Goal: Transaction & Acquisition: Purchase product/service

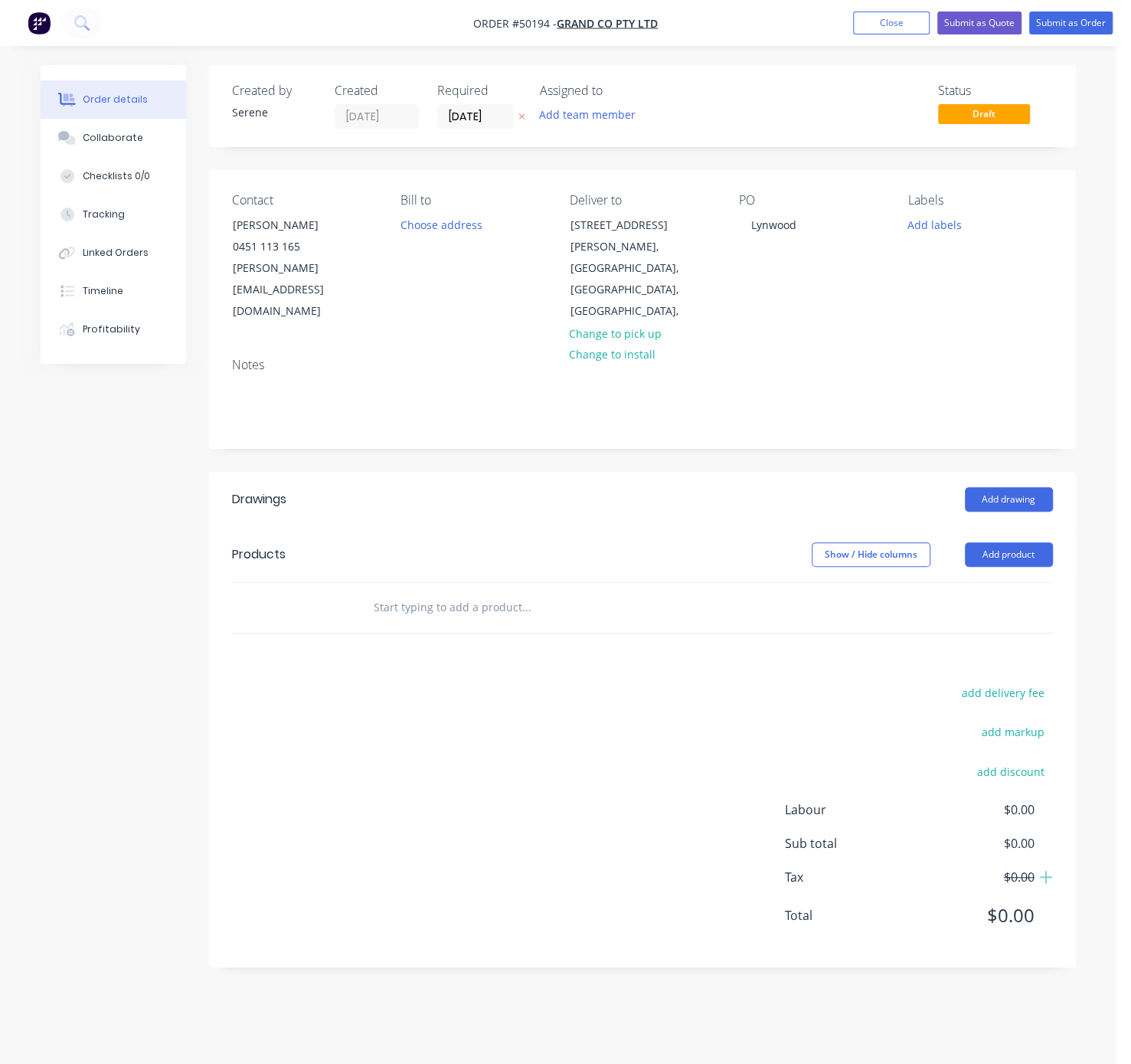
click at [696, 527] on header "Products Show / Hide columns Add product" at bounding box center [642, 554] width 867 height 55
click at [480, 491] on header "Drawings Add drawing" at bounding box center [642, 499] width 867 height 55
click at [1003, 543] on button "Add product" at bounding box center [1010, 554] width 88 height 24
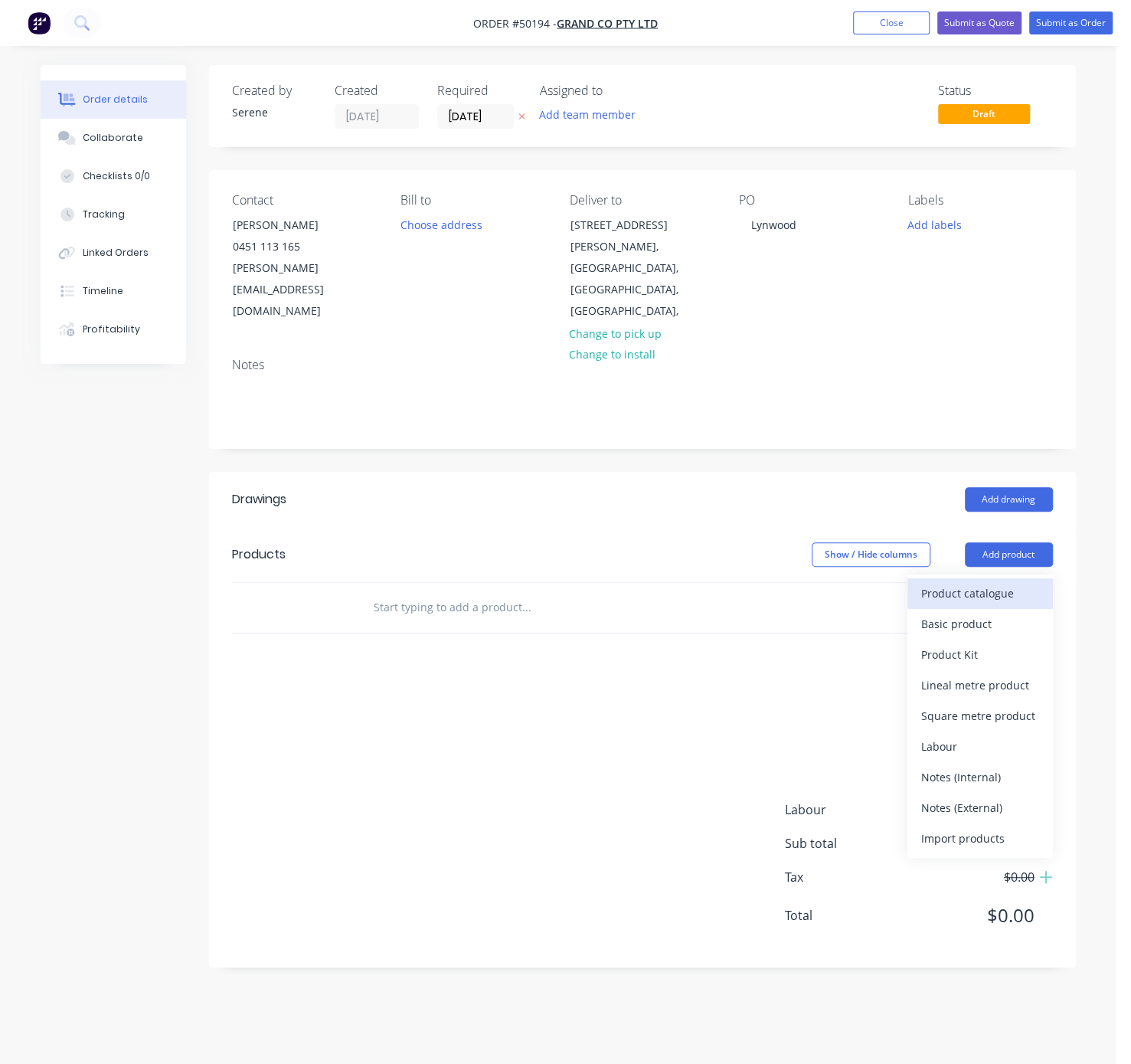
click at [989, 582] on div "Product catalogue" at bounding box center [980, 593] width 118 height 22
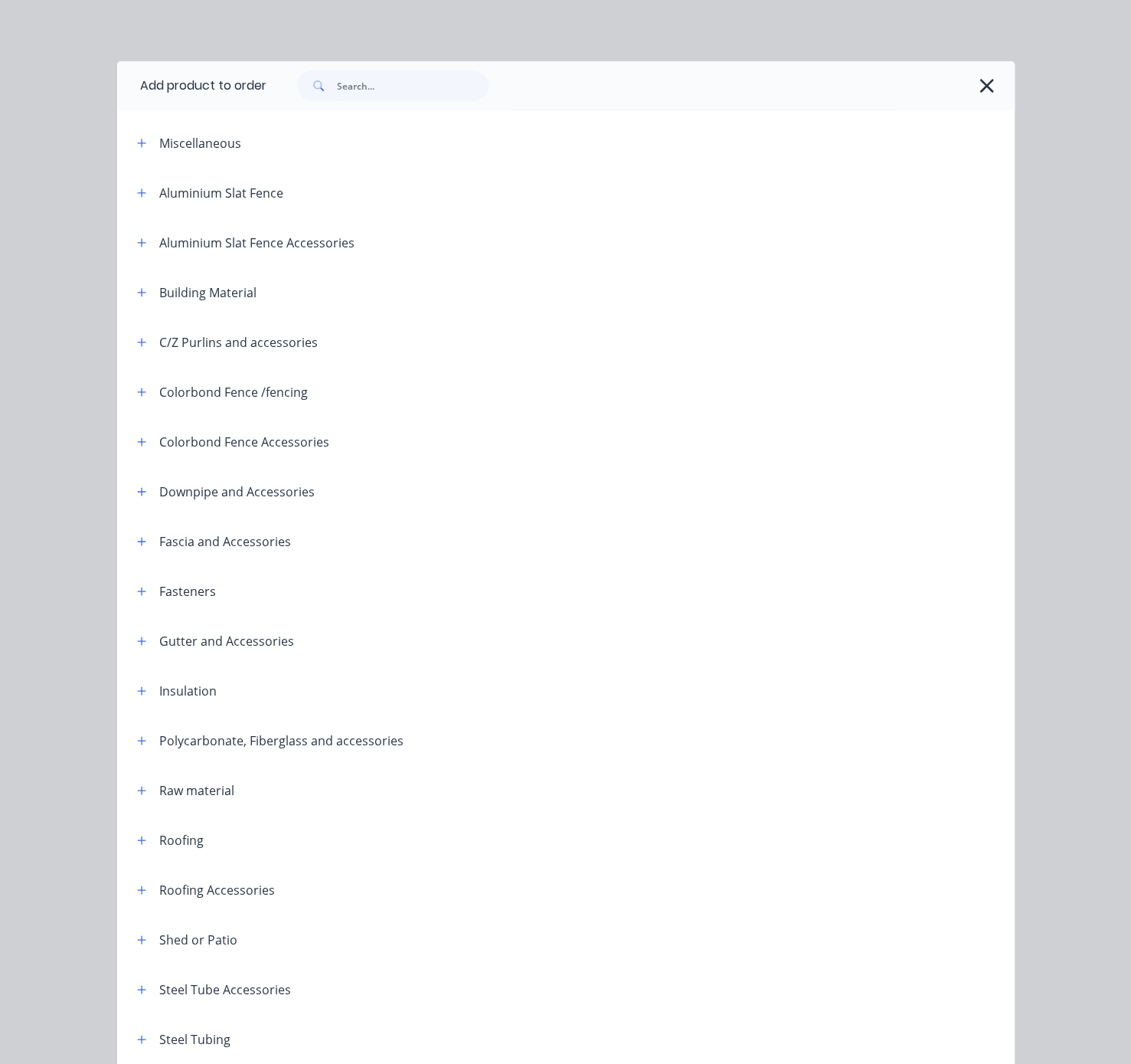
scroll to position [190, 0]
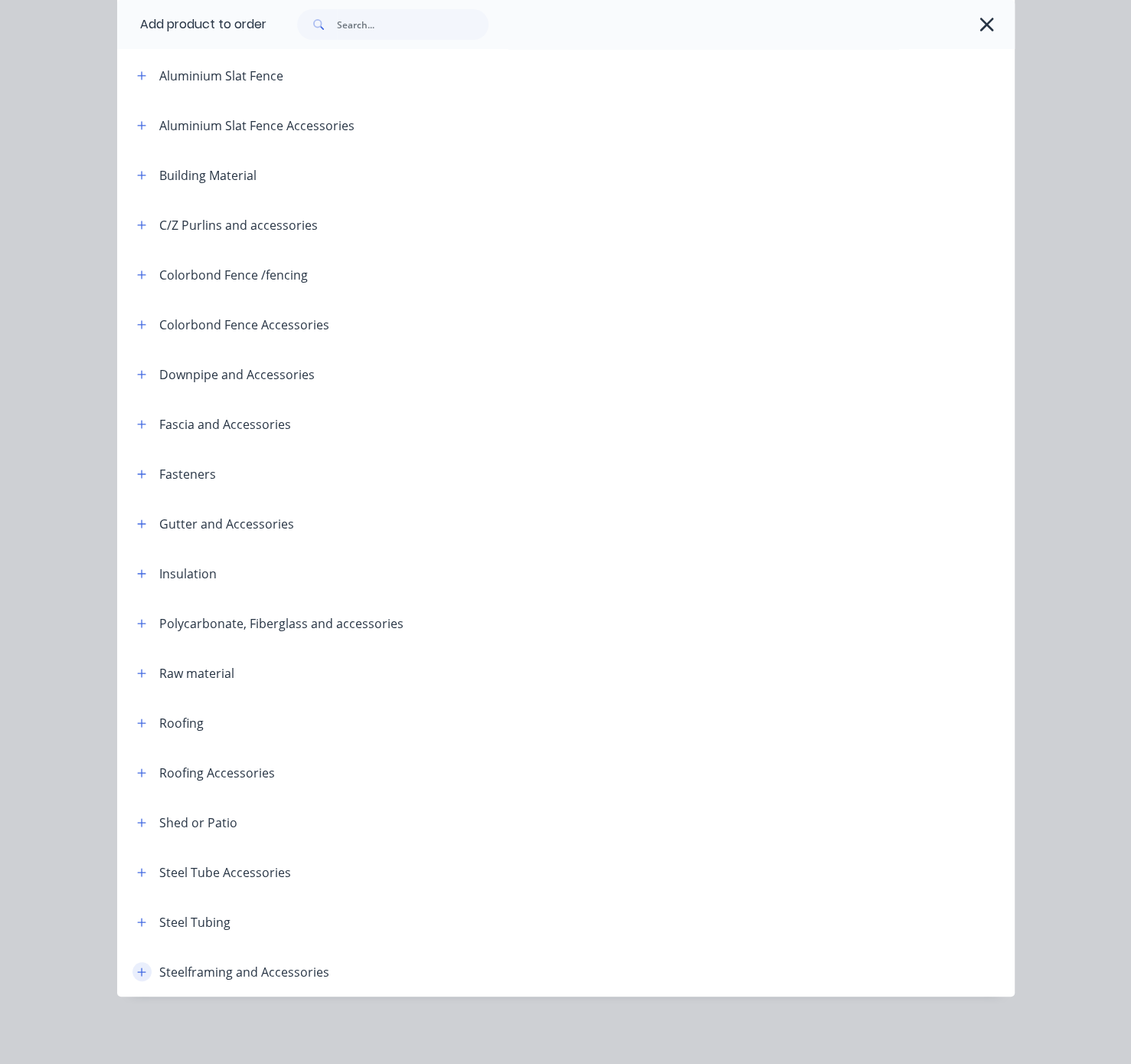
click at [138, 971] on icon "button" at bounding box center [142, 972] width 10 height 11
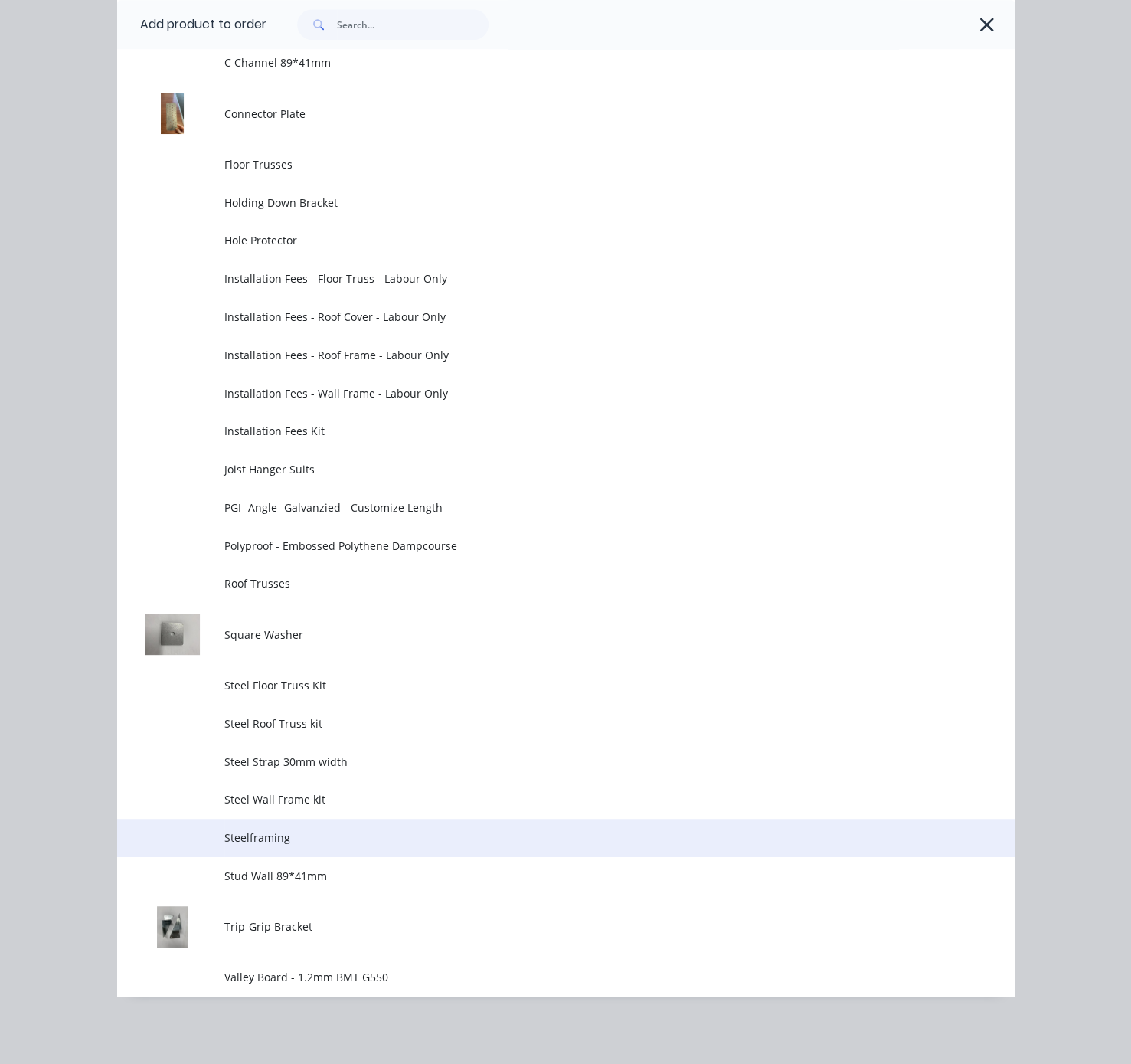
scroll to position [1398, 0]
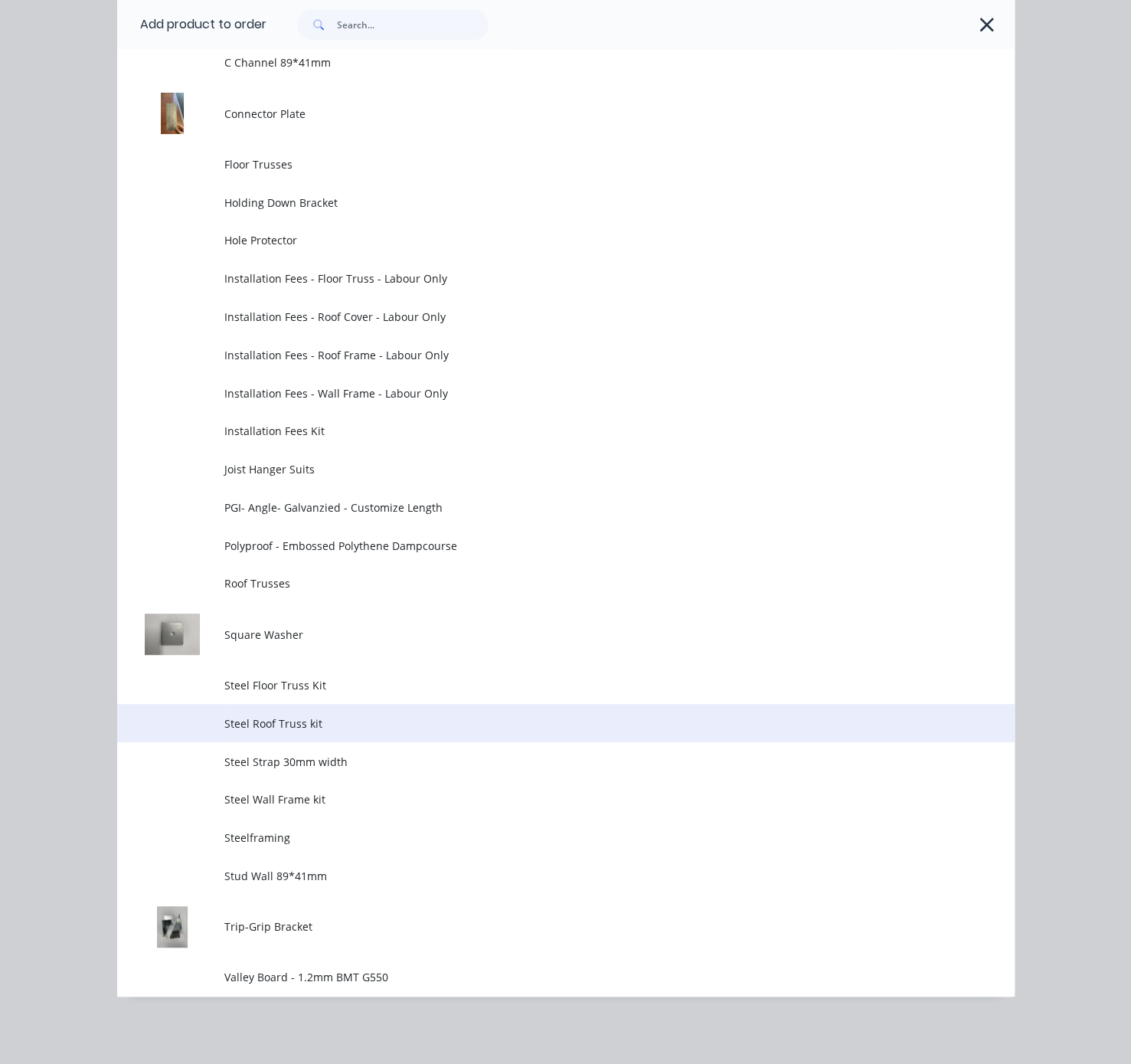
click at [322, 716] on span "Steel Roof Truss kit" at bounding box center [540, 723] width 632 height 16
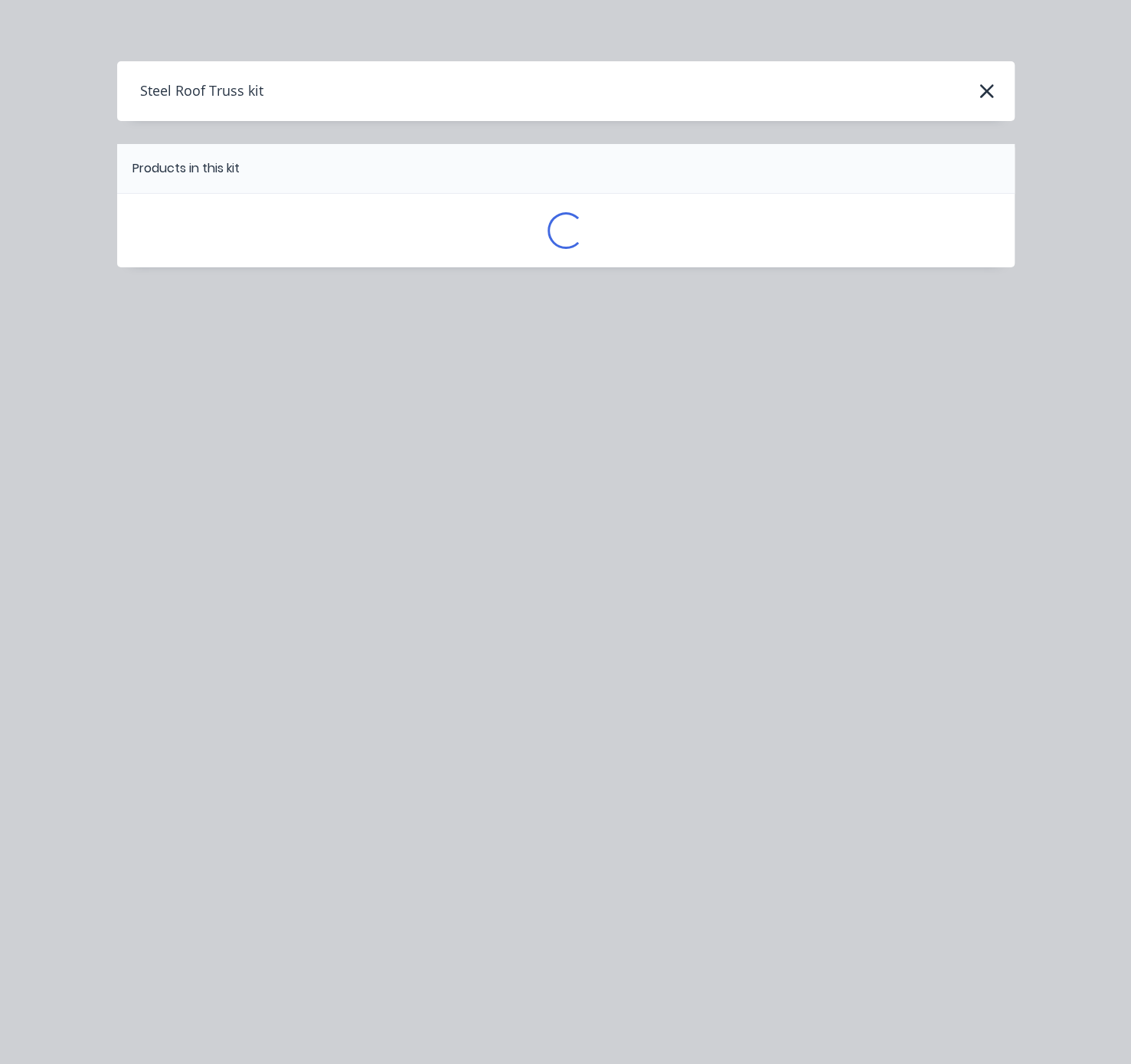
scroll to position [0, 0]
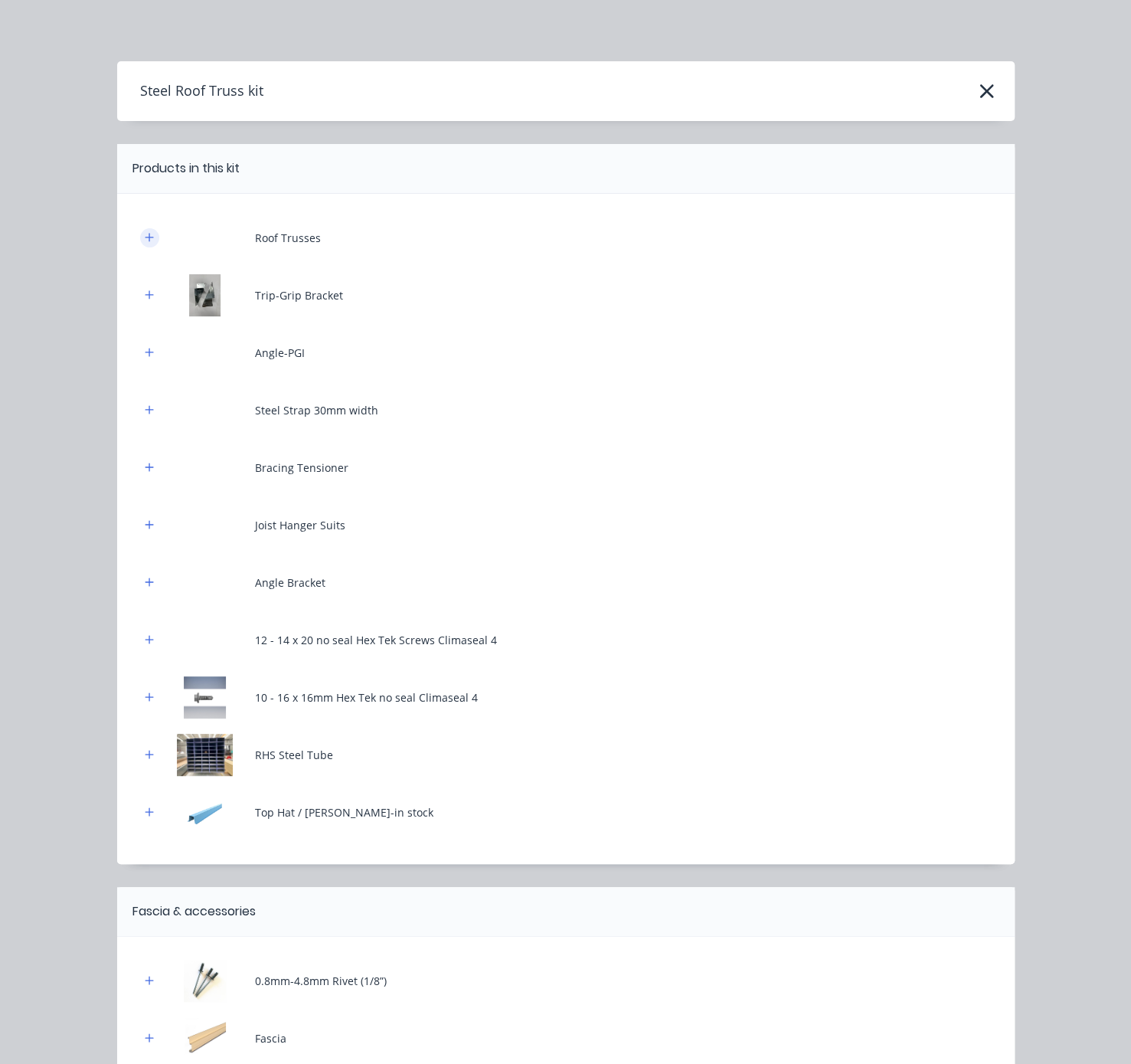
click at [140, 241] on button "button" at bounding box center [150, 238] width 19 height 19
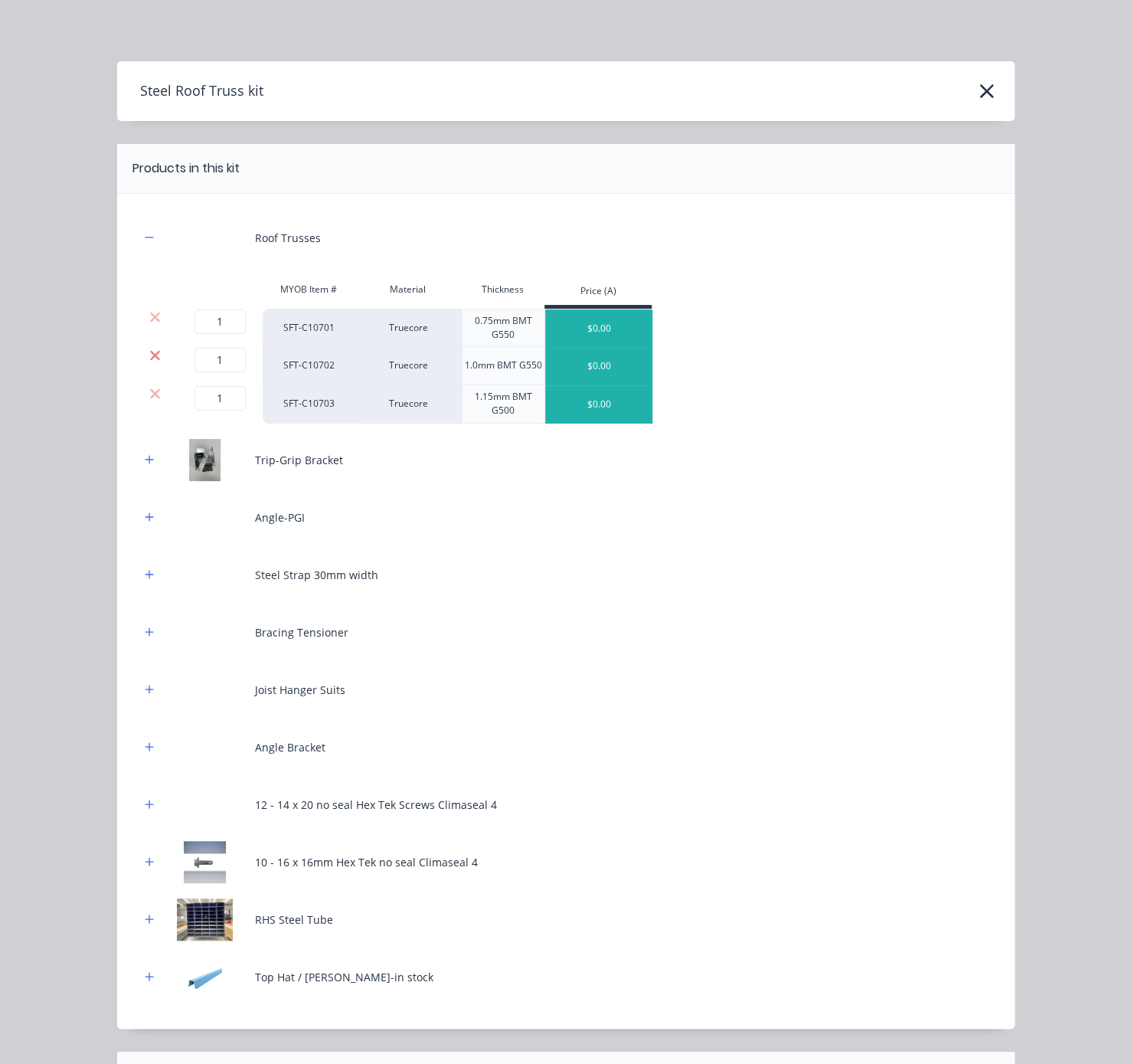
click at [150, 360] on icon at bounding box center [155, 355] width 10 height 10
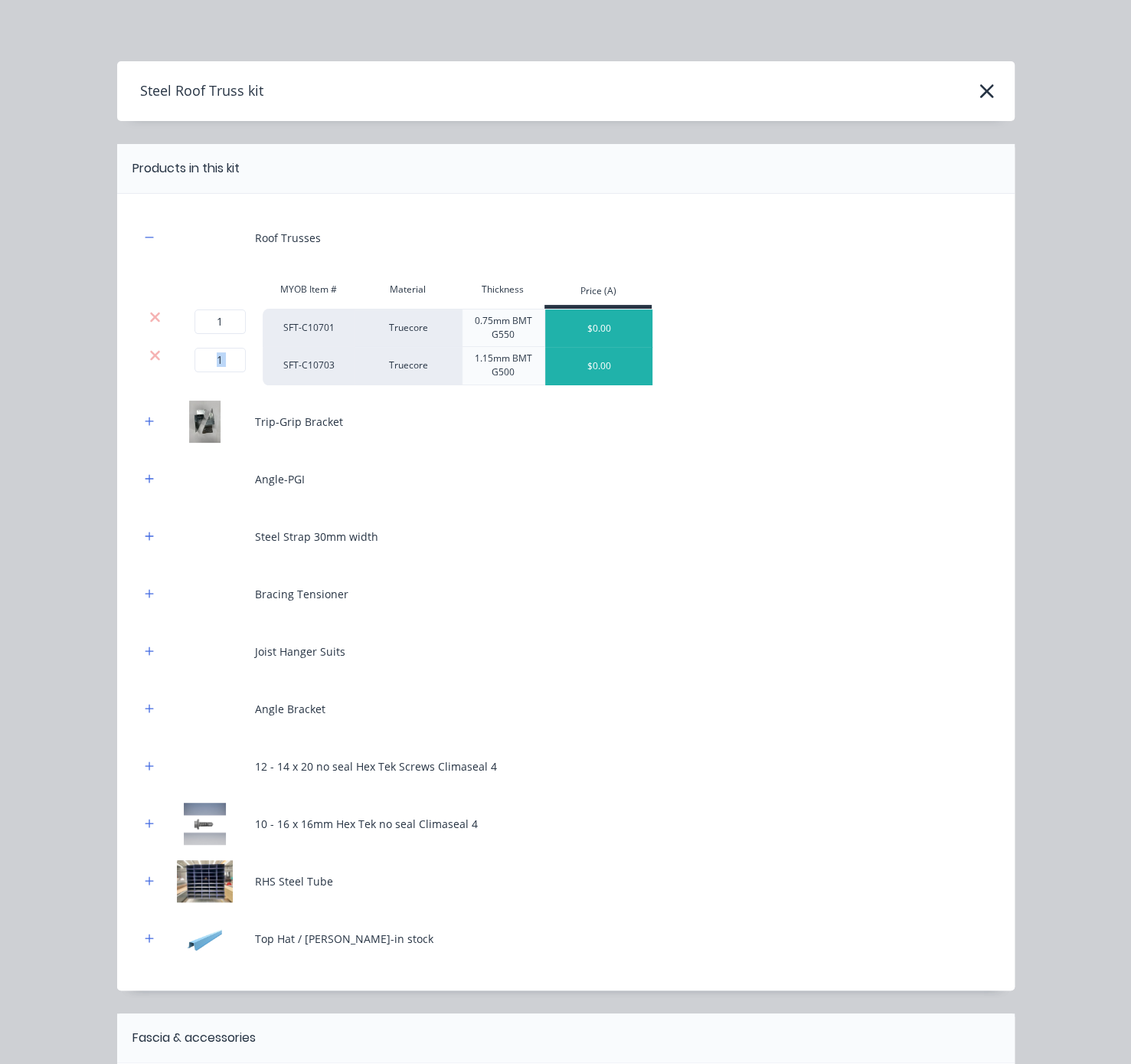
click at [150, 360] on icon at bounding box center [155, 355] width 10 height 10
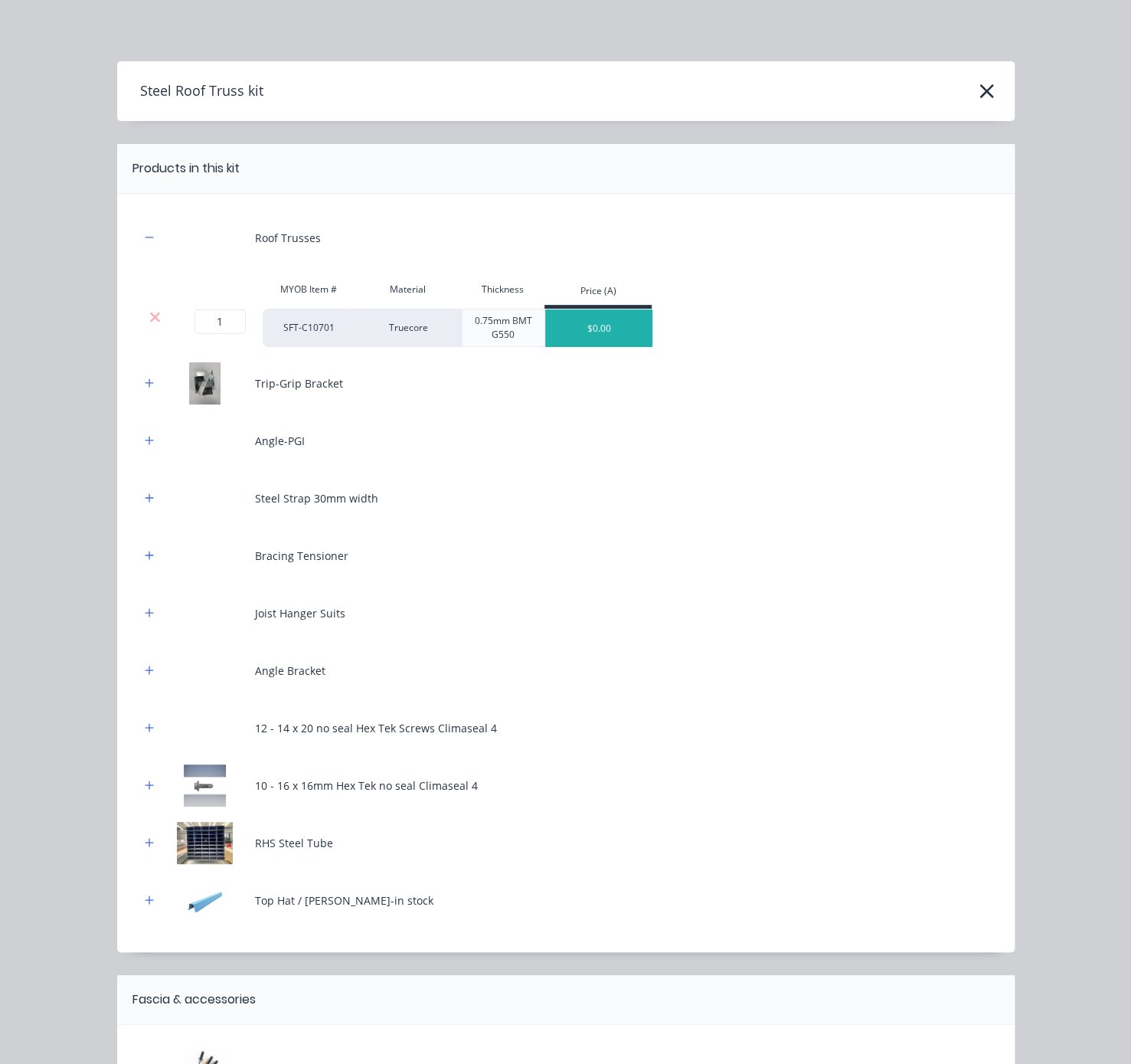
click at [141, 384] on div "Trip-Grip Bracket" at bounding box center [566, 384] width 852 height 42
click at [145, 389] on icon "button" at bounding box center [150, 383] width 10 height 11
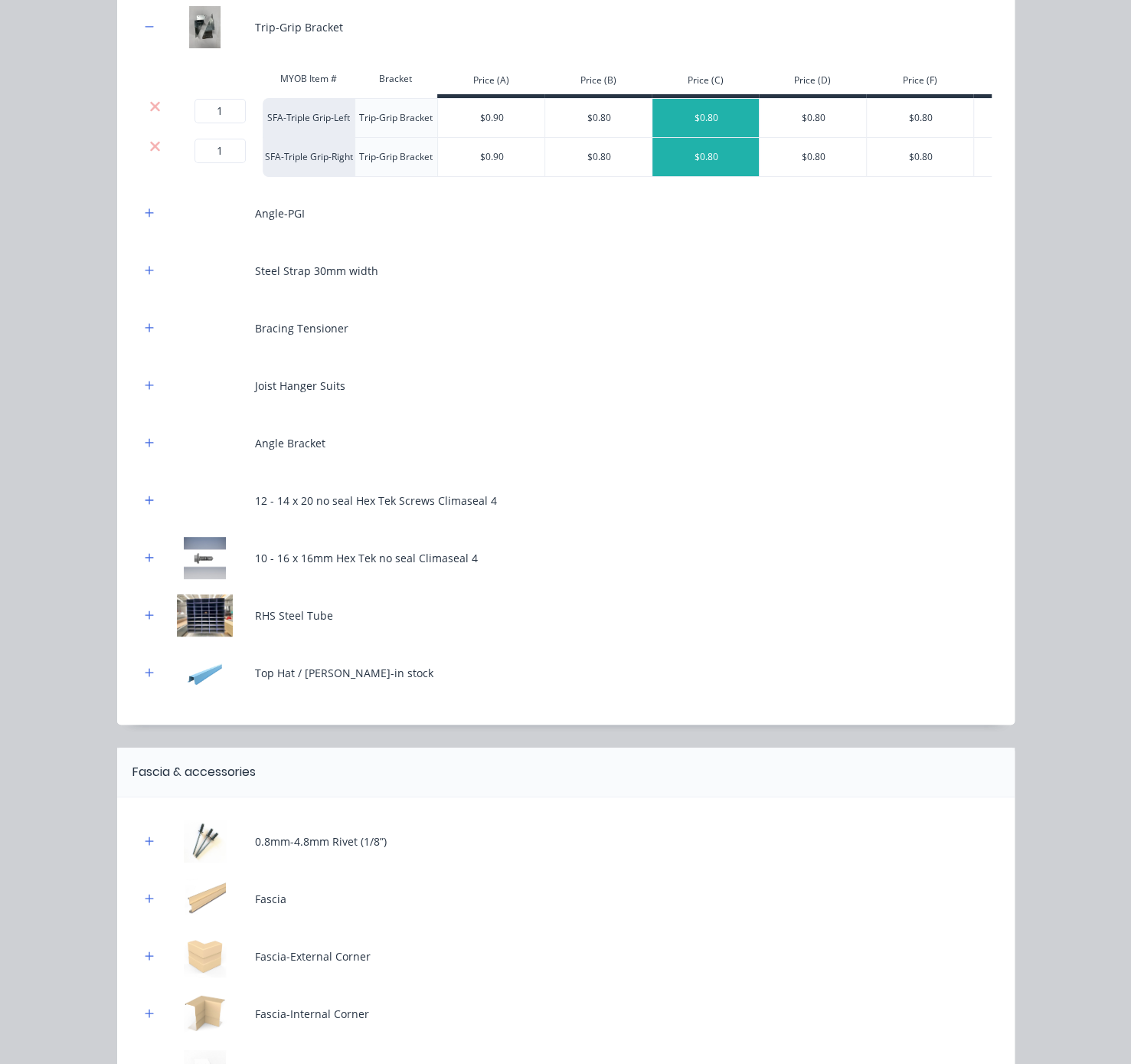
scroll to position [537, 0]
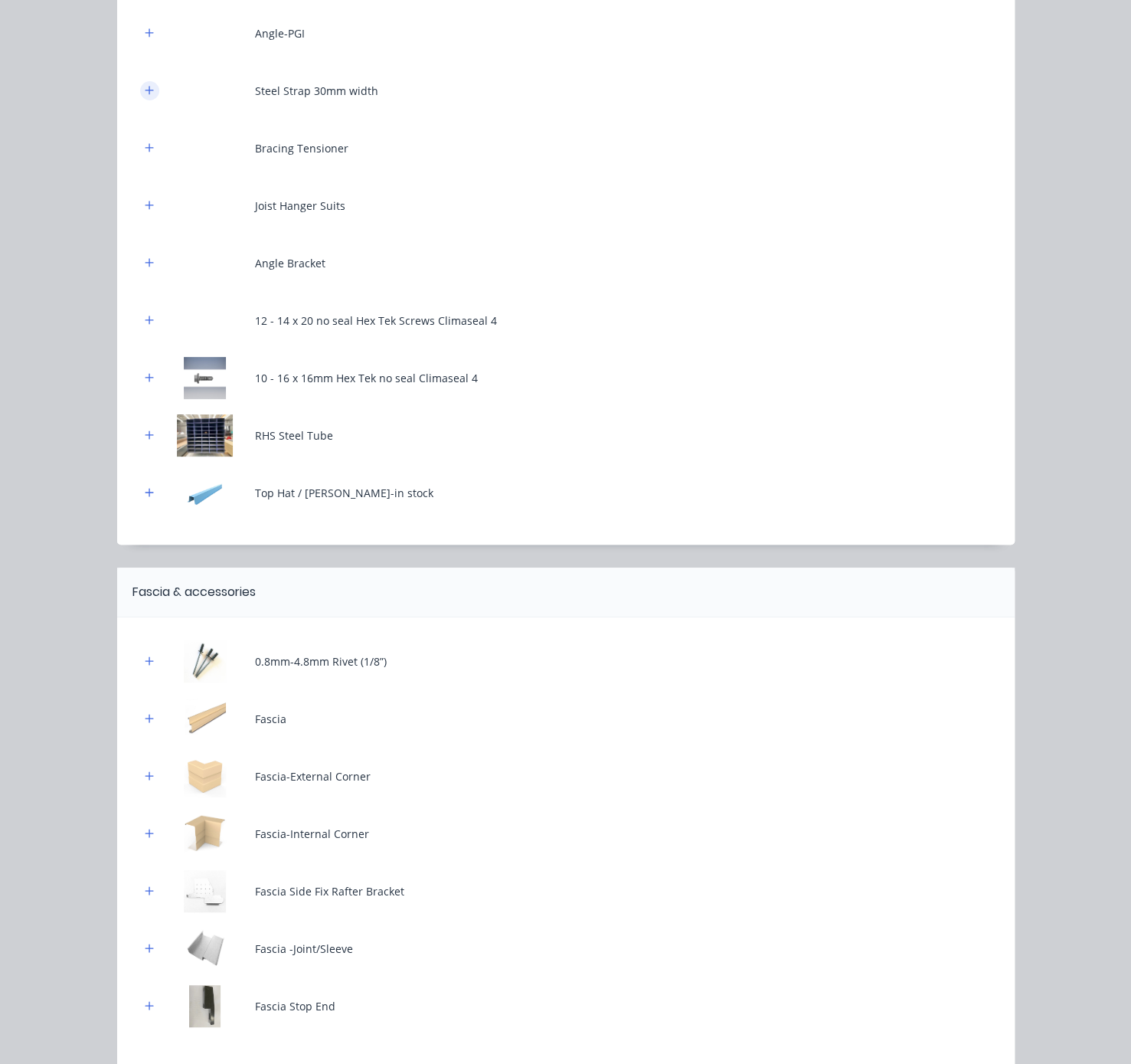
click at [145, 96] on icon "button" at bounding box center [150, 89] width 10 height 11
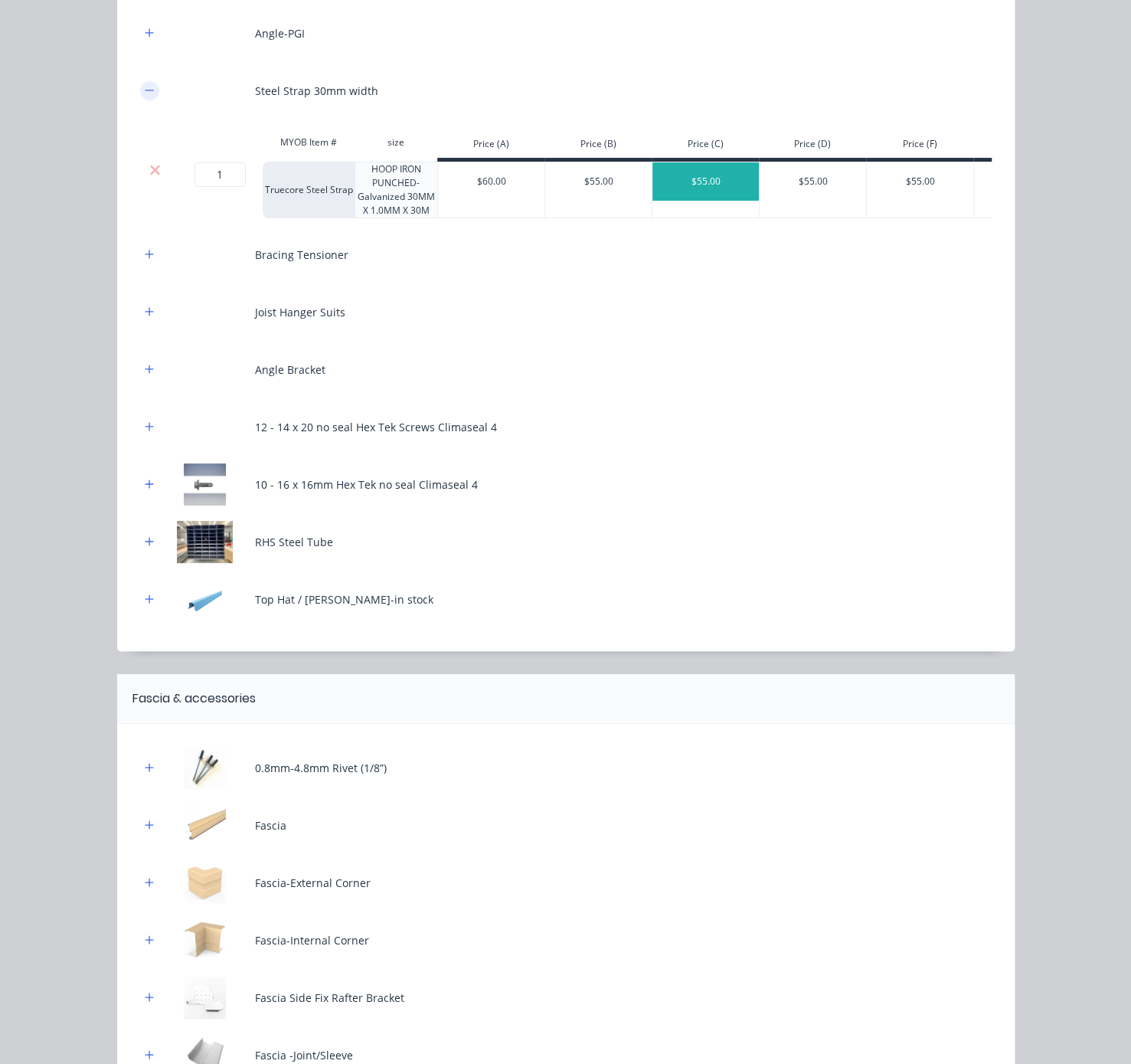
click at [140, 100] on button "button" at bounding box center [150, 90] width 19 height 19
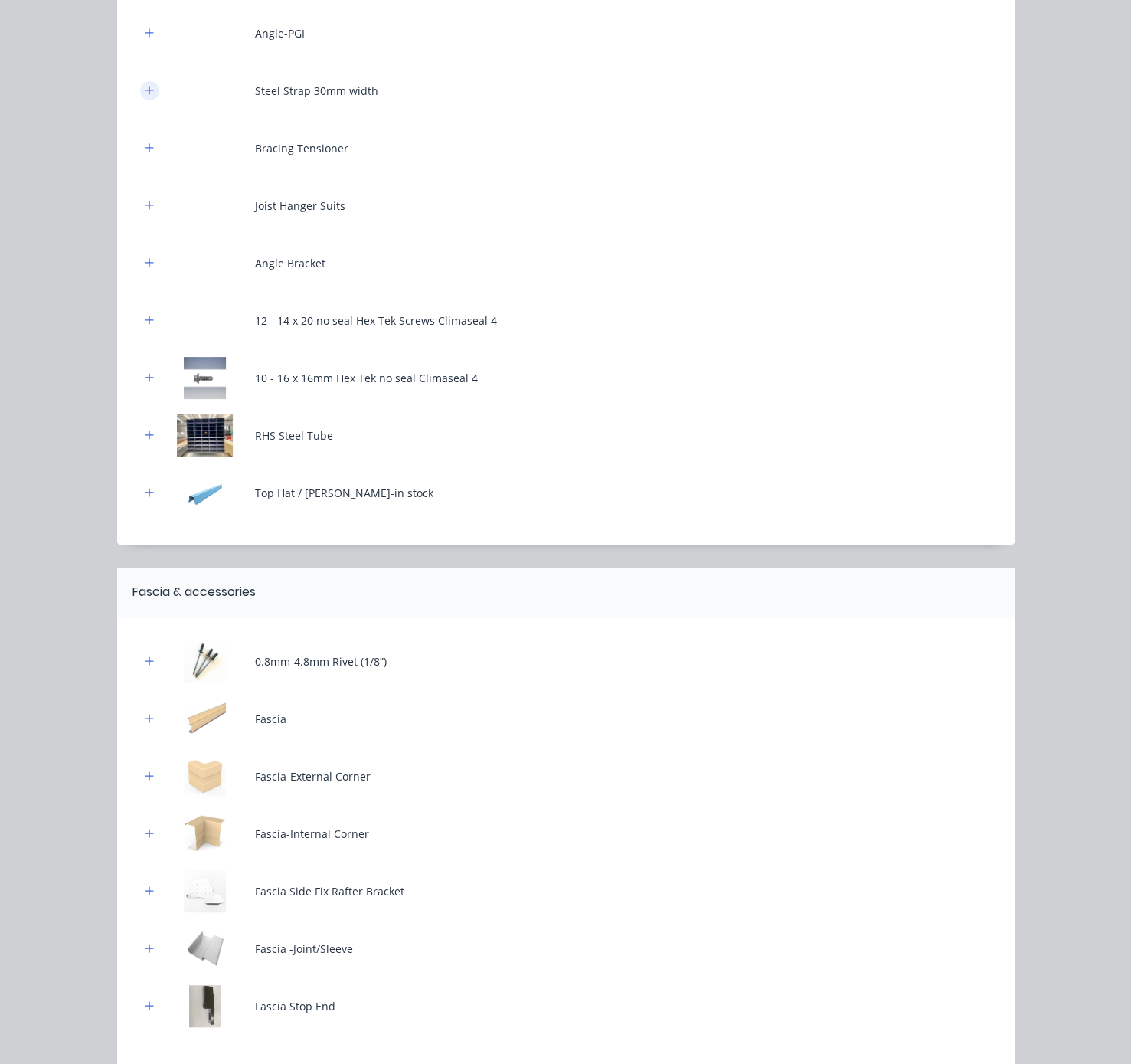
click at [145, 94] on icon "button" at bounding box center [149, 89] width 9 height 9
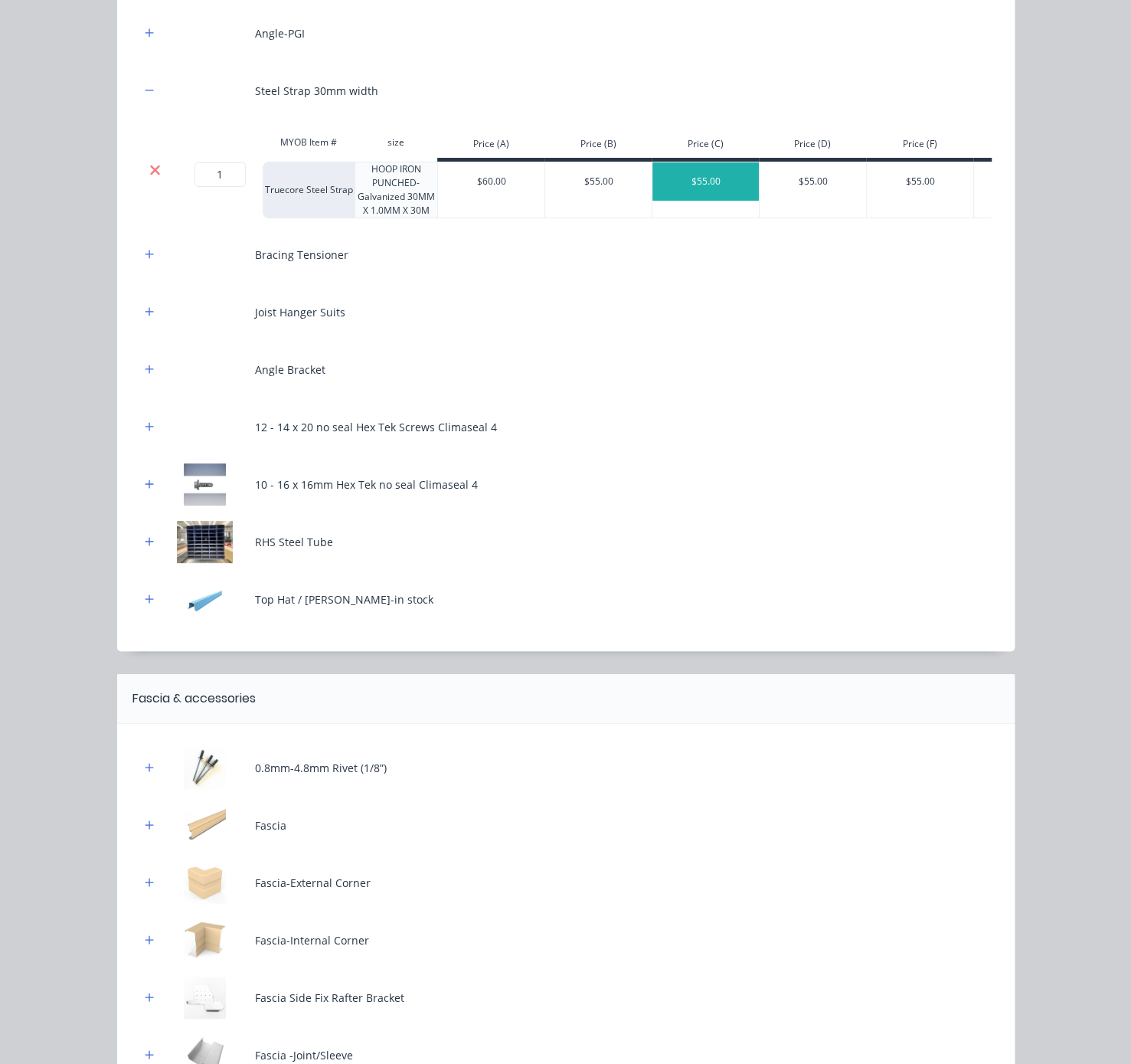
click at [150, 175] on icon at bounding box center [155, 169] width 10 height 10
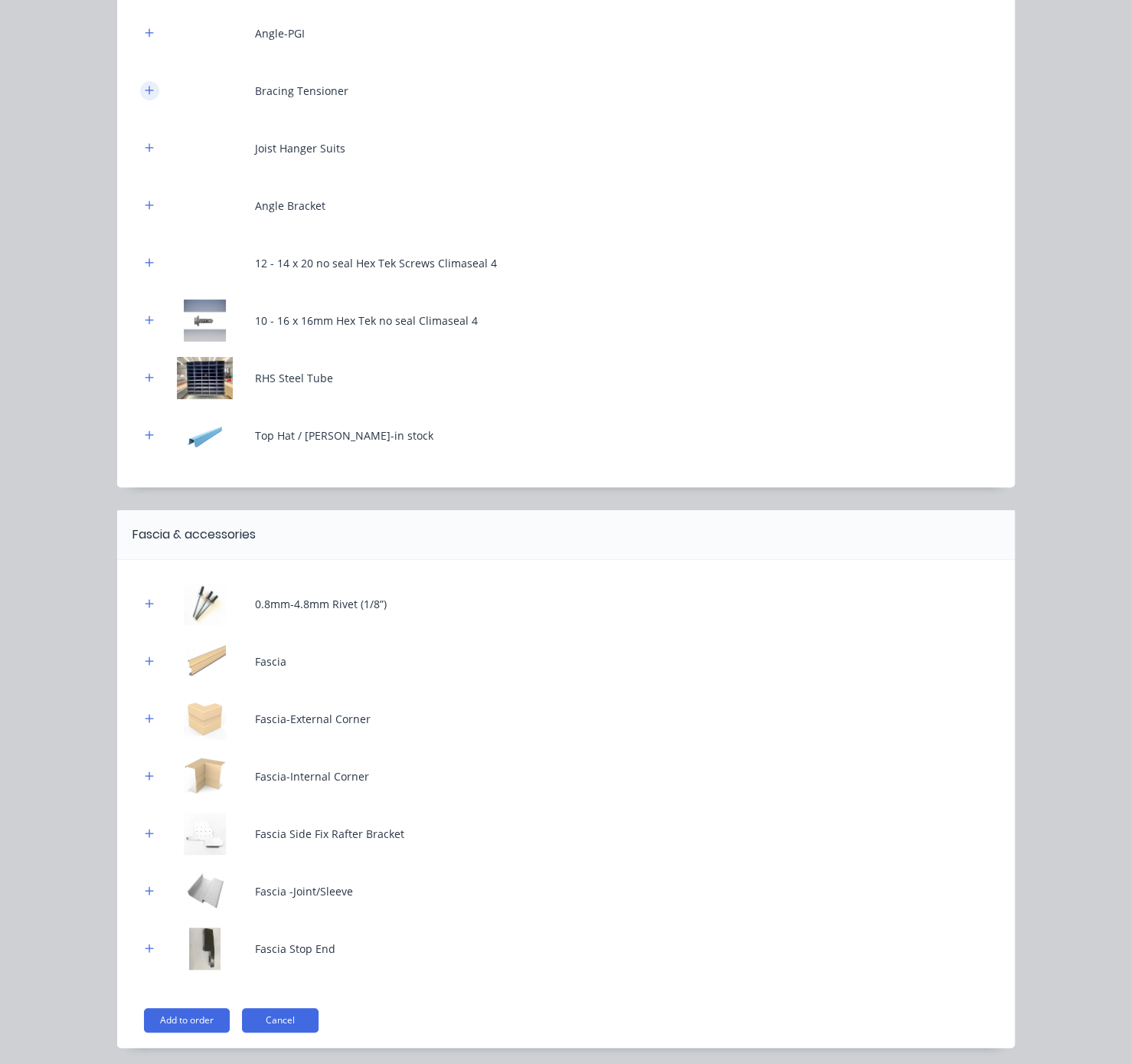
click at [145, 96] on icon "button" at bounding box center [150, 89] width 10 height 11
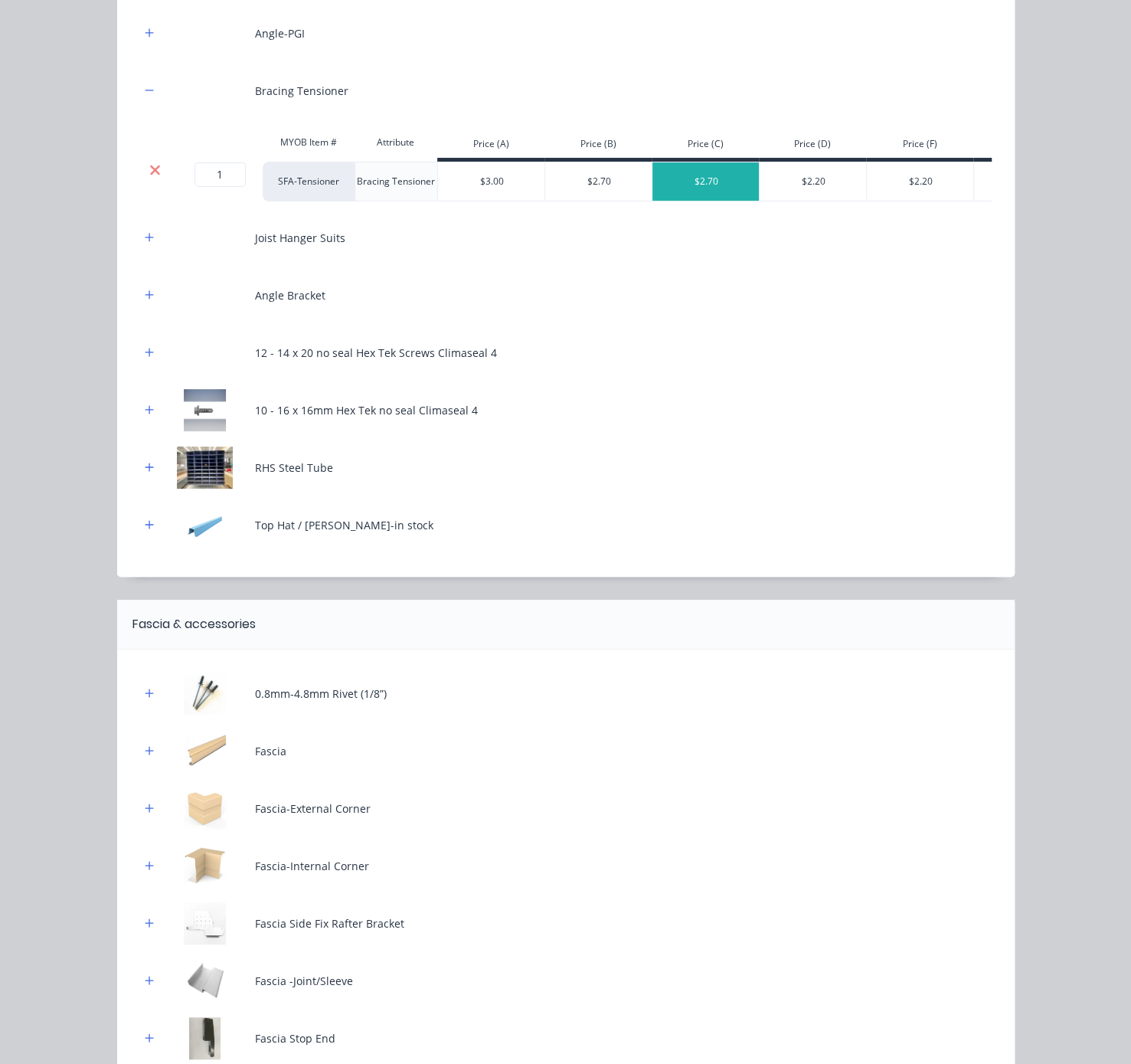
click at [150, 175] on icon at bounding box center [155, 169] width 10 height 10
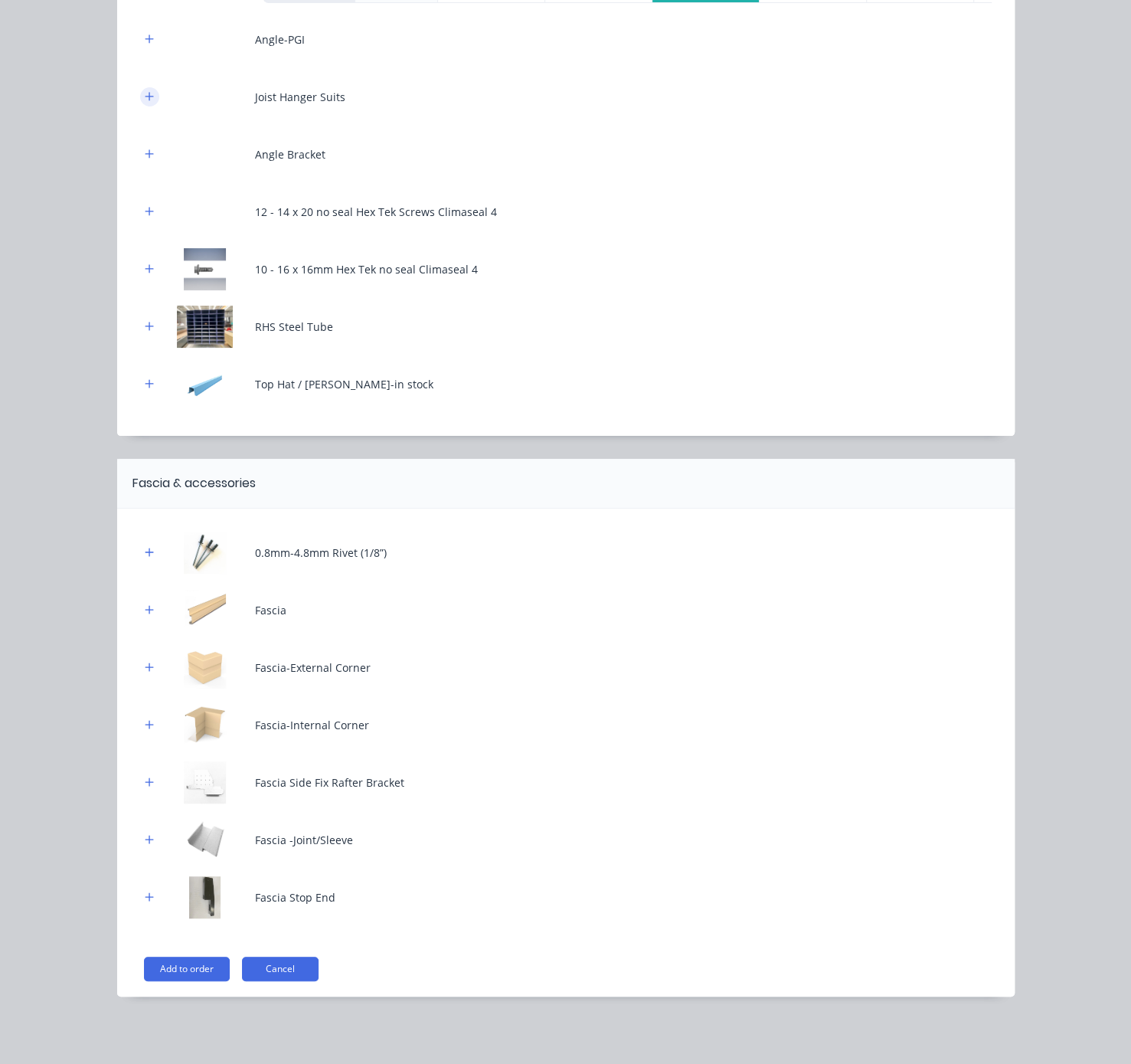
click at [145, 100] on icon "button" at bounding box center [149, 96] width 9 height 9
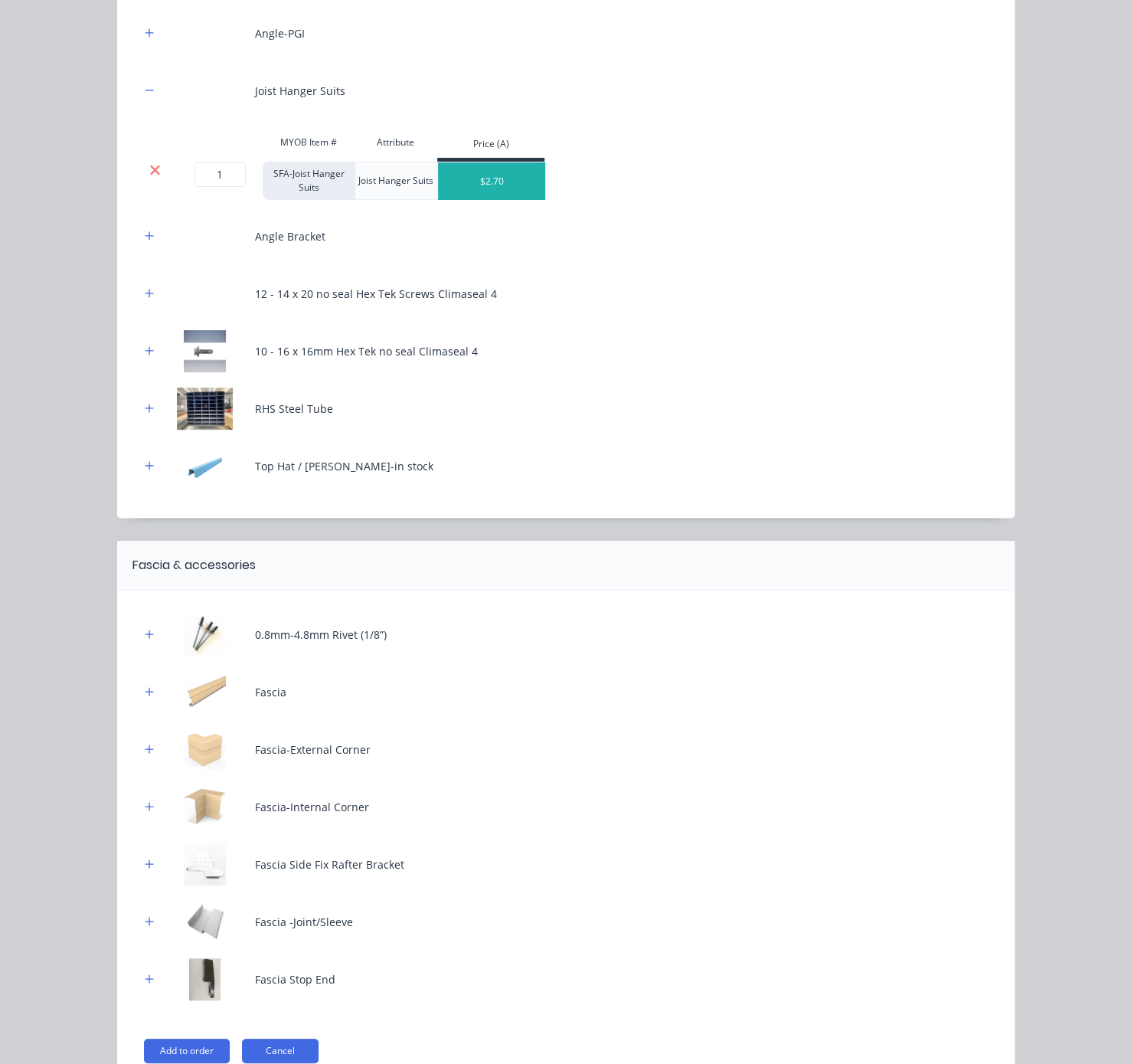
click at [150, 175] on icon at bounding box center [155, 169] width 10 height 10
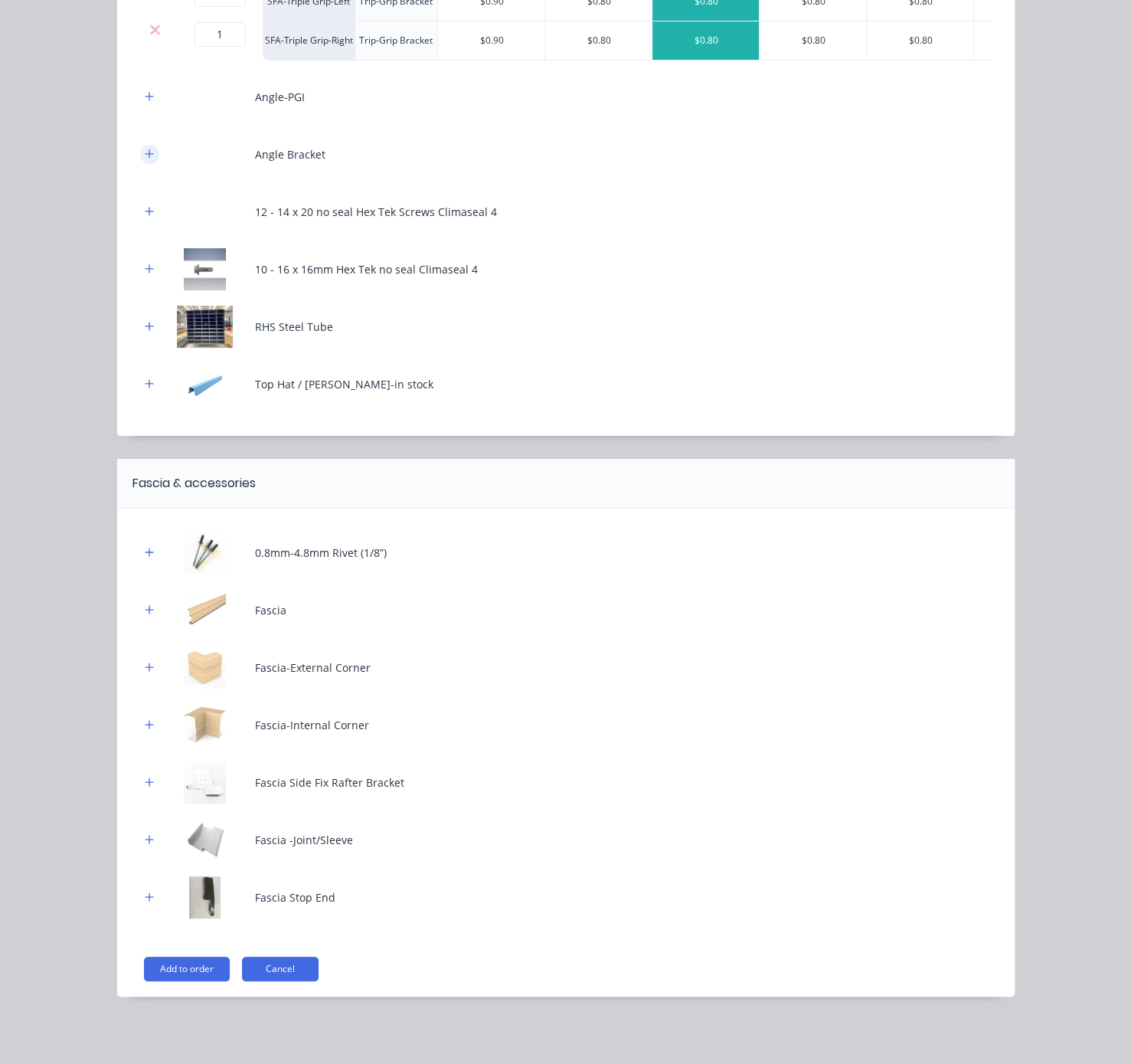
click at [145, 149] on icon "button" at bounding box center [150, 154] width 10 height 11
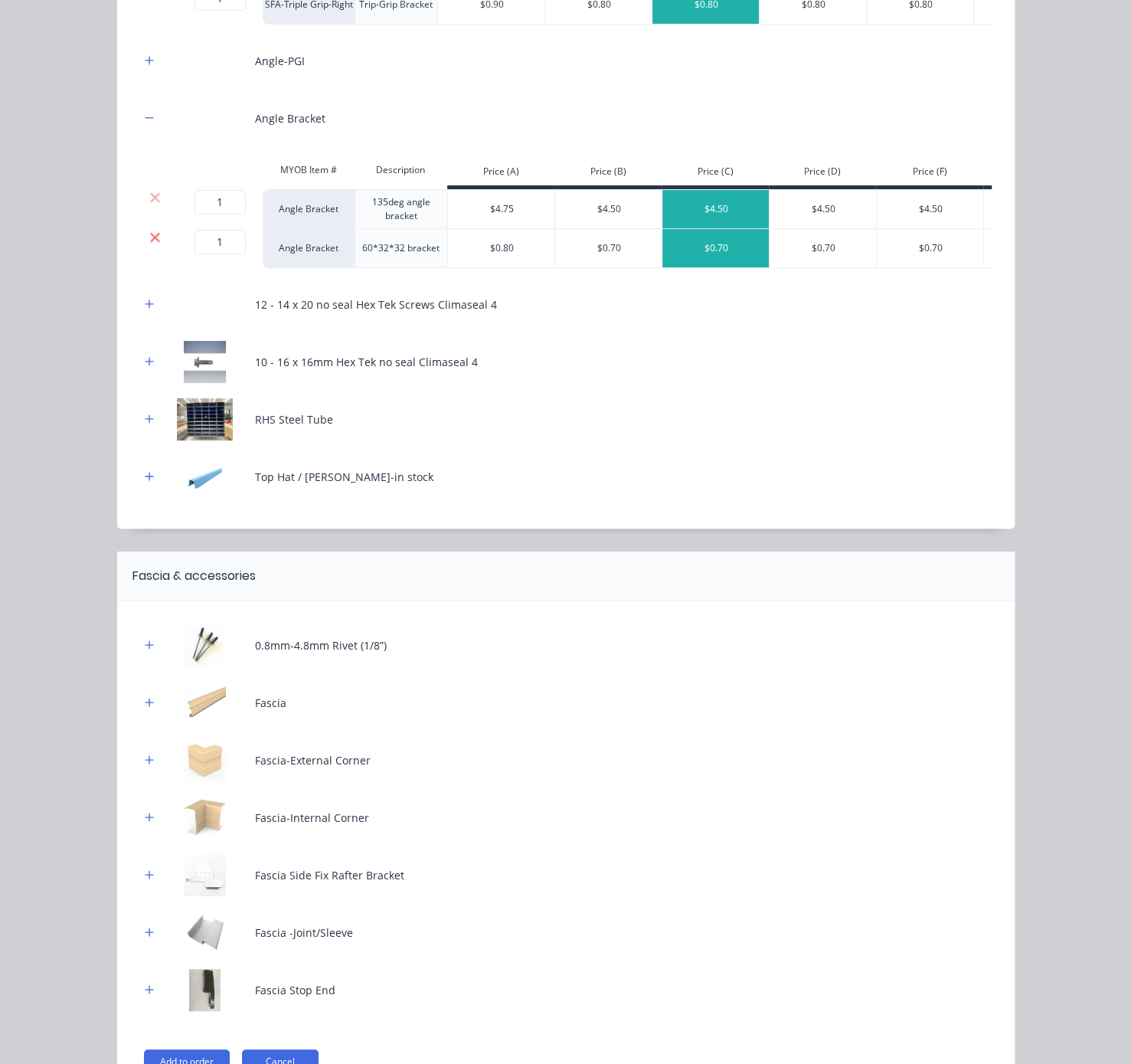
click at [150, 242] on icon at bounding box center [155, 237] width 10 height 10
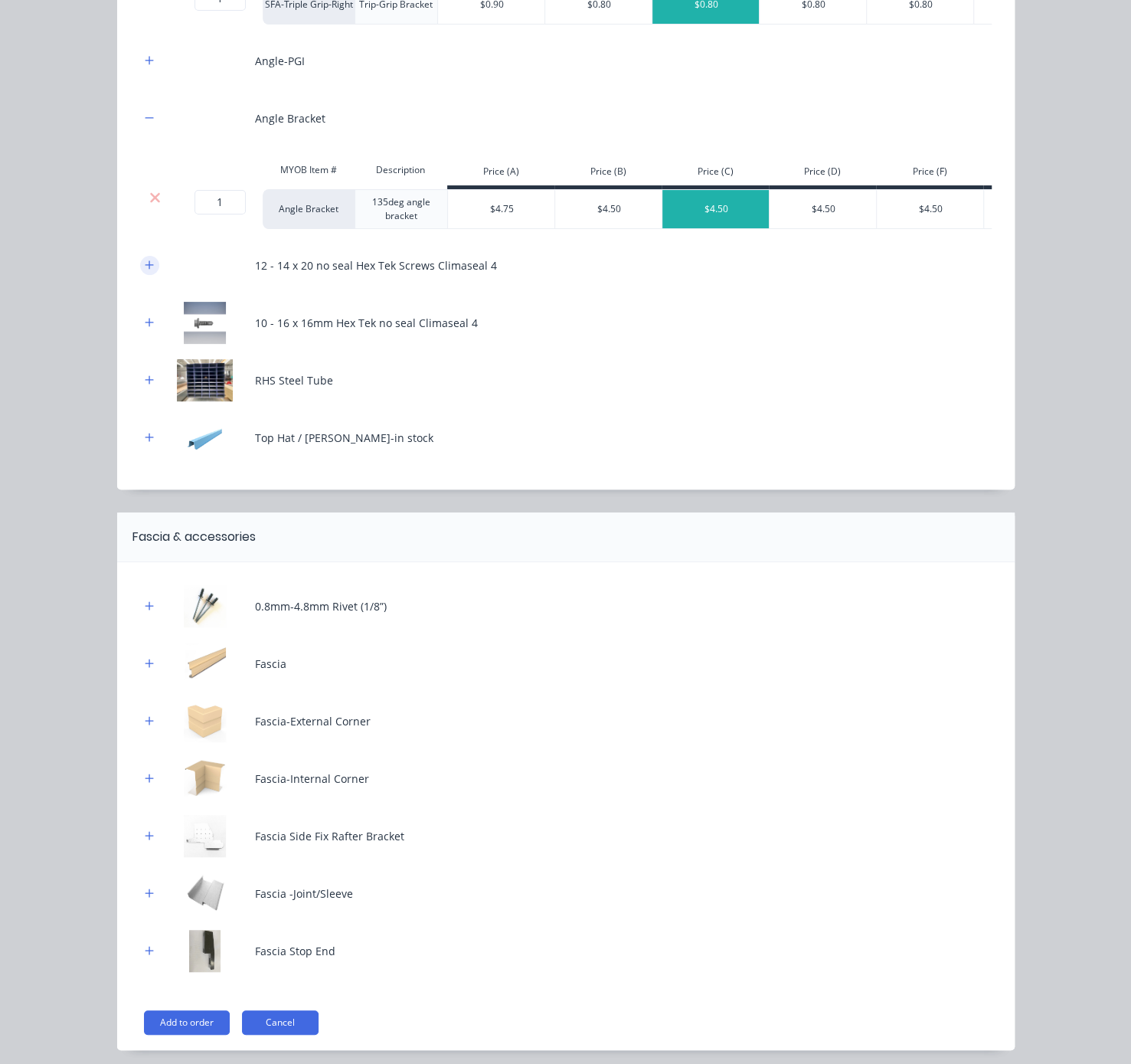
click at [145, 270] on icon "button" at bounding box center [150, 265] width 10 height 11
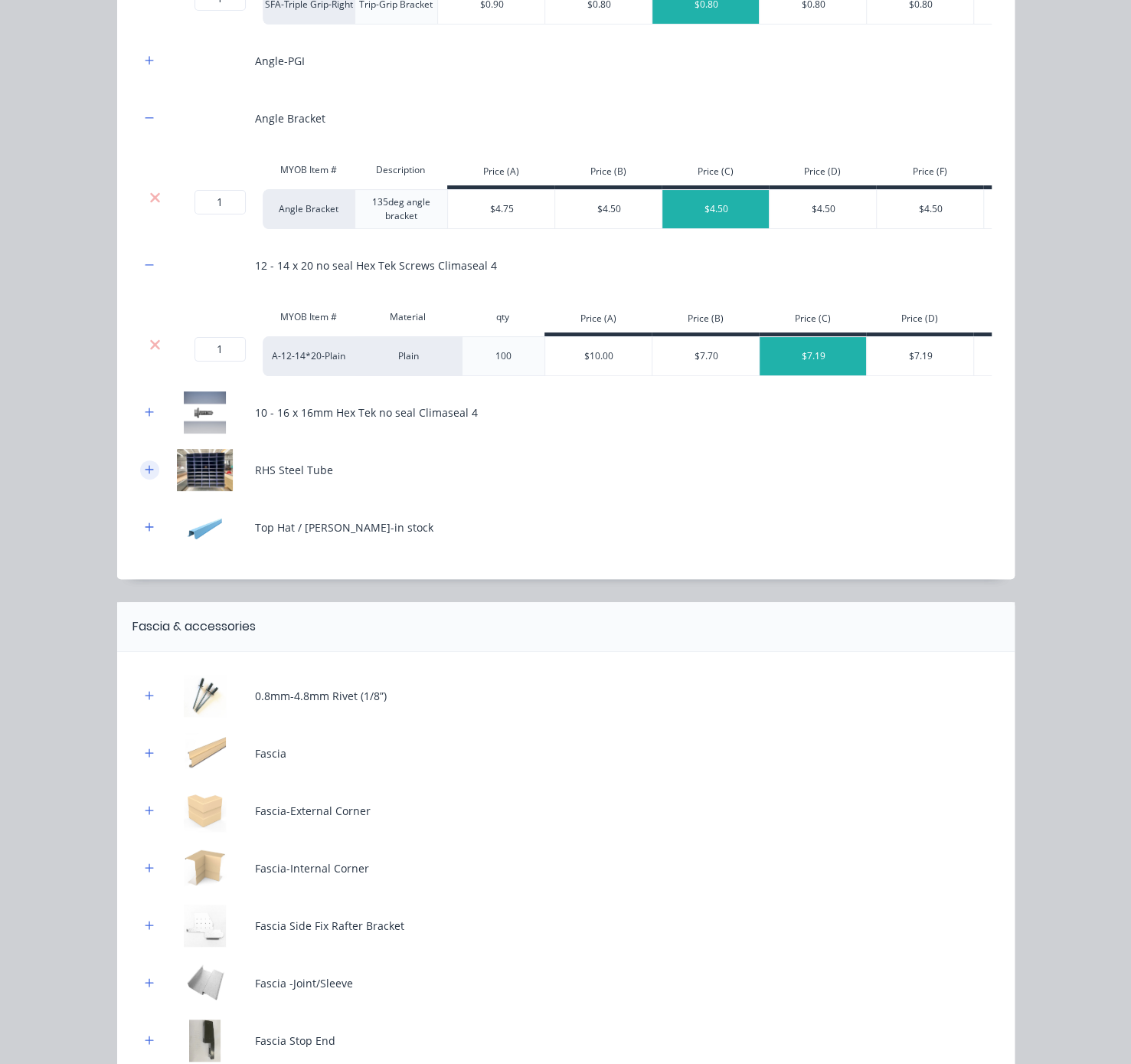
click at [145, 473] on icon "button" at bounding box center [149, 469] width 9 height 9
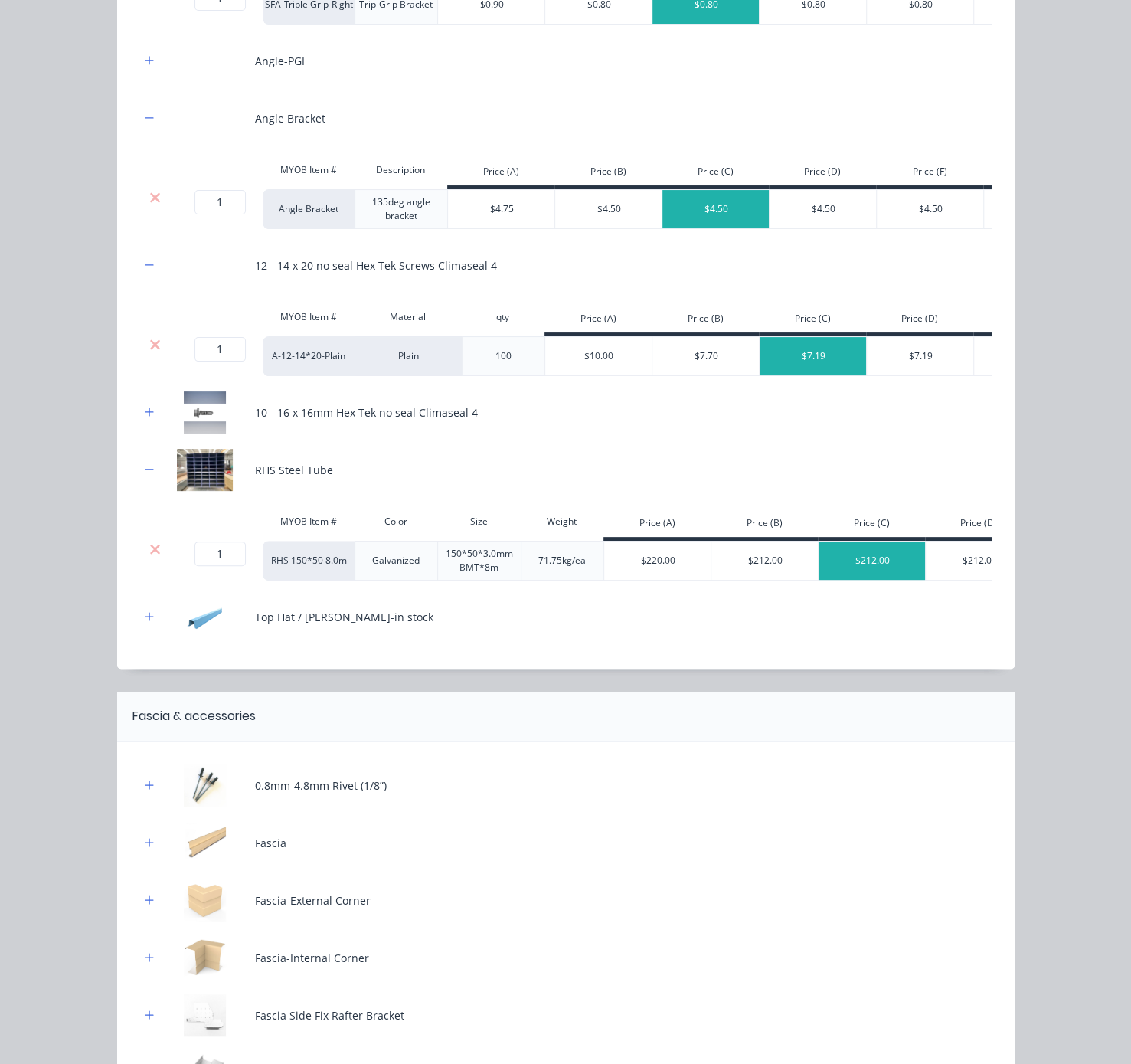
click at [153, 557] on div at bounding box center [156, 549] width 29 height 15
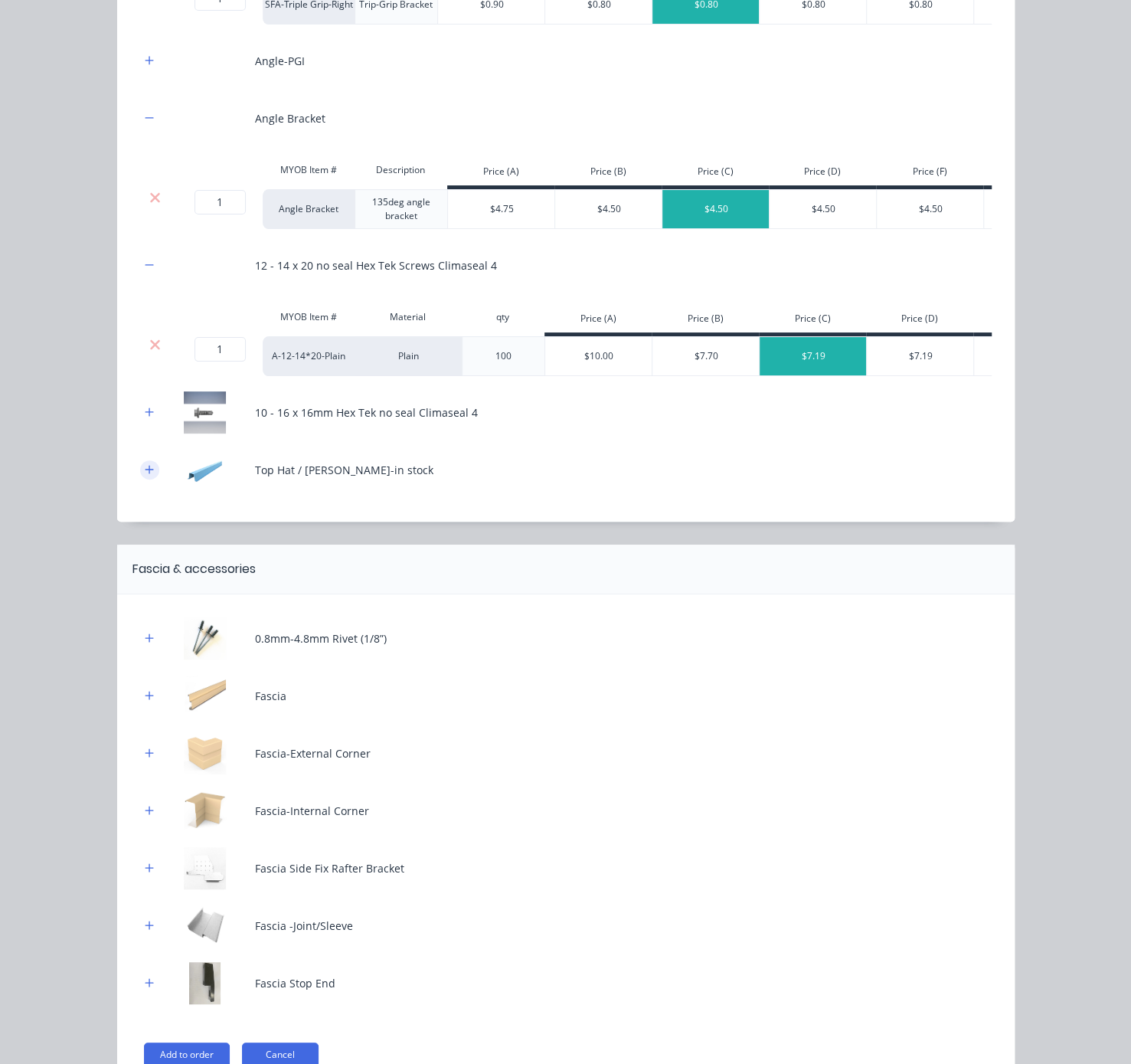
click at [147, 480] on button "button" at bounding box center [150, 470] width 19 height 19
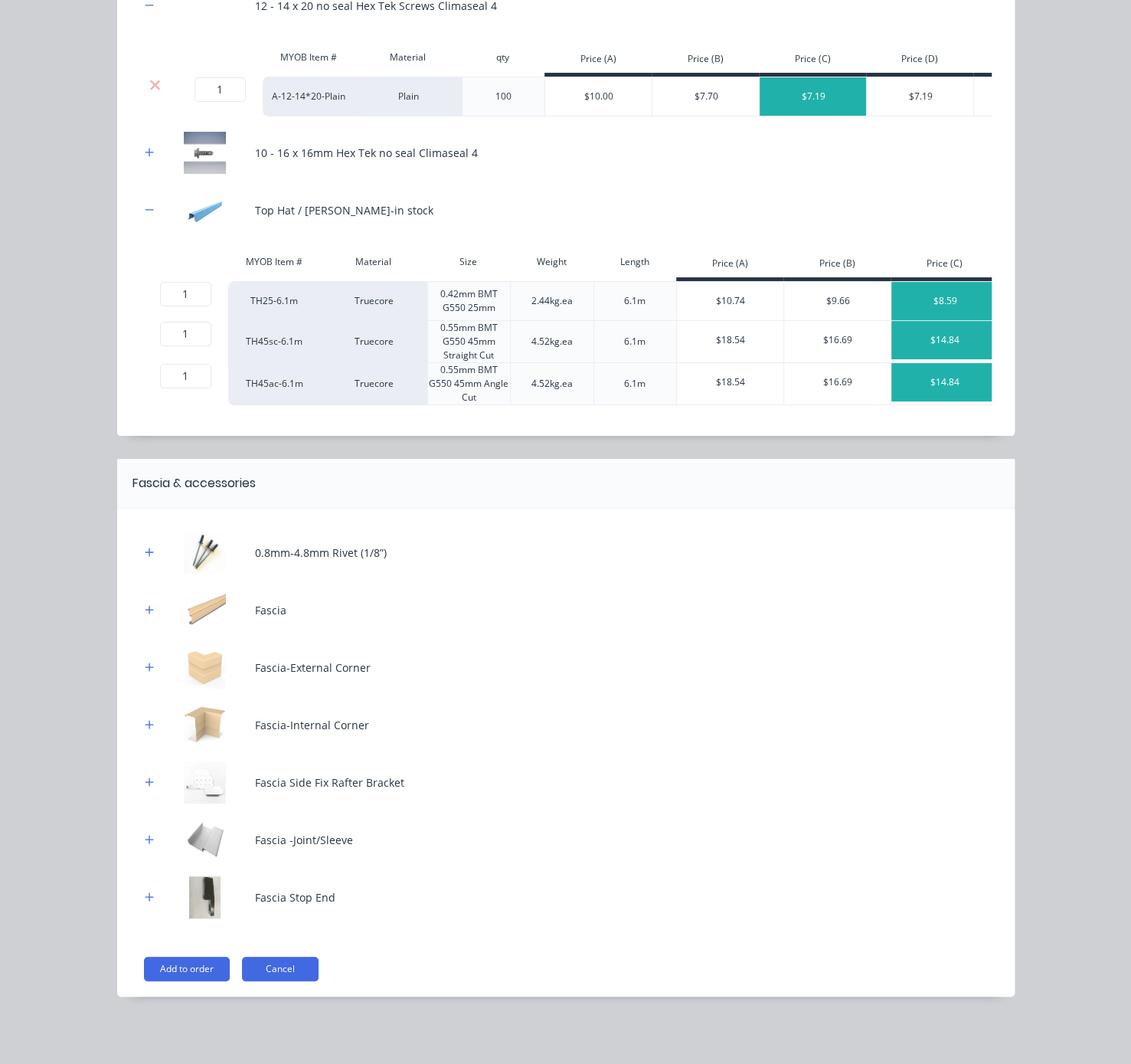
scroll to position [0, 0]
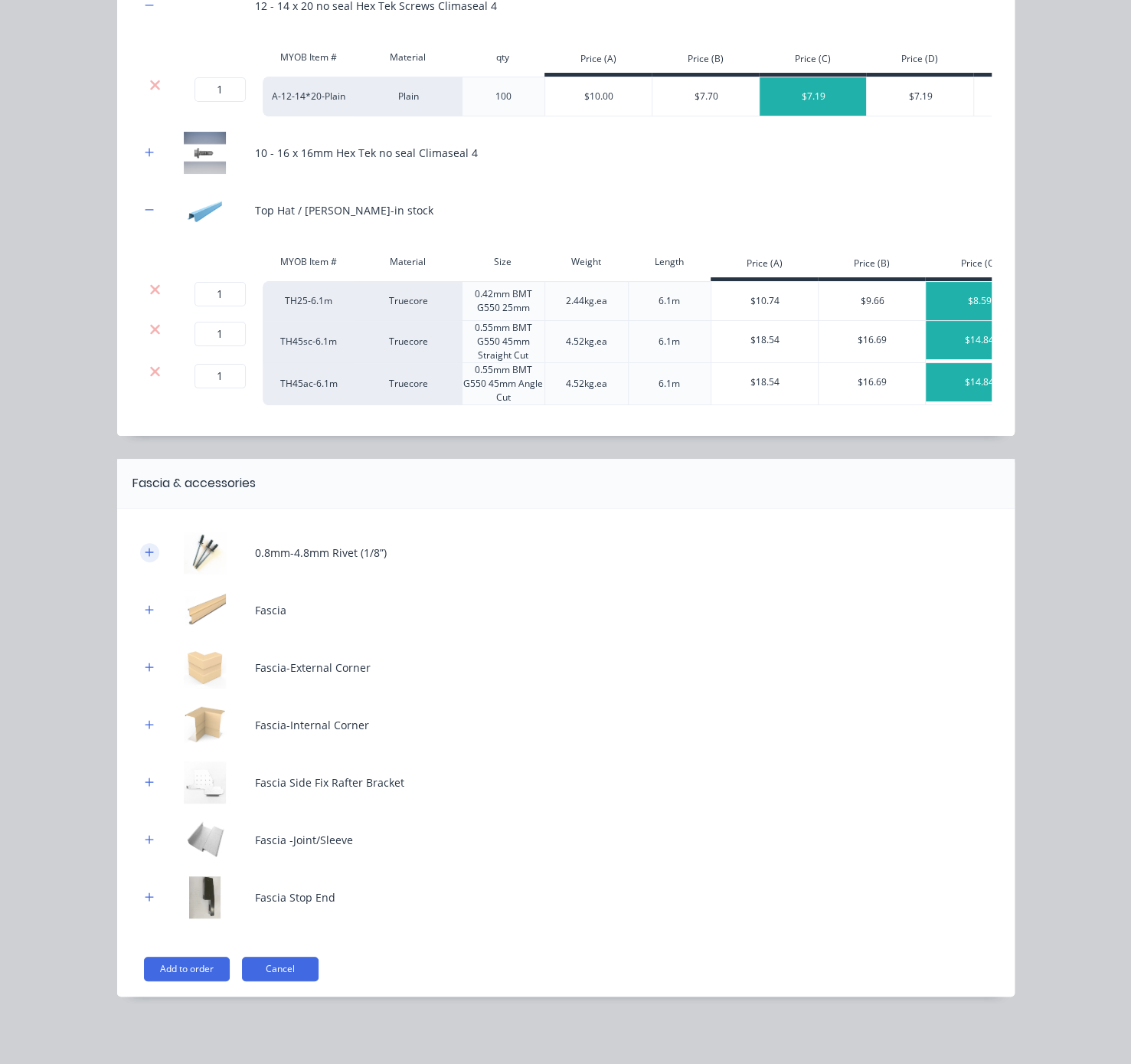
click at [145, 558] on icon "button" at bounding box center [150, 552] width 10 height 11
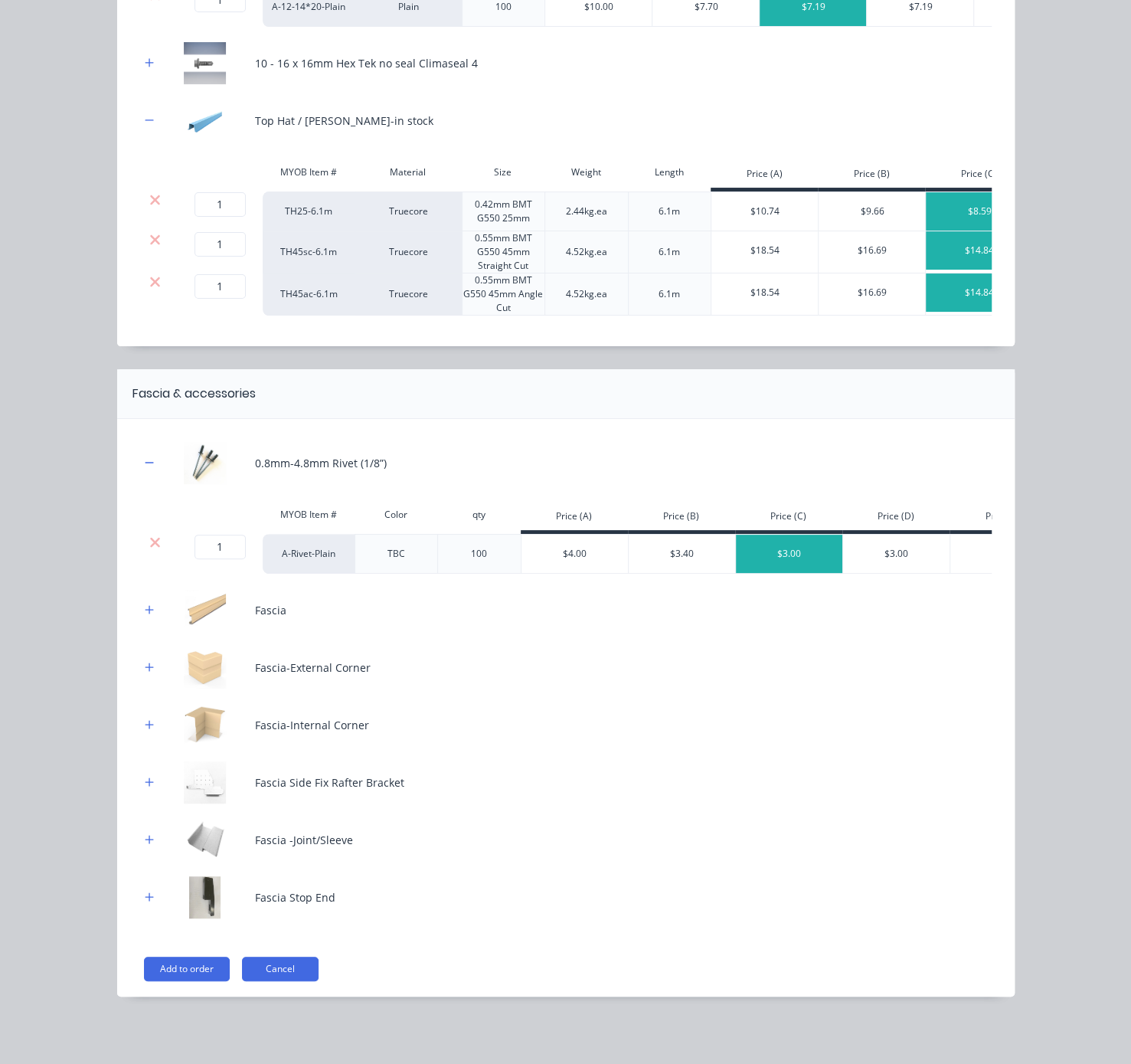
scroll to position [955, 0]
click at [145, 609] on icon "button" at bounding box center [150, 609] width 10 height 11
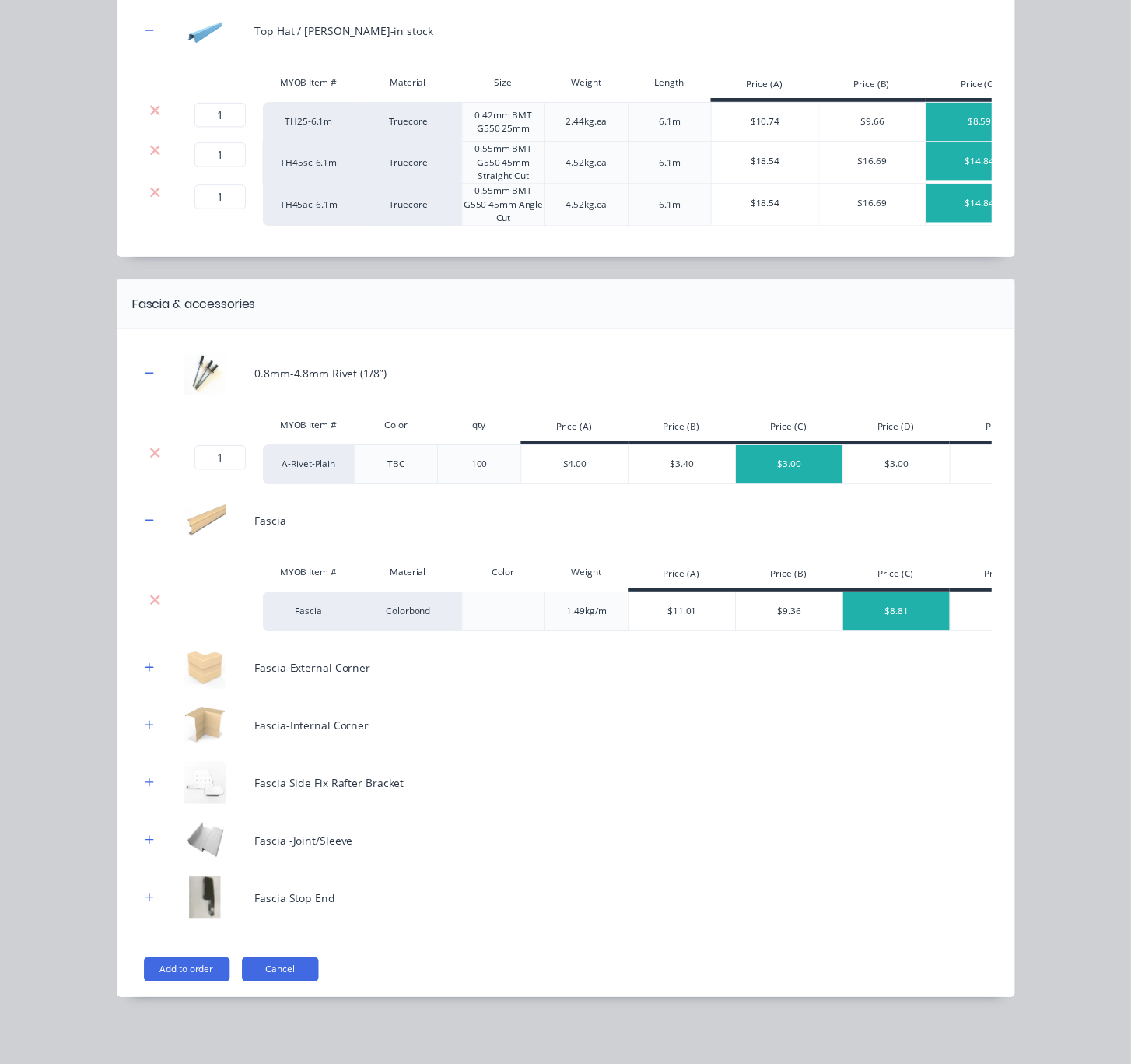
scroll to position [1079, 0]
click at [185, 981] on button "Add to order" at bounding box center [189, 984] width 87 height 24
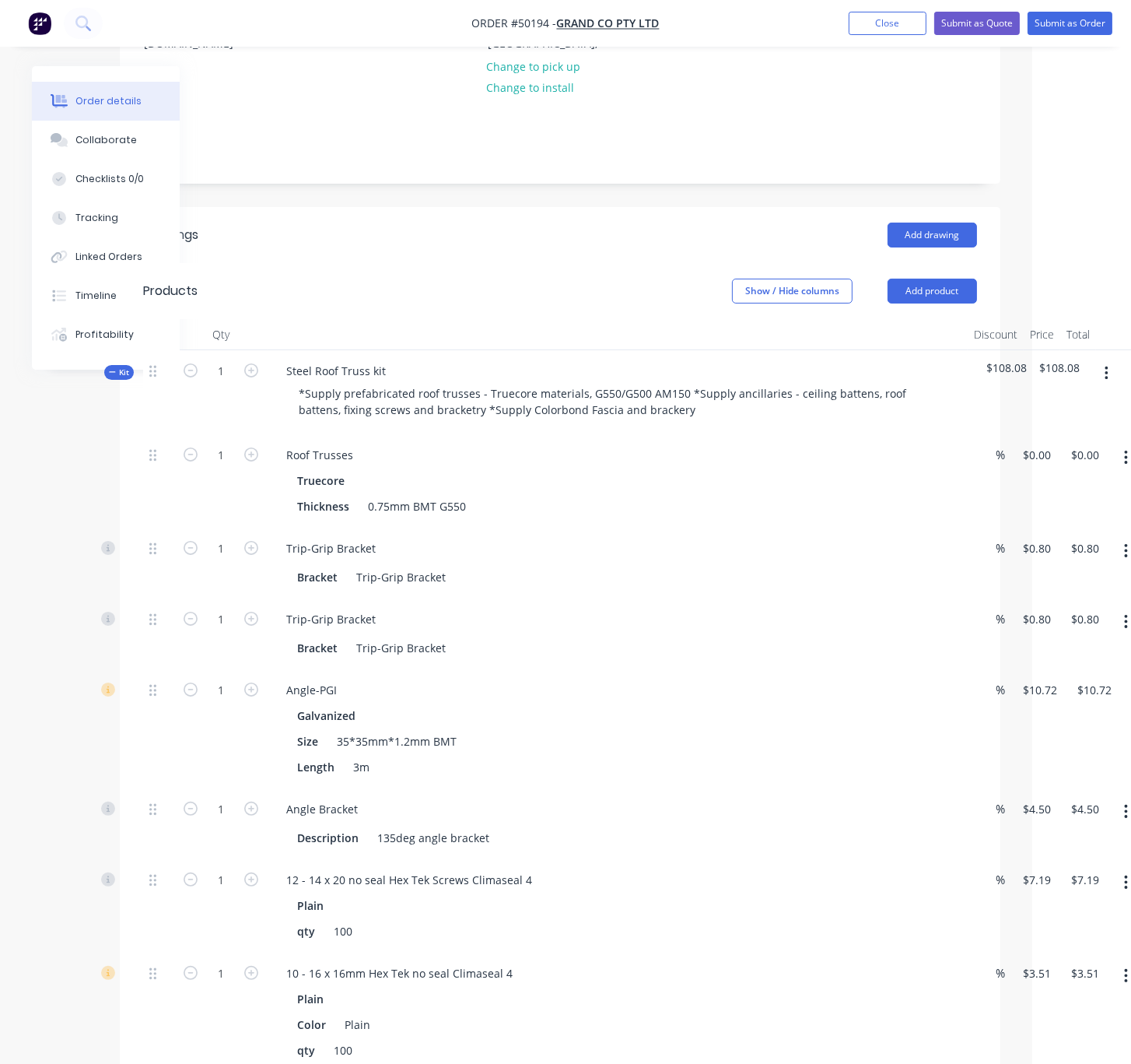
scroll to position [273, 115]
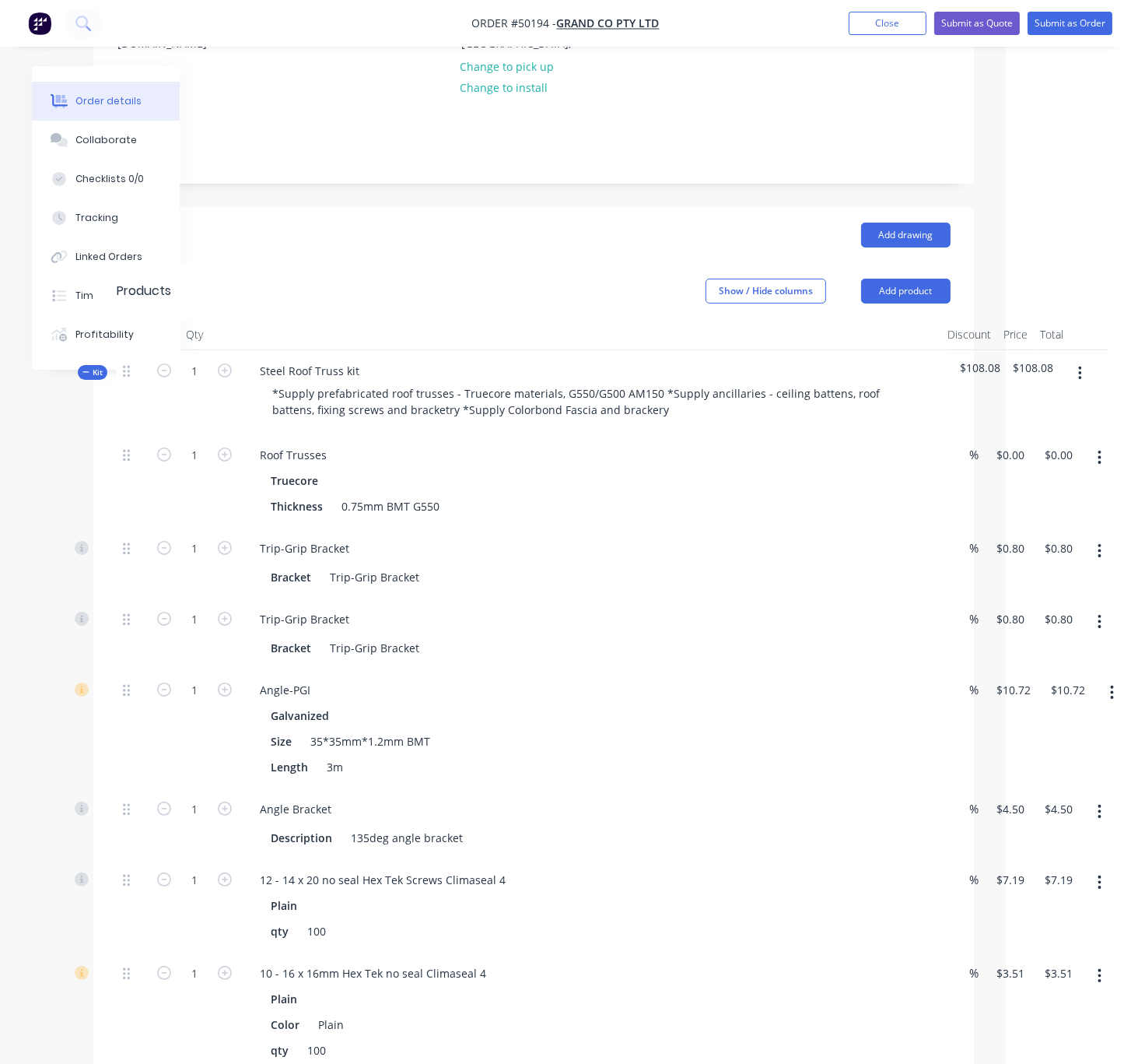
drag, startPoint x: 549, startPoint y: 283, endPoint x: 659, endPoint y: 277, distance: 110.2
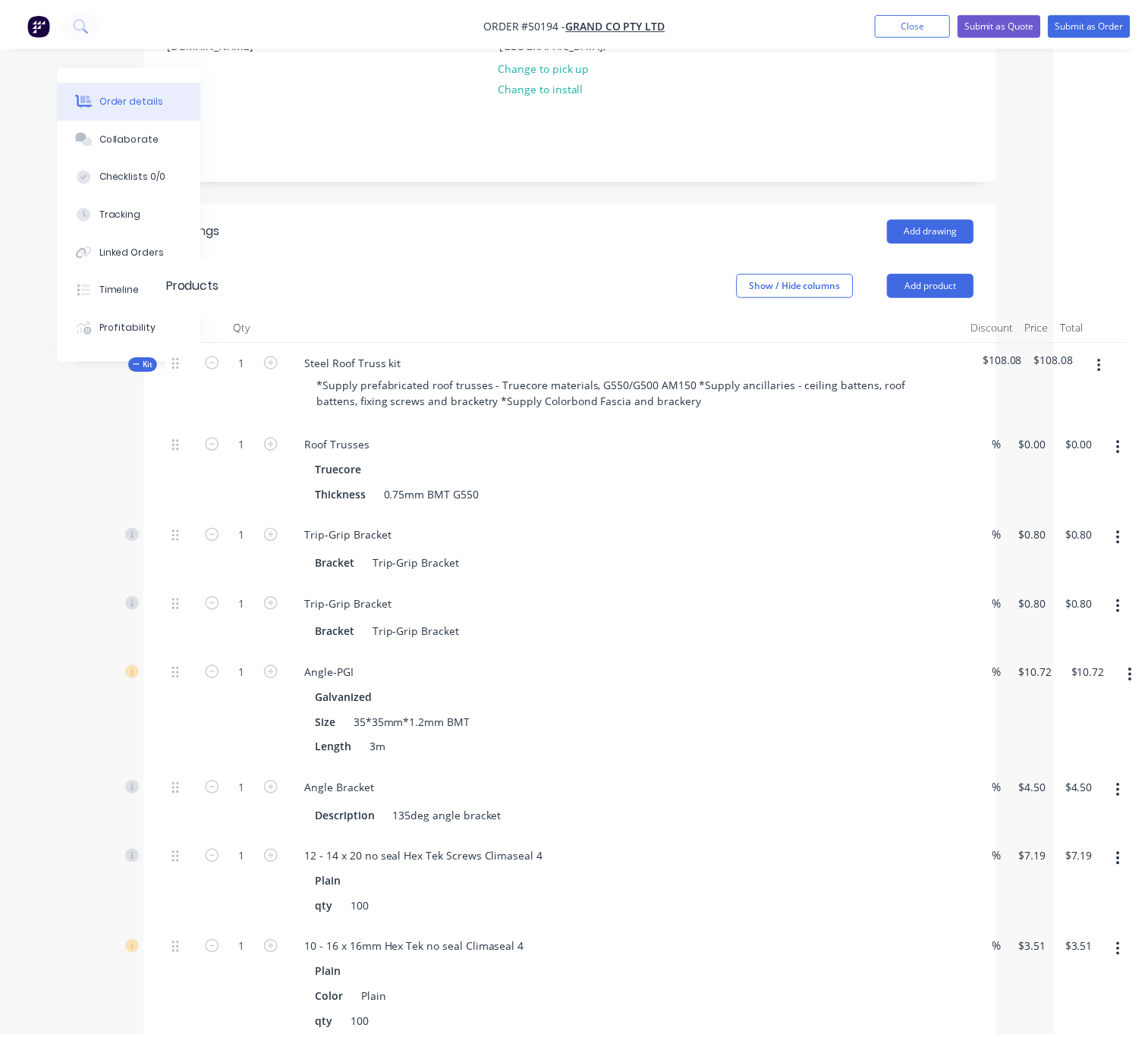
scroll to position [266, 80]
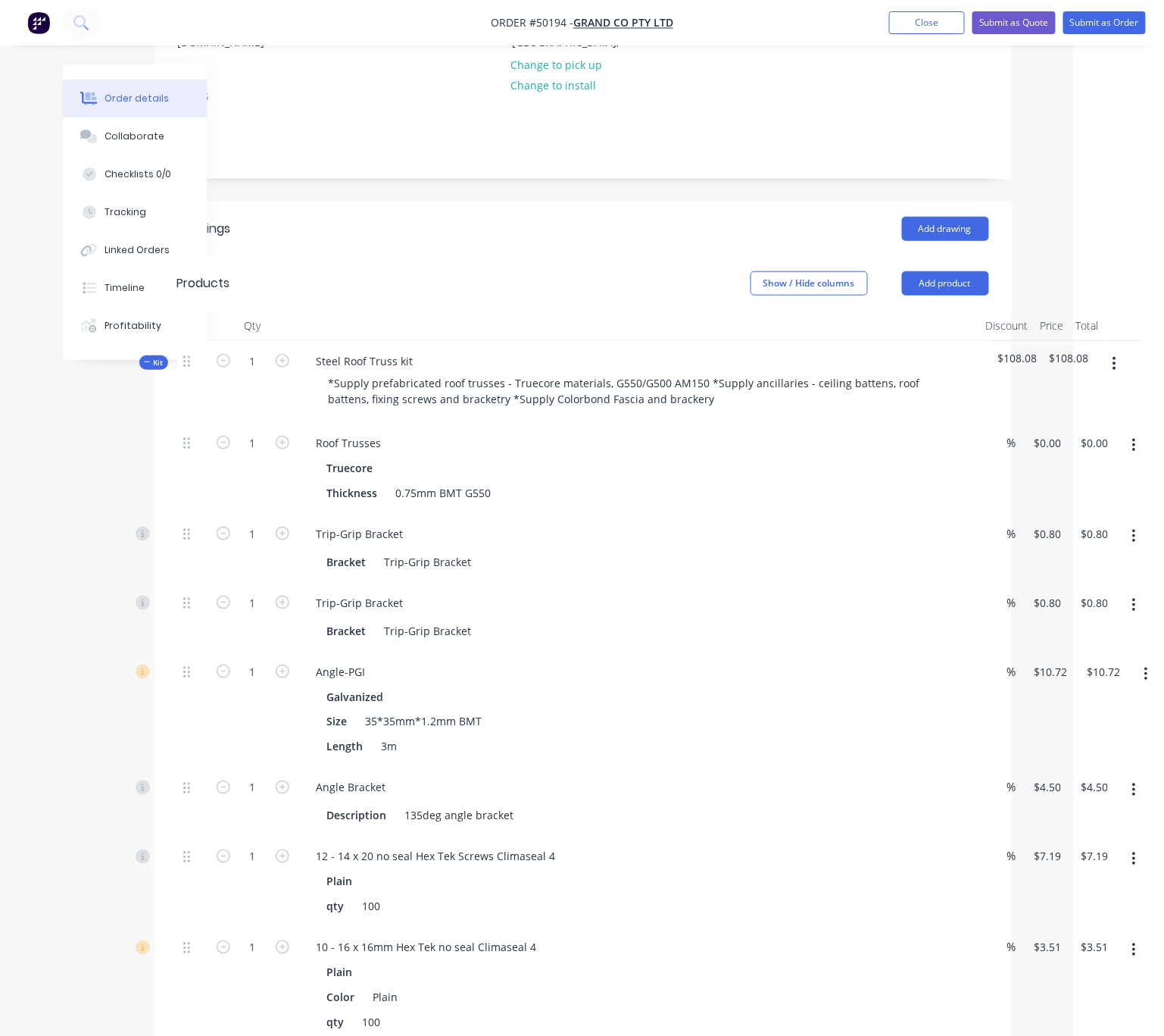
click at [440, 217] on div "Add drawing" at bounding box center [669, 228] width 639 height 24
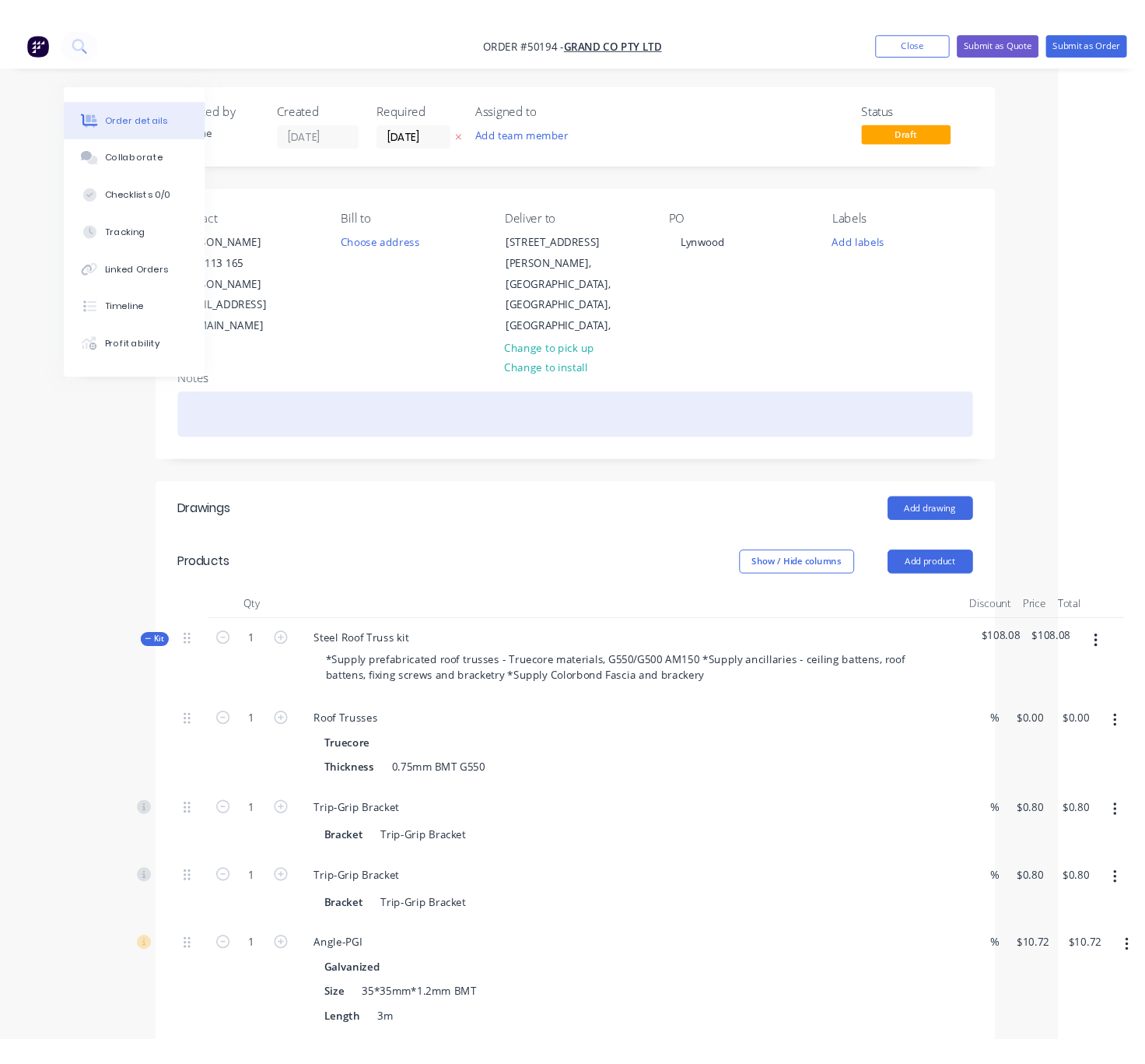
scroll to position [273, 80]
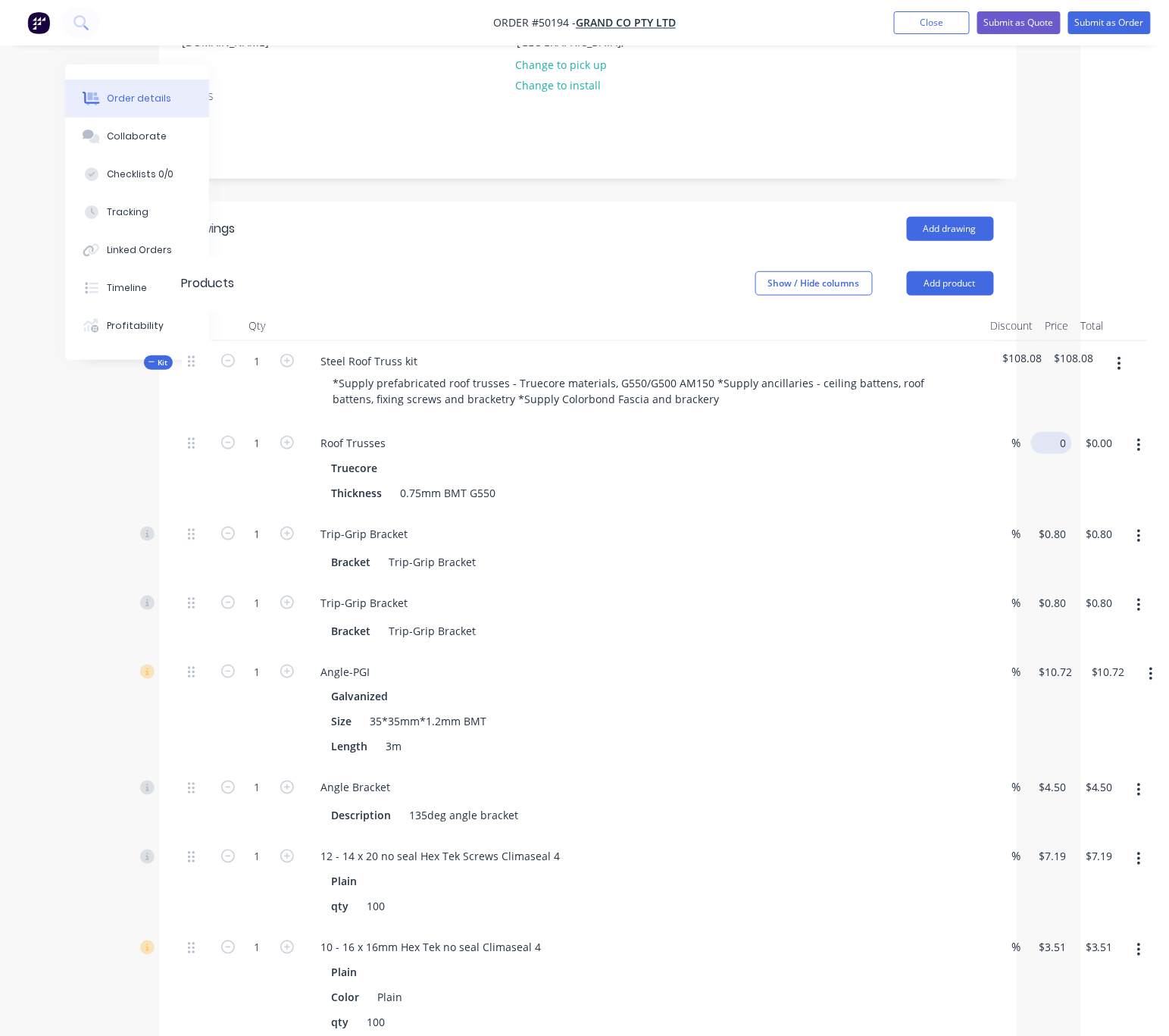
click at [1048, 432] on input "0" at bounding box center [1054, 442] width 35 height 22
type input "$7,400.00"
click at [718, 491] on div "Thickness 0.75mm BMT G550" at bounding box center [635, 493] width 631 height 22
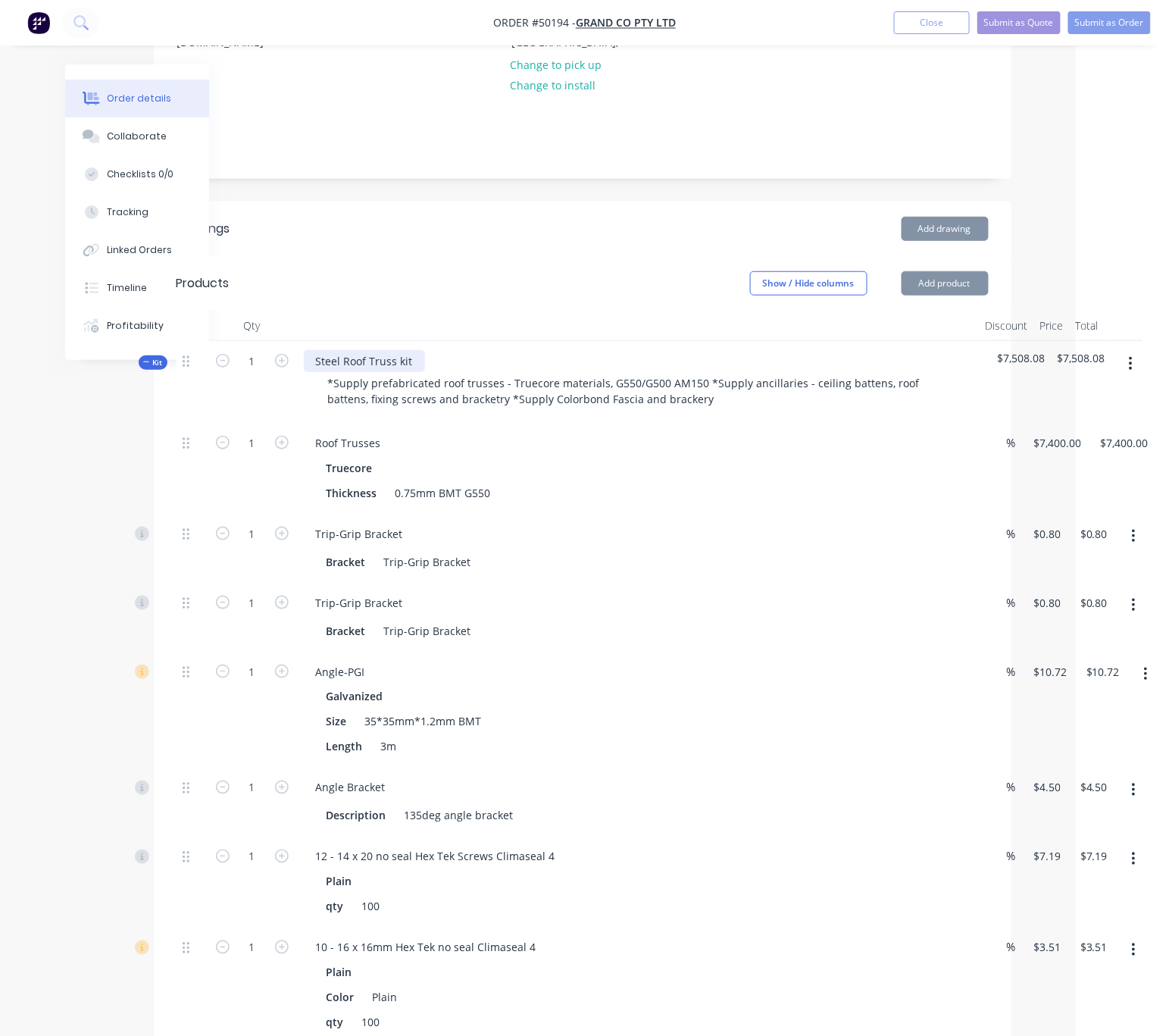
drag, startPoint x: 425, startPoint y: 330, endPoint x: 426, endPoint y: 344, distance: 14.0
click at [424, 341] on div "Steel Roof Truss kit *Supply prefabricated roof trusses - Truecore materials, G…" at bounding box center [638, 381] width 682 height 82
click at [425, 350] on div "Steel Roof Truss kit" at bounding box center [363, 361] width 121 height 22
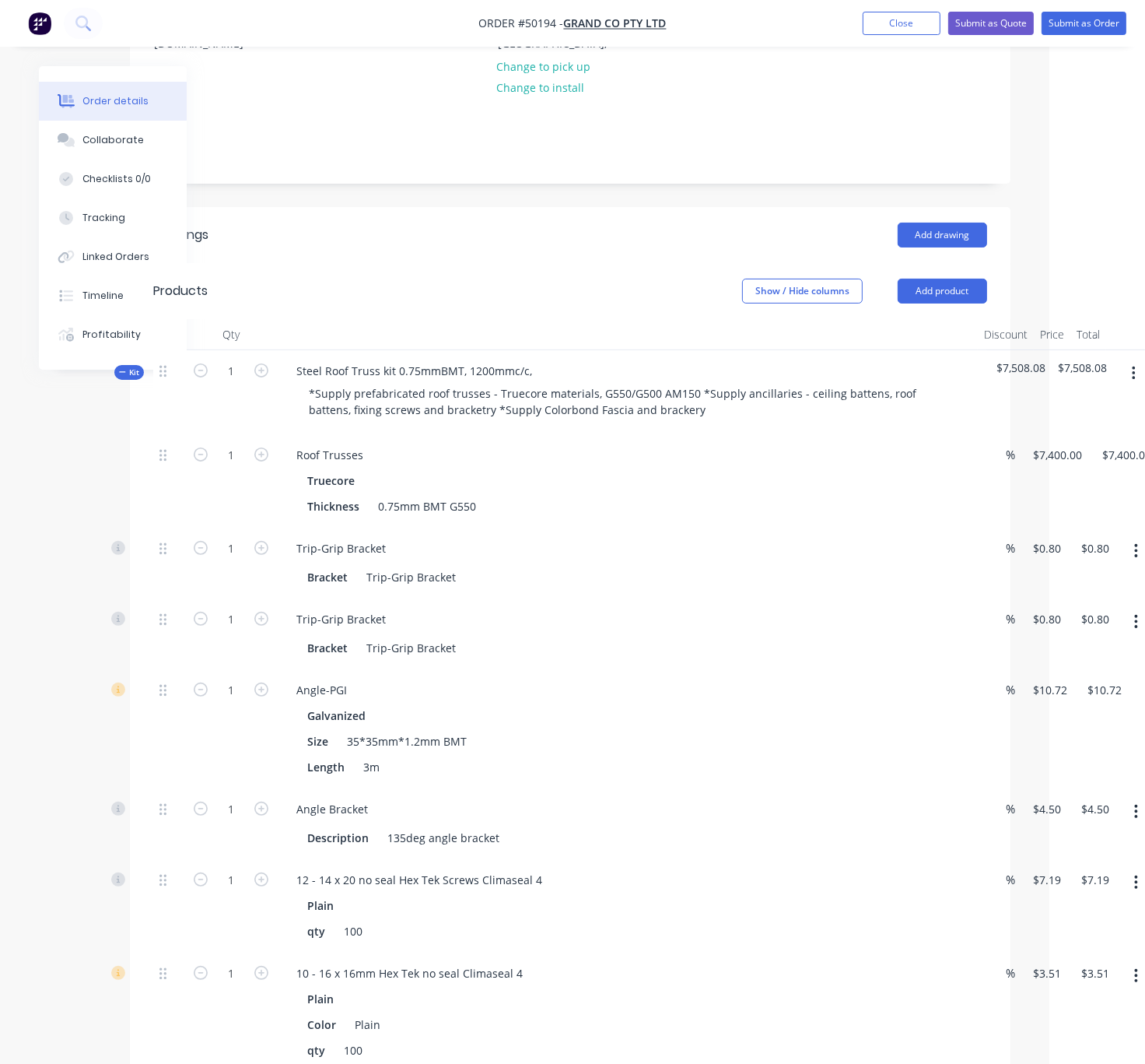
scroll to position [545, 80]
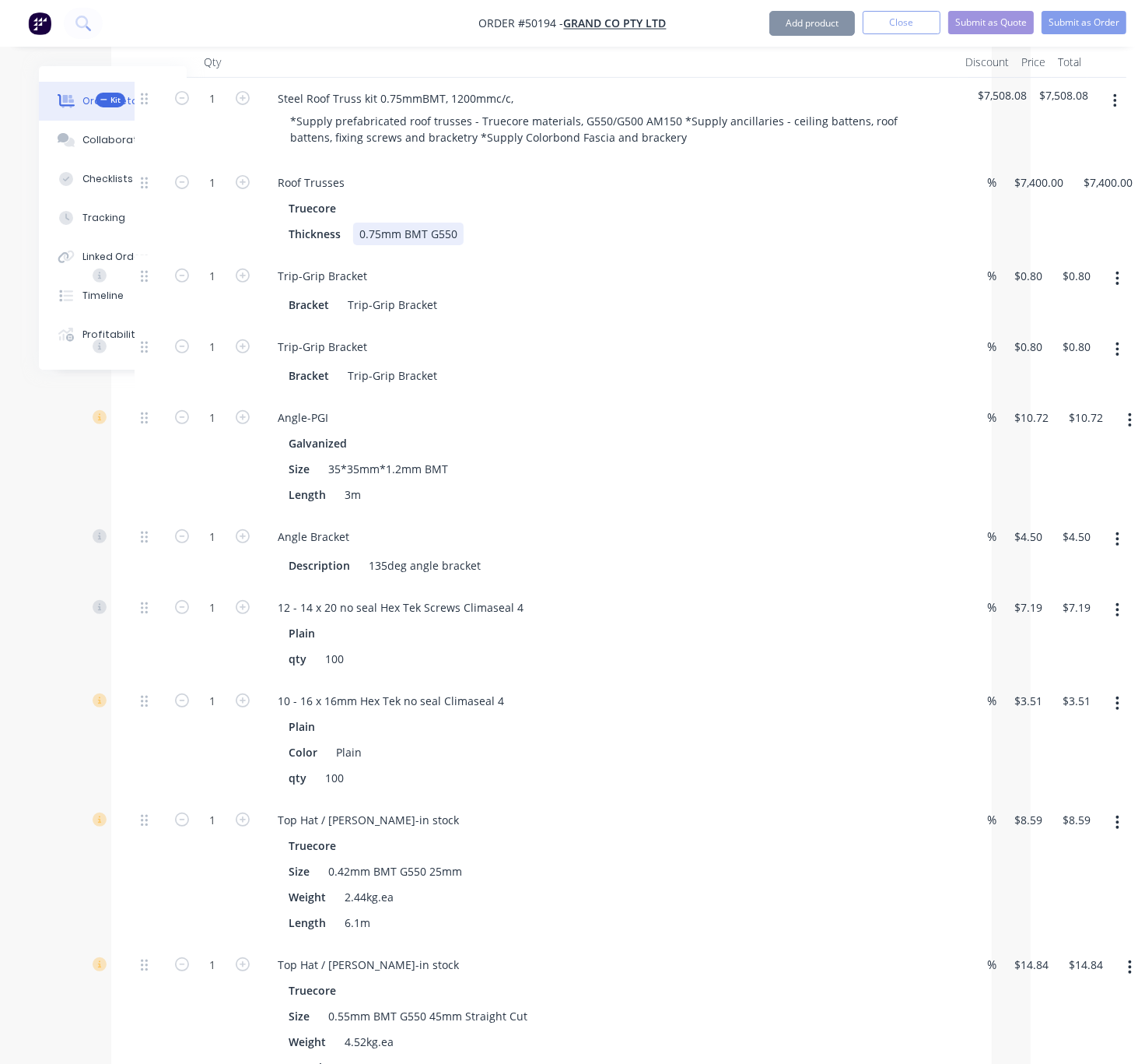
drag, startPoint x: 859, startPoint y: 237, endPoint x: 893, endPoint y: 239, distance: 34.1
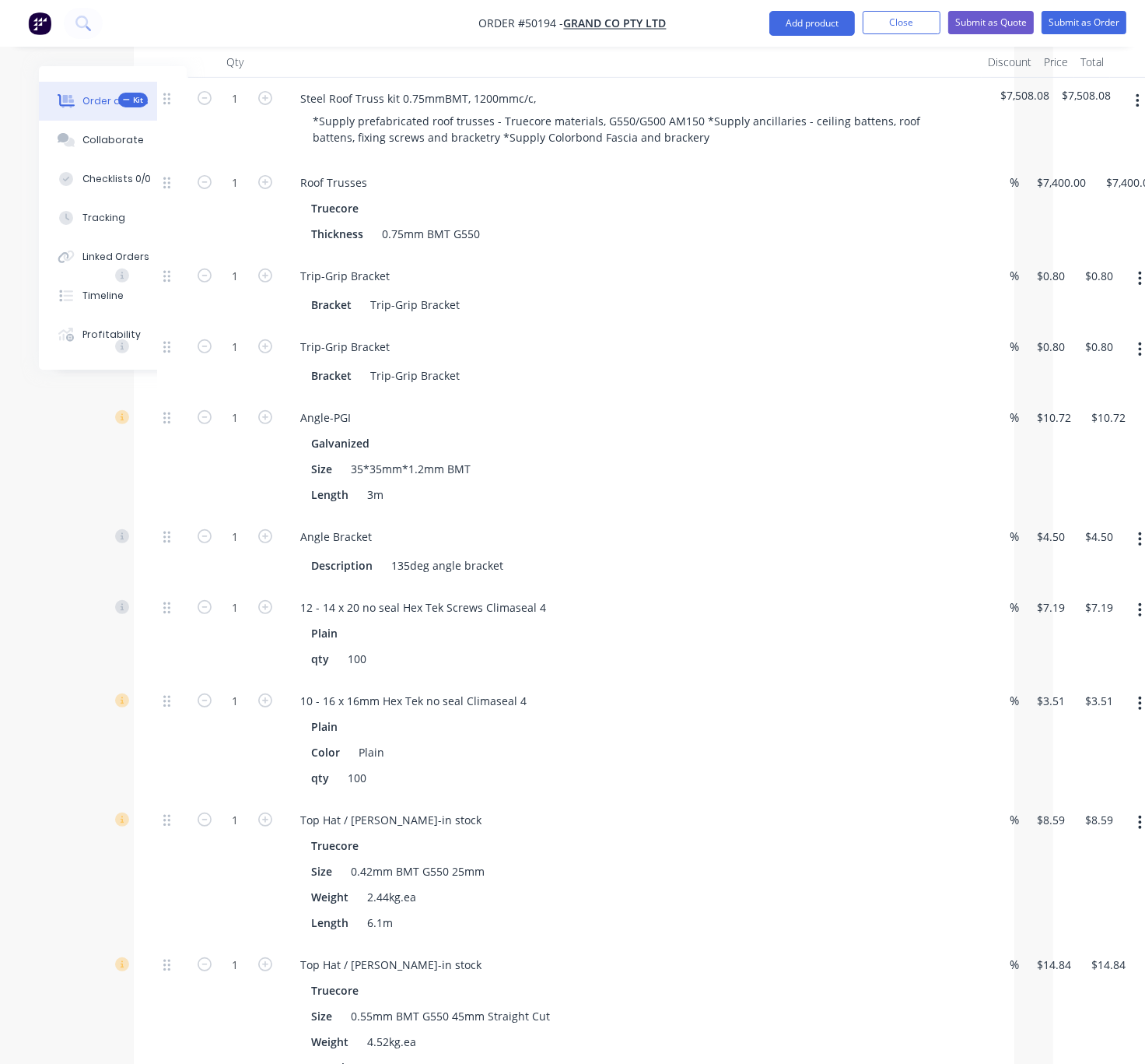
drag, startPoint x: 651, startPoint y: 276, endPoint x: 610, endPoint y: 271, distance: 41.3
click at [237, 269] on input "1" at bounding box center [234, 277] width 40 height 23
type input "70"
click at [245, 348] on input "1" at bounding box center [234, 347] width 40 height 23
type input "$56.00"
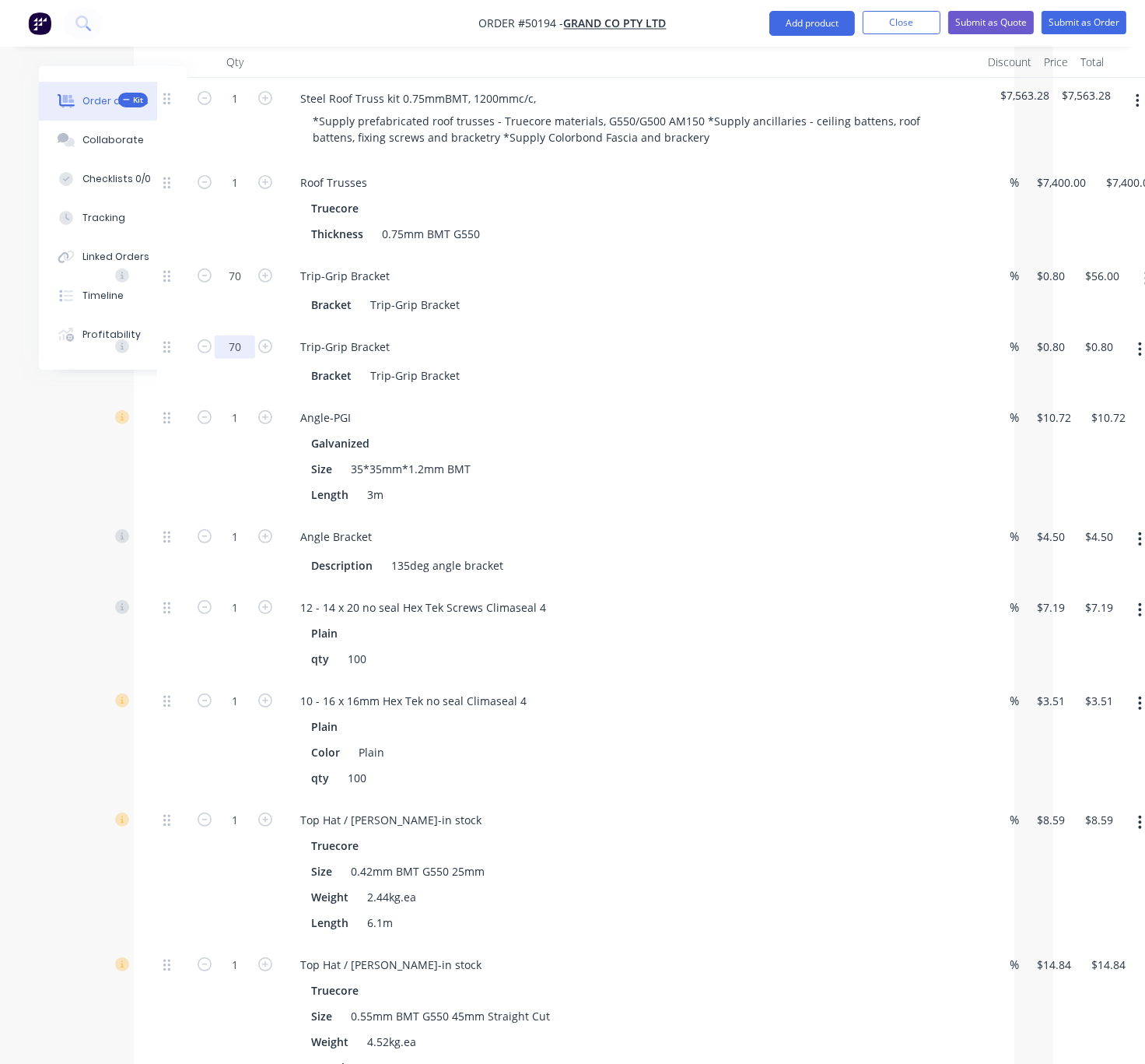
type input "70"
type input "$56.00"
click at [768, 339] on div "Trip-Grip Bracket" at bounding box center [632, 346] width 688 height 22
click at [235, 420] on input "1" at bounding box center [234, 418] width 40 height 23
type input "10"
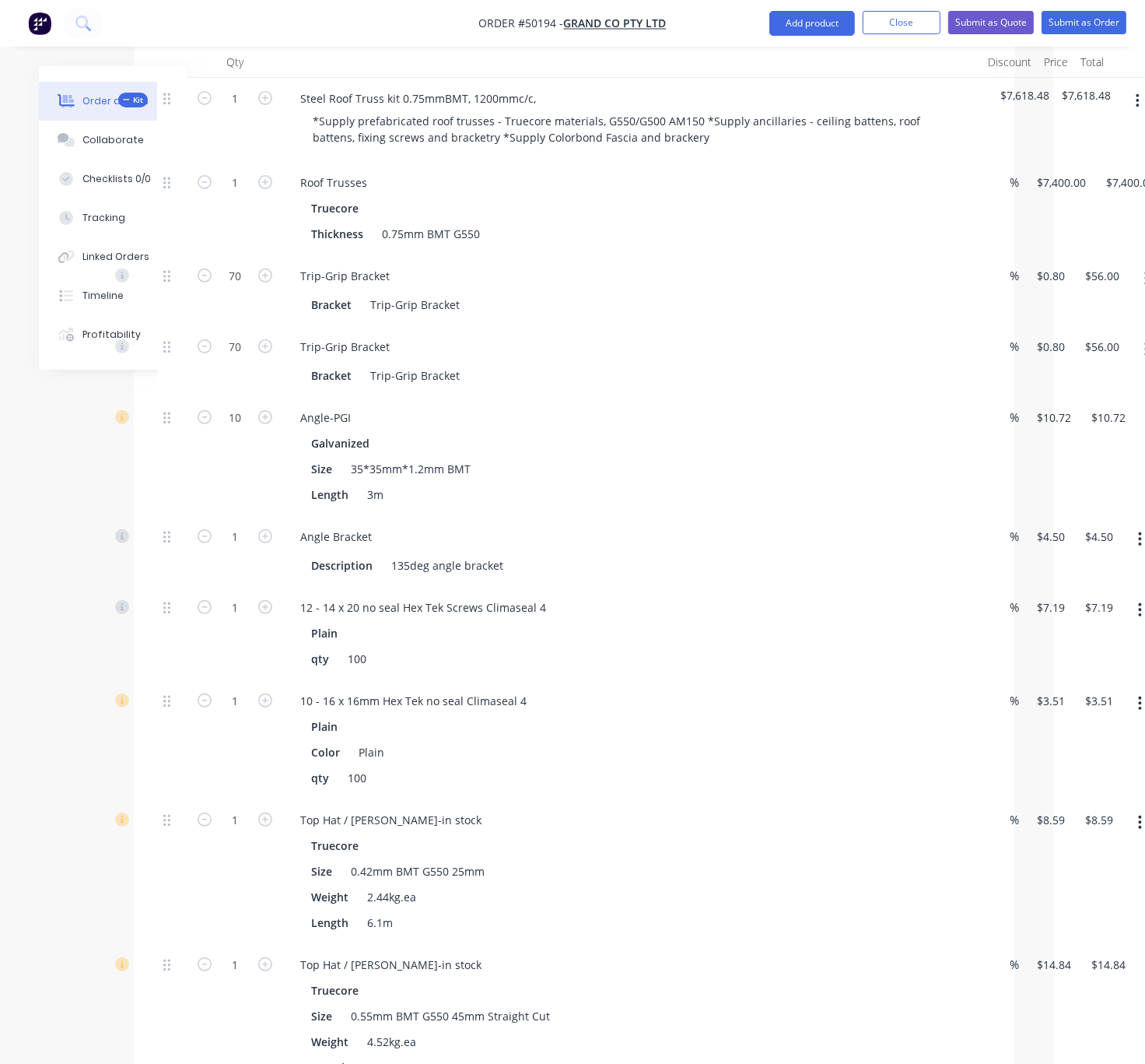
type input "$107.20"
click at [122, 495] on div "Created by Serene Created 09/10/25 Required 09/10/25 Assigned to Add team membe…" at bounding box center [488, 1078] width 1052 height 3114
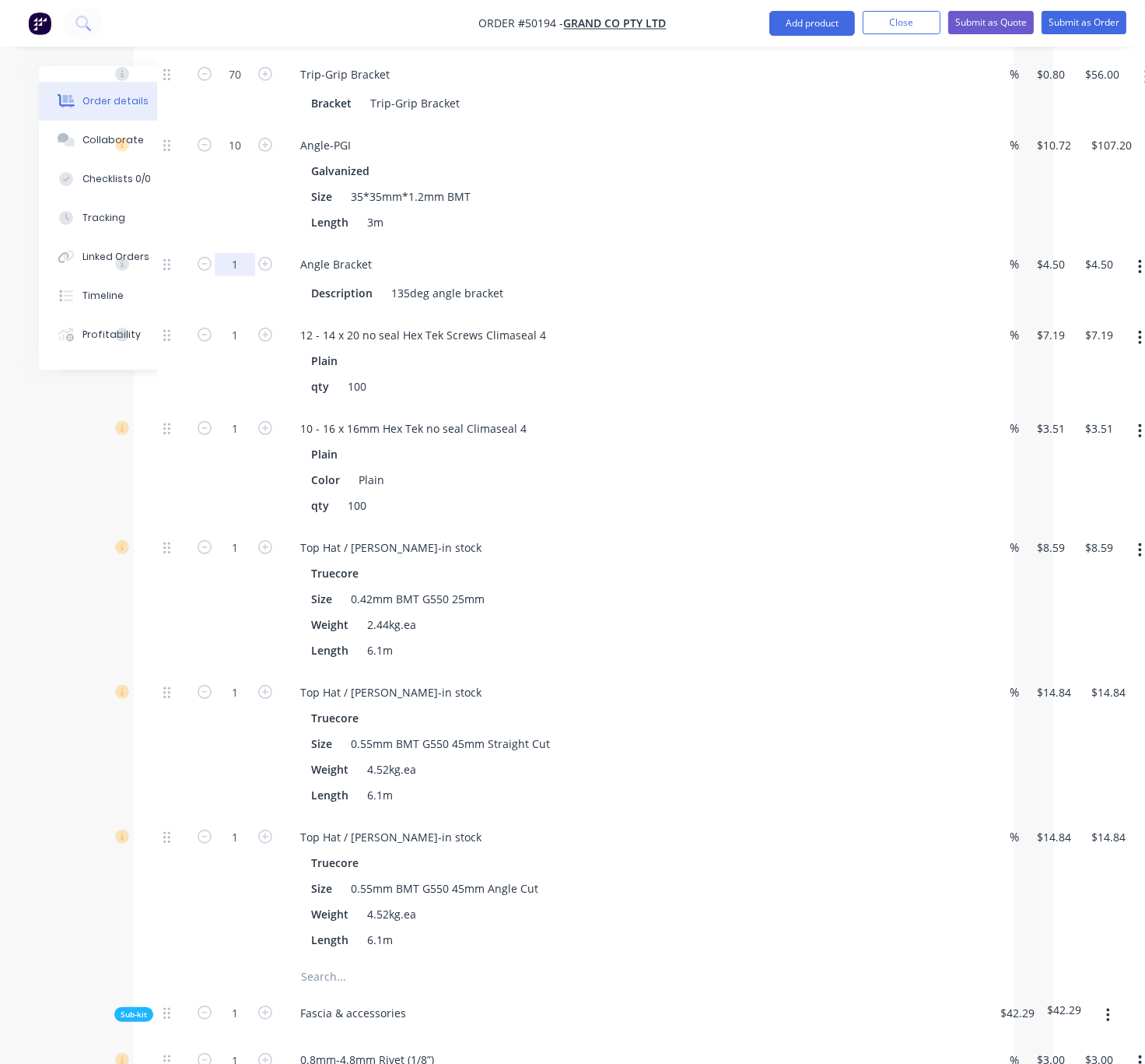
click at [243, 271] on input "1" at bounding box center [234, 265] width 40 height 23
type input "7"
type input "$31.50"
click at [77, 460] on div "Created by Serene Created 09/10/25 Required 09/10/25 Assigned to Add team membe…" at bounding box center [488, 805] width 1052 height 3114
click at [251, 343] on input "1" at bounding box center [234, 335] width 40 height 23
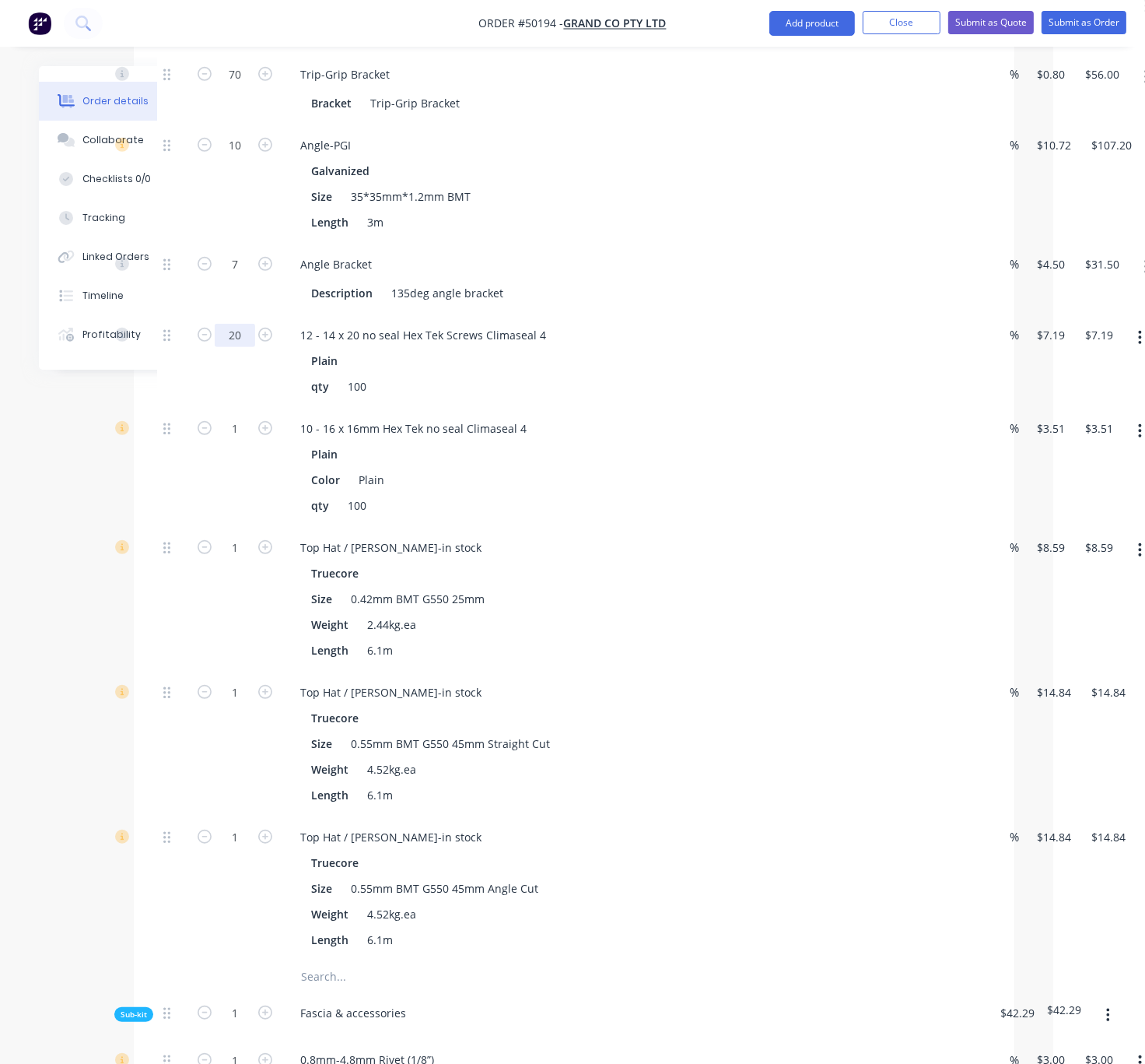
type input "20"
type input "$143.80"
click at [225, 506] on div "1" at bounding box center [235, 467] width 94 height 119
click at [232, 441] on input "1" at bounding box center [234, 429] width 40 height 23
type input "20"
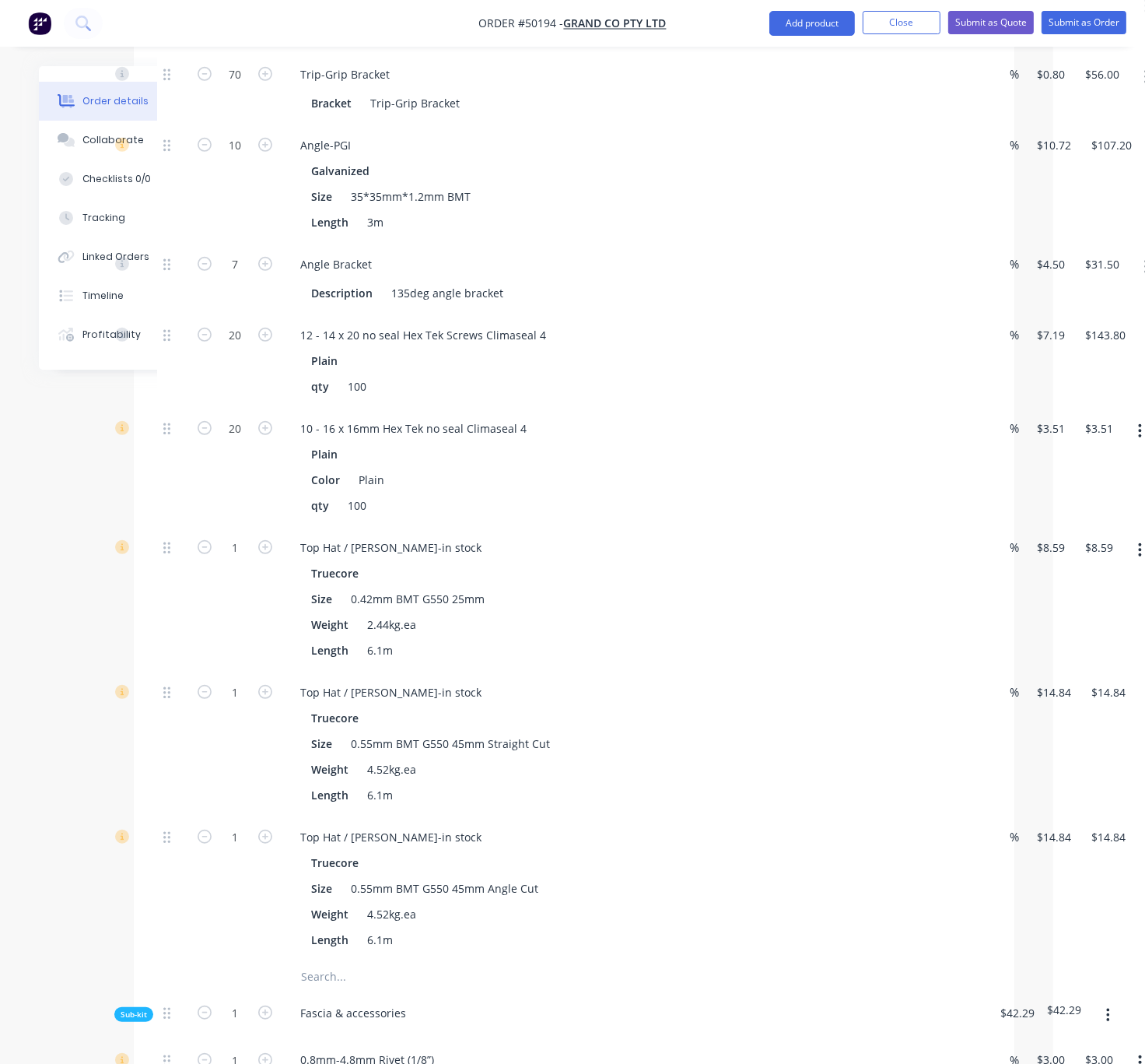
type input "$70.20"
click at [122, 518] on div "Created by Serene Created 09/10/25 Required 09/10/25 Assigned to Add team membe…" at bounding box center [488, 805] width 1052 height 3114
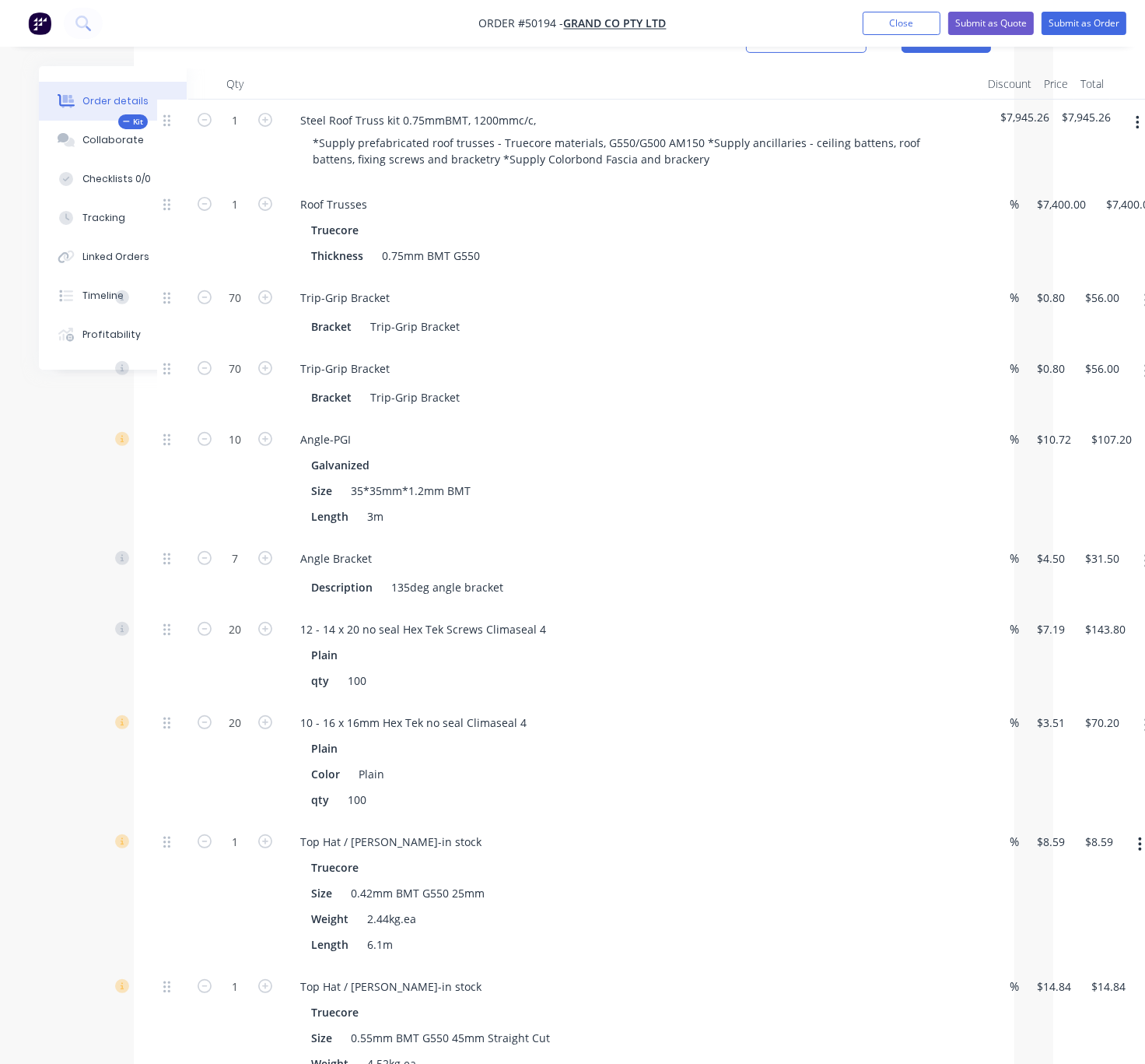
scroll to position [273, 76]
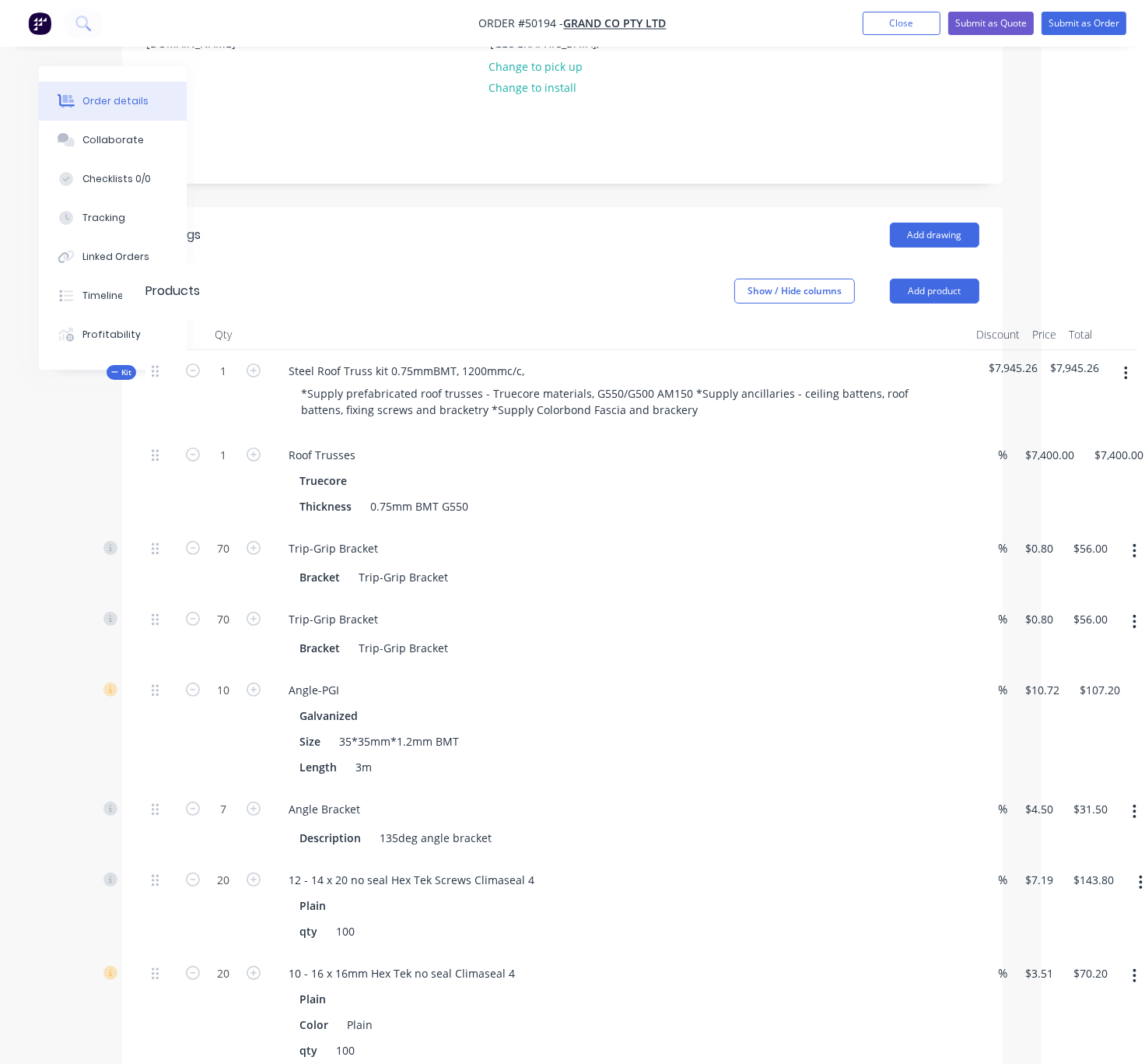
drag, startPoint x: 709, startPoint y: 463, endPoint x: 792, endPoint y: 456, distance: 83.3
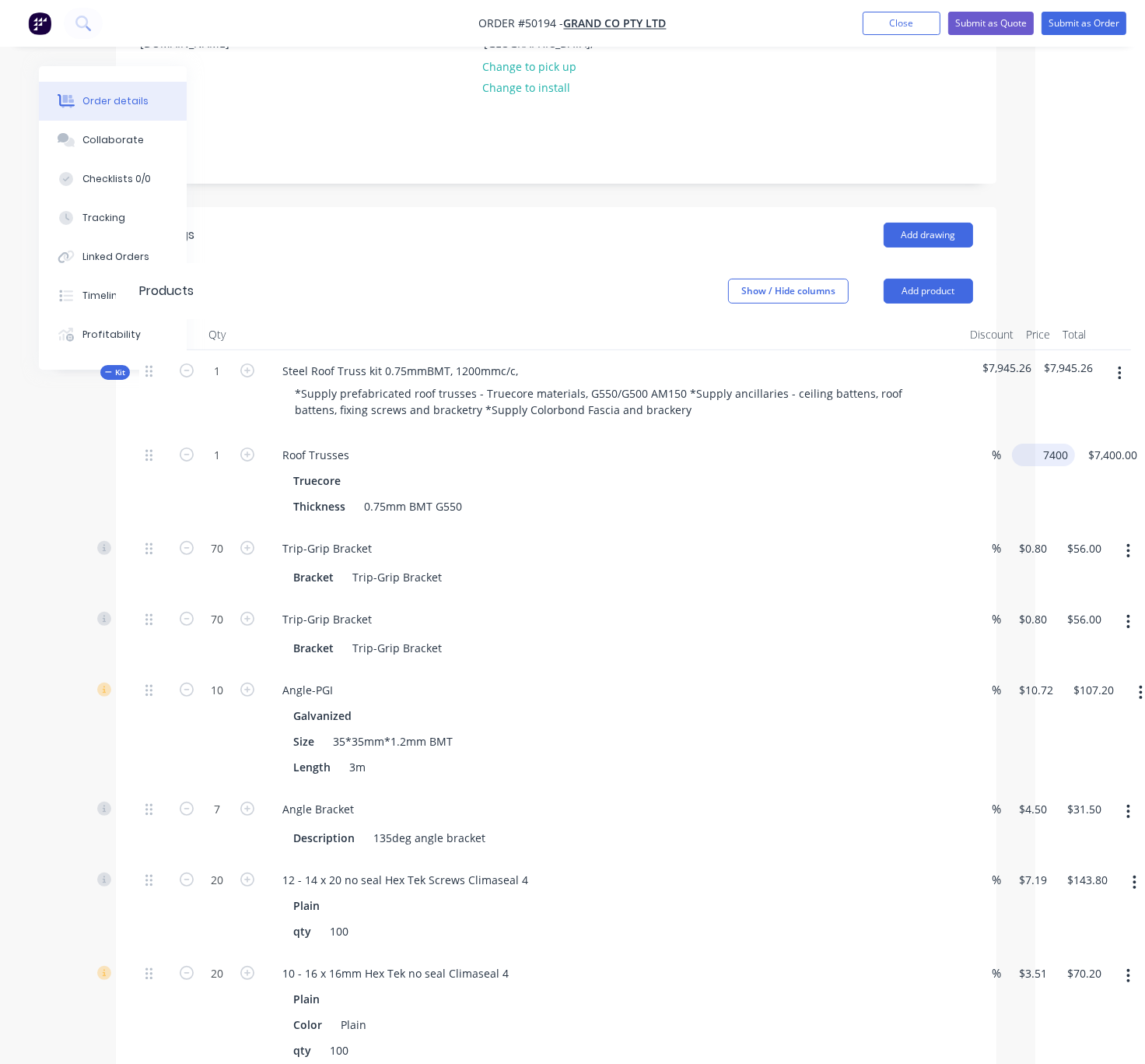
click at [1046, 444] on input "7400" at bounding box center [1047, 454] width 57 height 22
type input "$8,900.00"
click at [1053, 477] on div "$8,900.00 $8,900.00" at bounding box center [1040, 481] width 69 height 94
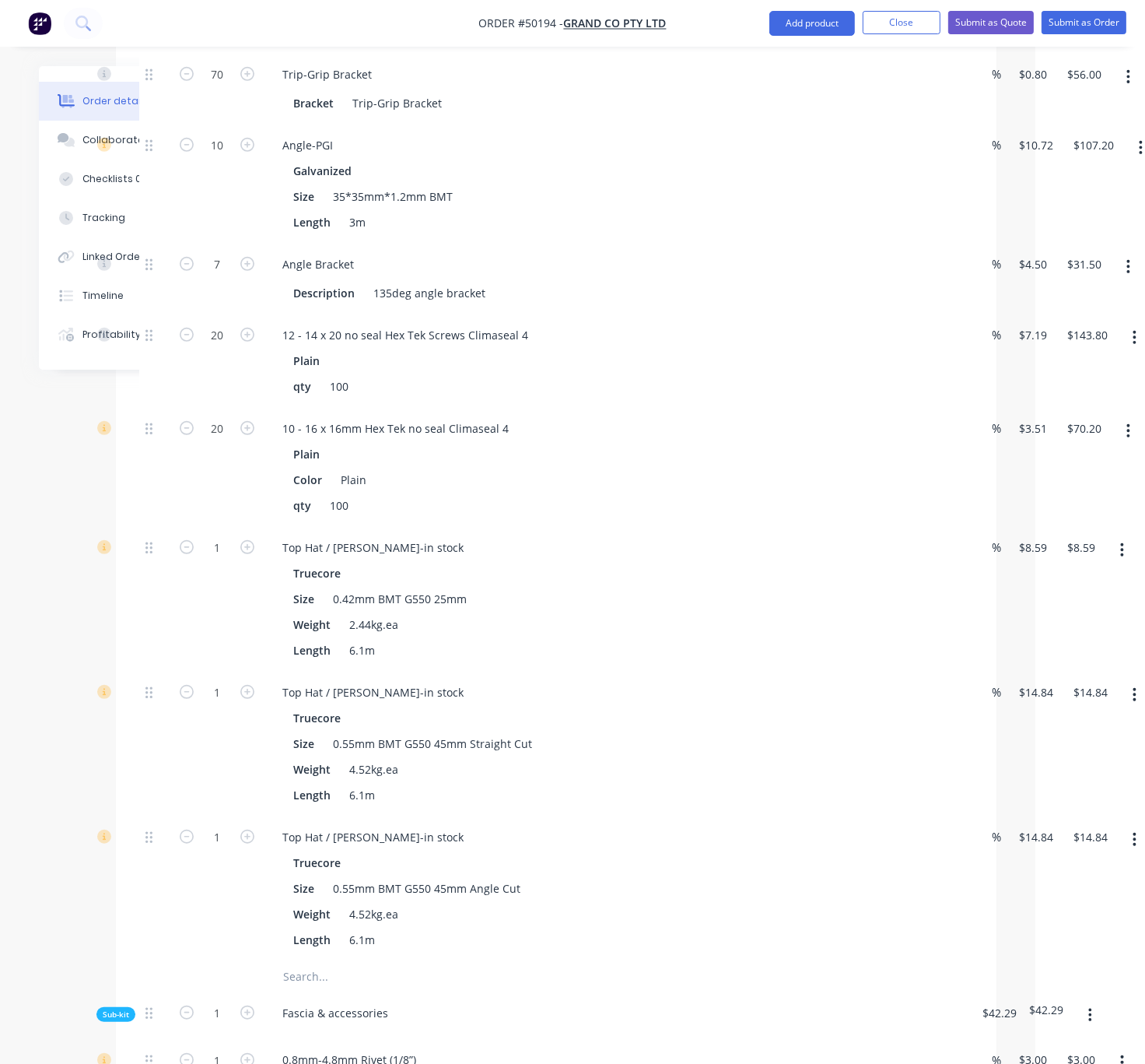
scroll to position [1089, 94]
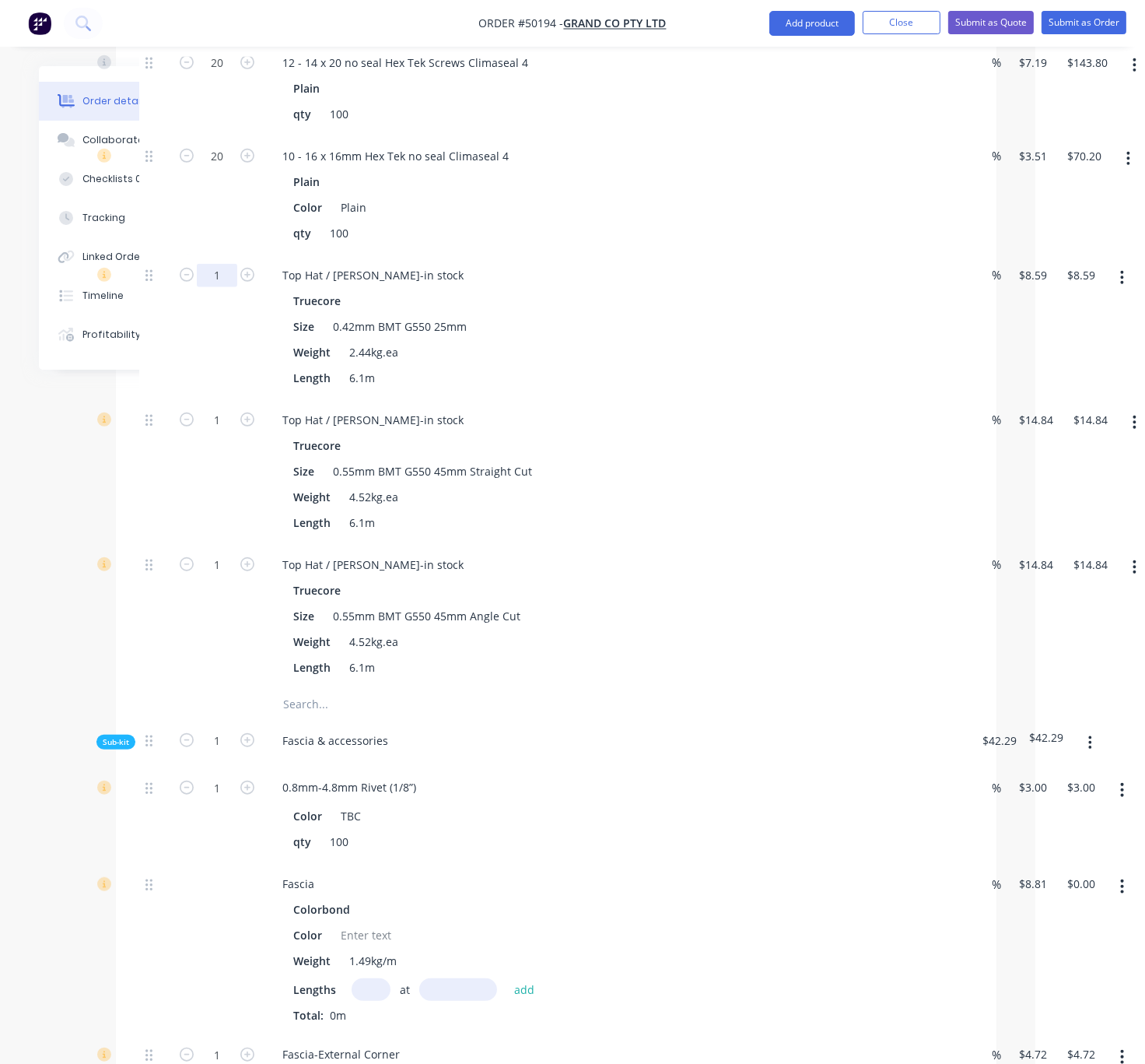
click at [231, 287] on input "1" at bounding box center [217, 276] width 40 height 23
click at [668, 363] on div "Weight 2.44kg.ea" at bounding box center [611, 352] width 648 height 22
click at [224, 287] on input "1" at bounding box center [217, 276] width 40 height 23
type input "75"
type input "$644.25"
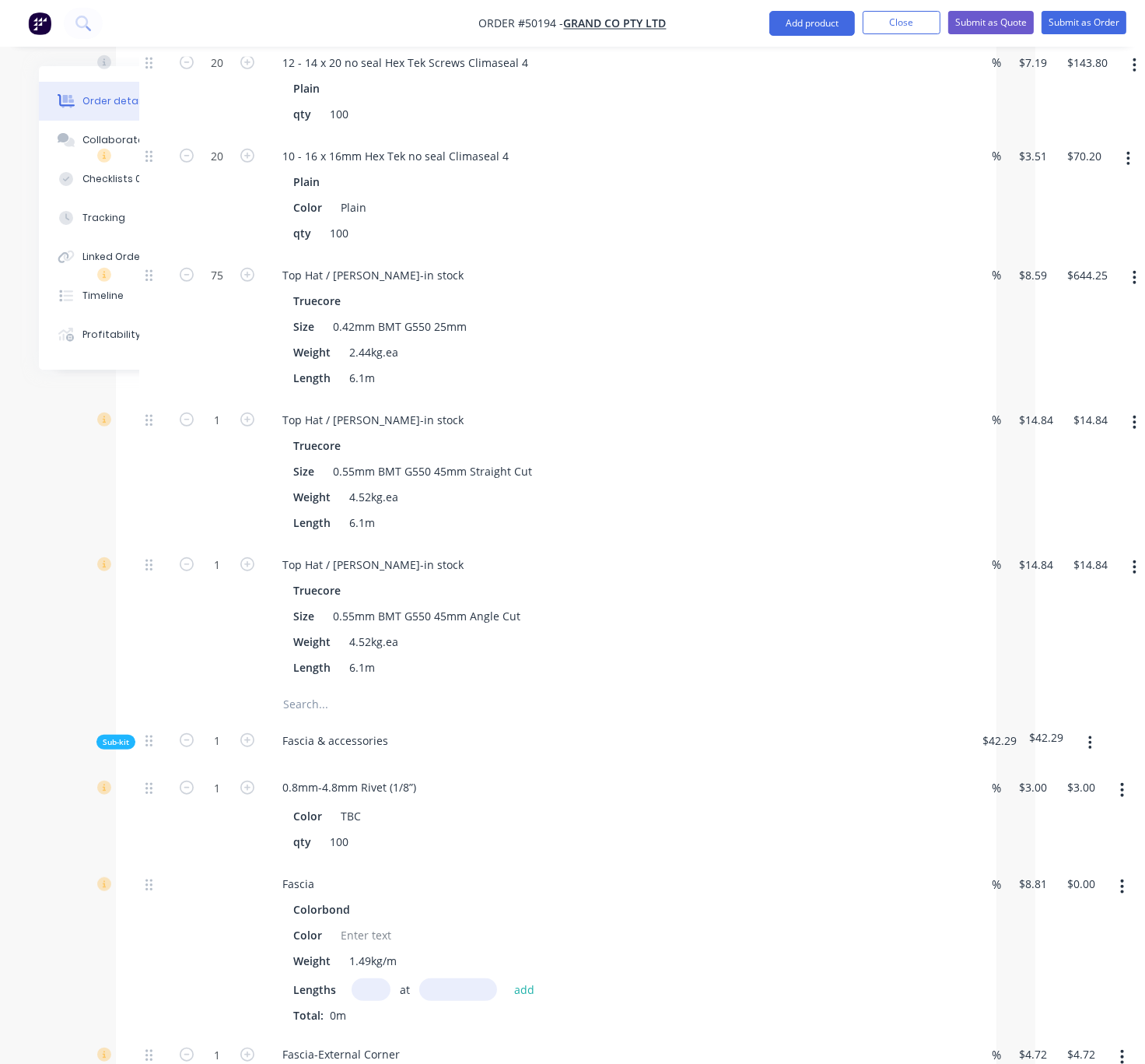
click at [179, 400] on div "75" at bounding box center [217, 326] width 94 height 145
click at [224, 432] on input "1" at bounding box center [217, 420] width 40 height 23
click at [232, 499] on div "1" at bounding box center [217, 472] width 94 height 145
click at [223, 576] on input "1" at bounding box center [217, 565] width 40 height 23
type input "40"
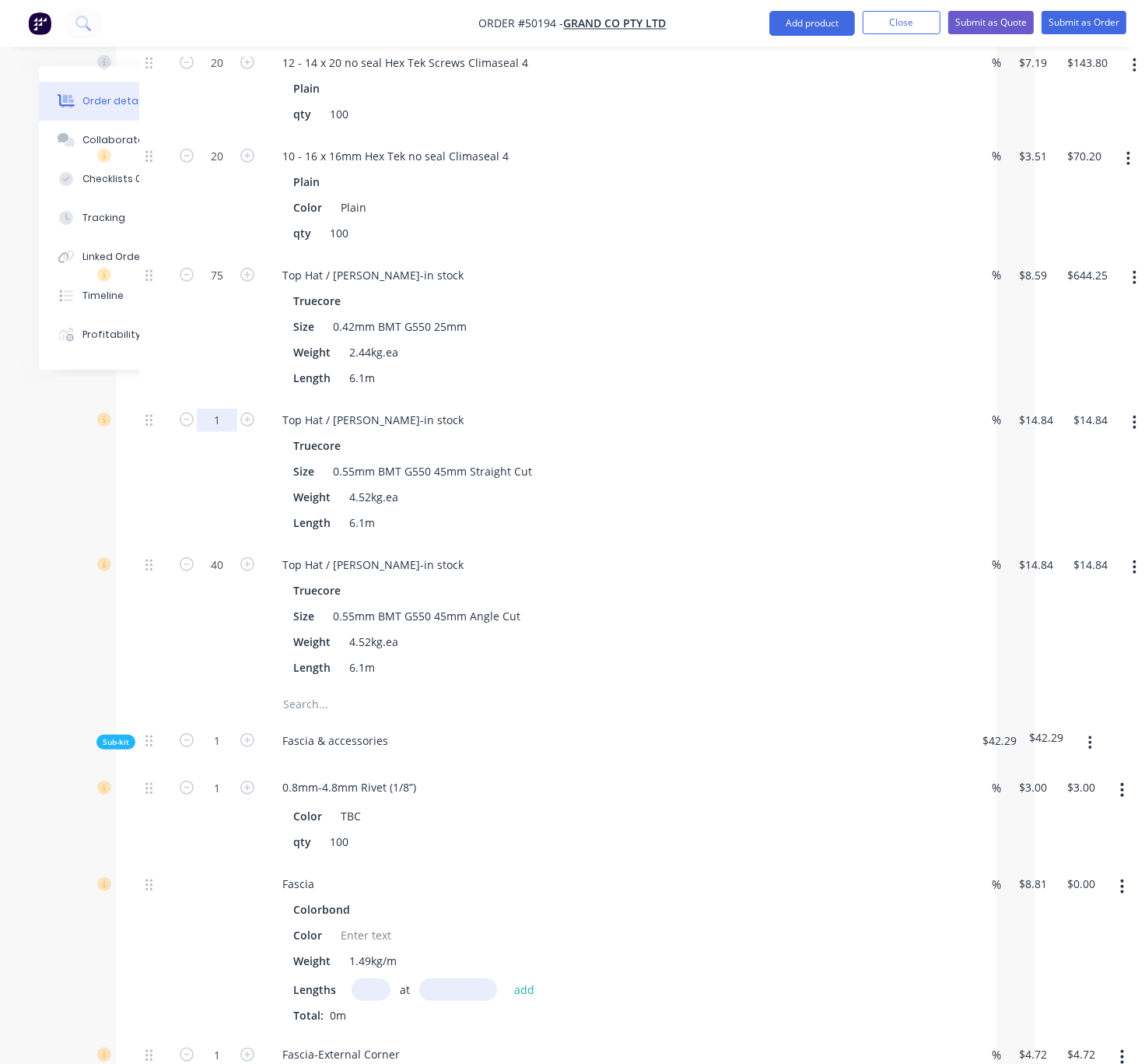
type input "$593.60"
click at [228, 432] on input "1" at bounding box center [217, 420] width 40 height 23
type input "30"
type input "$445.20"
click at [116, 535] on div "Qty Discount Price Total Kit 1 Steel Roof Truss kit 0.75mmBMT, 1200mmc/c, *Supp…" at bounding box center [557, 615] width 881 height 2227
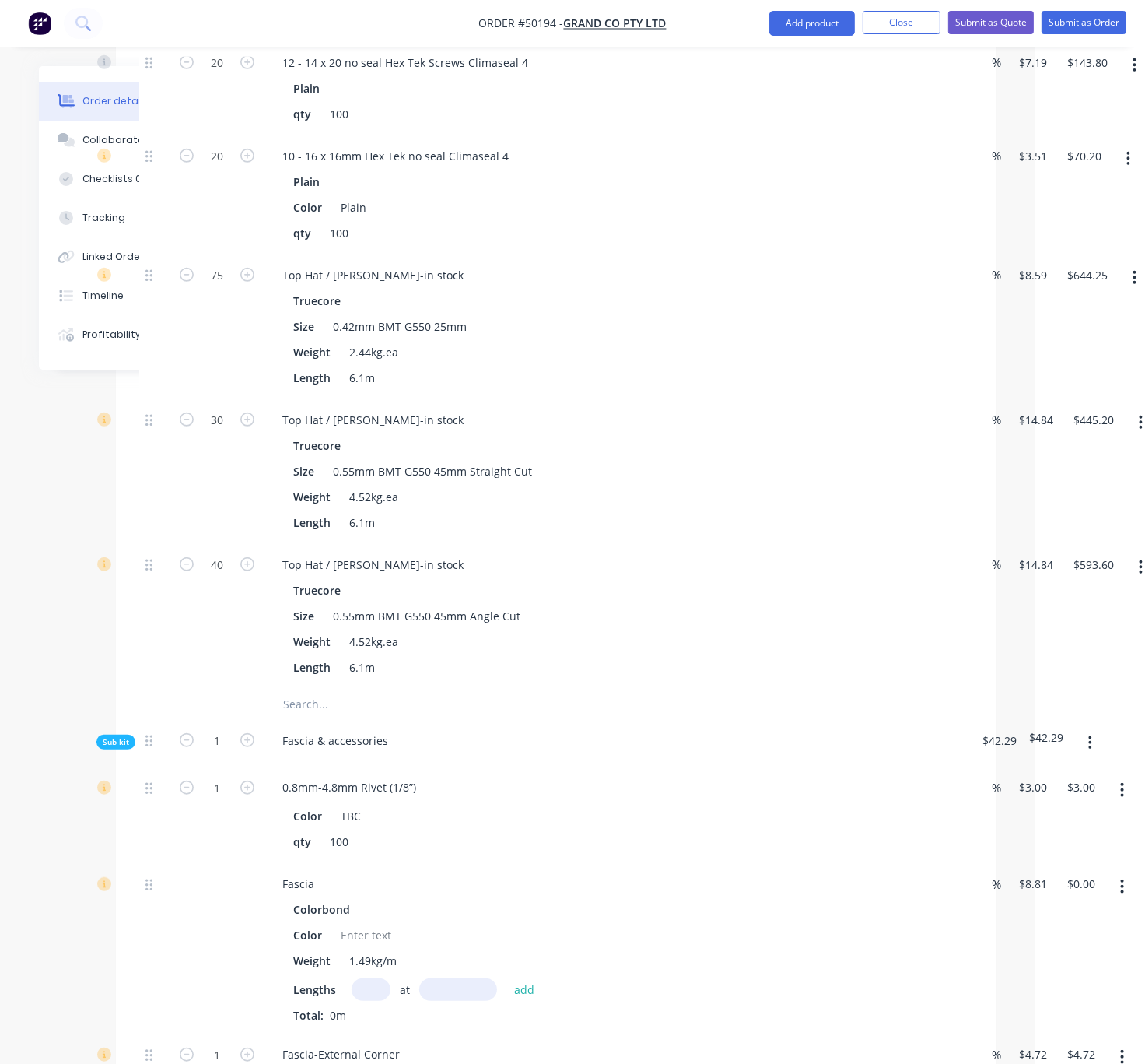
scroll to position [1635, 94]
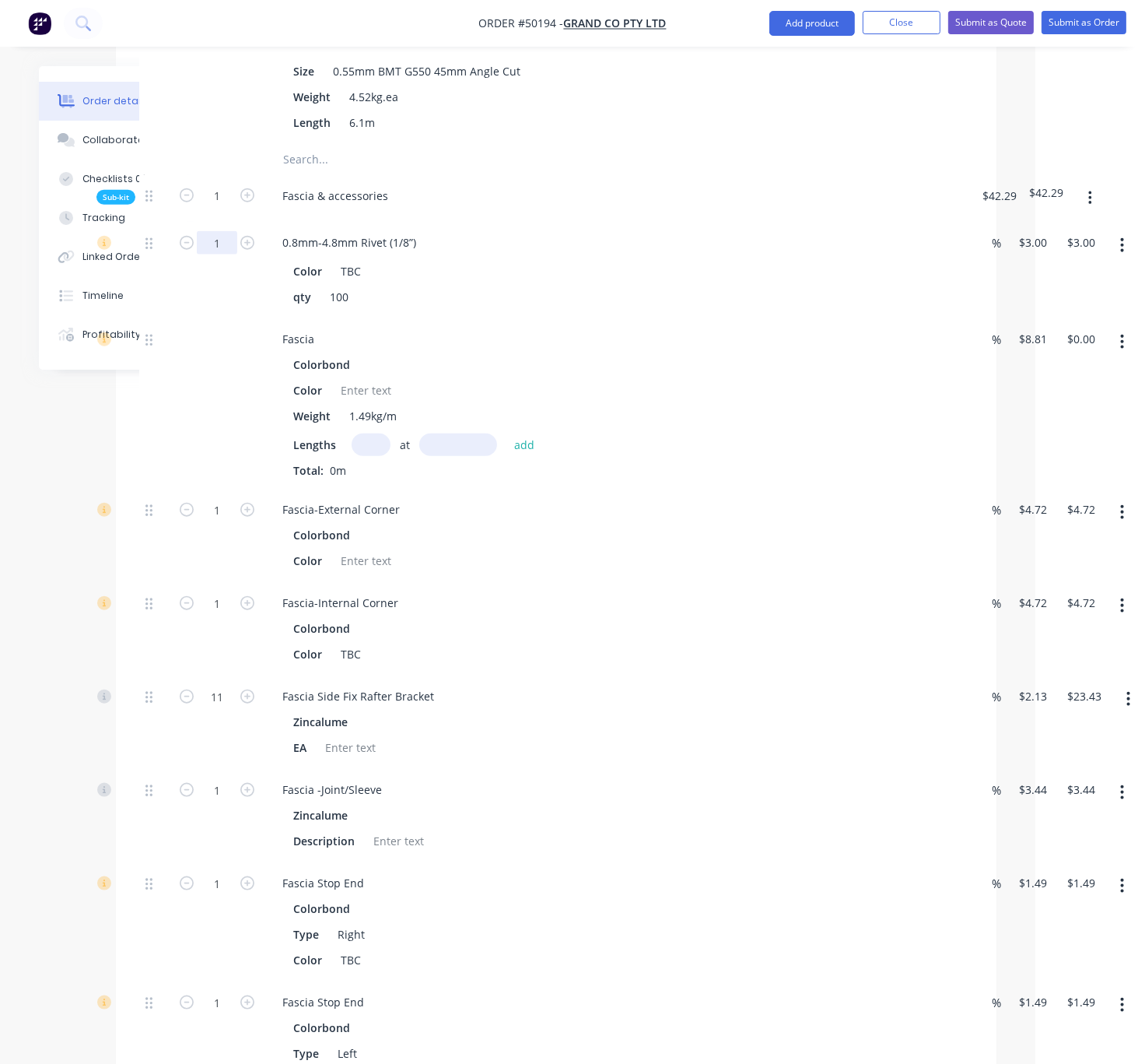
click at [221, 254] on input "1" at bounding box center [217, 243] width 40 height 23
type input "5"
type input "$15.00"
click at [379, 456] on input "text" at bounding box center [371, 445] width 39 height 22
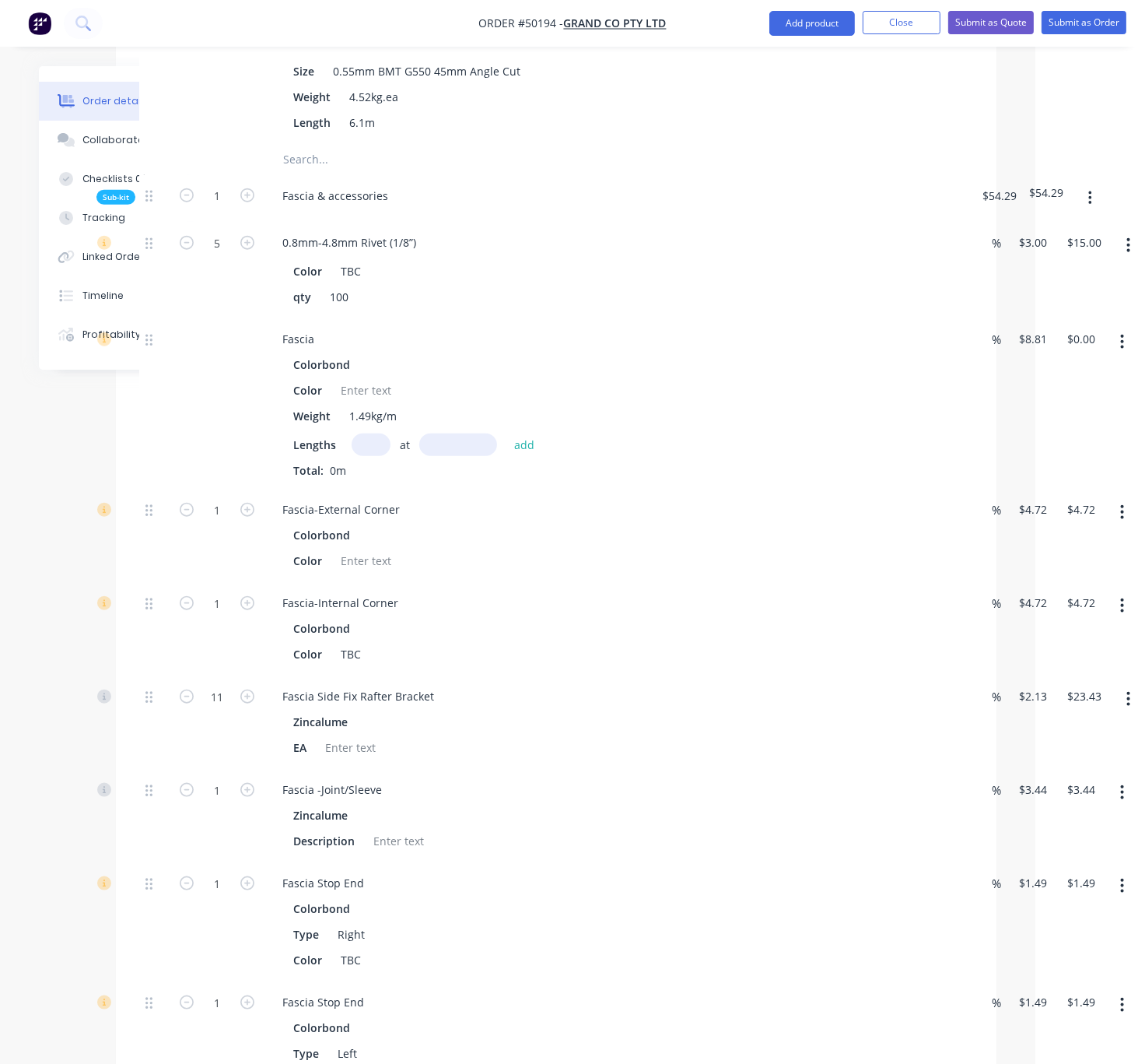
click at [374, 456] on input "text" at bounding box center [371, 445] width 39 height 22
type input "1"
type input "6000"
click at [507, 434] on button "add" at bounding box center [525, 445] width 36 height 21
type input "$52.86"
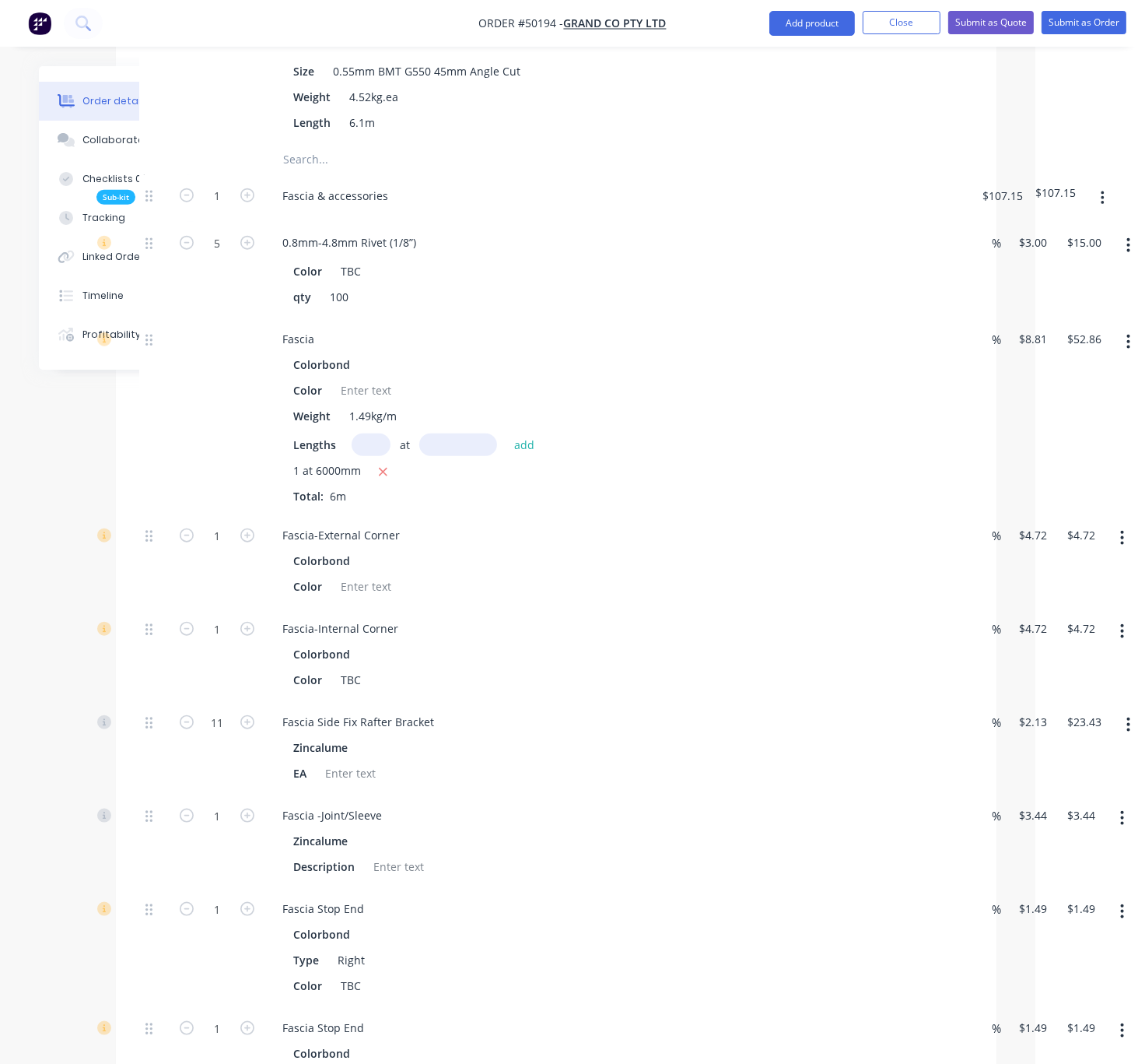
click at [380, 456] on input "text" at bounding box center [371, 445] width 39 height 22
type input "3"
type input "6450"
click at [507, 434] on button "add" at bounding box center [525, 445] width 36 height 21
type input "$223.33"
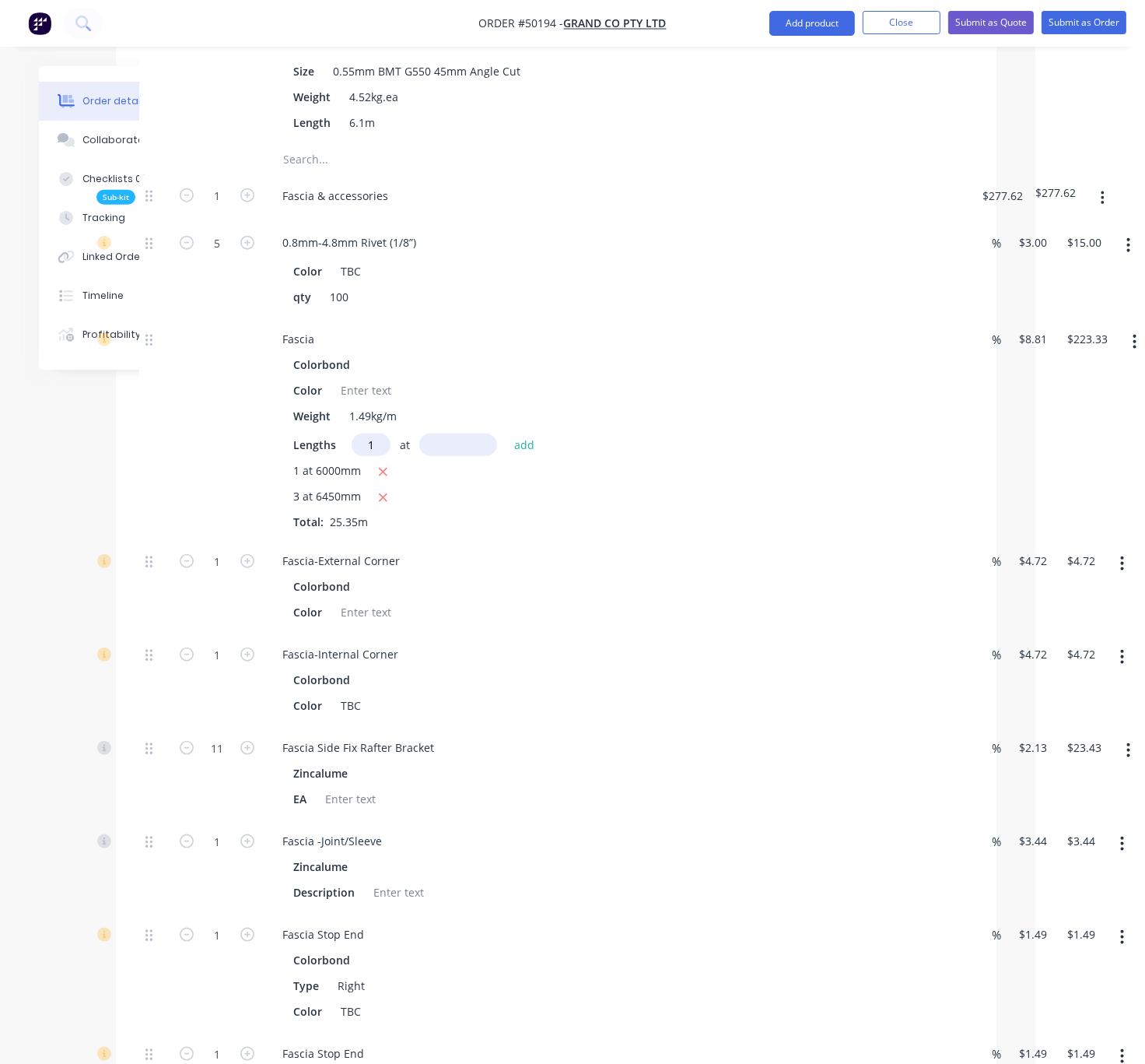
type input "1"
type input "5900"
click at [507, 434] on button "add" at bounding box center [525, 445] width 36 height 21
type input "$275.31"
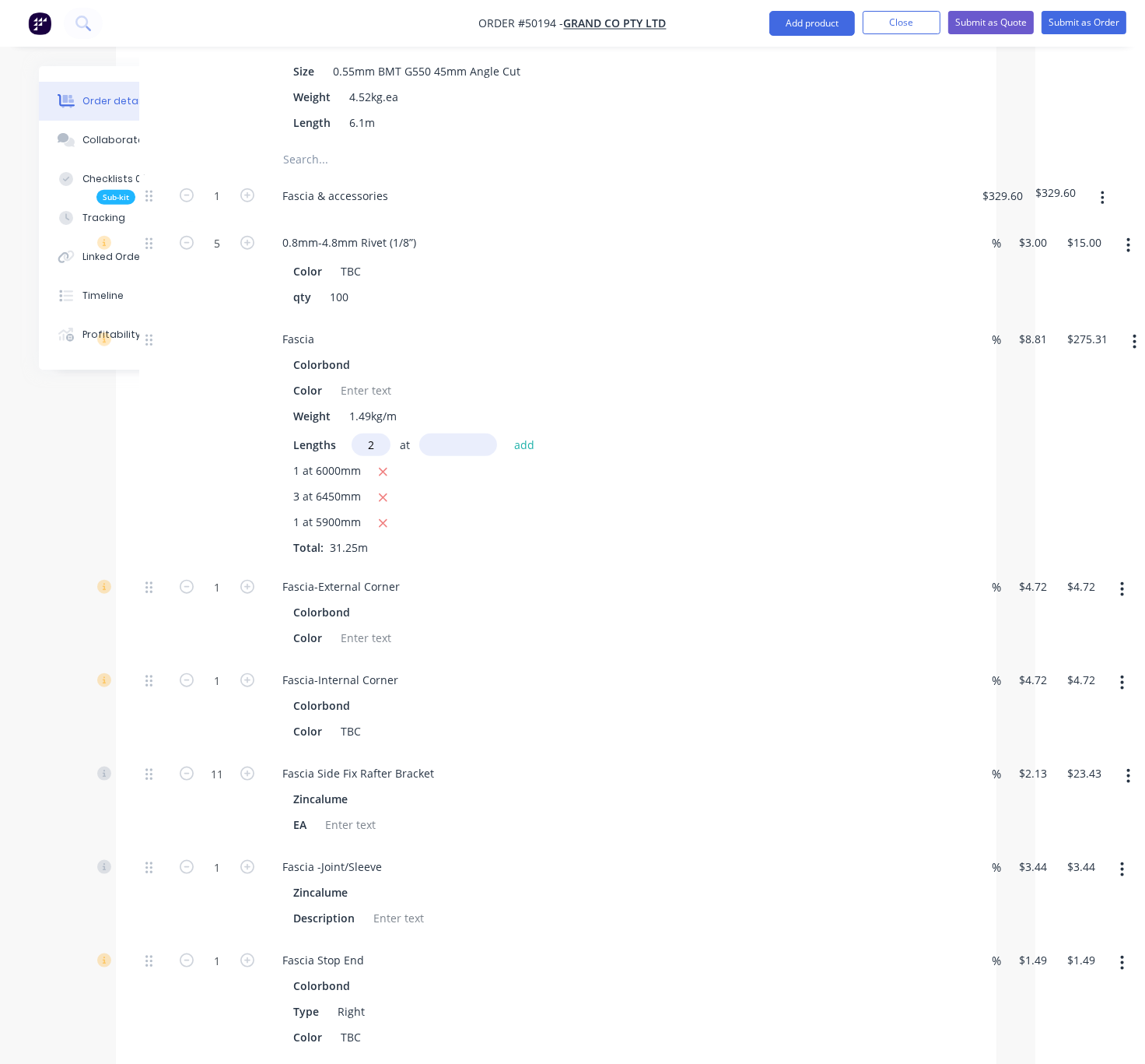
type input "2"
type input "7800"
click at [507, 434] on button "add" at bounding box center [525, 445] width 36 height 21
type input "$412.75"
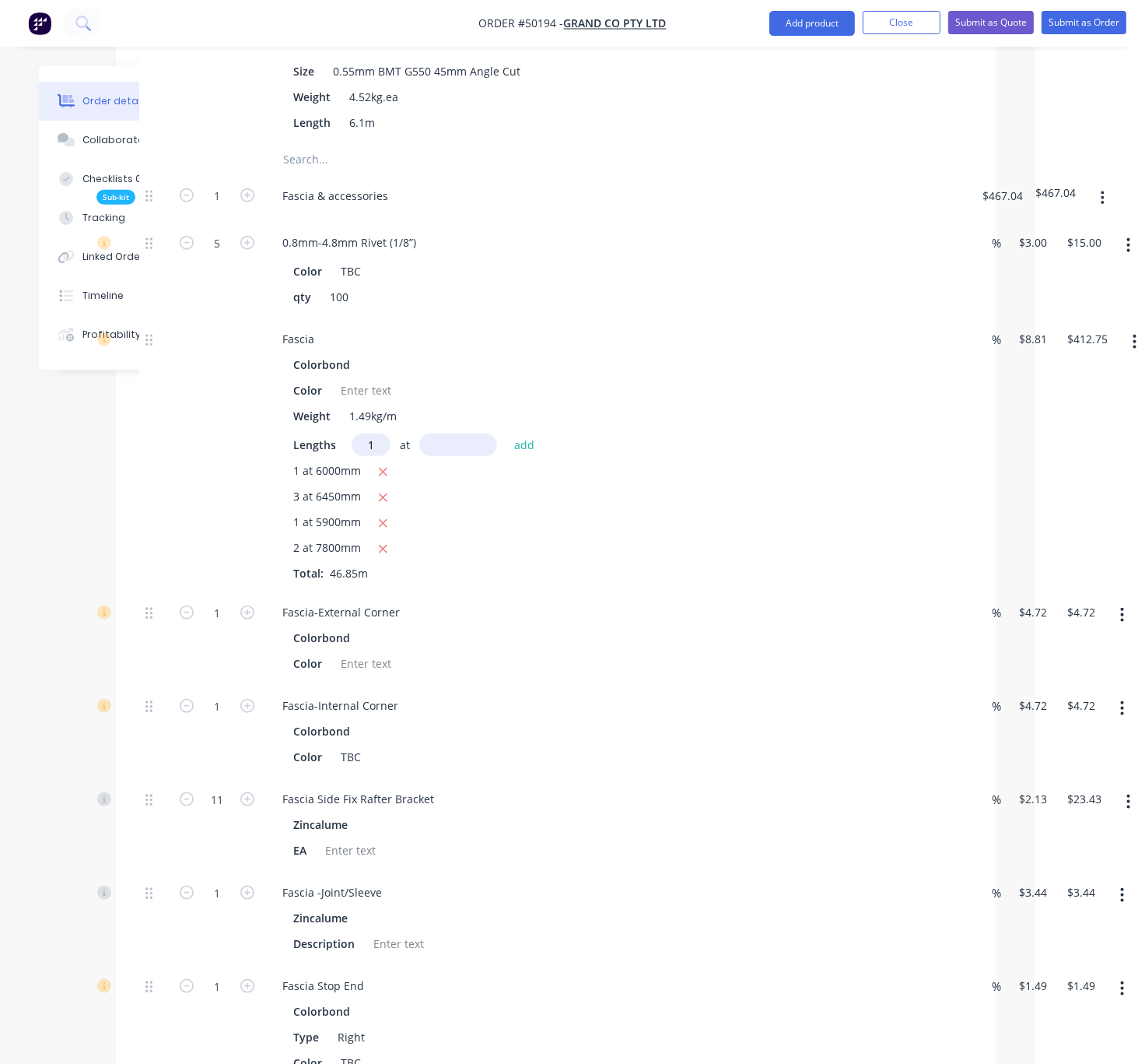
type input "1"
click at [447, 456] on input "text" at bounding box center [458, 445] width 78 height 22
type input "2600"
click at [507, 434] on button "add" at bounding box center [525, 445] width 36 height 21
type input "$435.65"
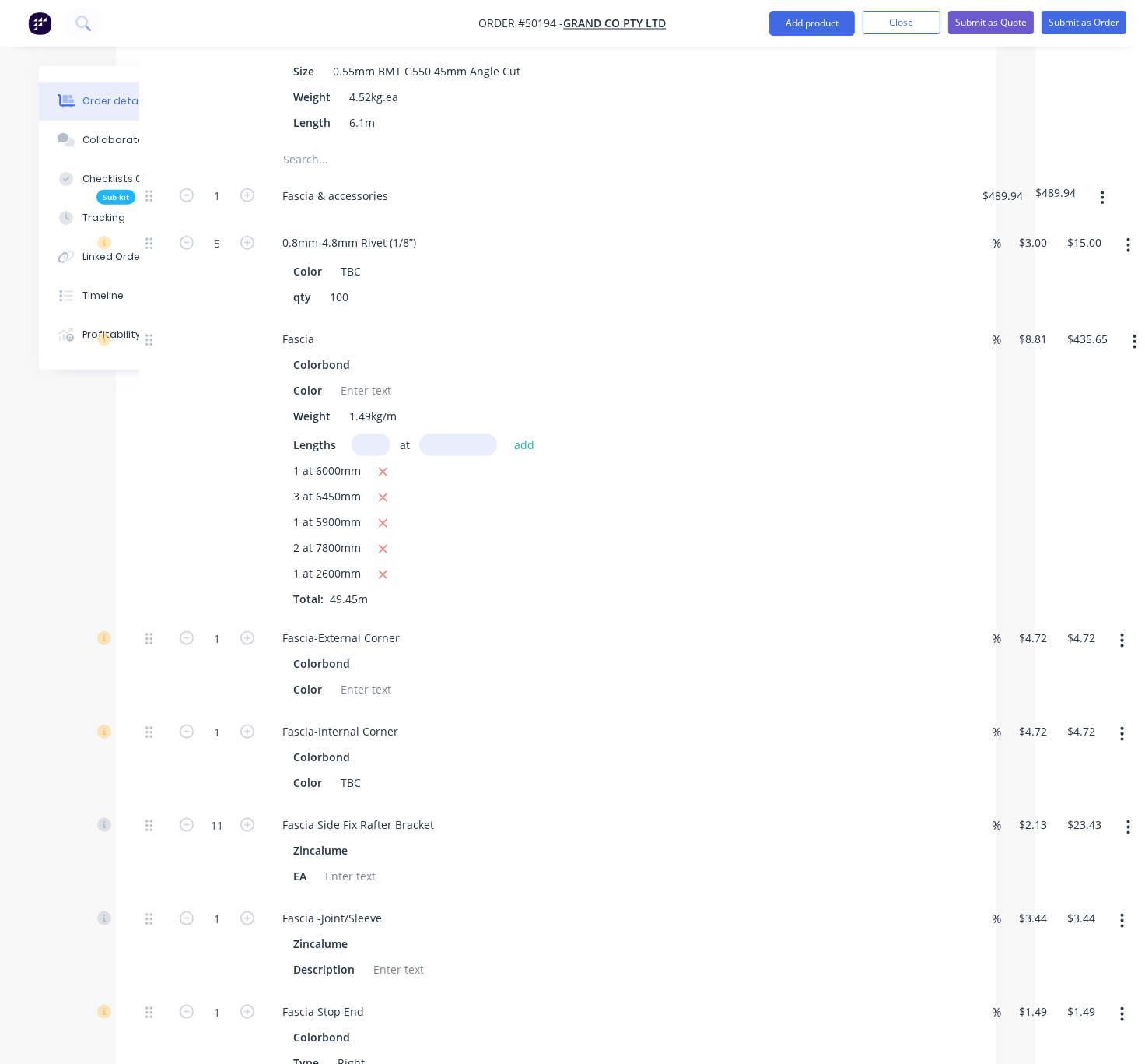
click at [381, 456] on input "text" at bounding box center [371, 445] width 39 height 22
type input "2"
type input "5500"
click at [507, 434] on button "add" at bounding box center [525, 445] width 36 height 21
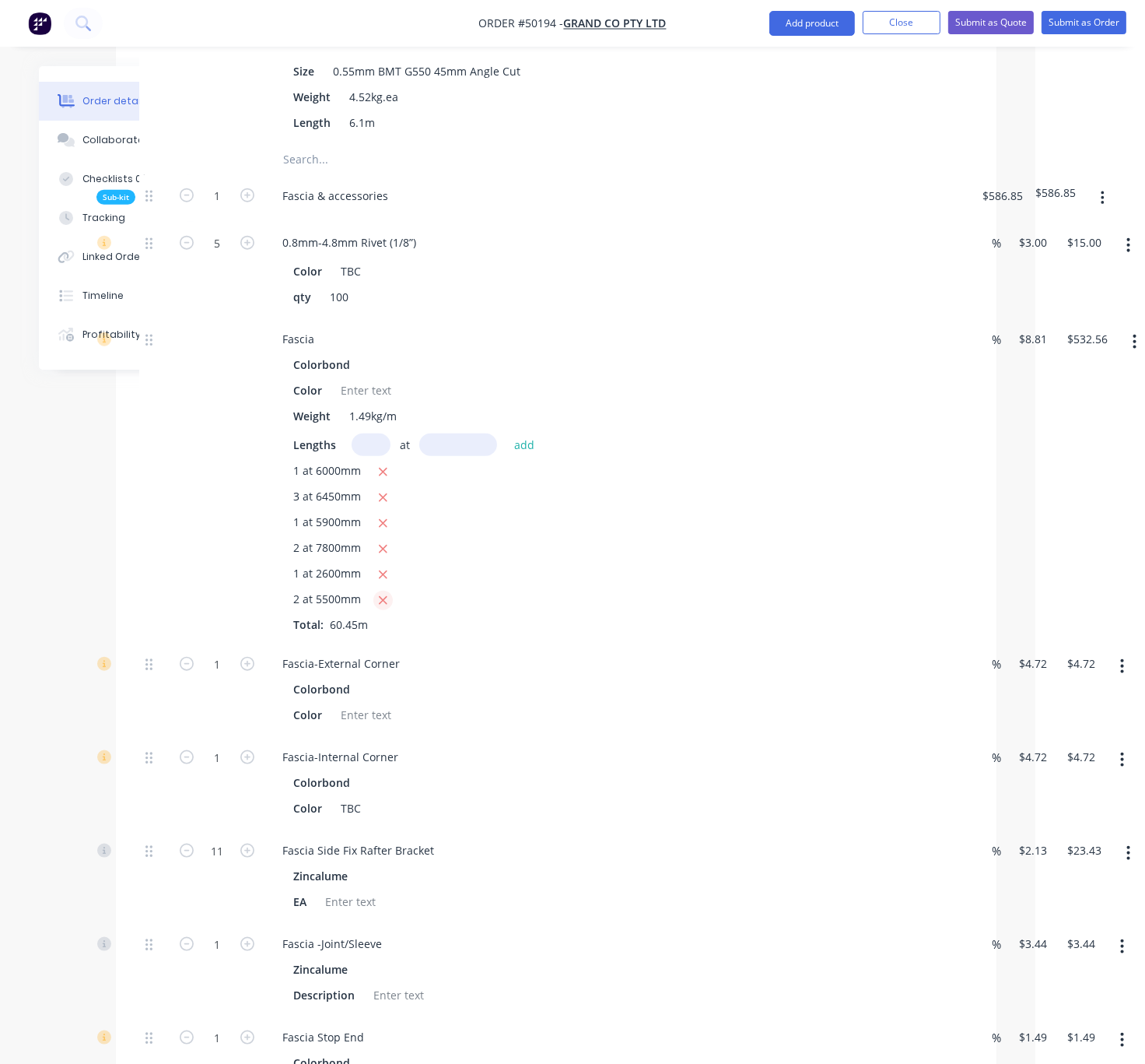
click at [387, 608] on icon "button" at bounding box center [383, 601] width 10 height 14
type input "$435.65"
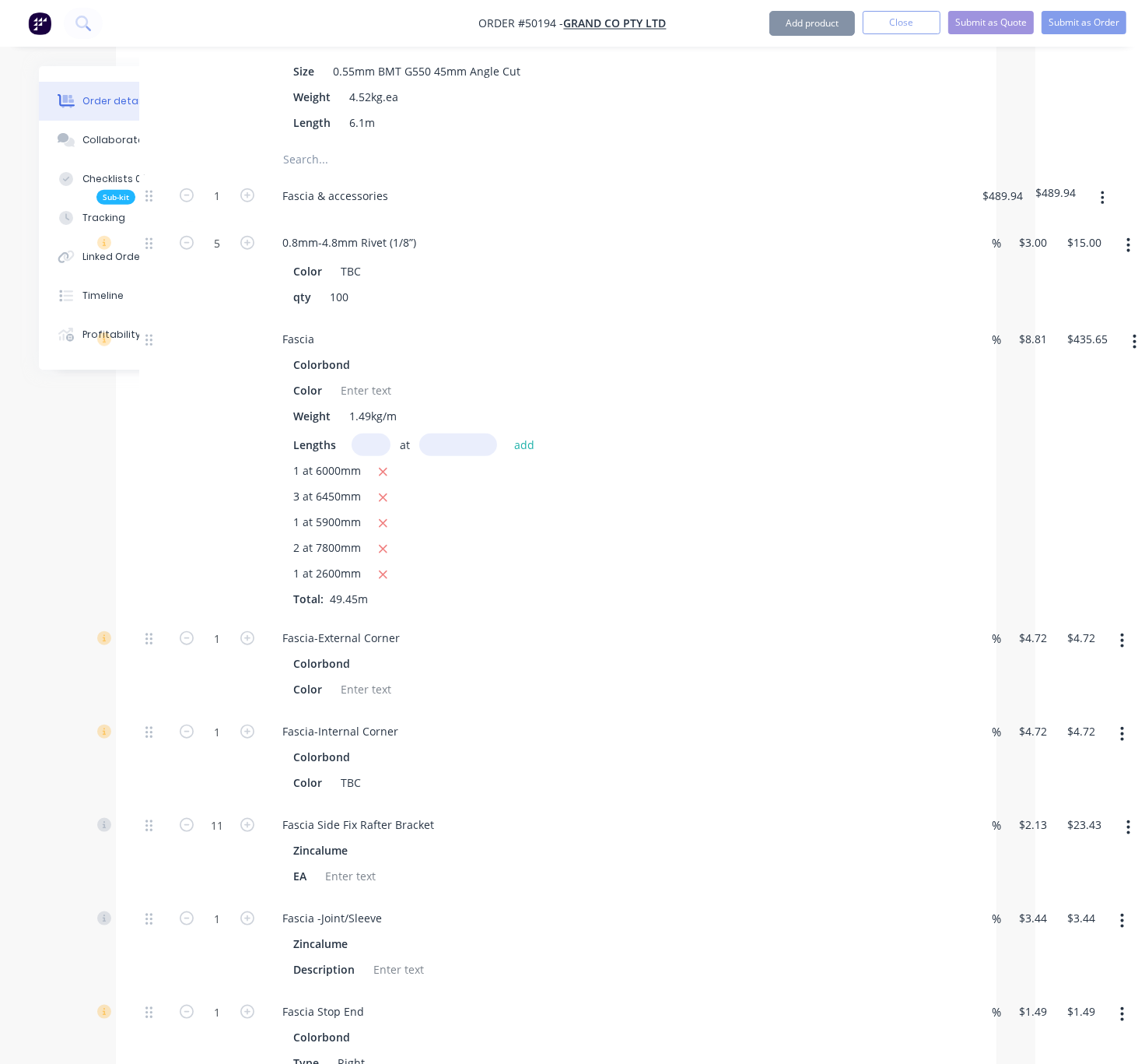
click at [373, 456] on input "text" at bounding box center [371, 445] width 39 height 22
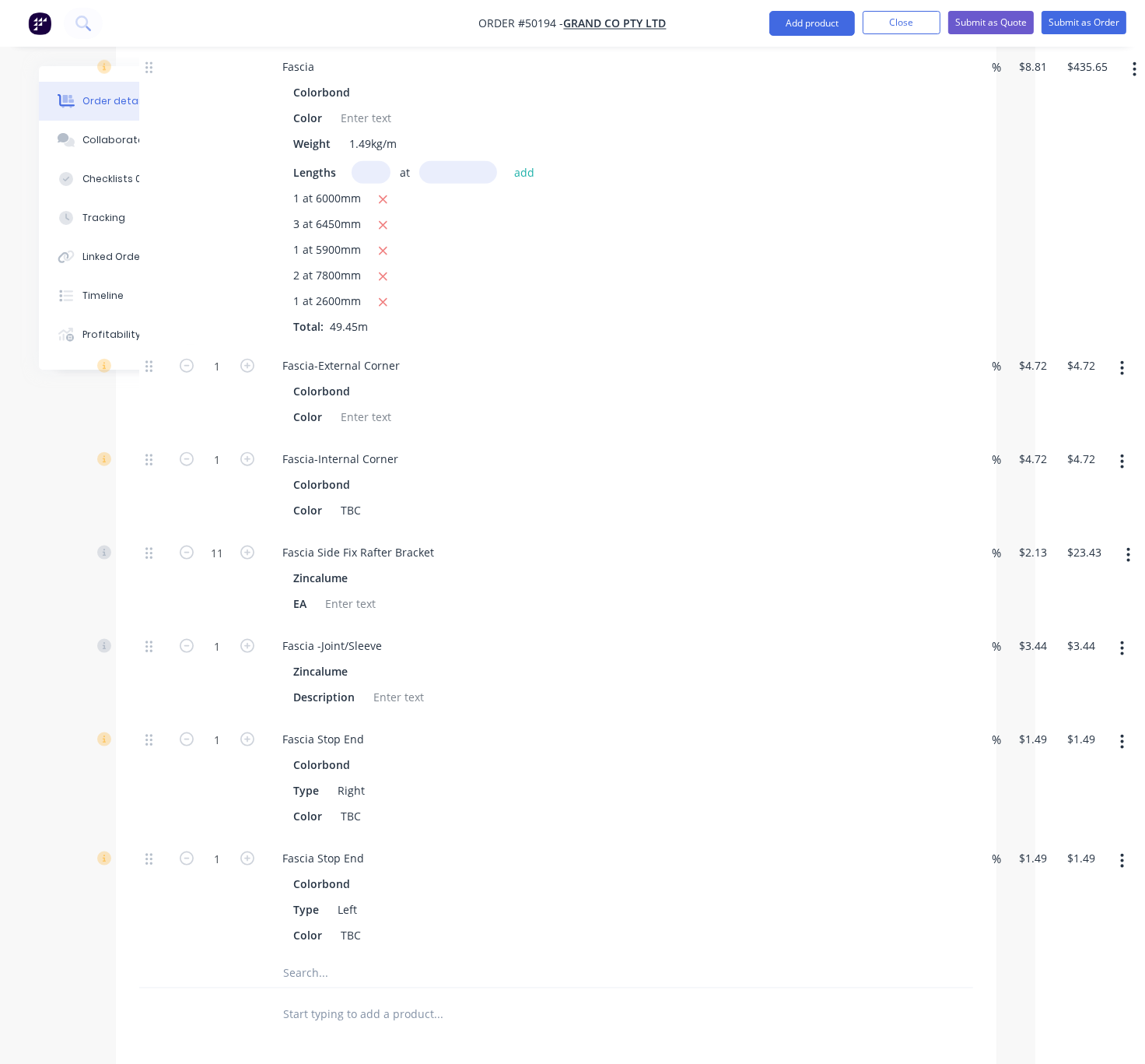
click at [369, 184] on input "text" at bounding box center [371, 172] width 39 height 22
type input "1"
type input "8000"
click at [507, 162] on button "add" at bounding box center [525, 173] width 36 height 21
type input "$506.13"
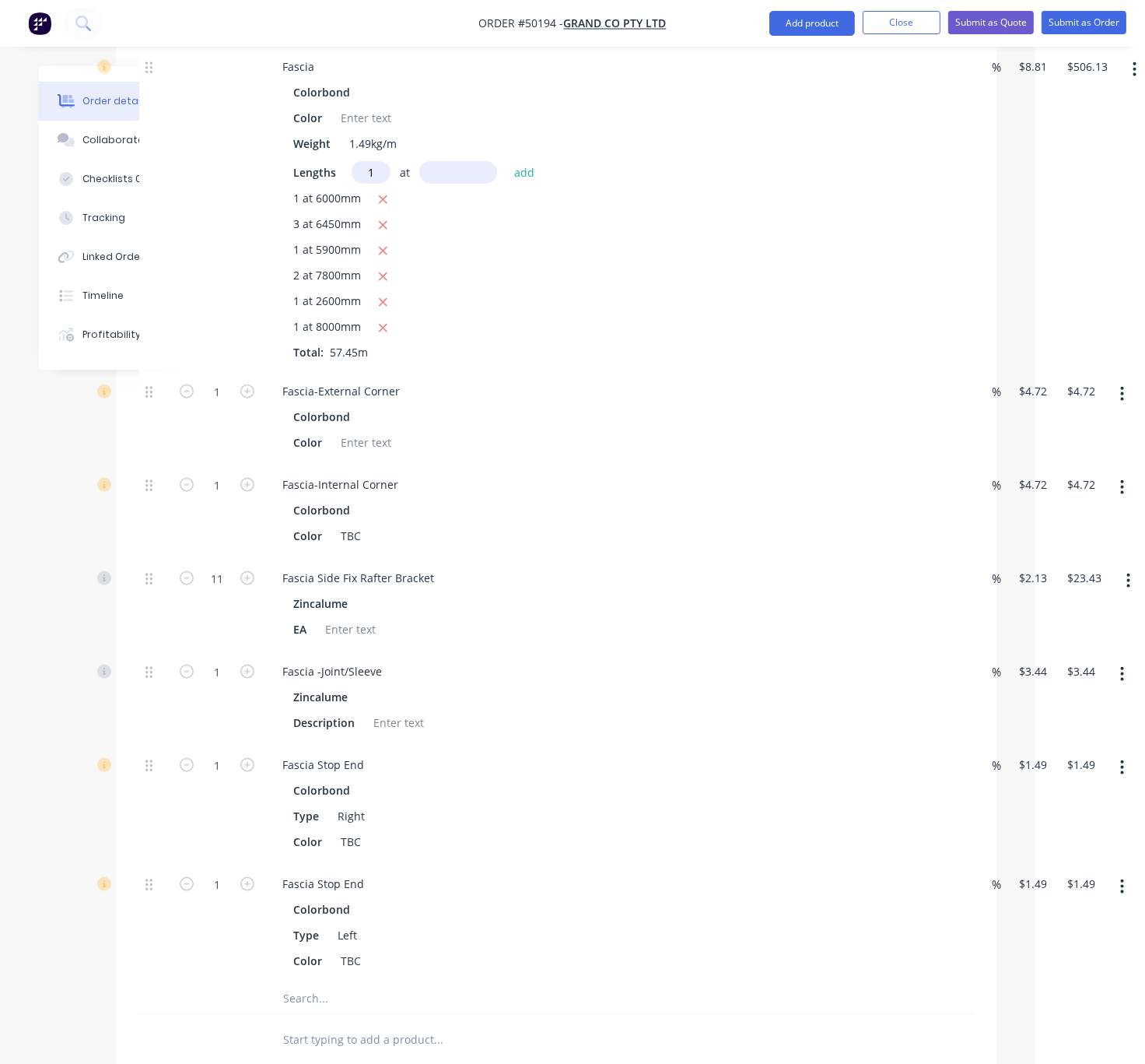
type input "1"
click at [461, 184] on input "text" at bounding box center [458, 172] width 78 height 22
click at [484, 184] on input "text" at bounding box center [458, 172] width 78 height 22
type input "2250"
click at [507, 162] on button "add" at bounding box center [525, 173] width 36 height 21
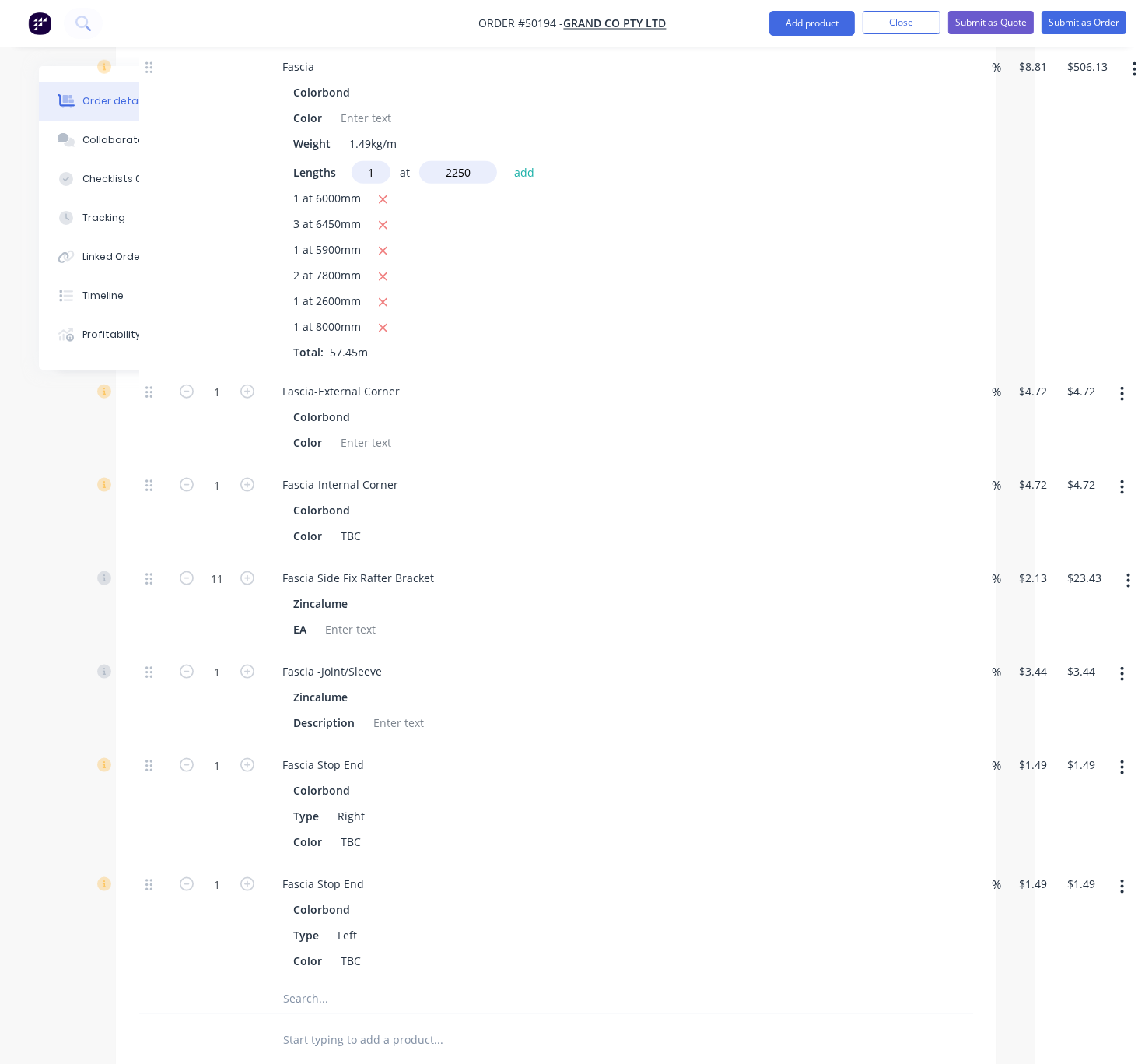
type input "$525.96"
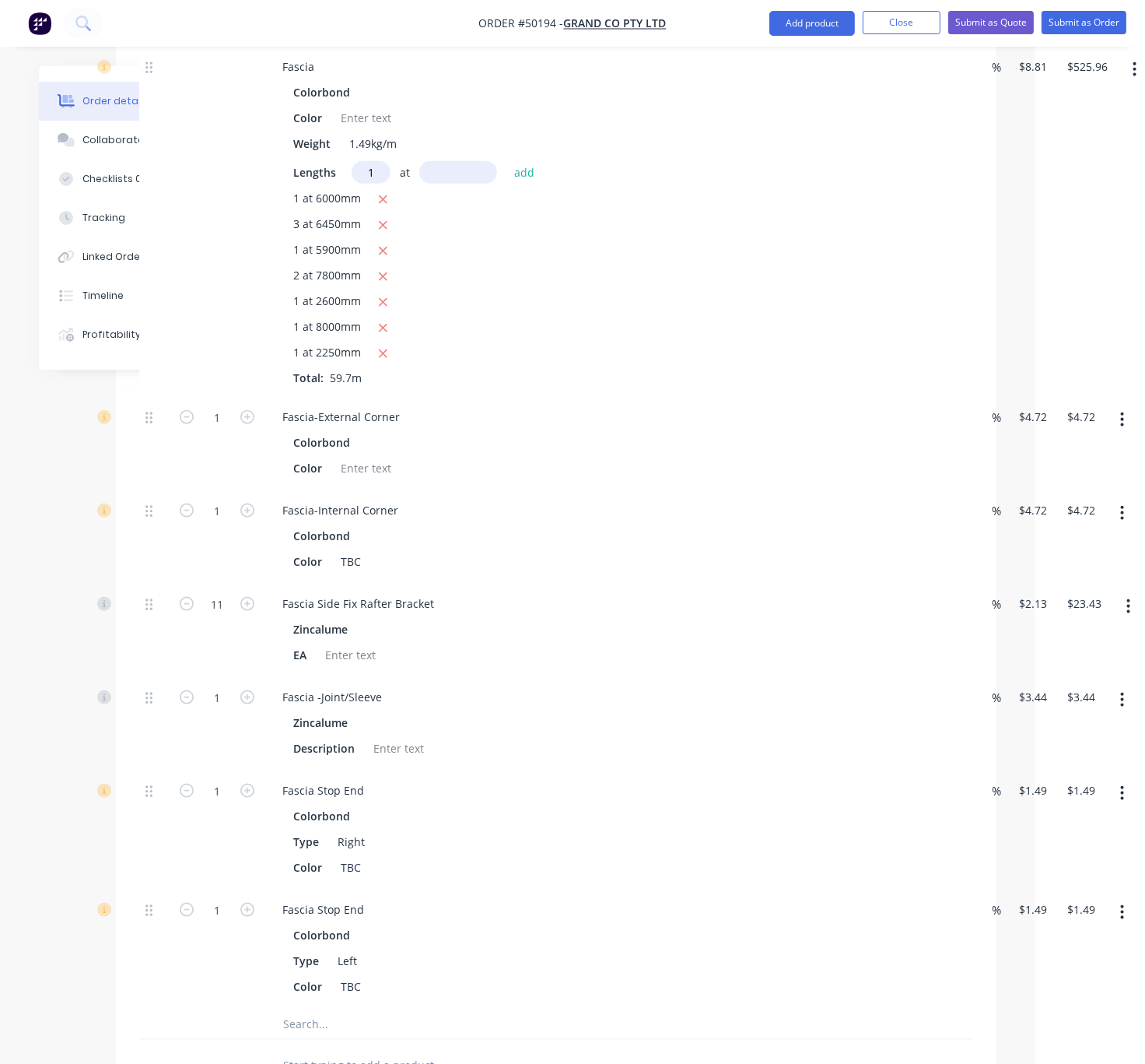
type input "1"
type input "3050"
click at [507, 162] on button "add" at bounding box center [525, 173] width 36 height 21
type input "$552.83"
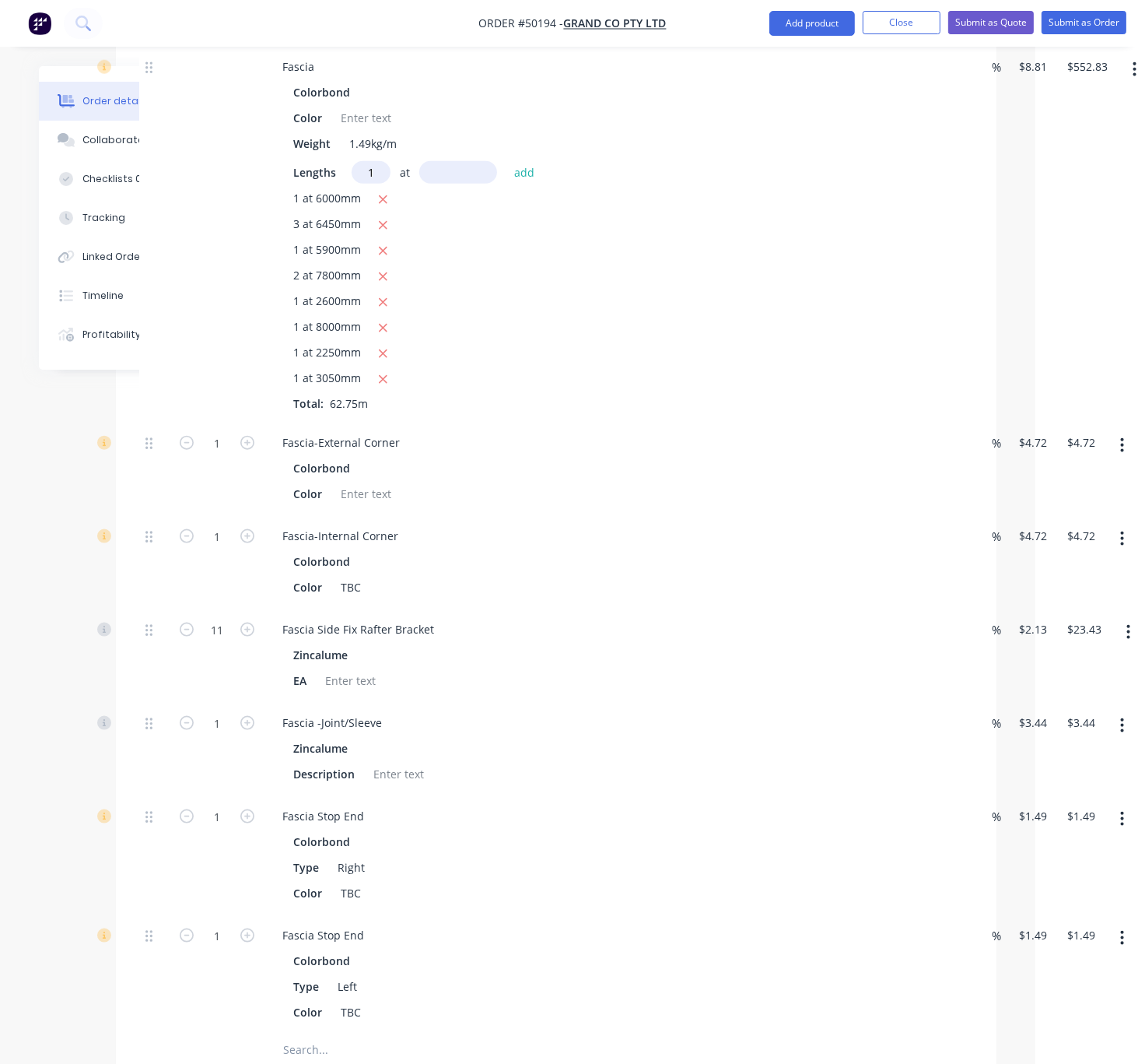
type input "1"
click at [457, 184] on input "text" at bounding box center [458, 172] width 78 height 22
type input "6400"
click at [507, 162] on button "add" at bounding box center [525, 173] width 36 height 21
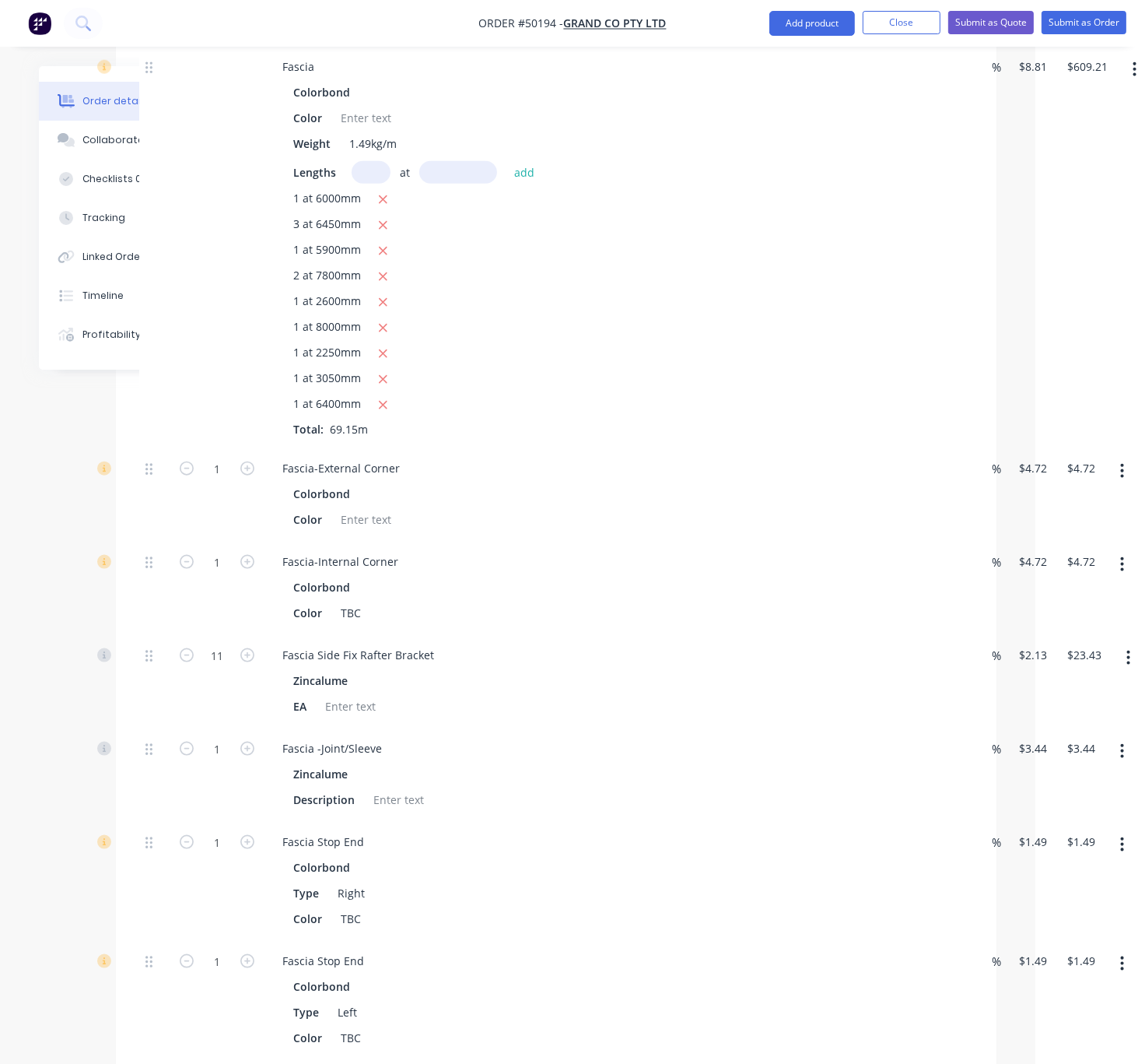
click at [388, 412] on icon "button" at bounding box center [383, 405] width 10 height 14
type input "$552.83"
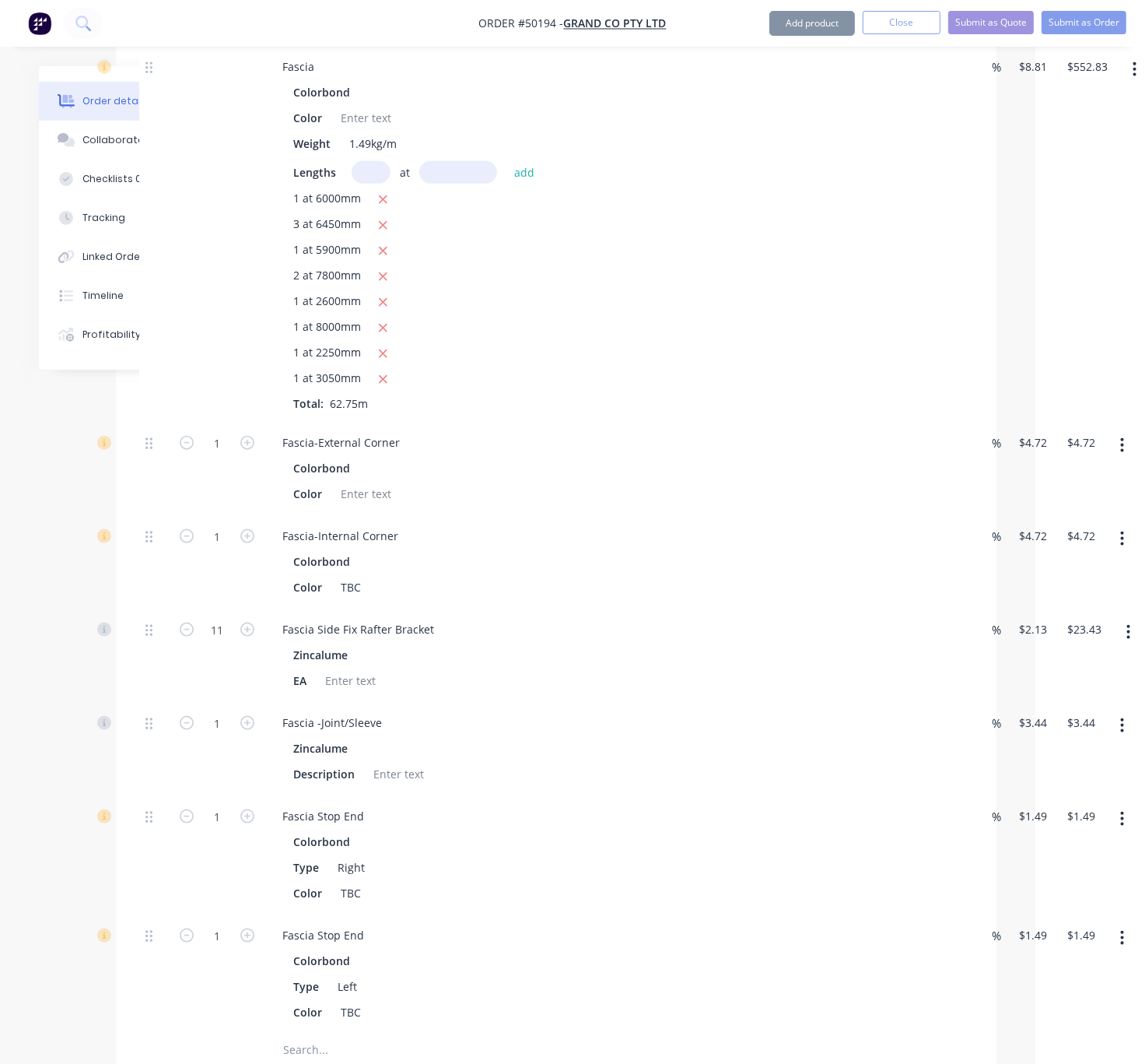
click at [369, 252] on div "Lengths at add 1 at 6000mm 3 at 6450mm 1 at 5900mm 2 at 7800mm 1 at 2600mm 1 at…" at bounding box center [614, 286] width 641 height 250
click at [370, 184] on input "text" at bounding box center [371, 172] width 39 height 22
type input "1"
type input "6600"
click at [507, 162] on button "add" at bounding box center [525, 173] width 36 height 21
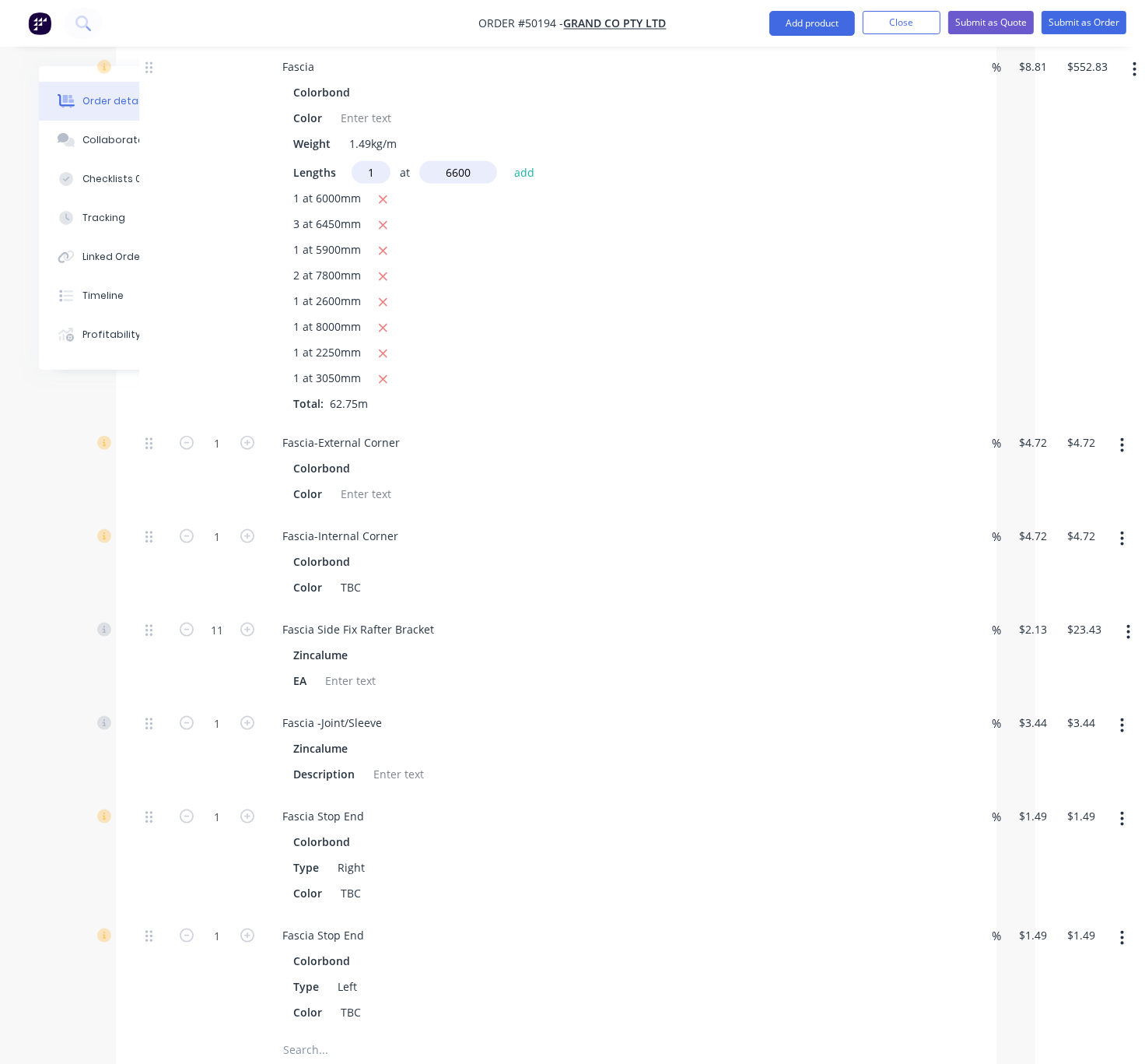
type input "$610.97"
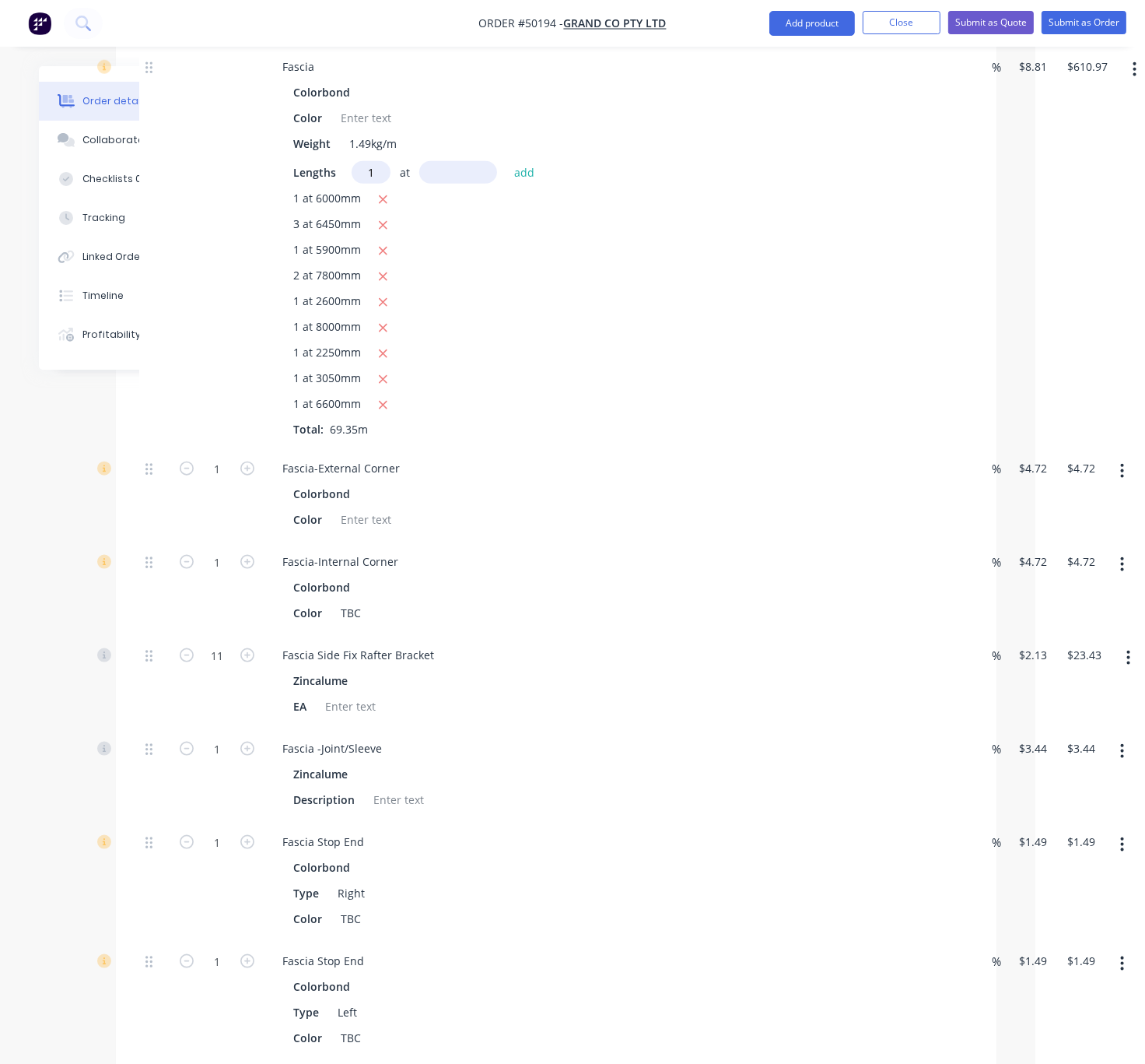
type input "1"
click at [477, 184] on input "text" at bounding box center [458, 172] width 78 height 22
type input "6800"
click at [507, 162] on button "add" at bounding box center [525, 173] width 36 height 21
type input "$670.88"
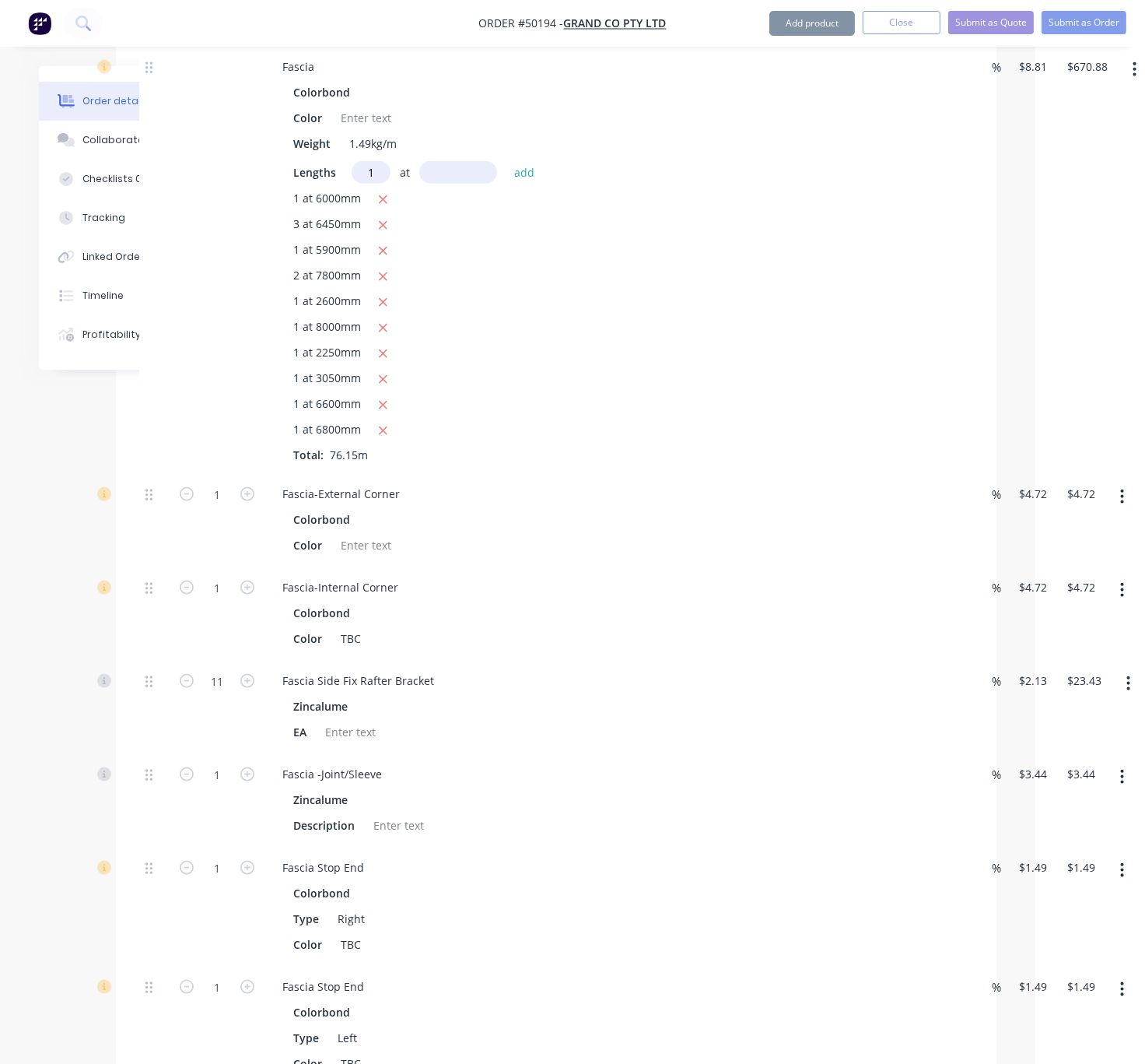
type input "1"
click at [464, 184] on input "text" at bounding box center [458, 172] width 78 height 22
type input "4500"
click at [507, 162] on button "add" at bounding box center [525, 173] width 36 height 21
type input "$710.53"
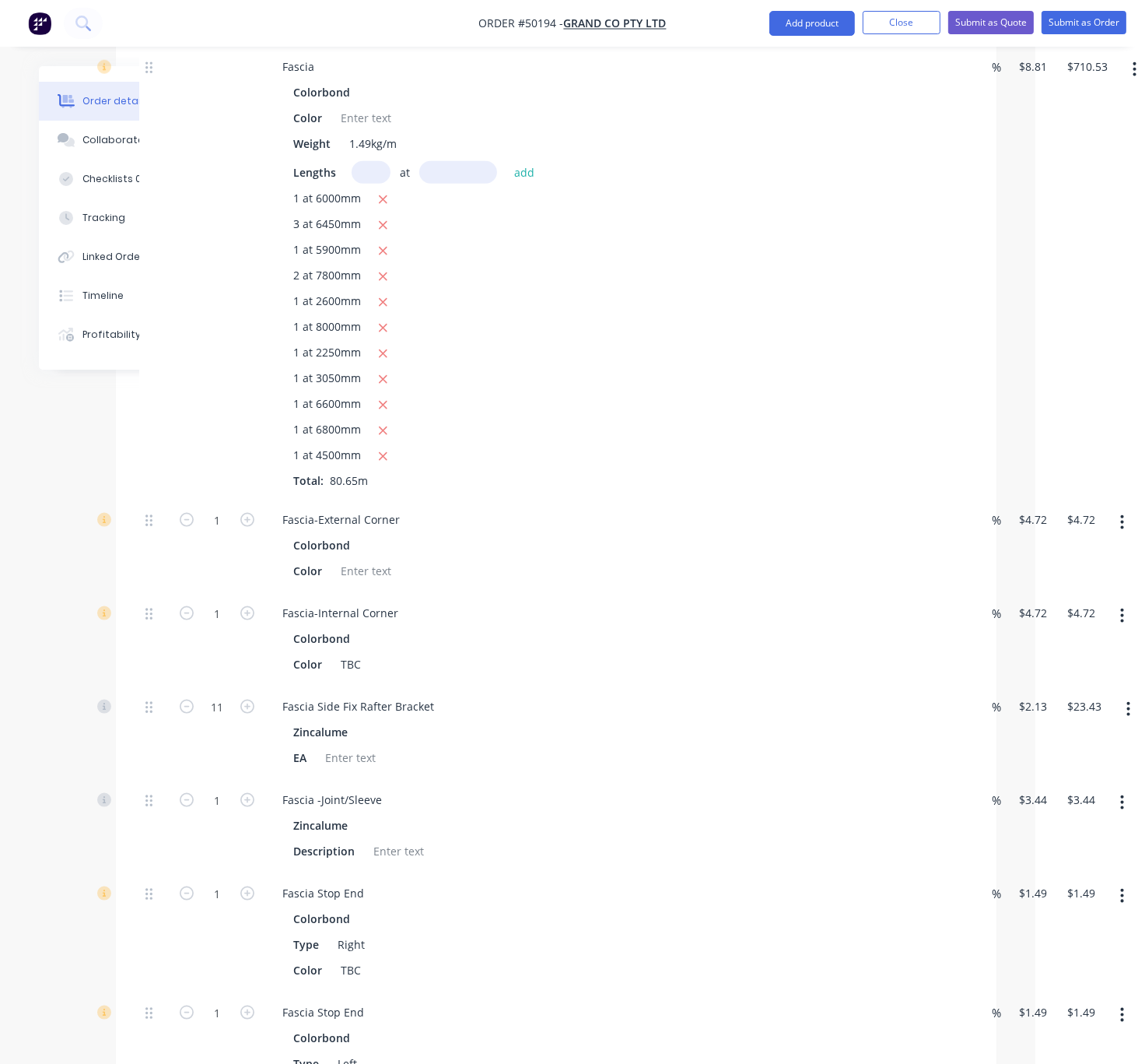
scroll to position [2179, 94]
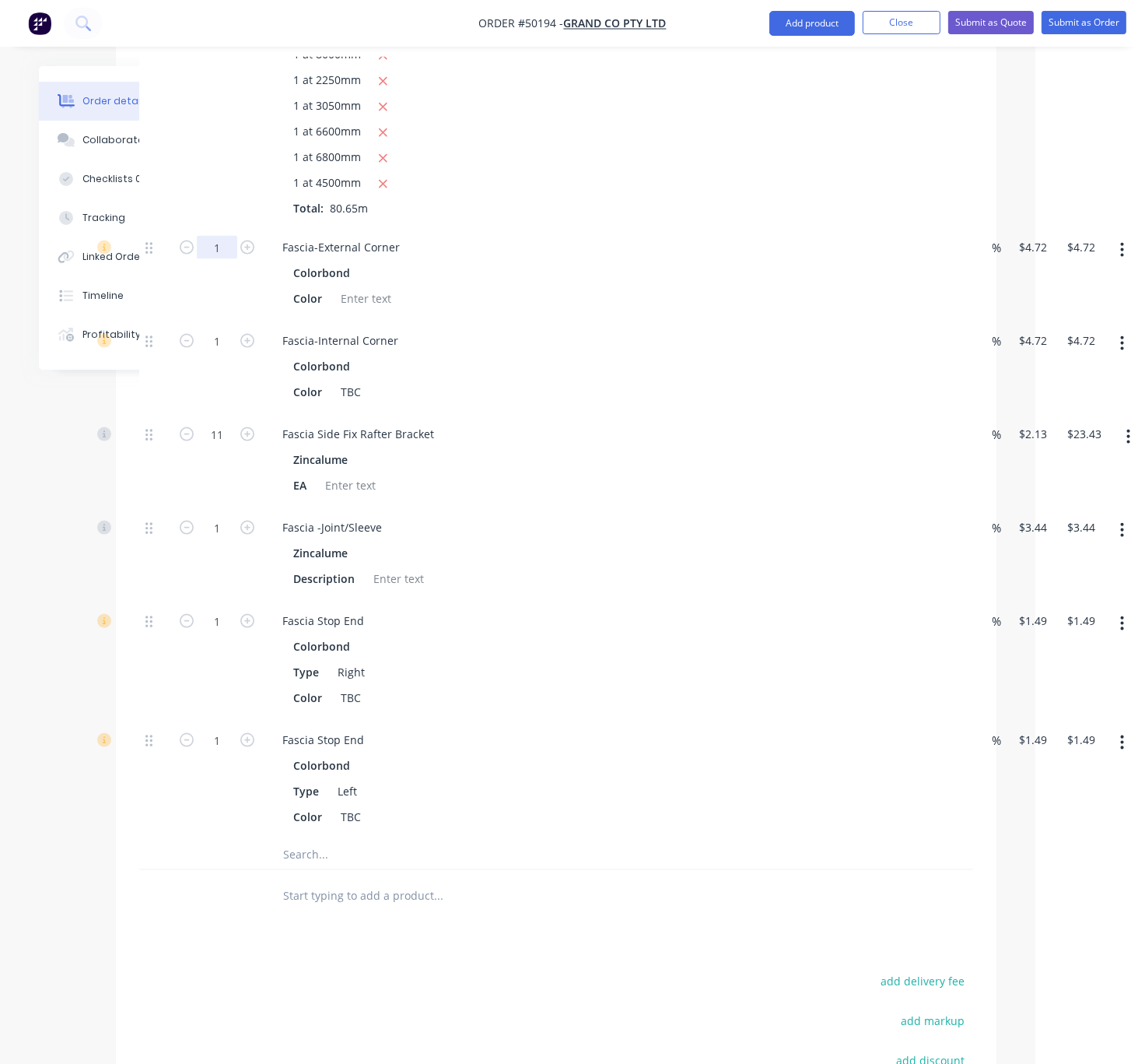
click at [212, 259] on input "1" at bounding box center [217, 247] width 40 height 23
type input "6"
type input "$28.32"
drag, startPoint x: 583, startPoint y: 372, endPoint x: 683, endPoint y: 376, distance: 100.1
click at [583, 284] on div "Colorbond" at bounding box center [614, 273] width 641 height 22
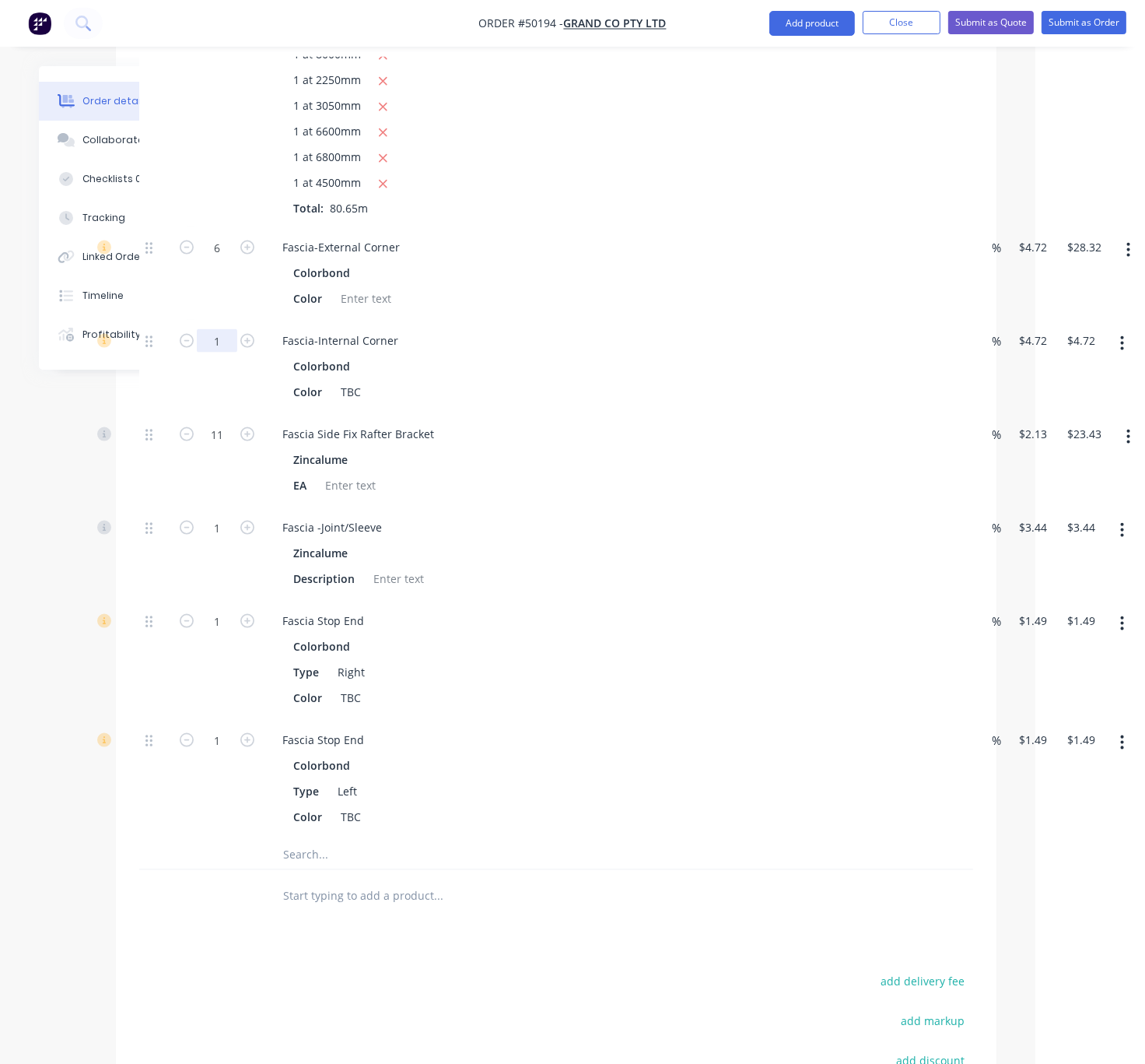
click at [213, 353] on input "1" at bounding box center [217, 341] width 40 height 23
type input "4"
type input "$18.88"
click at [217, 446] on input "11" at bounding box center [217, 434] width 40 height 23
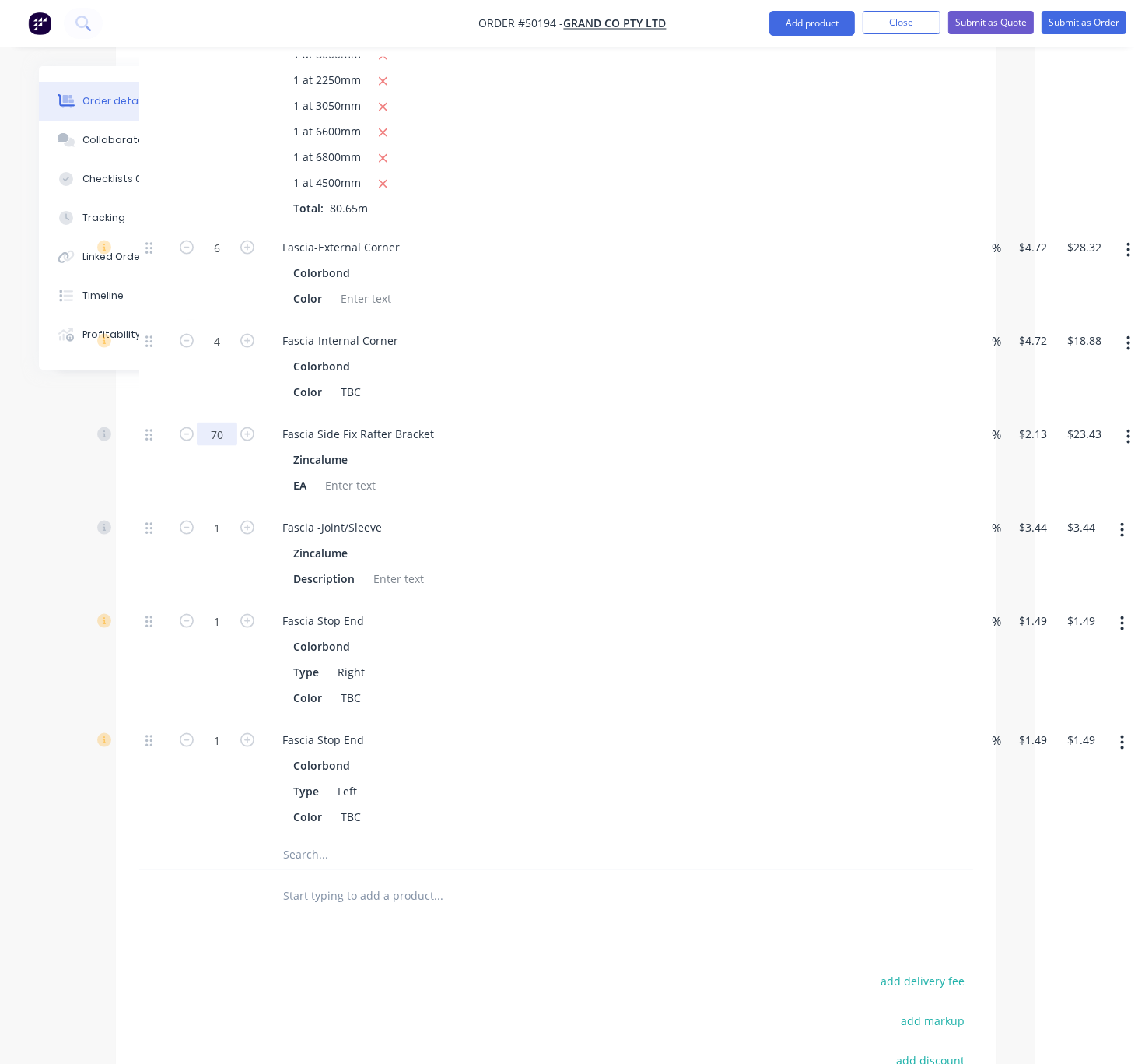
type input "70"
type input "$149.10"
click at [172, 413] on div "4" at bounding box center [217, 366] width 94 height 94
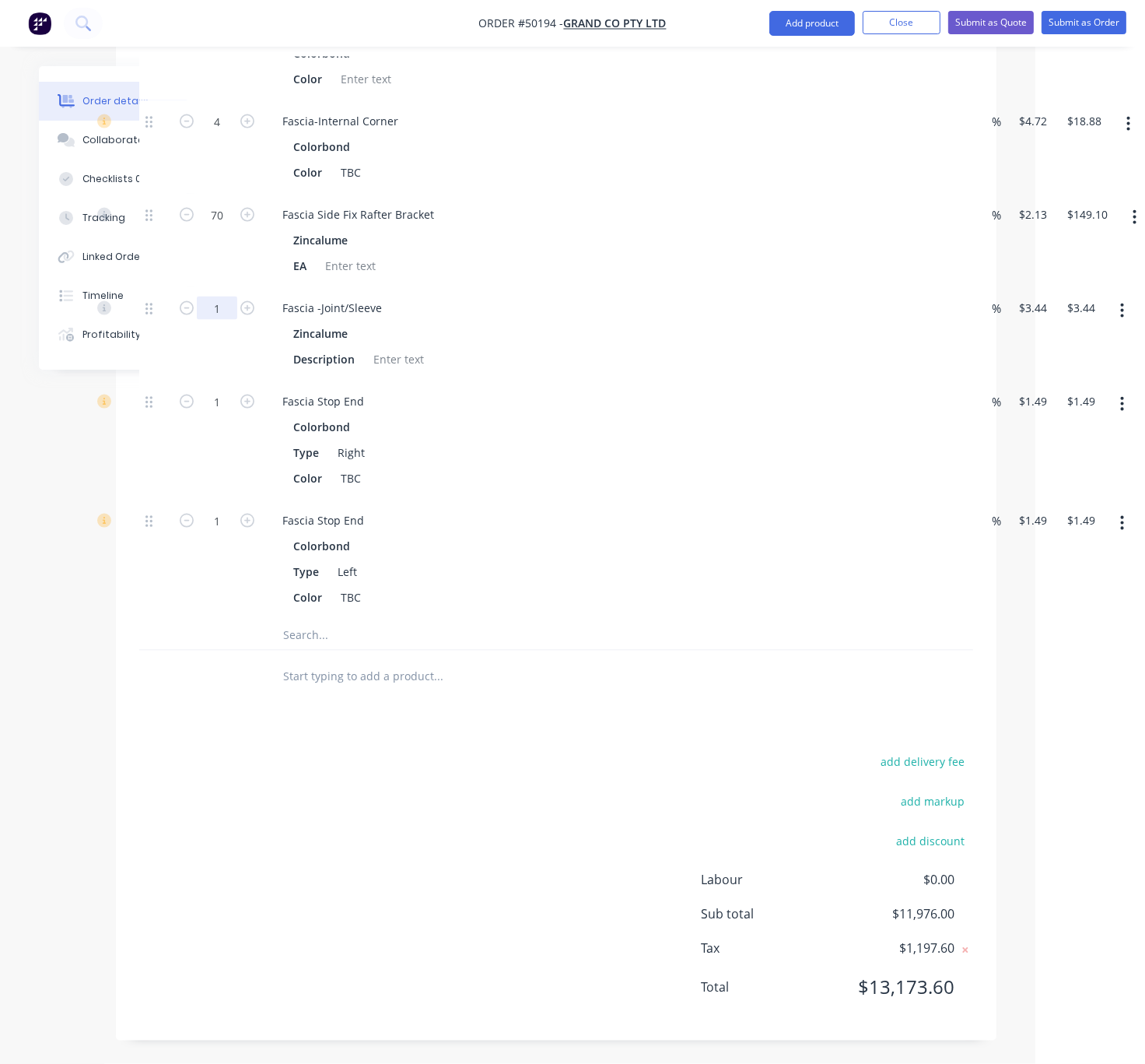
click at [214, 319] on input "1" at bounding box center [217, 308] width 40 height 23
click at [247, 316] on icon "button" at bounding box center [247, 308] width 14 height 14
type input "2"
type input "$6.88"
click at [247, 316] on icon "button" at bounding box center [247, 308] width 14 height 14
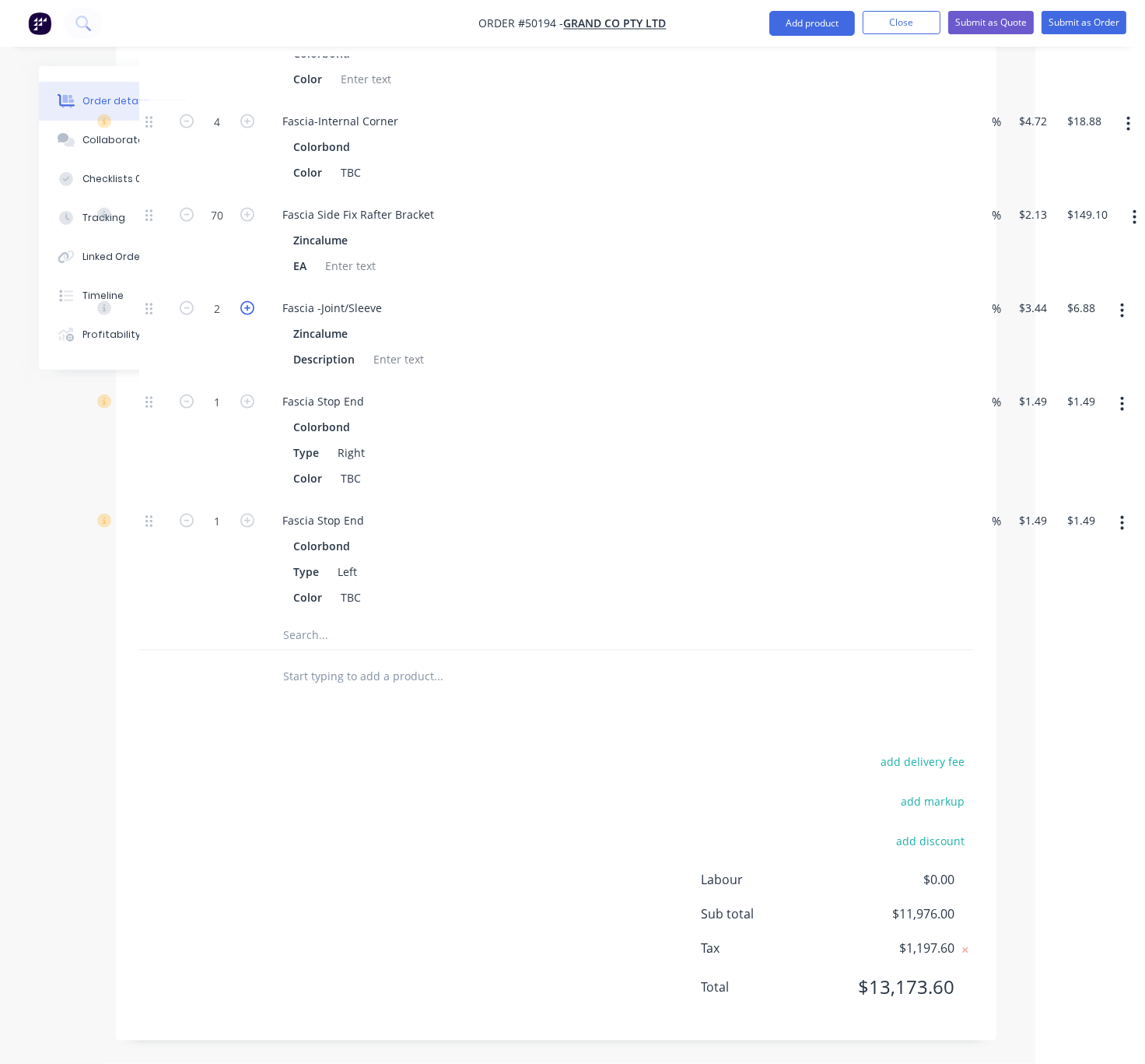
type input "3"
type input "$10.32"
click at [219, 380] on div "3" at bounding box center [217, 334] width 94 height 94
click at [236, 413] on input "1" at bounding box center [217, 402] width 40 height 23
type input "4"
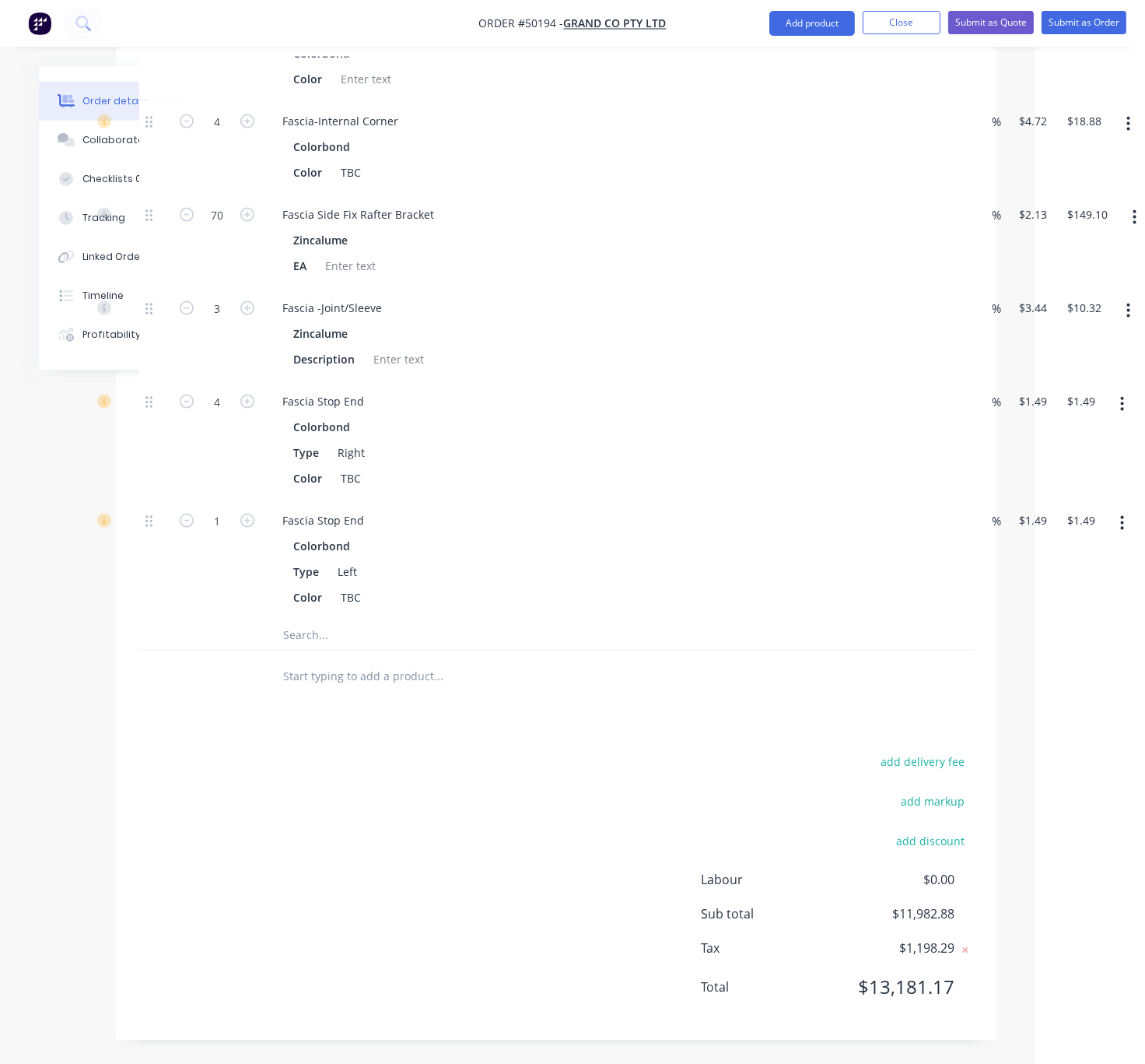
type input "$5.96"
drag, startPoint x: 160, startPoint y: 512, endPoint x: 189, endPoint y: 518, distance: 29.6
click at [160, 499] on div at bounding box center [155, 440] width 31 height 119
click at [221, 532] on input "1" at bounding box center [217, 521] width 40 height 23
type input "4"
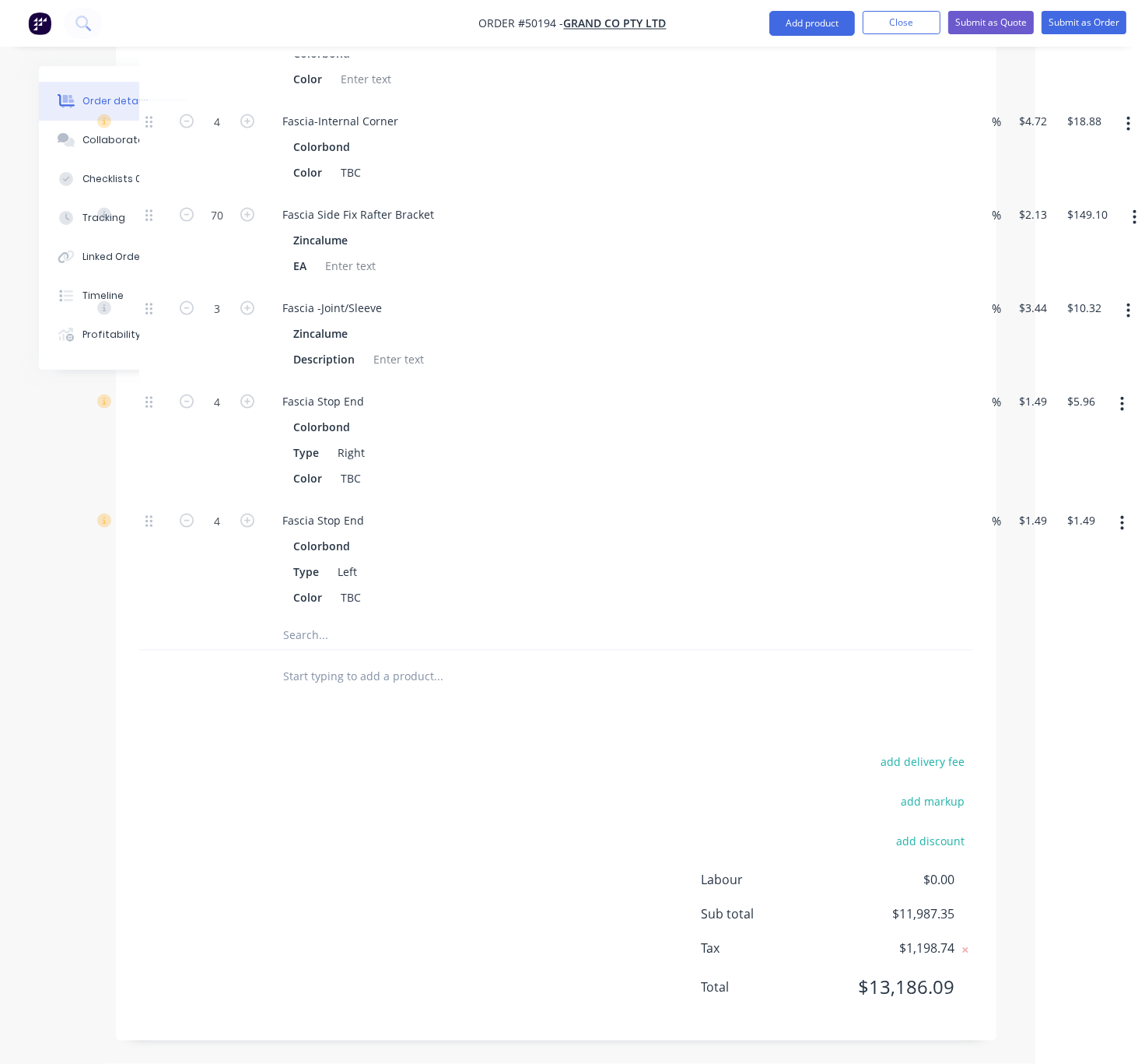
type input "$5.96"
drag, startPoint x: 154, startPoint y: 528, endPoint x: 235, endPoint y: 540, distance: 81.9
click at [154, 499] on div at bounding box center [155, 440] width 31 height 119
click at [931, 772] on button "add delivery fee" at bounding box center [923, 762] width 101 height 21
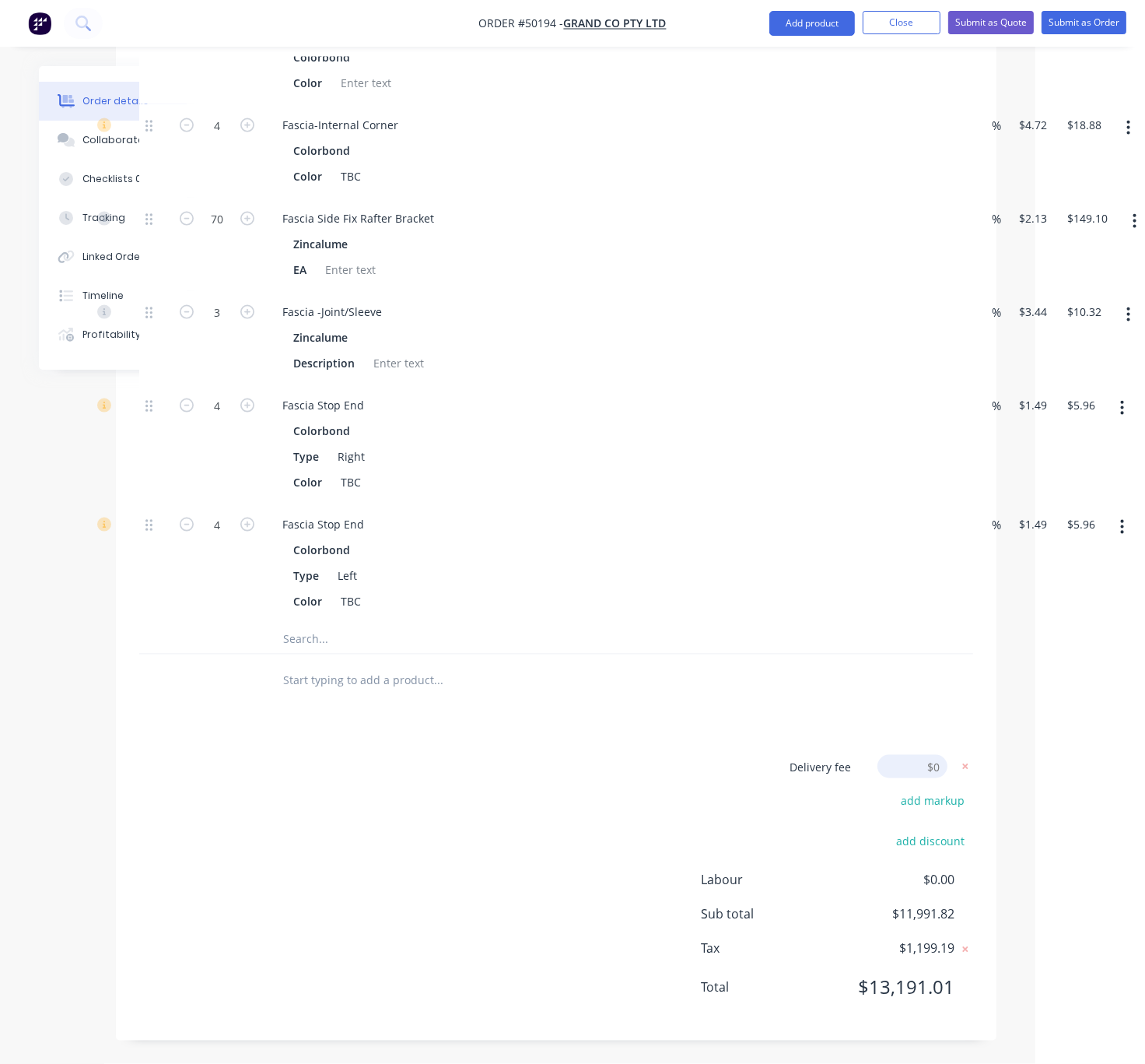
click at [931, 778] on input at bounding box center [912, 767] width 70 height 23
click at [926, 778] on input at bounding box center [912, 767] width 70 height 23
type input "580"
click input "submit" at bounding box center [0, 0] width 0 height 0
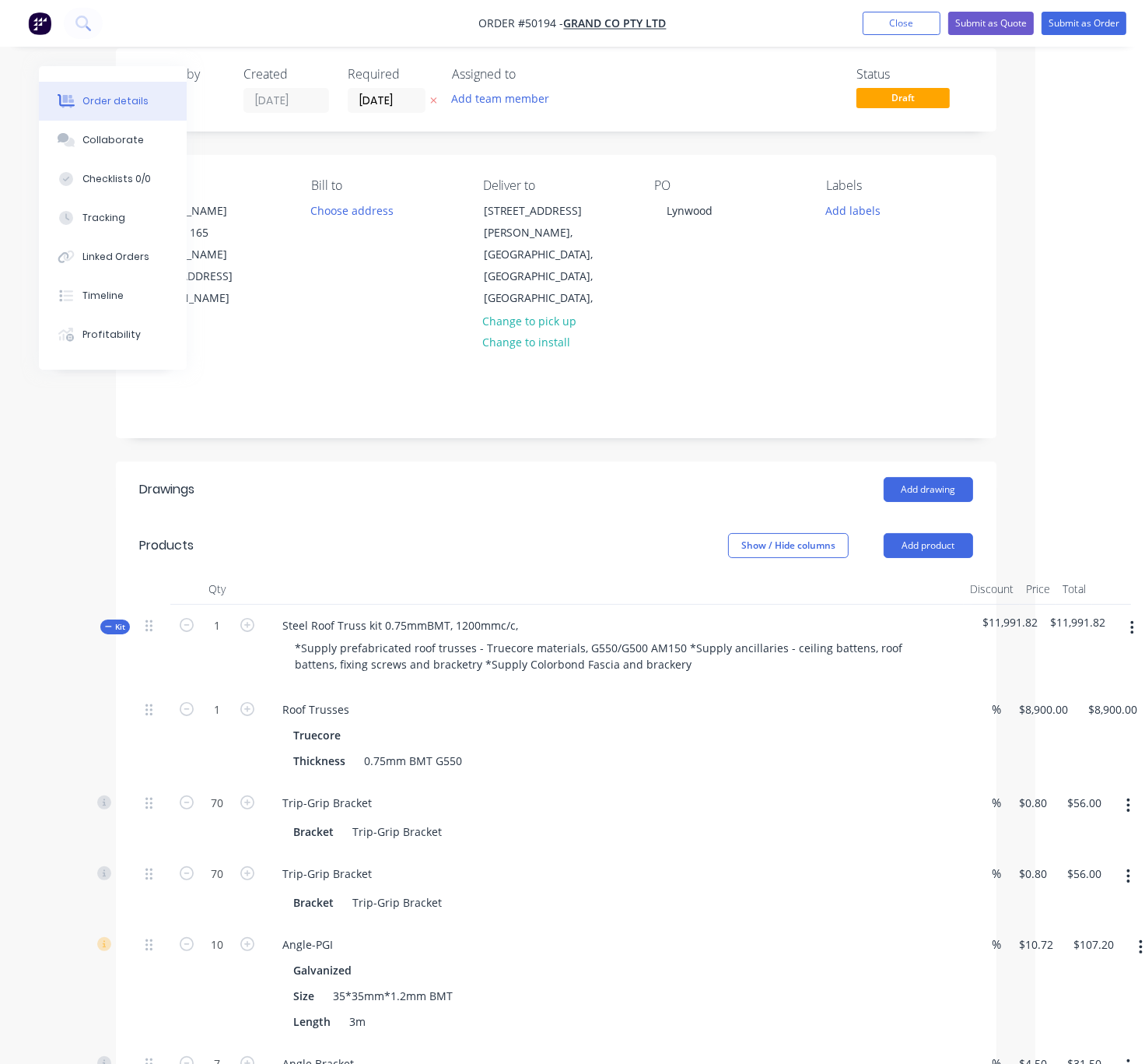
scroll to position [0, 94]
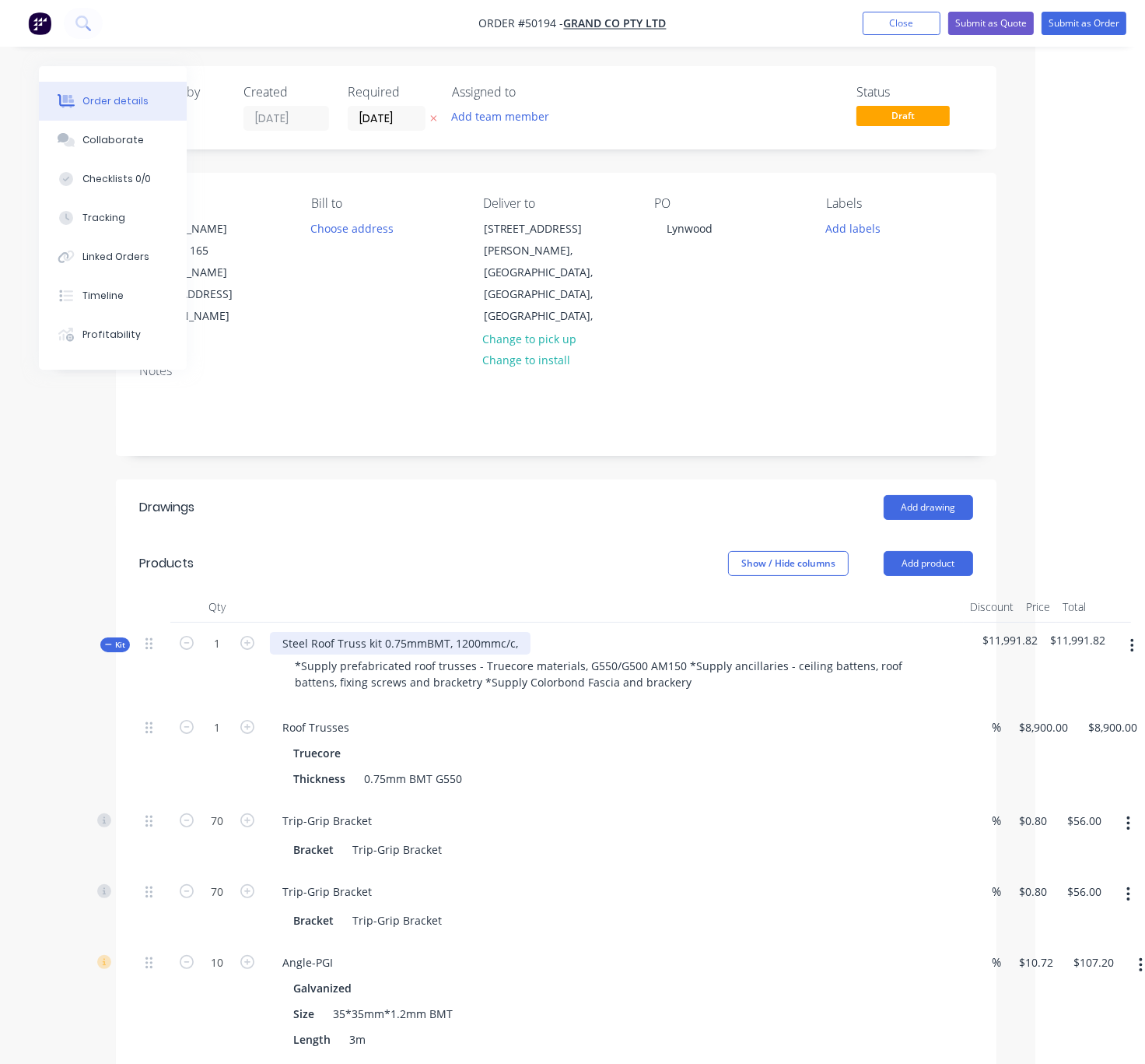
click at [530, 632] on div "Steel Roof Truss kit 0.75mmBMT, 1200mmc/c," at bounding box center [400, 643] width 261 height 22
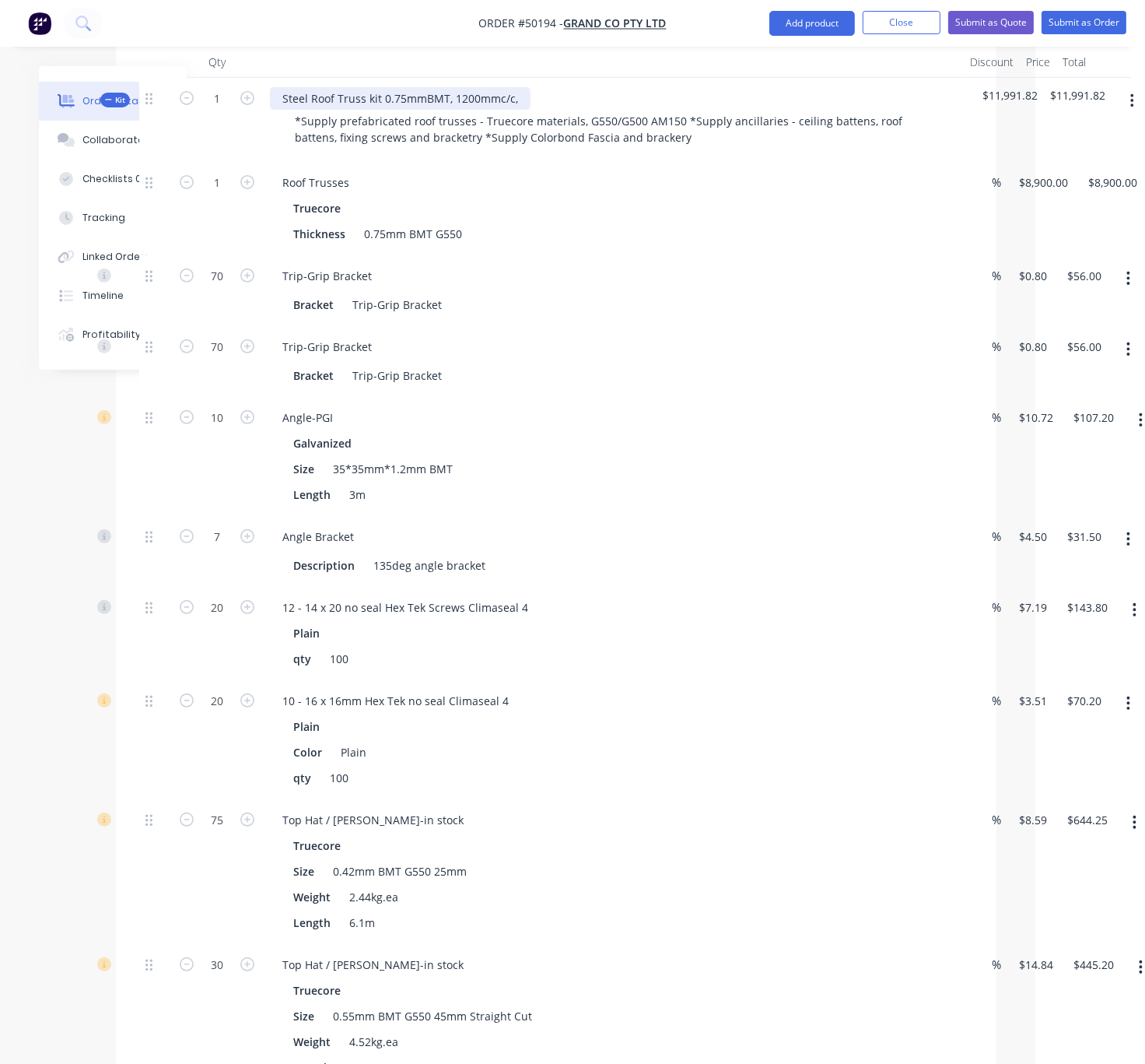
scroll to position [273, 94]
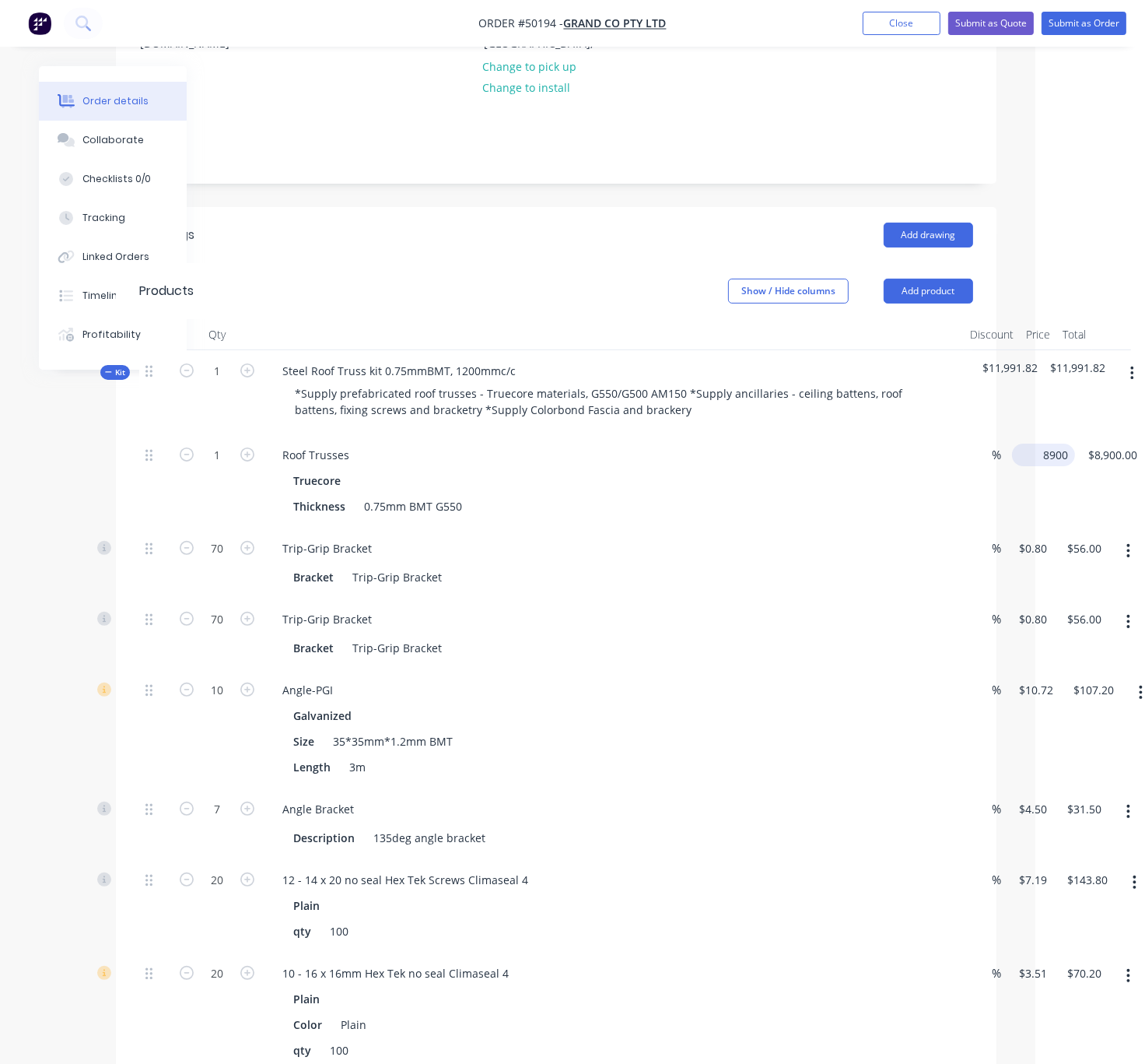
click at [1031, 445] on input "8900" at bounding box center [1047, 454] width 57 height 22
click at [1030, 447] on input "8900" at bounding box center [1035, 454] width 32 height 22
click at [1030, 446] on input "8900" at bounding box center [1035, 454] width 32 height 22
click at [1028, 444] on input "8900" at bounding box center [1035, 454] width 32 height 22
click at [1033, 444] on input "8900" at bounding box center [1035, 454] width 32 height 22
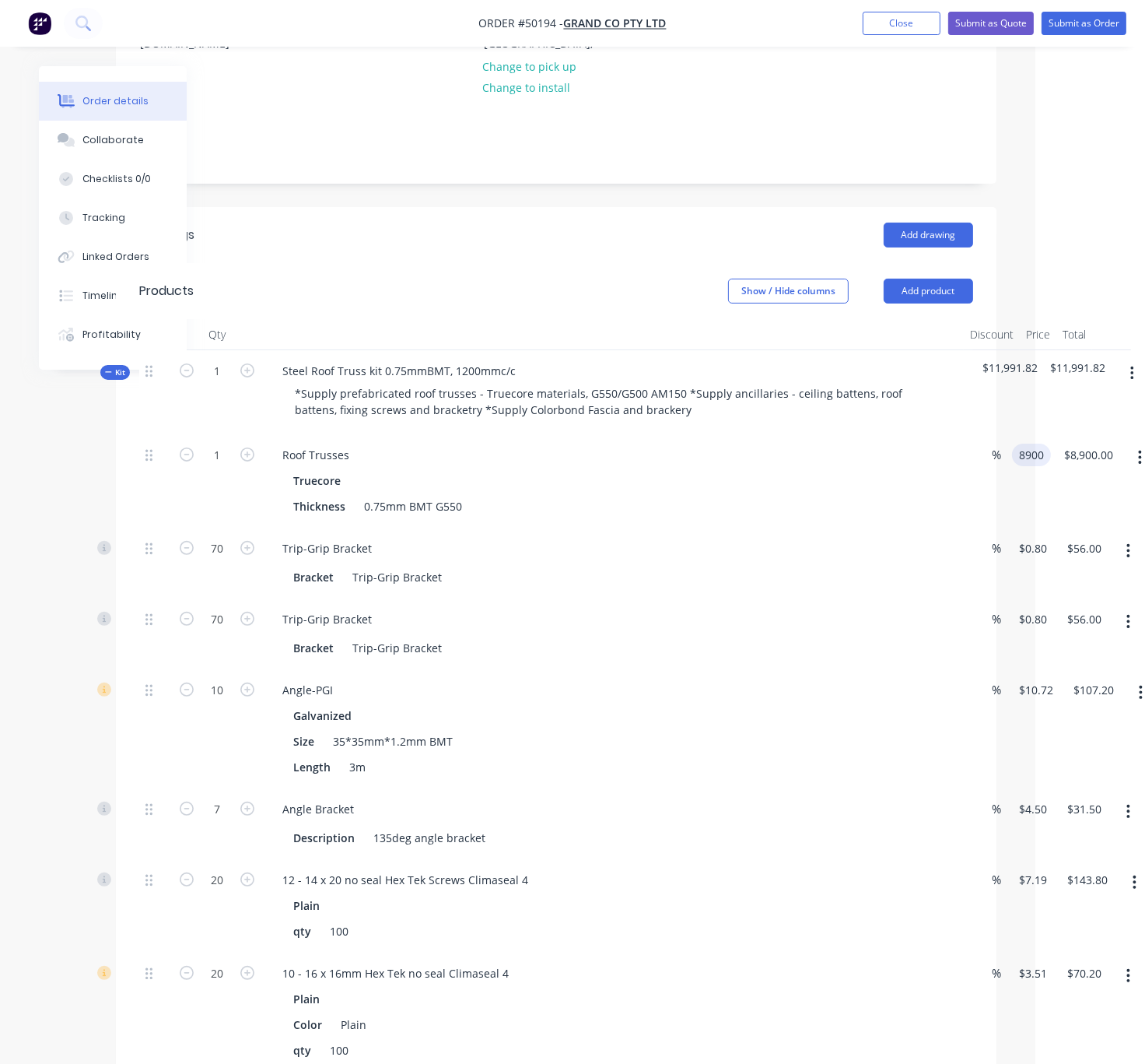
click at [1039, 444] on input "8900" at bounding box center [1035, 454] width 32 height 22
click at [1051, 445] on input "8900" at bounding box center [1035, 454] width 32 height 22
type input "$9,900.00"
click at [973, 516] on div "1 Roof Trusses Truecore Thickness 0.75mm BMT G550 % $9,900.00 9900 $9,900.00 $8…" at bounding box center [557, 481] width 834 height 94
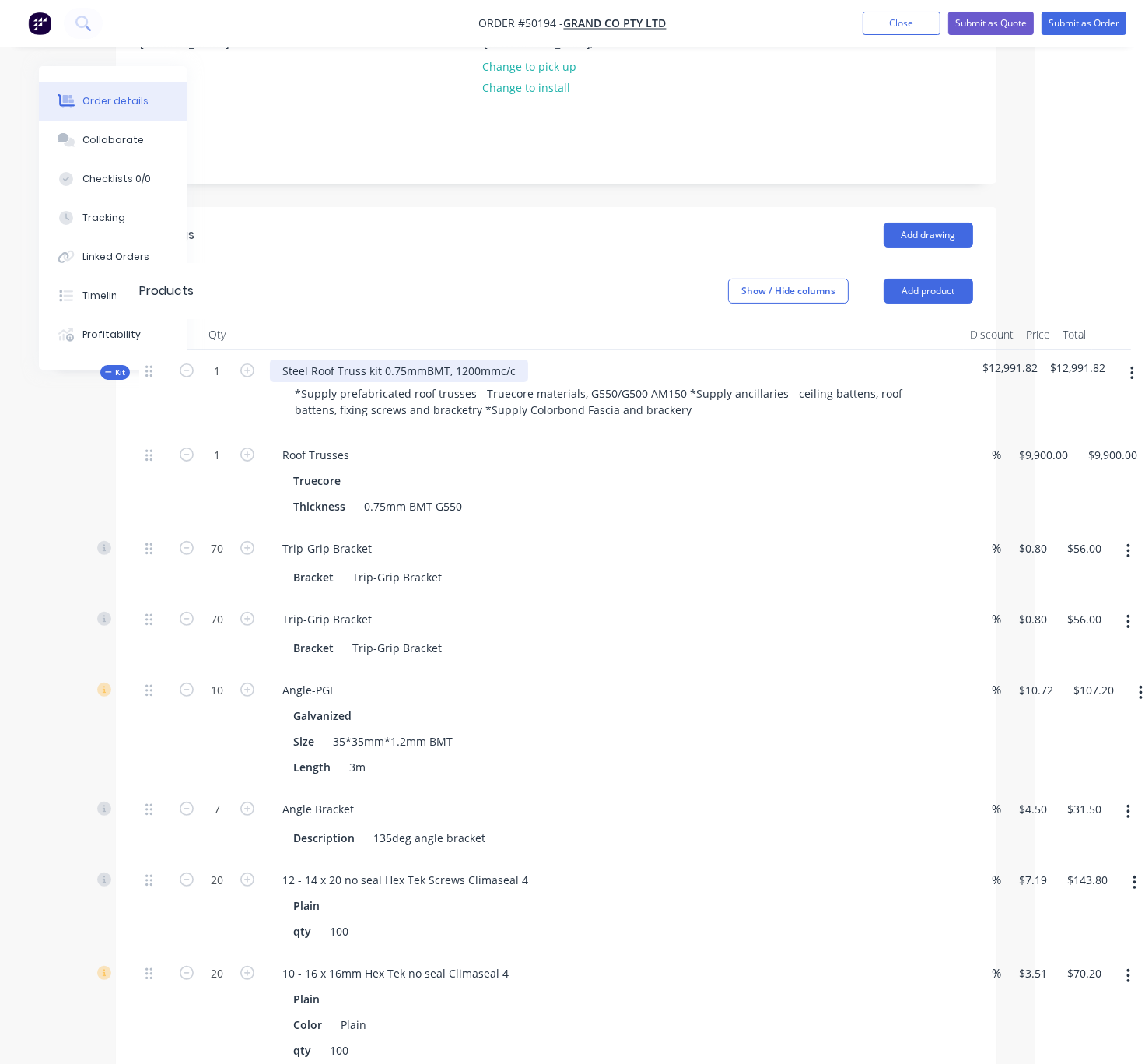
click at [529, 360] on div "Steel Roof Truss kit 0.75mmBMT, 1200mmc/c" at bounding box center [399, 370] width 258 height 22
click at [388, 360] on div "Steel Roof Truss kit 0.75mmBMT, 1200mmc/c" at bounding box center [399, 370] width 258 height 22
click at [607, 360] on div "Steel Roof Truss kit - Main house - 0.75mmBMT, 1200mmc/c" at bounding box center [438, 370] width 337 height 22
click at [502, 278] on div "Show / Hide columns Add product" at bounding box center [645, 290] width 657 height 24
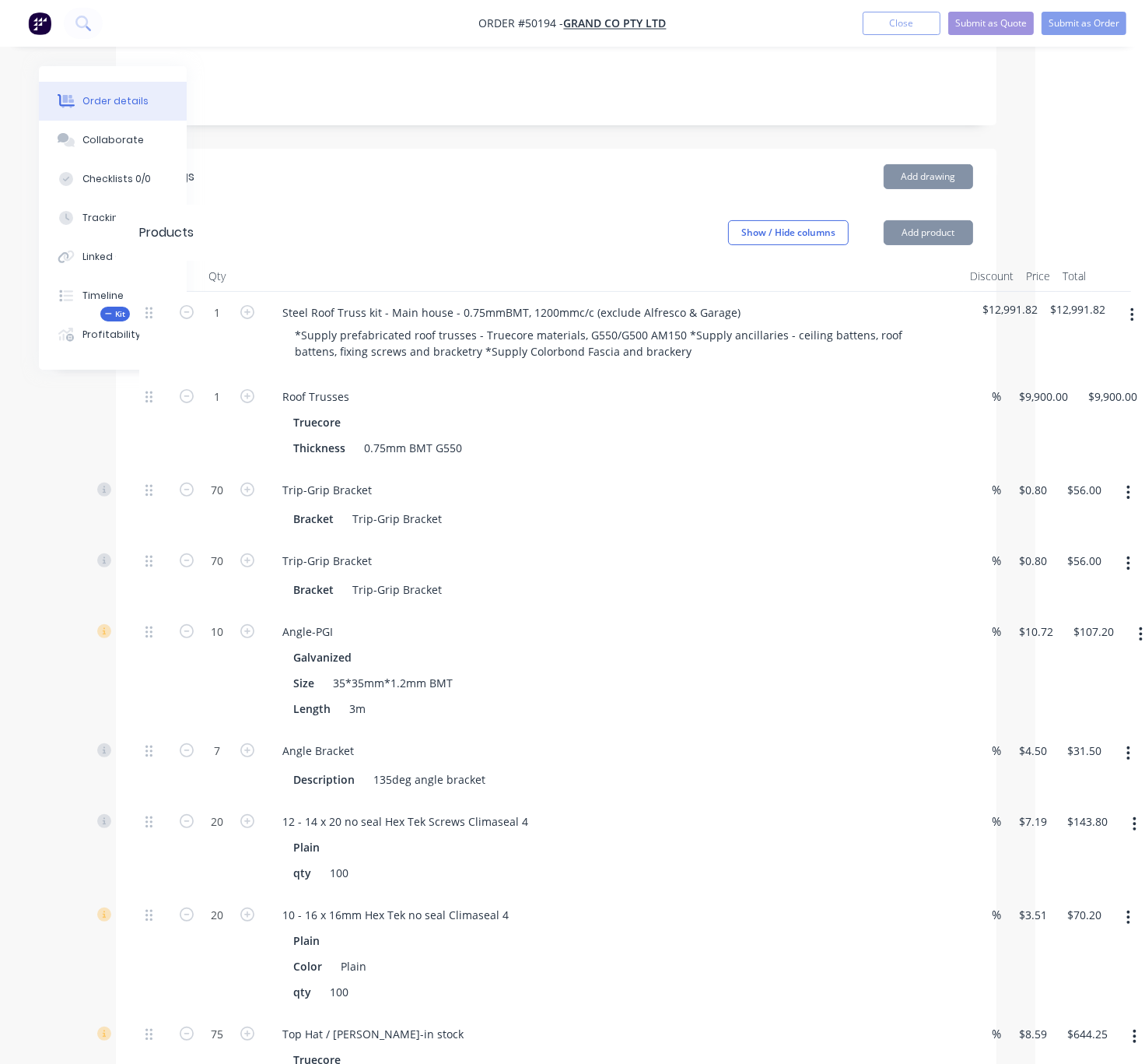
scroll to position [545, 94]
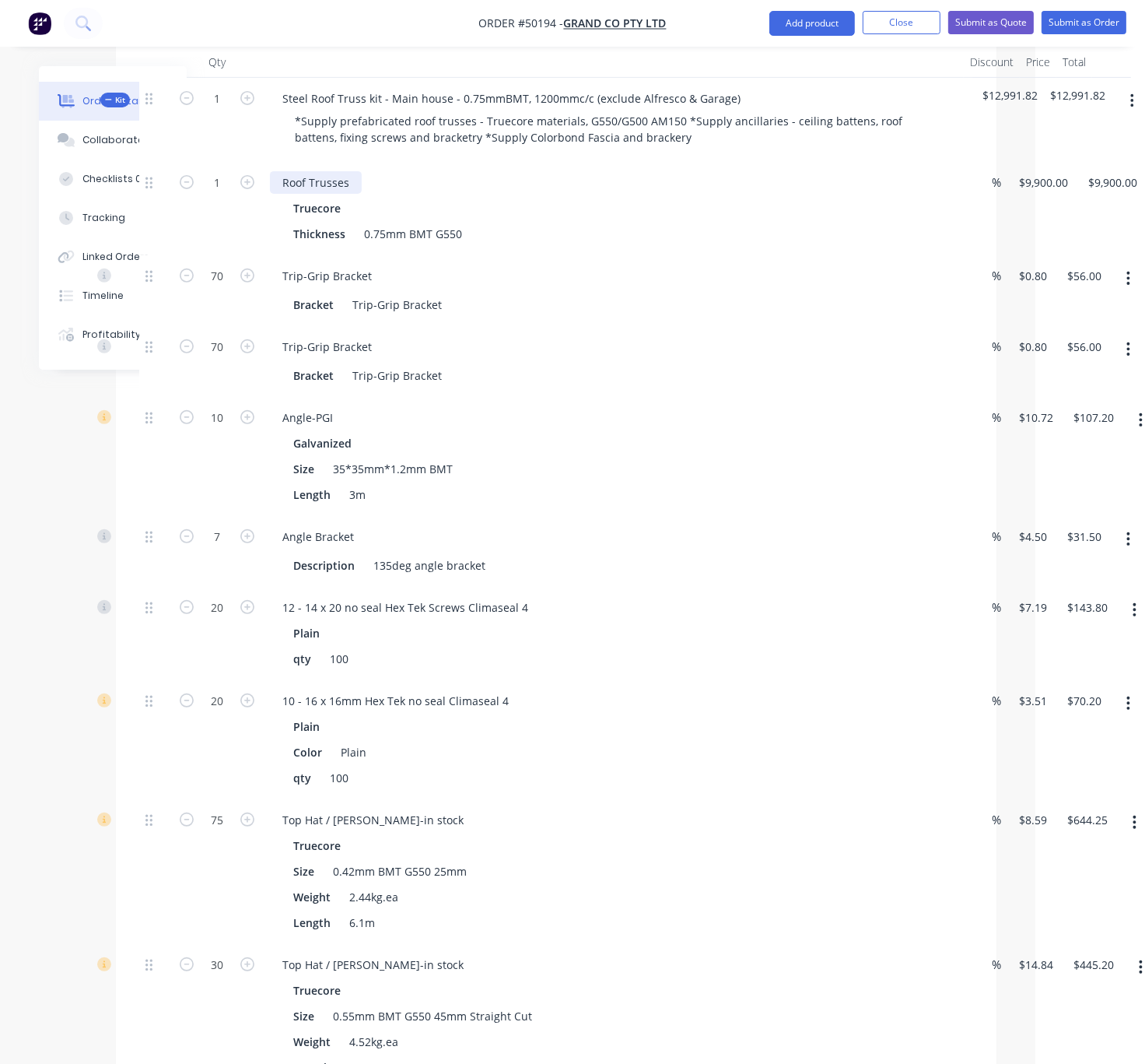
click at [361, 171] on div "Roof Trusses" at bounding box center [316, 182] width 92 height 22
click at [415, 223] on div "0.75mm BMT G550" at bounding box center [412, 234] width 110 height 22
click at [785, 209] on div "Truecore" at bounding box center [614, 208] width 641 height 22
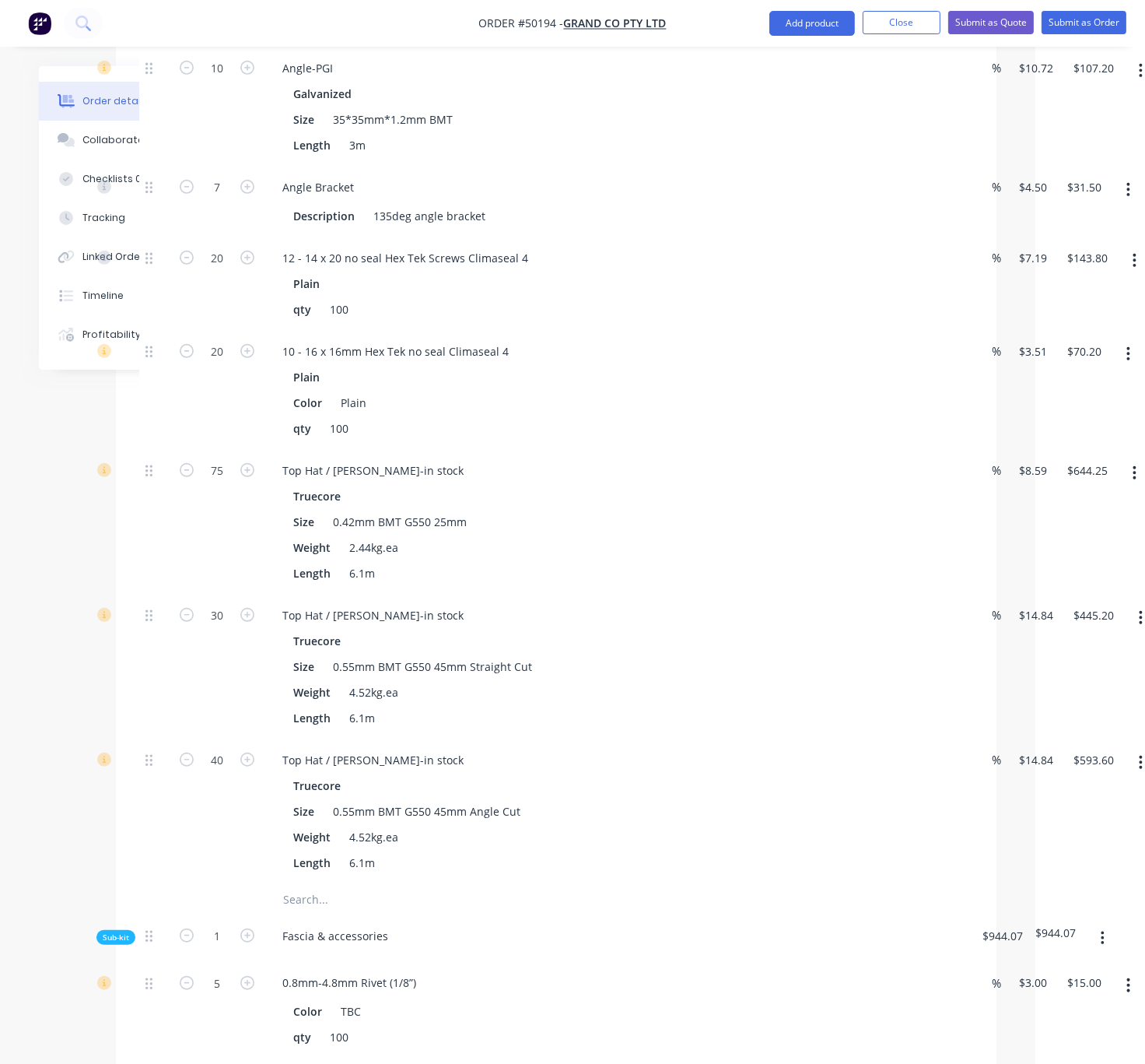
scroll to position [0, 94]
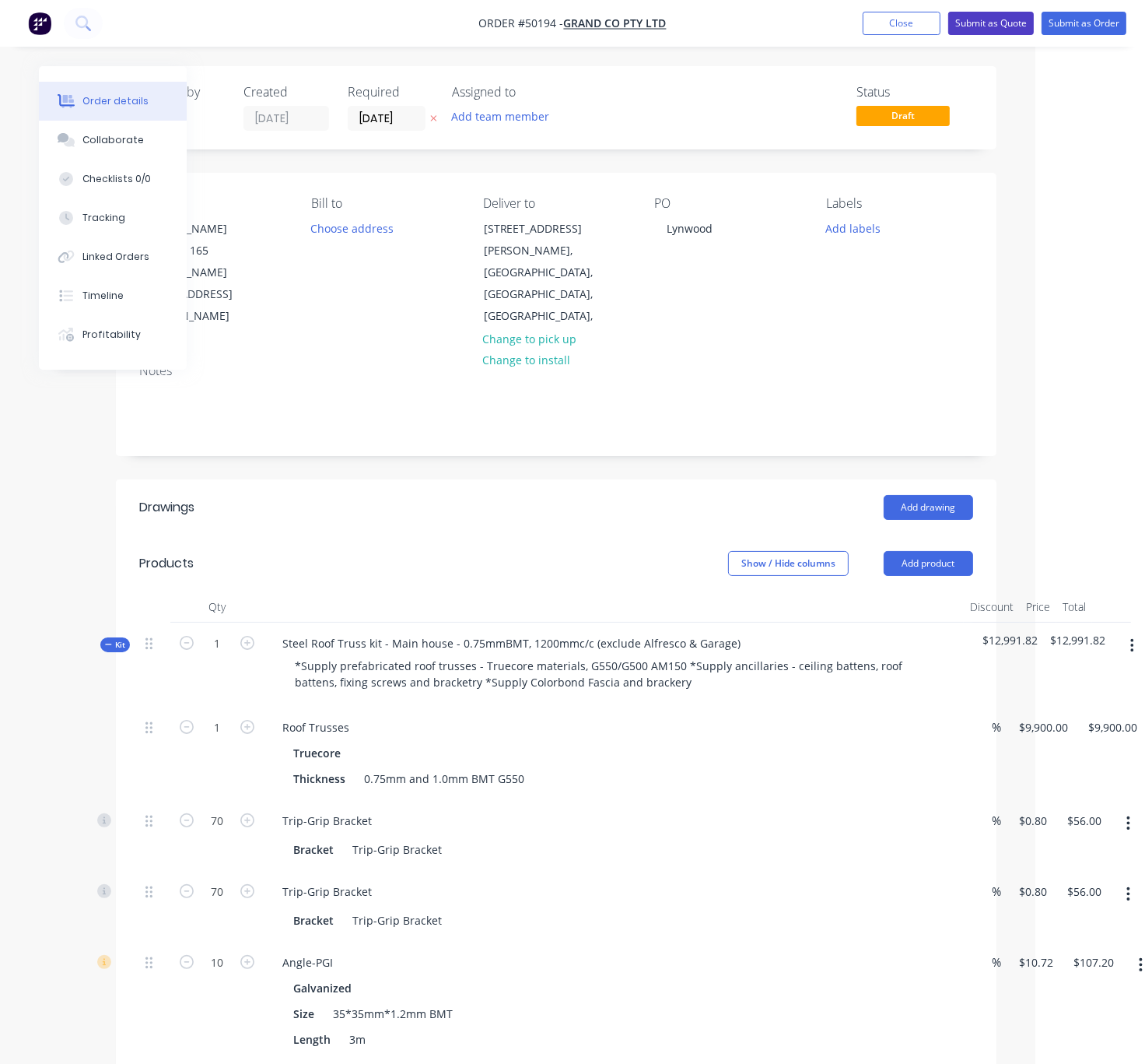
click at [981, 21] on button "Submit as Quote" at bounding box center [992, 23] width 86 height 23
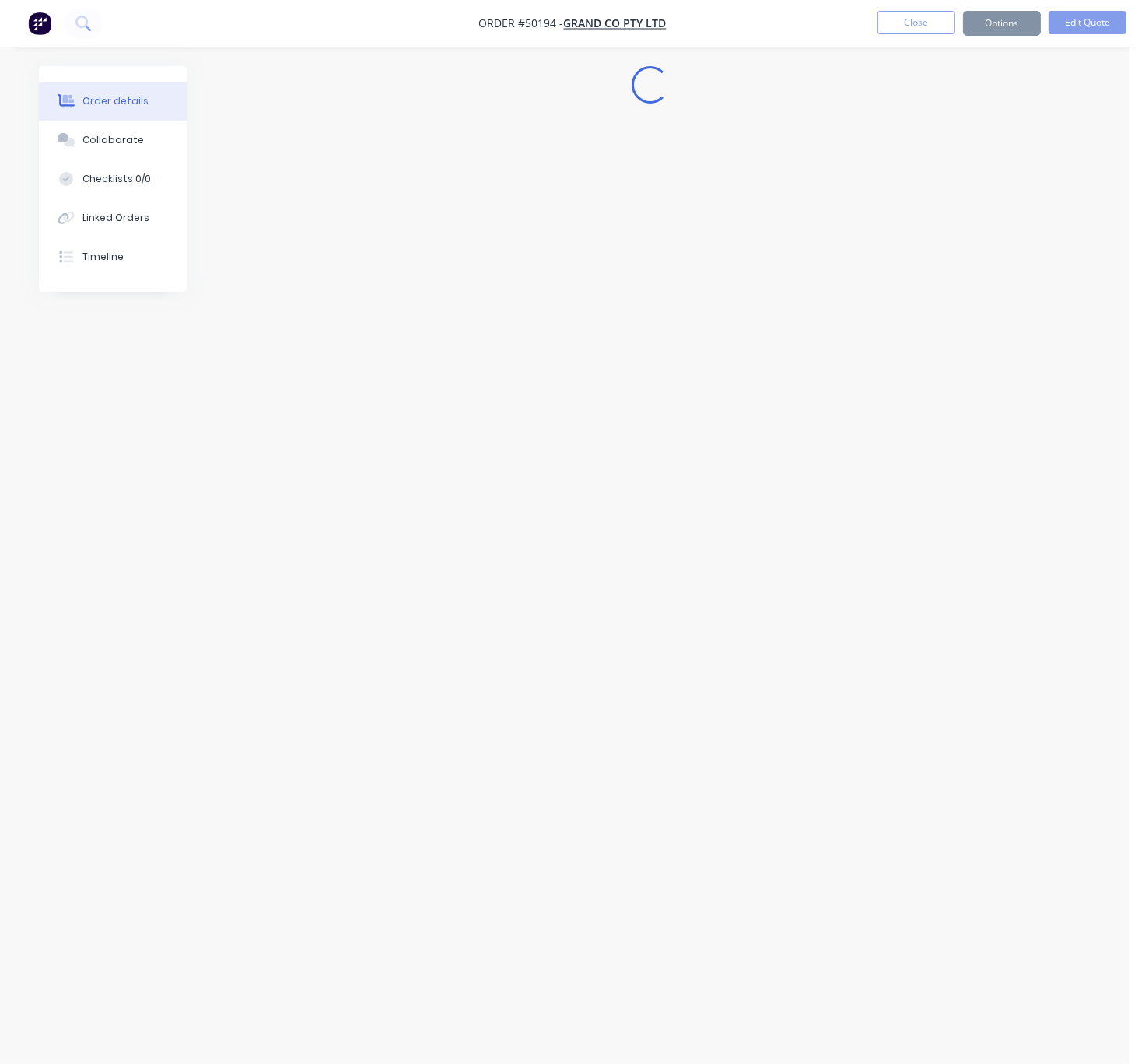
scroll to position [0, 0]
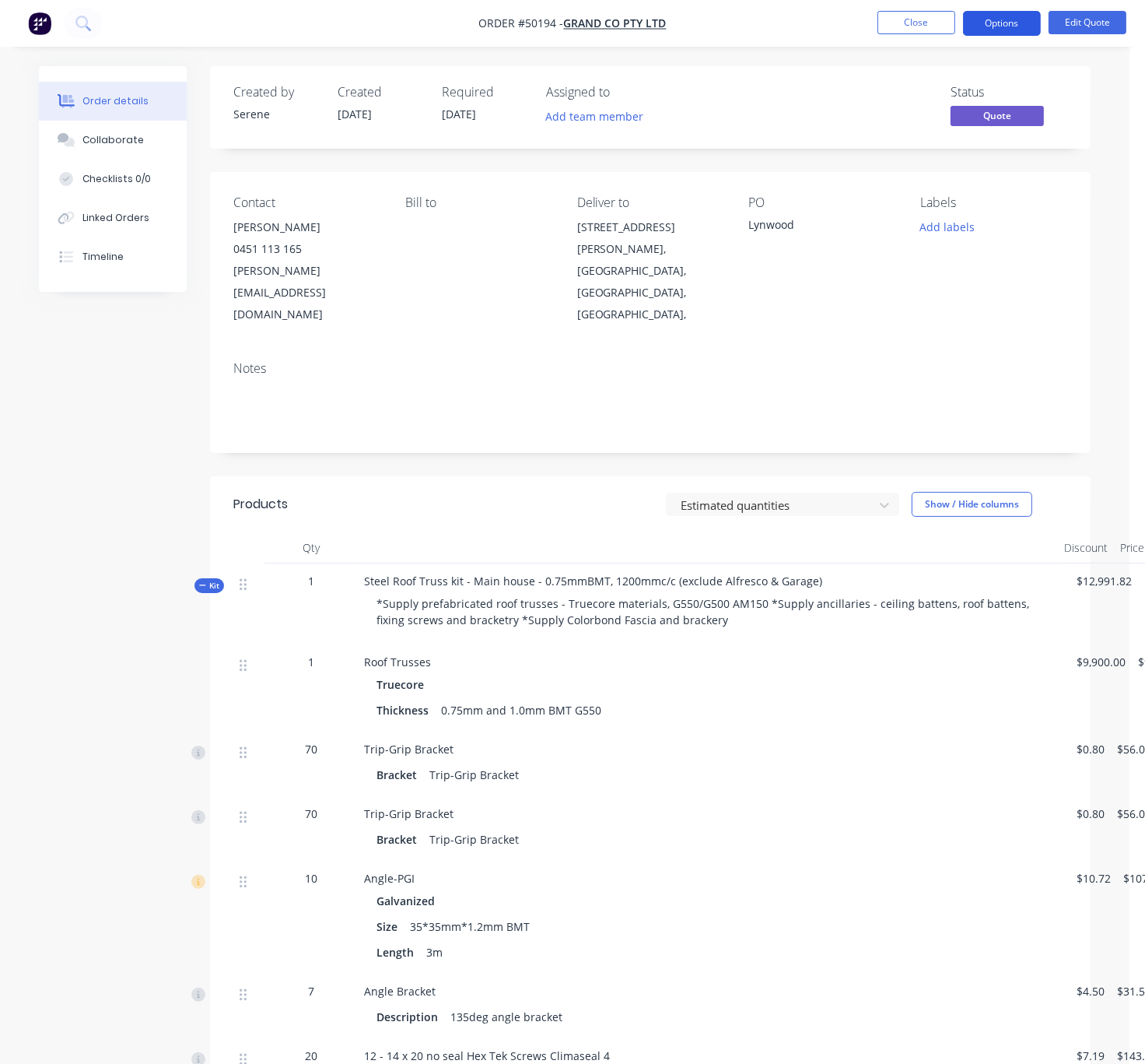
click at [1014, 21] on button "Options" at bounding box center [1002, 22] width 78 height 24
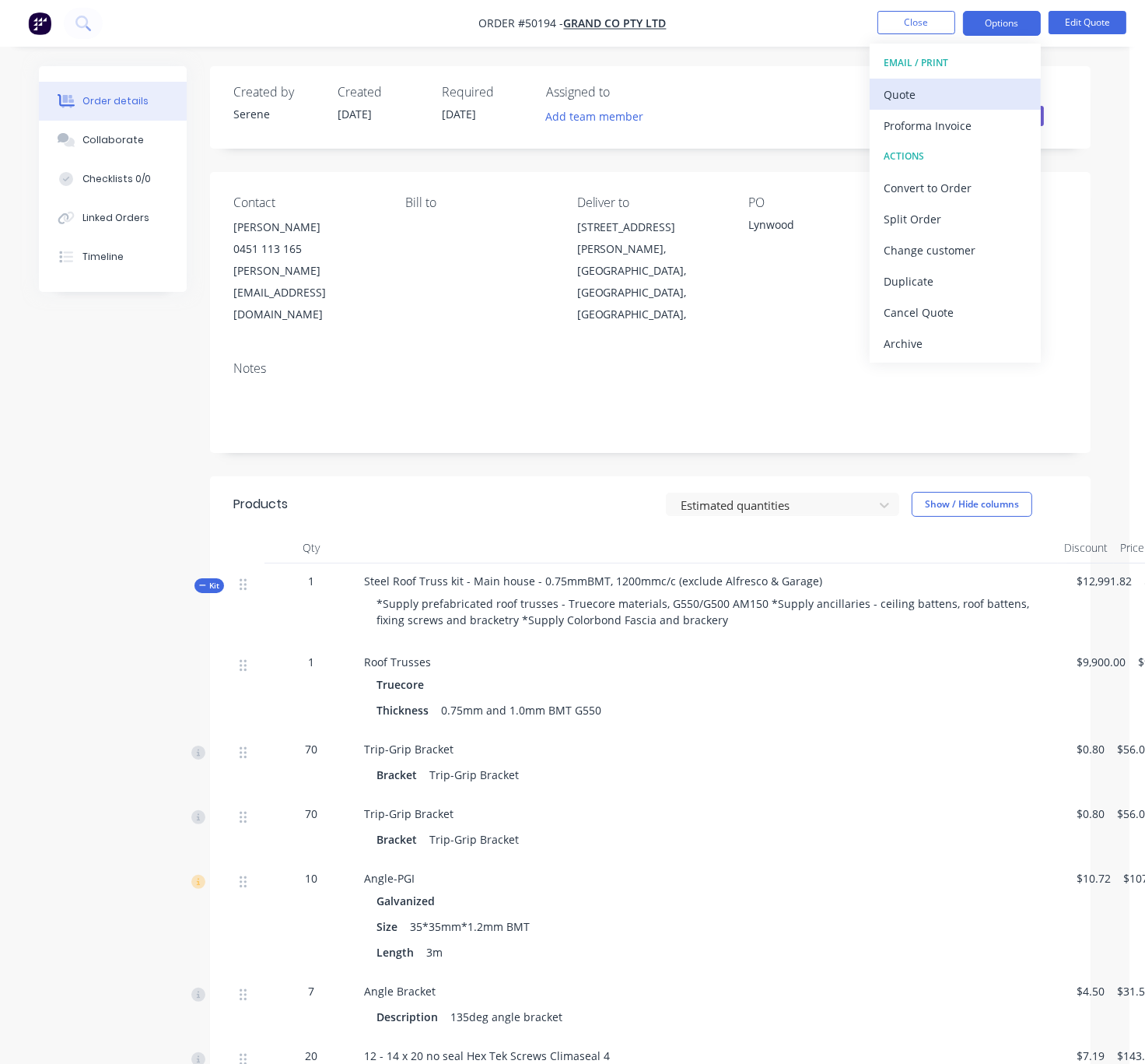
click at [931, 96] on div "Quote" at bounding box center [955, 94] width 144 height 22
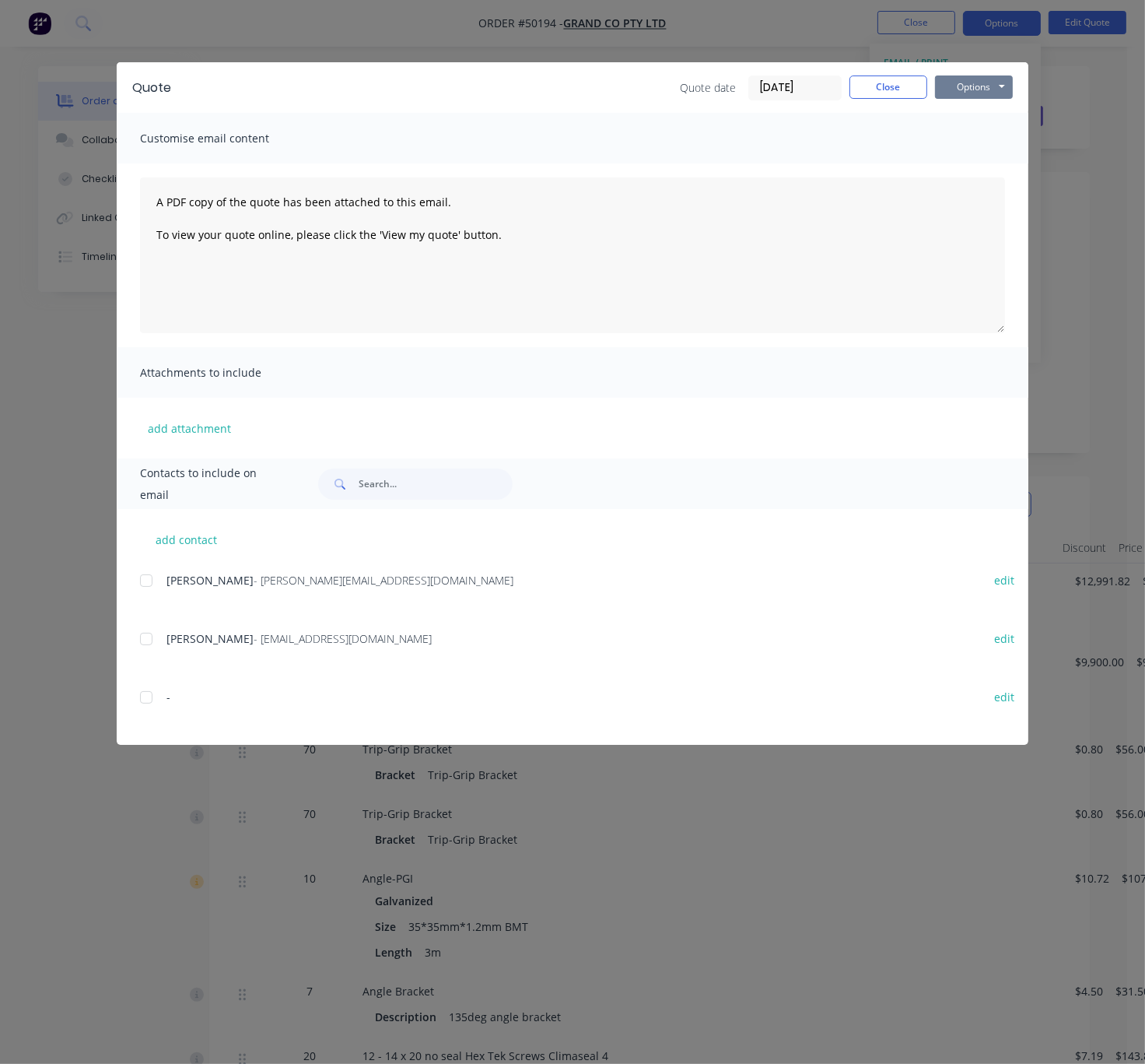
click at [965, 94] on button "Options" at bounding box center [974, 87] width 78 height 23
click at [993, 140] on button "Print" at bounding box center [985, 140] width 100 height 25
click at [881, 83] on button "Close" at bounding box center [889, 87] width 78 height 23
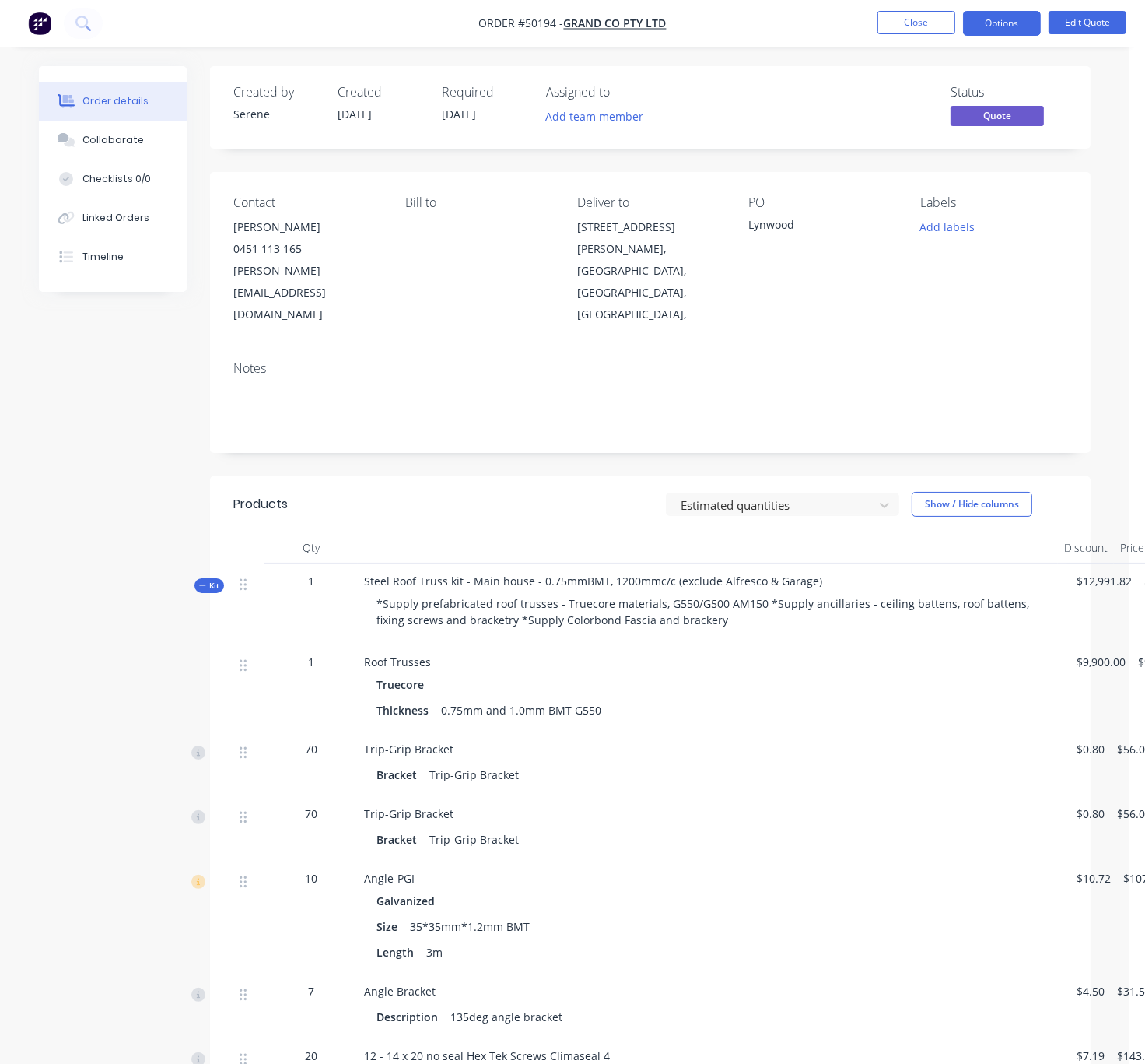
click at [213, 579] on span "Kit" at bounding box center [209, 585] width 21 height 12
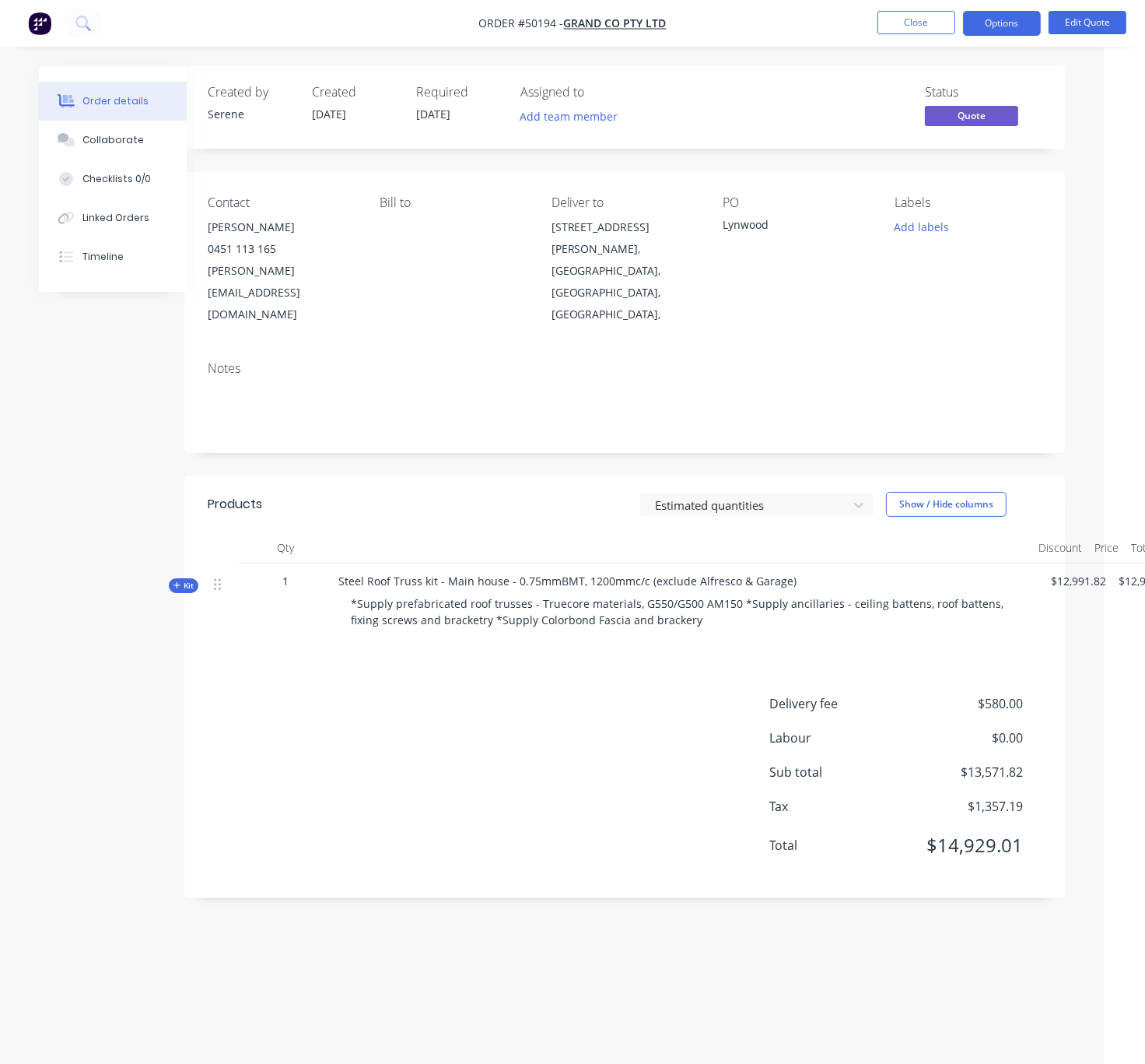
drag, startPoint x: 491, startPoint y: 503, endPoint x: 534, endPoint y: 502, distance: 43.0
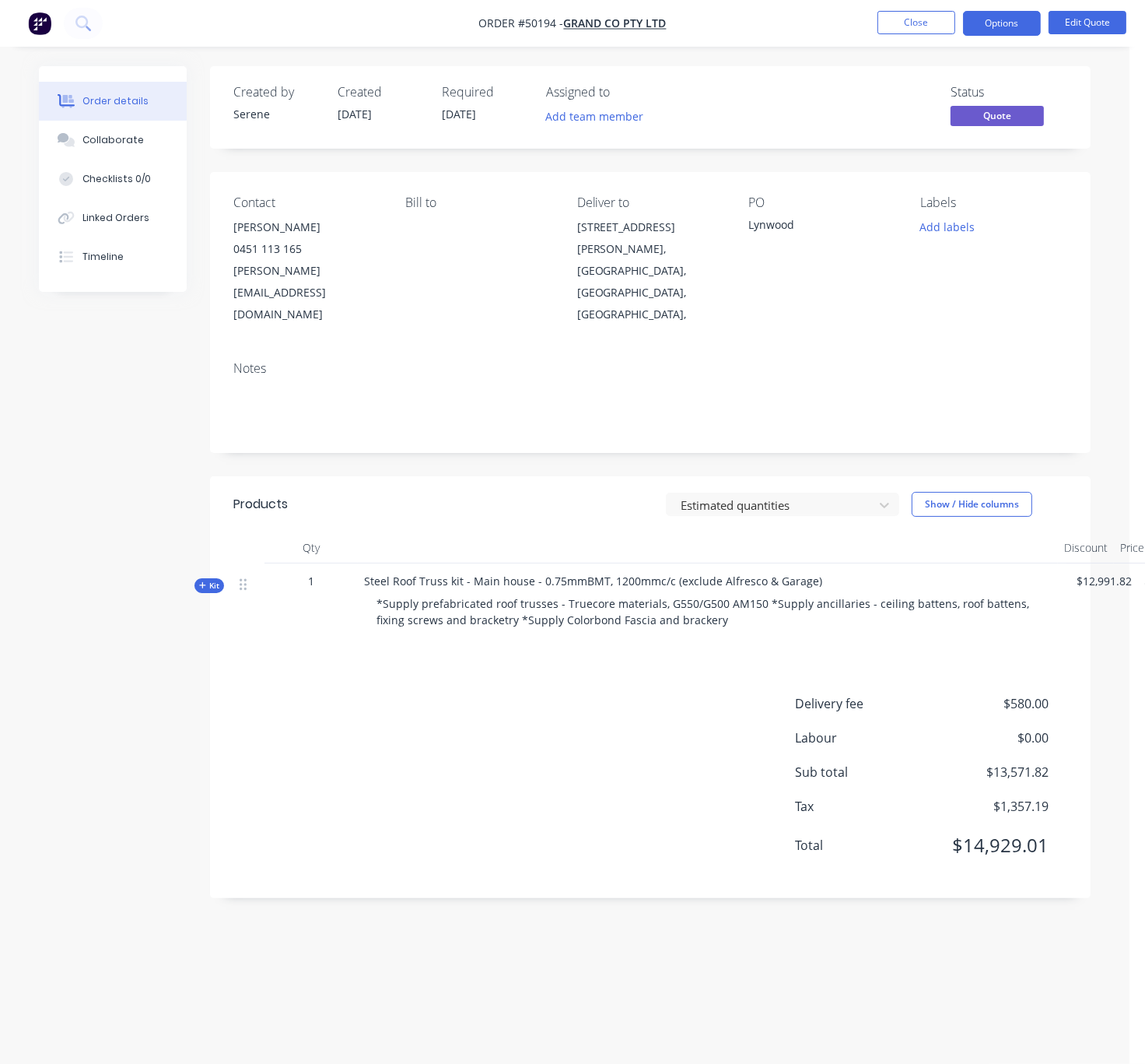
drag, startPoint x: 465, startPoint y: 504, endPoint x: 429, endPoint y: 499, distance: 36.3
drag, startPoint x: 523, startPoint y: 494, endPoint x: 625, endPoint y: 496, distance: 102.0
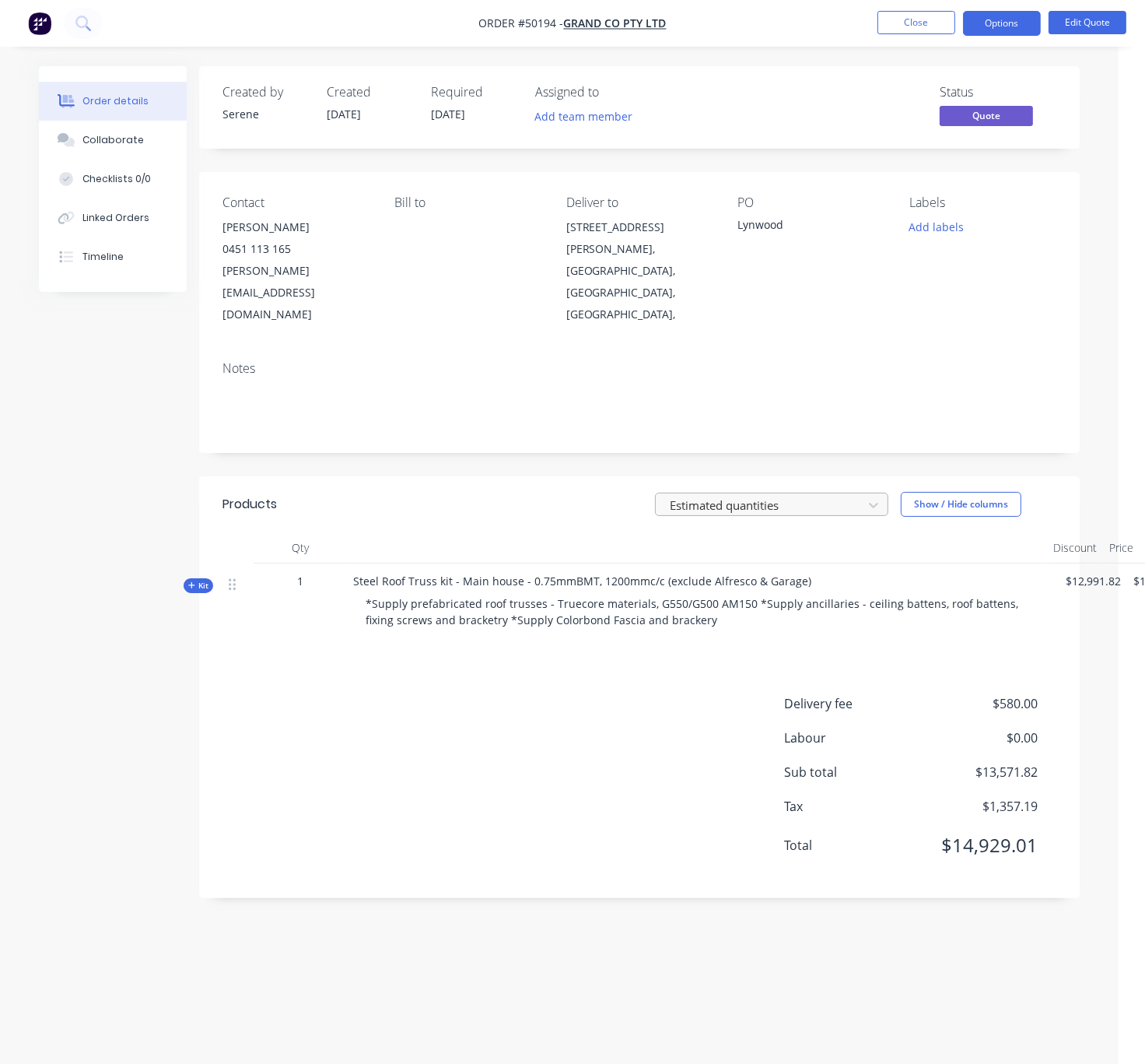
click at [755, 495] on div at bounding box center [761, 505] width 187 height 20
click at [765, 495] on div at bounding box center [761, 505] width 187 height 20
click at [505, 491] on div "Estimated quantities Show / Hide columns" at bounding box center [728, 503] width 657 height 24
click at [915, 19] on button "Close" at bounding box center [916, 22] width 78 height 23
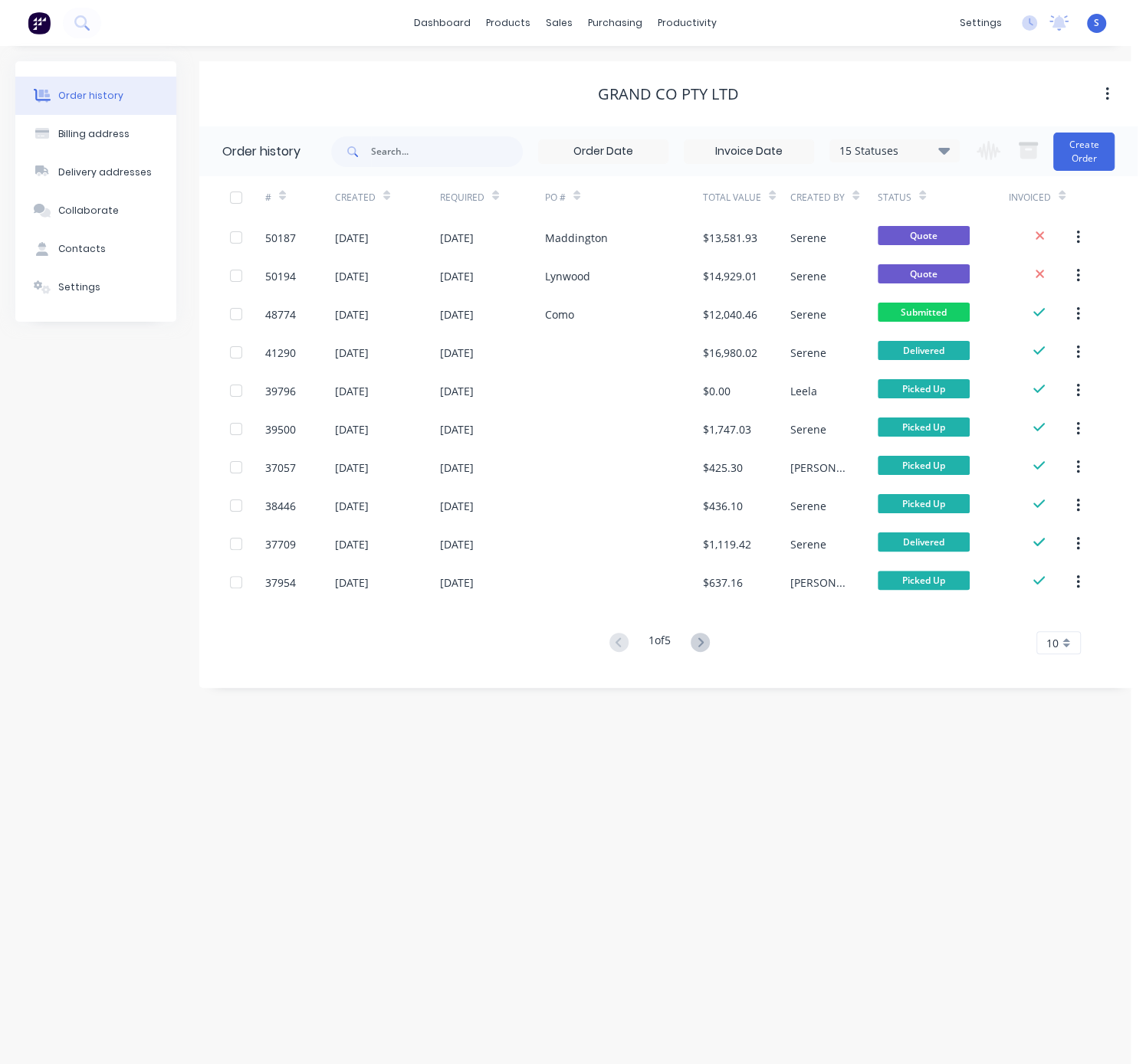
drag, startPoint x: 695, startPoint y: 805, endPoint x: 883, endPoint y: 818, distance: 188.4
click at [1089, 149] on button "Create Order" at bounding box center [1083, 152] width 62 height 38
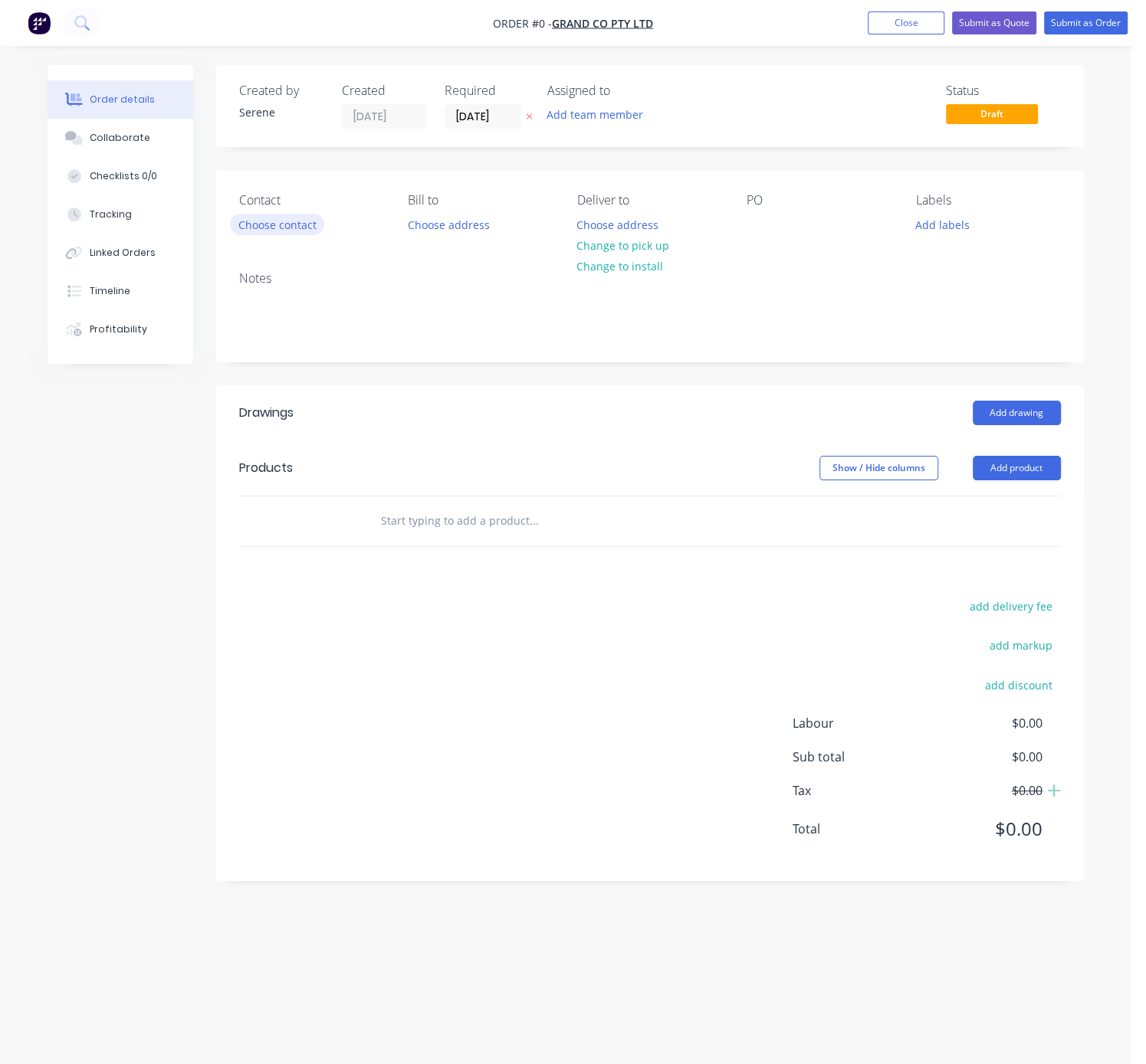
click at [283, 233] on button "Choose contact" at bounding box center [277, 224] width 94 height 21
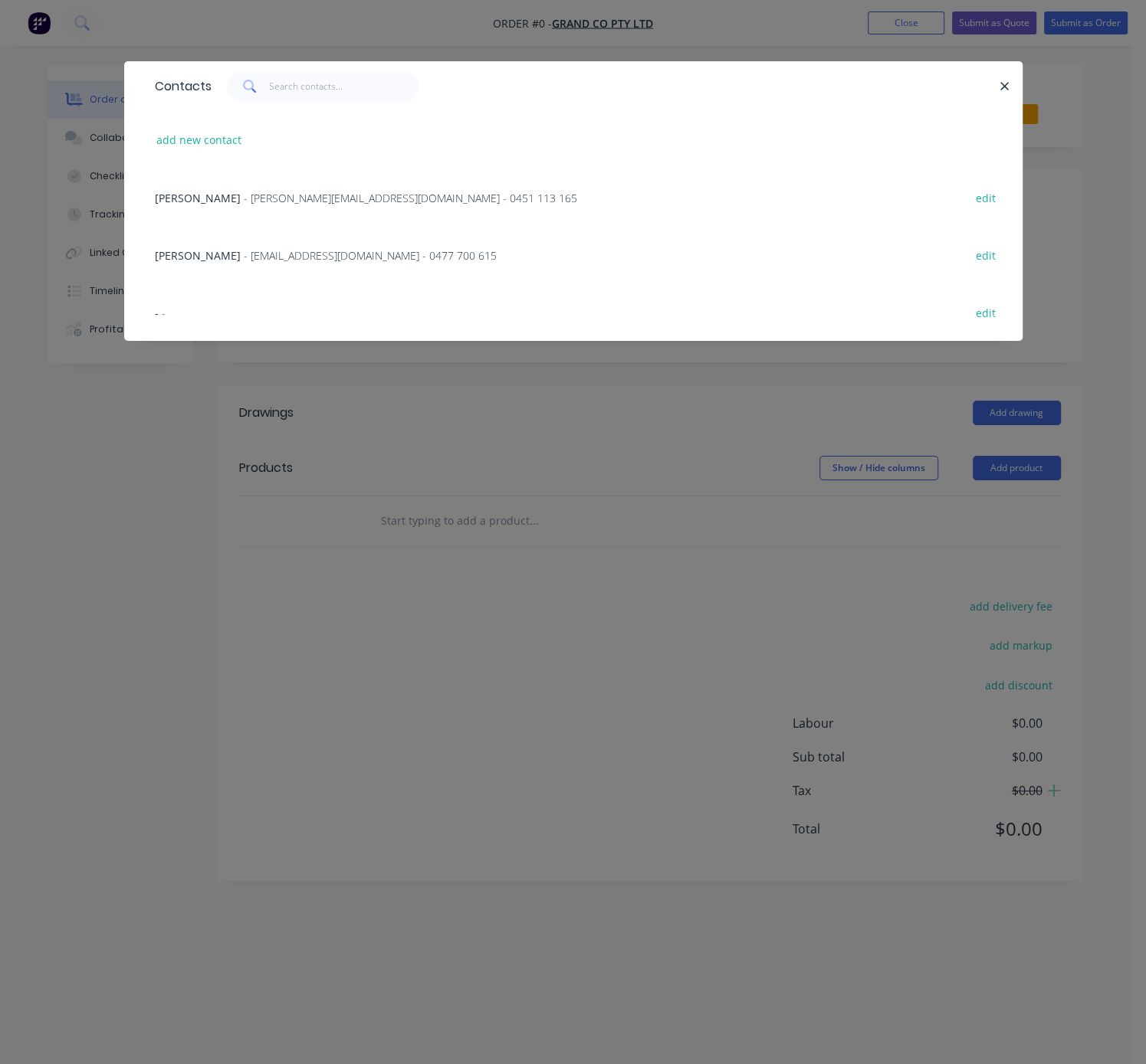
click at [243, 205] on span "- clement@innogreen.com.au - 0451 113 165" at bounding box center [410, 197] width 333 height 14
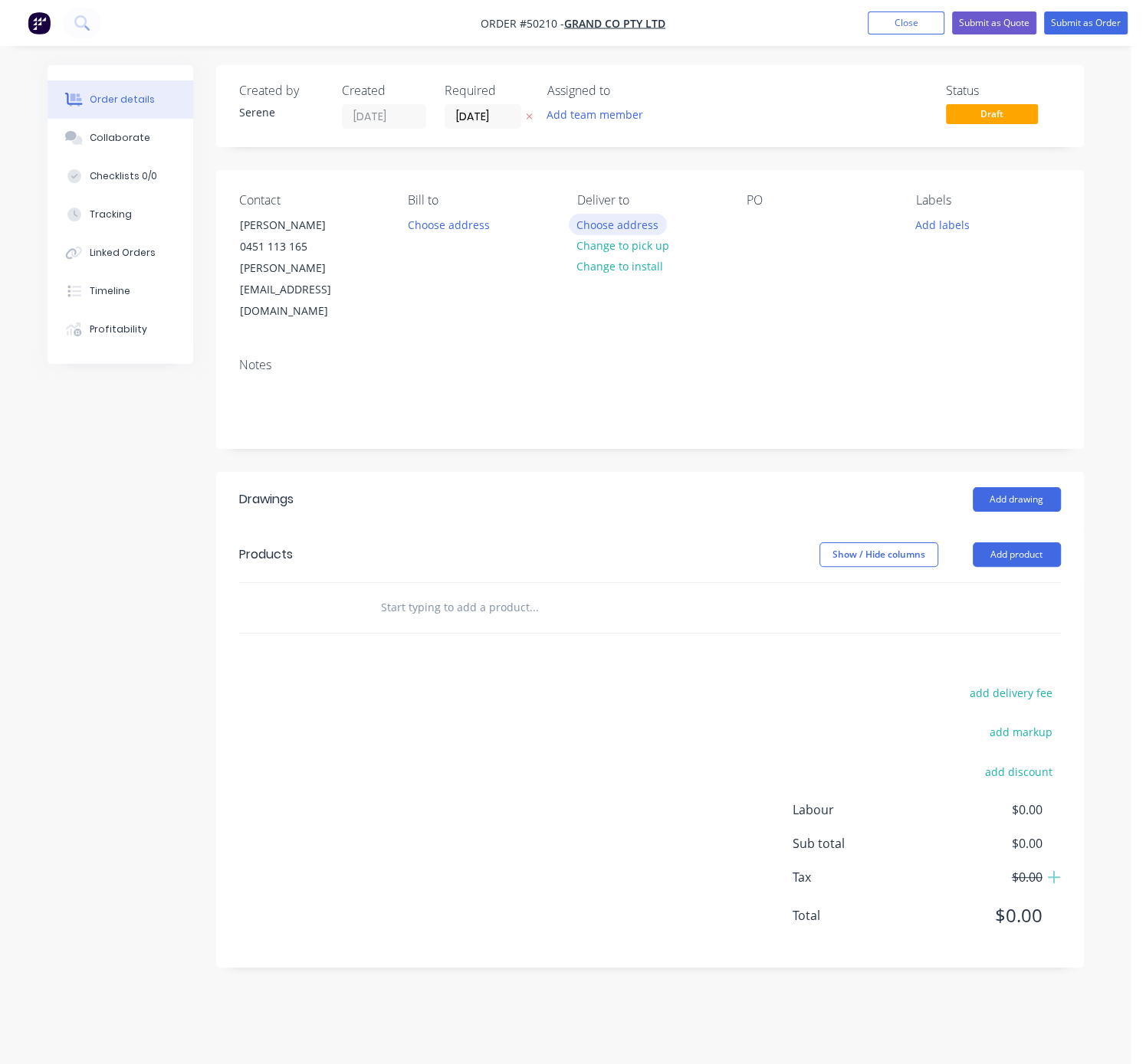
click at [627, 235] on button "Choose address" at bounding box center [618, 224] width 98 height 21
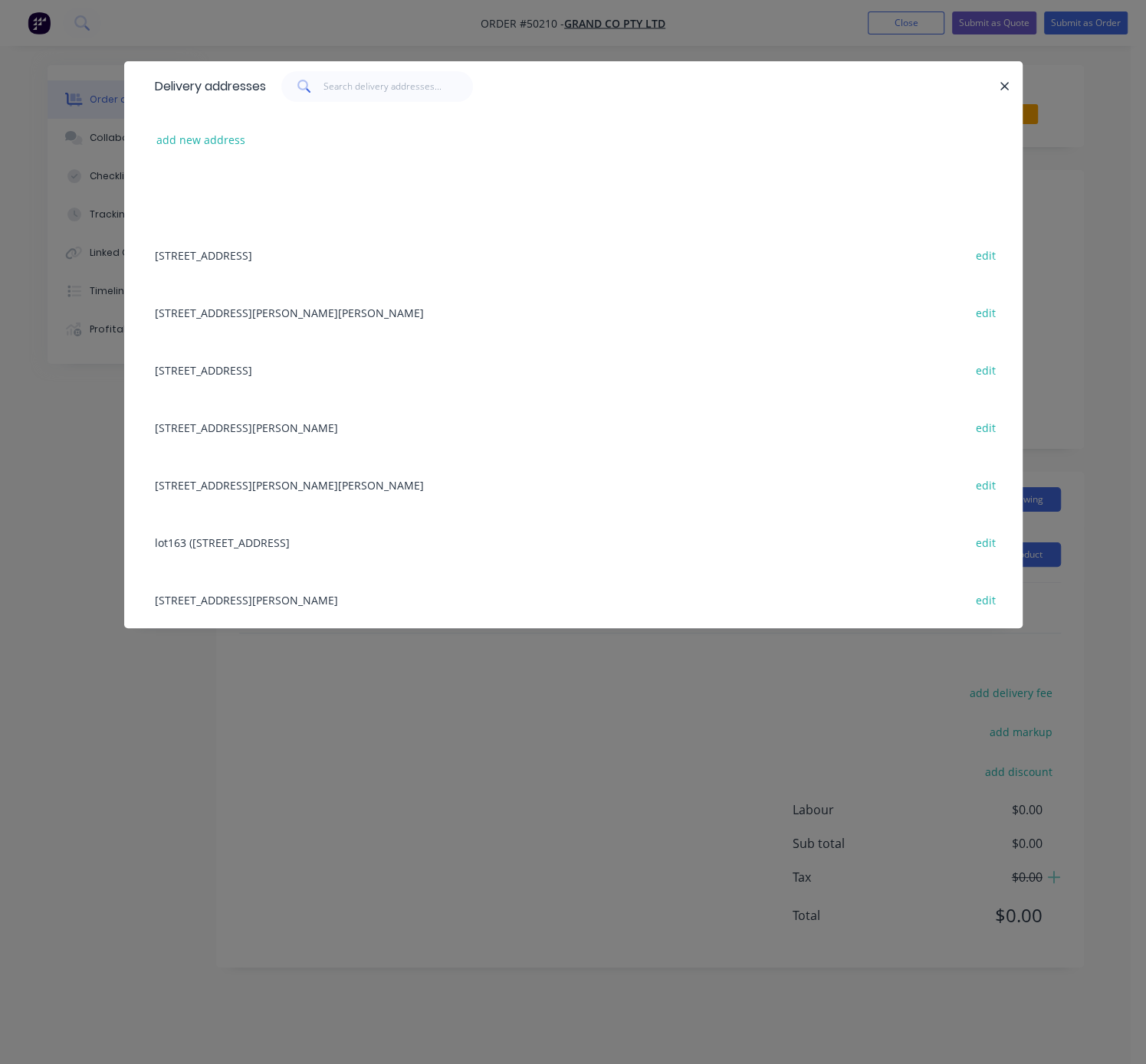
click at [333, 324] on div "12B Brandon Way,, Lynwood, Western Australia, Australia edit" at bounding box center [573, 313] width 853 height 58
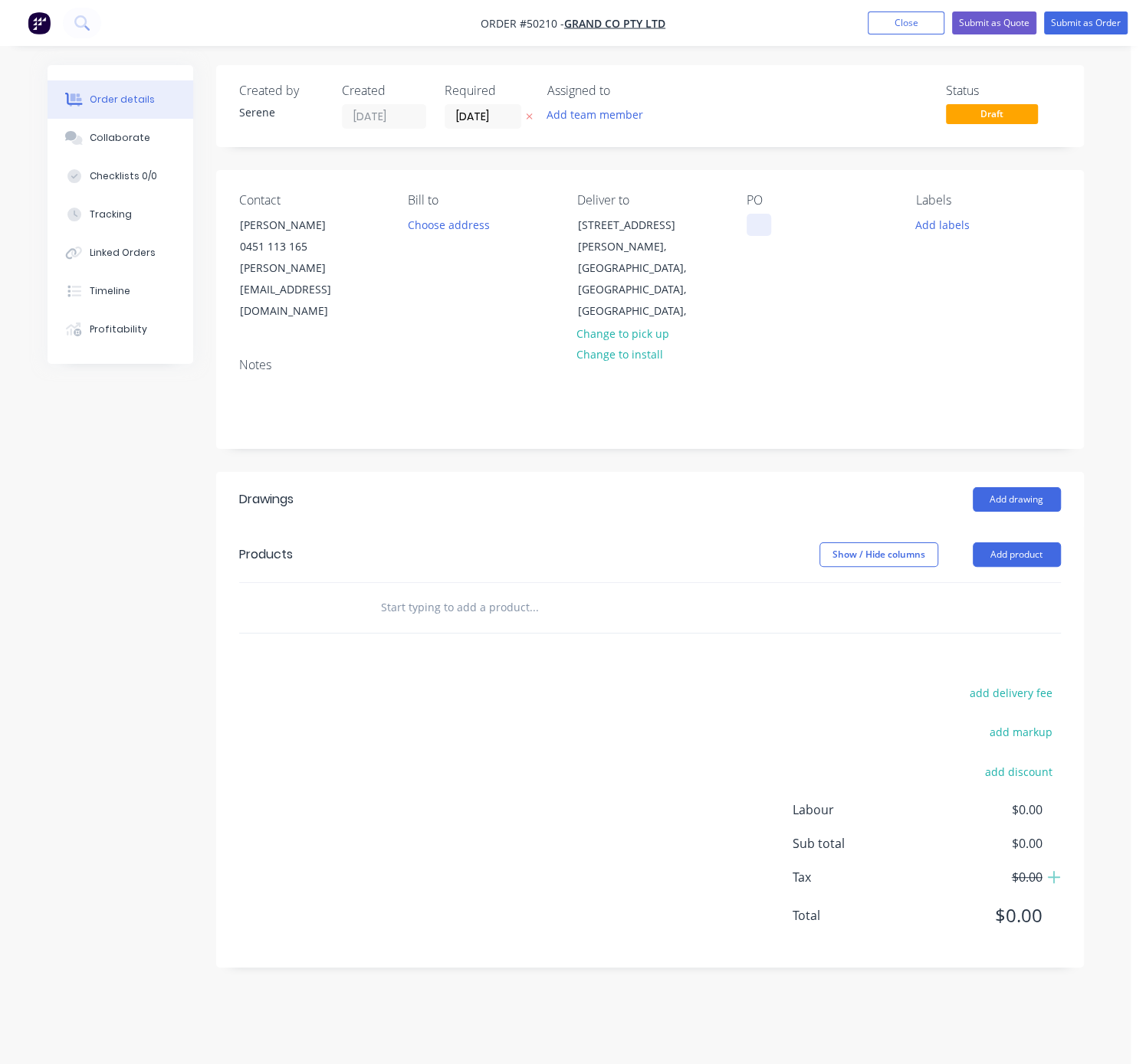
click at [758, 235] on div at bounding box center [758, 224] width 24 height 22
click at [689, 543] on div "Show / Hide columns Add product" at bounding box center [736, 554] width 647 height 24
click at [1030, 543] on button "Add product" at bounding box center [1017, 554] width 89 height 24
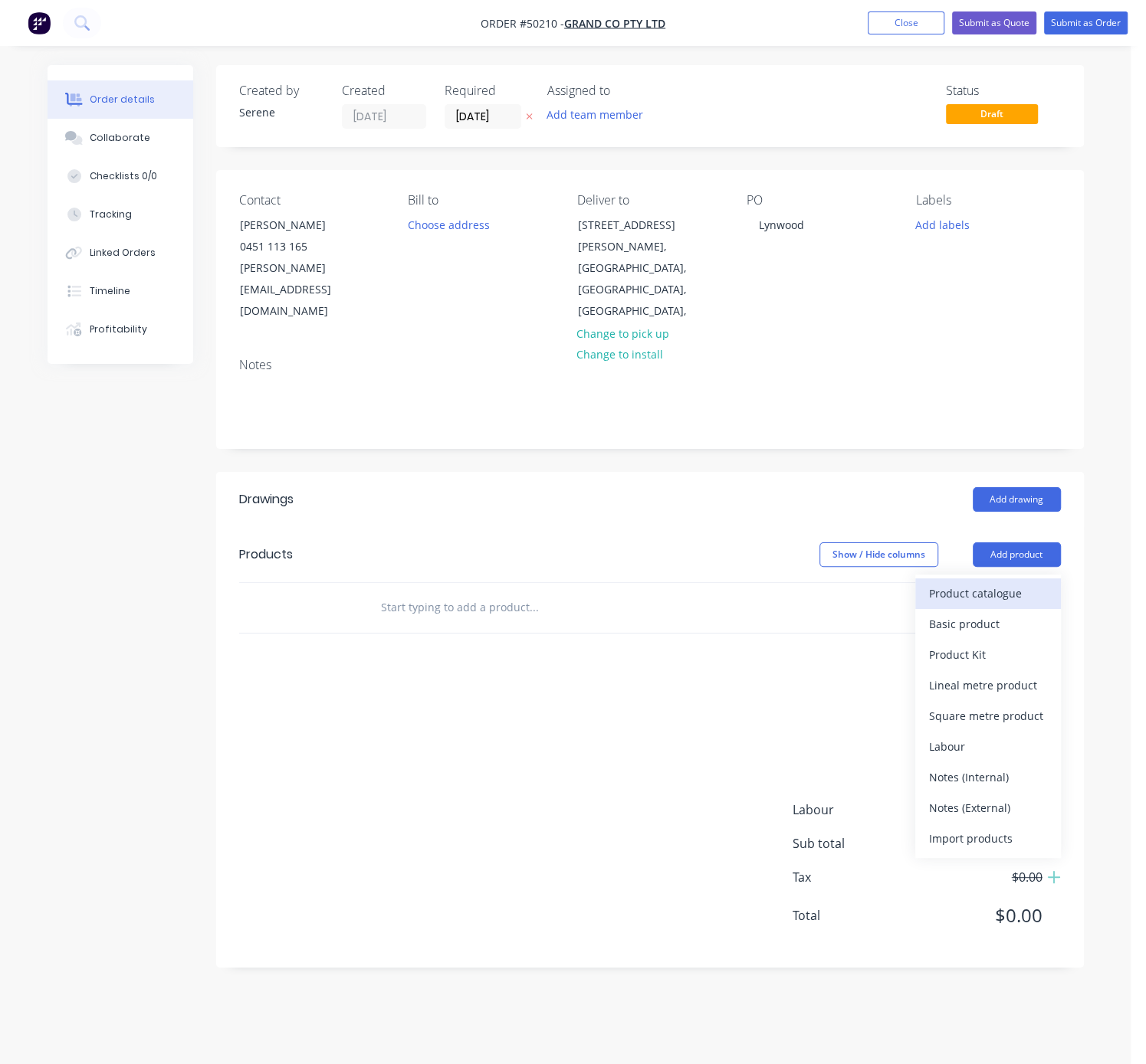
click at [999, 582] on div "Product catalogue" at bounding box center [987, 593] width 118 height 22
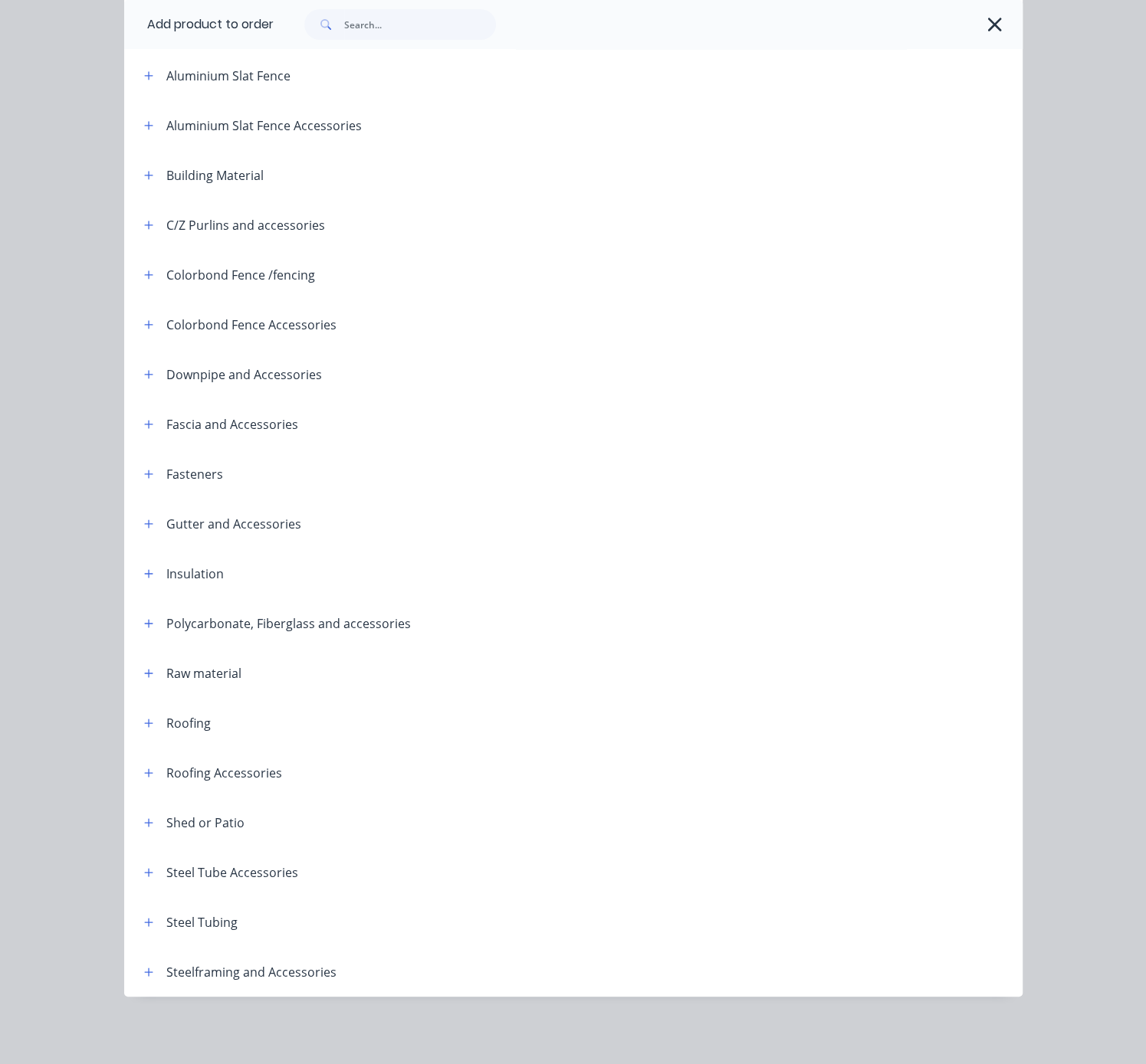
scroll to position [190, 0]
click at [144, 719] on icon "button" at bounding box center [148, 722] width 9 height 9
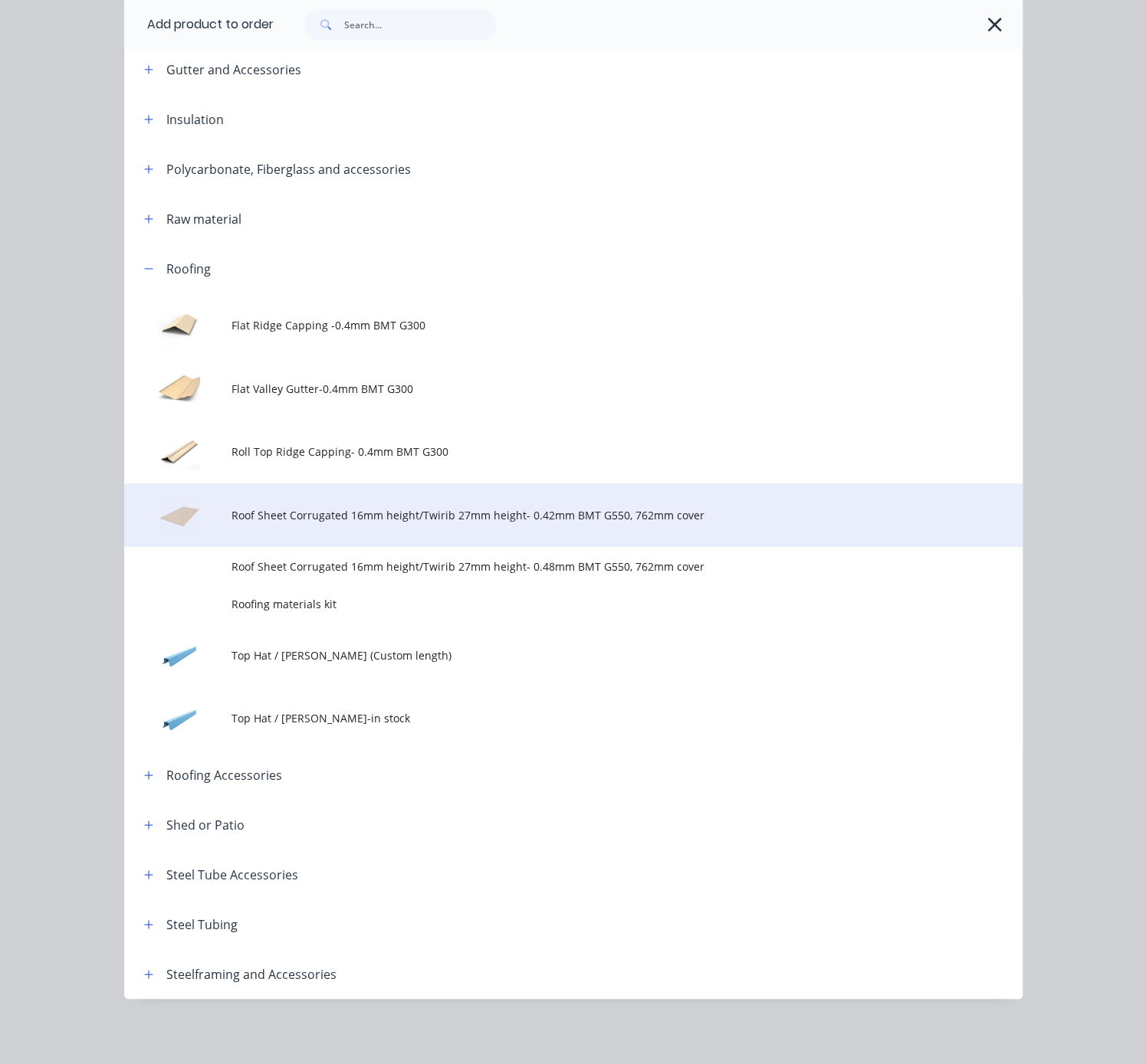
scroll to position [660, 0]
click at [520, 505] on span "Roof Sheet Corrugated 16mm height/Twirib 27mm height- 0.42mm BMT G550, 762mm co…" at bounding box center [548, 513] width 632 height 16
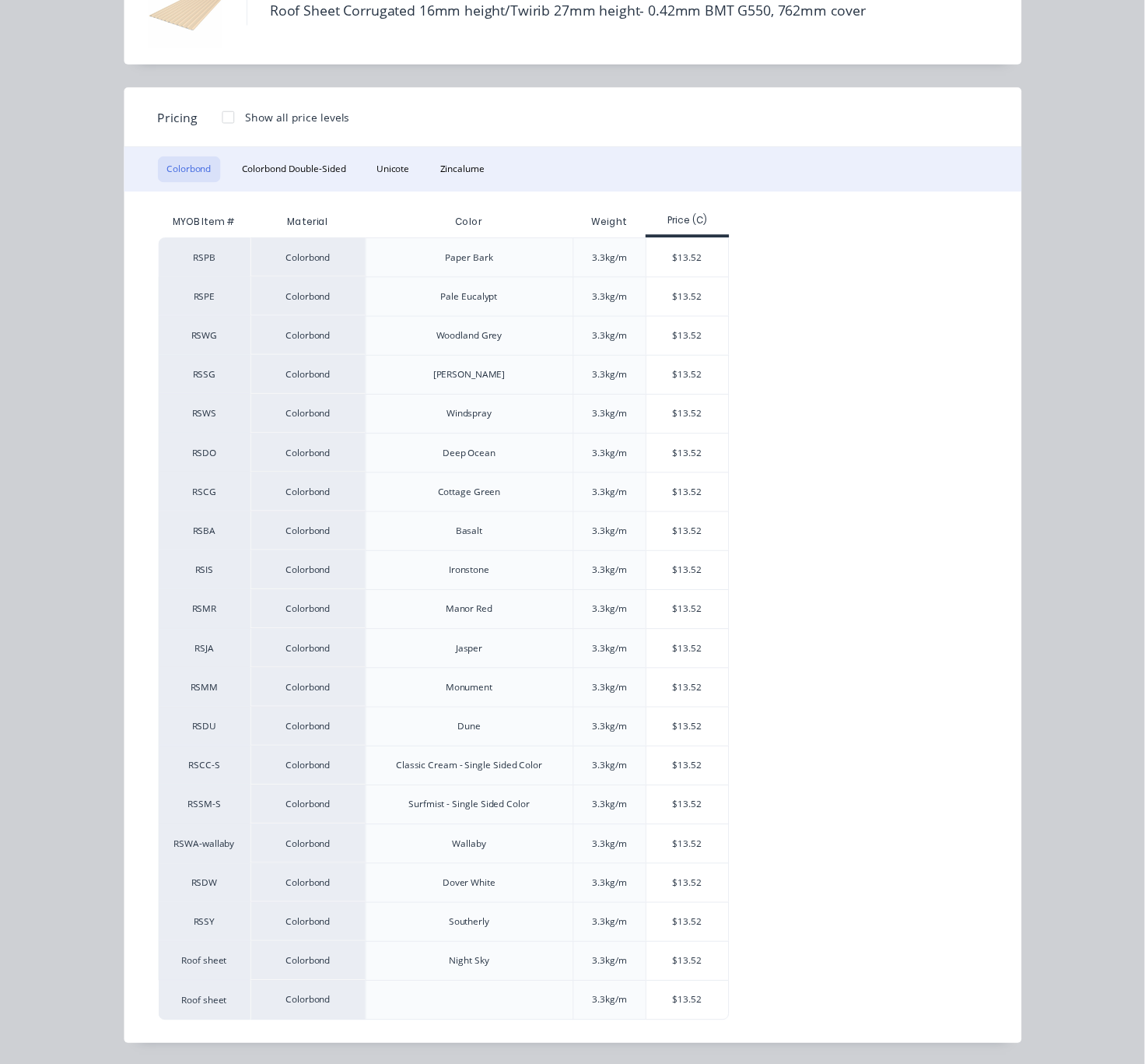
scroll to position [147, 0]
click at [705, 1008] on div "$13.52" at bounding box center [698, 1015] width 83 height 39
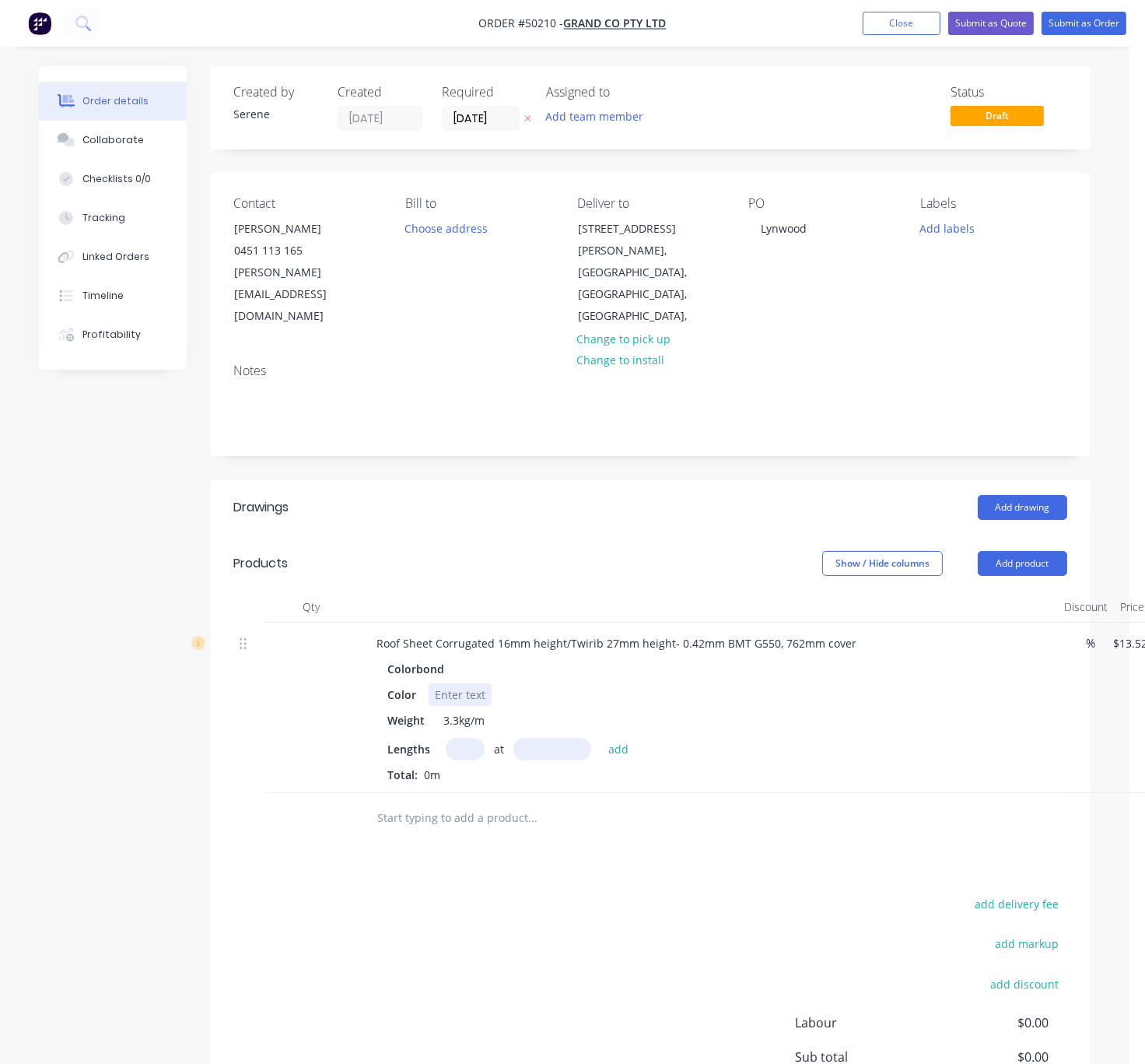
click at [466, 683] on div at bounding box center [460, 694] width 64 height 22
click at [628, 687] on div "Color TBC" at bounding box center [704, 694] width 648 height 22
drag, startPoint x: 576, startPoint y: 620, endPoint x: 694, endPoint y: 618, distance: 118.0
click at [694, 632] on div "Roof Sheet Corrugated 16mm height/Twirib 27mm height- 0.42mm BMT G550, 762mm co…" at bounding box center [616, 643] width 505 height 22
click at [736, 690] on div "Color TBC" at bounding box center [704, 694] width 648 height 22
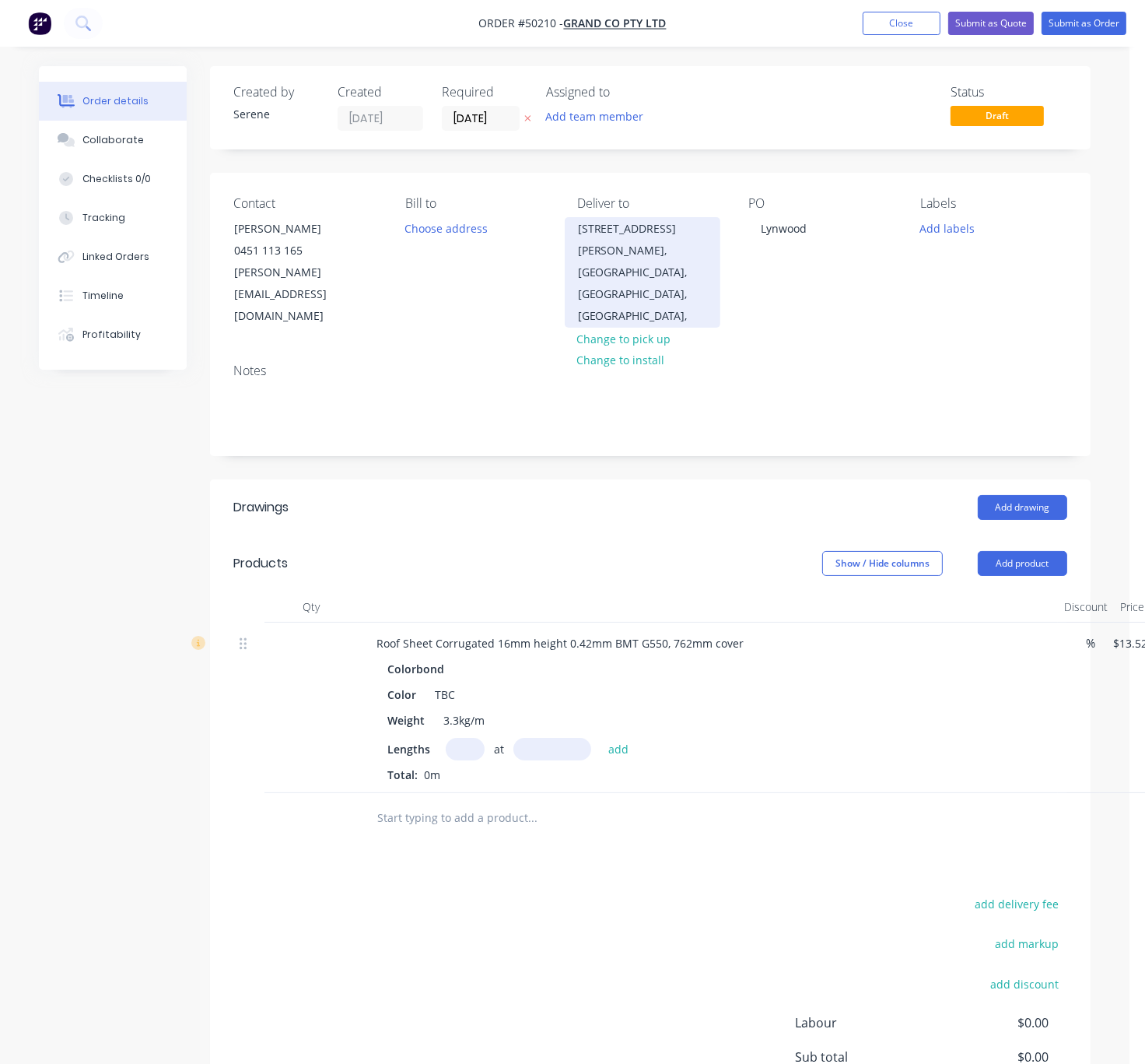
click at [629, 275] on div "Lynwood, Western Australia, Australia," at bounding box center [643, 294] width 129 height 65
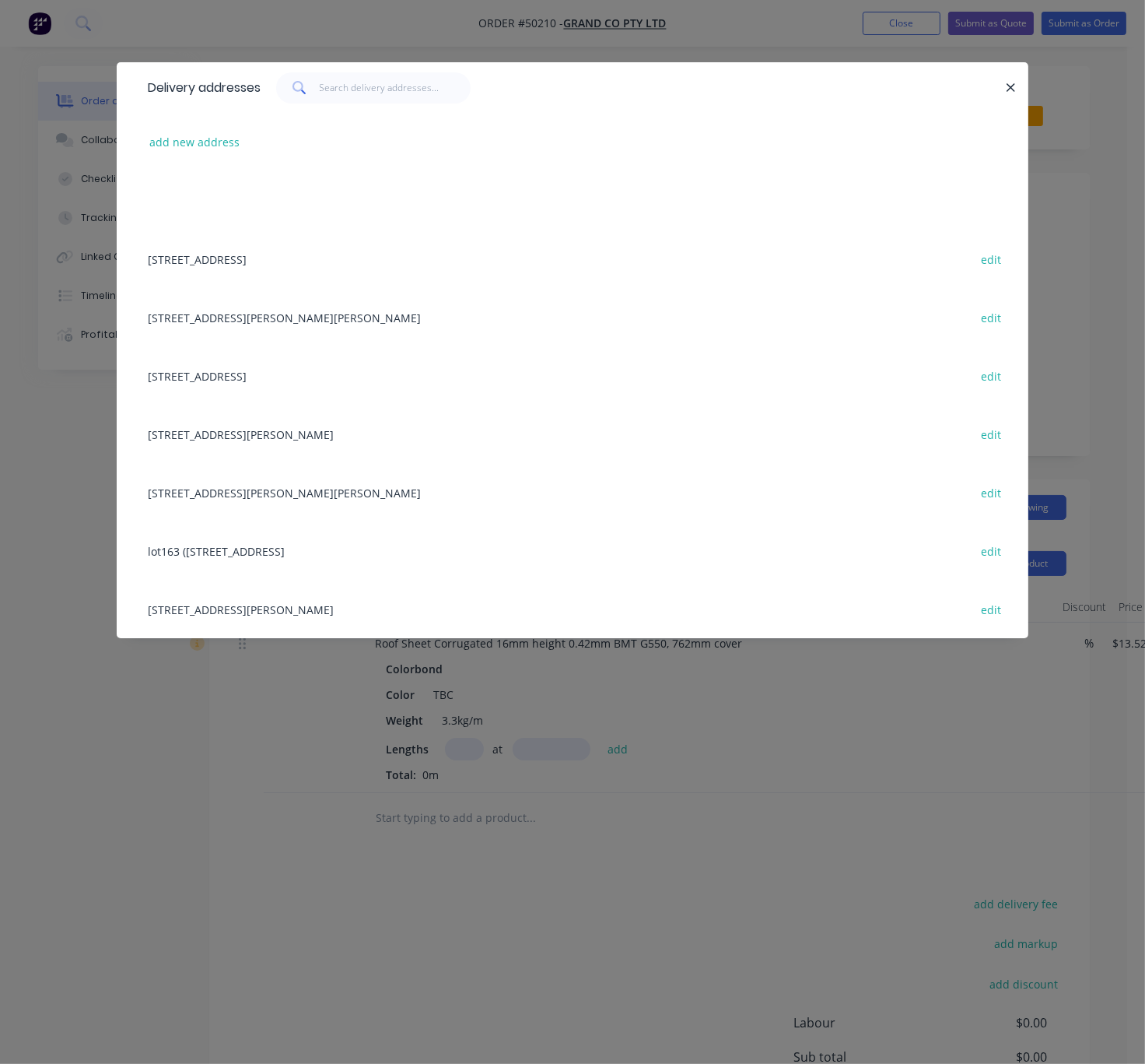
click at [291, 385] on div "lot2, Tenuta st,, Maddington, Western Australia, Australia edit" at bounding box center [572, 375] width 866 height 59
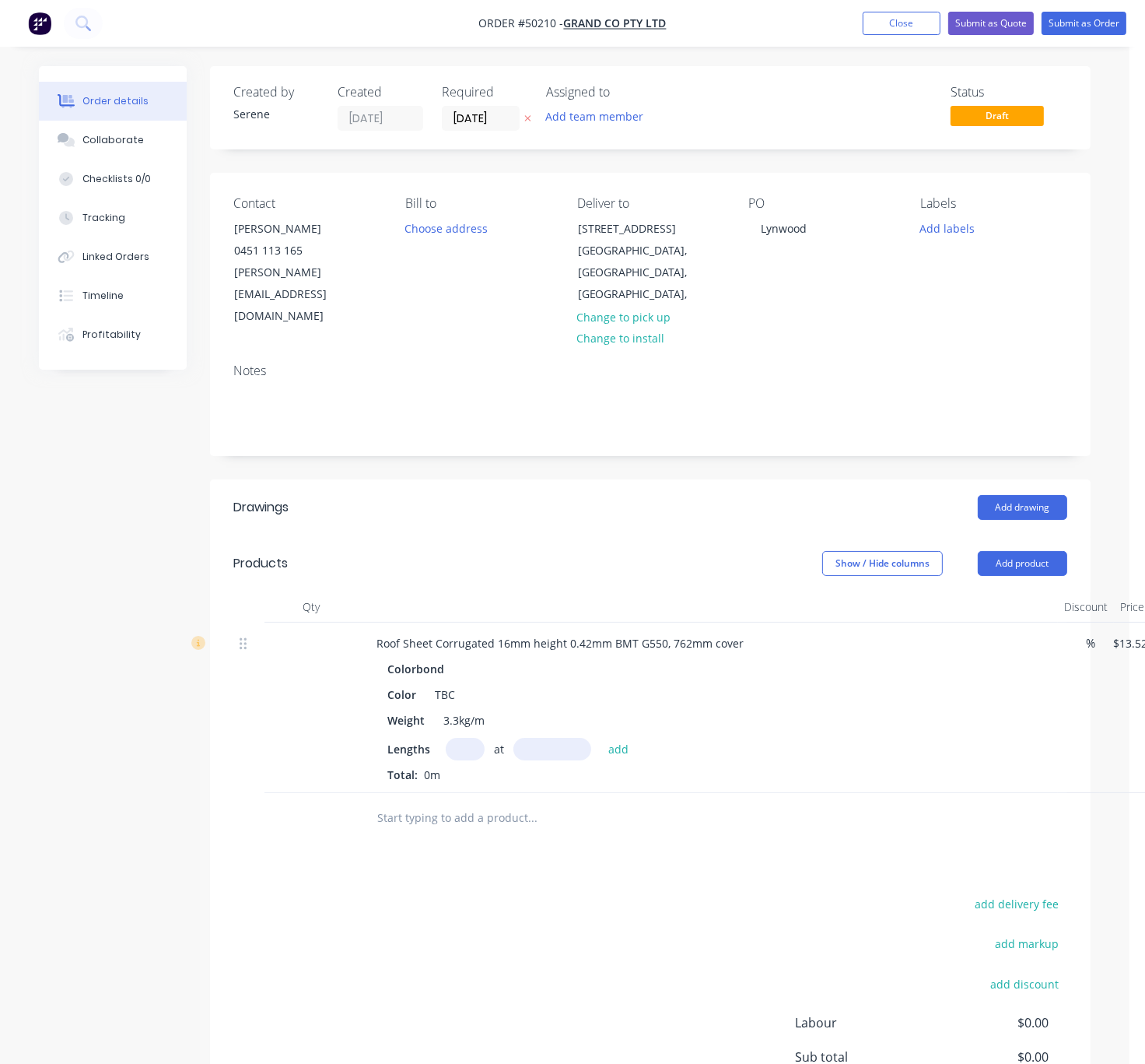
scroll to position [0, 0]
drag, startPoint x: 521, startPoint y: 575, endPoint x: 585, endPoint y: 568, distance: 64.4
click at [469, 738] on input "text" at bounding box center [463, 748] width 39 height 22
click at [474, 745] on input "text" at bounding box center [463, 748] width 39 height 22
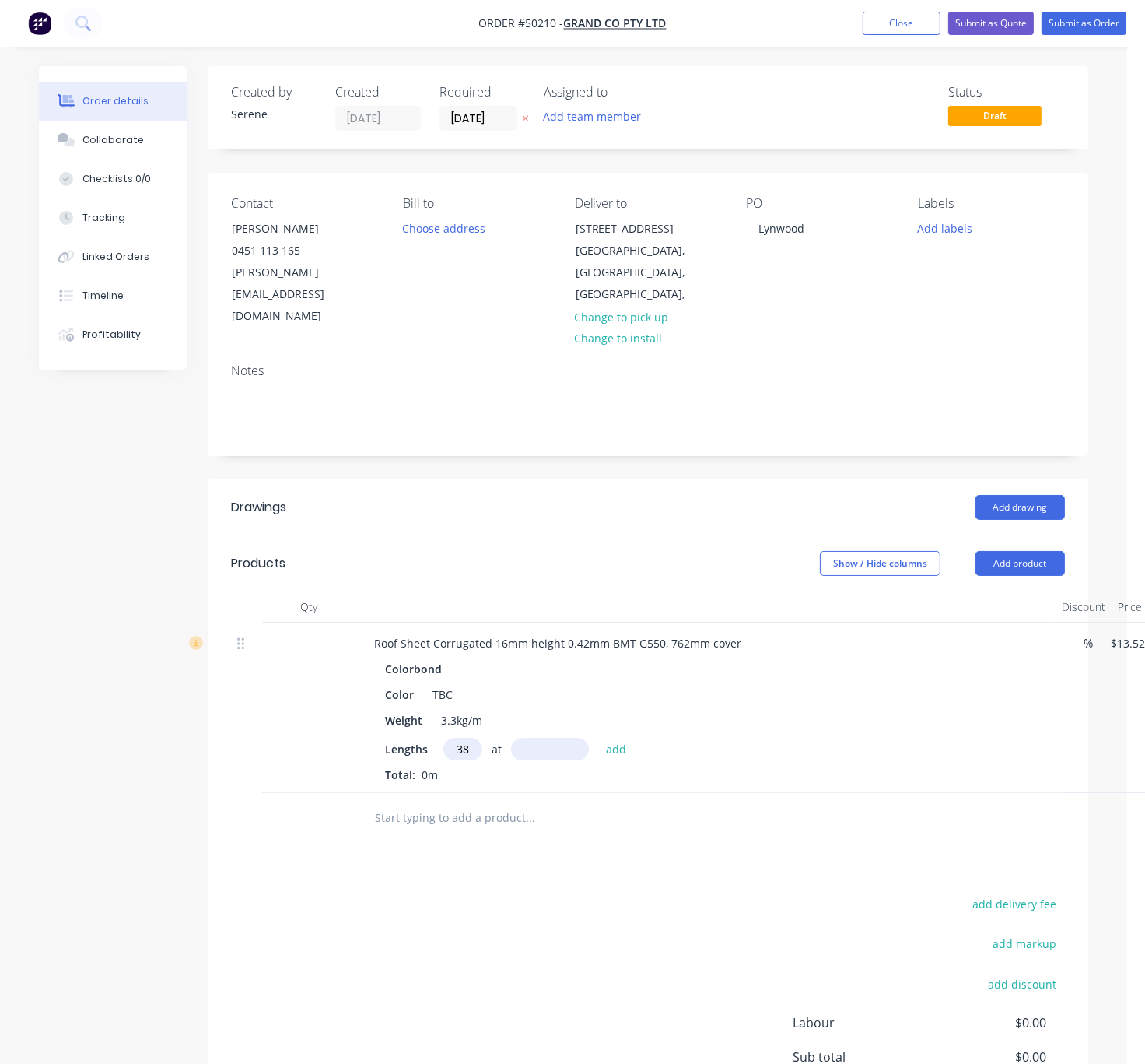
scroll to position [0, 1]
type input "38"
type input "5478"
click at [598, 738] on button "add" at bounding box center [615, 748] width 36 height 21
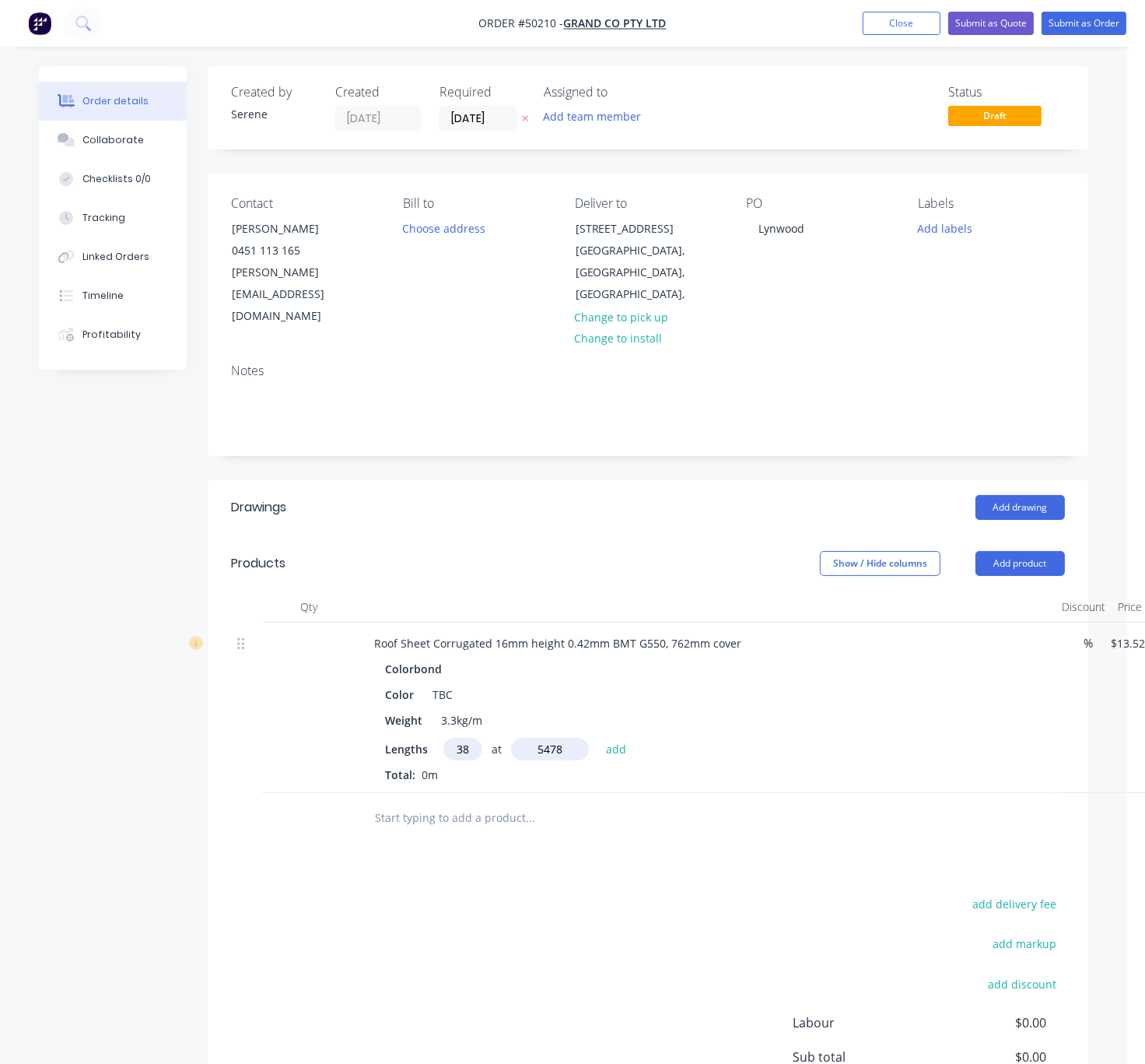
type input "$2,814.38"
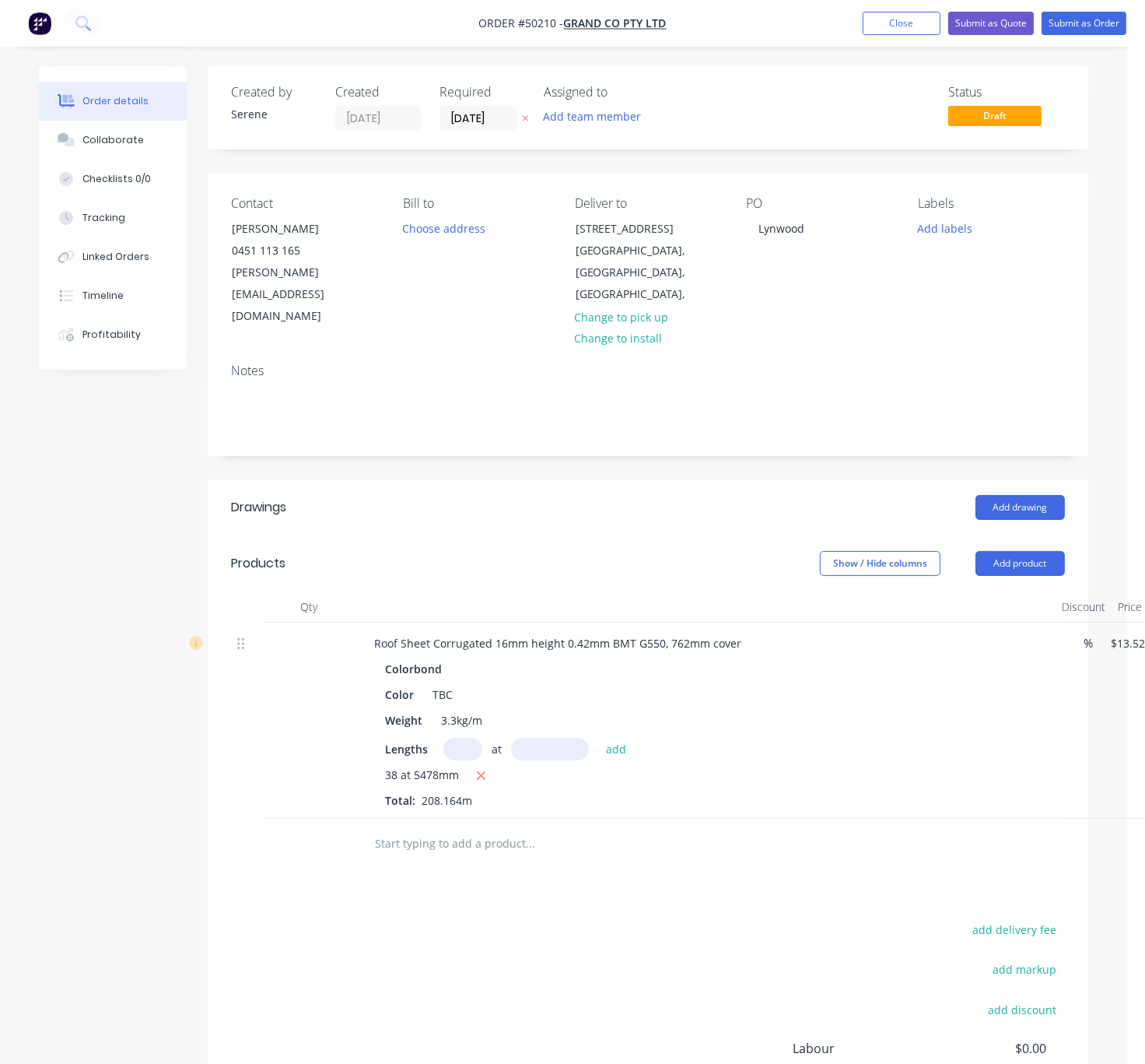
click at [461, 742] on input "text" at bounding box center [463, 748] width 39 height 22
type input "8"
type input "4040"
click at [598, 738] on button "add" at bounding box center [615, 748] width 36 height 21
type input "$3,251.34"
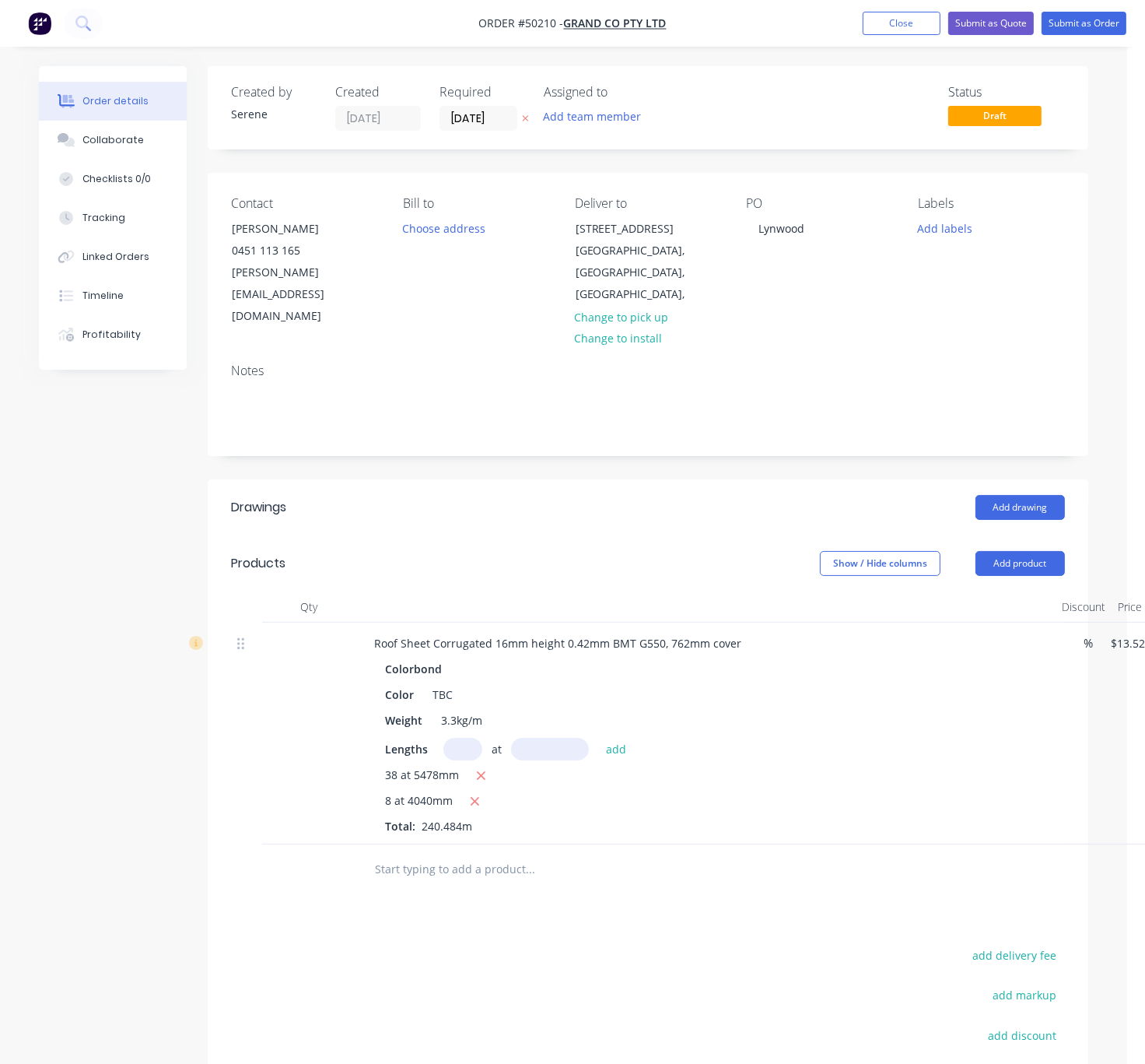
click at [464, 738] on input "text" at bounding box center [463, 748] width 39 height 22
type input "4"
type input "3255"
click at [598, 738] on button "add" at bounding box center [615, 748] width 36 height 21
type input "$3,427.37"
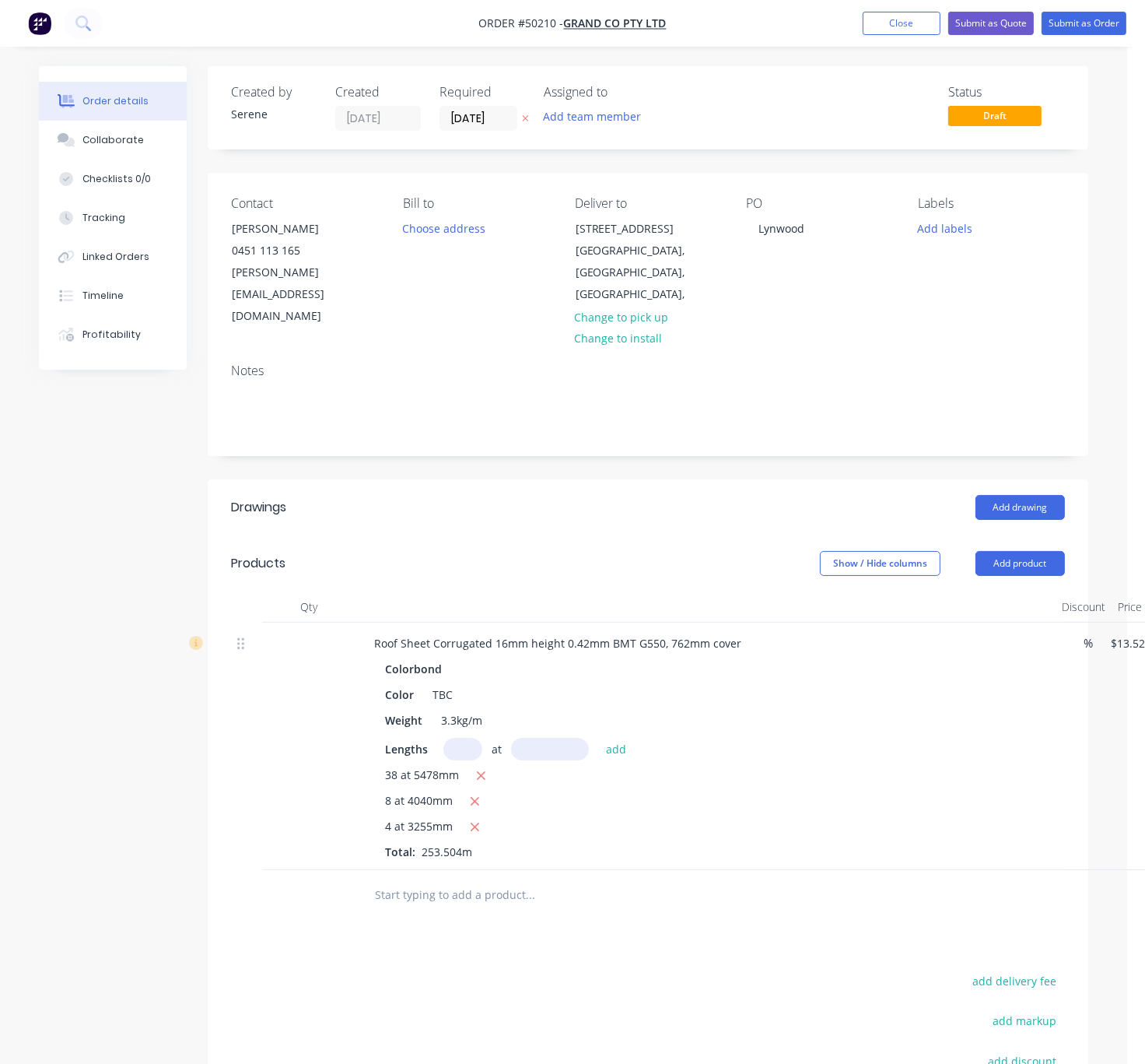
click at [479, 738] on input "text" at bounding box center [463, 748] width 39 height 22
type input "4"
type input "3380"
click at [598, 738] on button "add" at bounding box center [615, 748] width 36 height 21
type input "$3,610.16"
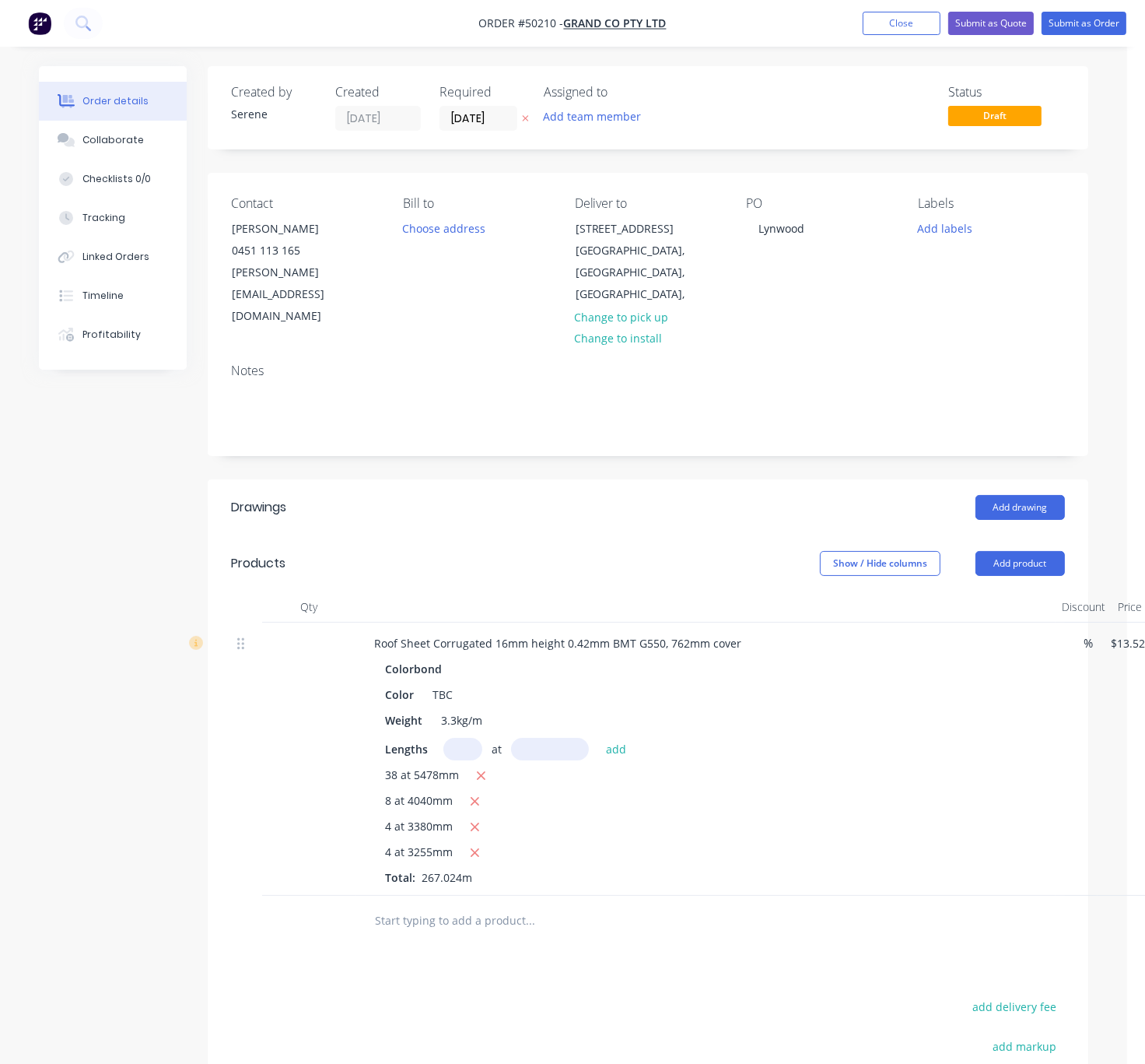
click at [474, 739] on input "text" at bounding box center [463, 748] width 39 height 22
type input "2"
click at [549, 738] on input "text" at bounding box center [550, 748] width 78 height 22
click at [571, 738] on input "text" at bounding box center [550, 748] width 78 height 22
type input "4035"
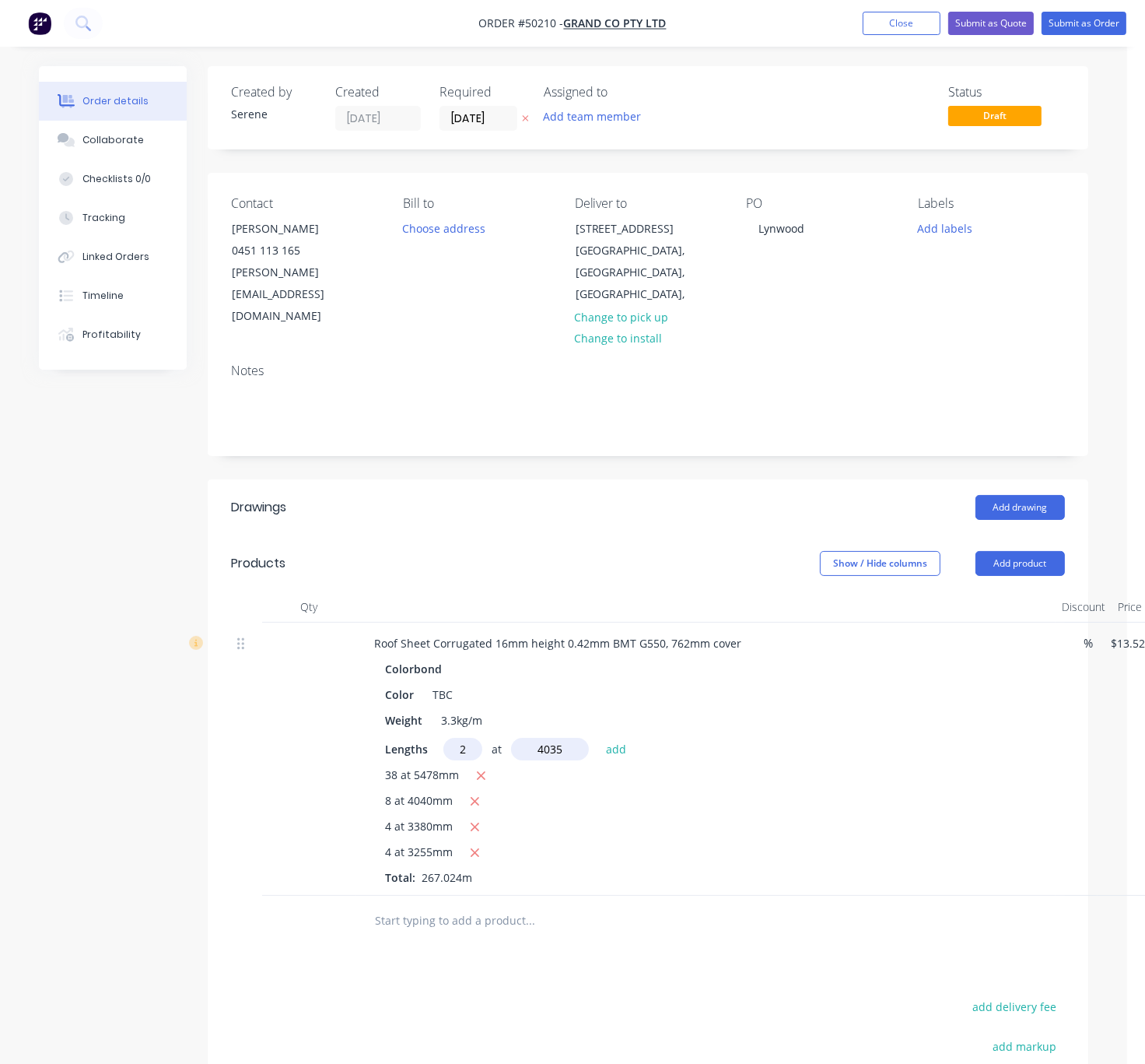
click at [598, 738] on button "add" at bounding box center [615, 748] width 36 height 21
type input "$3,719.27"
click at [602, 535] on header "Products Show / Hide columns Add product" at bounding box center [649, 563] width 881 height 56
click at [1014, 551] on button "Add product" at bounding box center [1021, 563] width 90 height 24
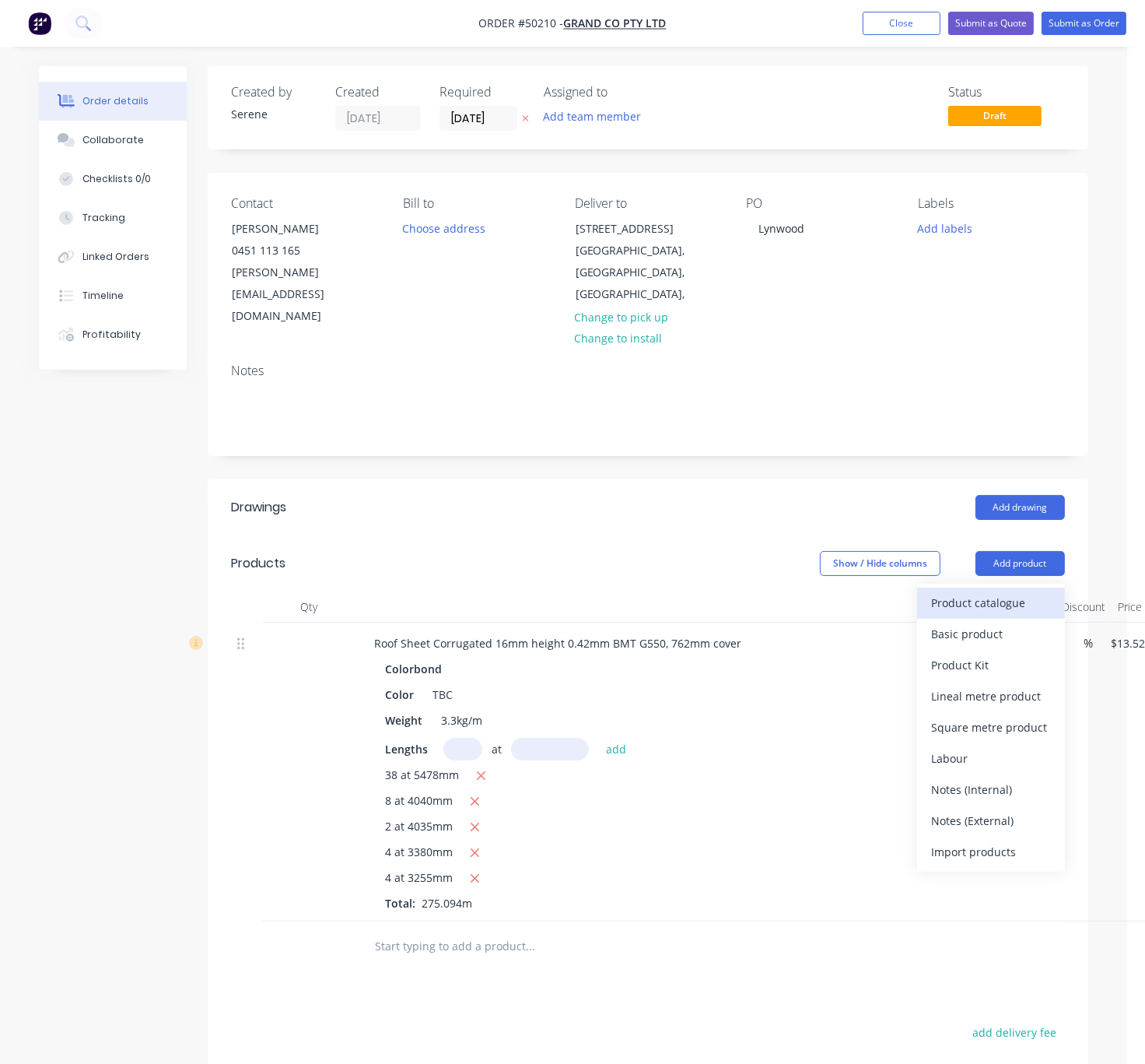
click at [1015, 591] on div "Product catalogue" at bounding box center [991, 602] width 120 height 22
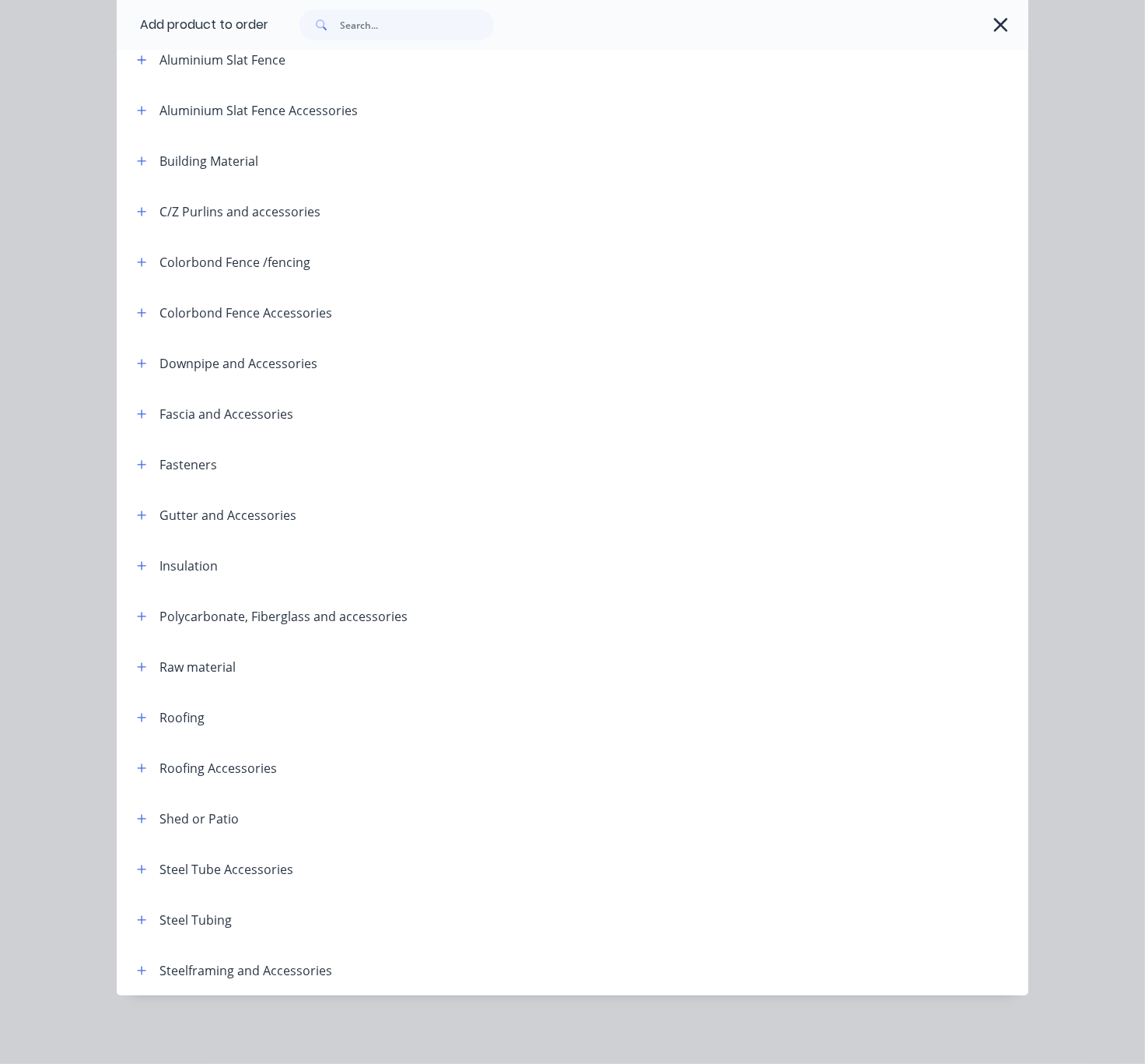
scroll to position [210, 0]
click at [141, 707] on button "button" at bounding box center [142, 717] width 20 height 20
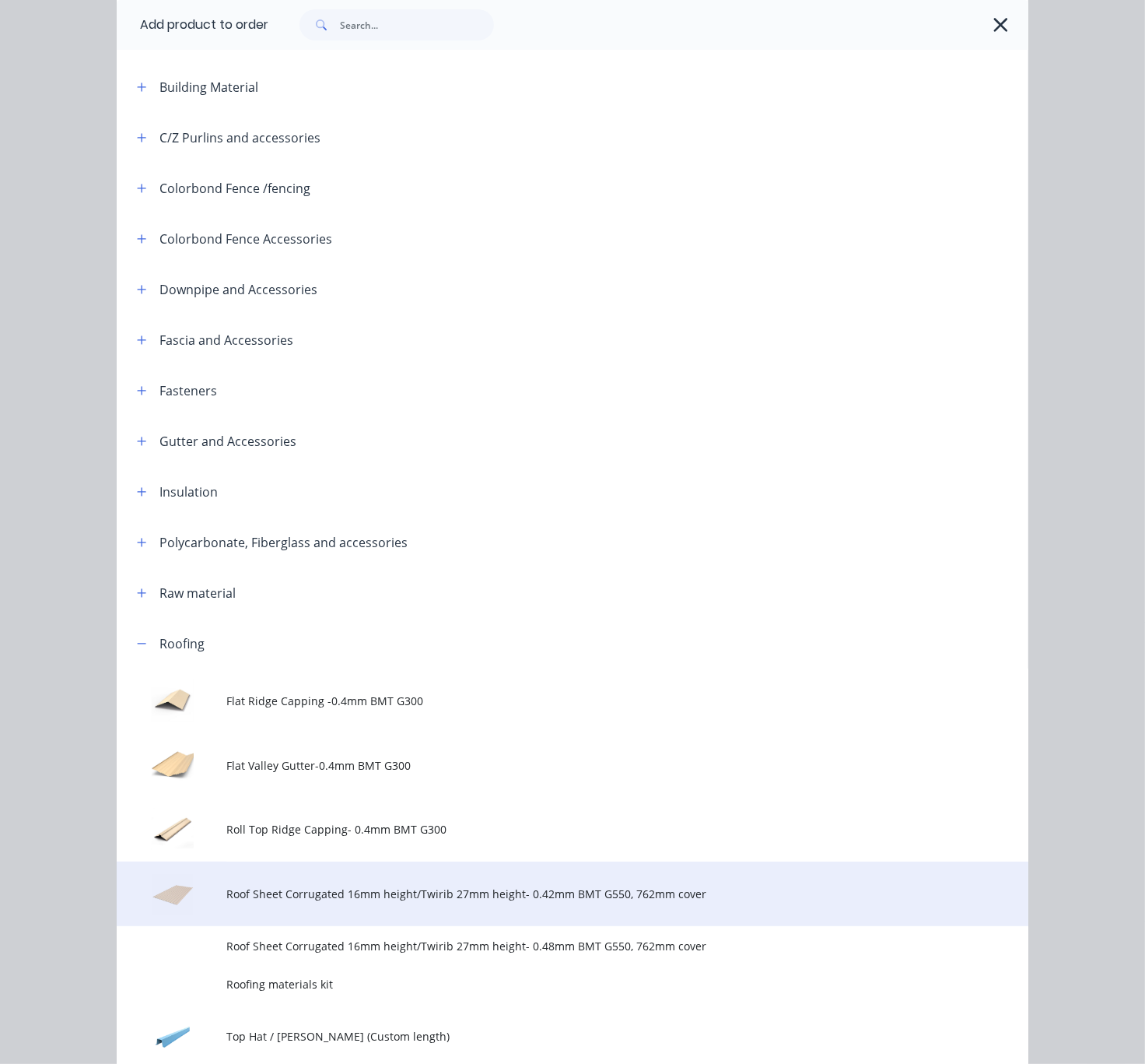
scroll to position [484, 0]
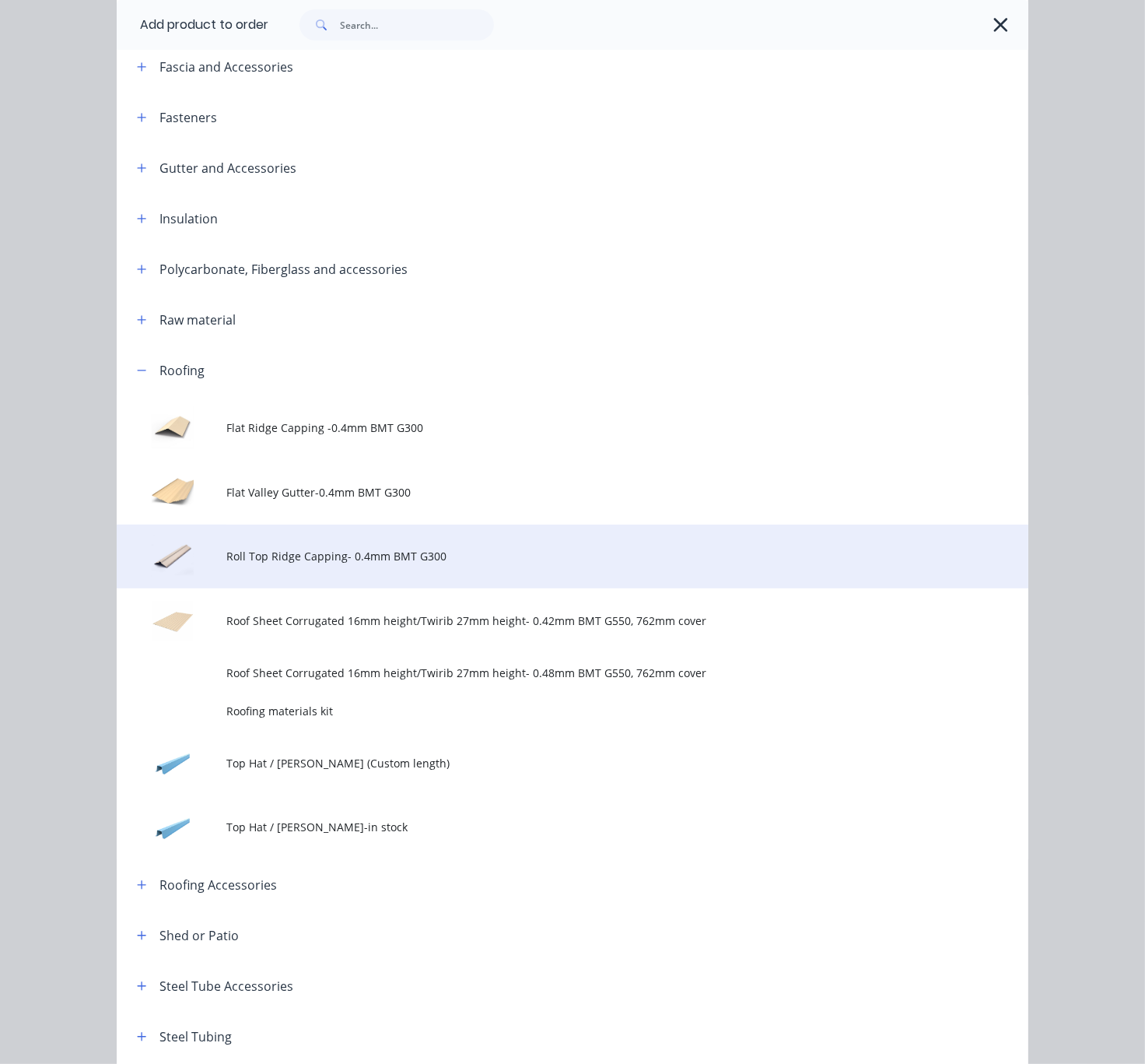
click at [442, 564] on span "Roll Top Ridge Capping- 0.4mm BMT G300" at bounding box center [547, 556] width 642 height 17
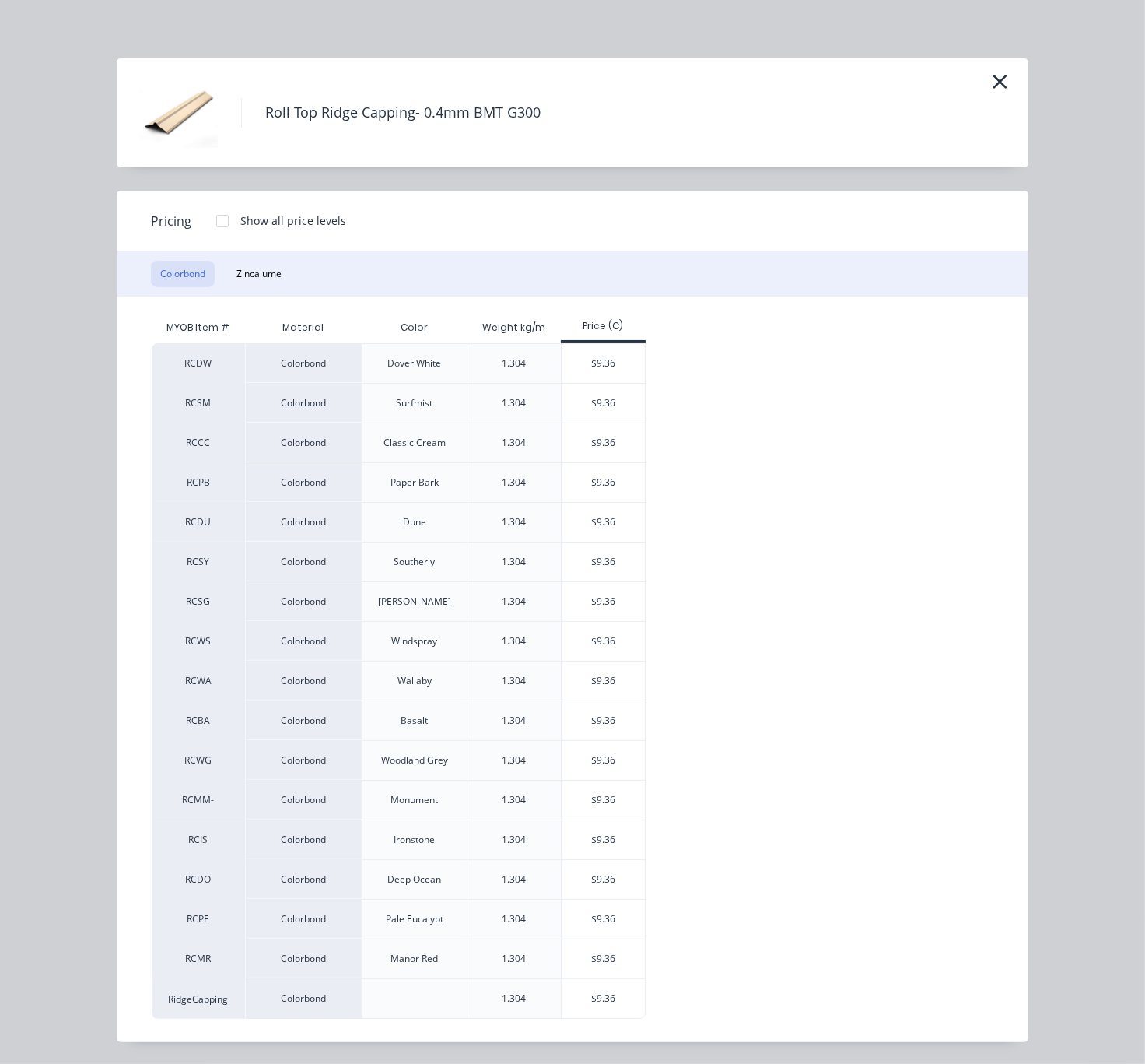
scroll to position [273, 2]
click at [612, 997] on div "$9.36" at bounding box center [603, 999] width 83 height 39
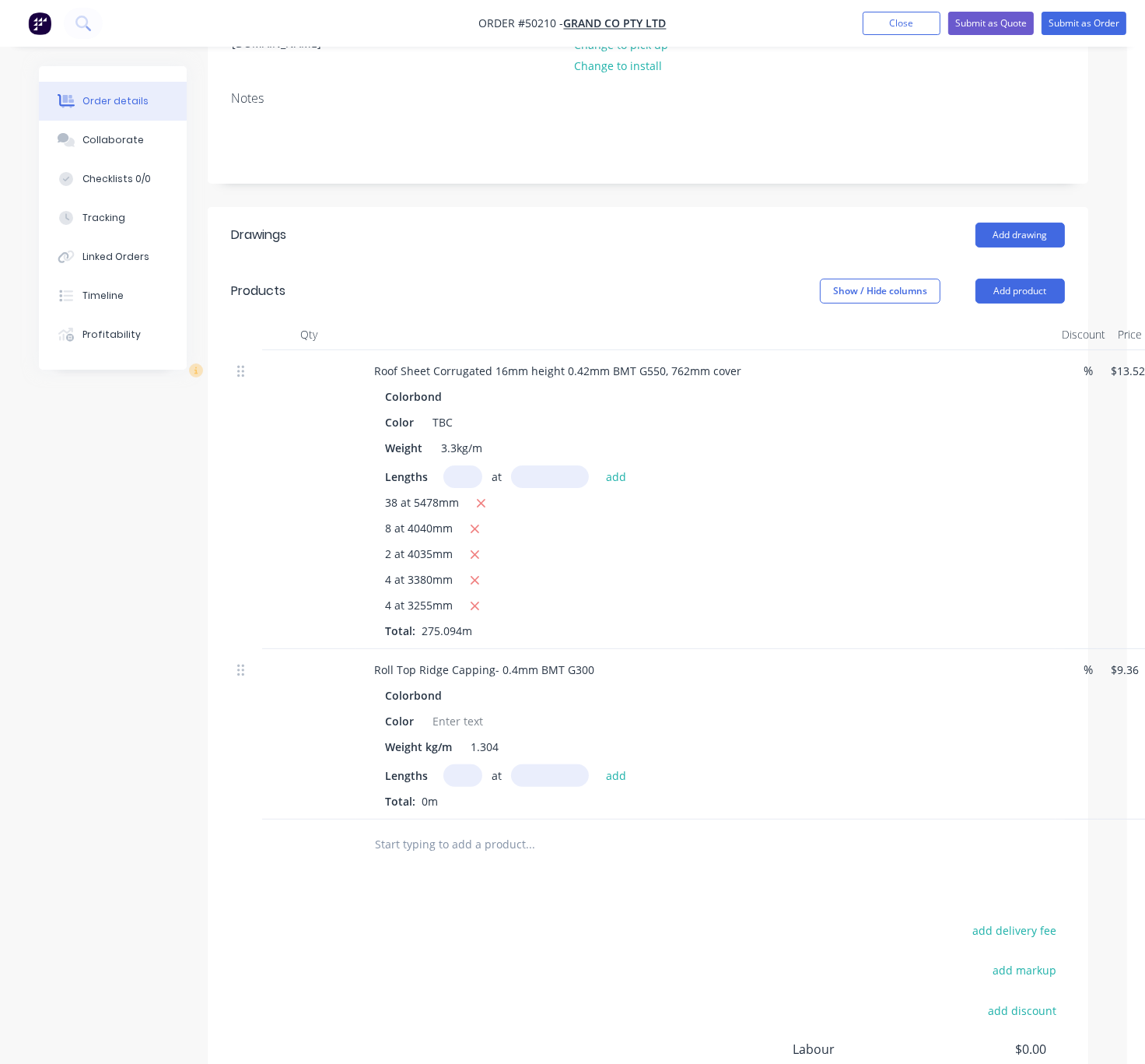
click at [461, 787] on input "text" at bounding box center [463, 775] width 39 height 22
click at [735, 521] on div "8 at 4040mm" at bounding box center [705, 530] width 641 height 20
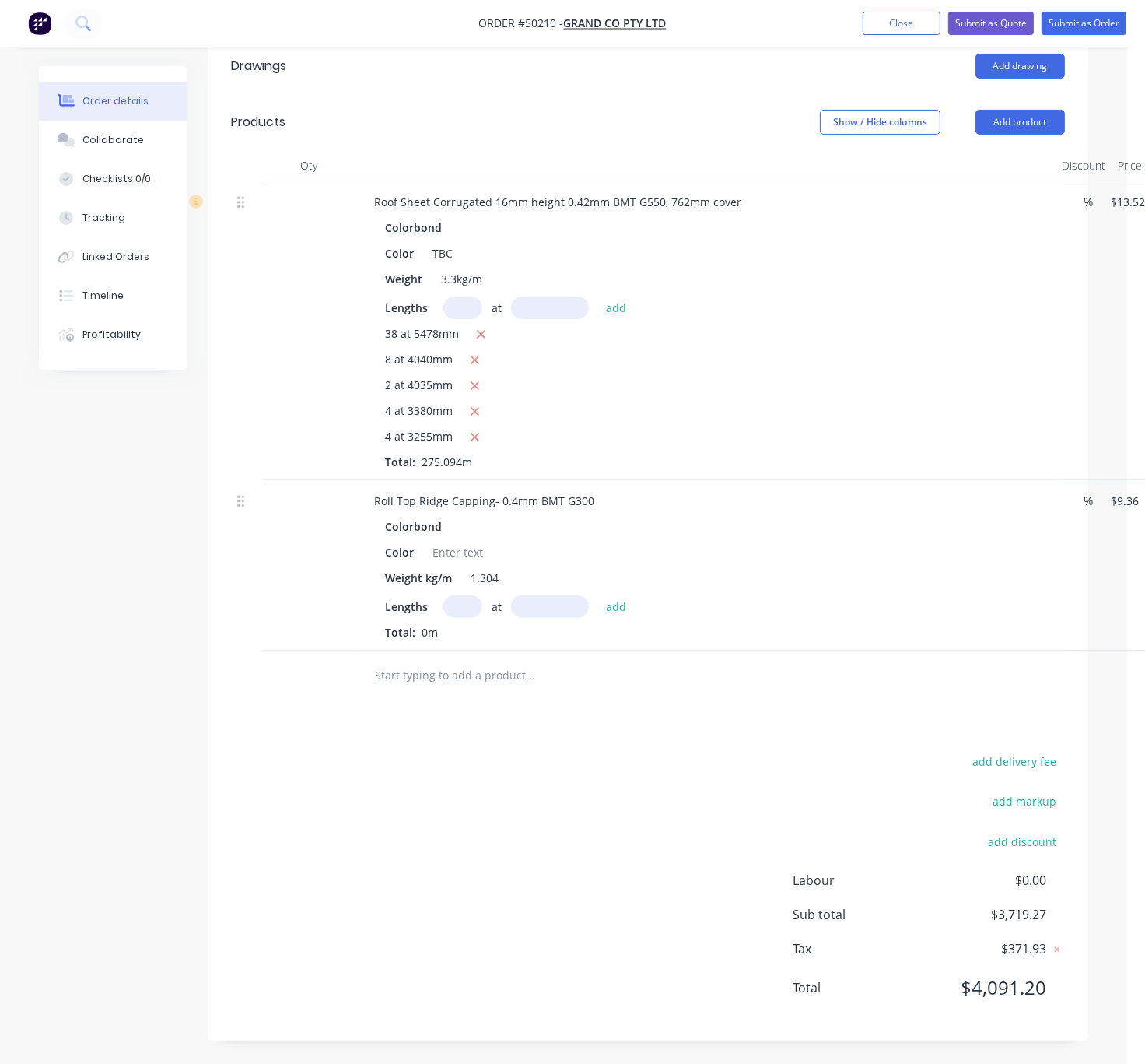
scroll to position [467, 2]
click at [596, 761] on div "add delivery fee add markup add discount Labour $0.00 Sub total $3,719.27 Tax $…" at bounding box center [649, 884] width 834 height 266
click at [458, 595] on input "text" at bounding box center [463, 606] width 39 height 22
click at [462, 595] on input "text" at bounding box center [463, 606] width 39 height 22
type input "2"
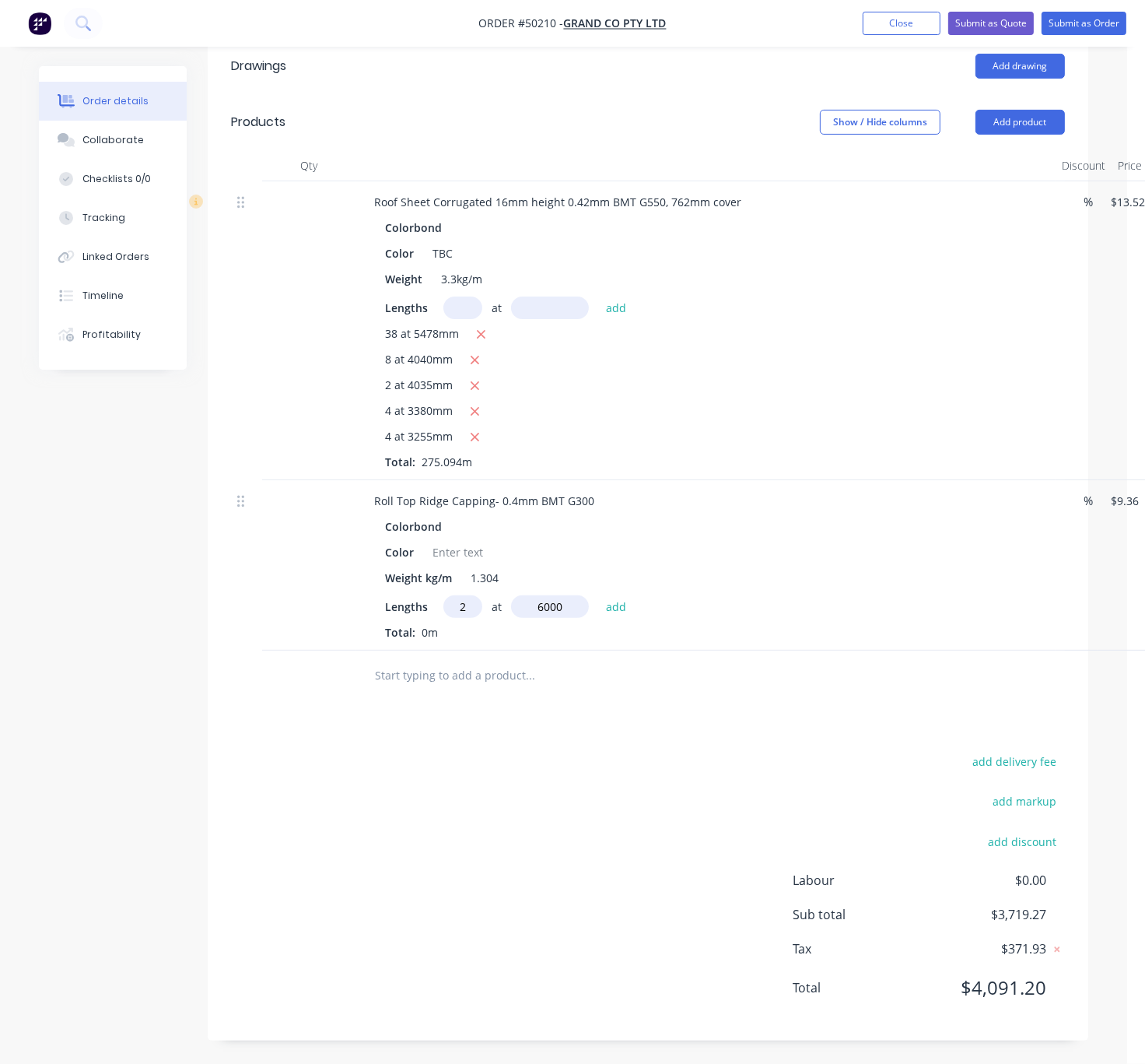
type input "6000"
click at [598, 595] on button "add" at bounding box center [615, 606] width 36 height 21
type input "$112.32"
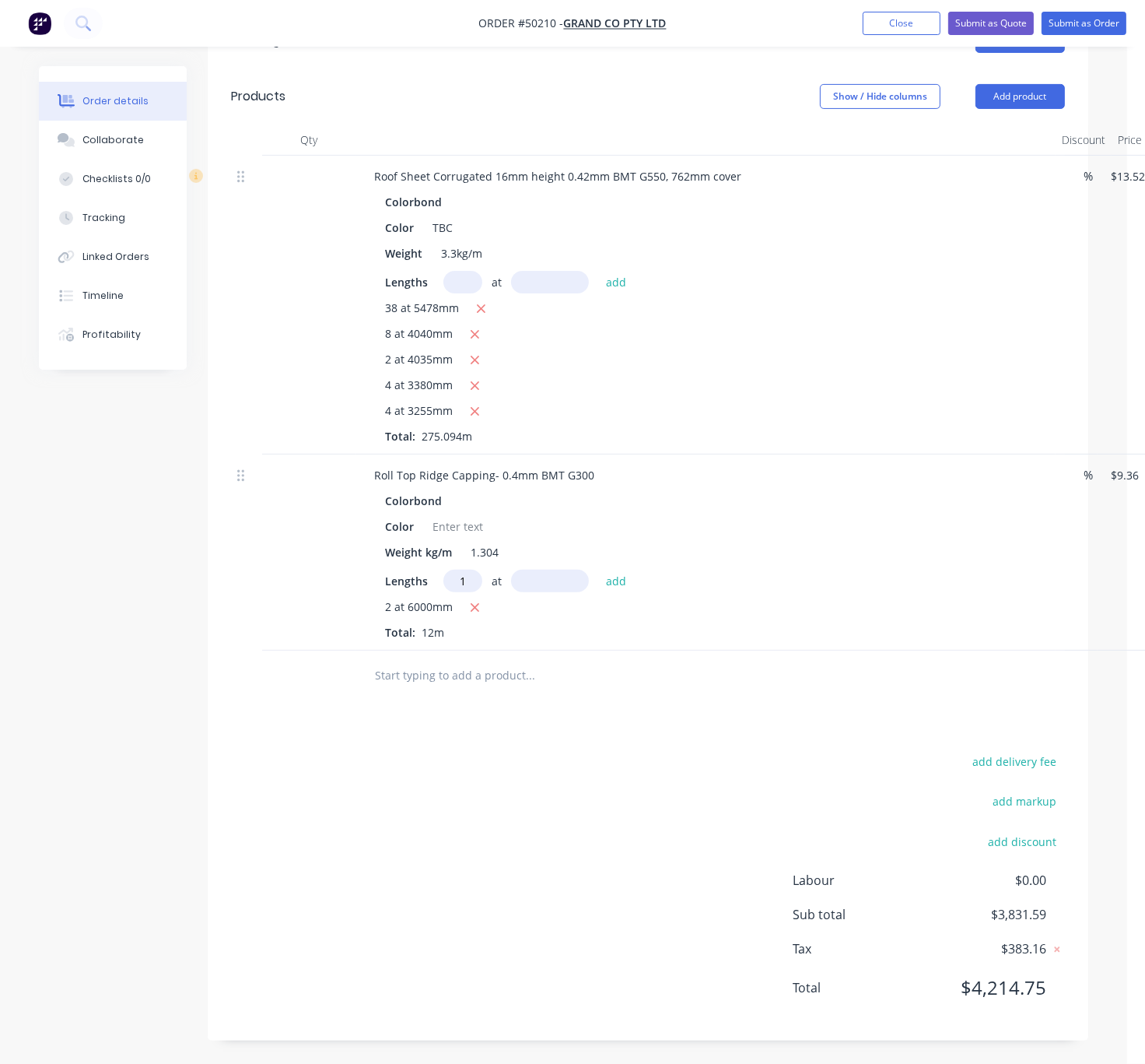
type input "1"
type input "8000"
click at [598, 570] on button "add" at bounding box center [615, 580] width 36 height 21
type input "$187.20"
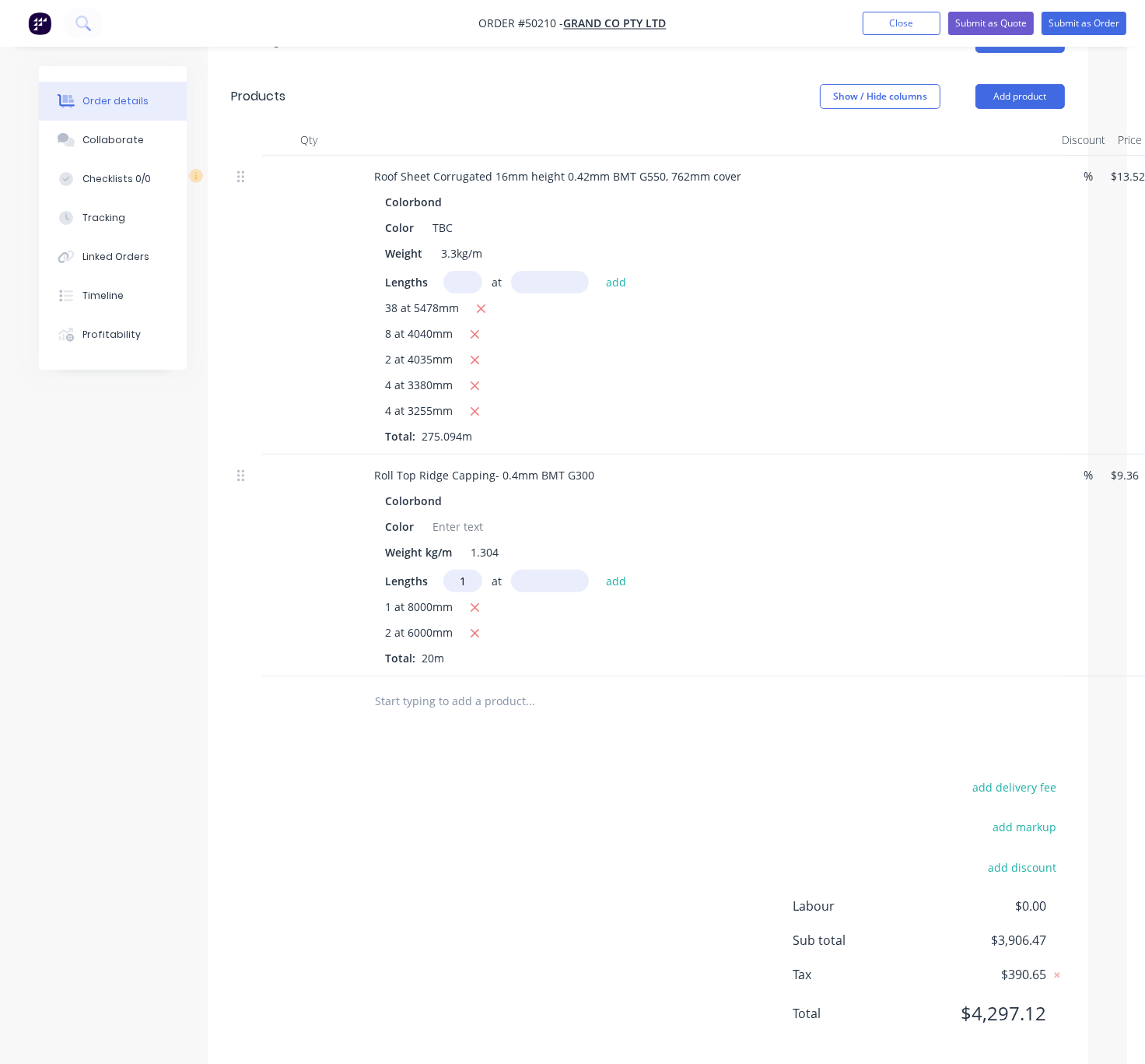
type input "1"
type input "2430"
click at [598, 570] on button "add" at bounding box center [615, 580] width 36 height 21
type input "$209.94"
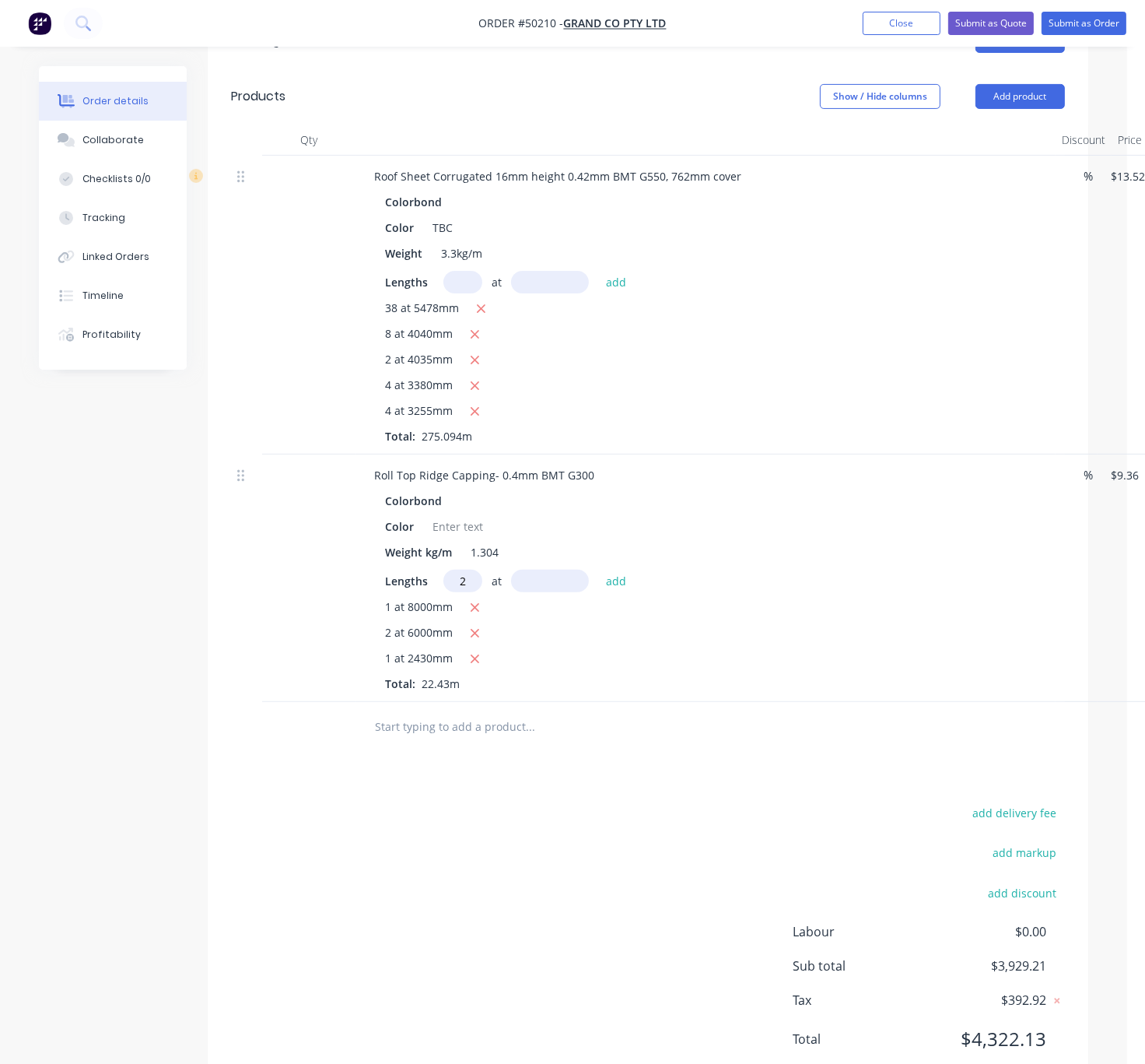
type input "2"
type input "4920"
click at [598, 570] on button "add" at bounding box center [615, 580] width 36 height 21
type input "$302.05"
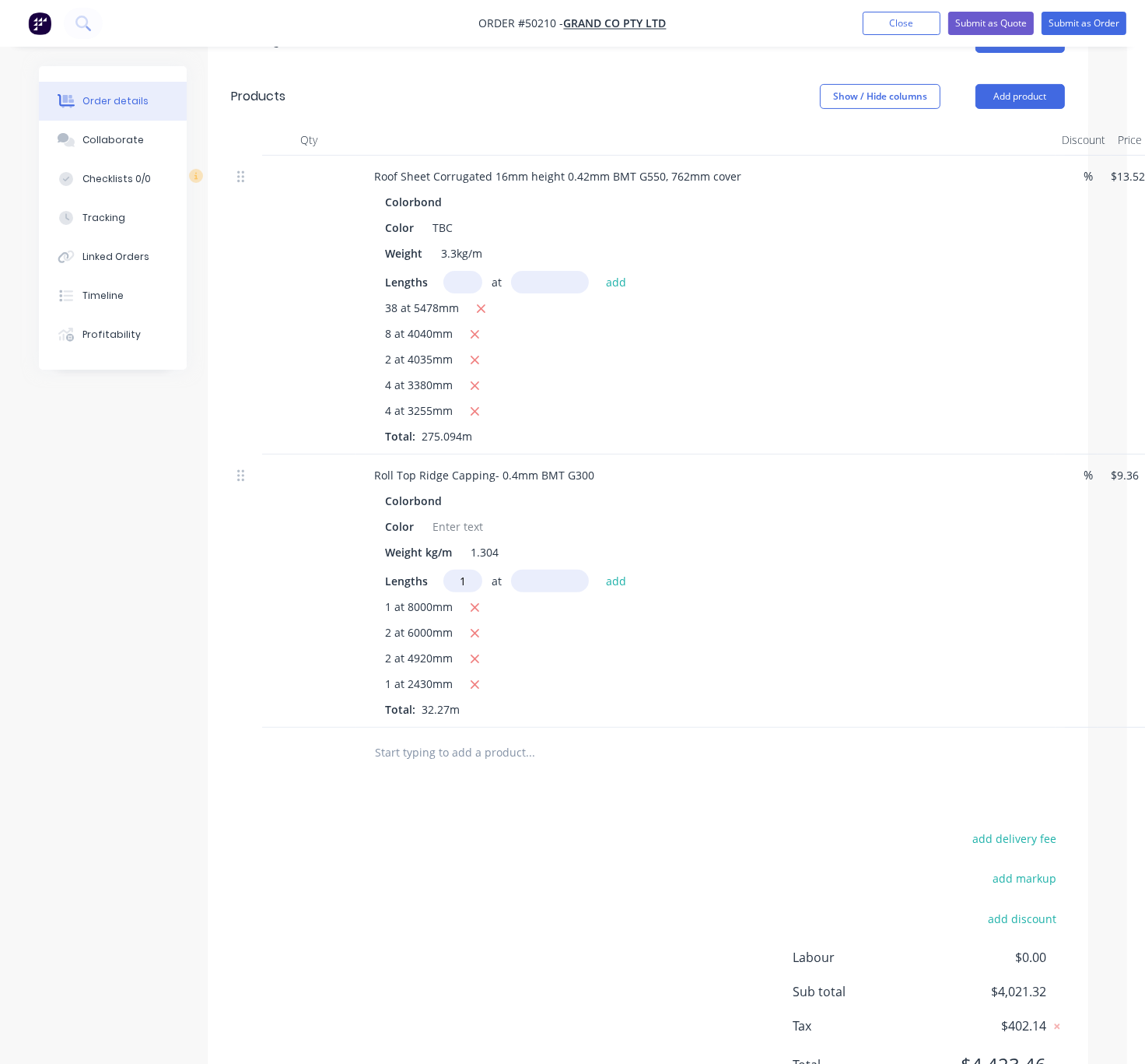
type input "1"
type input "6710"
click at [598, 570] on button "add" at bounding box center [615, 580] width 36 height 21
type input "$364.85"
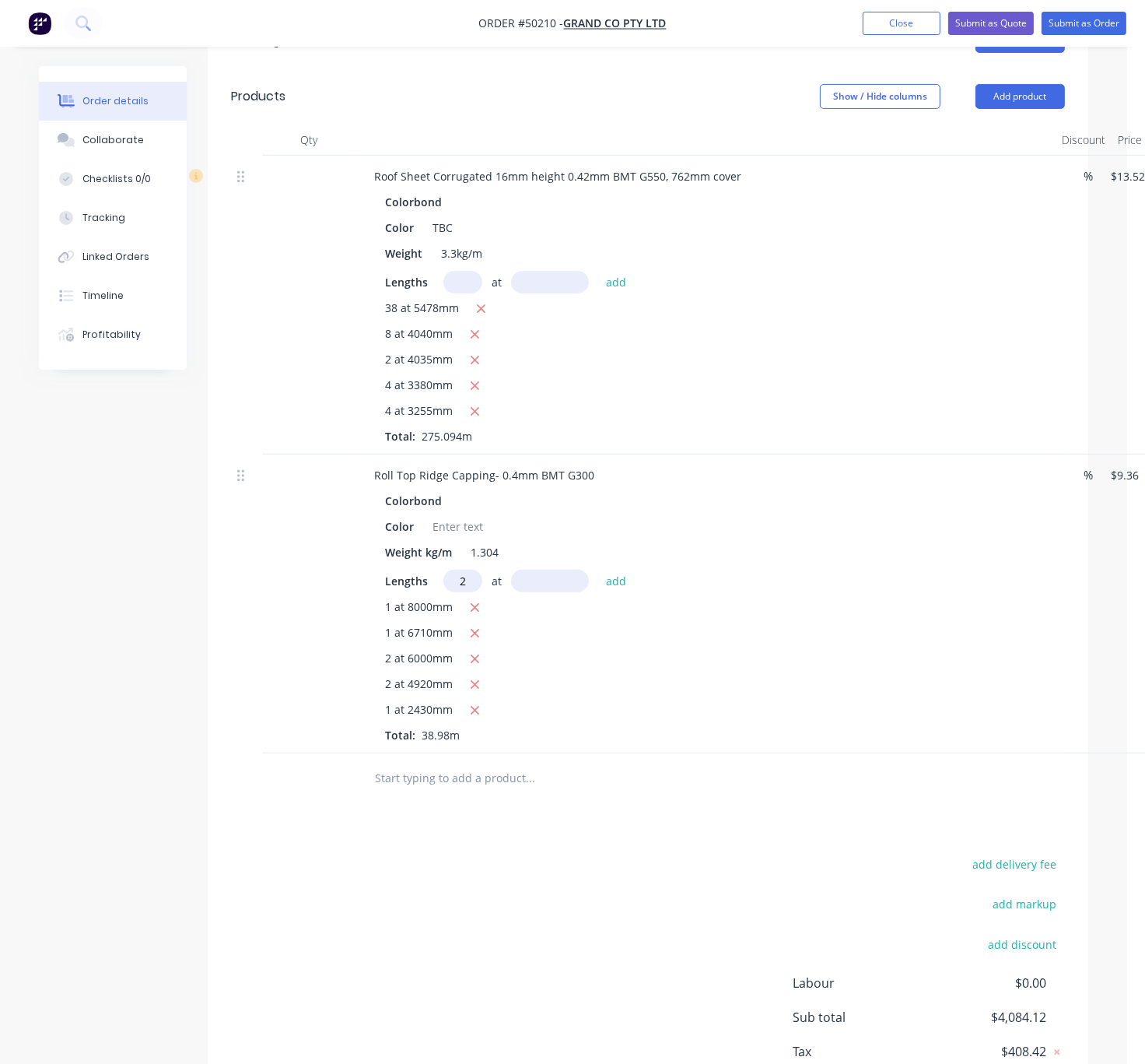
type input "2"
type input "4"
type input "5150"
click at [598, 570] on button "add" at bounding box center [615, 580] width 36 height 21
type input "$461.26"
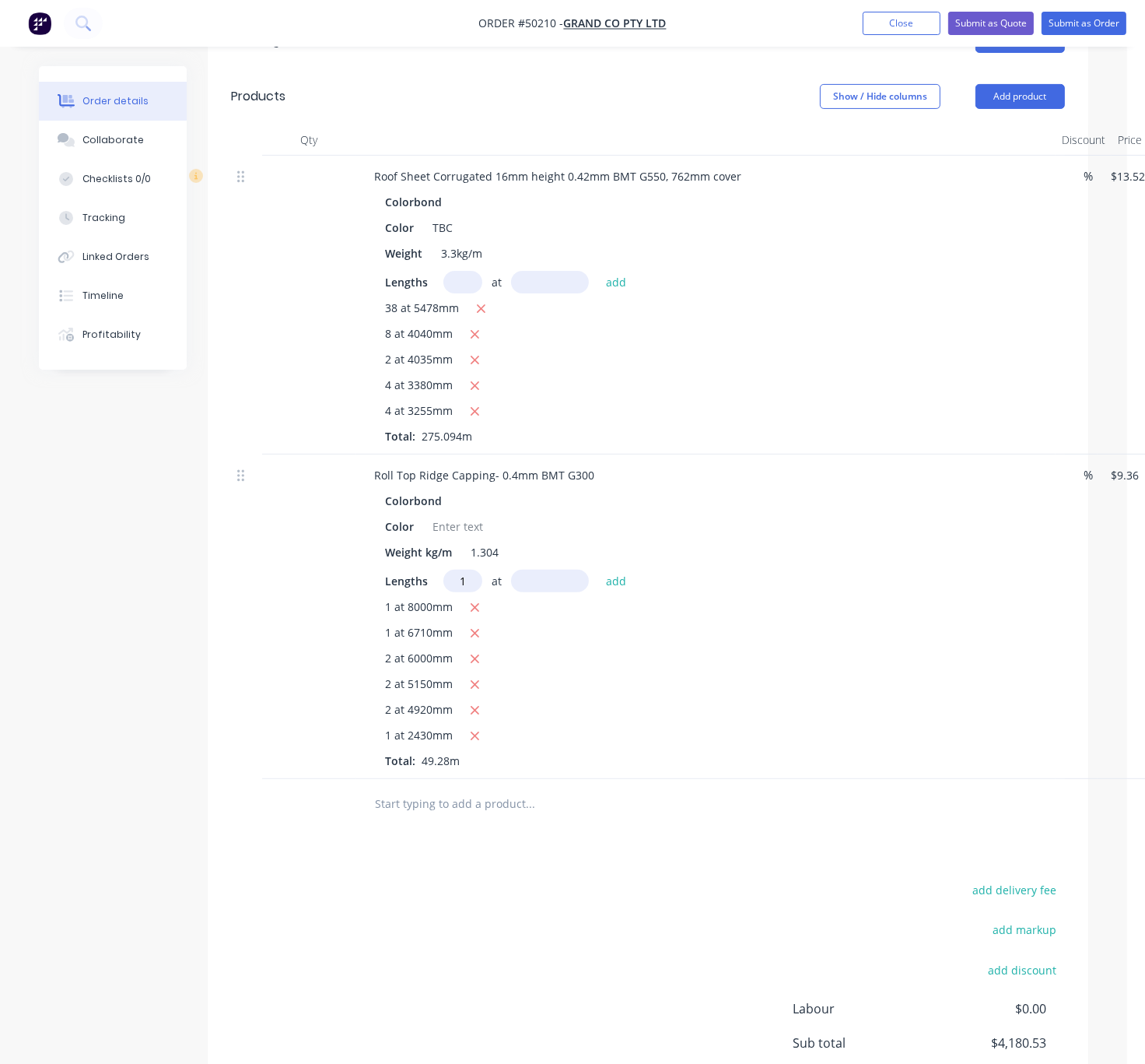
type input "1"
type input "3300"
click at [598, 570] on button "add" at bounding box center [615, 580] width 36 height 21
type input "$492.15"
type input "1"
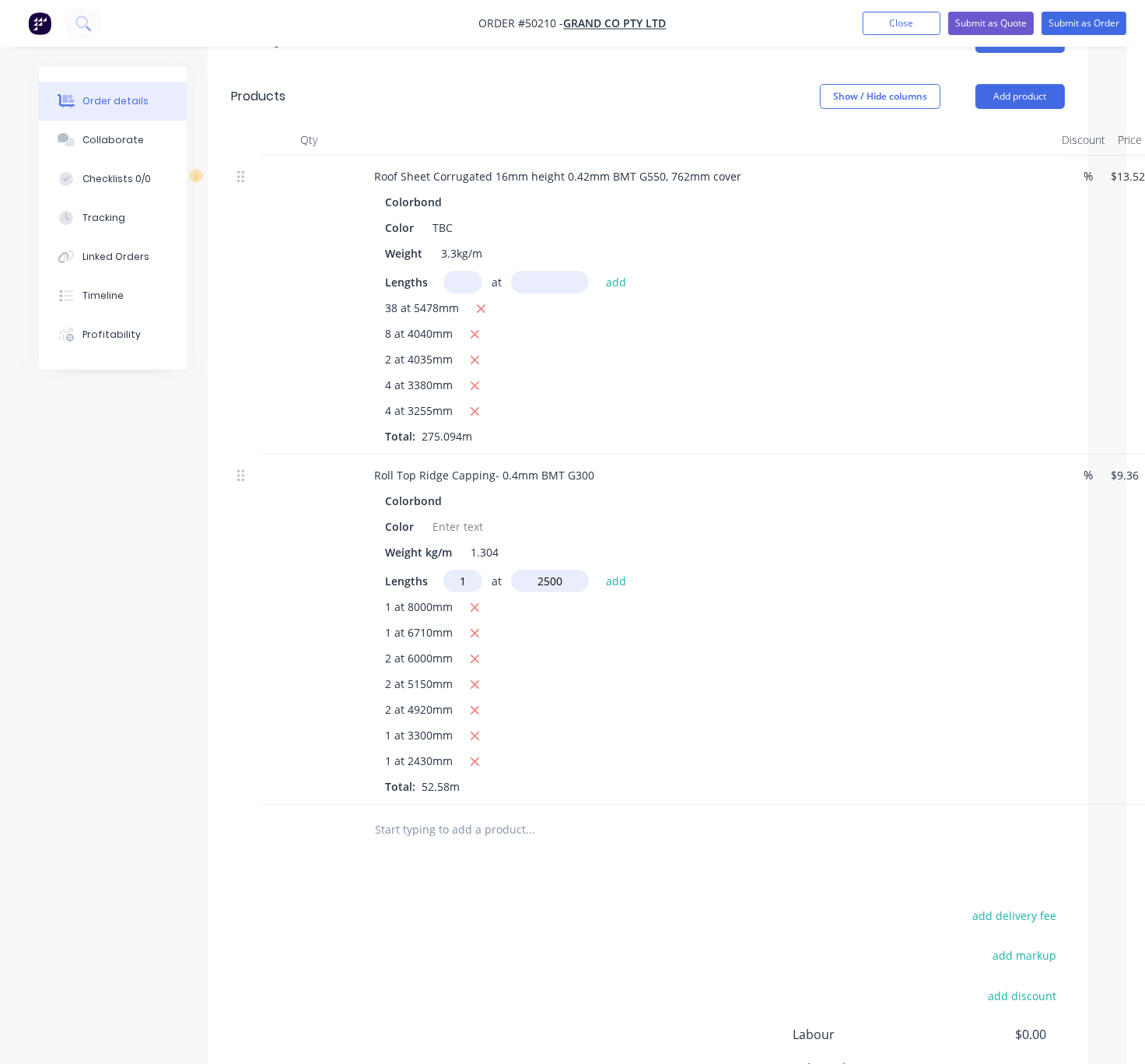
type input "2500"
click at [598, 570] on button "add" at bounding box center [615, 580] width 36 height 21
type input "$515.55"
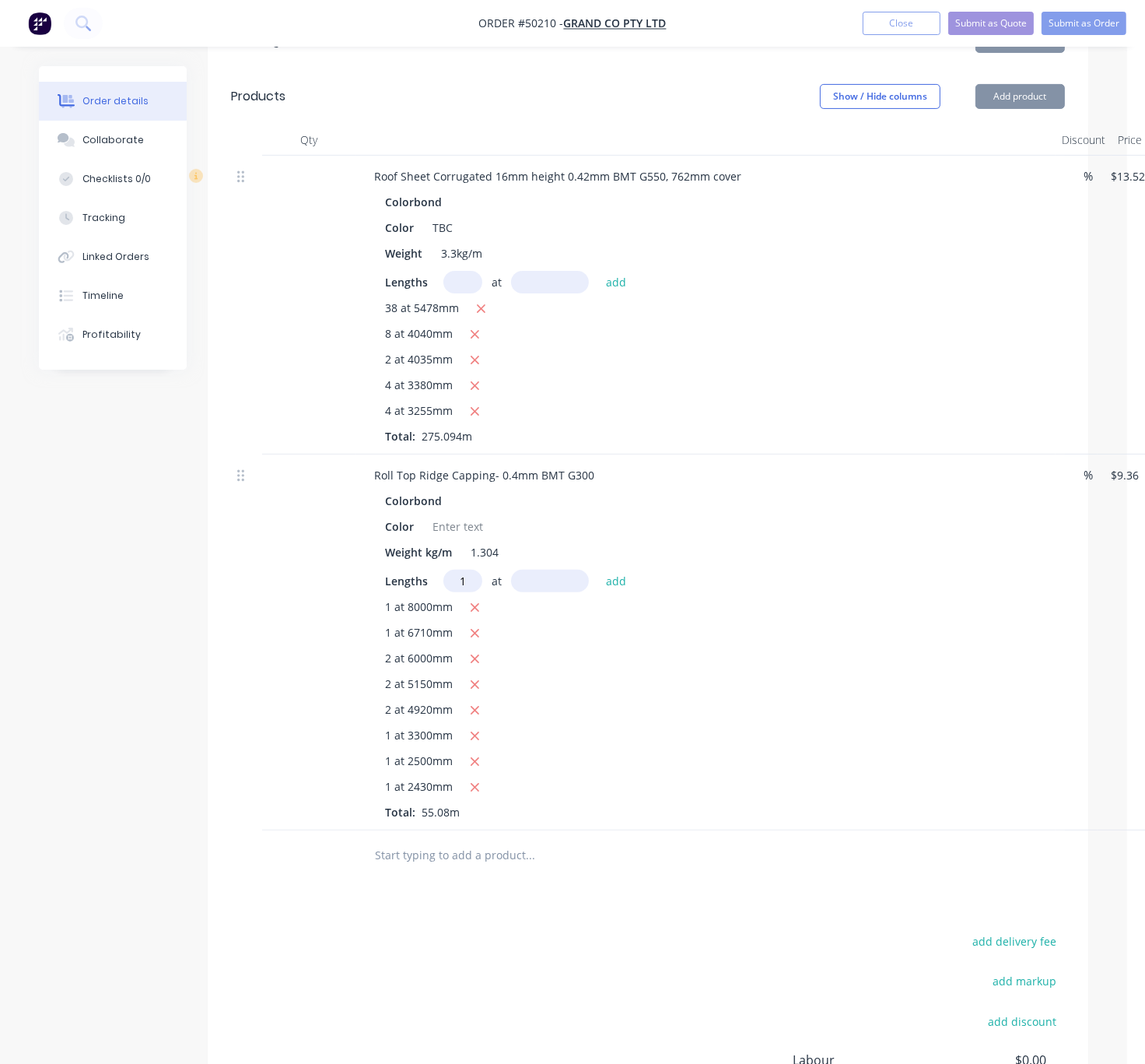
type input "1"
type input "6100"
click at [598, 570] on button "add" at bounding box center [615, 580] width 36 height 21
type input "$572.64"
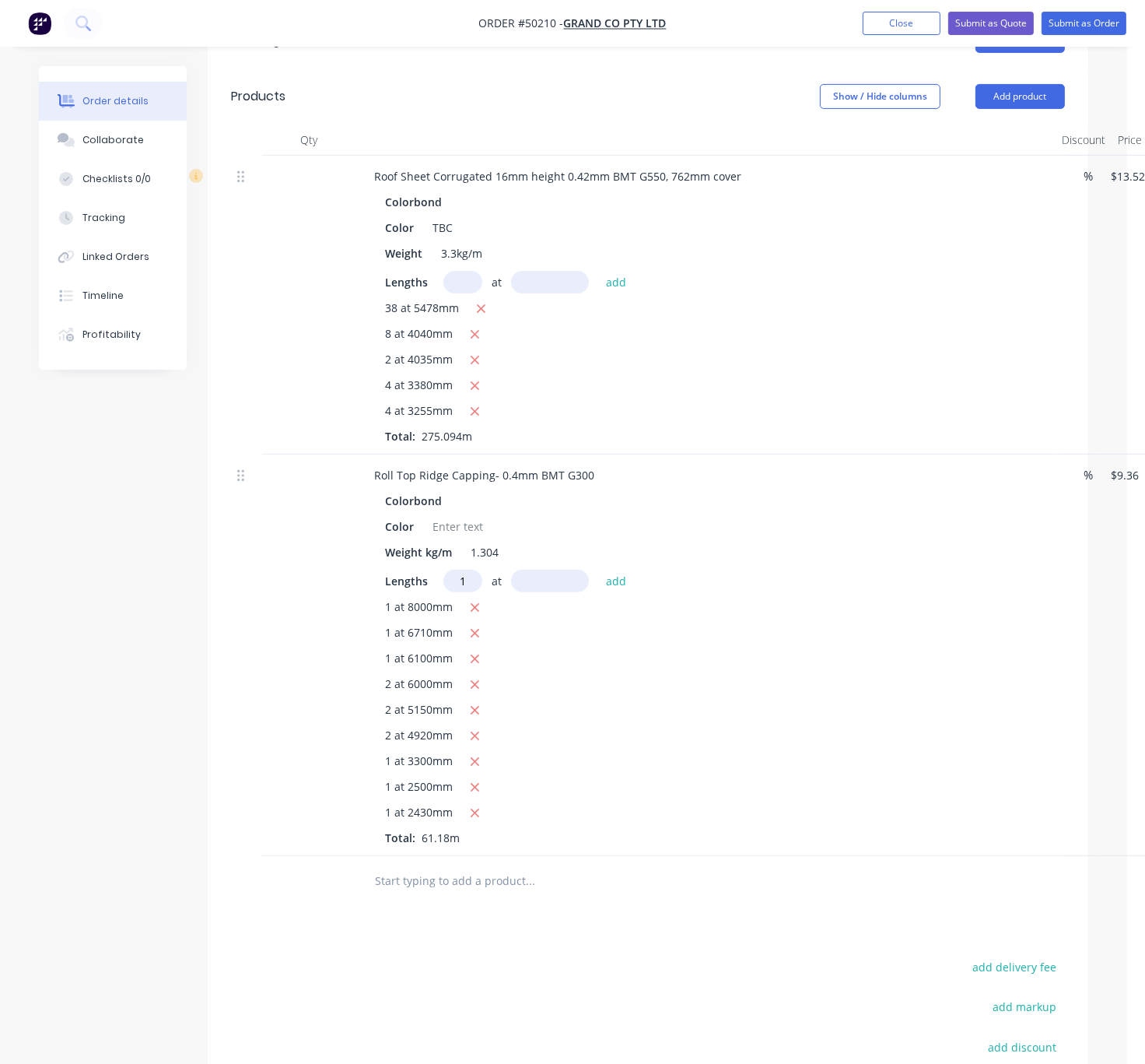
type input "1"
type input "1900"
click at [598, 570] on button "add" at bounding box center [615, 580] width 36 height 21
type input "$590.43"
type input "1"
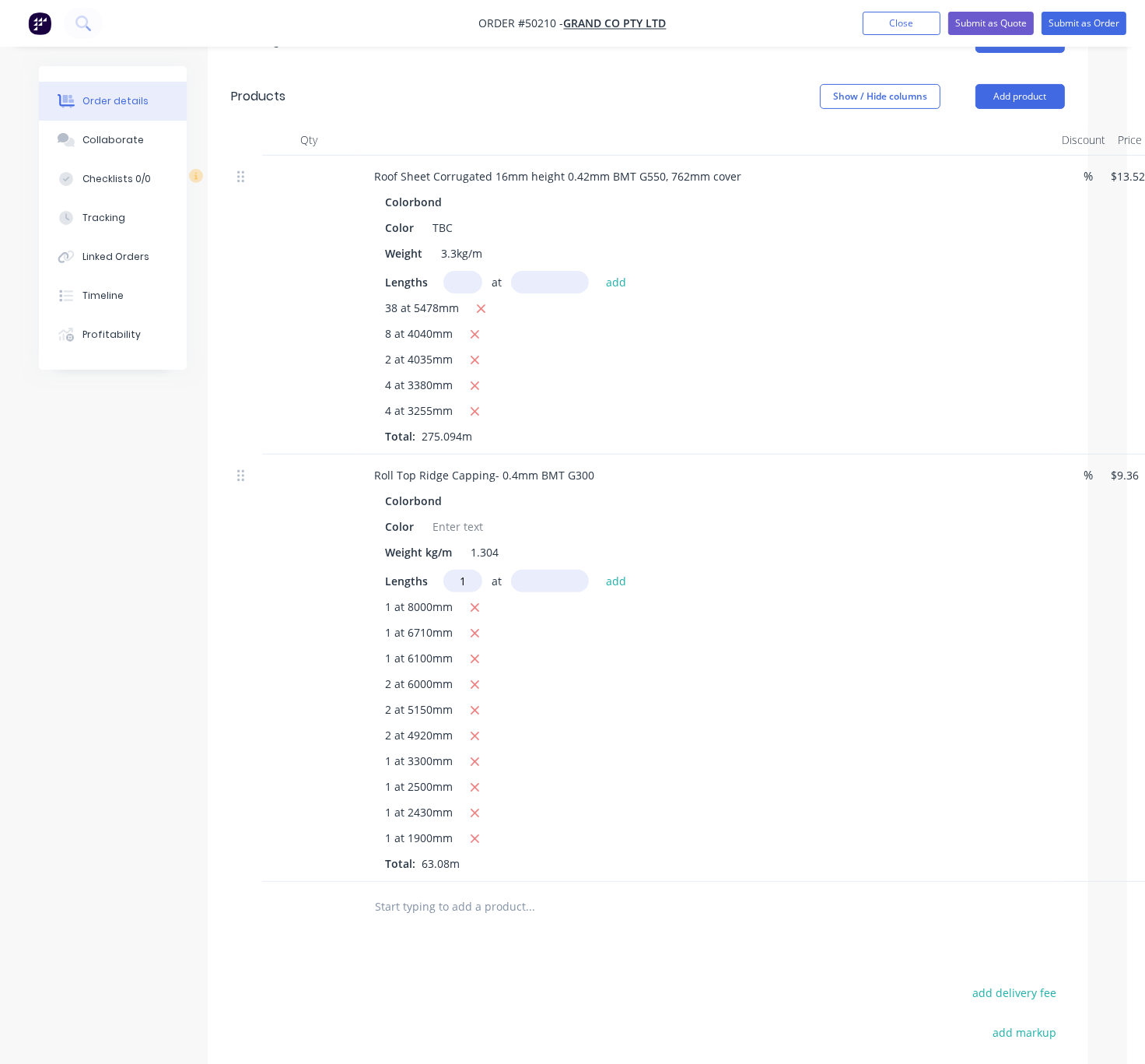
type input "1"
type input "910"
click at [598, 570] on button "add" at bounding box center [615, 580] width 36 height 21
type input "$598.95"
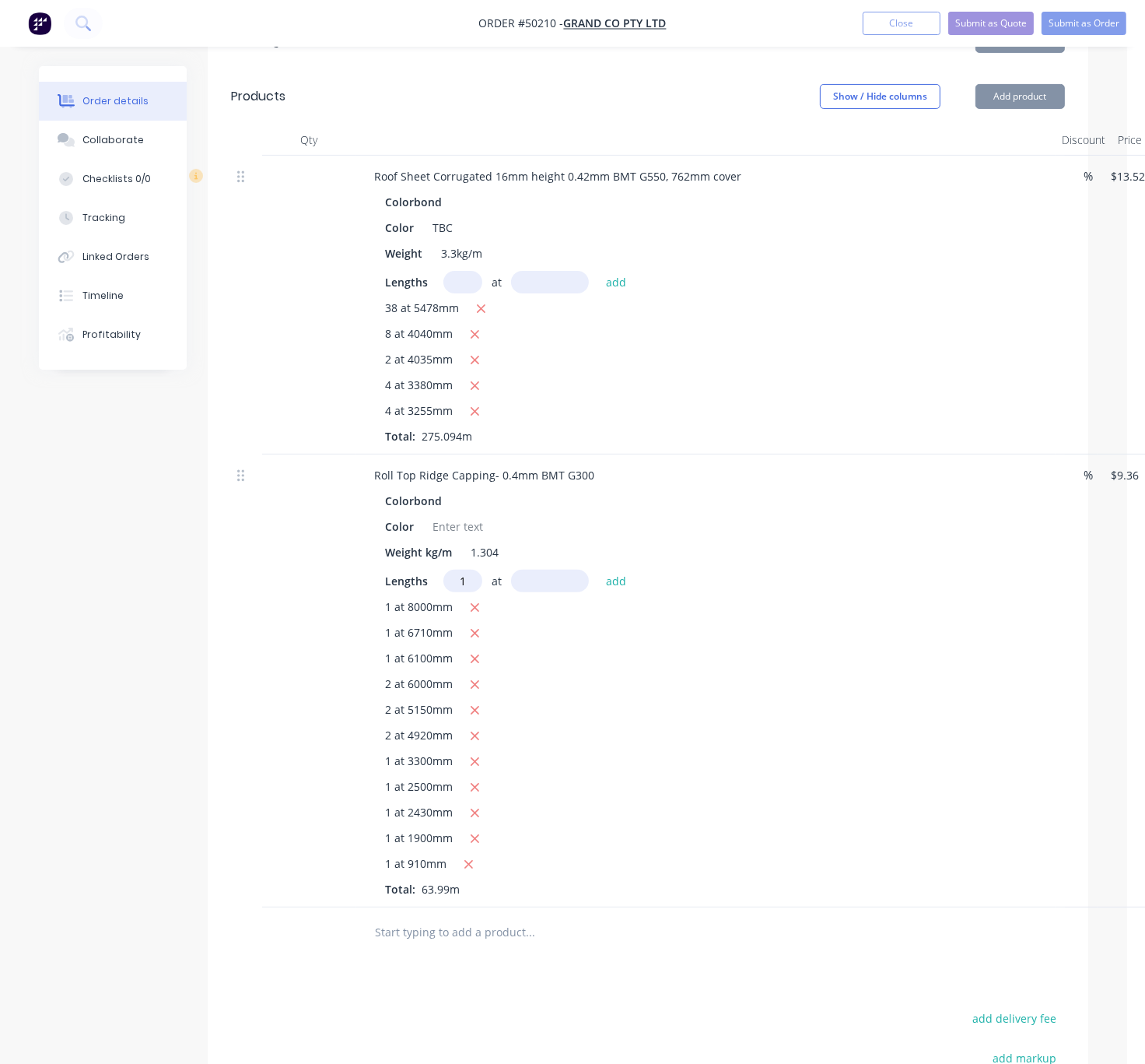
type input "1"
type input "1800"
click at [598, 570] on button "add" at bounding box center [615, 580] width 36 height 21
type input "$615.79"
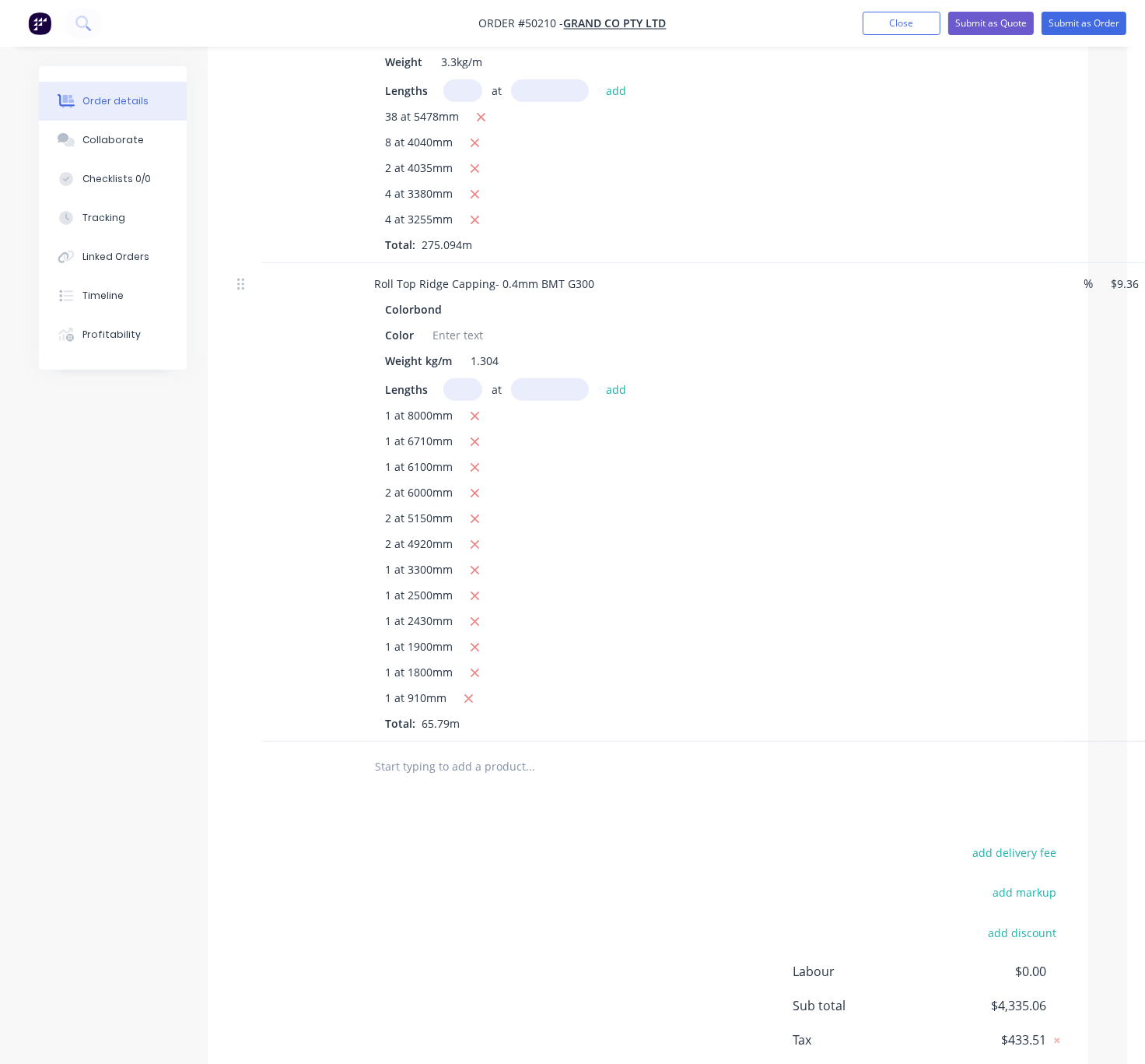
scroll to position [794, 2]
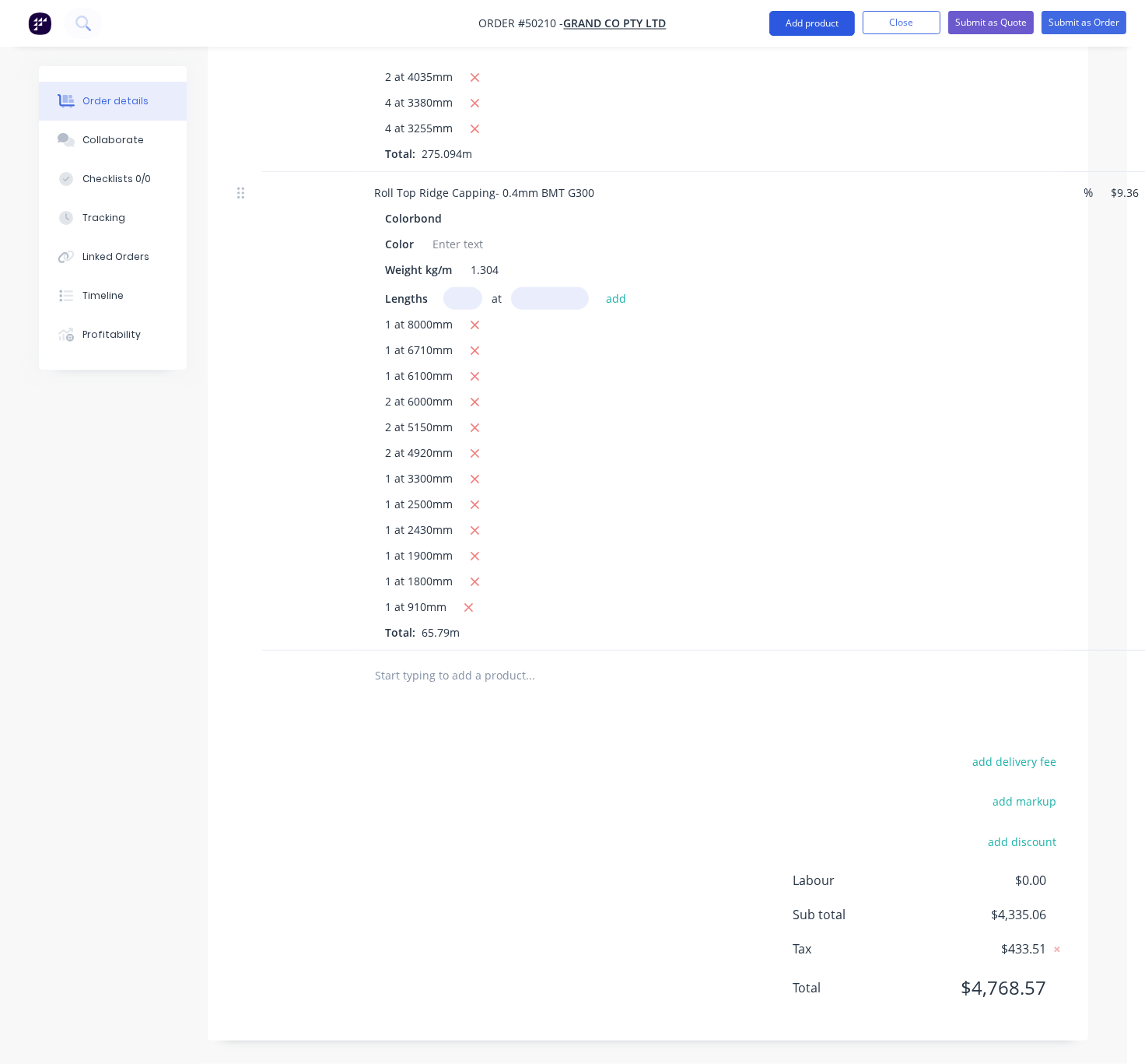
click at [798, 20] on button "Add product" at bounding box center [813, 22] width 86 height 24
click at [788, 54] on div "Product catalogue" at bounding box center [781, 63] width 120 height 22
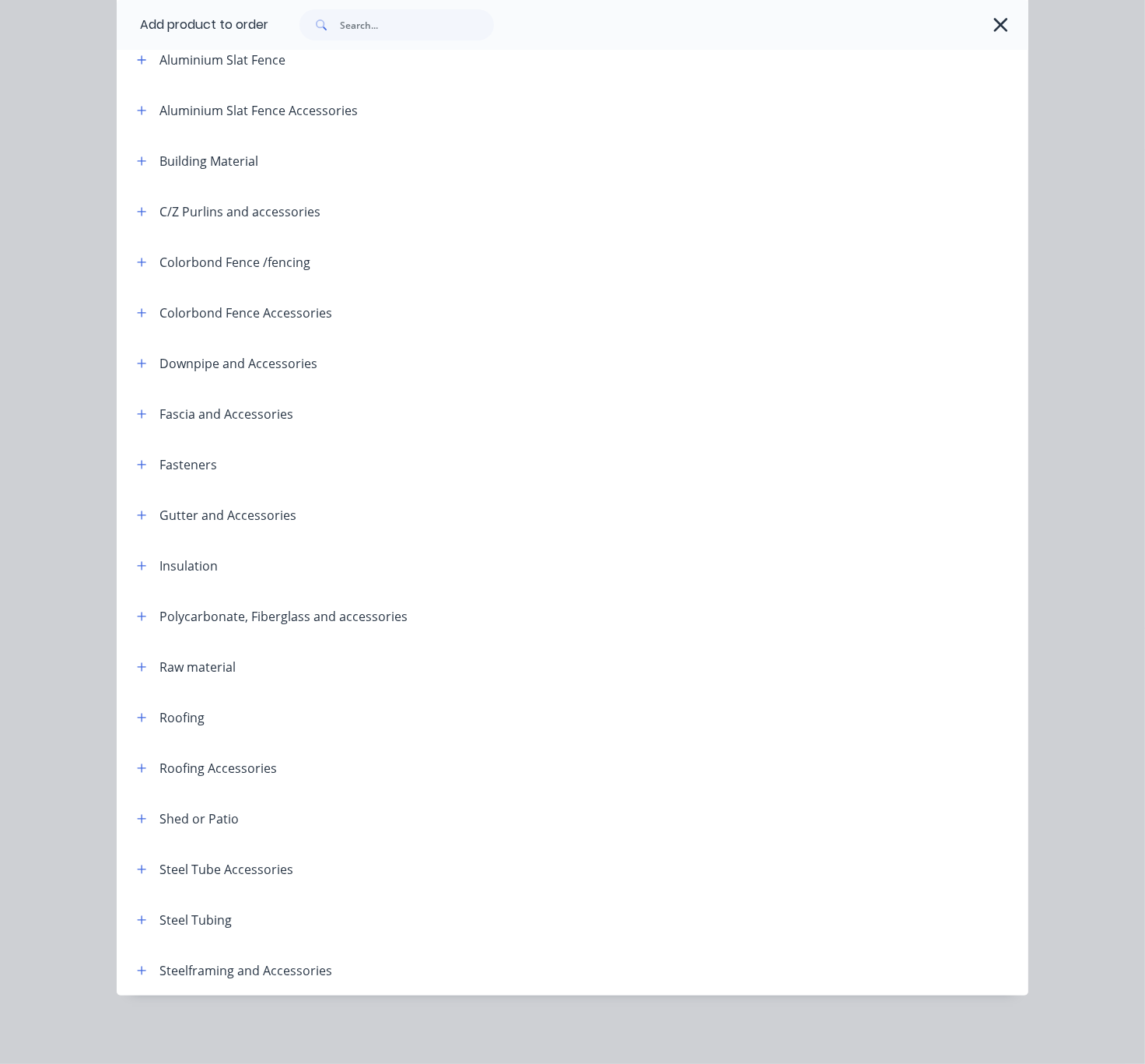
scroll to position [210, 0]
click at [138, 713] on icon "button" at bounding box center [142, 717] width 9 height 9
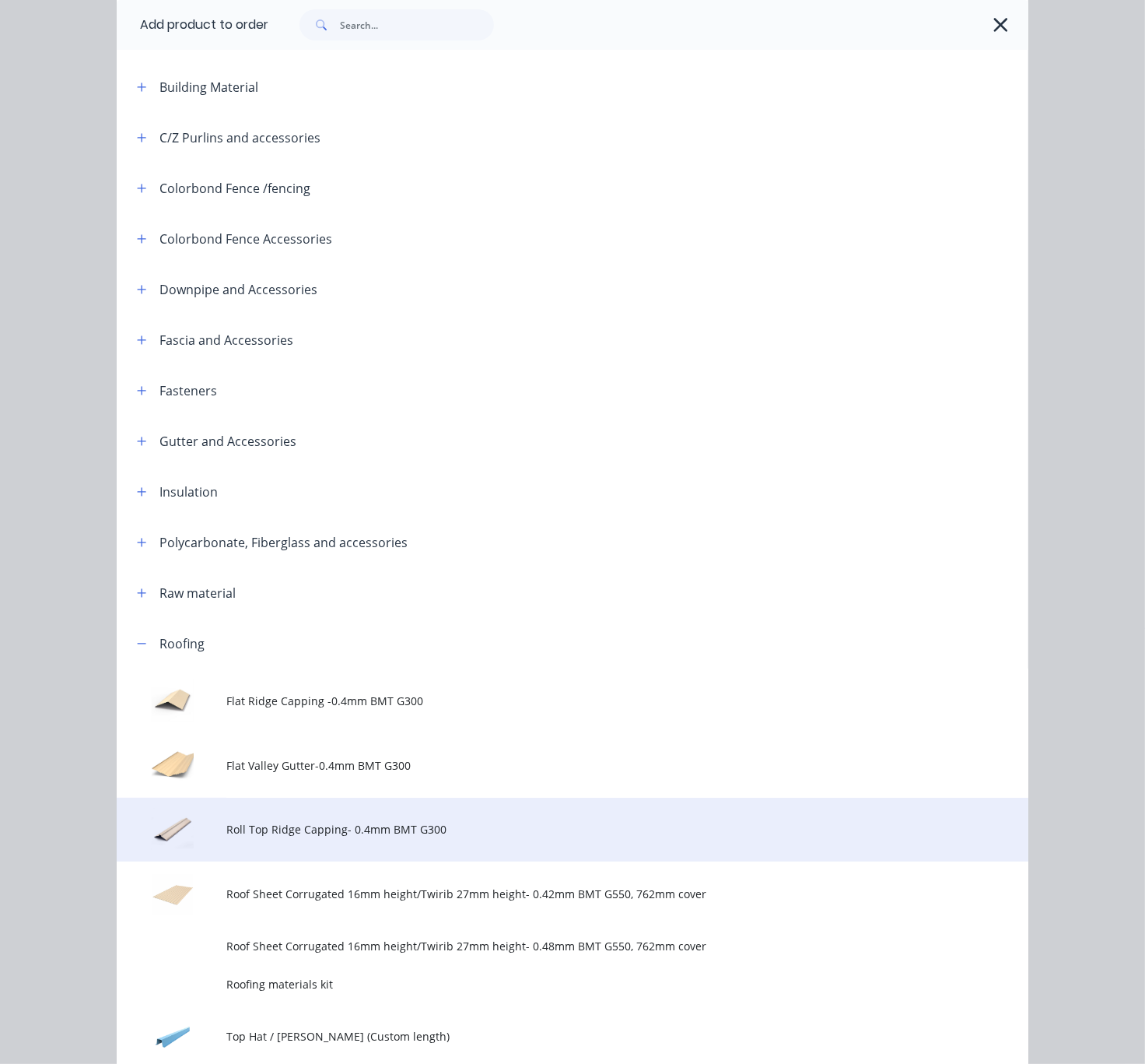
scroll to position [484, 0]
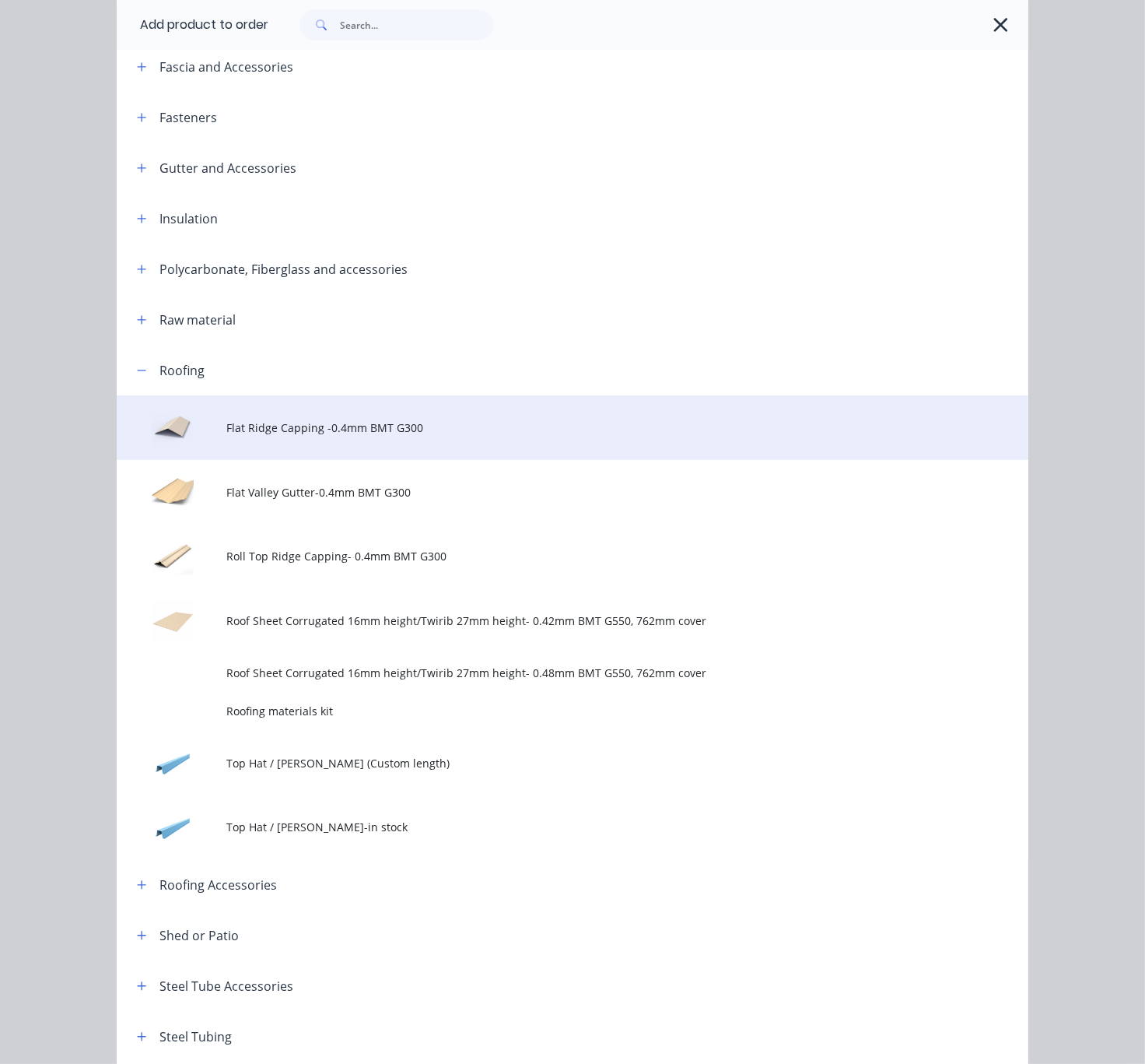
click at [417, 436] on span "Flat Ridge Capping -0.4mm BMT G300" at bounding box center [547, 427] width 642 height 17
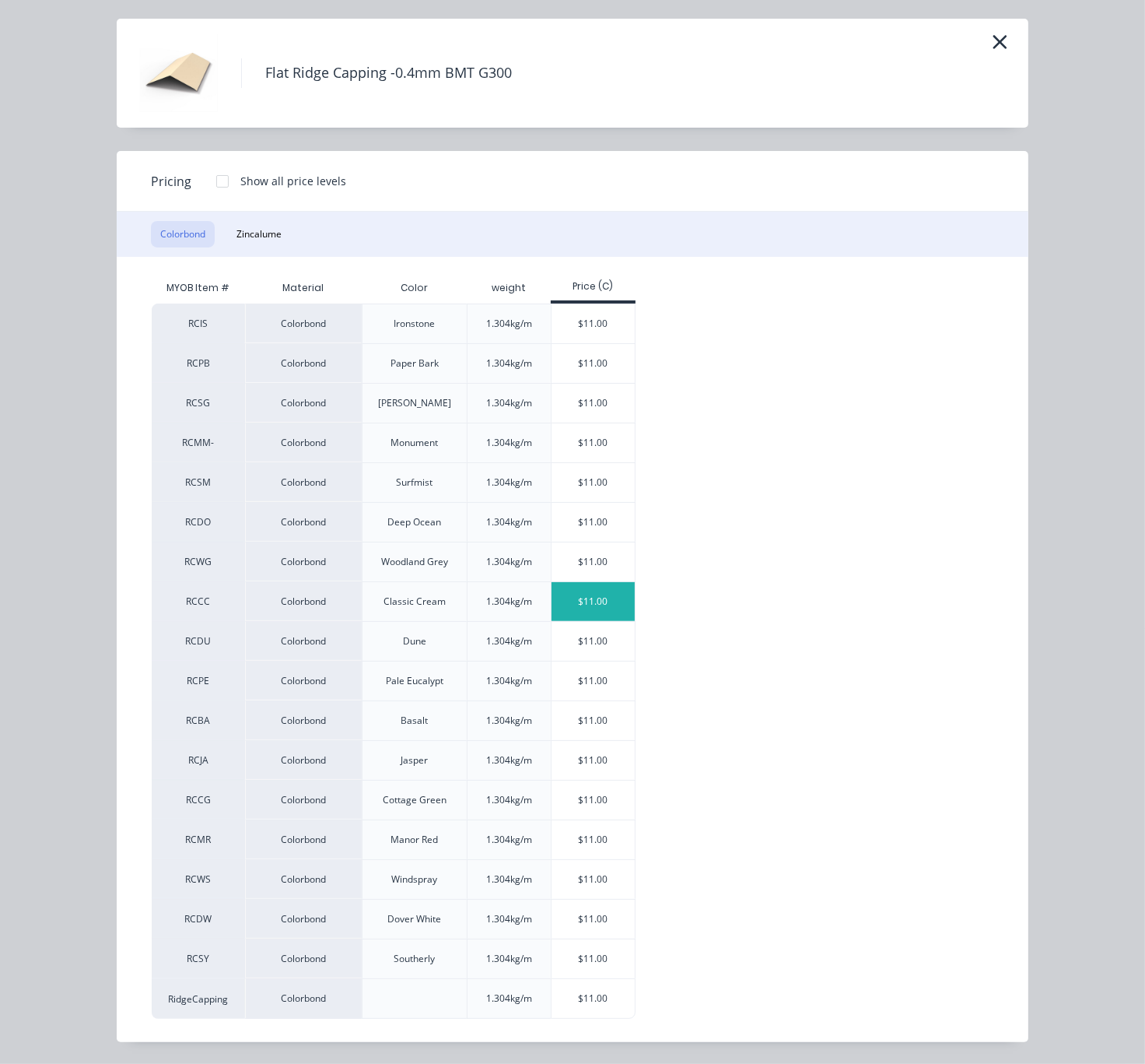
scroll to position [82, 0]
click at [217, 166] on div at bounding box center [223, 182] width 31 height 31
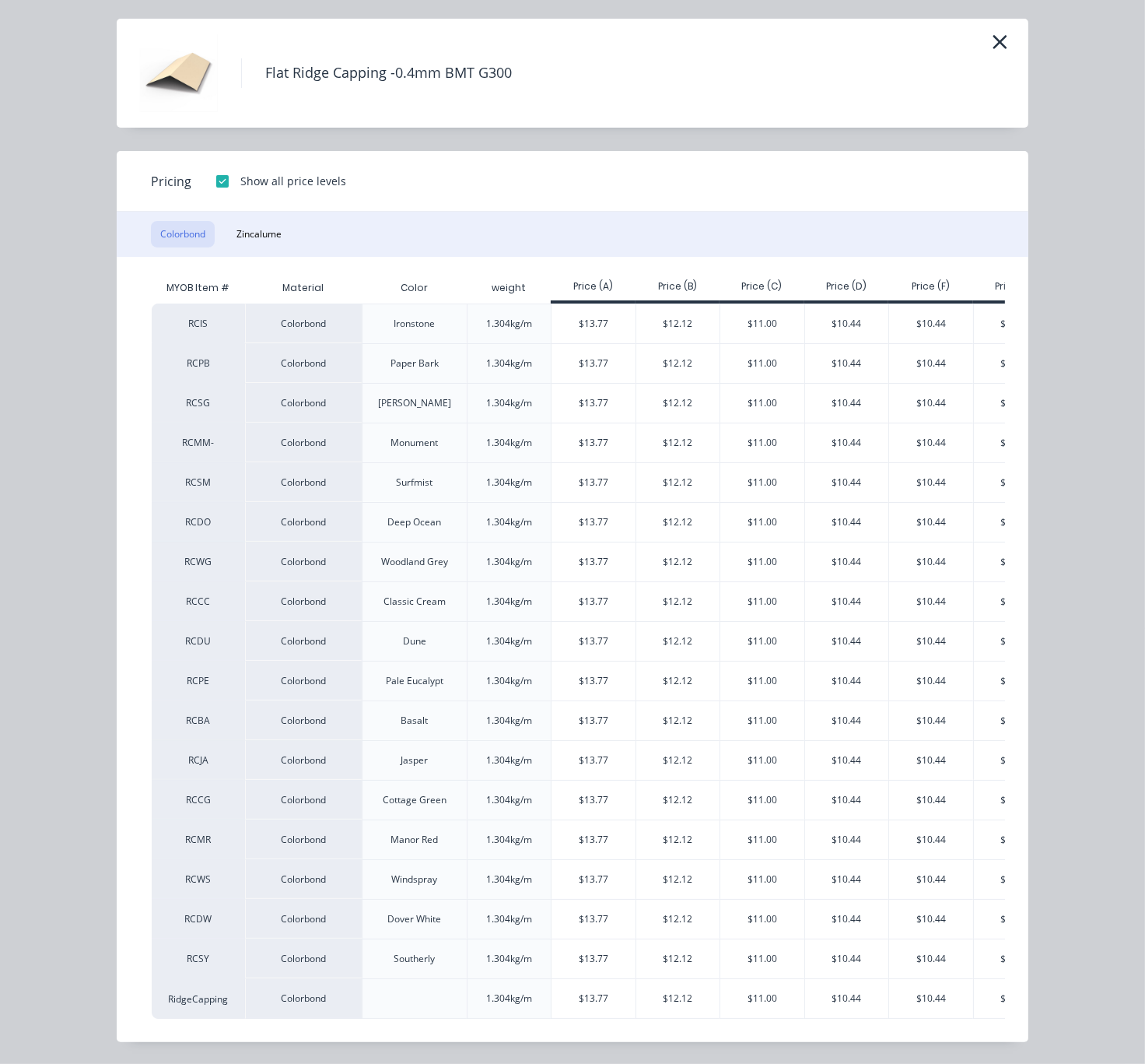
click at [217, 166] on div at bounding box center [223, 182] width 31 height 31
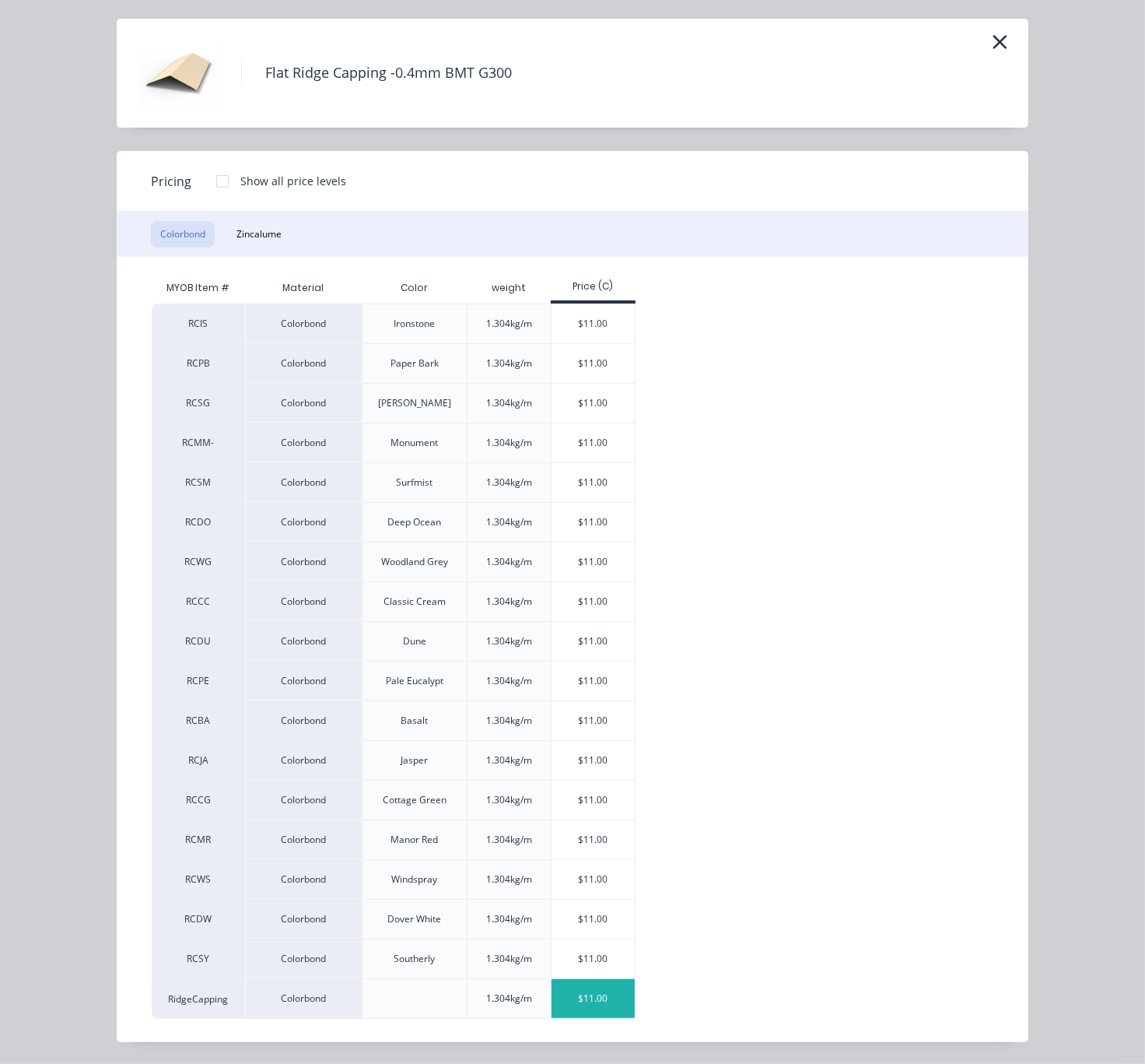
click at [582, 994] on div "$11.00" at bounding box center [593, 999] width 83 height 39
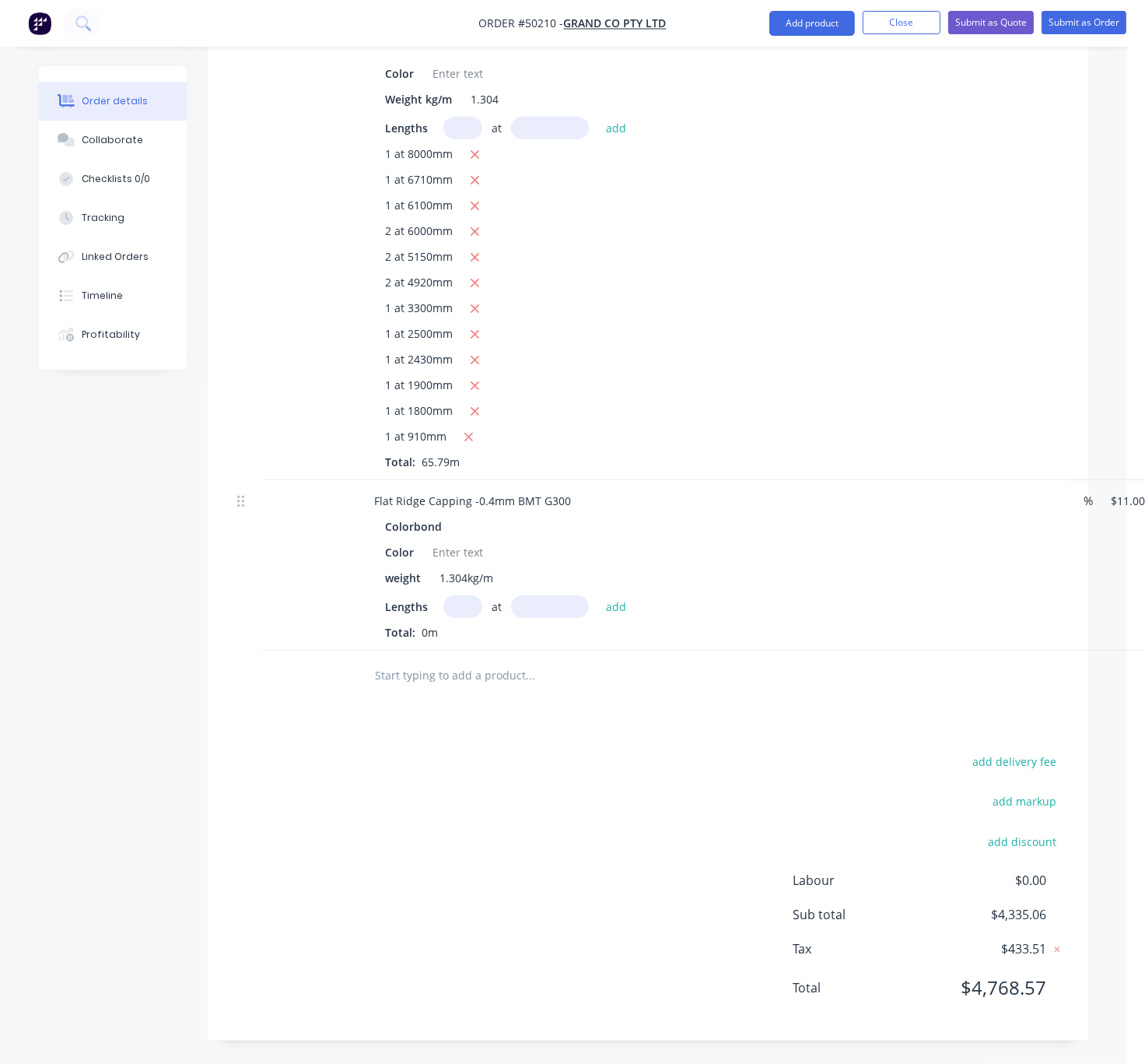
scroll to position [975, 2]
click at [466, 595] on input "text" at bounding box center [463, 606] width 39 height 22
type input "1"
type input "6000"
click at [598, 595] on button "add" at bounding box center [615, 606] width 36 height 21
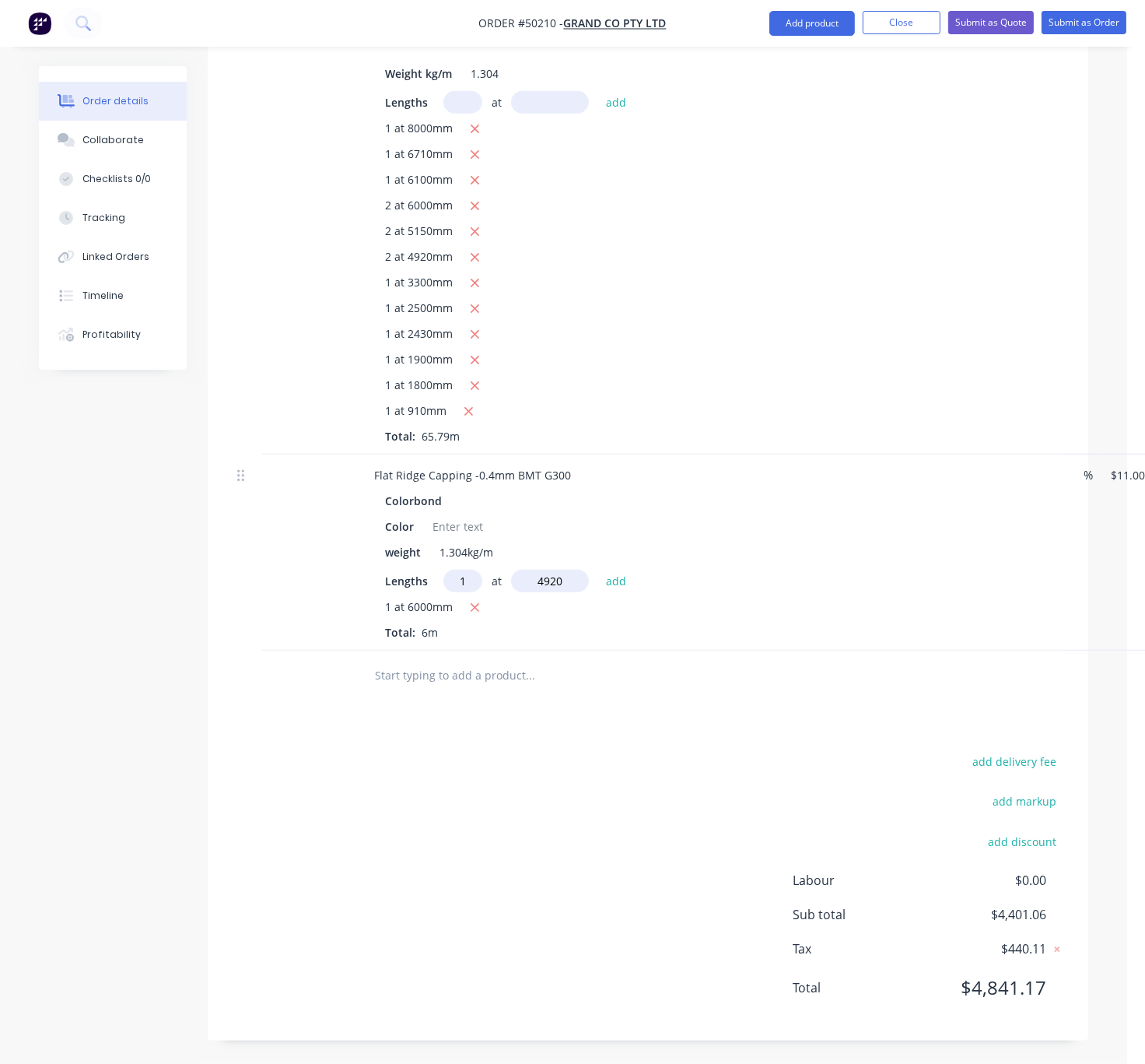
click at [598, 570] on button "add" at bounding box center [615, 580] width 36 height 21
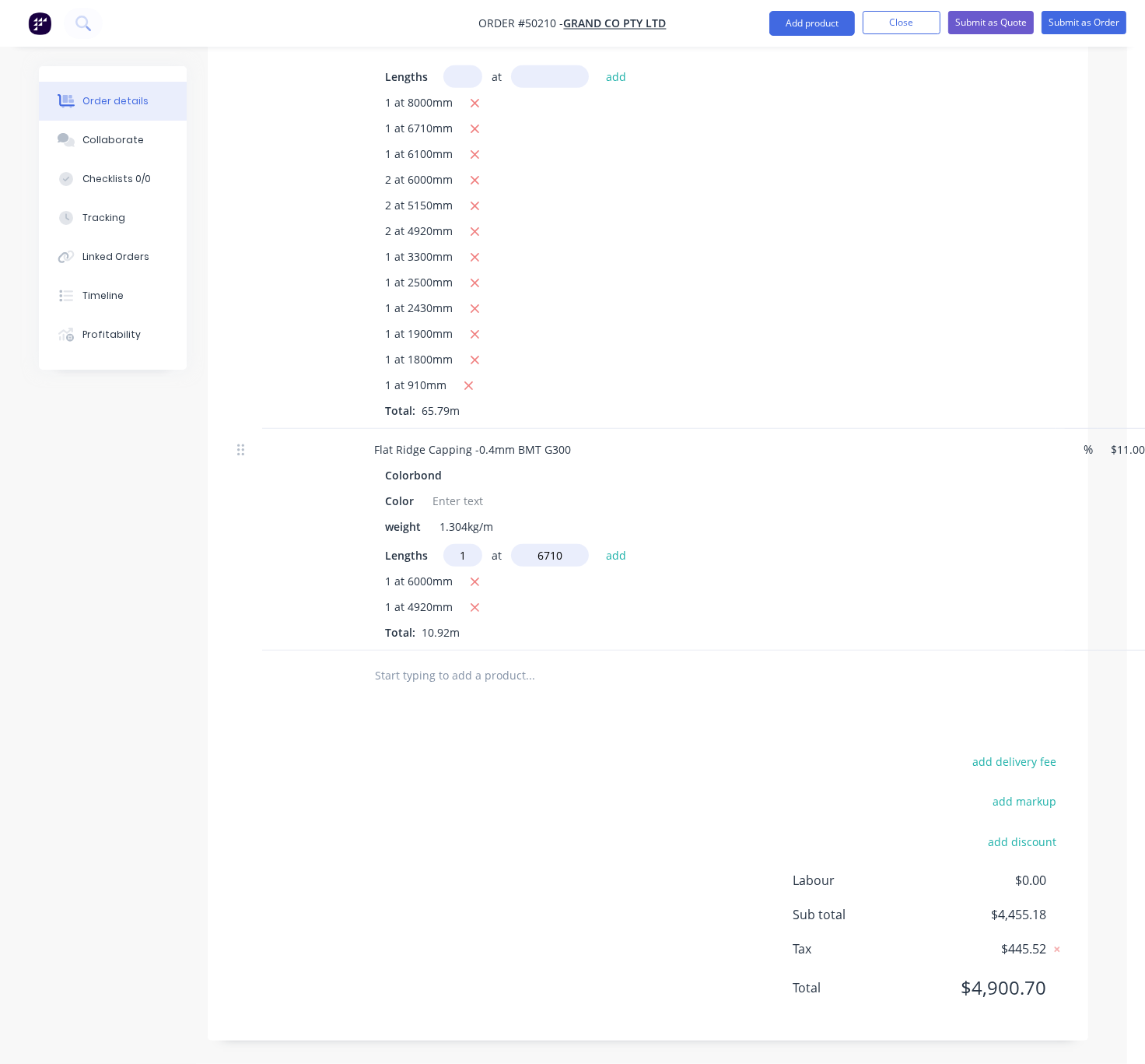
click at [598, 544] on button "add" at bounding box center [615, 555] width 36 height 21
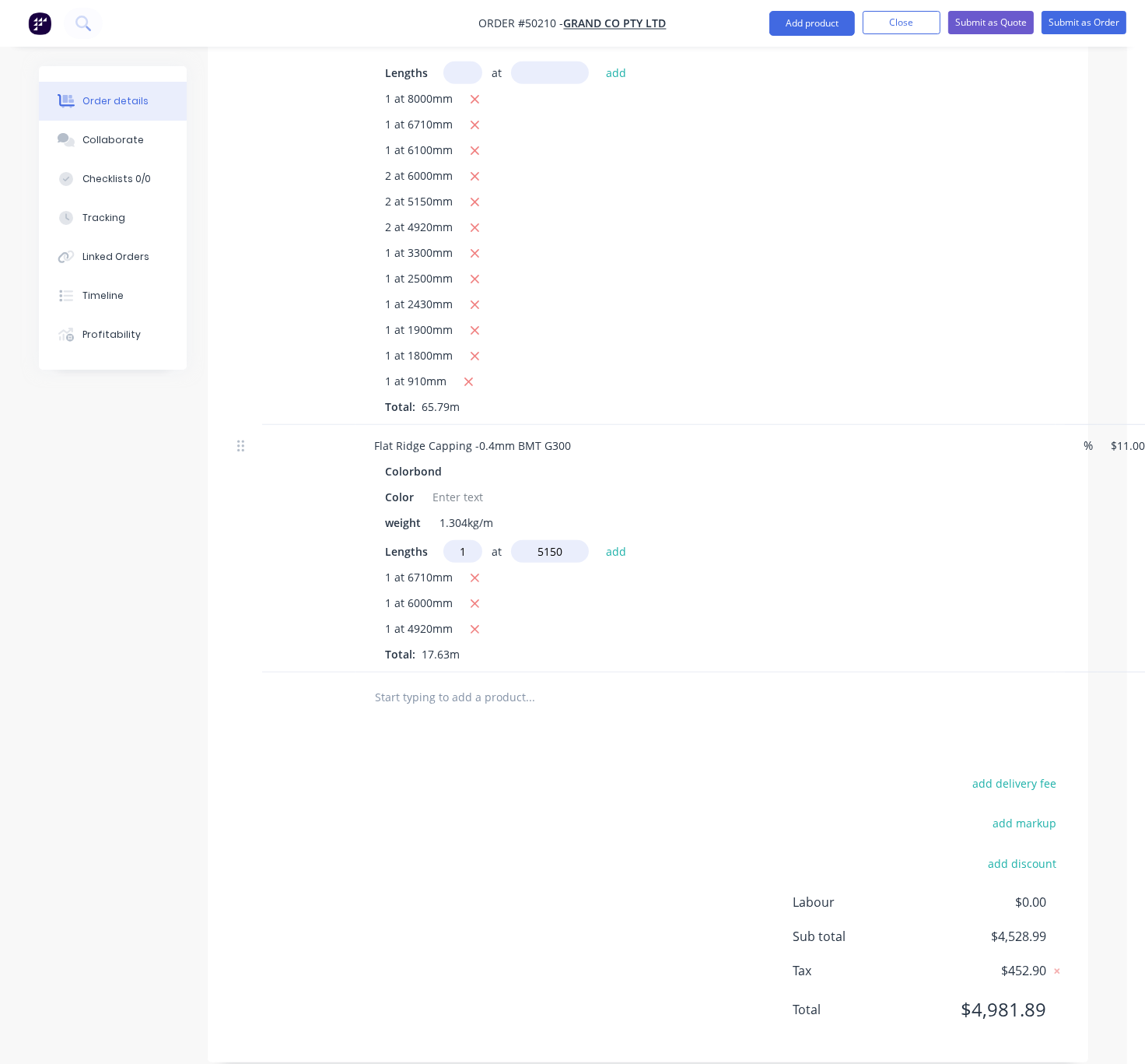
click at [598, 540] on button "add" at bounding box center [615, 551] width 36 height 21
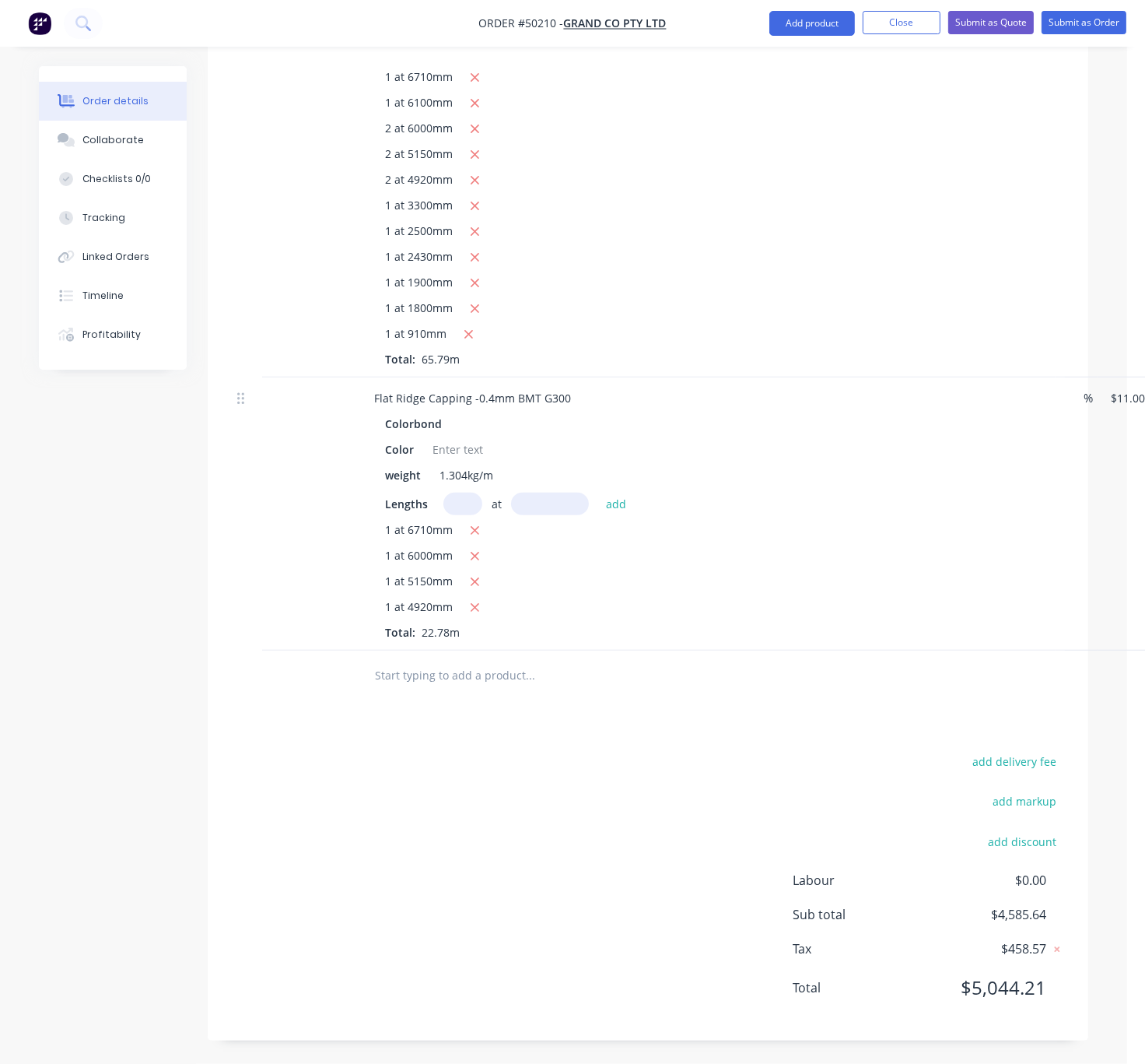
scroll to position [1084, 2]
click at [804, 31] on button "Add product" at bounding box center [813, 22] width 86 height 24
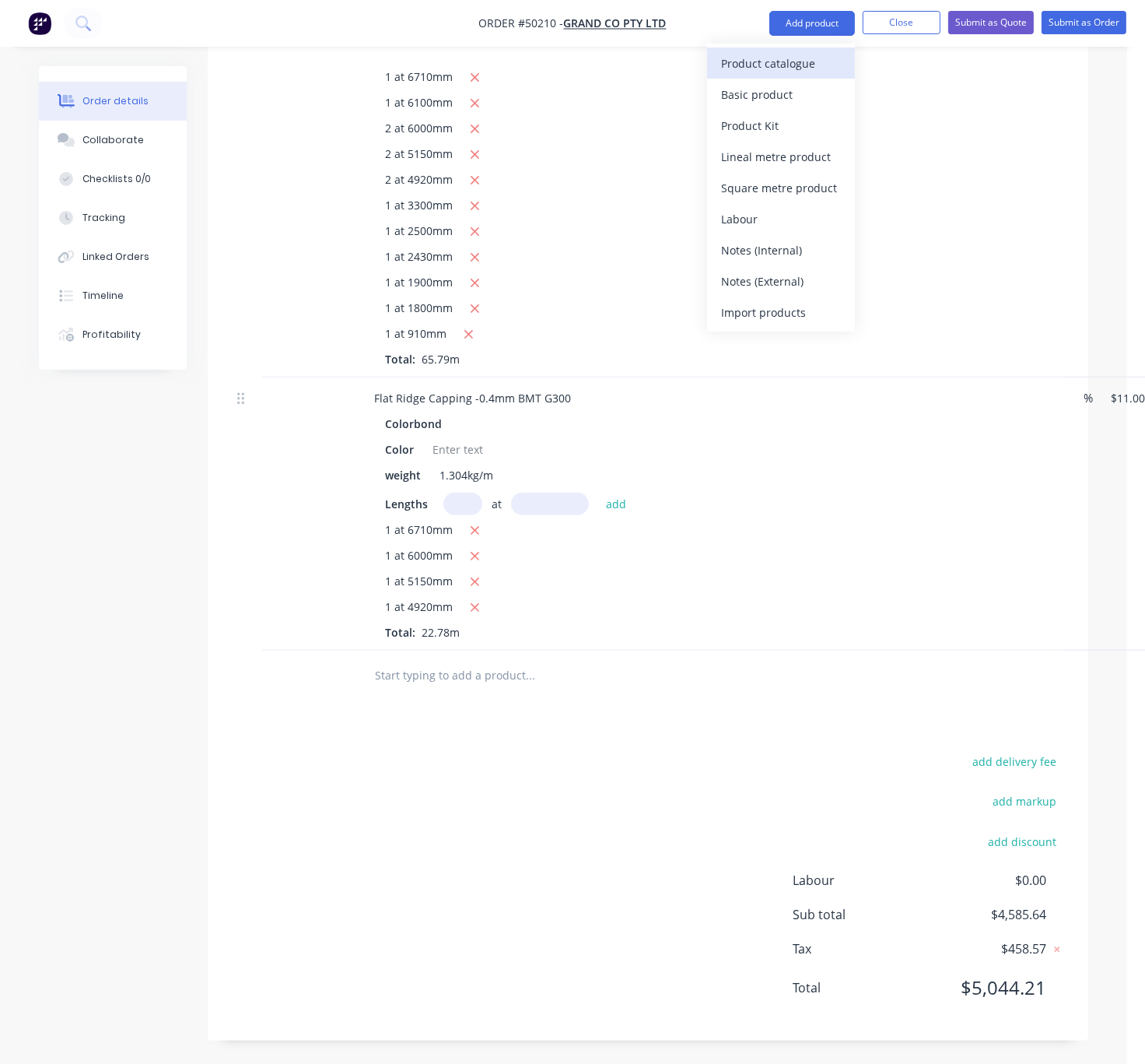
click at [795, 63] on div "Product catalogue" at bounding box center [781, 63] width 120 height 22
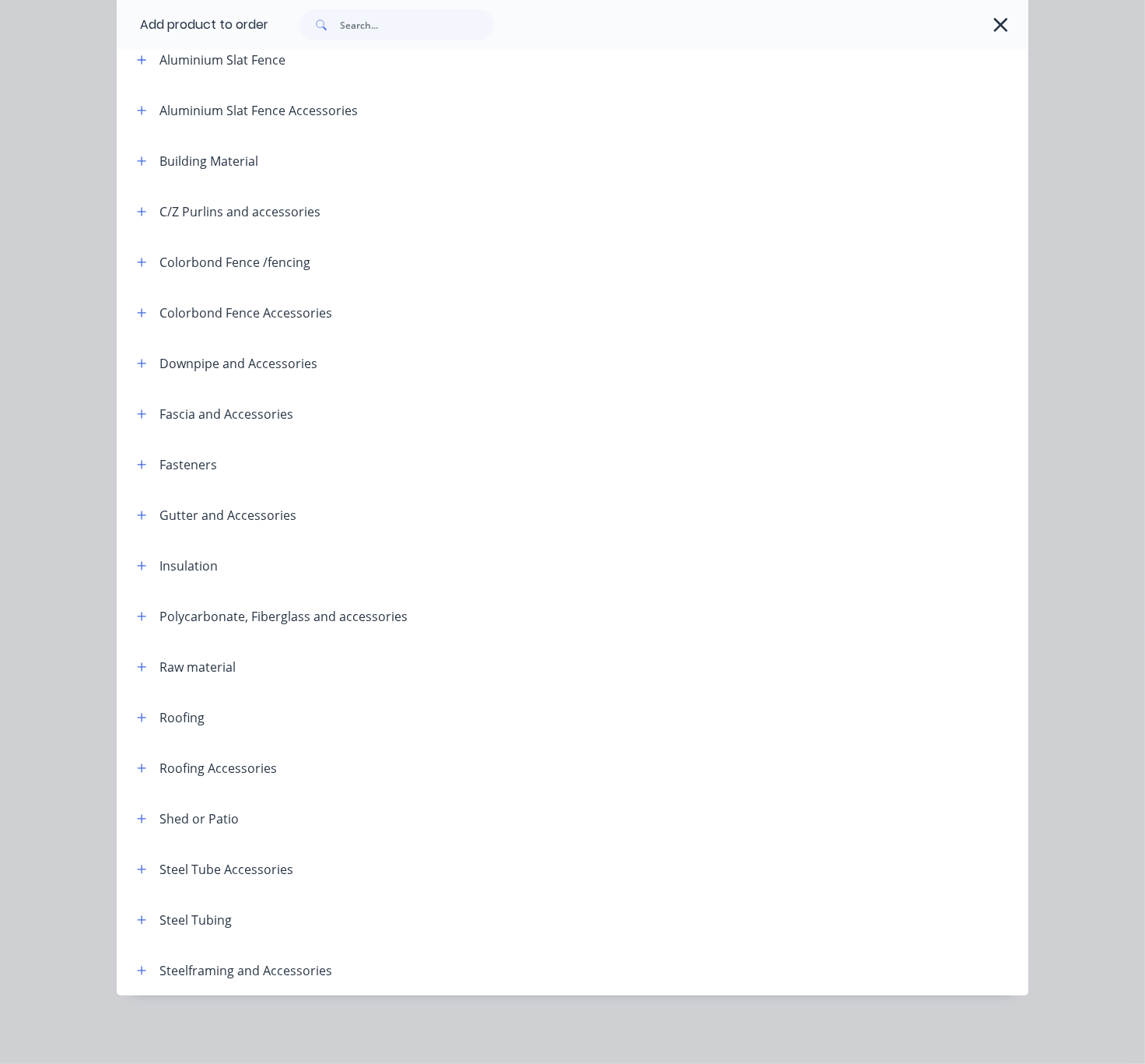
scroll to position [210, 0]
click at [137, 510] on icon "button" at bounding box center [142, 515] width 10 height 11
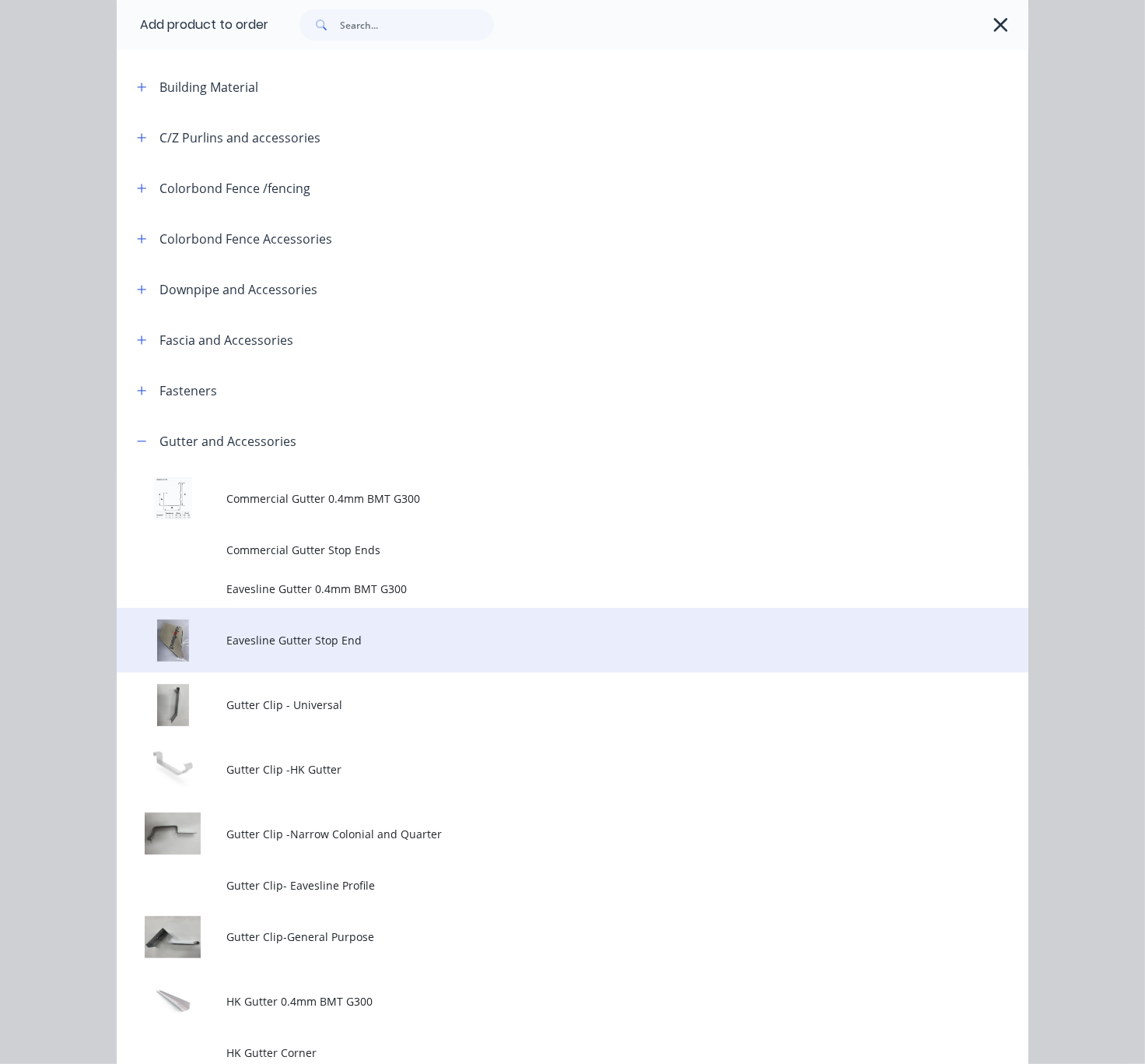
scroll to position [484, 0]
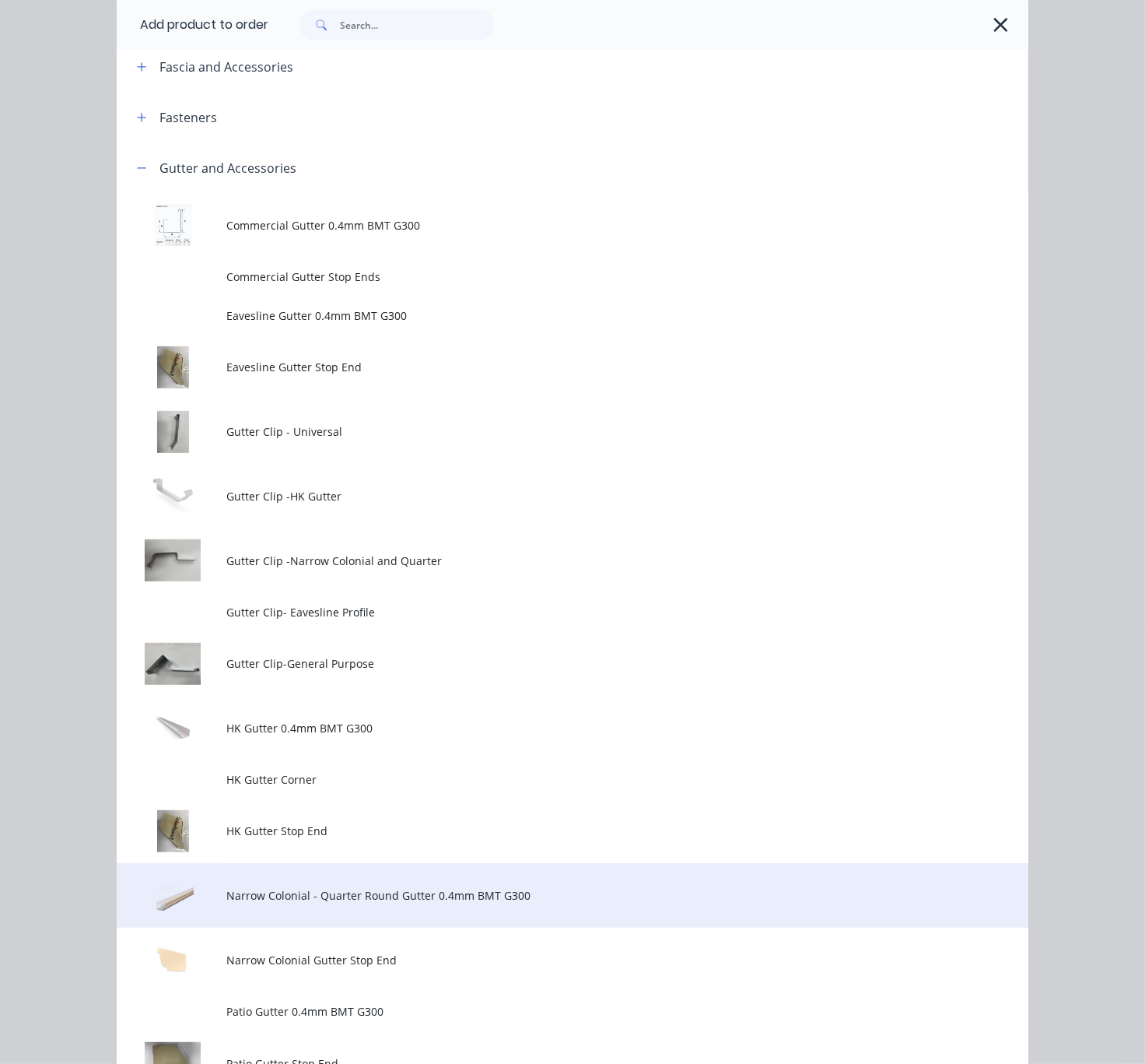
click at [411, 904] on span "Narrow Colonial - Quarter Round Gutter 0.4mm BMT G300" at bounding box center [547, 895] width 642 height 17
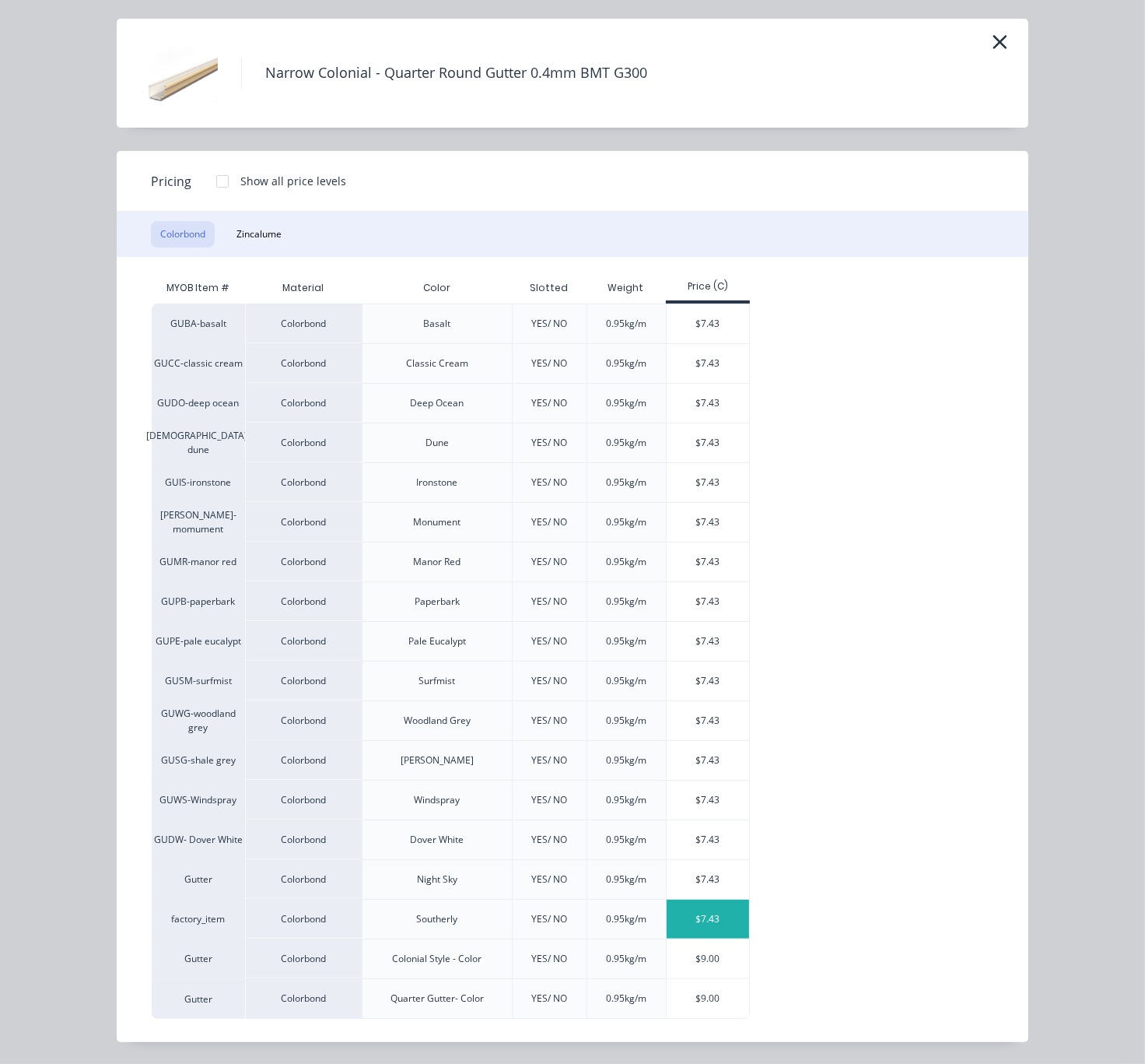
scroll to position [1108, 2]
click at [709, 959] on div "$9.00" at bounding box center [708, 958] width 83 height 39
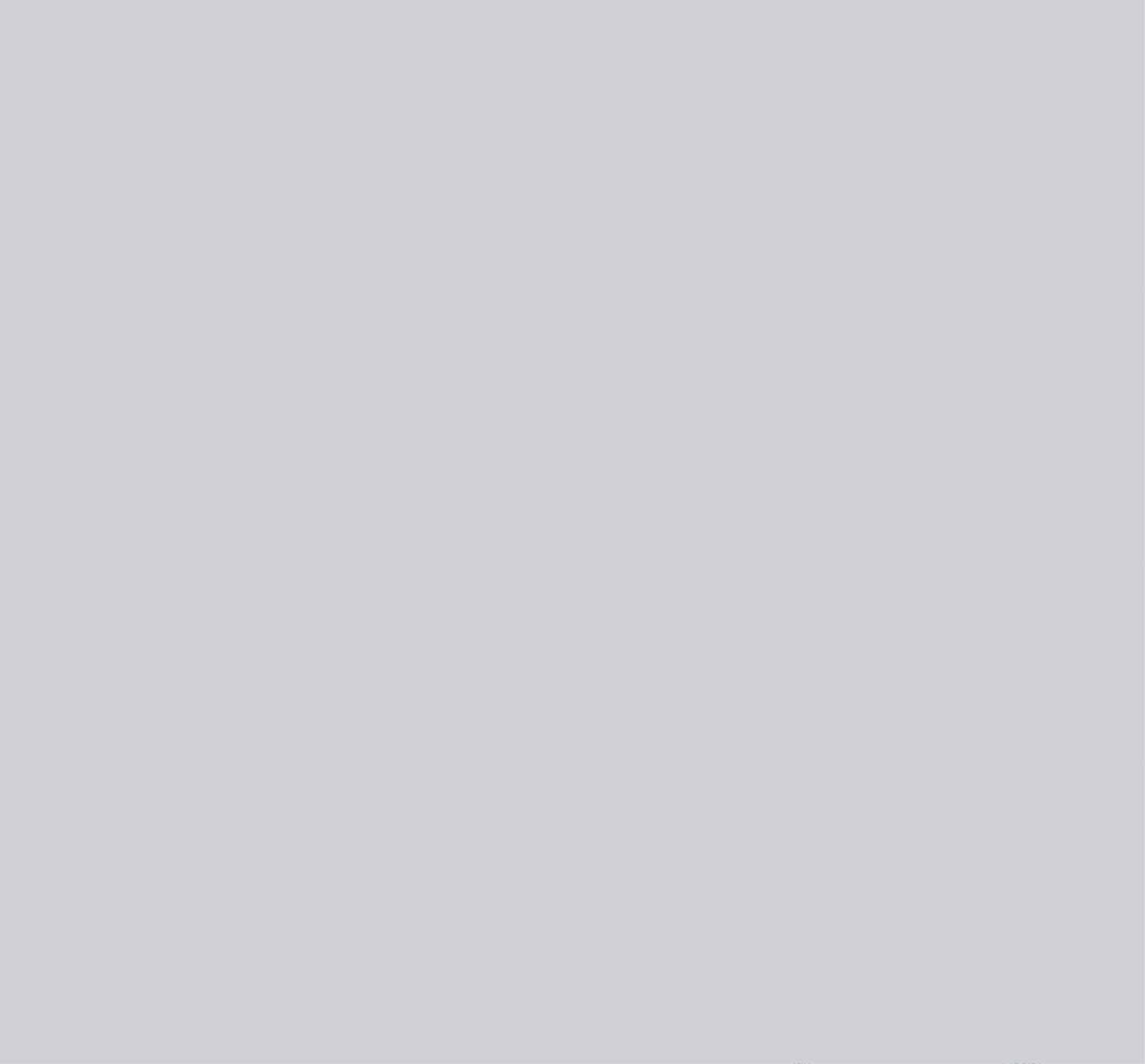
scroll to position [0, 0]
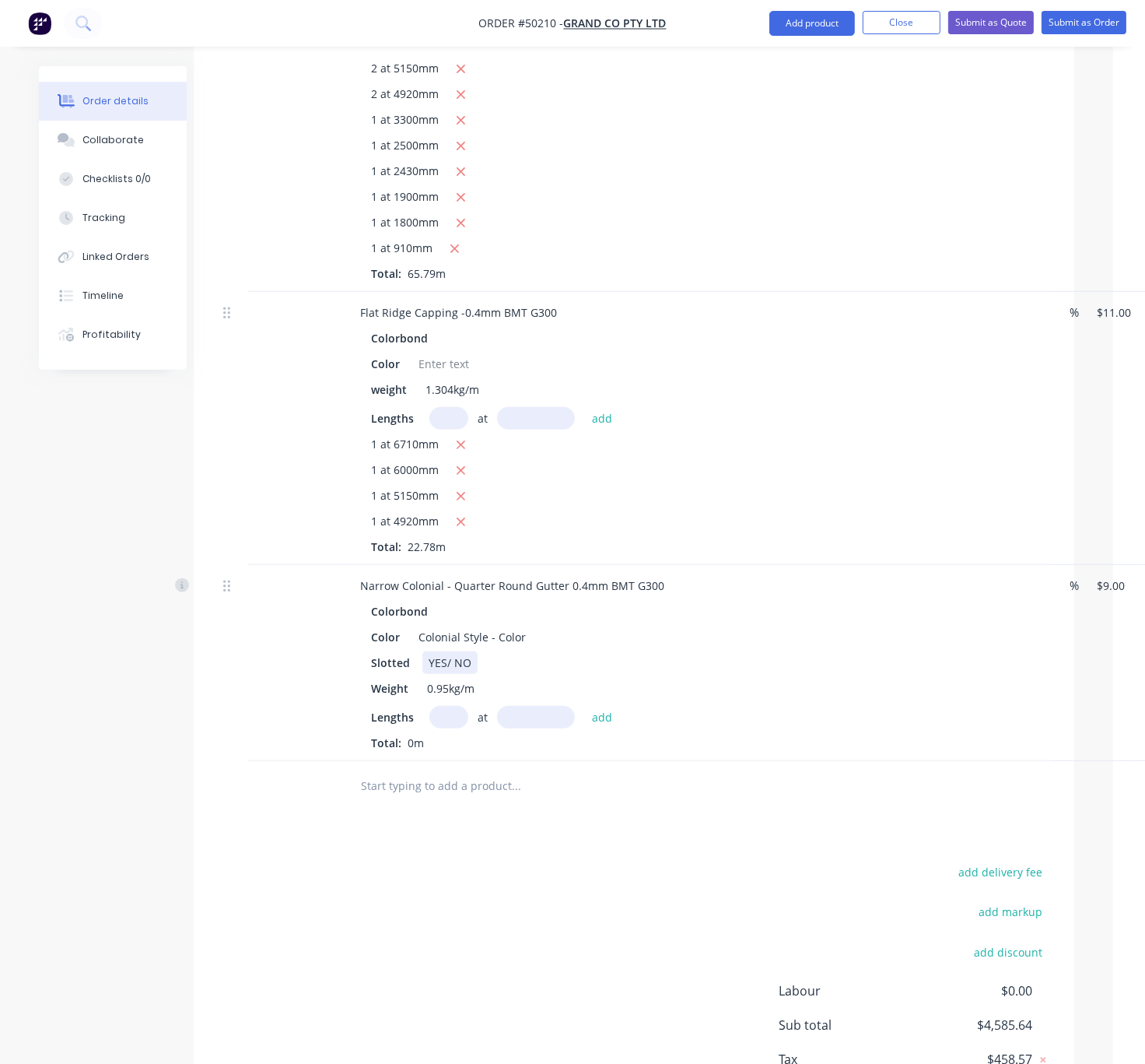
drag, startPoint x: 971, startPoint y: 714, endPoint x: 991, endPoint y: 713, distance: 20.0
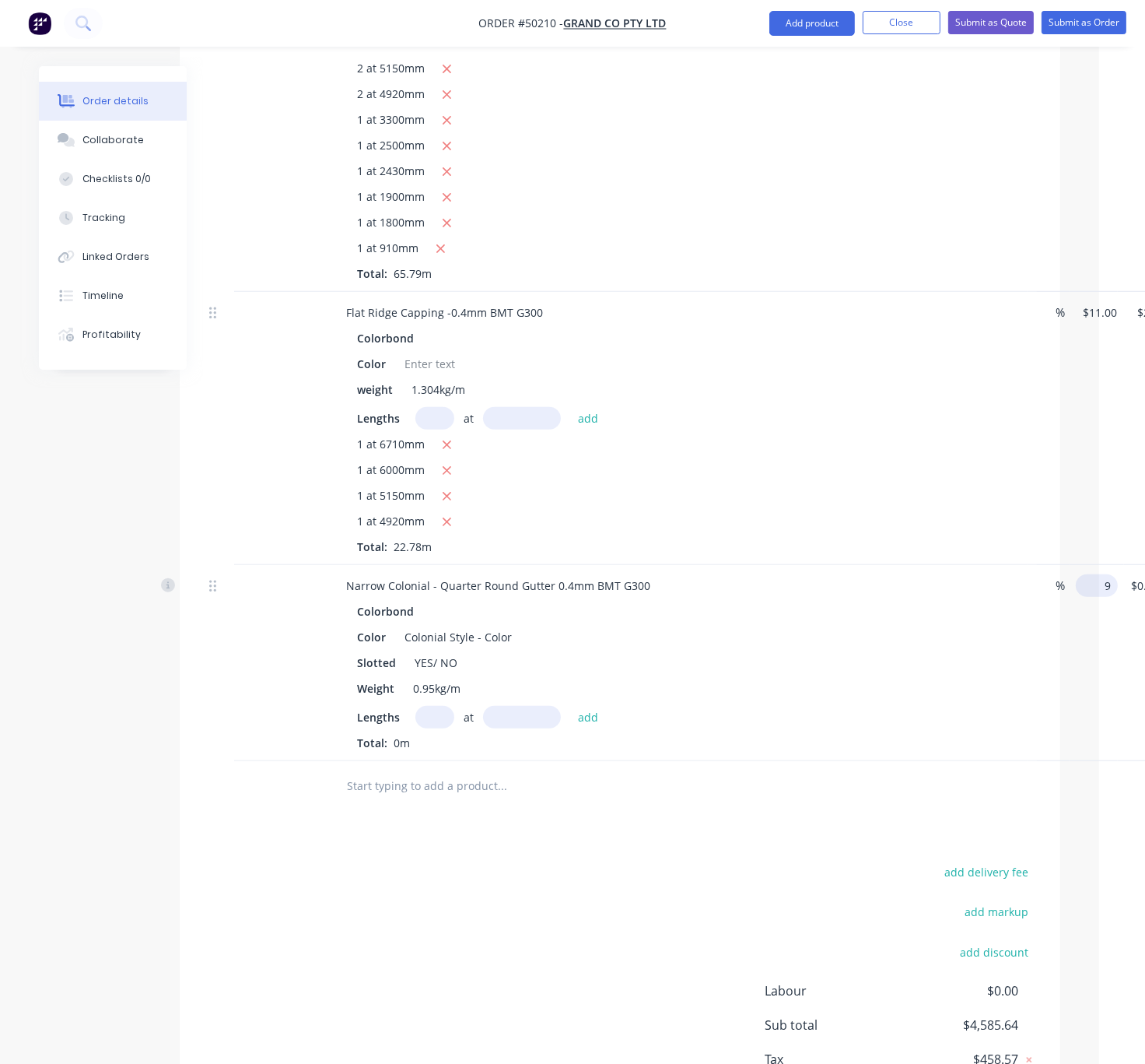
click at [1099, 597] on input "9" at bounding box center [1100, 585] width 36 height 22
click at [635, 674] on div "Slotted YES/ NO" at bounding box center [674, 662] width 648 height 22
drag, startPoint x: 438, startPoint y: 713, endPoint x: 509, endPoint y: 715, distance: 71.0
click at [509, 674] on div "Slotted YES/ NO" at bounding box center [674, 662] width 648 height 22
drag, startPoint x: 439, startPoint y: 633, endPoint x: 530, endPoint y: 632, distance: 91.0
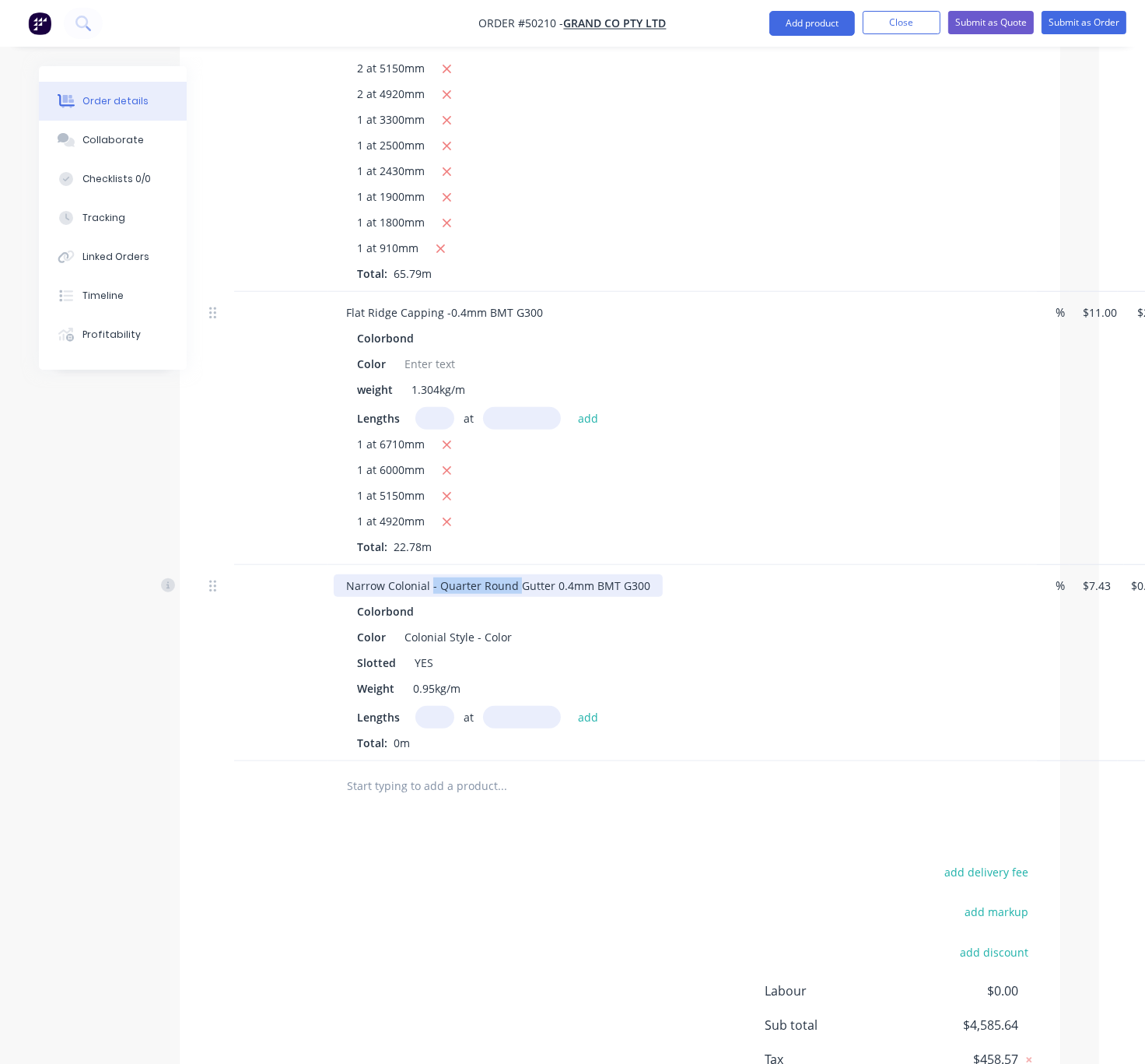
click at [530, 597] on div "Narrow Colonial - Quarter Round Gutter 0.4mm BMT G300" at bounding box center [498, 585] width 329 height 22
click at [745, 648] on div "Color Colonial Style - Color" at bounding box center [674, 636] width 648 height 22
click at [787, 555] on div "1 at 6710mm 1 at 6000mm 1 at 5150mm 1 at 4920mm Total: 22.78m" at bounding box center [678, 495] width 641 height 119
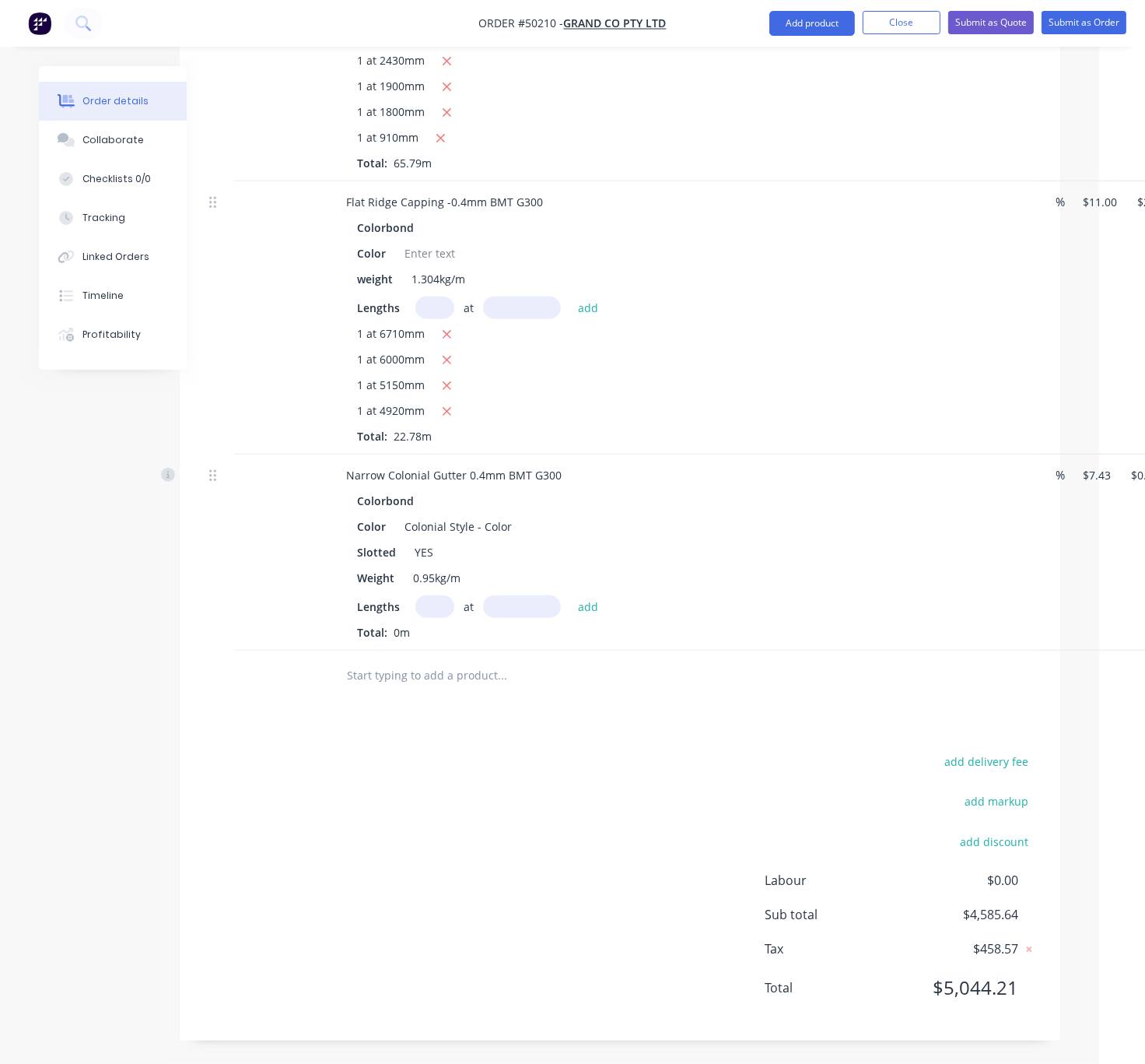
scroll to position [1292, 30]
click at [441, 595] on input "text" at bounding box center [435, 606] width 39 height 22
click at [444, 595] on input "text" at bounding box center [435, 606] width 39 height 22
click at [571, 595] on button "add" at bounding box center [588, 606] width 36 height 21
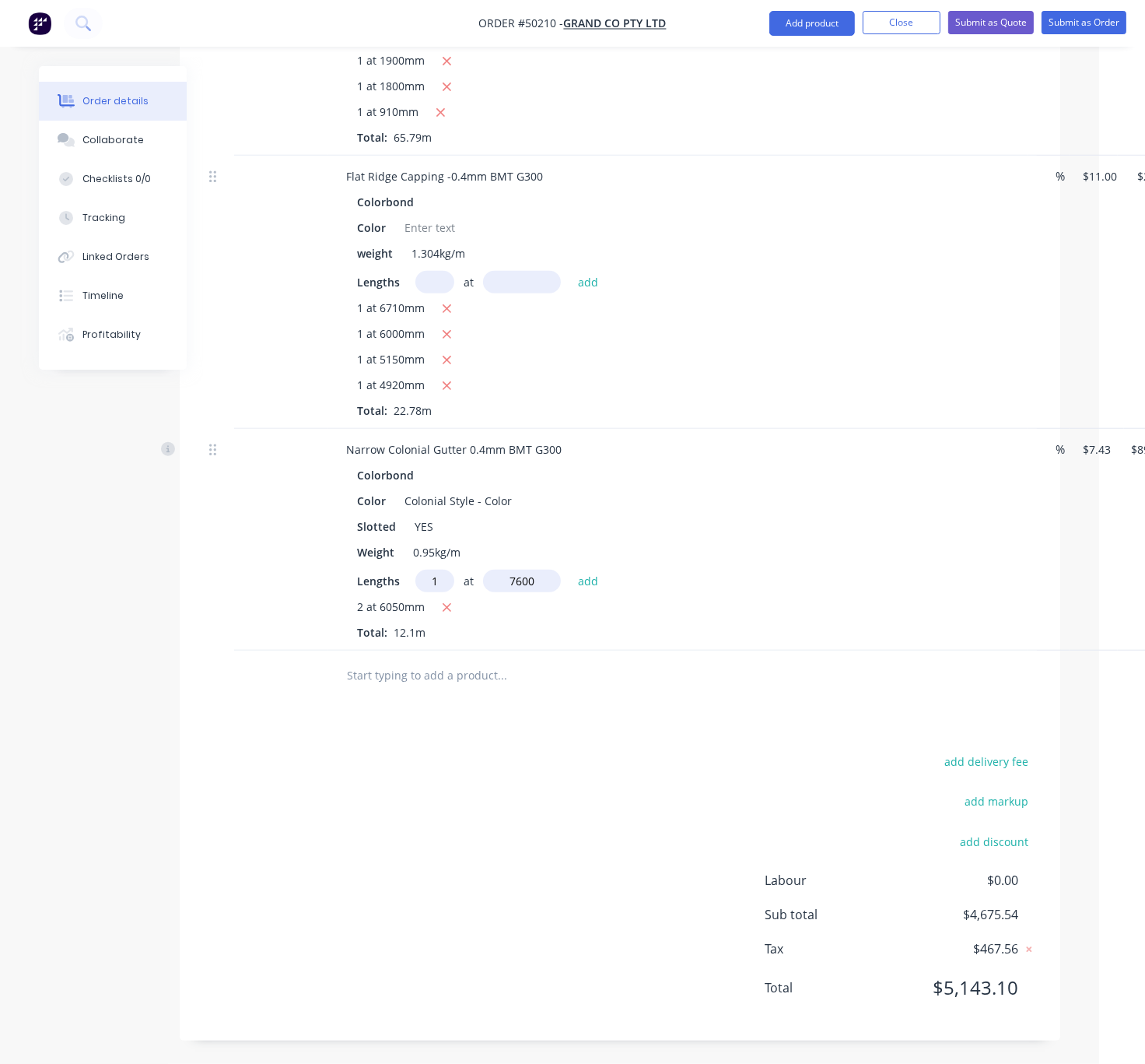
click at [571, 570] on button "add" at bounding box center [588, 580] width 36 height 21
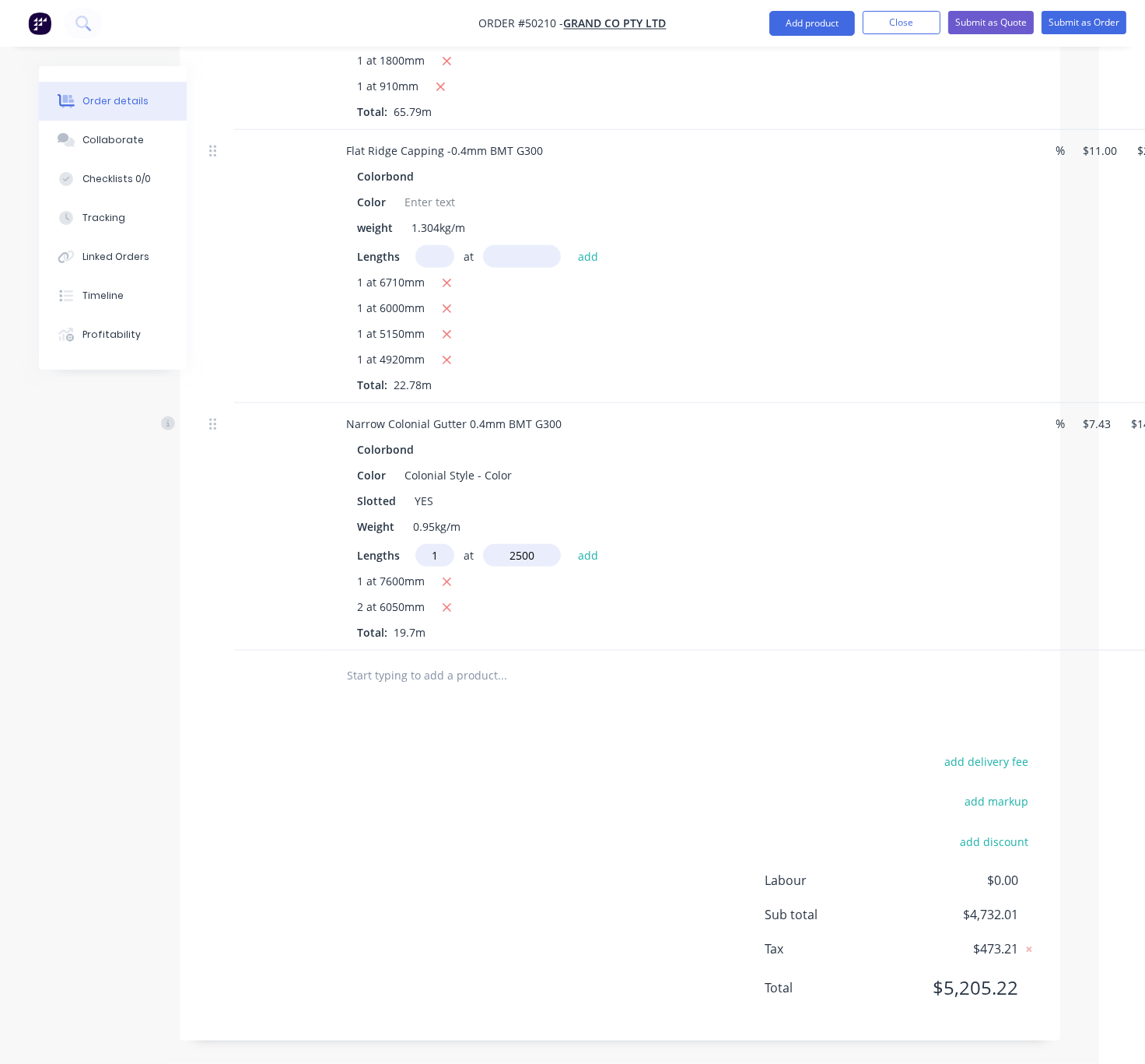
click at [571, 544] on button "add" at bounding box center [588, 555] width 36 height 21
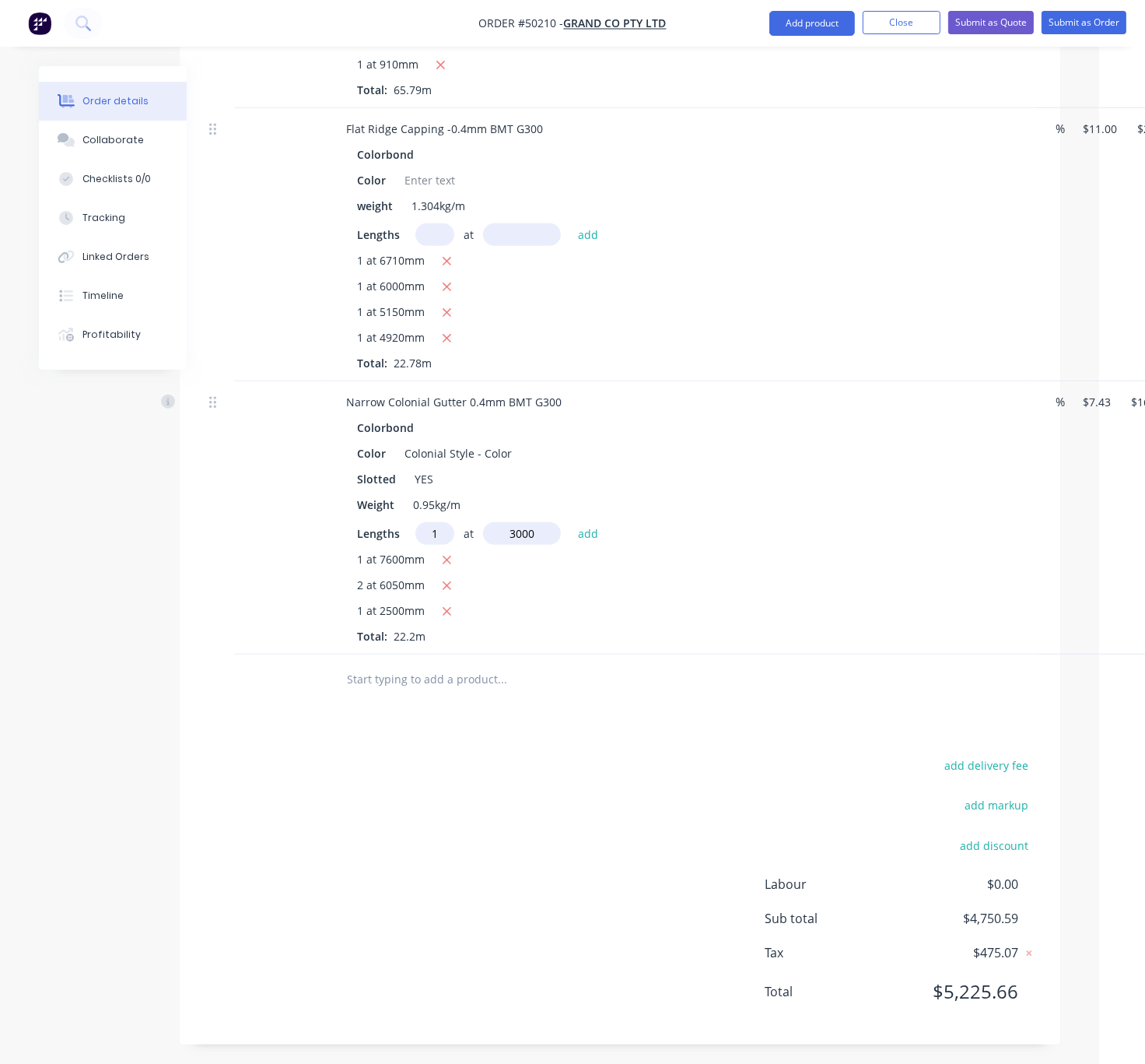
click at [571, 522] on button "add" at bounding box center [588, 532] width 36 height 21
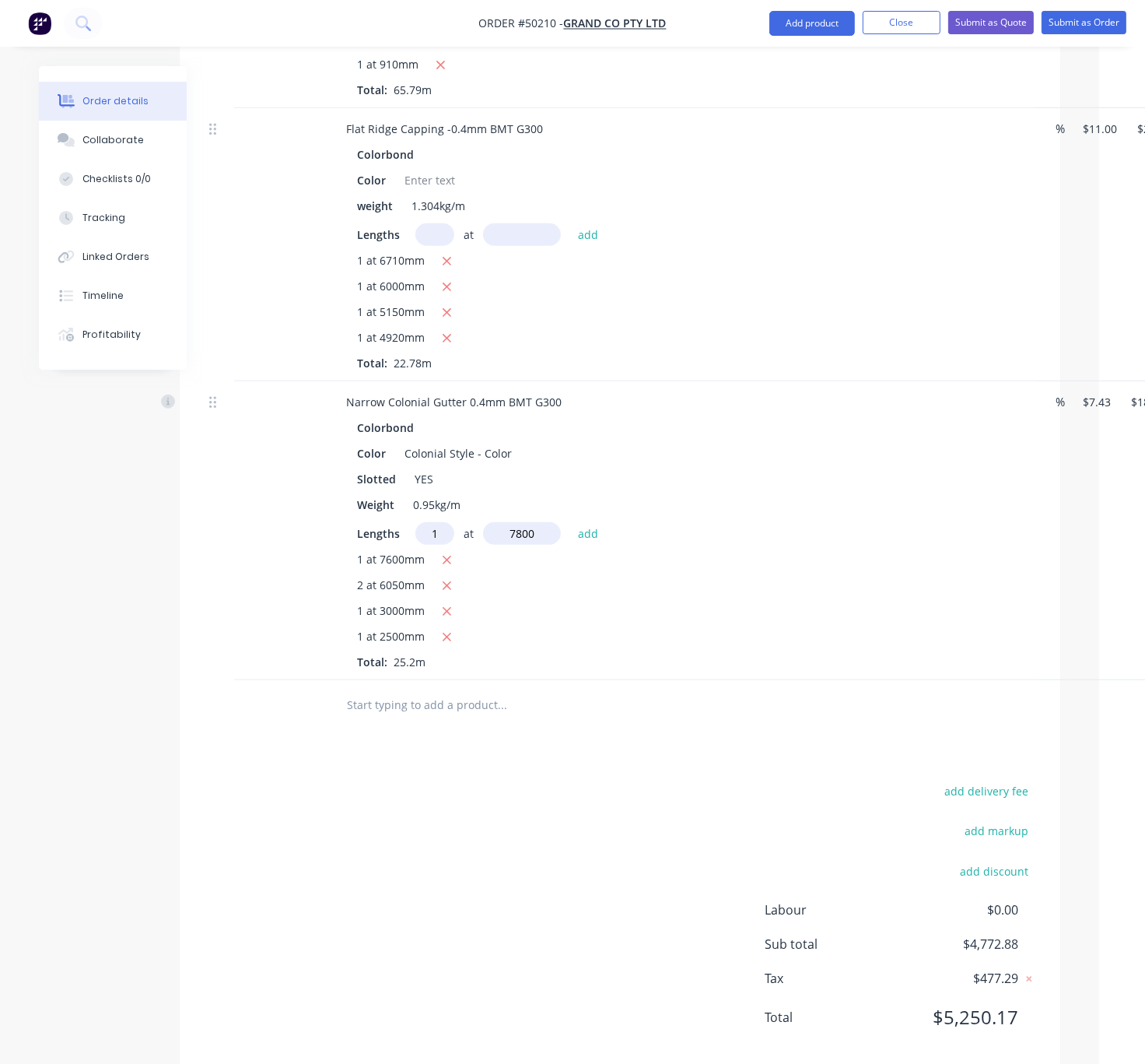
click at [571, 522] on button "add" at bounding box center [588, 532] width 36 height 21
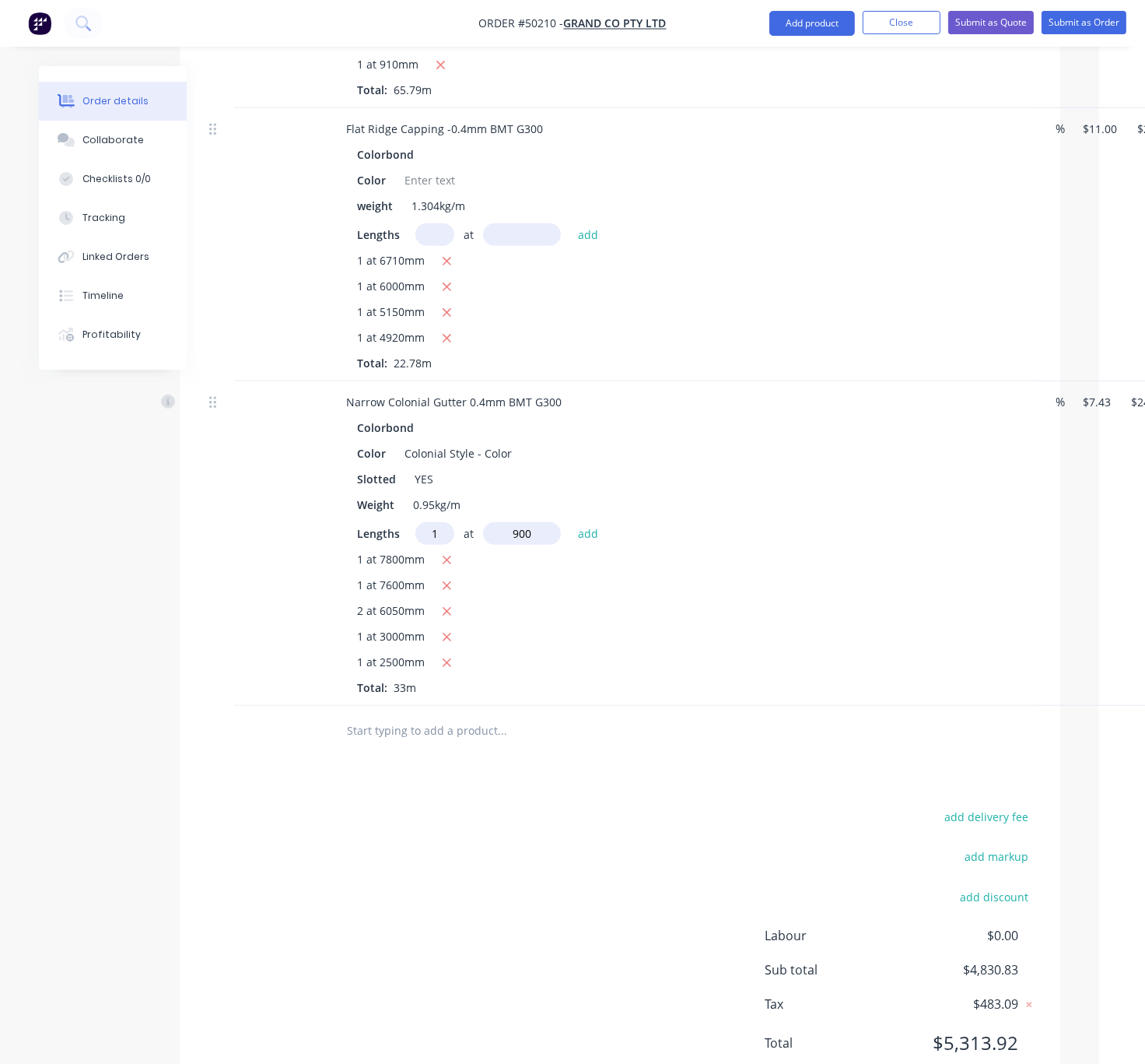
click at [571, 522] on button "add" at bounding box center [588, 532] width 36 height 21
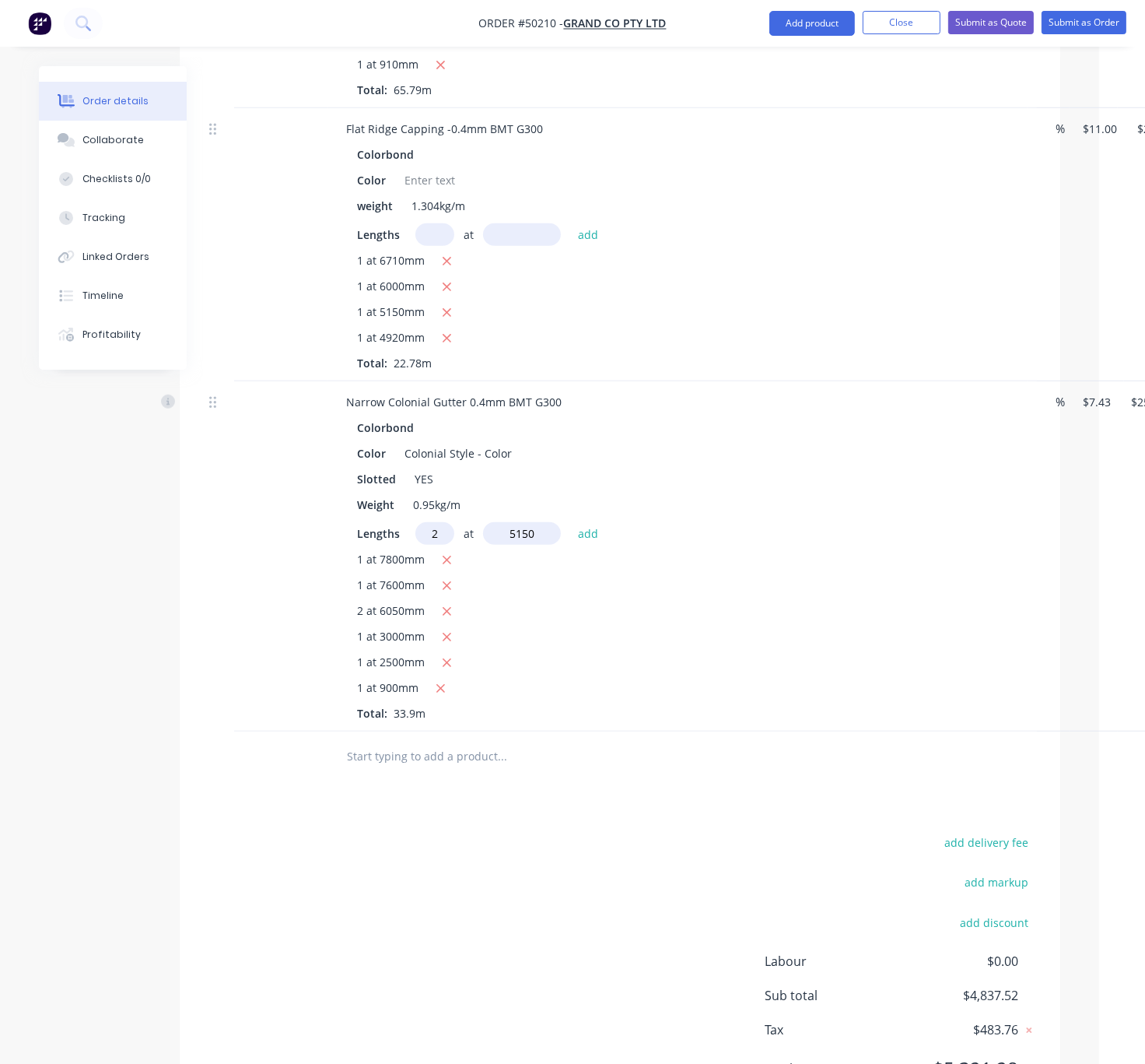
click at [571, 522] on button "add" at bounding box center [588, 532] width 36 height 21
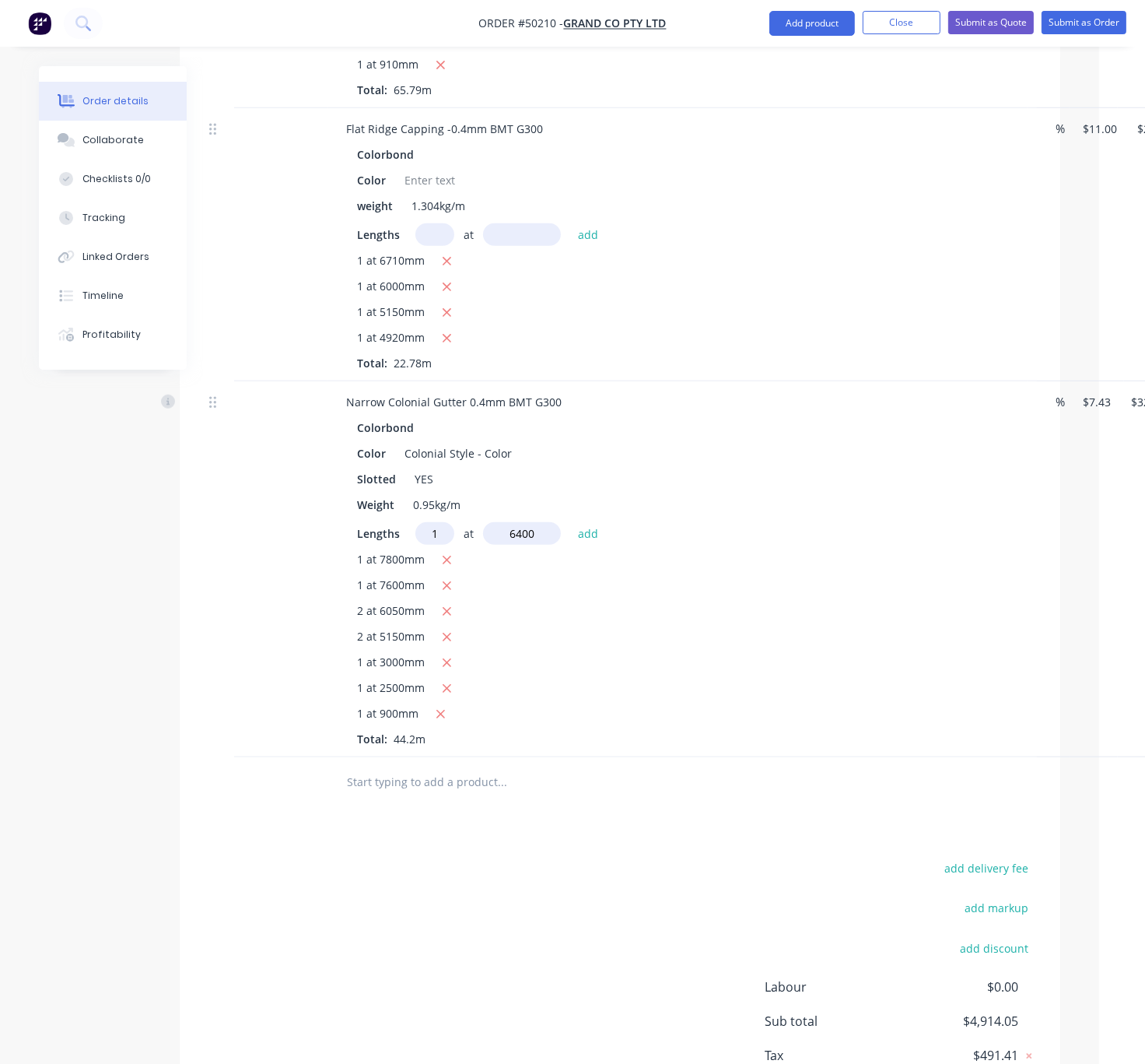
click at [571, 522] on button "add" at bounding box center [588, 532] width 36 height 21
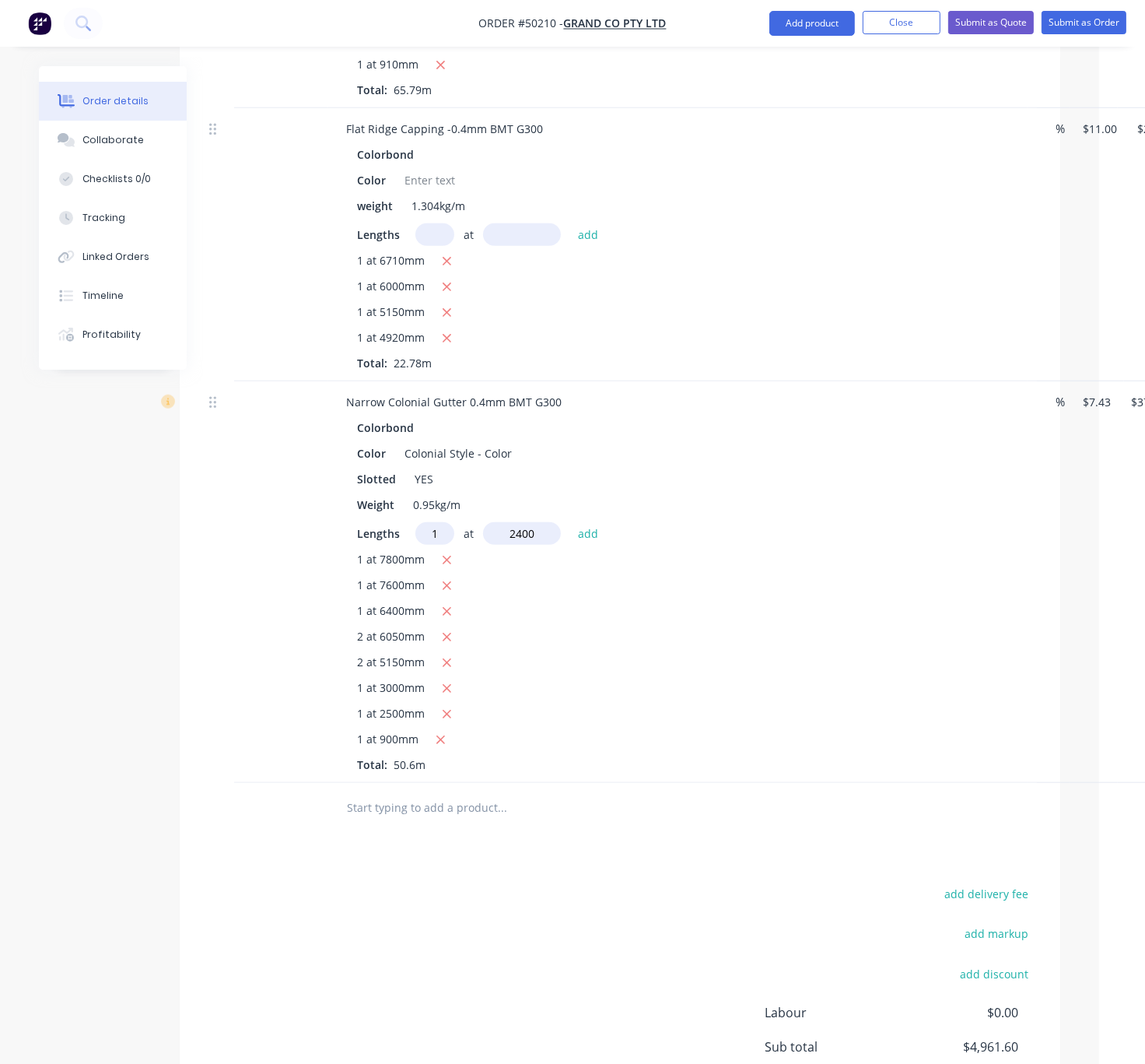
click at [571, 522] on button "add" at bounding box center [588, 532] width 36 height 21
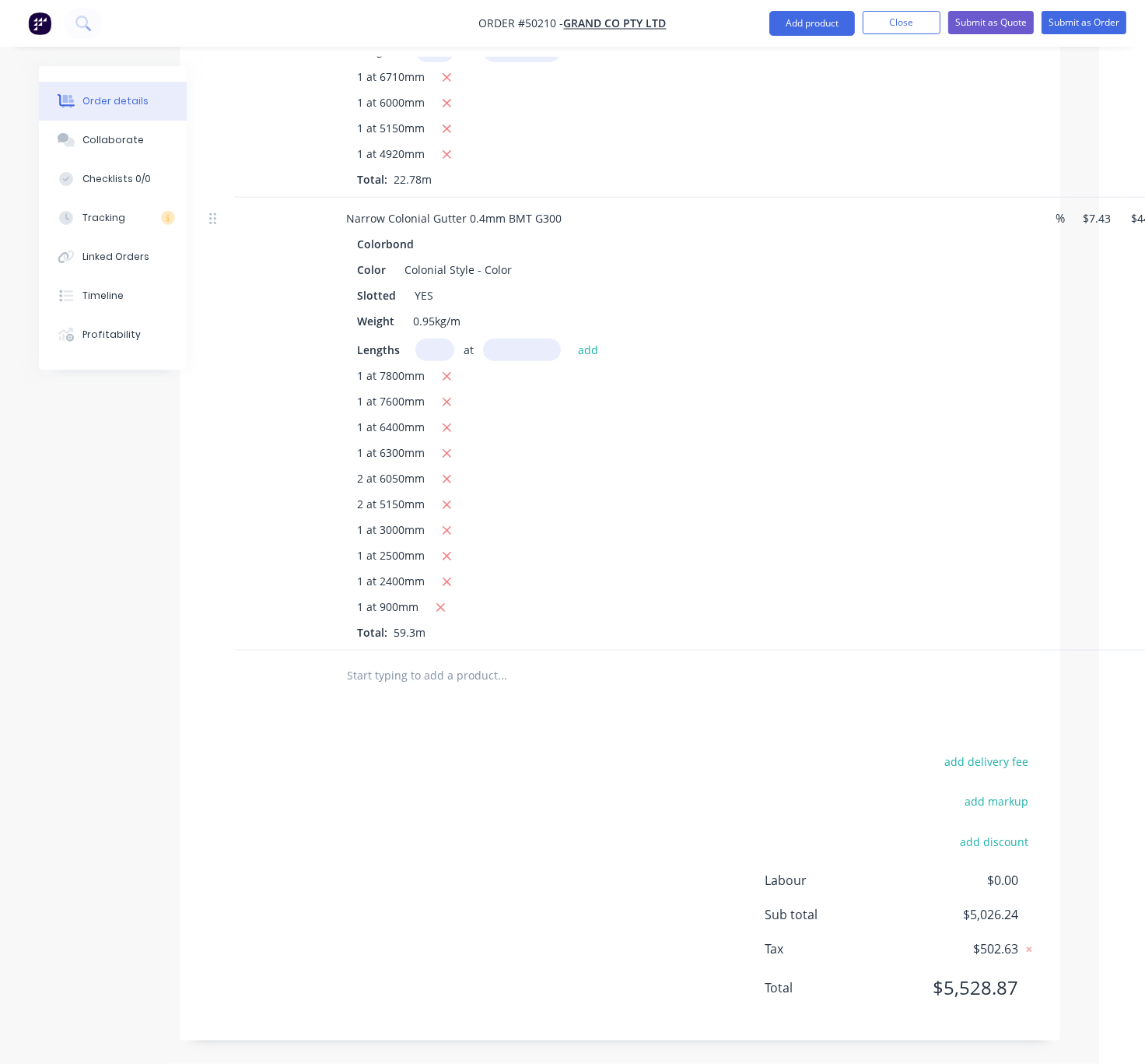
scroll to position [1565, 30]
click at [793, 24] on button "Add product" at bounding box center [813, 22] width 86 height 24
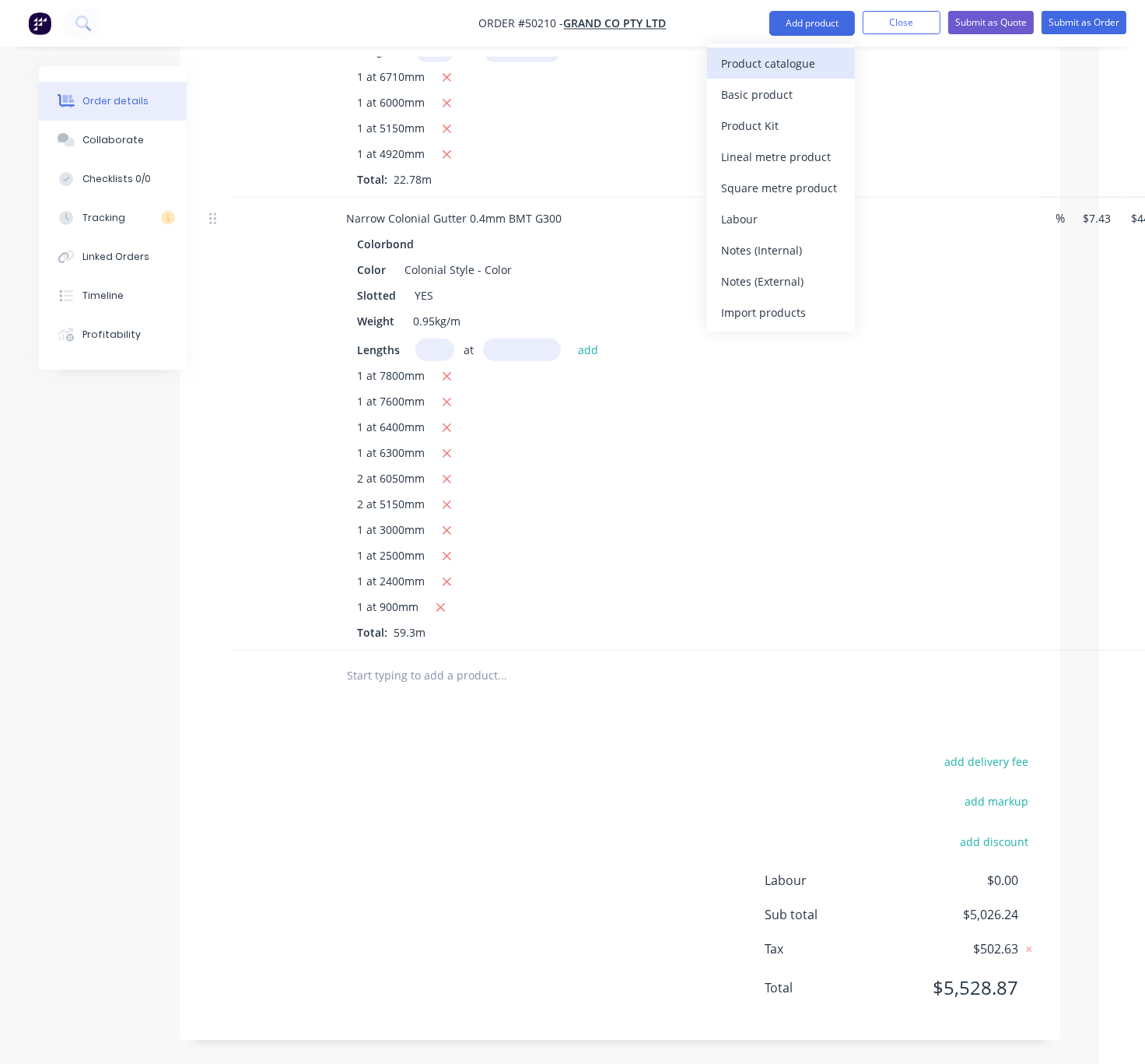
click at [781, 64] on div "Product catalogue" at bounding box center [781, 63] width 120 height 22
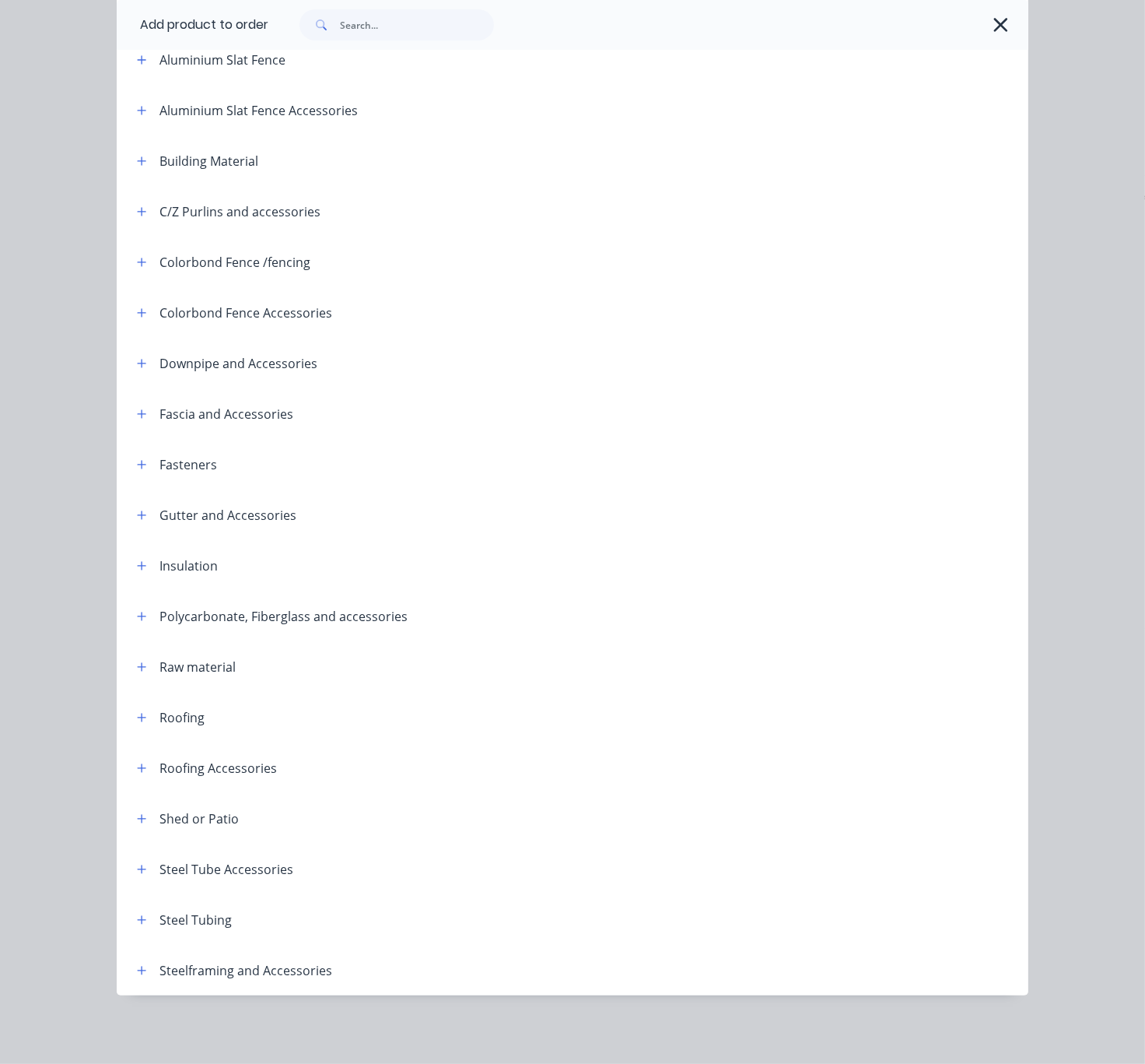
scroll to position [210, 0]
click at [132, 505] on button "button" at bounding box center [142, 515] width 20 height 20
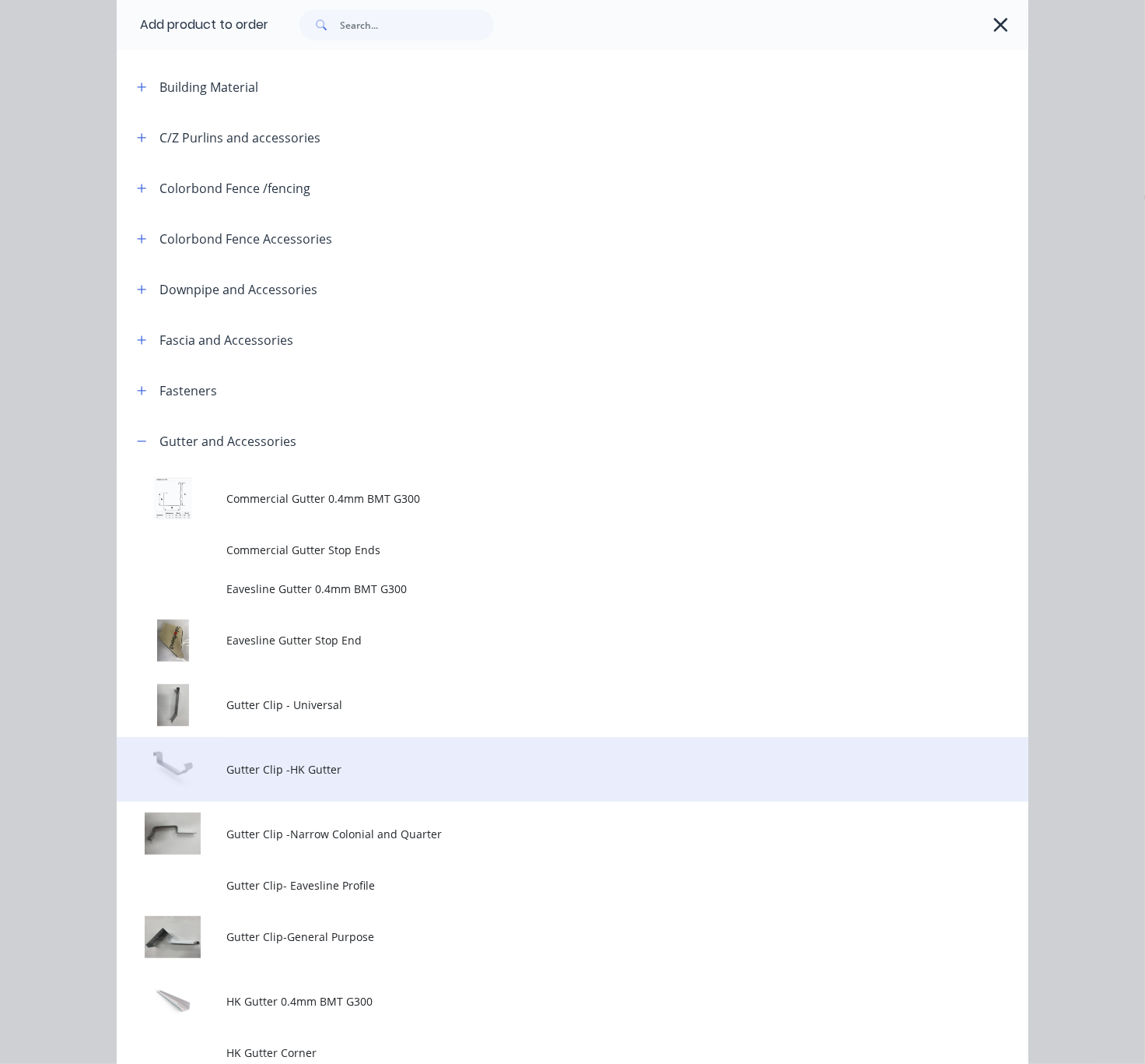
scroll to position [484, 0]
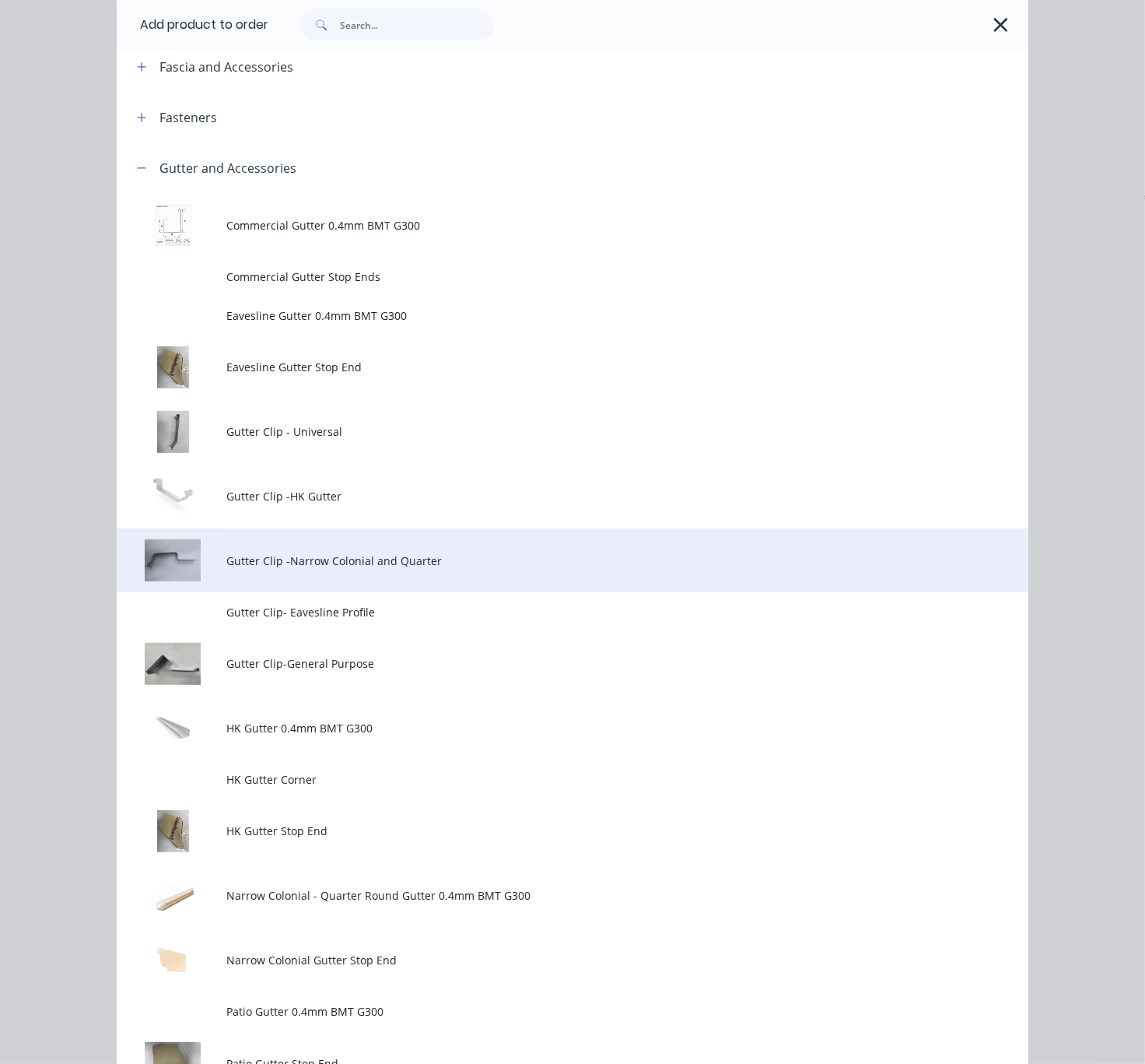
click at [439, 593] on td "Gutter Clip -Narrow Colonial and Quarter" at bounding box center [627, 561] width 802 height 64
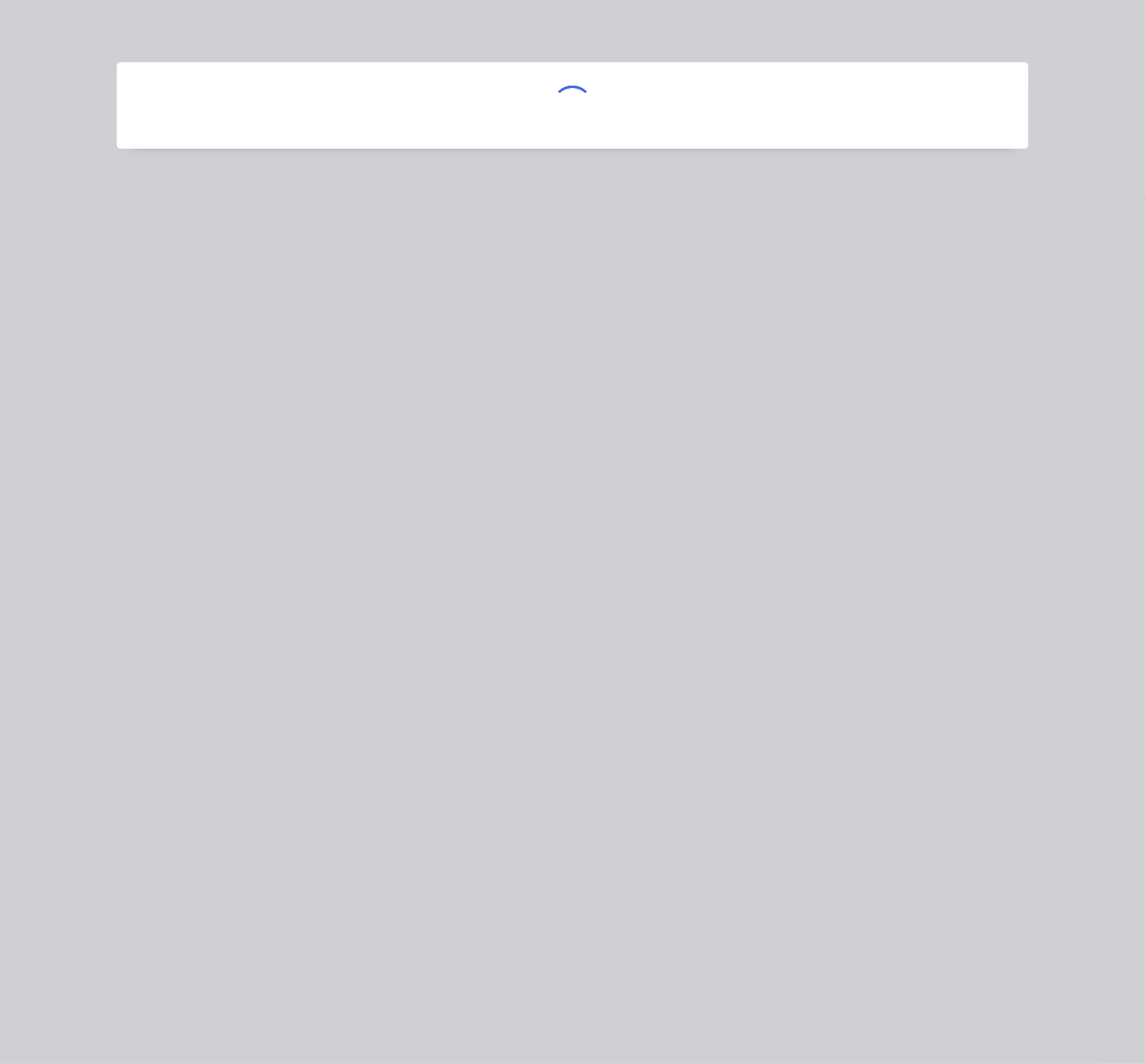
scroll to position [0, 0]
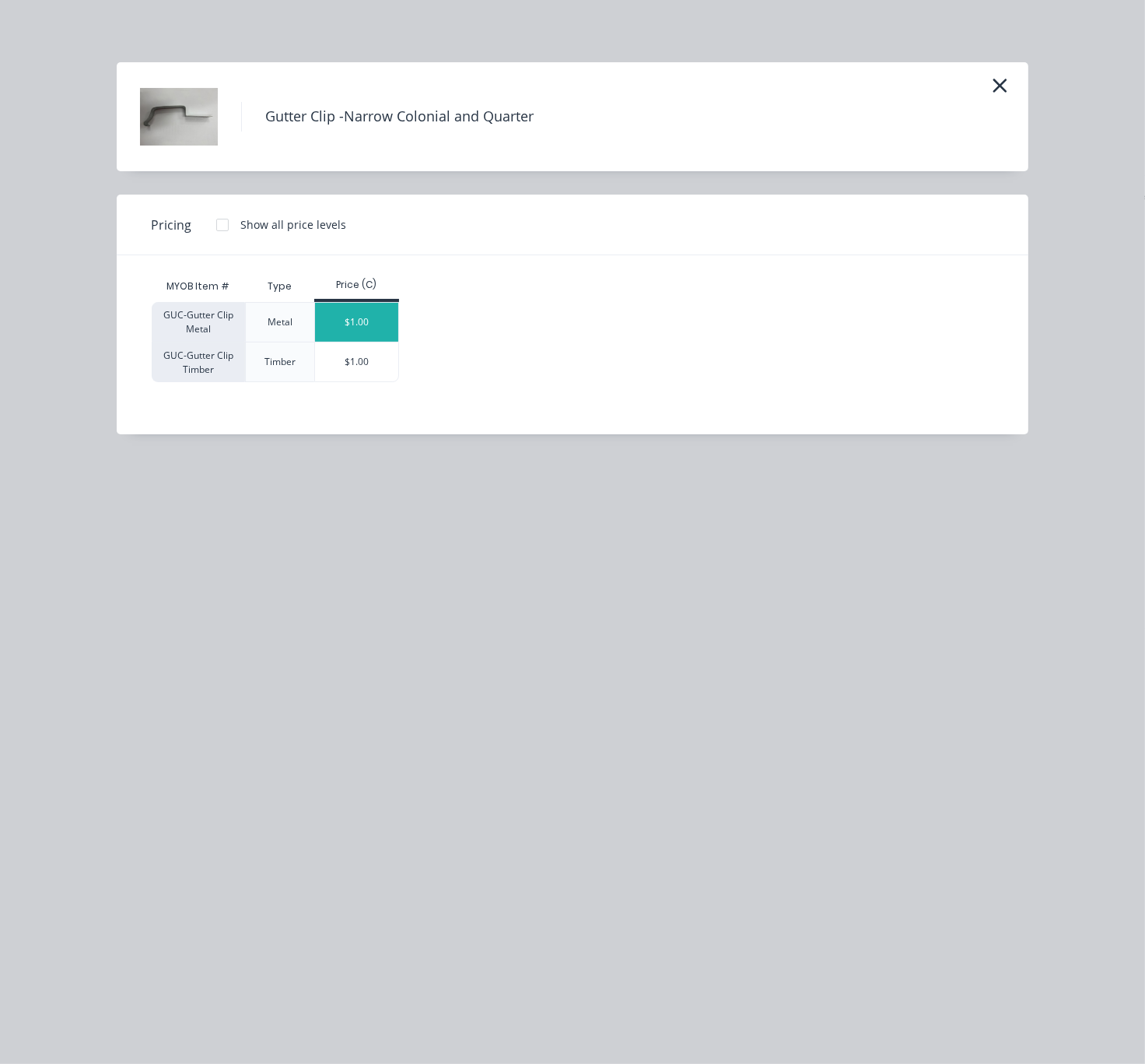
click at [339, 338] on div "$1.00" at bounding box center [357, 322] width 83 height 39
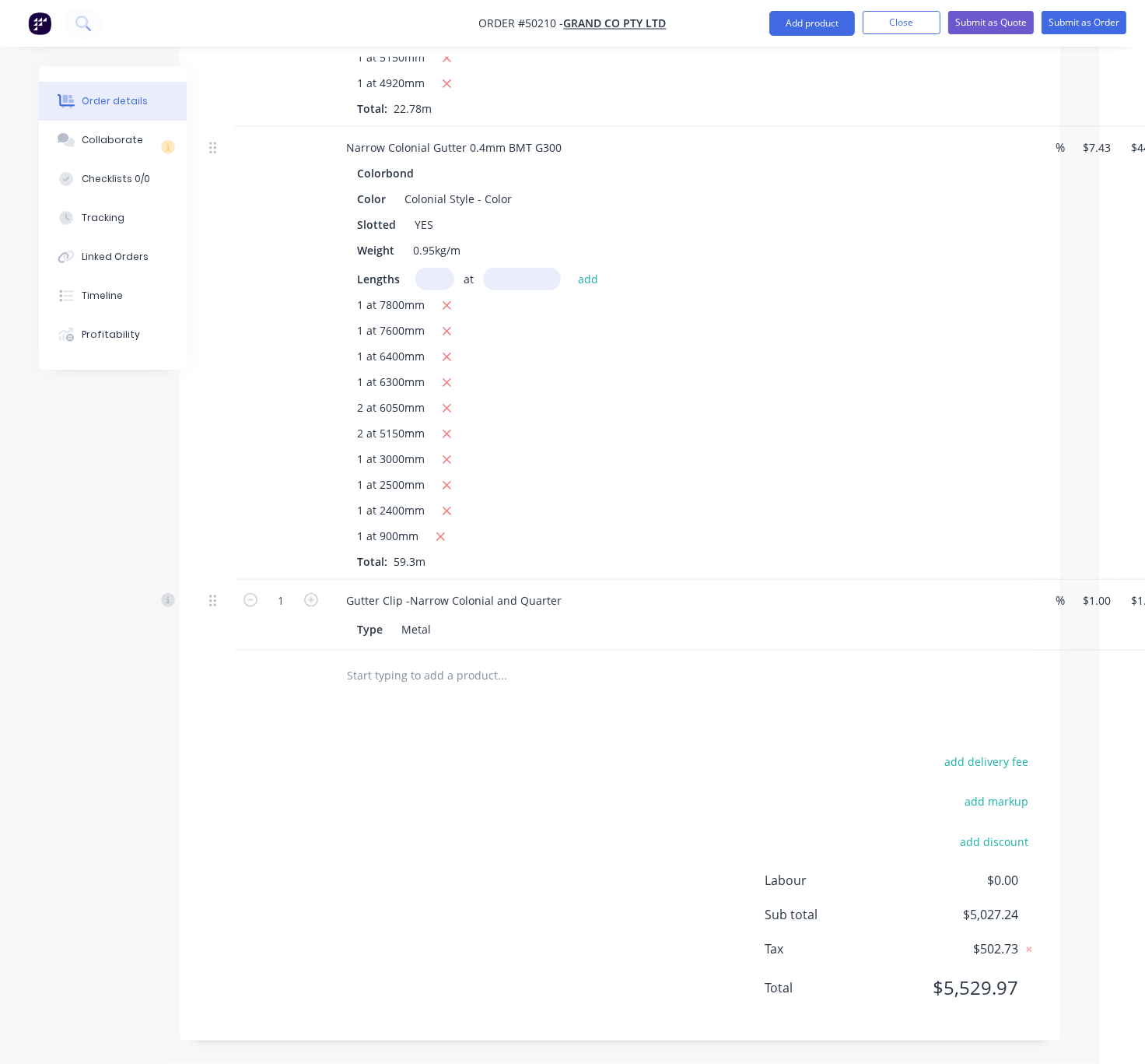
scroll to position [1639, 30]
click at [276, 589] on input "1" at bounding box center [280, 601] width 40 height 23
click at [793, 22] on button "Add product" at bounding box center [813, 22] width 86 height 24
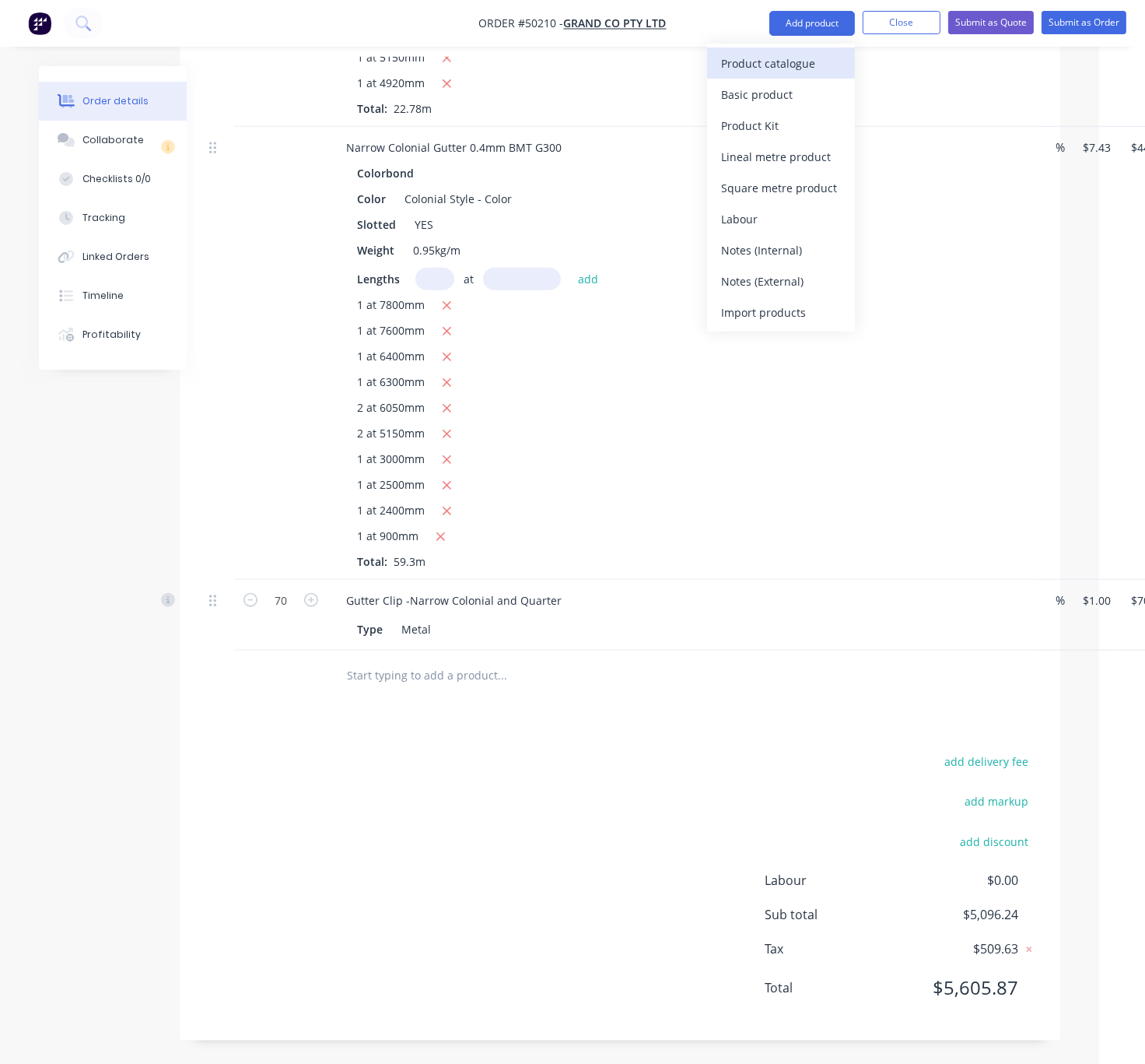
click at [792, 58] on div "Product catalogue" at bounding box center [781, 63] width 120 height 22
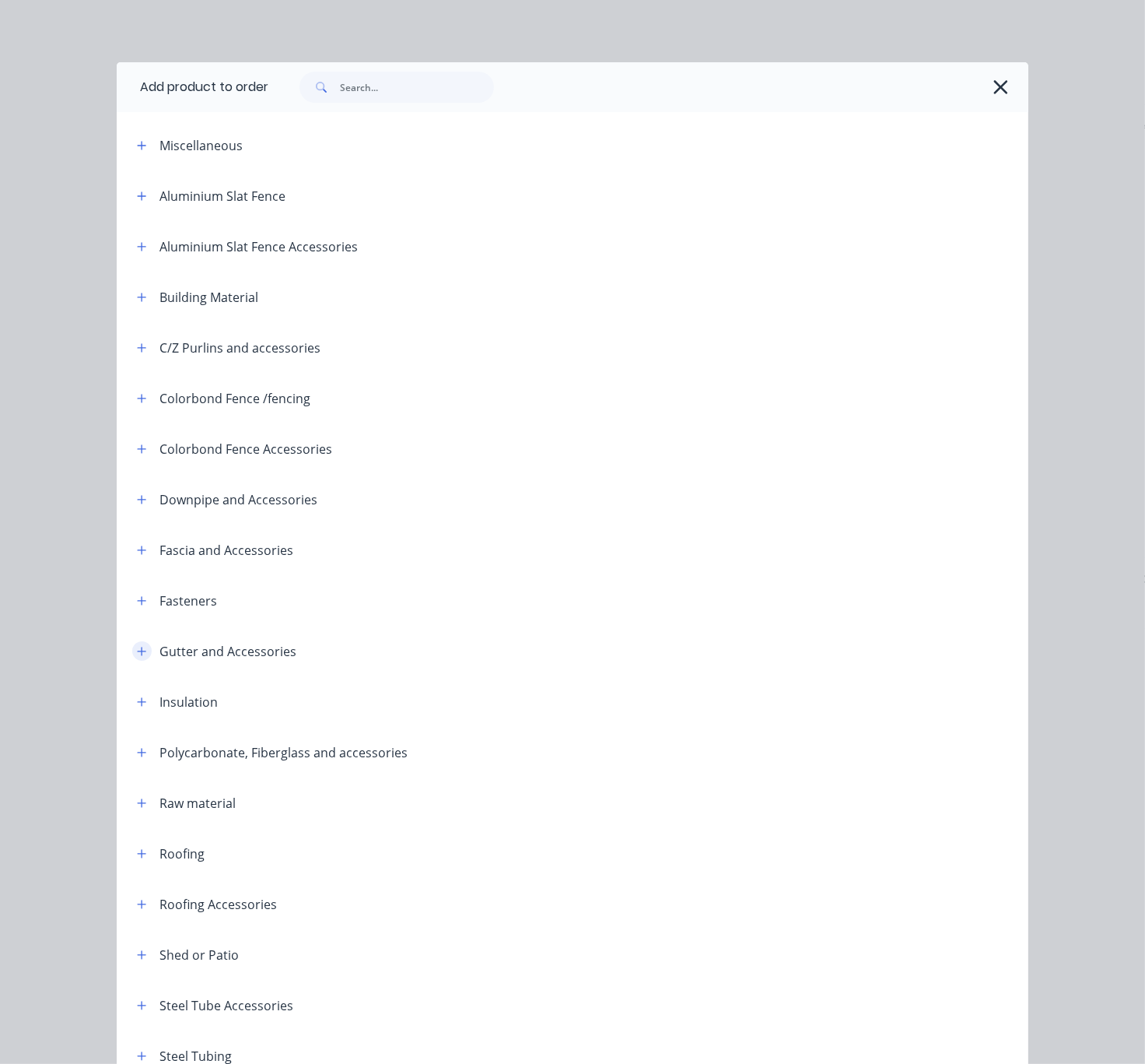
click at [138, 657] on icon "button" at bounding box center [142, 651] width 10 height 11
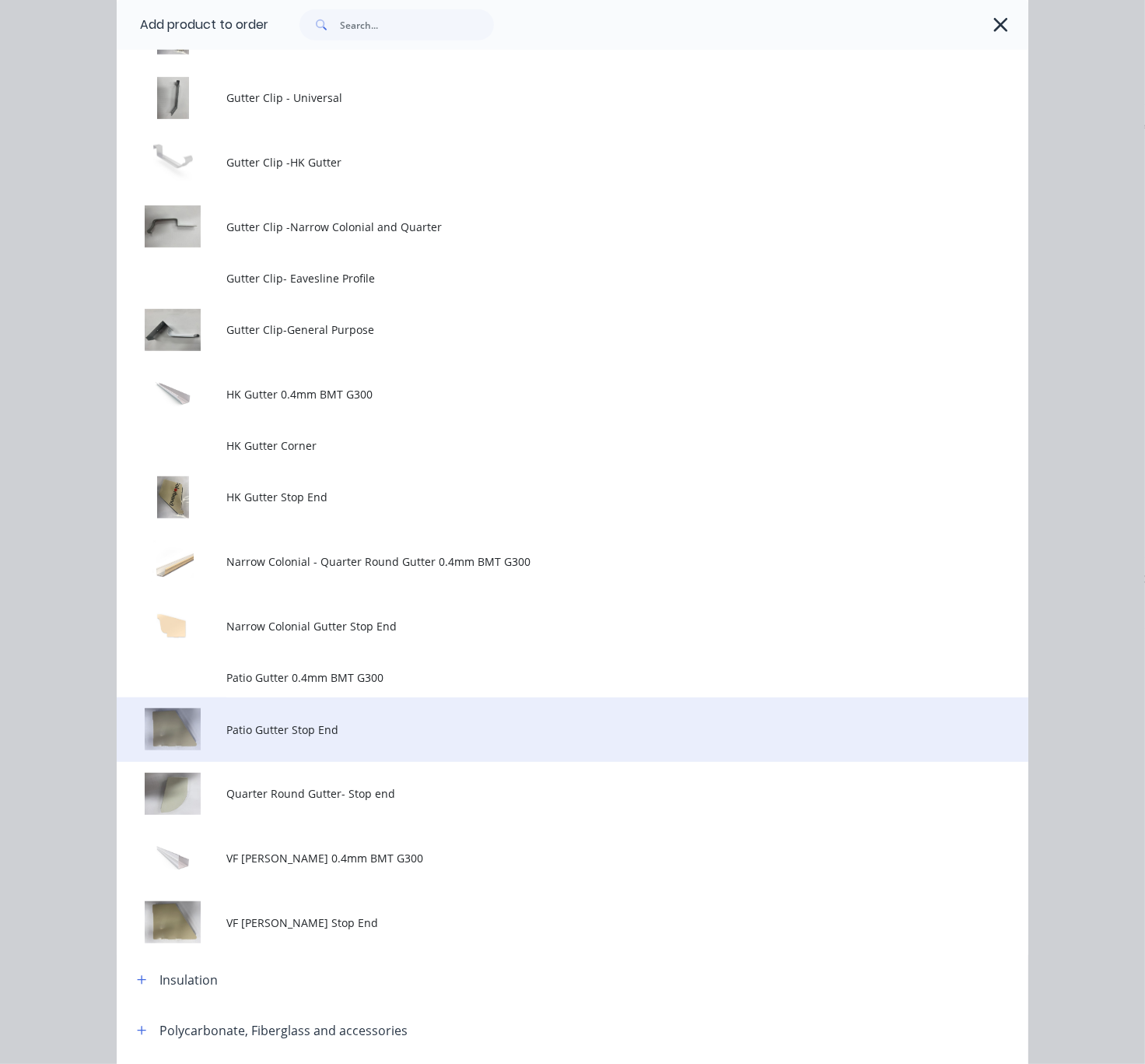
scroll to position [1089, 0]
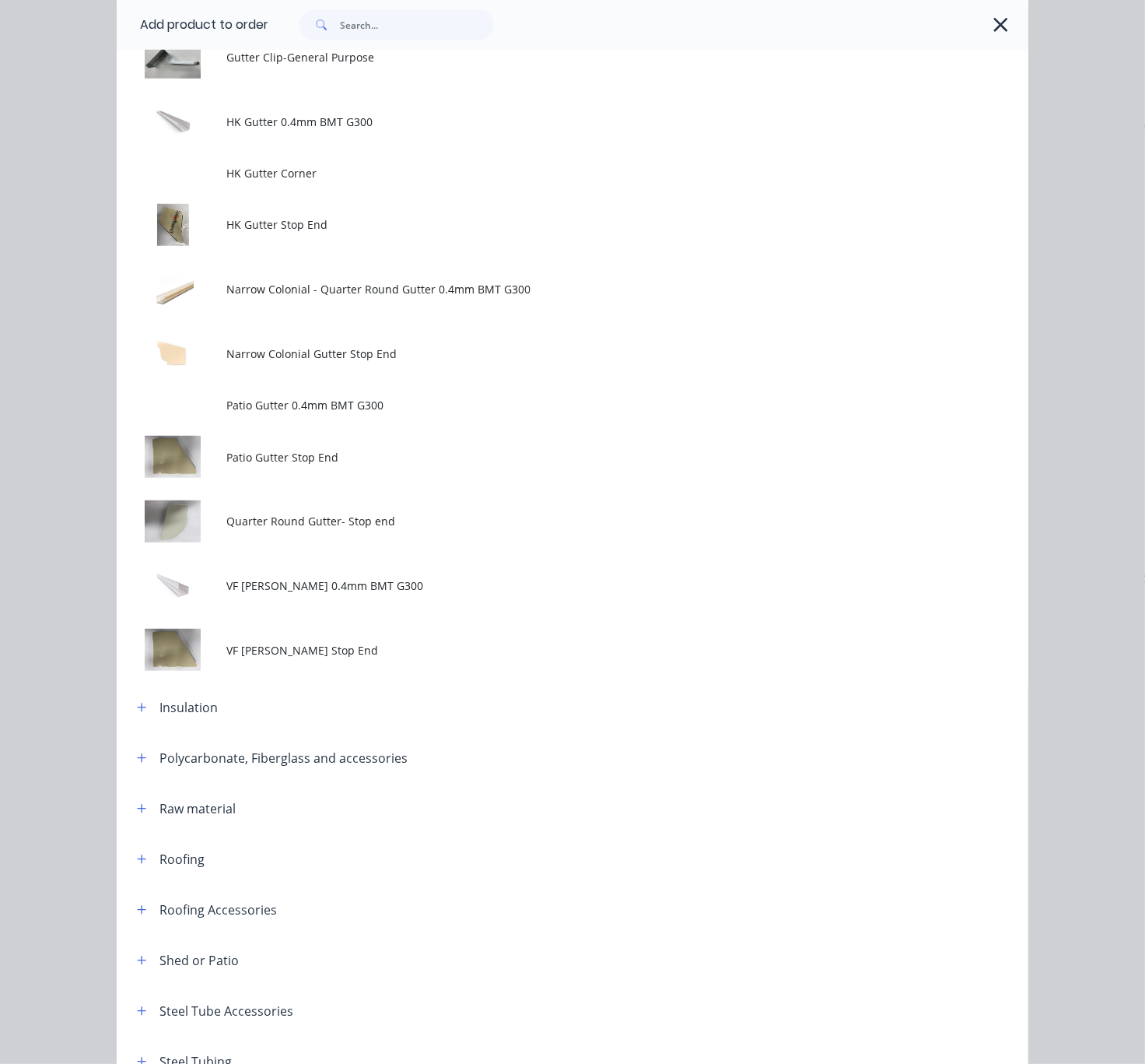
click at [409, 386] on td "Narrow Colonial Gutter Stop End" at bounding box center [627, 354] width 802 height 64
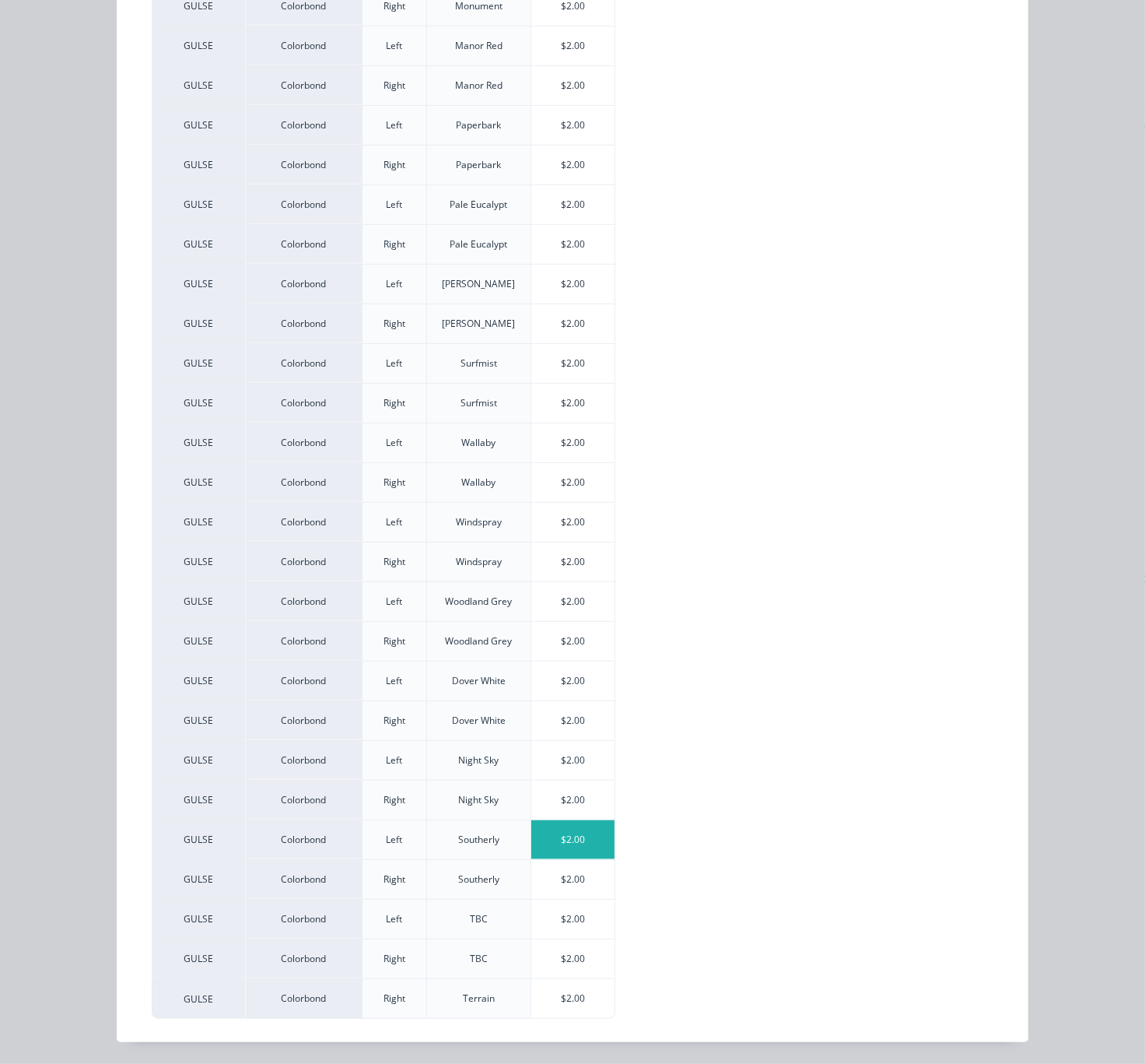
scroll to position [1664, 30]
click at [575, 923] on div "$2.00" at bounding box center [572, 919] width 83 height 39
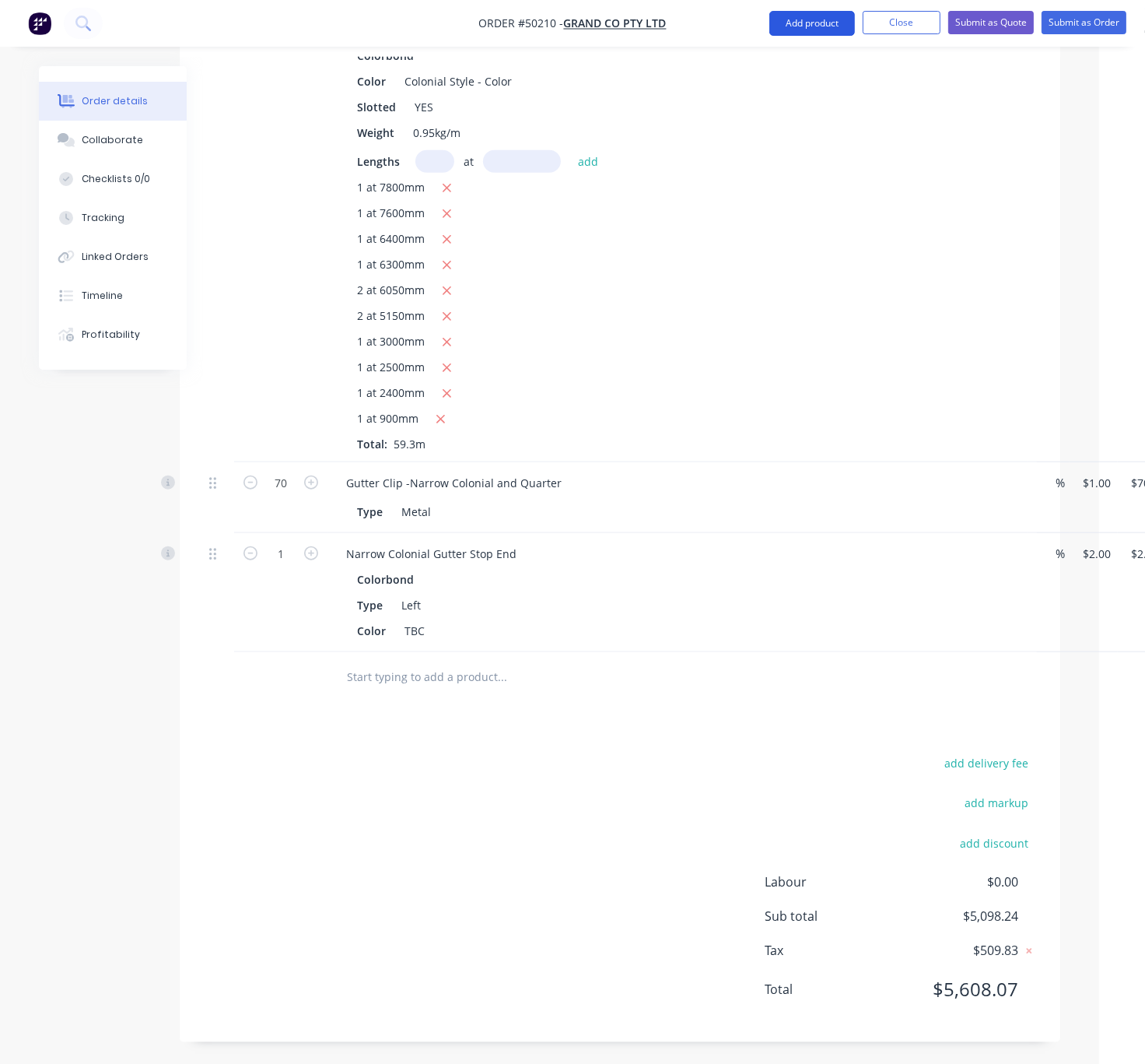
click at [789, 24] on button "Add product" at bounding box center [813, 22] width 86 height 24
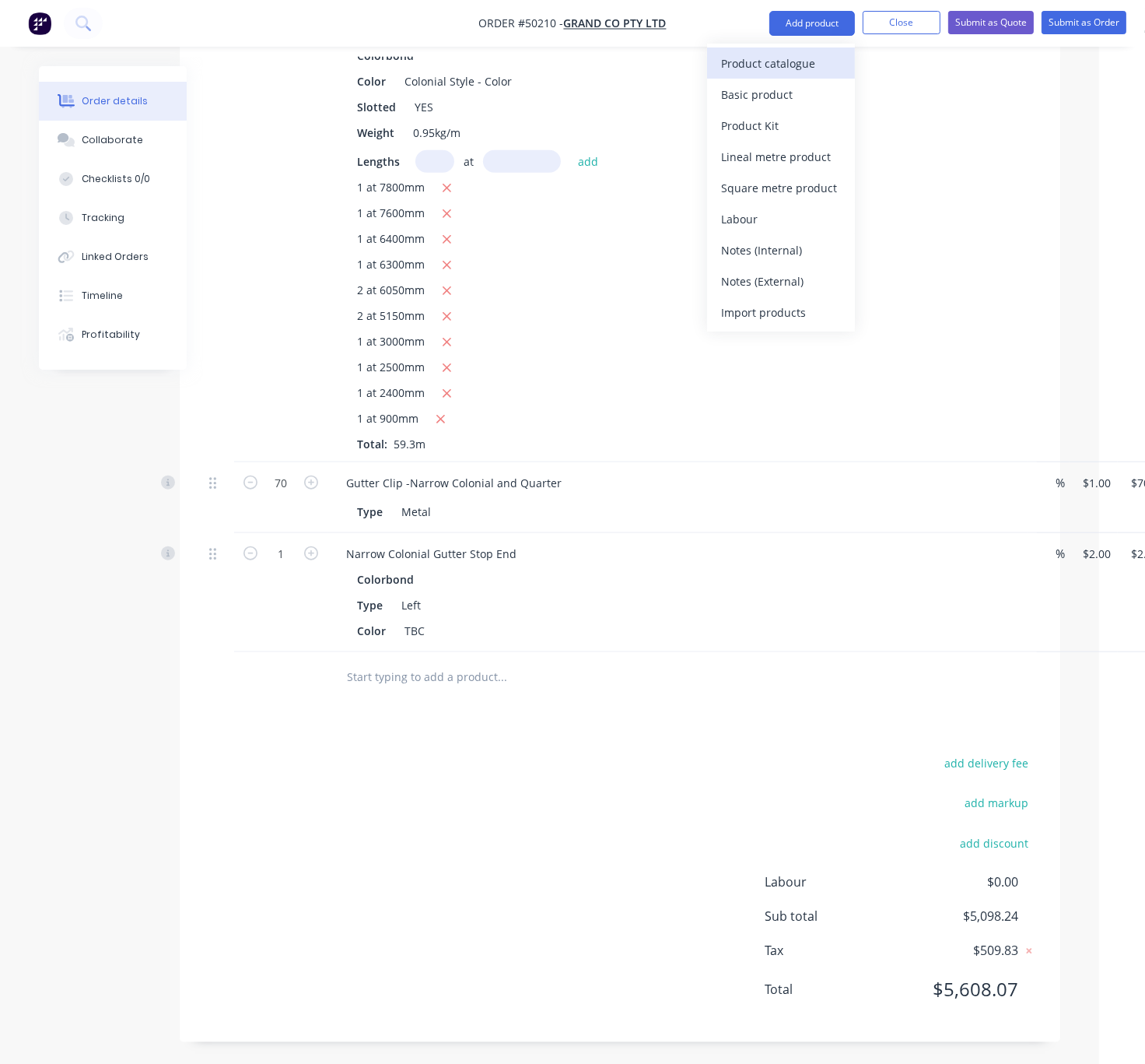
click at [779, 64] on div "Product catalogue" at bounding box center [781, 63] width 120 height 22
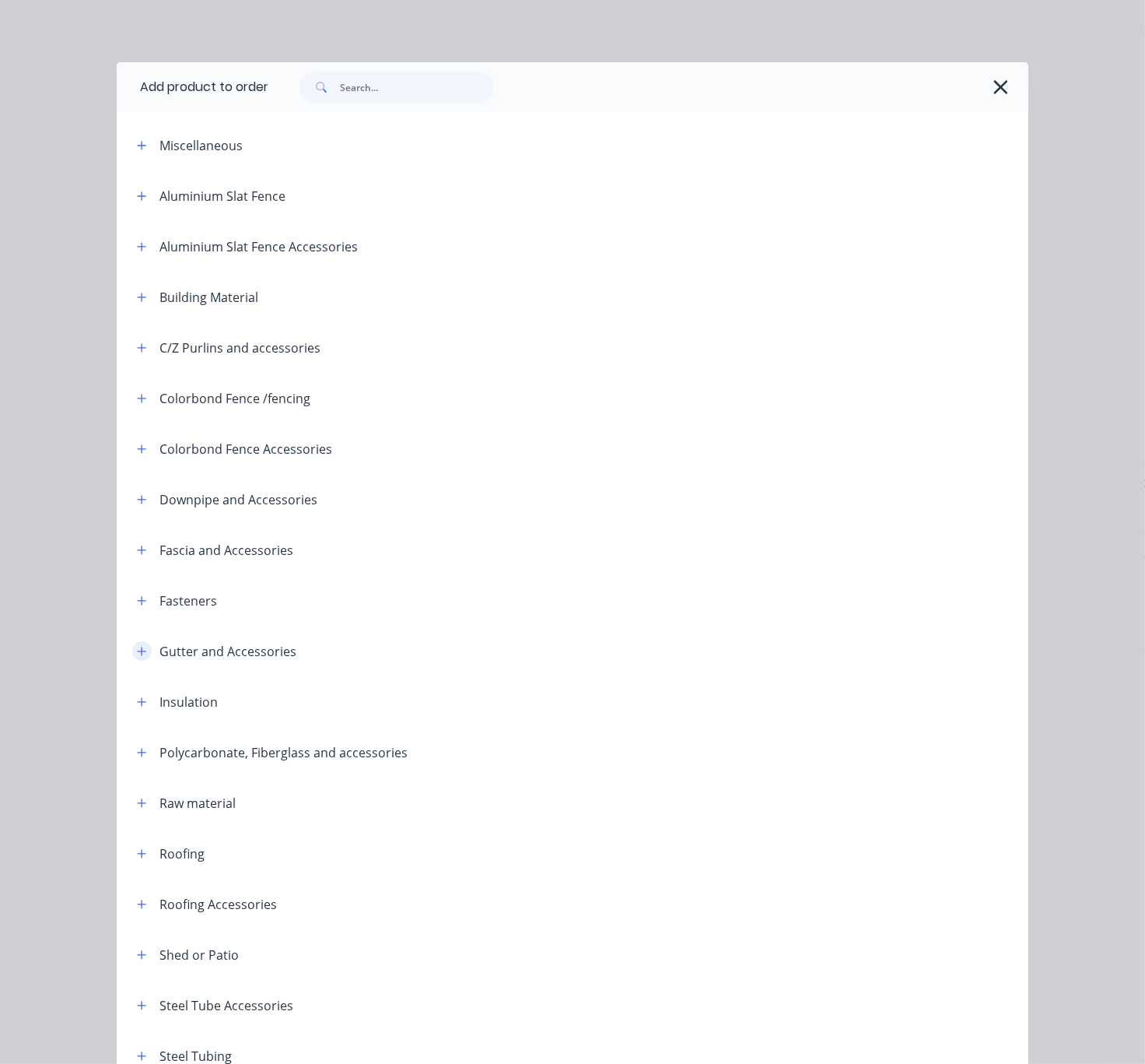
click at [137, 657] on icon "button" at bounding box center [142, 651] width 10 height 11
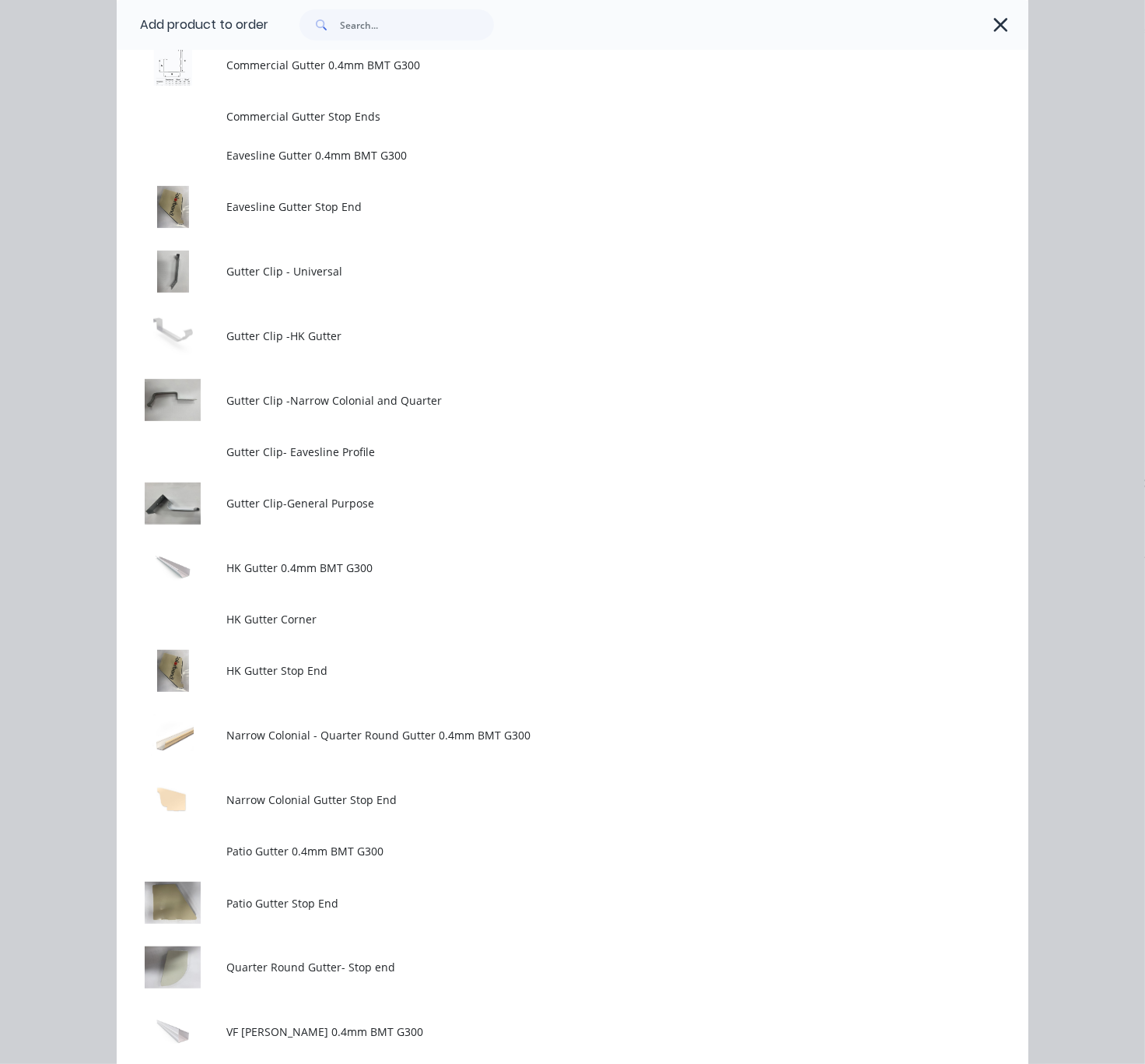
scroll to position [817, 0]
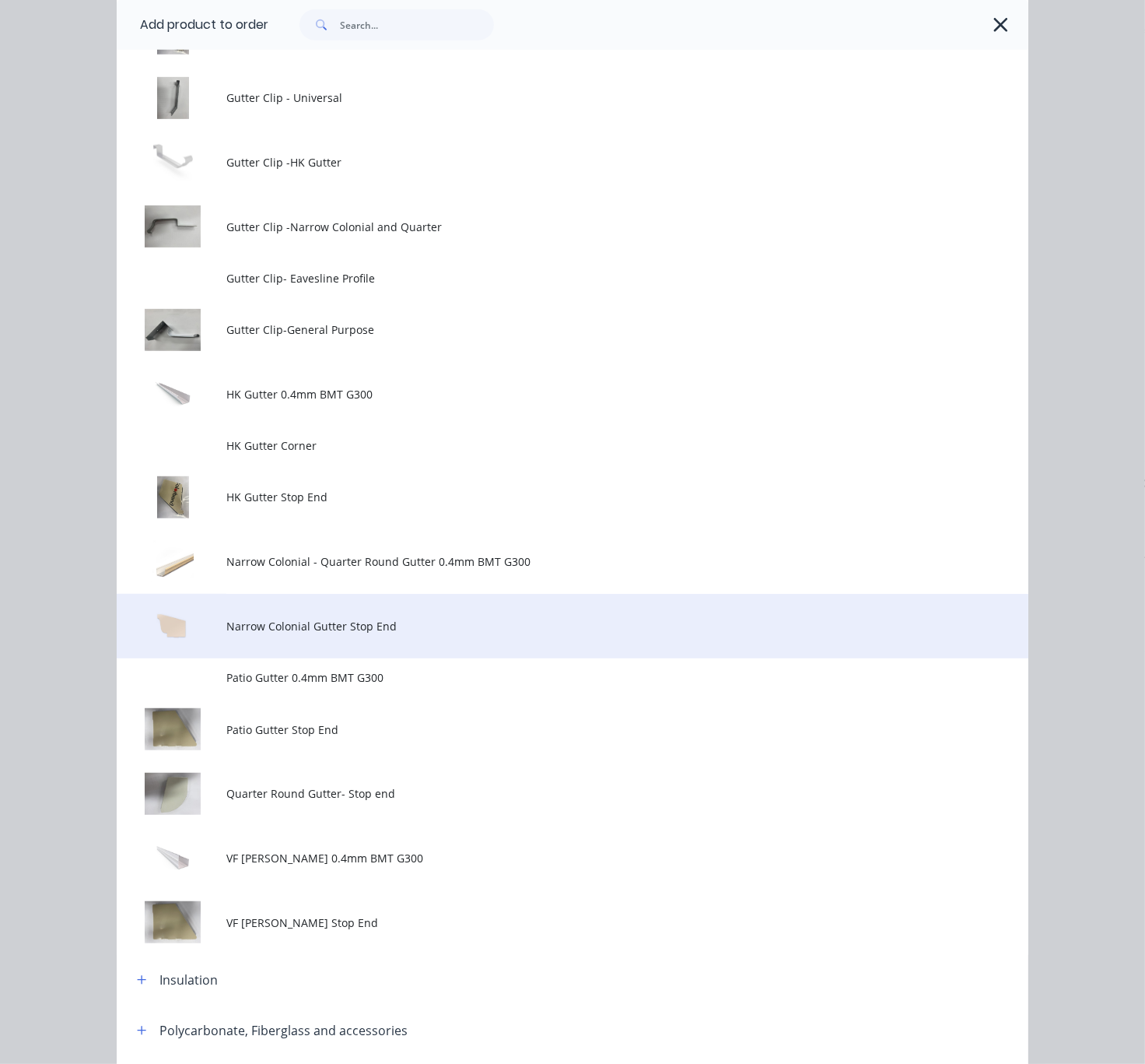
click at [412, 634] on span "Narrow Colonial Gutter Stop End" at bounding box center [547, 625] width 642 height 17
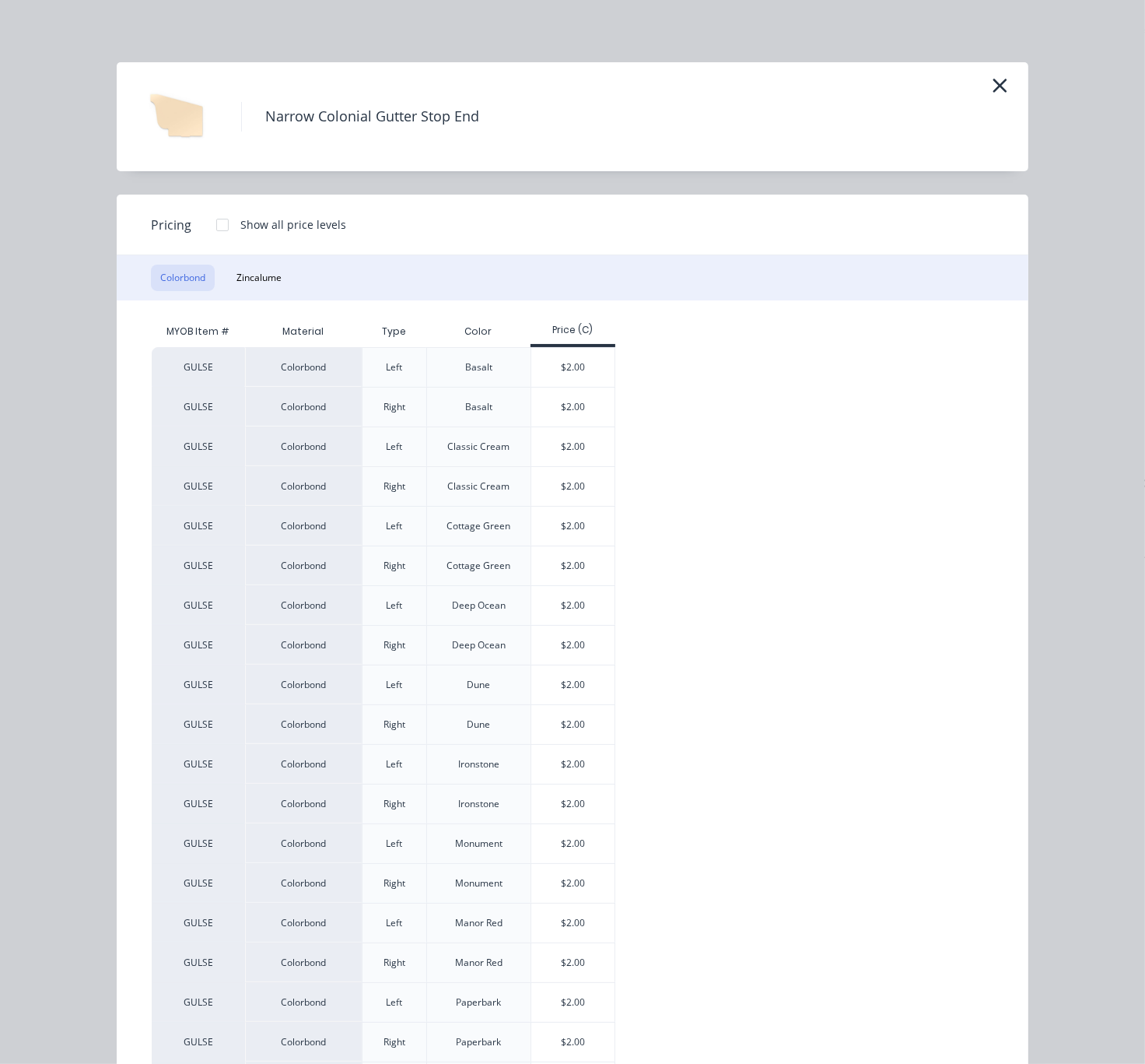
scroll to position [943, 0]
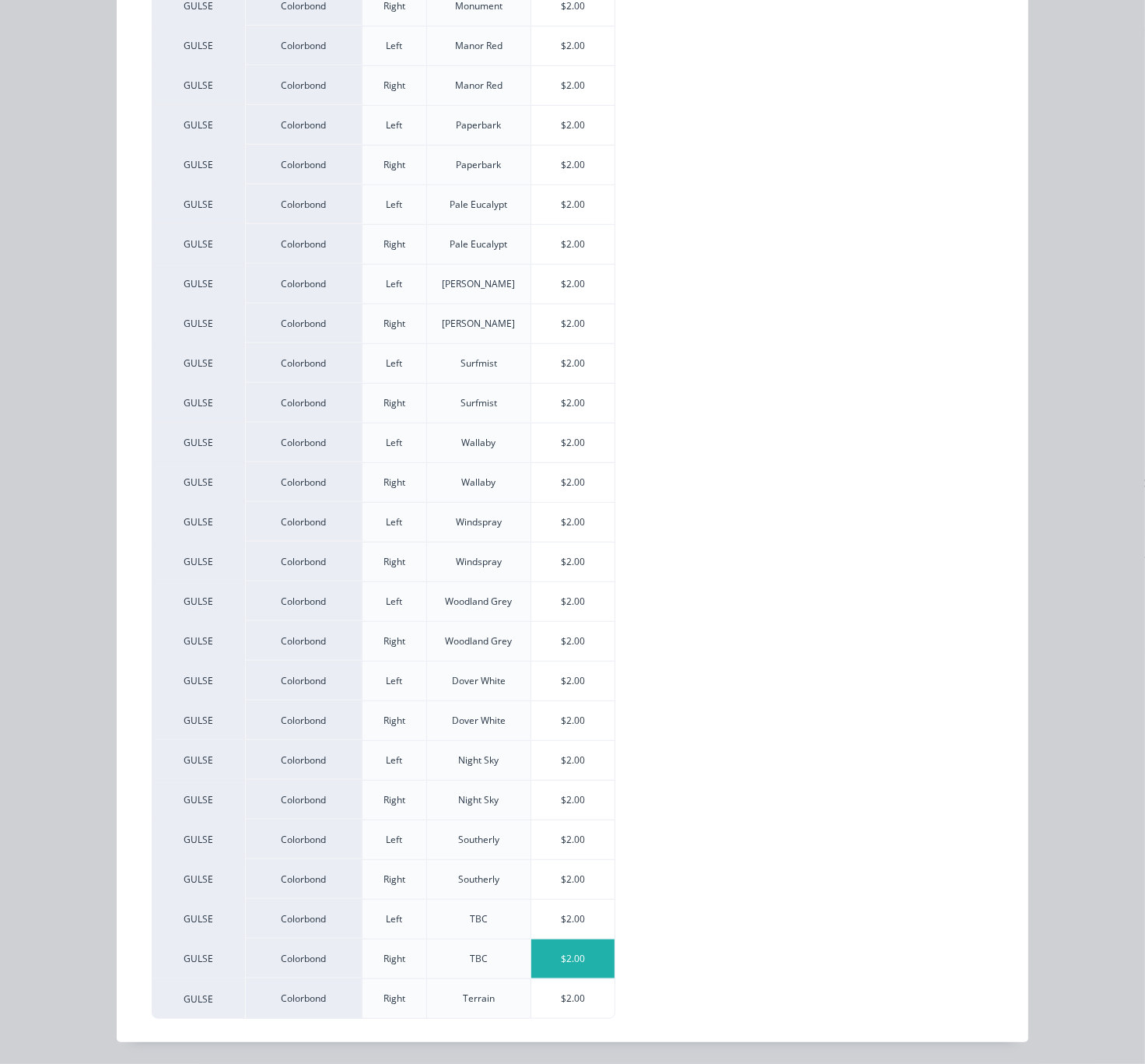
click at [583, 958] on div "$2.00" at bounding box center [572, 958] width 83 height 39
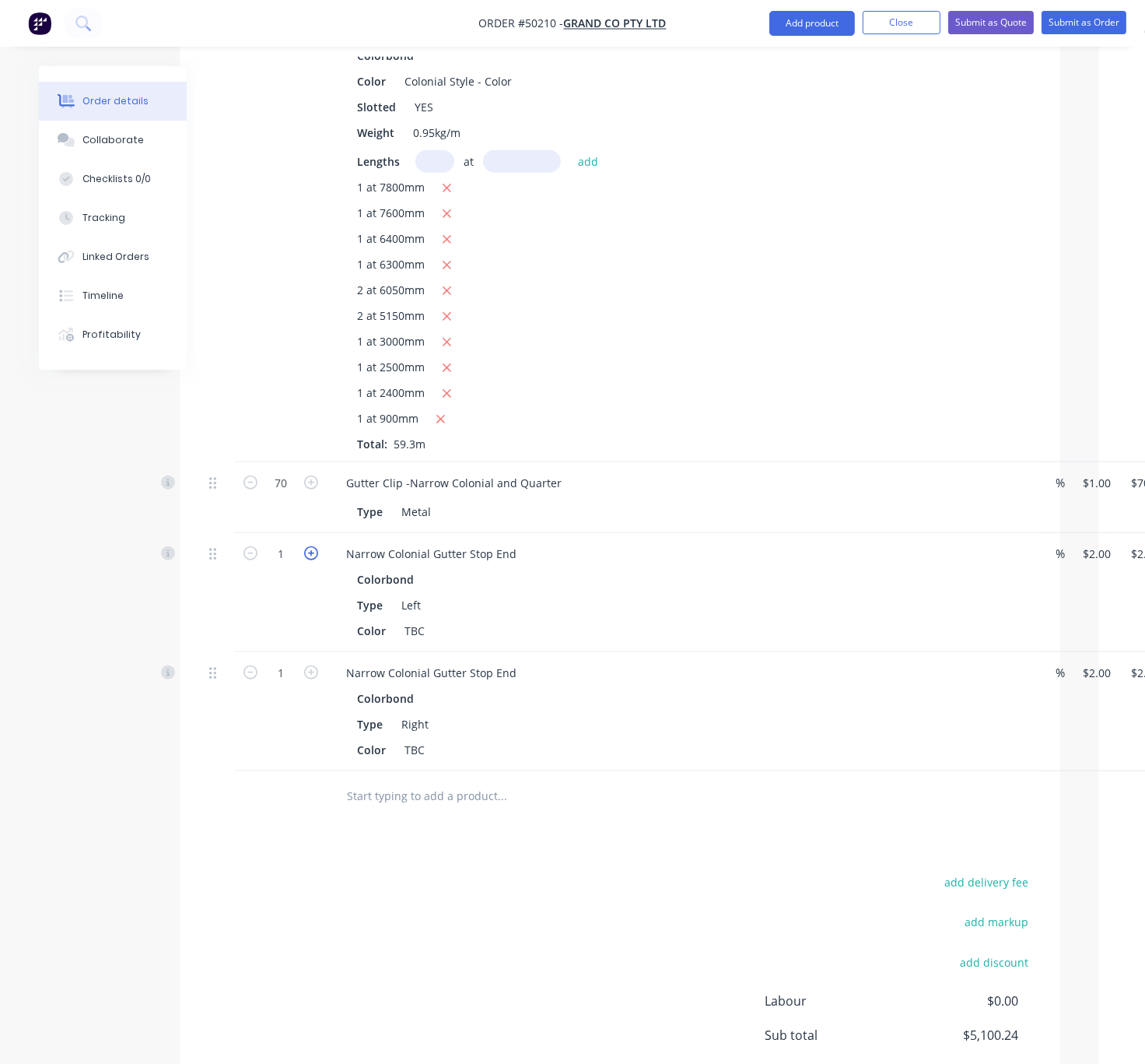
click at [312, 560] on icon "button" at bounding box center [311, 553] width 14 height 14
click at [312, 679] on icon "button" at bounding box center [311, 672] width 14 height 14
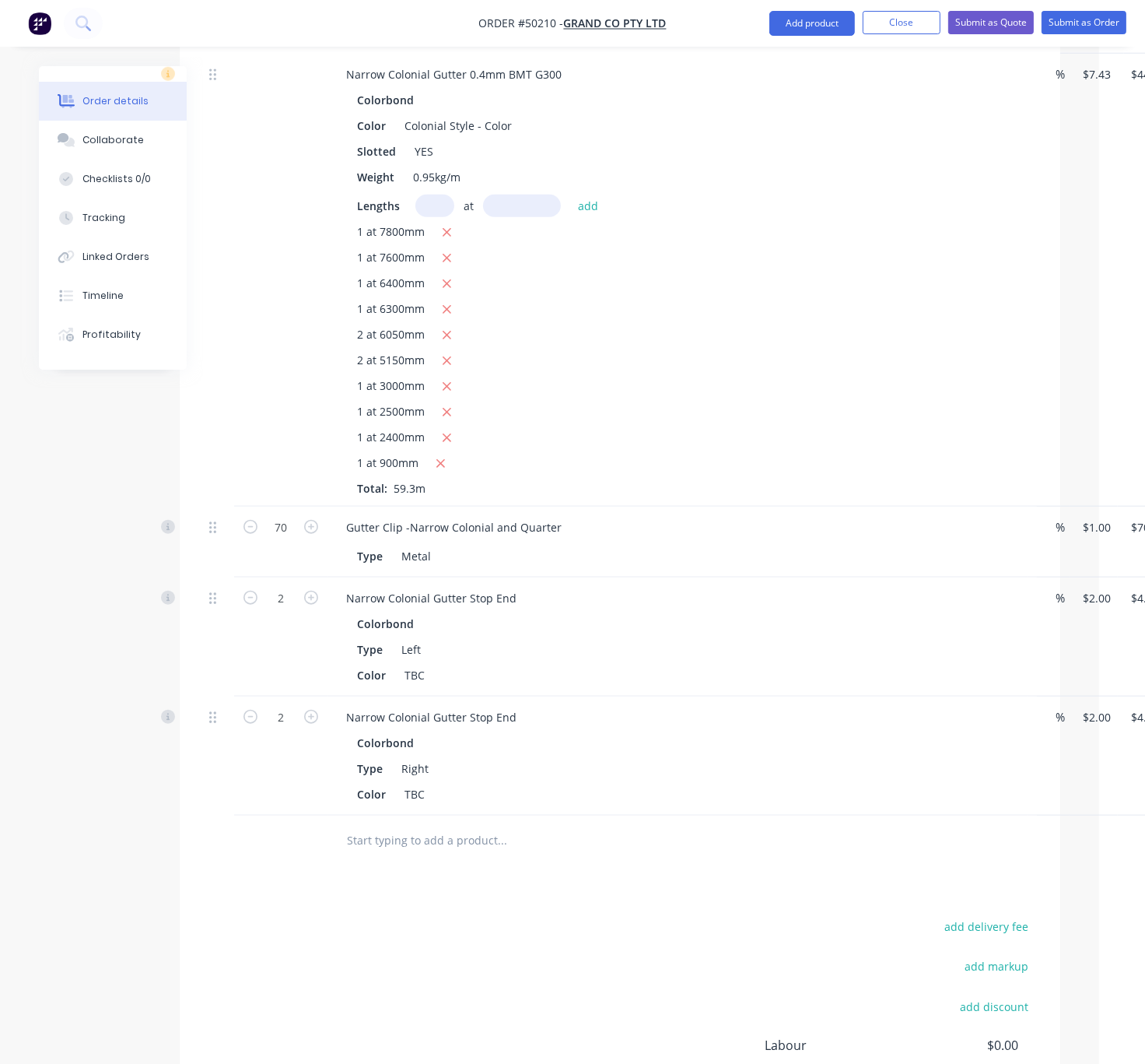
scroll to position [1892, 30]
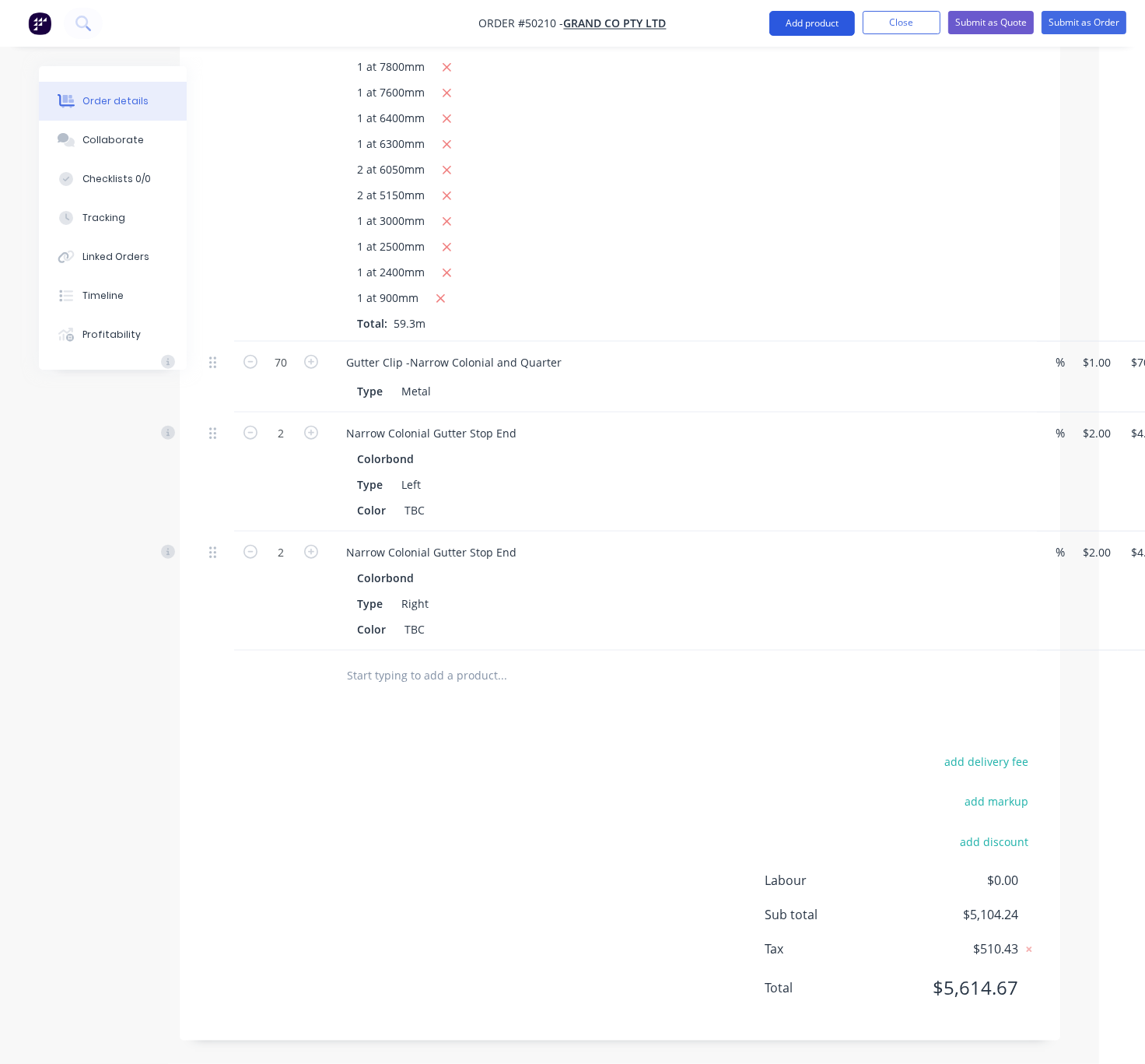
click at [807, 17] on button "Add product" at bounding box center [813, 22] width 86 height 24
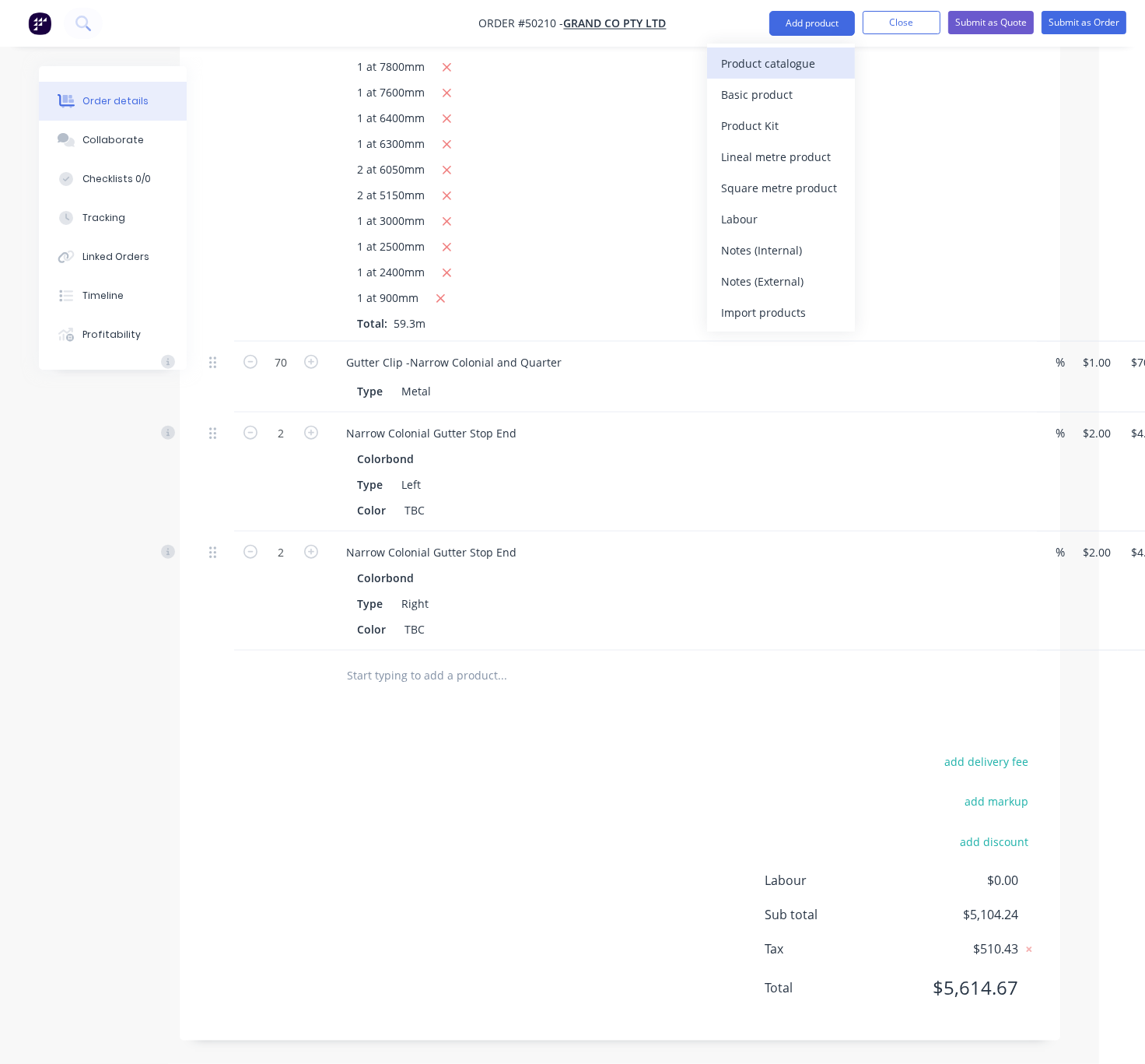
click at [799, 48] on button "Product catalogue" at bounding box center [781, 64] width 148 height 31
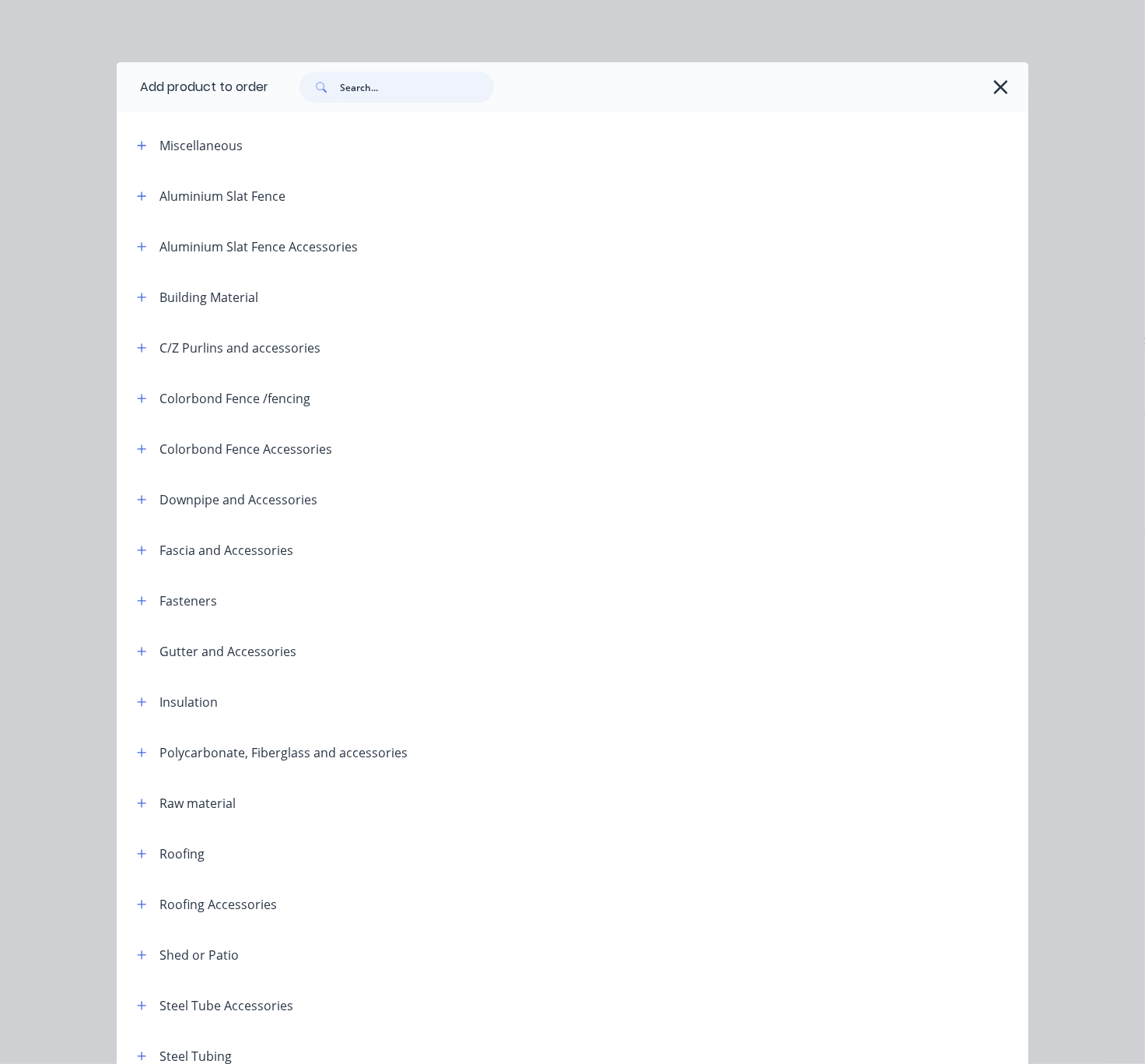
click at [371, 88] on input "text" at bounding box center [417, 87] width 154 height 31
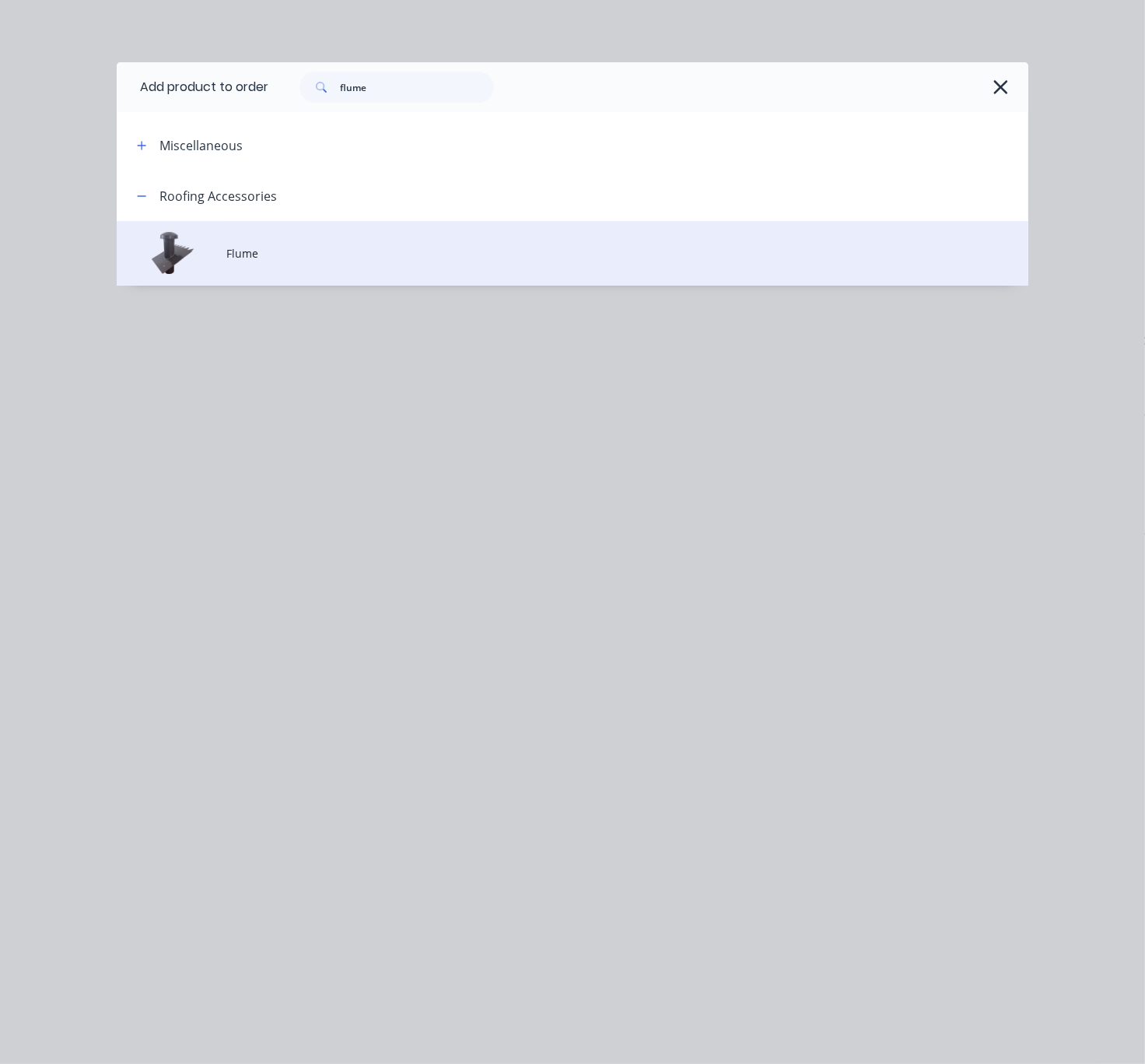
click at [293, 247] on td "Flume" at bounding box center [627, 253] width 802 height 64
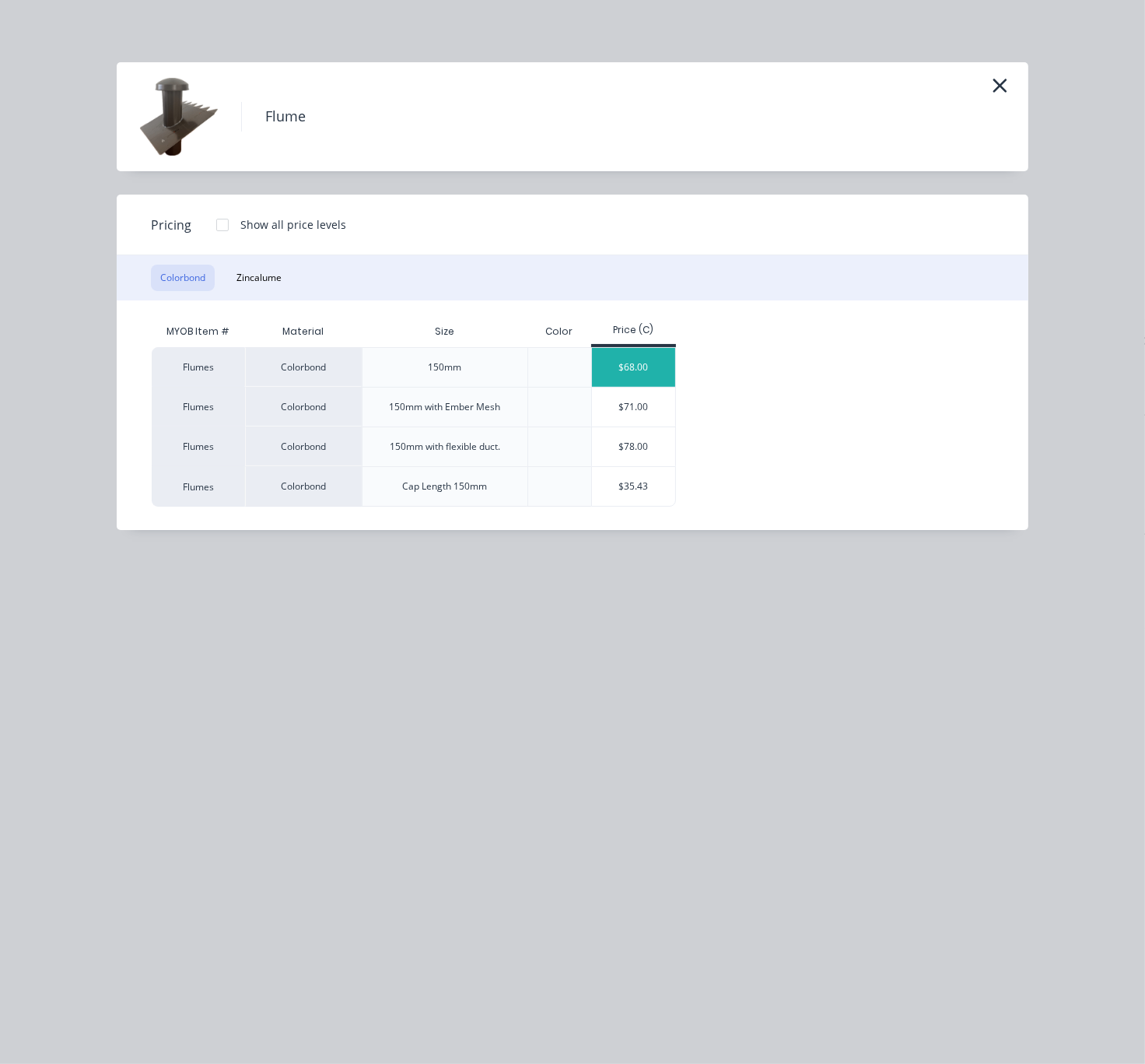
click at [642, 382] on div "$68.00" at bounding box center [633, 367] width 83 height 39
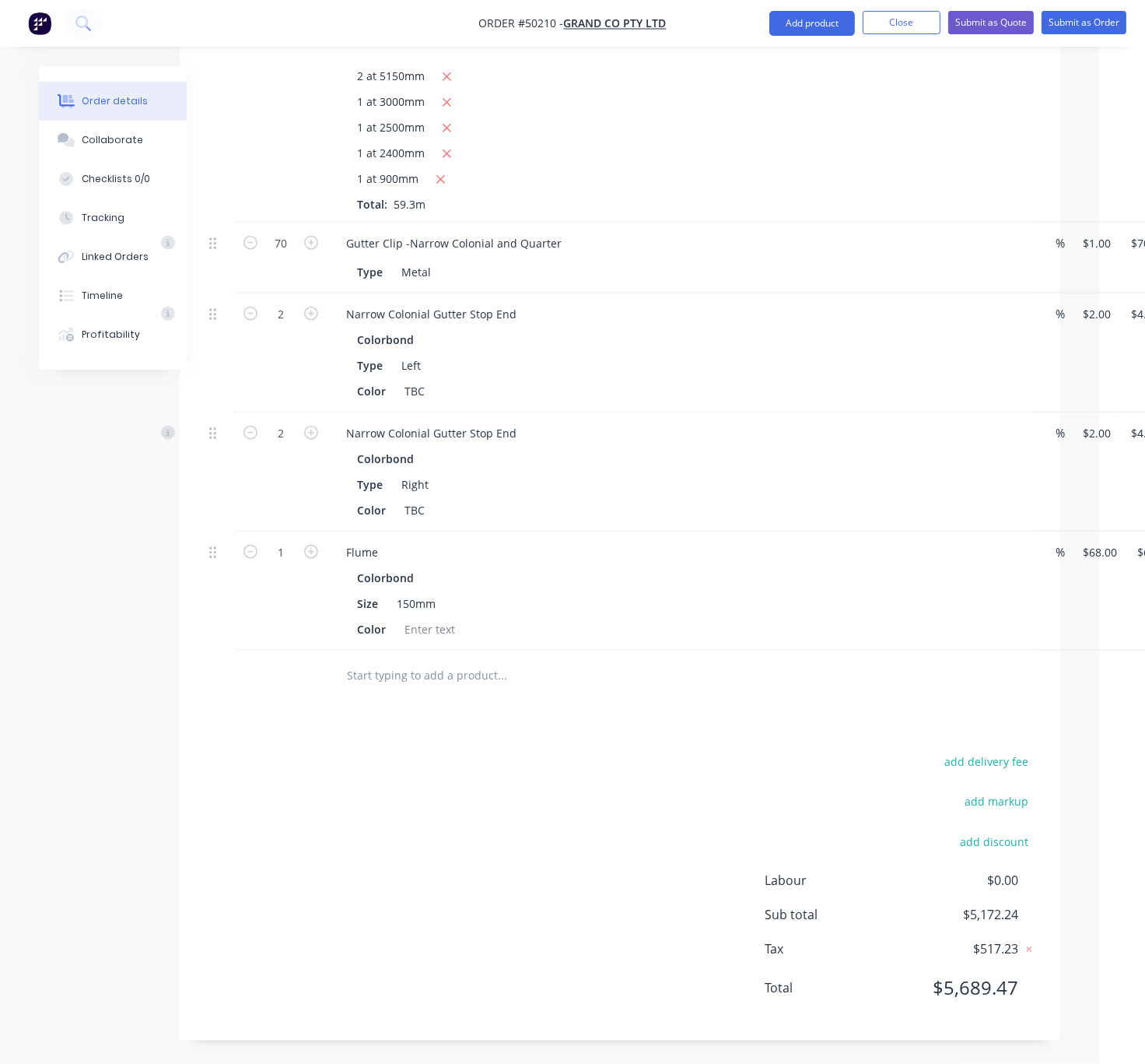
scroll to position [2018, 30]
drag, startPoint x: 517, startPoint y: 744, endPoint x: 507, endPoint y: 709, distance: 36.4
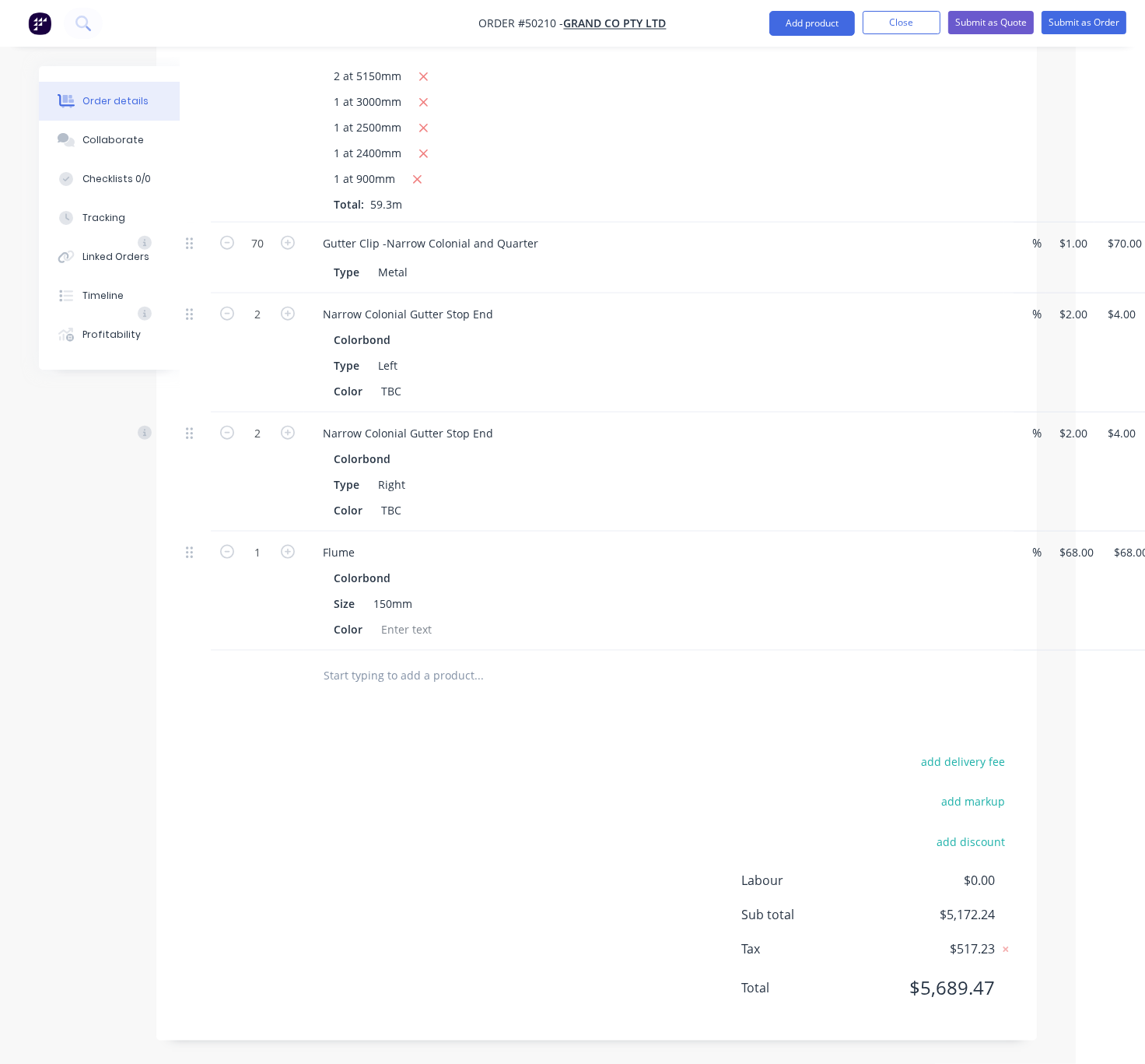
scroll to position [2018, 122]
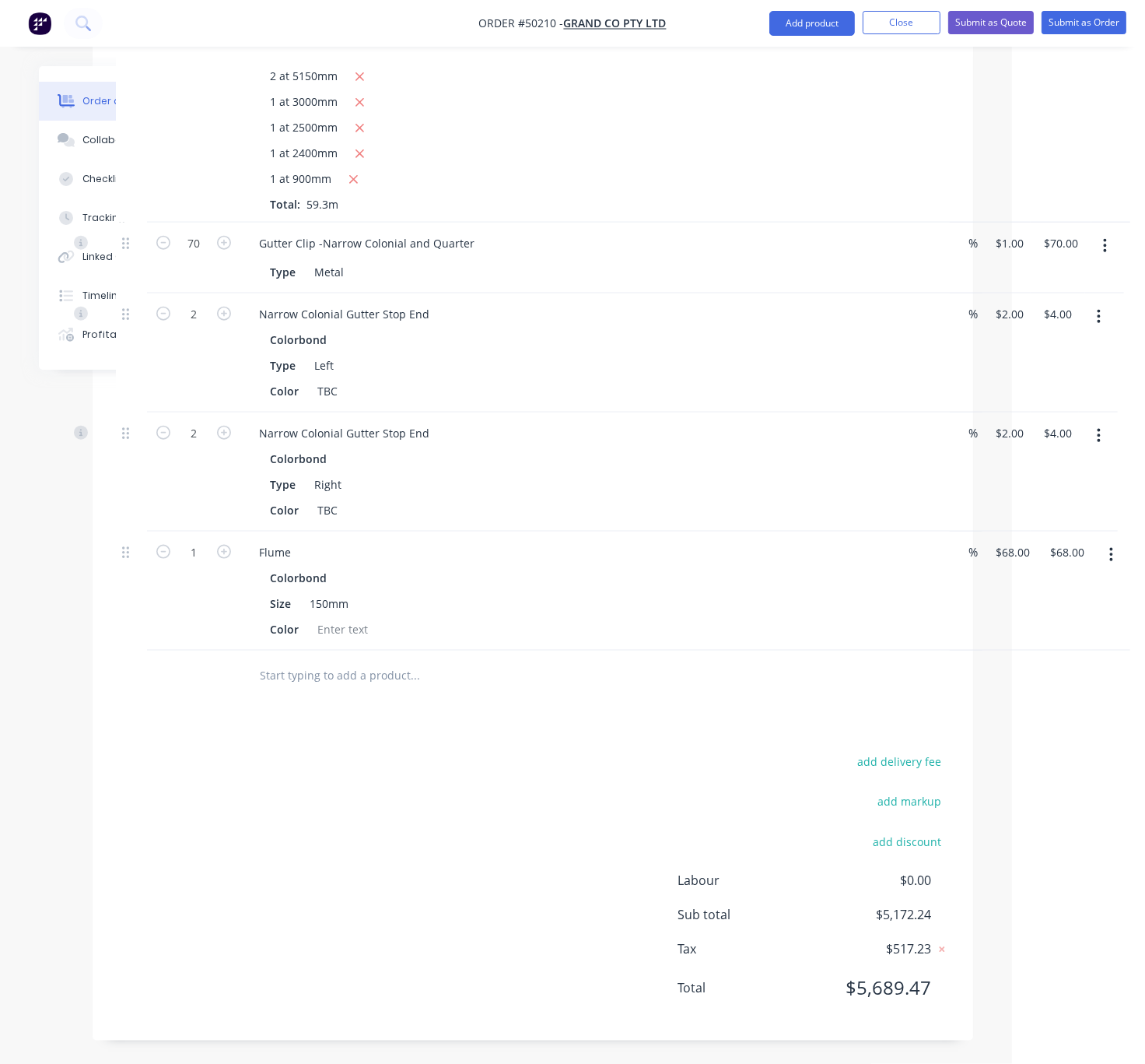
drag, startPoint x: 587, startPoint y: 727, endPoint x: 658, endPoint y: 740, distance: 72.2
click at [223, 545] on icon "button" at bounding box center [224, 552] width 14 height 14
click at [296, 541] on div "Flume" at bounding box center [275, 552] width 57 height 22
click at [415, 822] on div "add delivery fee add markup add discount Labour $0.00 Sub total $5,308.24 Tax $…" at bounding box center [533, 884] width 834 height 266
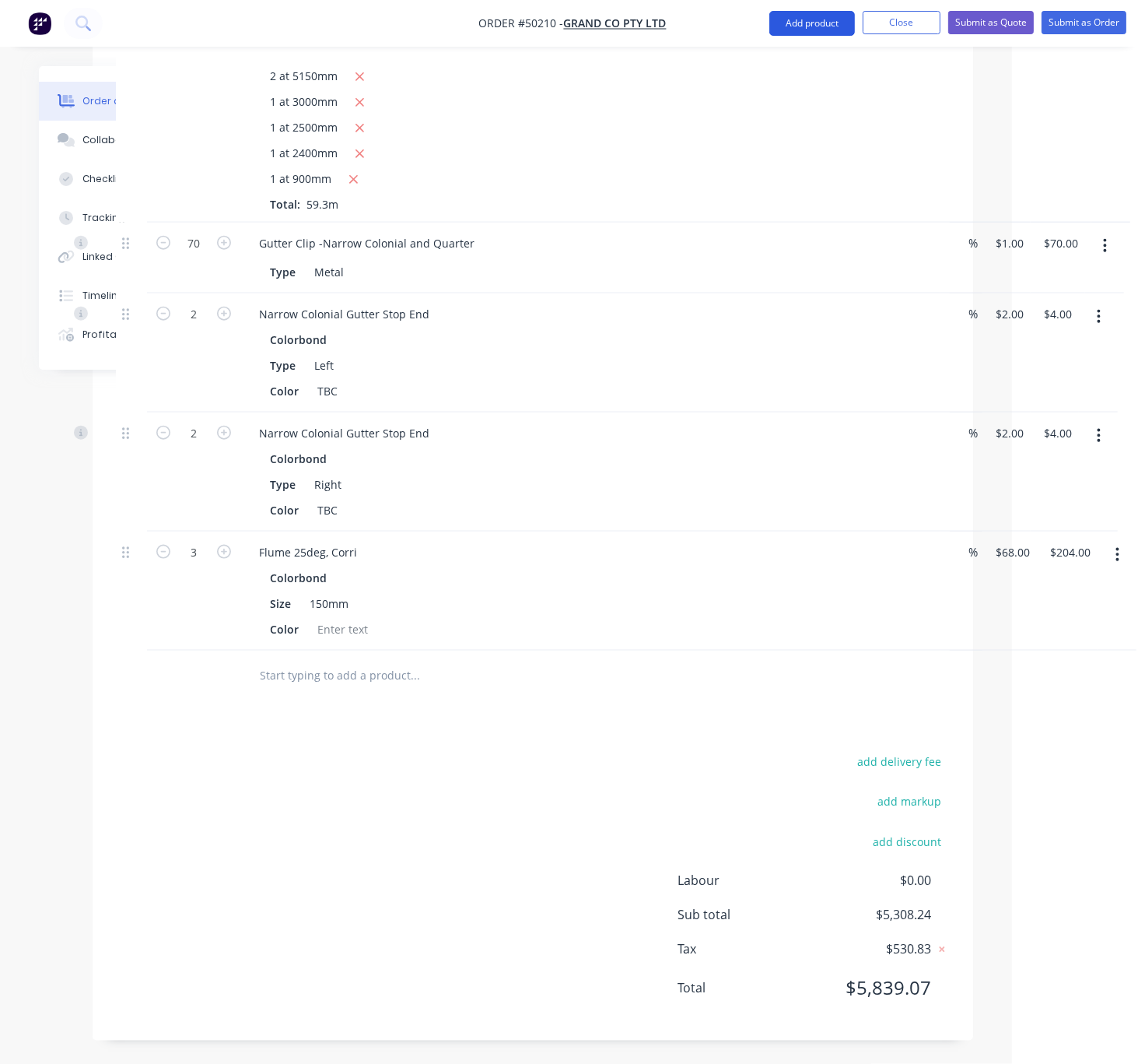
click at [811, 27] on button "Add product" at bounding box center [813, 22] width 86 height 24
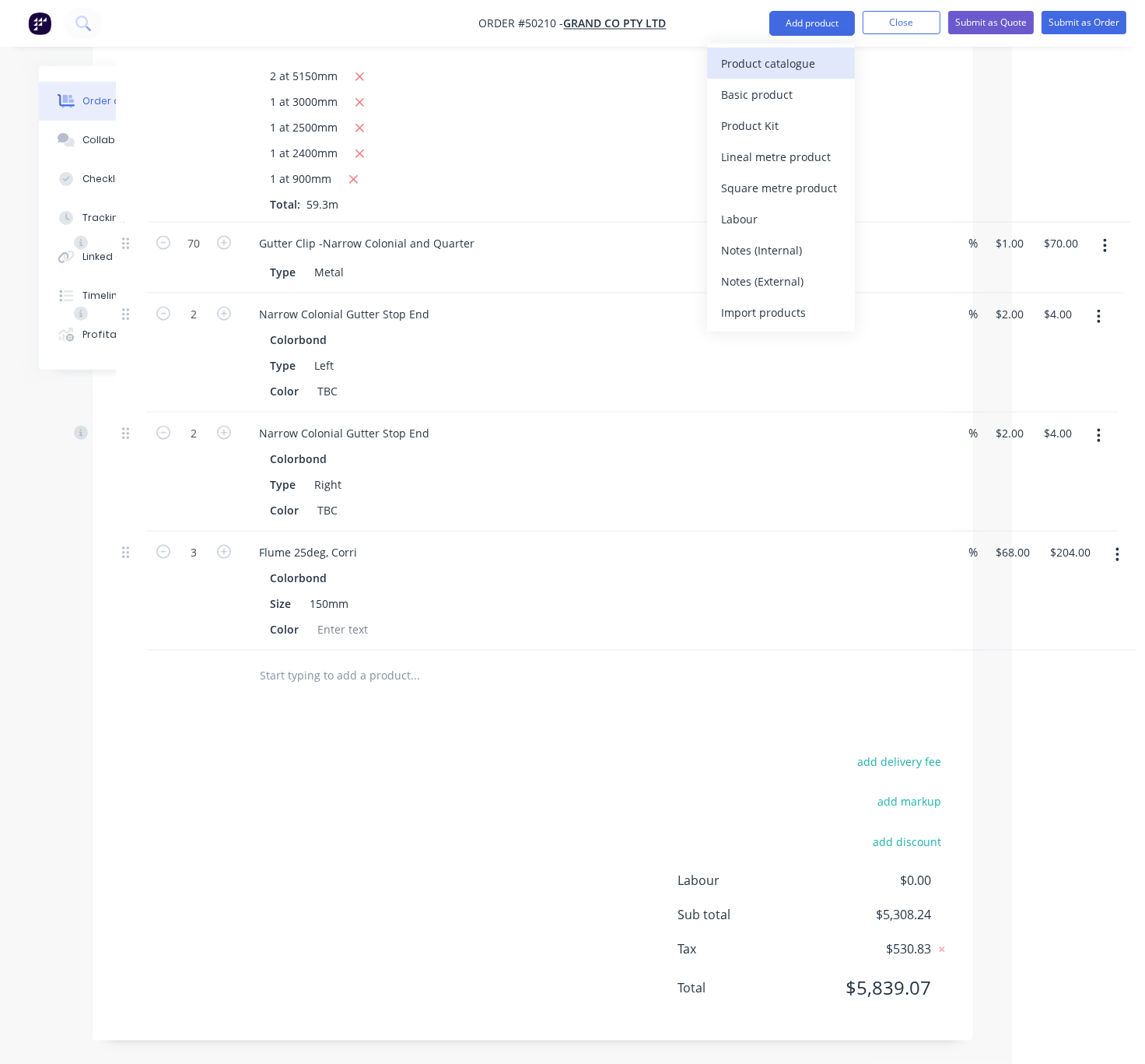
click at [793, 58] on div "Product catalogue" at bounding box center [781, 63] width 120 height 22
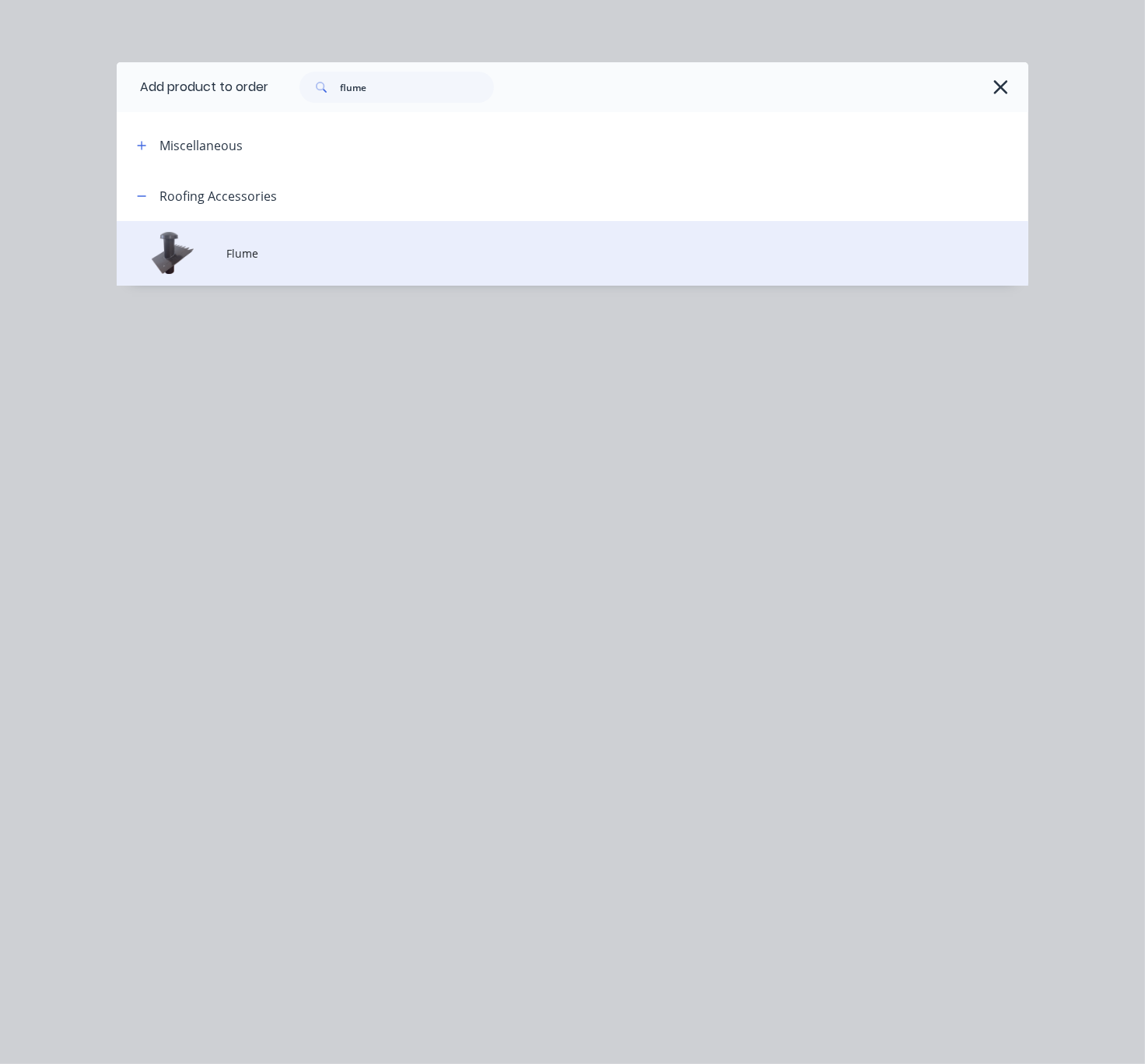
scroll to position [2018, 121]
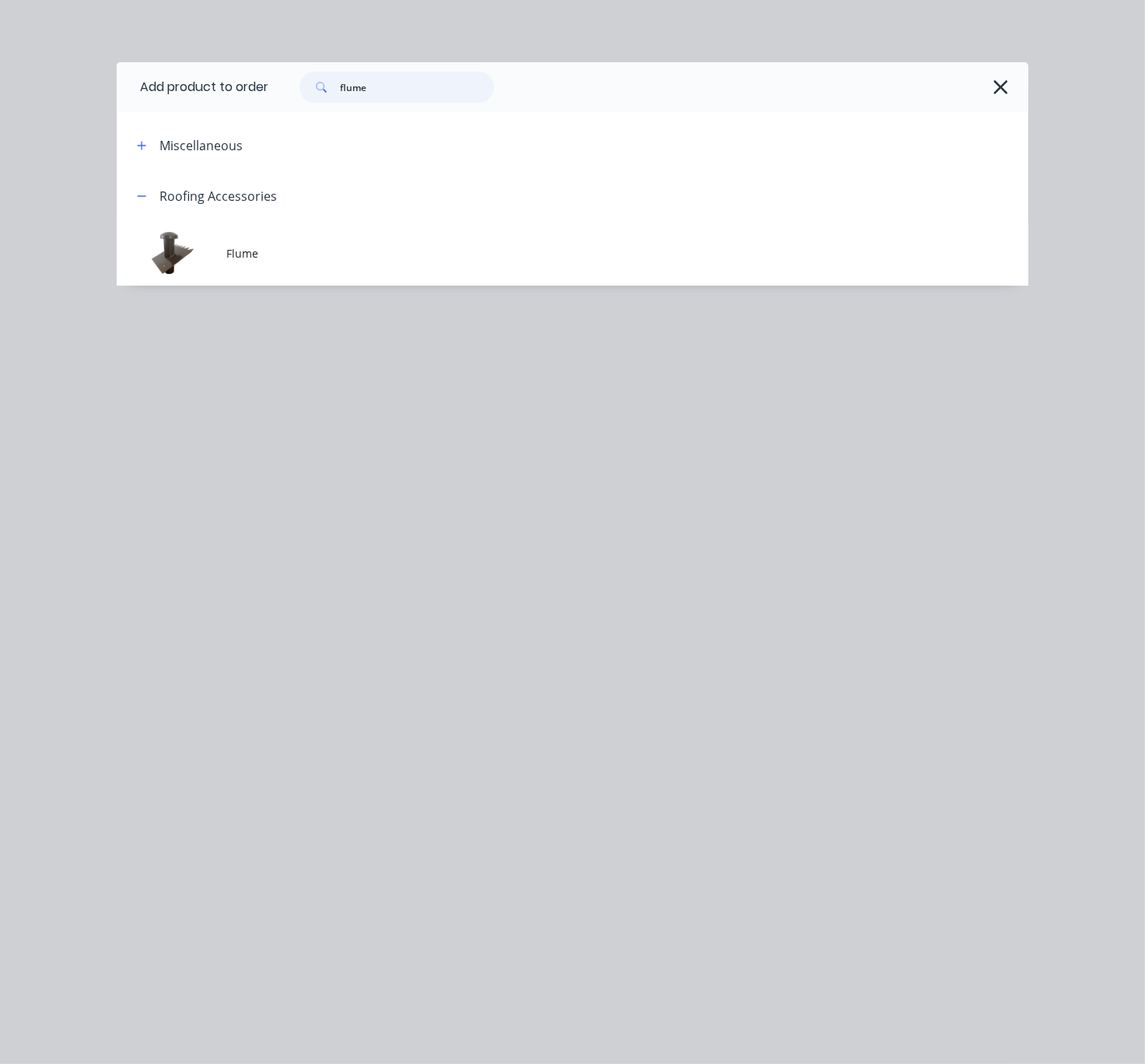
drag, startPoint x: 407, startPoint y: 96, endPoint x: 326, endPoint y: 94, distance: 81.0
click at [327, 94] on div "flume" at bounding box center [397, 87] width 194 height 31
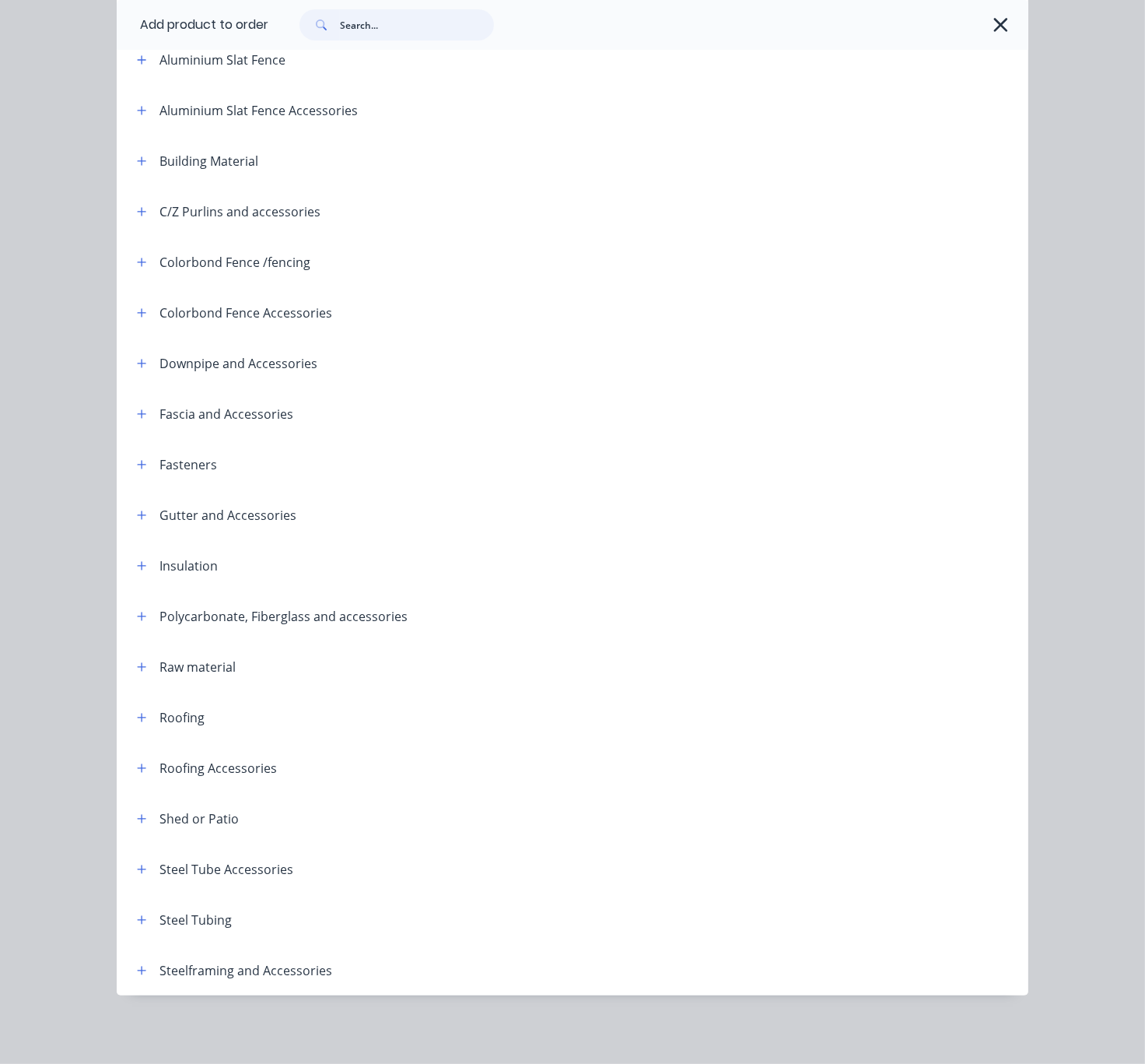
scroll to position [210, 0]
click at [143, 454] on button "button" at bounding box center [142, 464] width 20 height 20
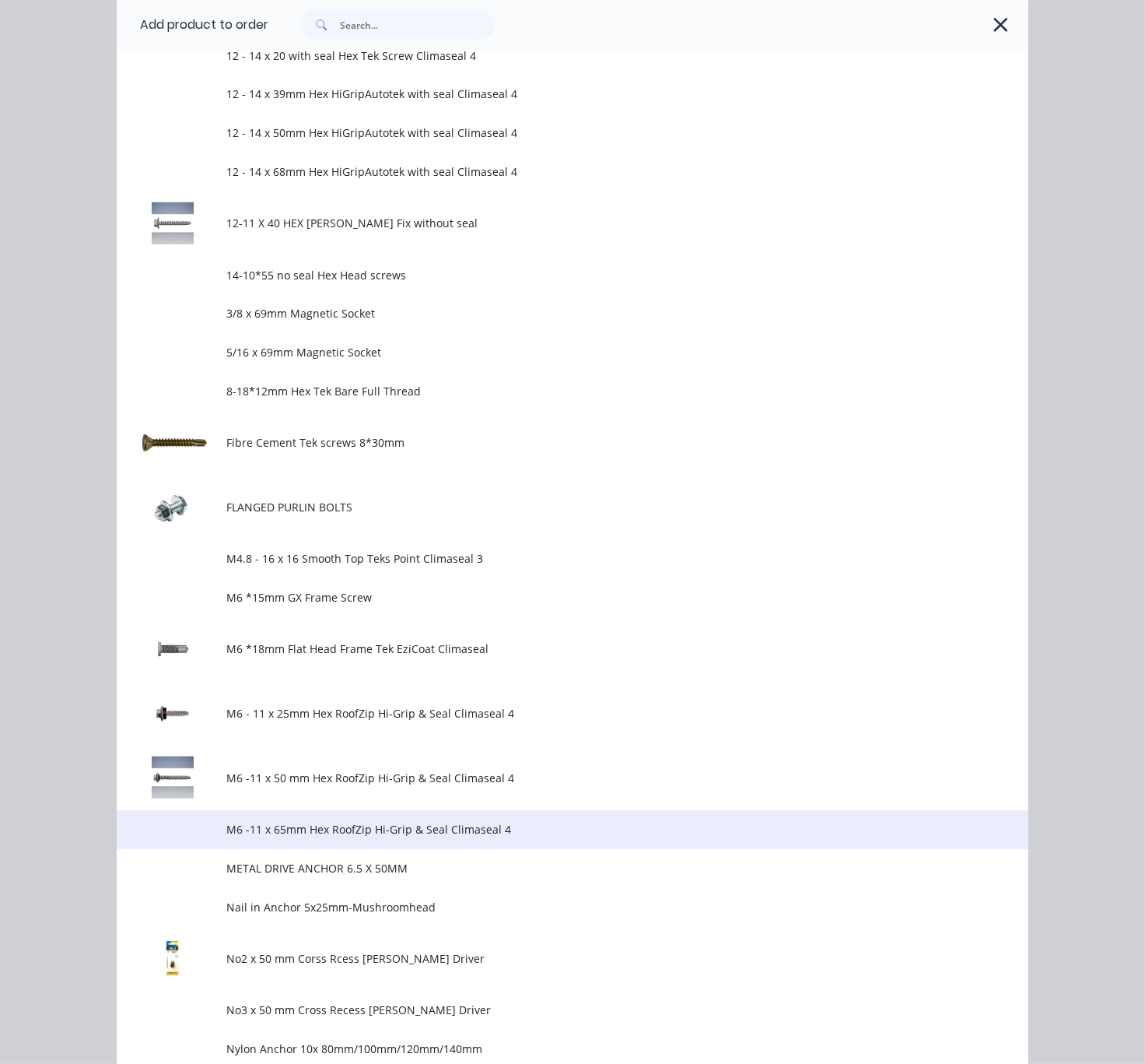
scroll to position [1299, 0]
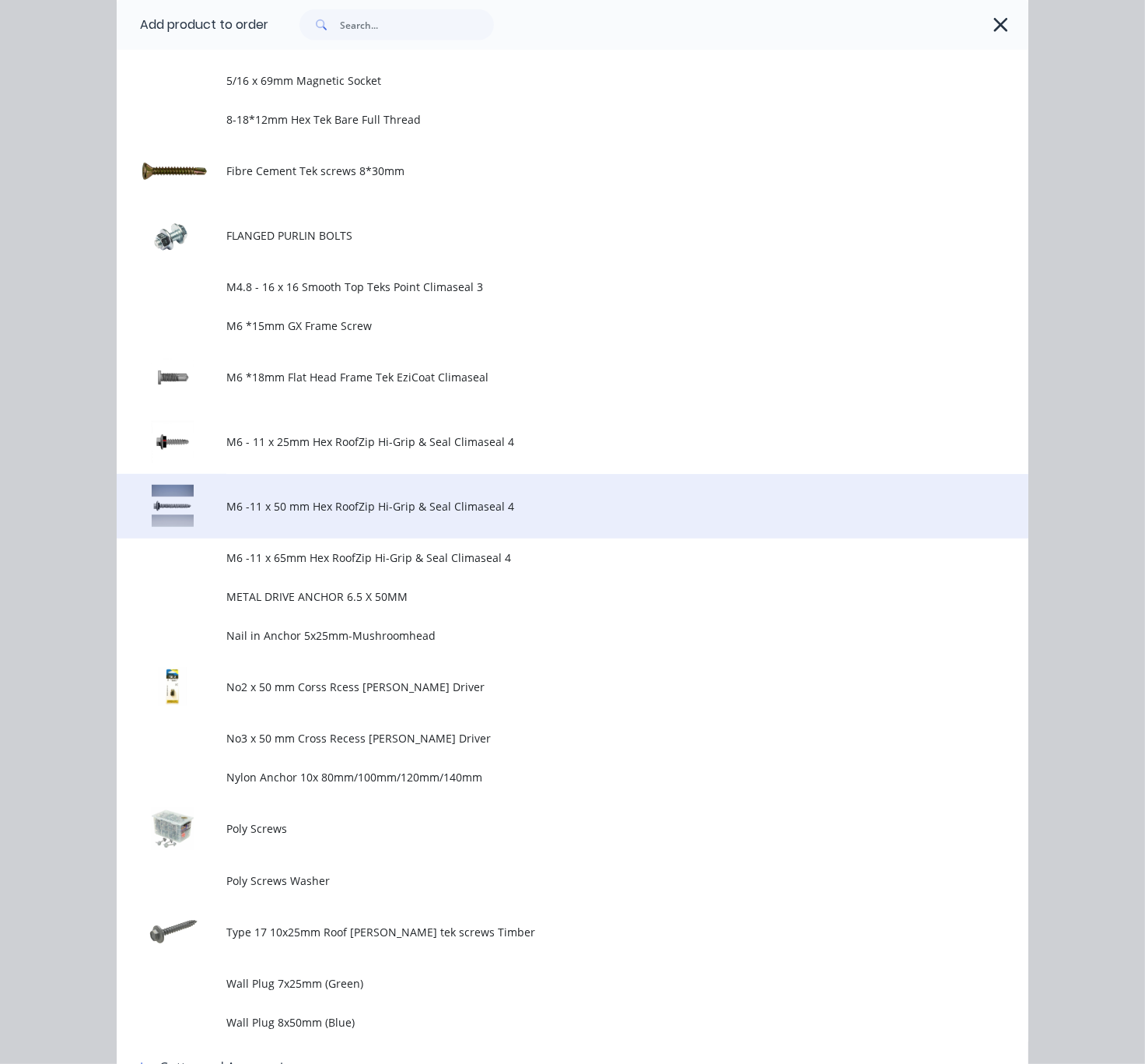
click at [491, 514] on span "M6 -11 x 50 mm Hex RoofZip Hi-Grip & Seal Climaseal 4" at bounding box center [547, 506] width 642 height 17
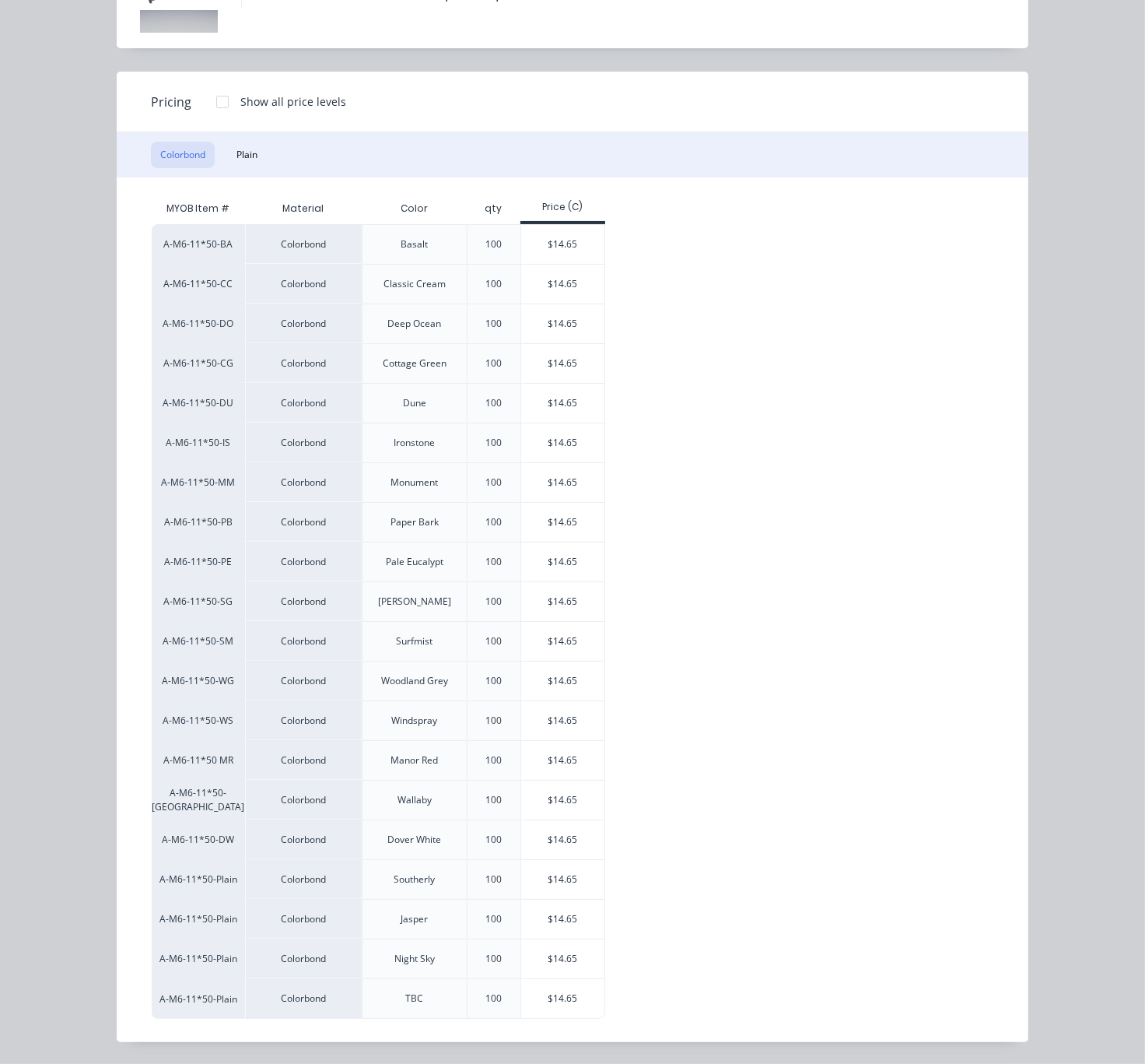
scroll to position [164, 0]
click at [578, 1000] on div "$14.65" at bounding box center [563, 999] width 83 height 39
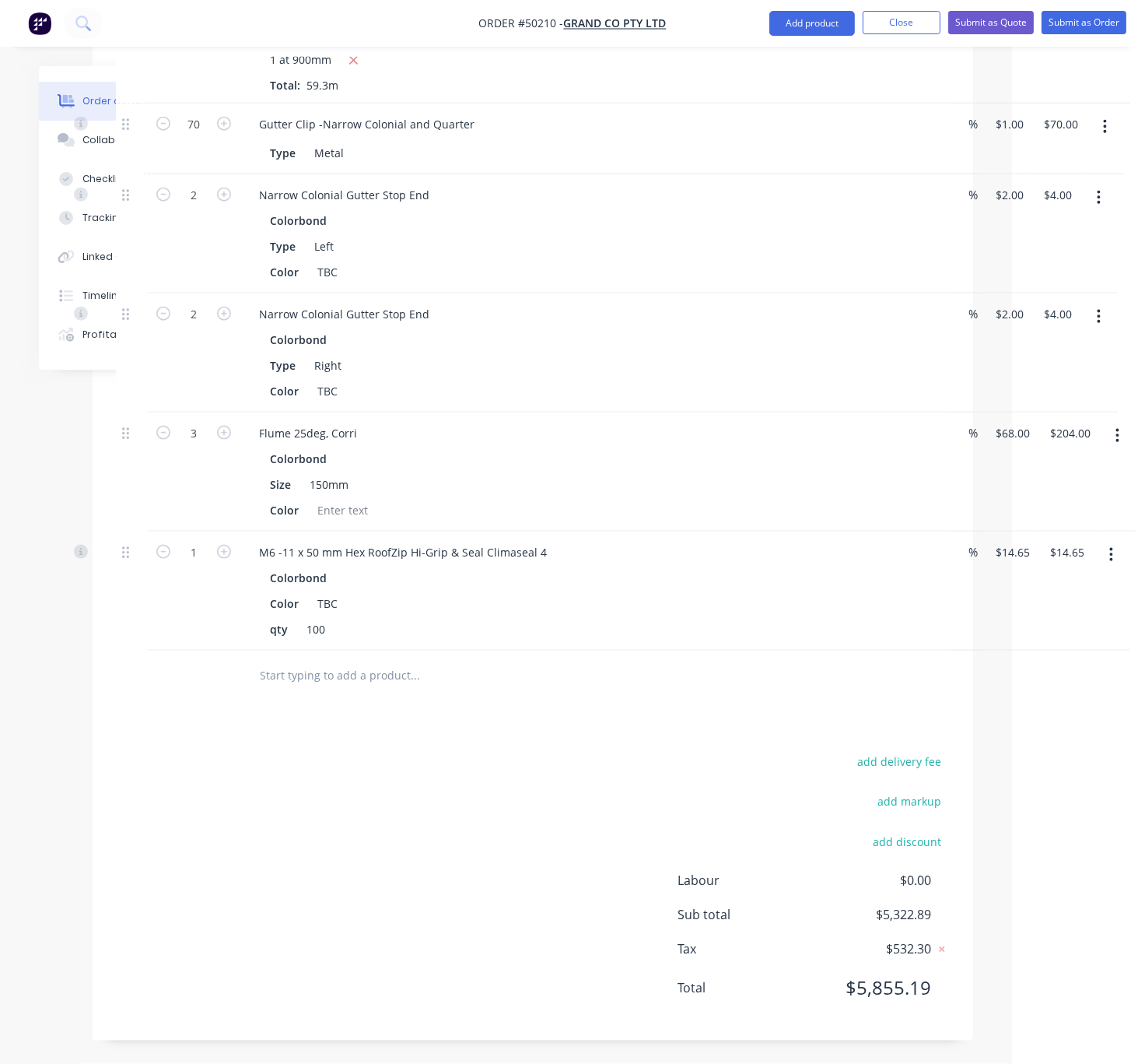
scroll to position [2145, 121]
click at [186, 541] on input "1" at bounding box center [193, 553] width 40 height 23
click at [606, 751] on div "add delivery fee add markup add discount Labour $0.00 Sub total $5,322.89 Tax $…" at bounding box center [533, 884] width 834 height 266
click at [811, 21] on button "Add product" at bounding box center [813, 22] width 86 height 24
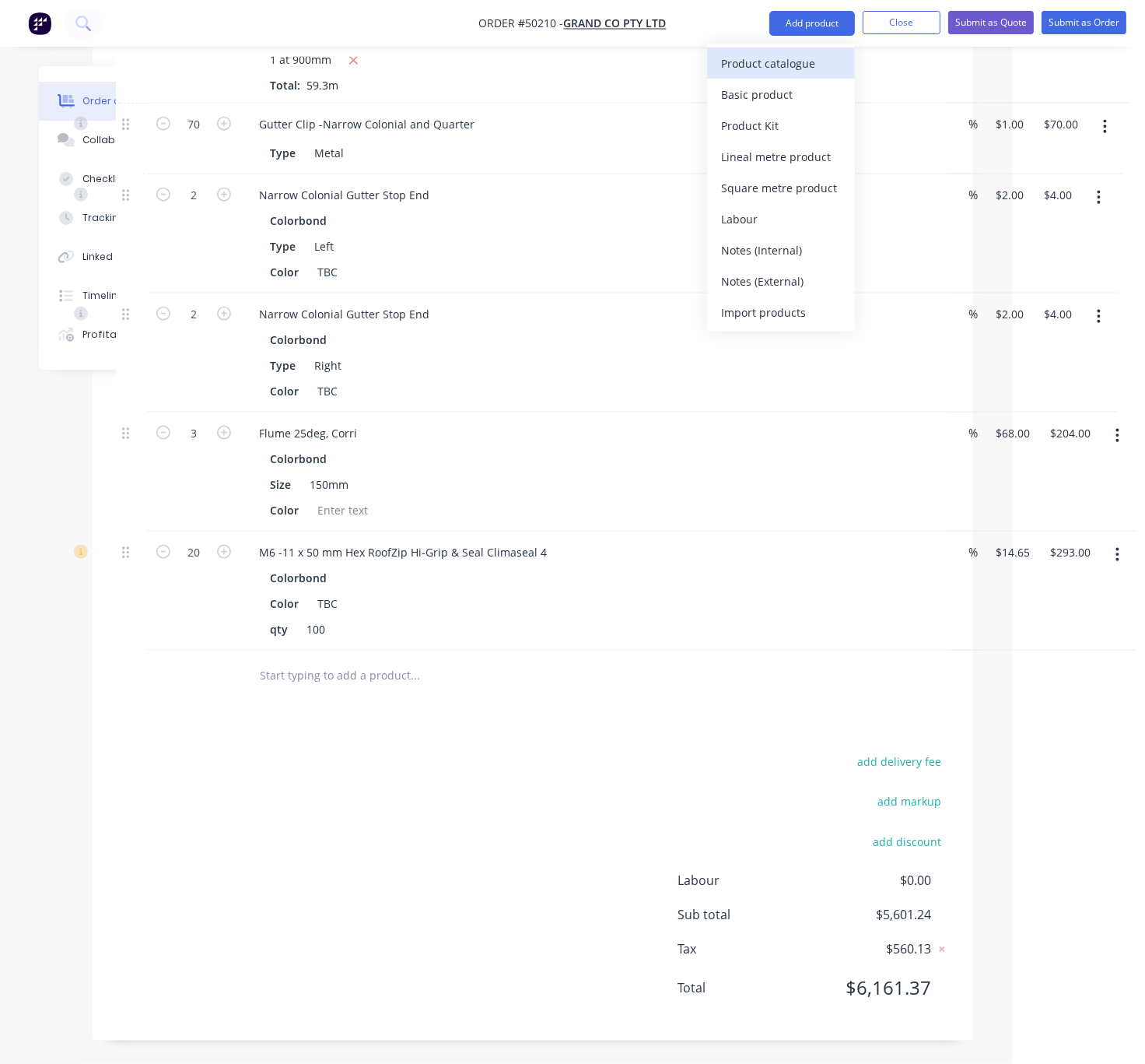
click at [796, 63] on div "Product catalogue" at bounding box center [781, 63] width 120 height 22
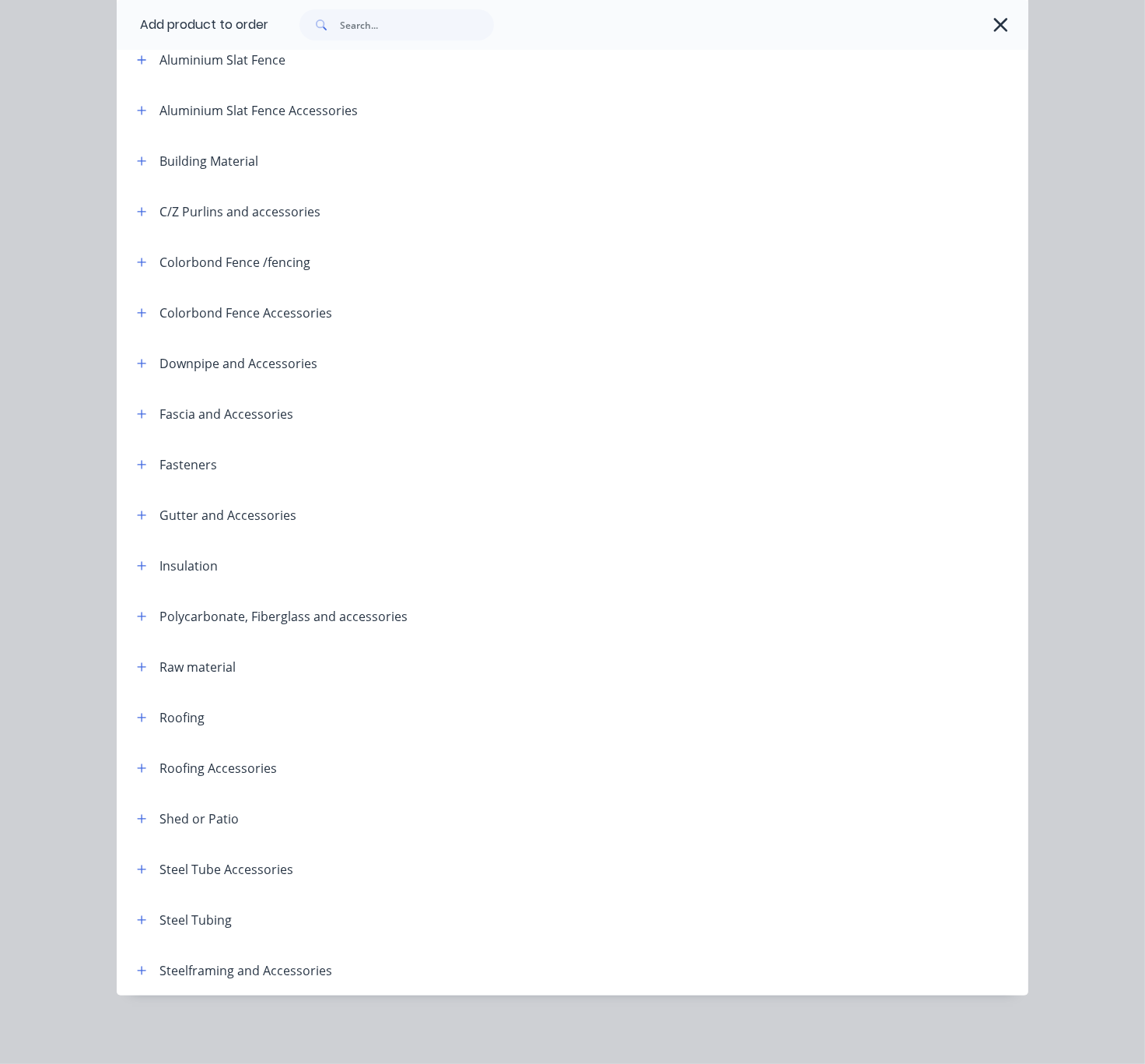
scroll to position [210, 0]
click at [137, 459] on icon "button" at bounding box center [142, 464] width 10 height 11
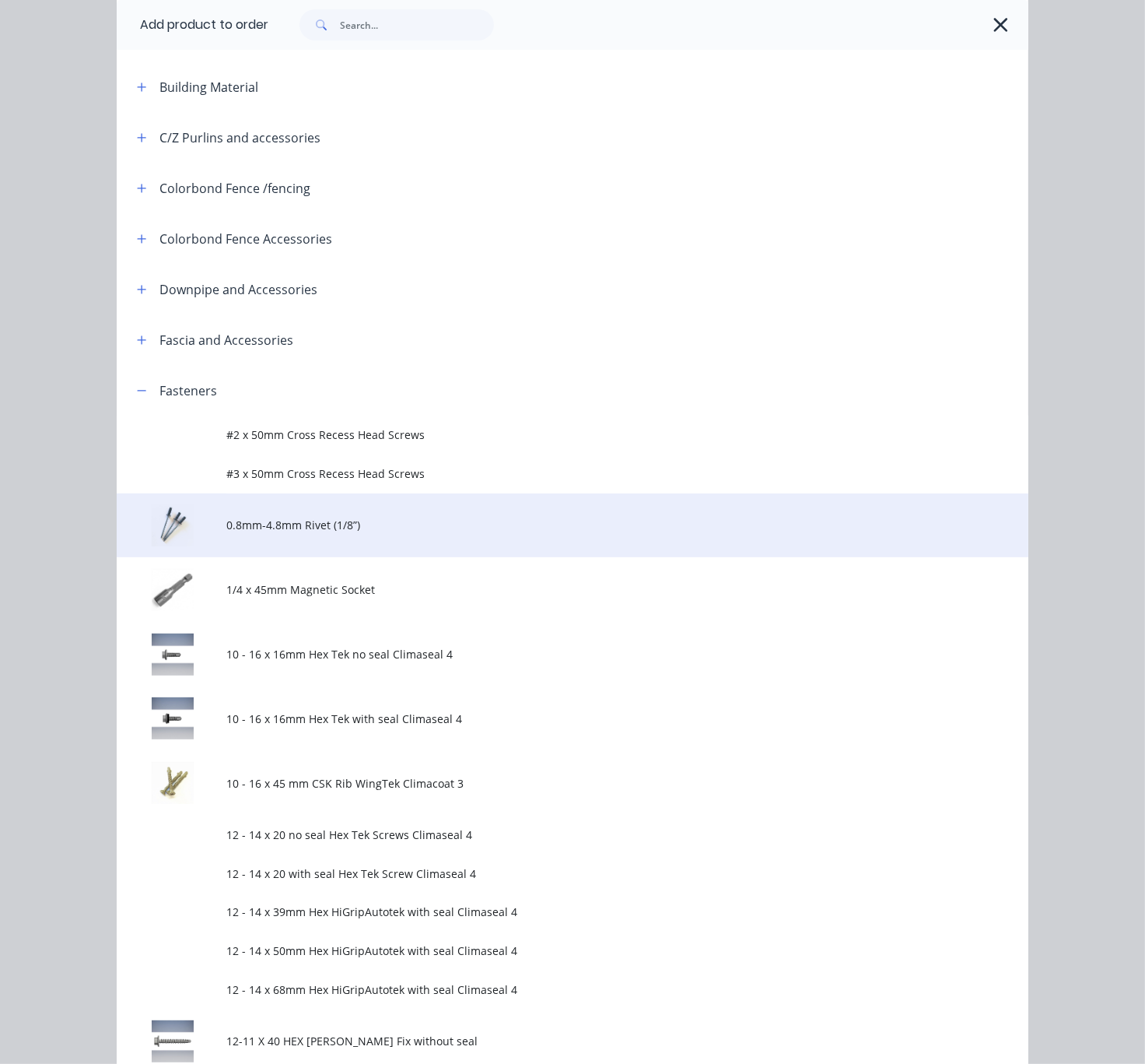
click at [441, 533] on span "0.8mm-4.8mm Rivet (1/8”)" at bounding box center [547, 525] width 642 height 17
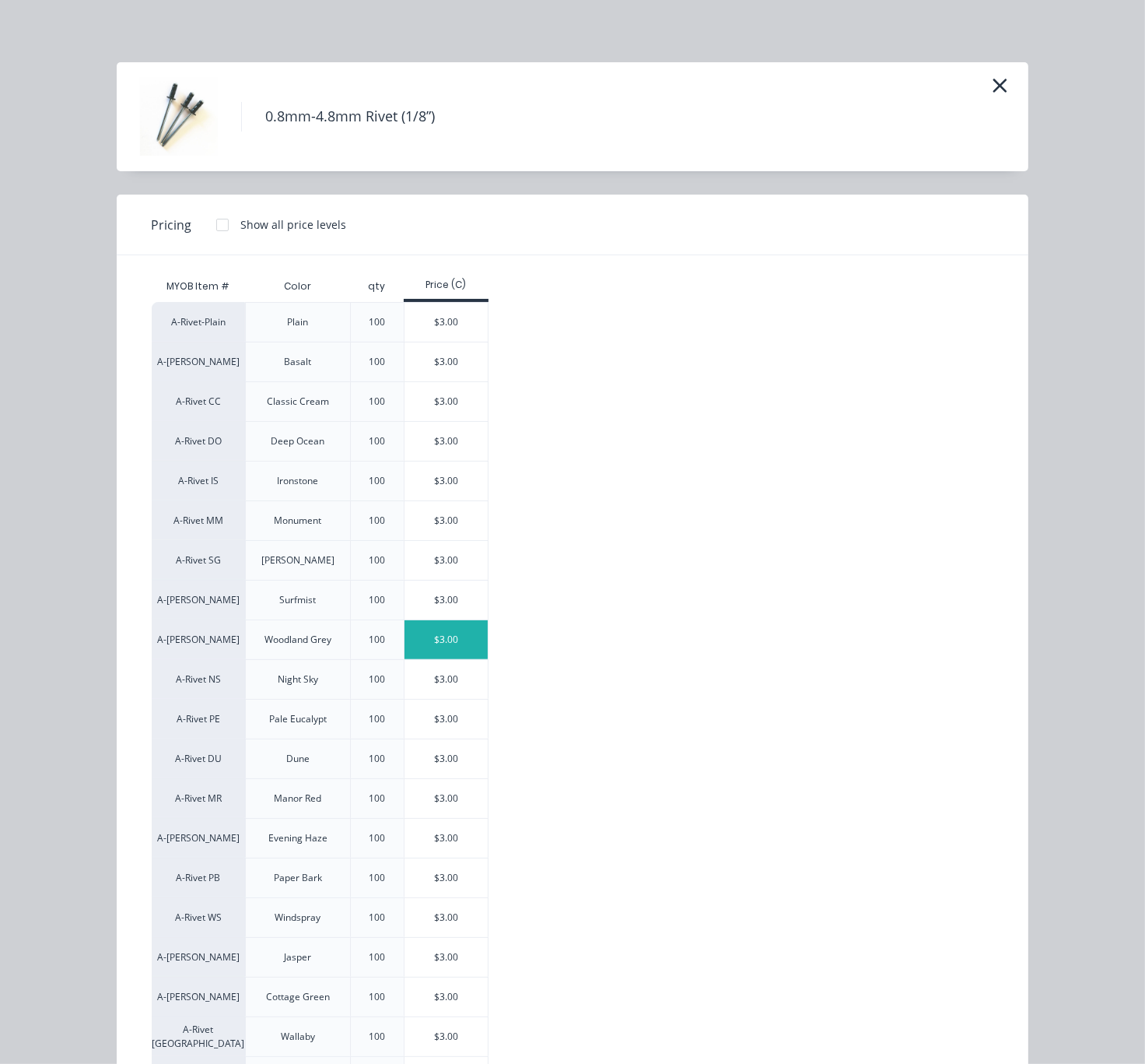
scroll to position [239, 0]
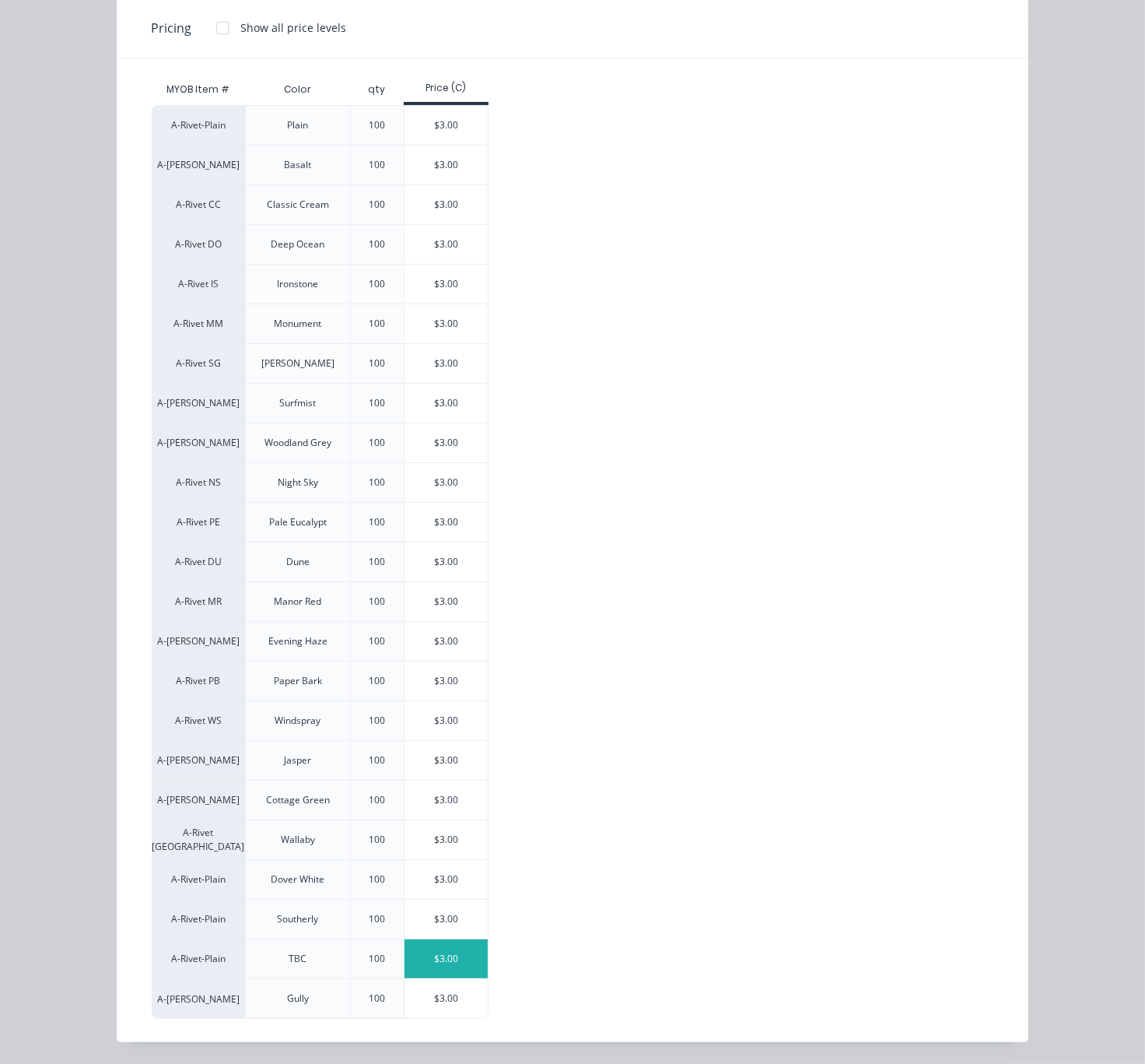
click at [445, 960] on div "$3.00" at bounding box center [445, 958] width 83 height 39
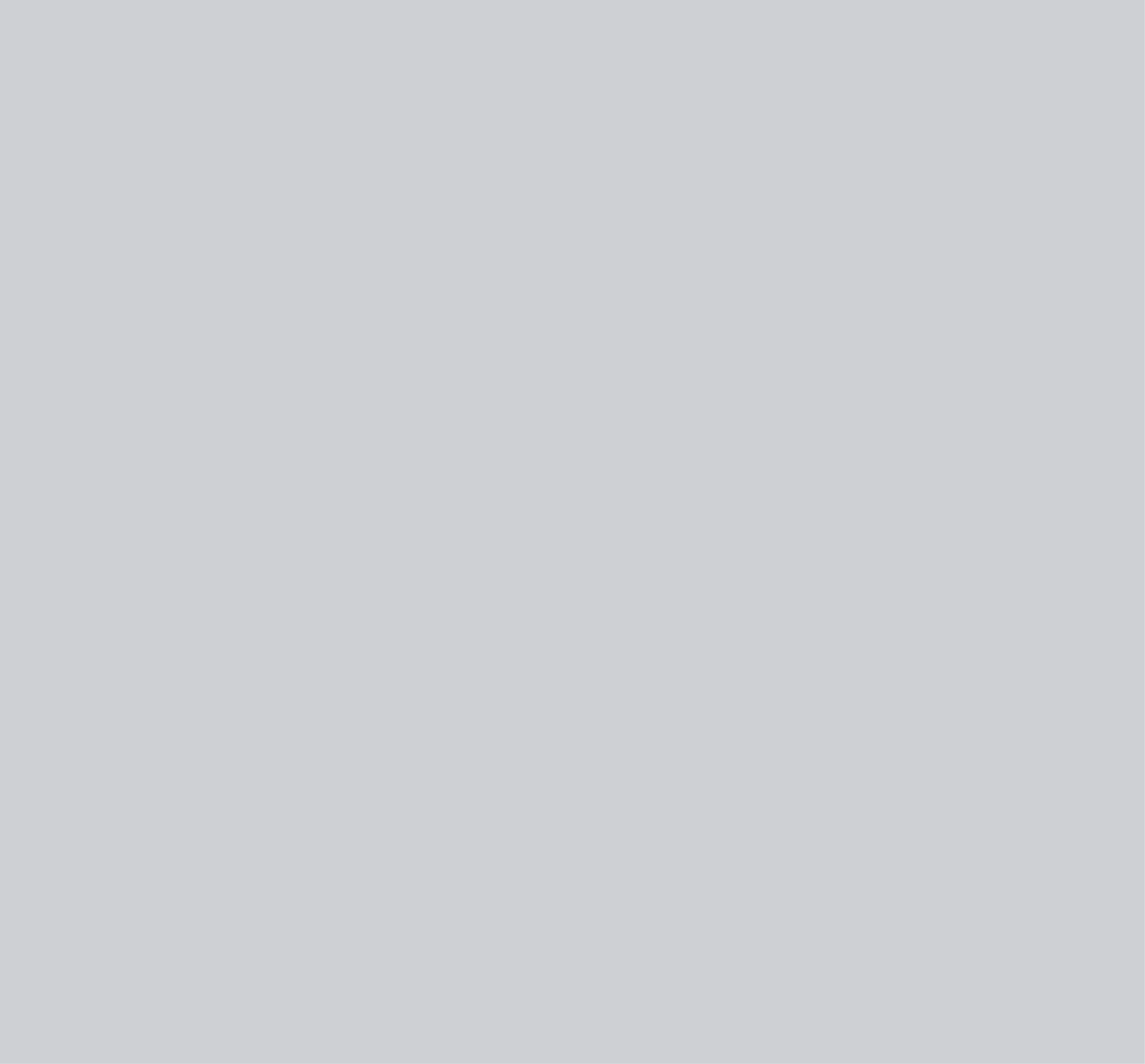
scroll to position [0, 0]
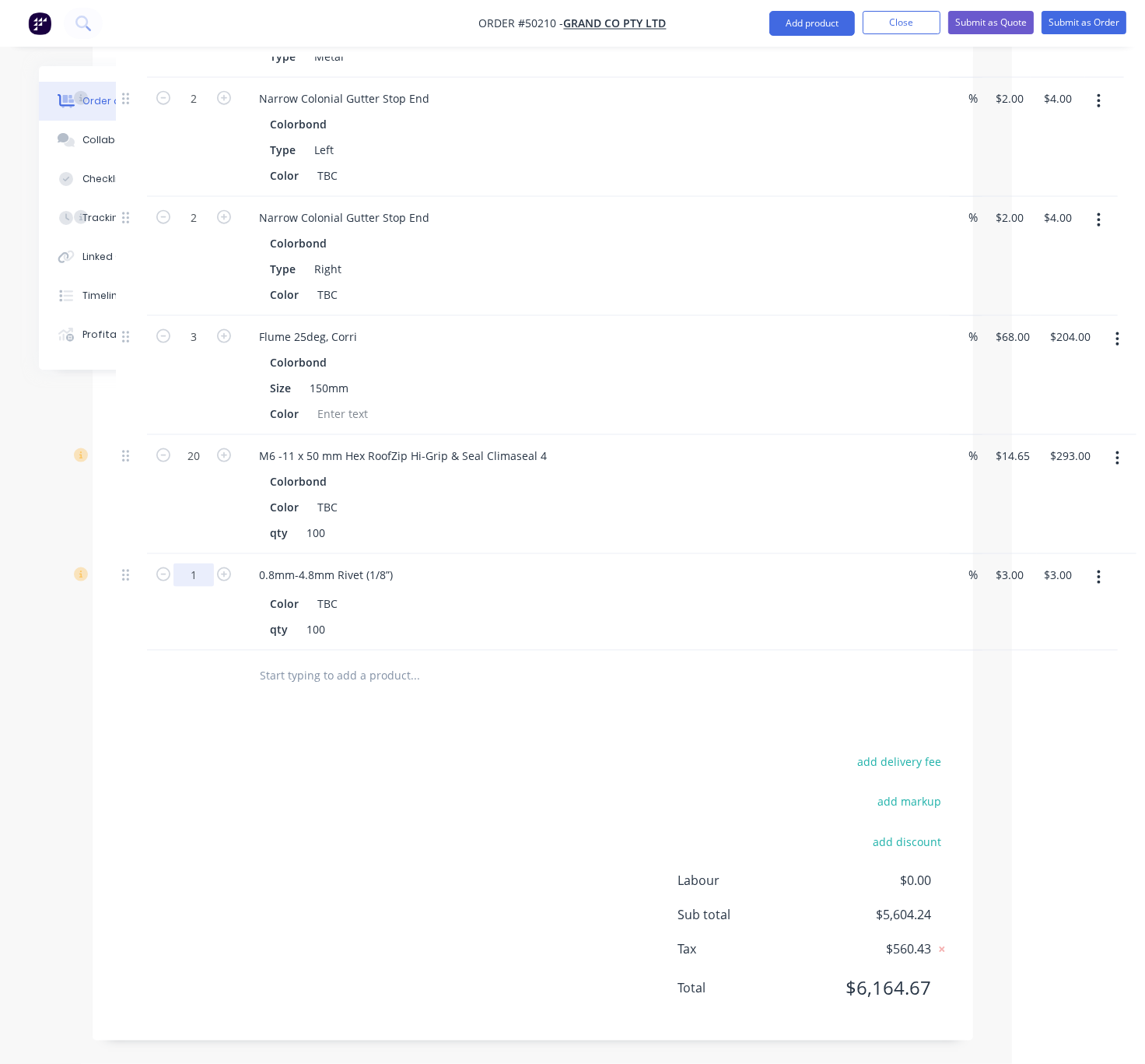
click at [202, 587] on input "1" at bounding box center [193, 575] width 40 height 23
click at [602, 847] on div "add delivery fee add markup add discount Labour $0.00 Sub total $5,604.24 Tax $…" at bounding box center [533, 884] width 834 height 266
click at [879, 751] on button "add delivery fee" at bounding box center [900, 762] width 101 height 21
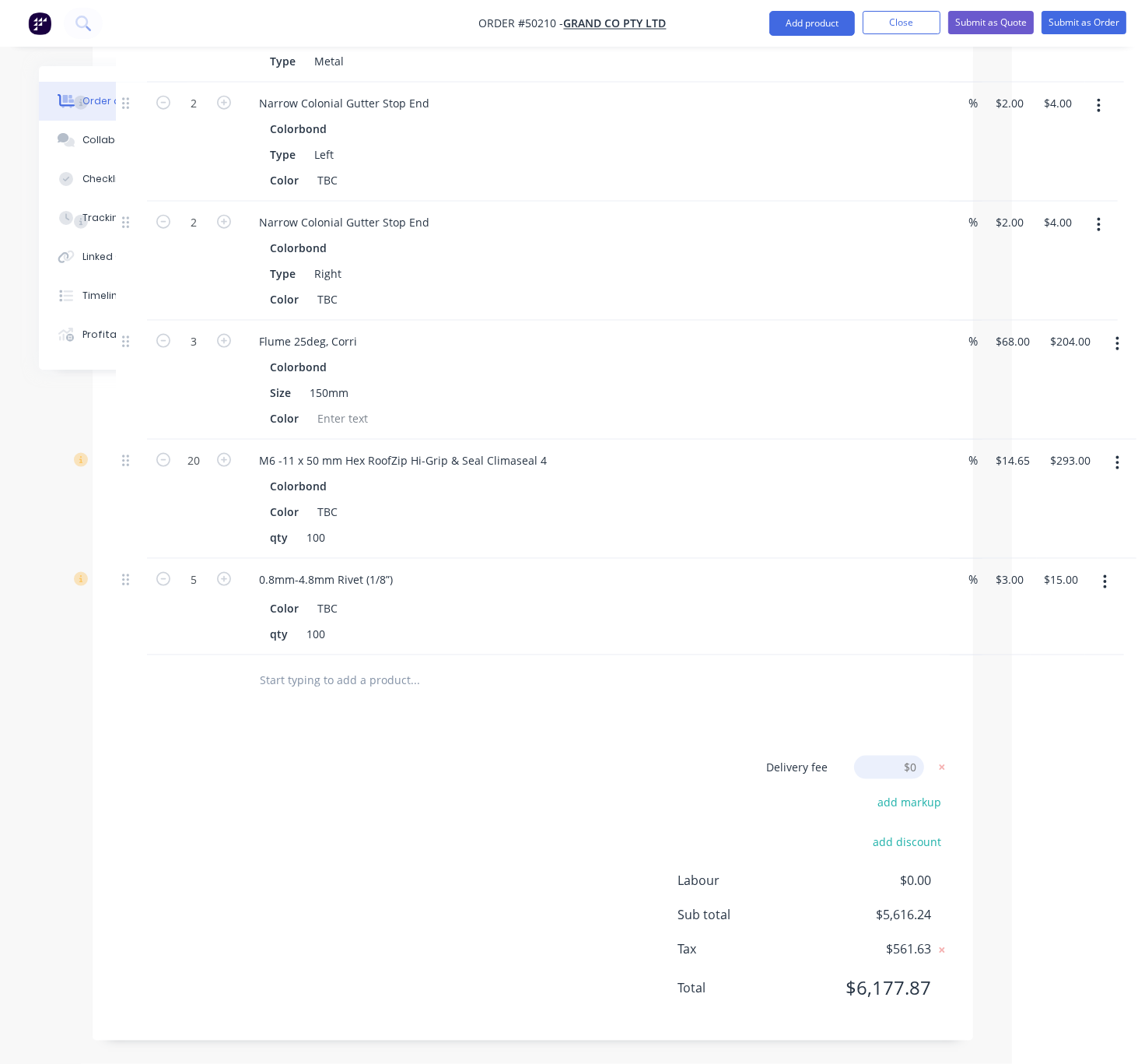
scroll to position [2242, 121]
click input "submit" at bounding box center [0, 0] width 0 height 0
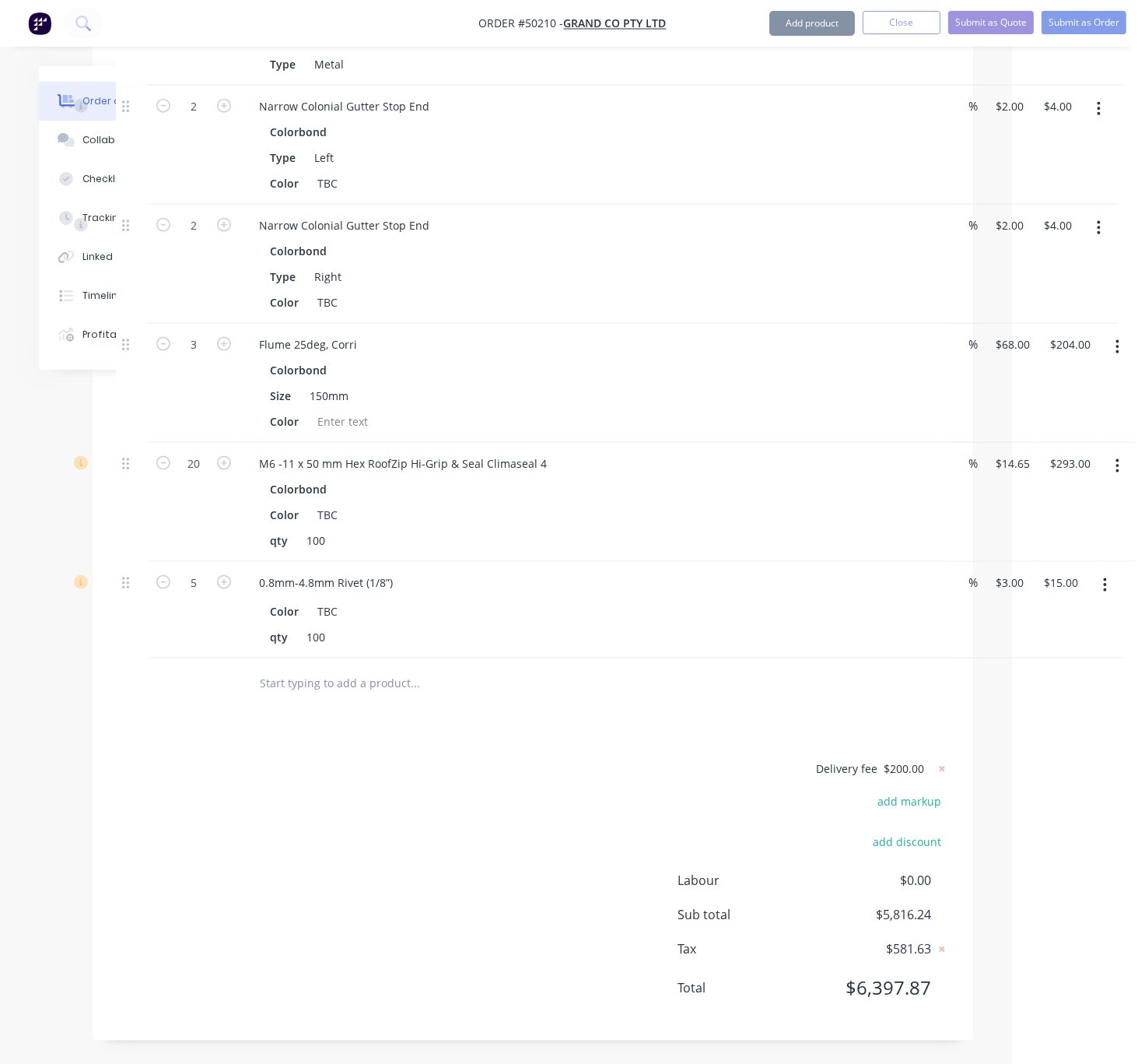
scroll to position [2238, 121]
click at [809, 21] on button "Add product" at bounding box center [813, 22] width 86 height 24
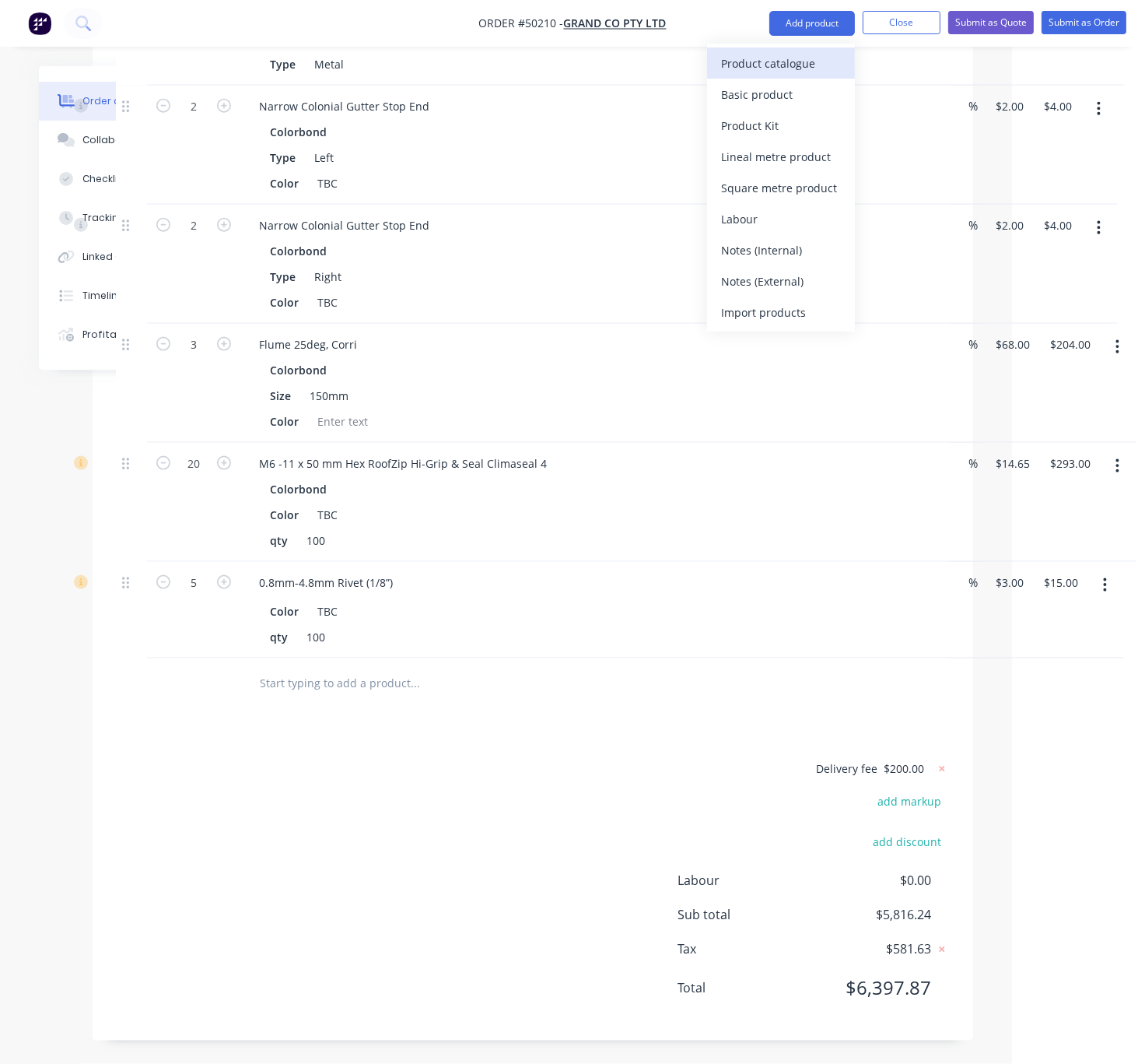
click at [783, 57] on div "Product catalogue" at bounding box center [781, 63] width 120 height 22
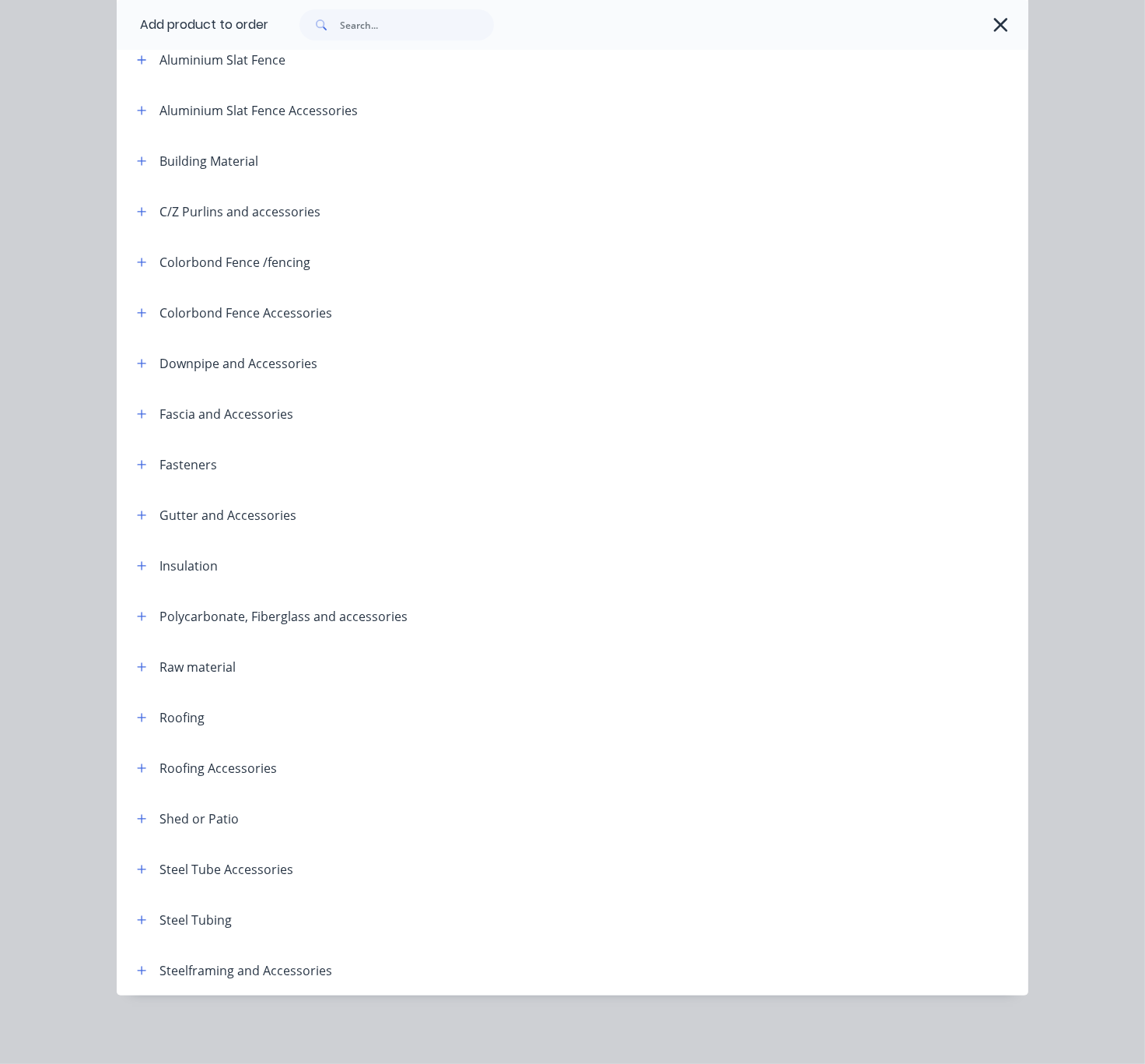
scroll to position [0, 0]
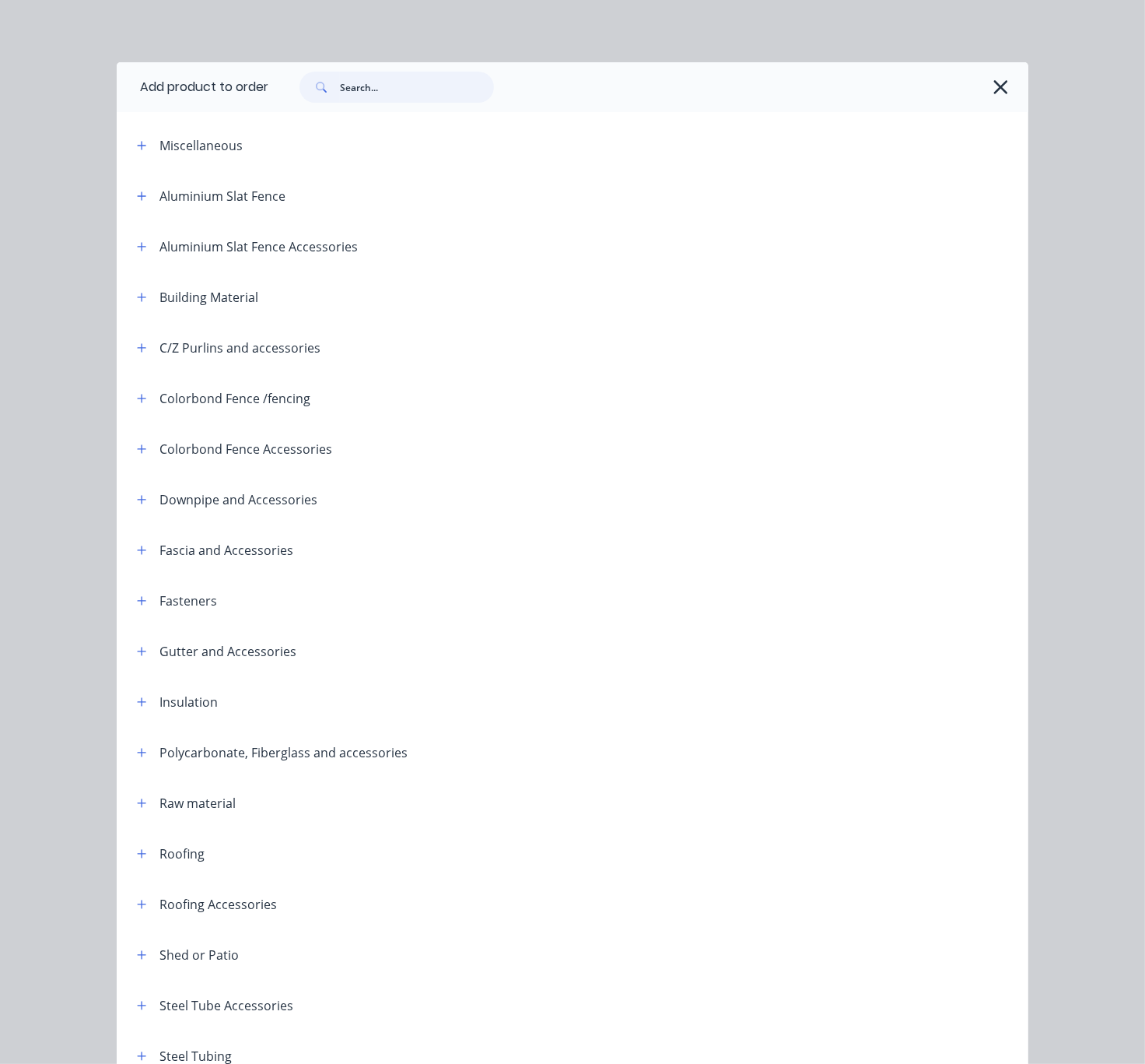
click at [402, 96] on input "text" at bounding box center [417, 87] width 154 height 31
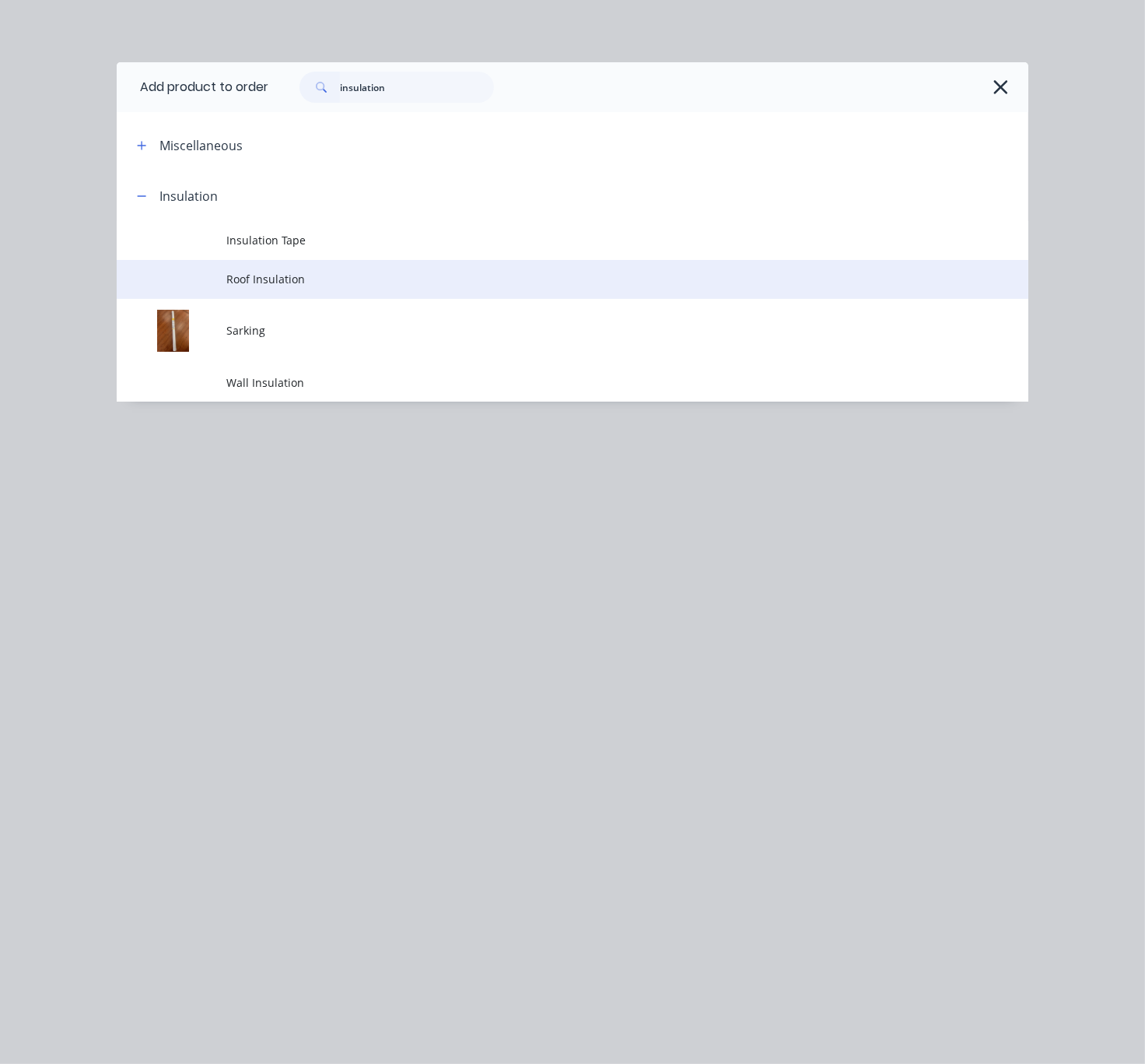
click at [300, 287] on span "Roof Insulation" at bounding box center [547, 278] width 642 height 17
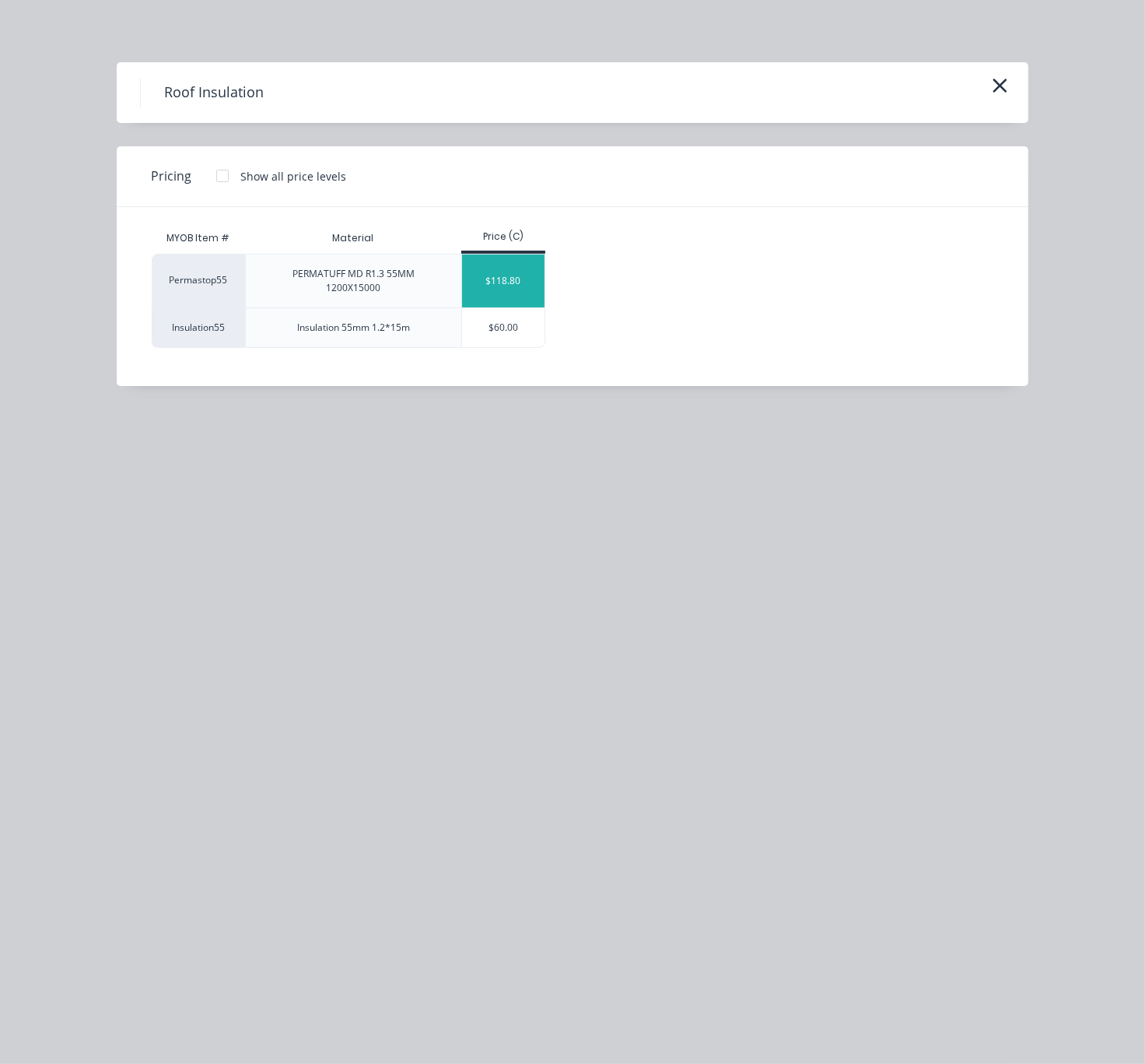
click at [525, 283] on div "$118.80" at bounding box center [503, 280] width 83 height 53
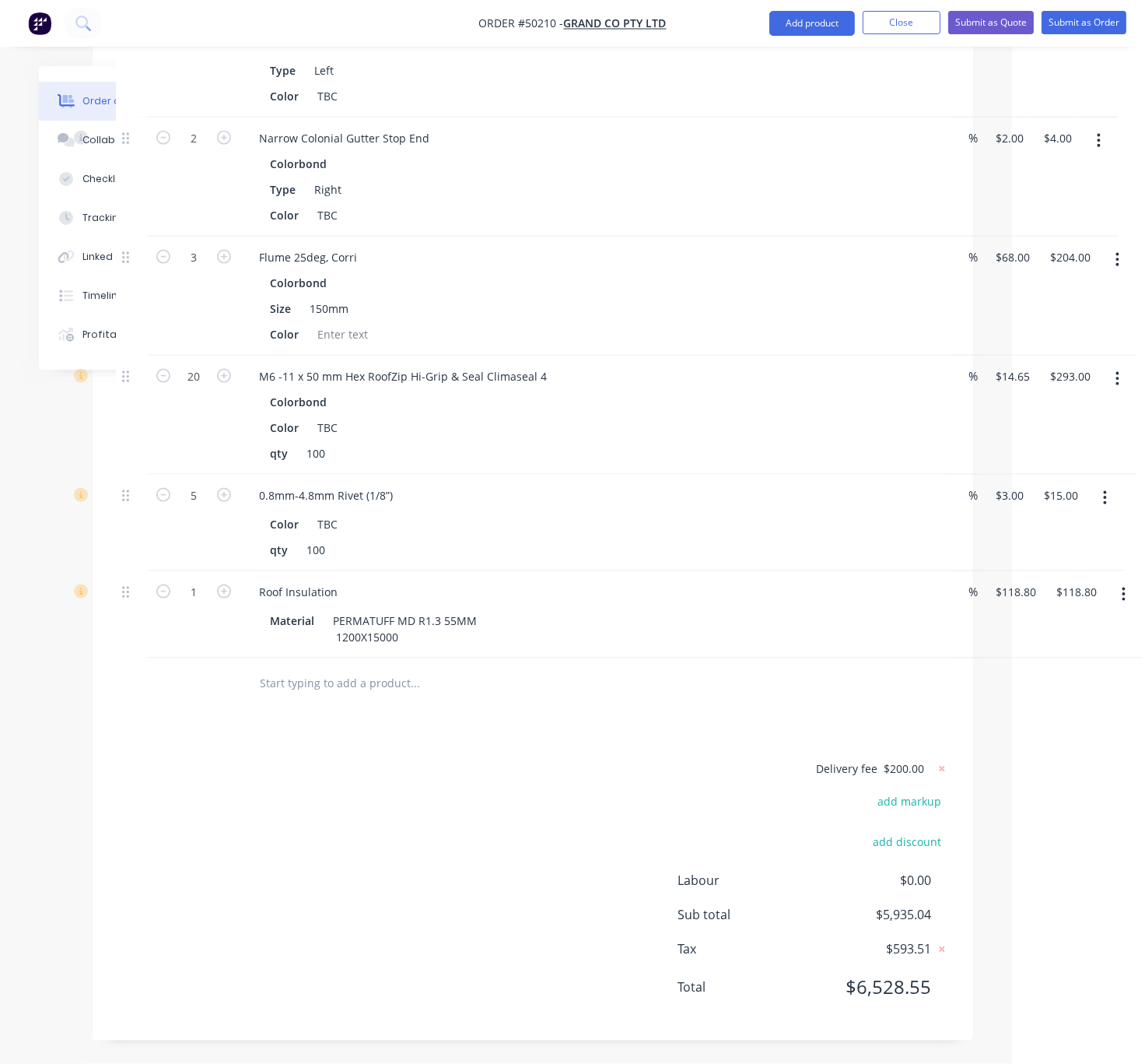
scroll to position [2331, 121]
click at [470, 759] on div "Delivery fee $200.00 add markup add discount Labour $0.00 Sub total $5,935.04 T…" at bounding box center [533, 888] width 834 height 258
click at [189, 580] on input "1" at bounding box center [193, 592] width 40 height 23
click at [633, 890] on div "Delivery fee $200.00 add markup add discount Labour $0.00 Sub total $5,935.04 T…" at bounding box center [533, 888] width 834 height 258
click at [940, 761] on icon at bounding box center [939, 769] width 16 height 16
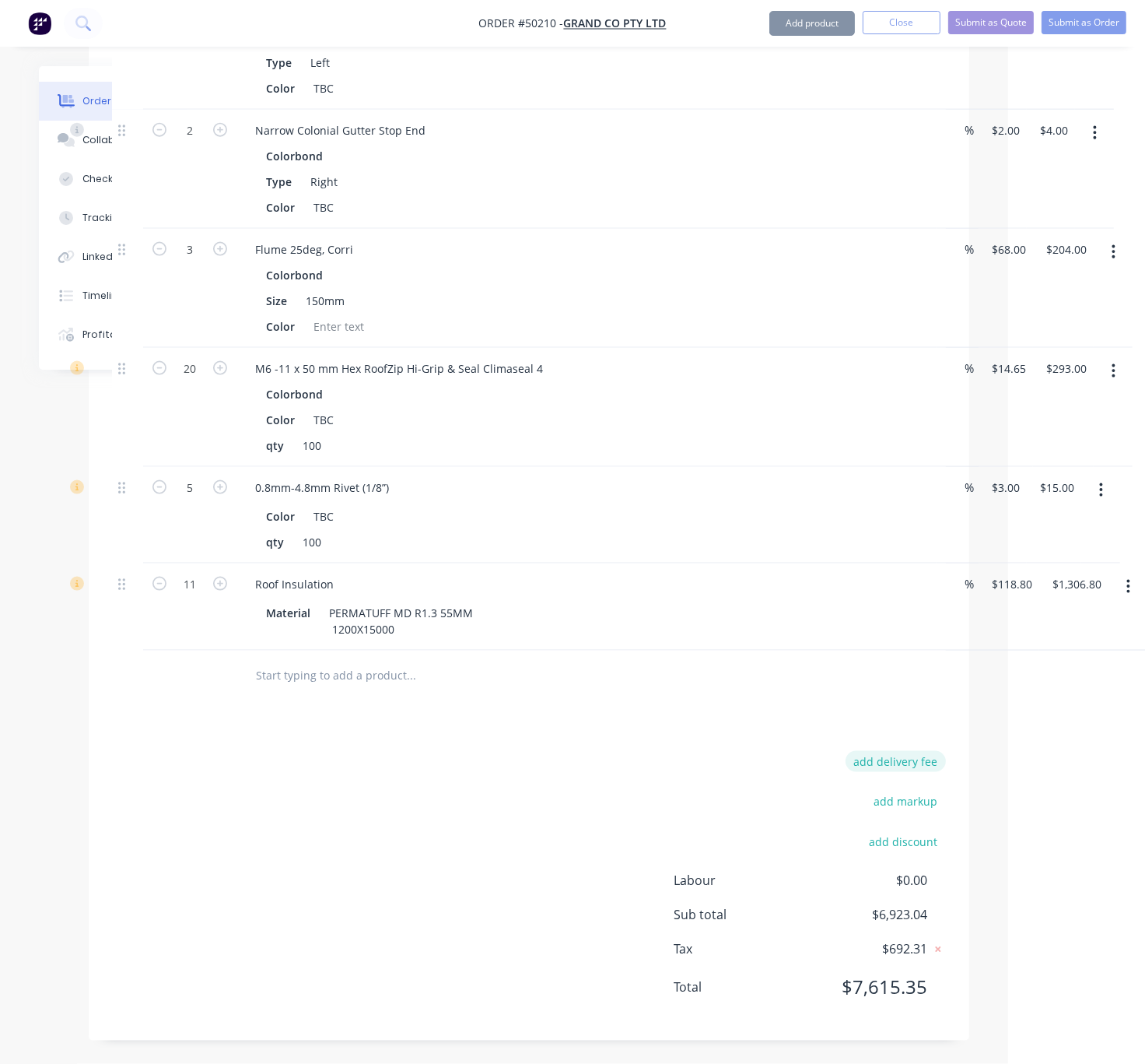
click at [914, 762] on button "add delivery fee" at bounding box center [896, 762] width 101 height 21
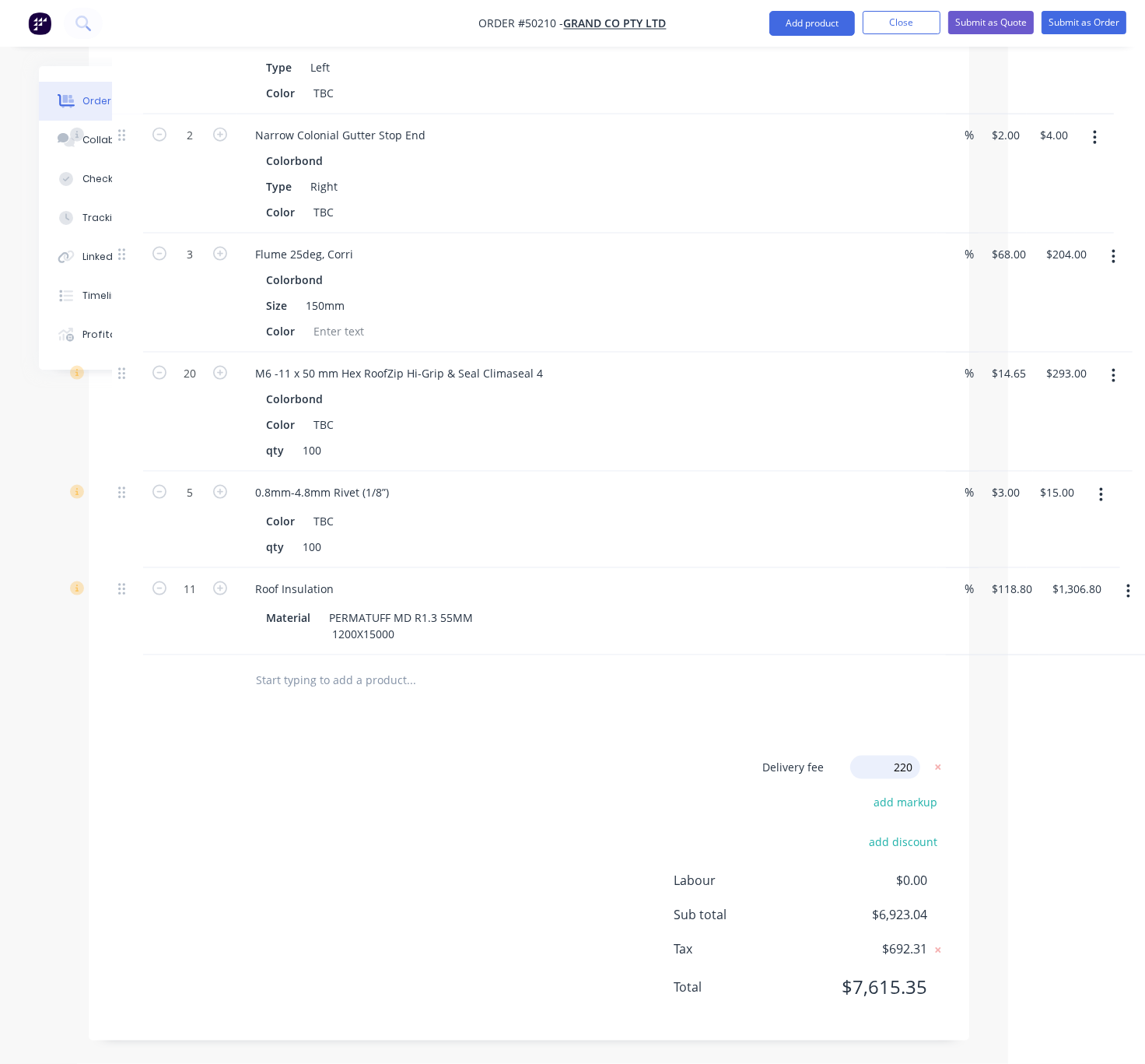
click input "submit" at bounding box center [0, 0] width 0 height 0
click at [804, 18] on button "Add product" at bounding box center [813, 22] width 86 height 24
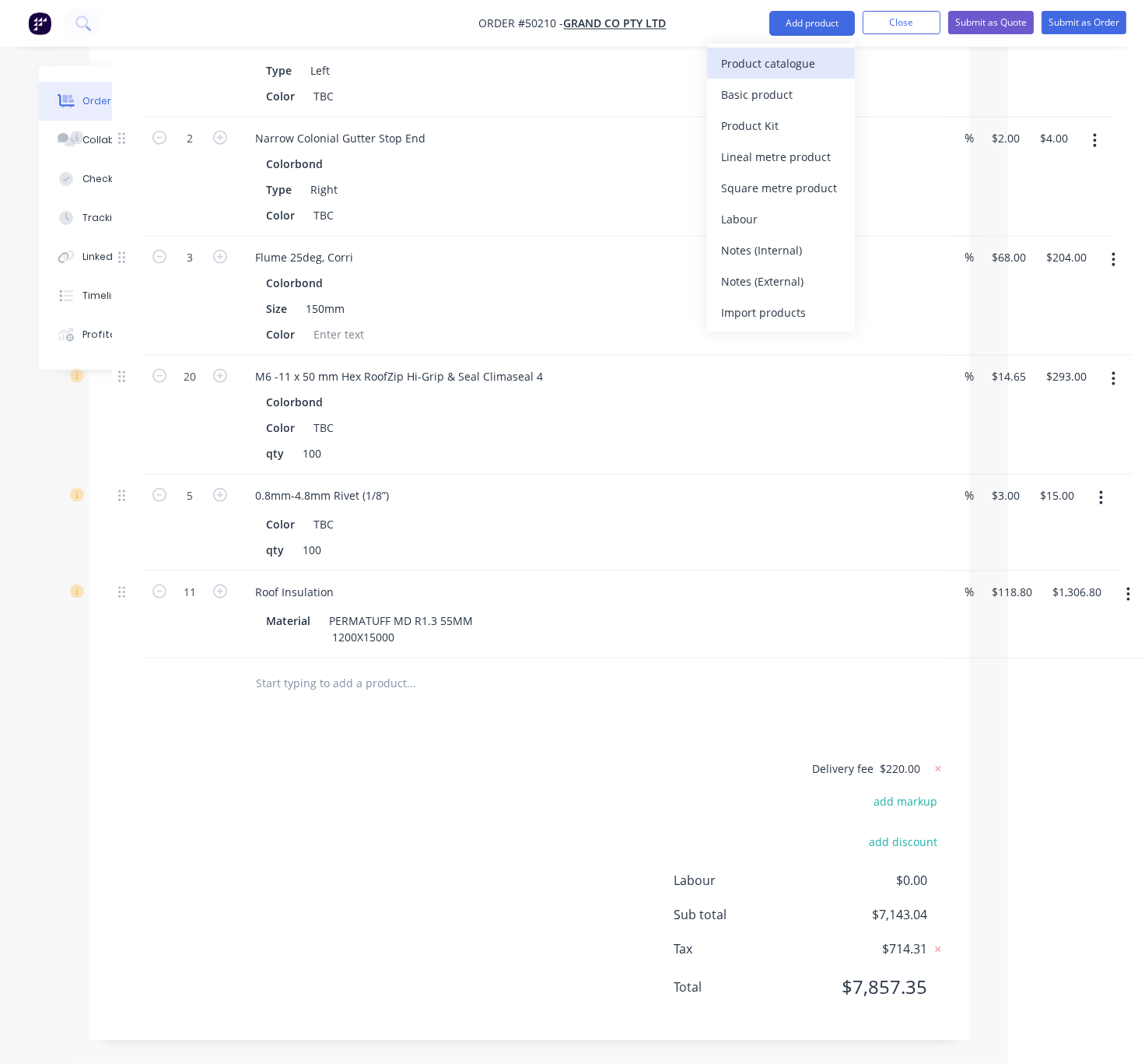
click at [799, 56] on div "Product catalogue" at bounding box center [781, 63] width 120 height 22
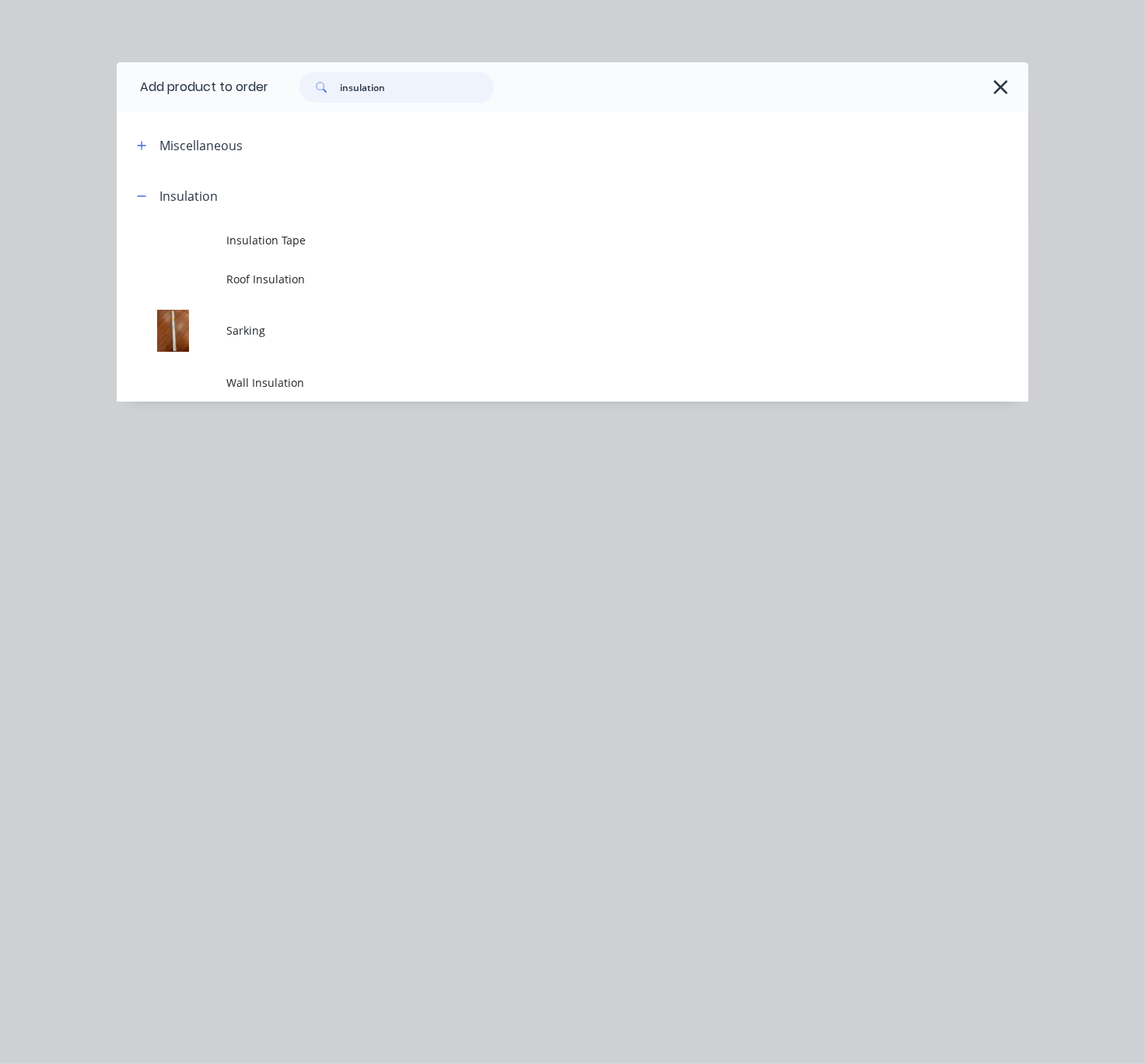
drag, startPoint x: 426, startPoint y: 90, endPoint x: 318, endPoint y: 88, distance: 108.0
click at [340, 88] on div "insulation" at bounding box center [397, 87] width 194 height 31
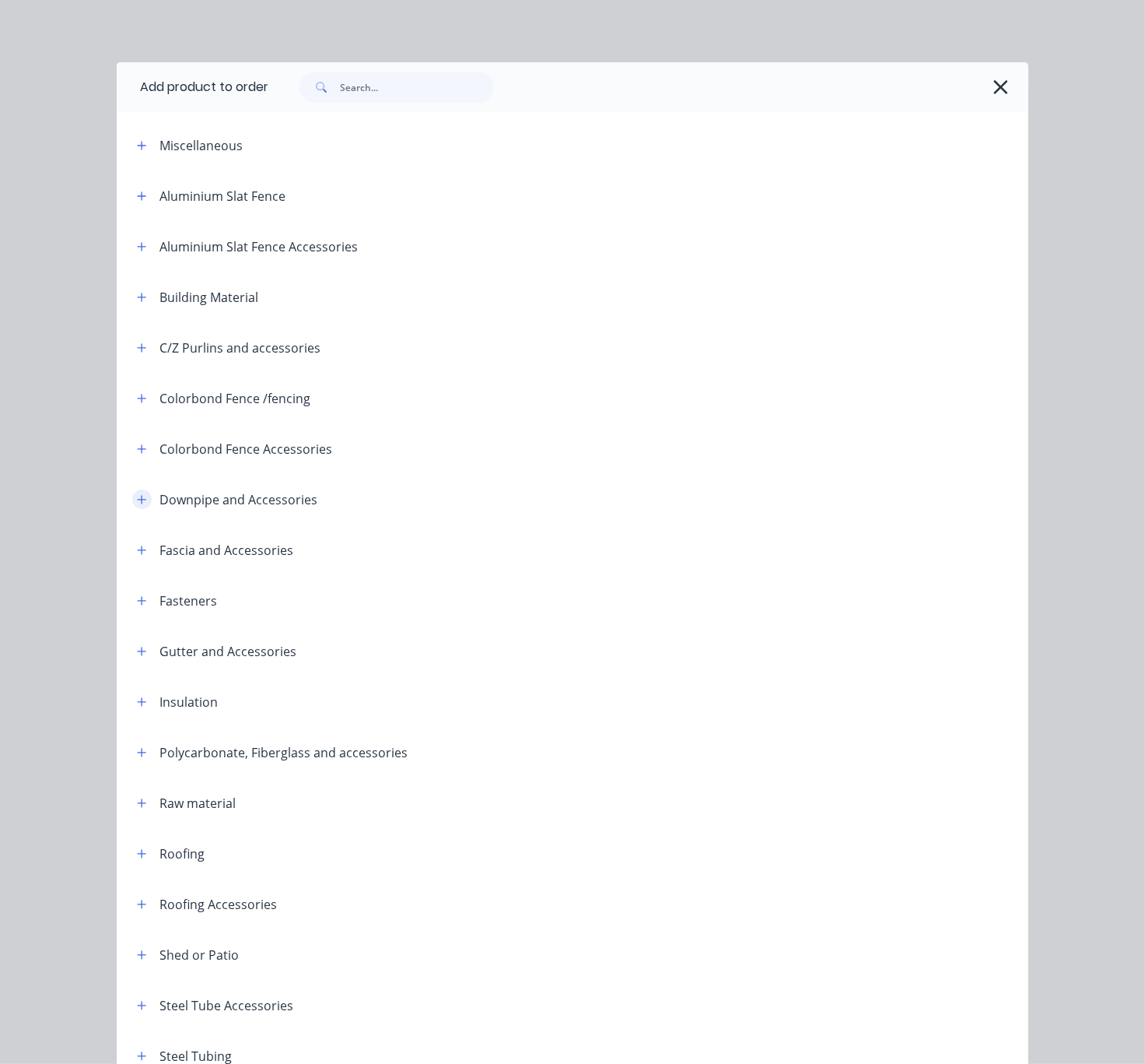
click at [139, 505] on icon "button" at bounding box center [142, 499] width 10 height 11
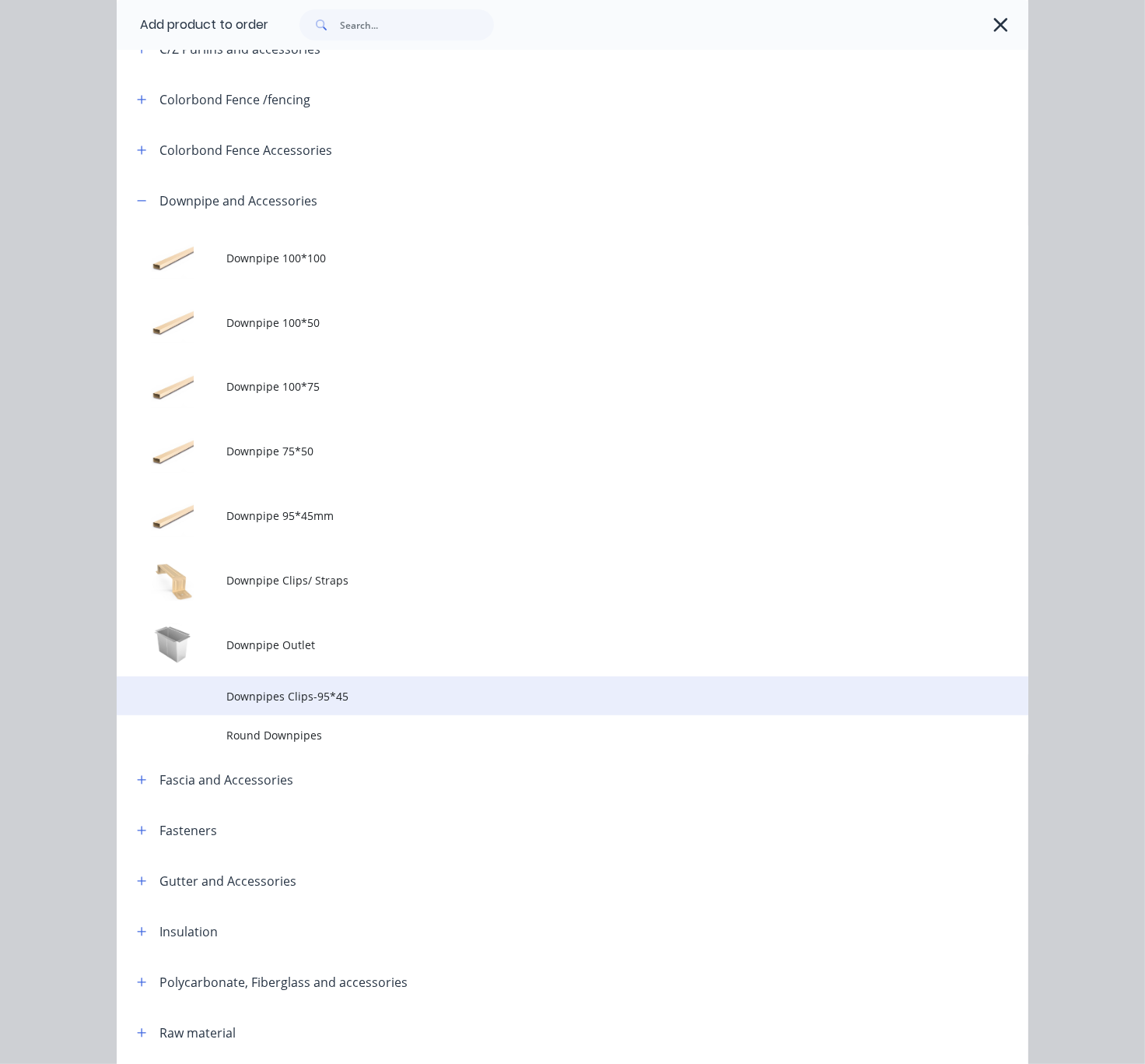
scroll to position [545, 0]
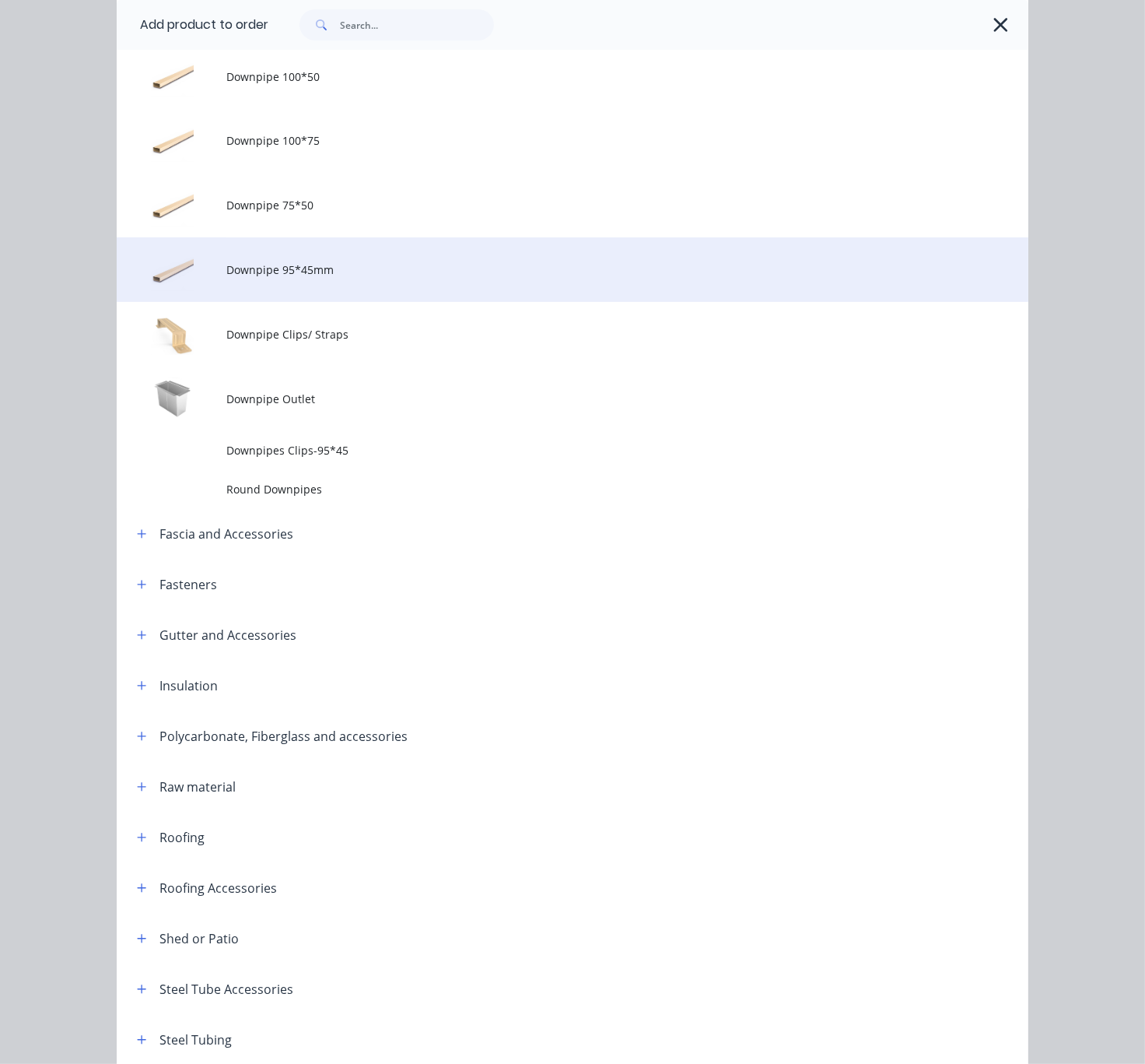
click at [337, 277] on span "Downpipe 95*45mm" at bounding box center [547, 270] width 642 height 17
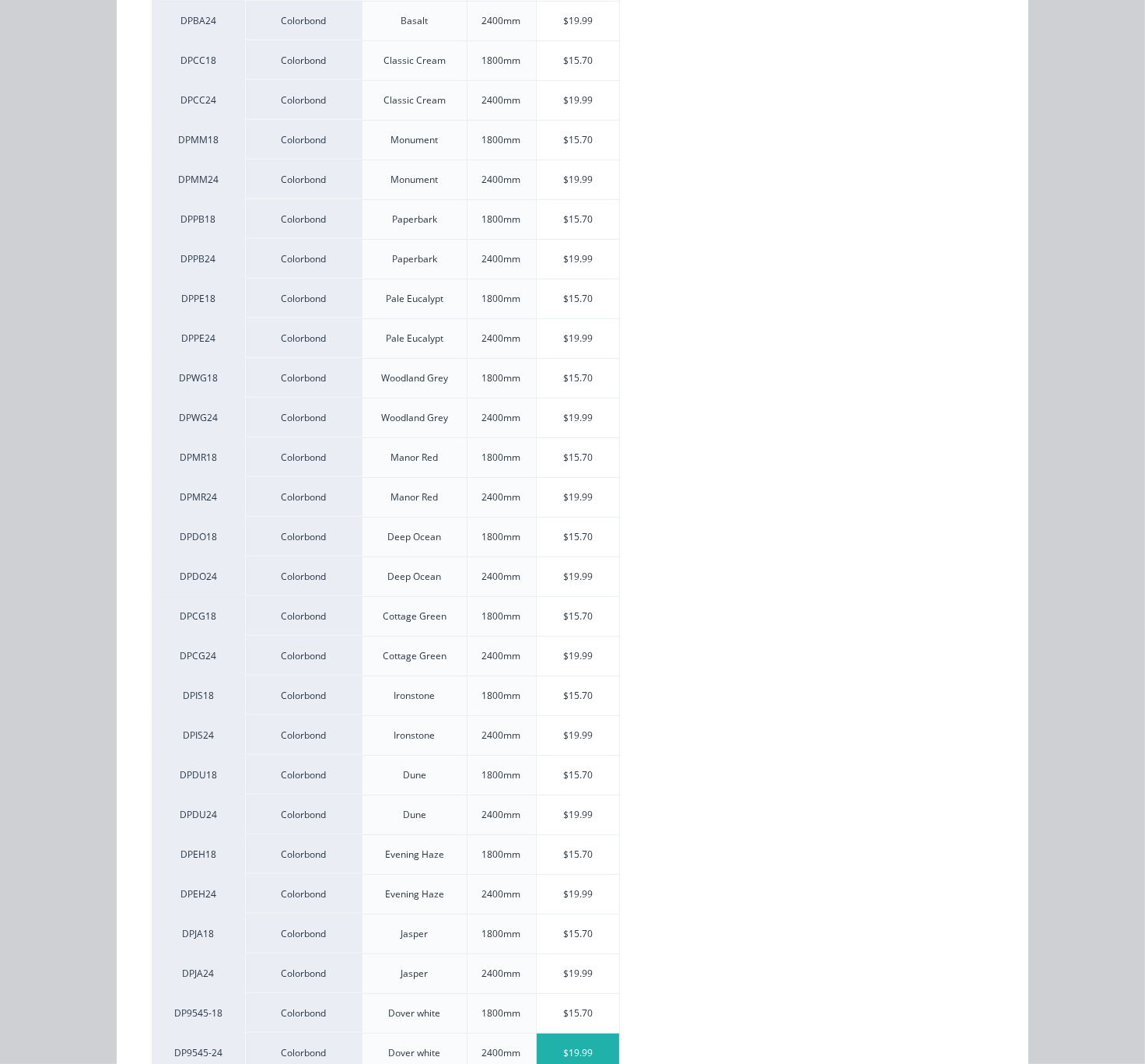
scroll to position [1067, 0]
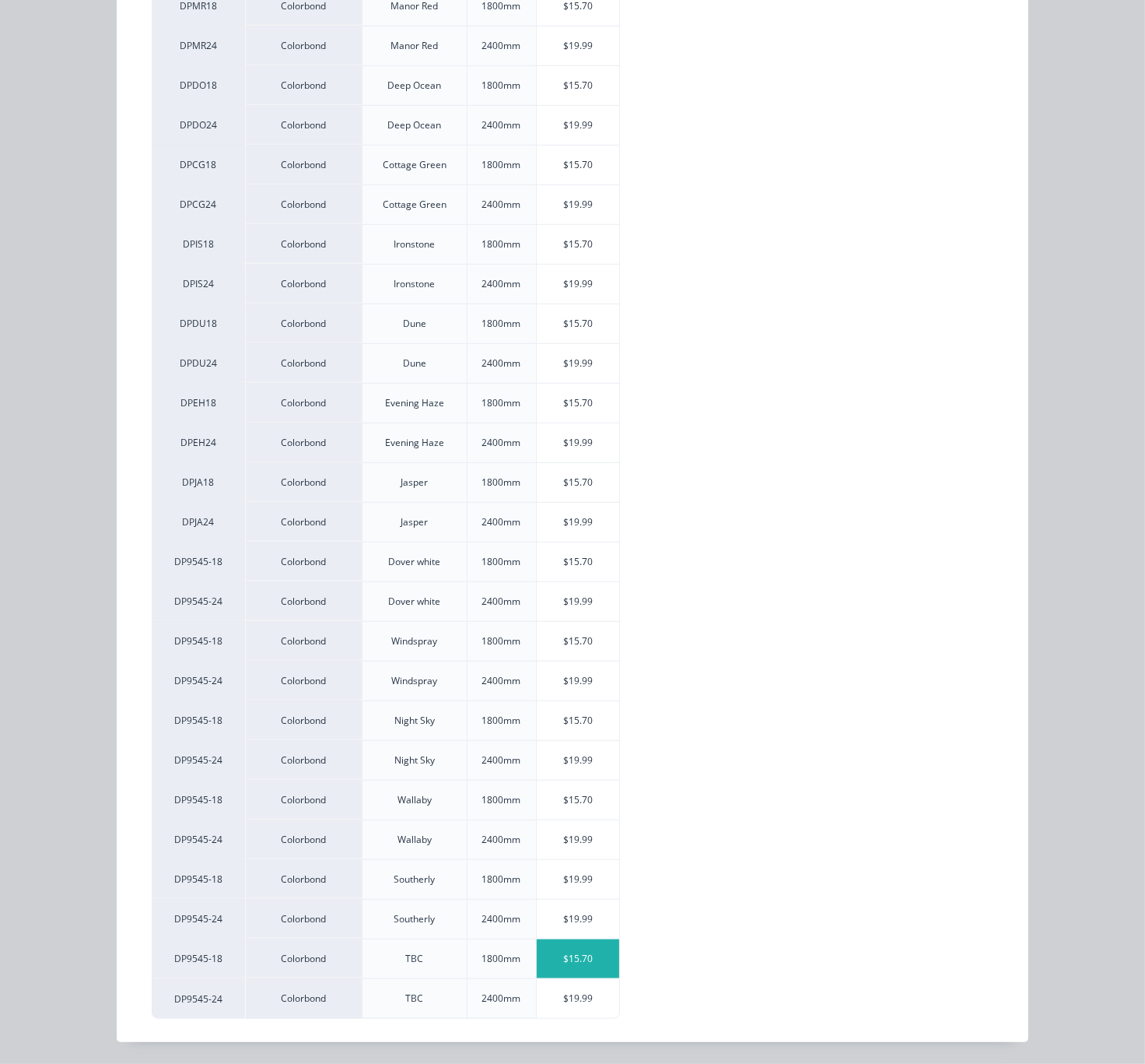
click at [579, 952] on div "$15.70" at bounding box center [578, 958] width 83 height 39
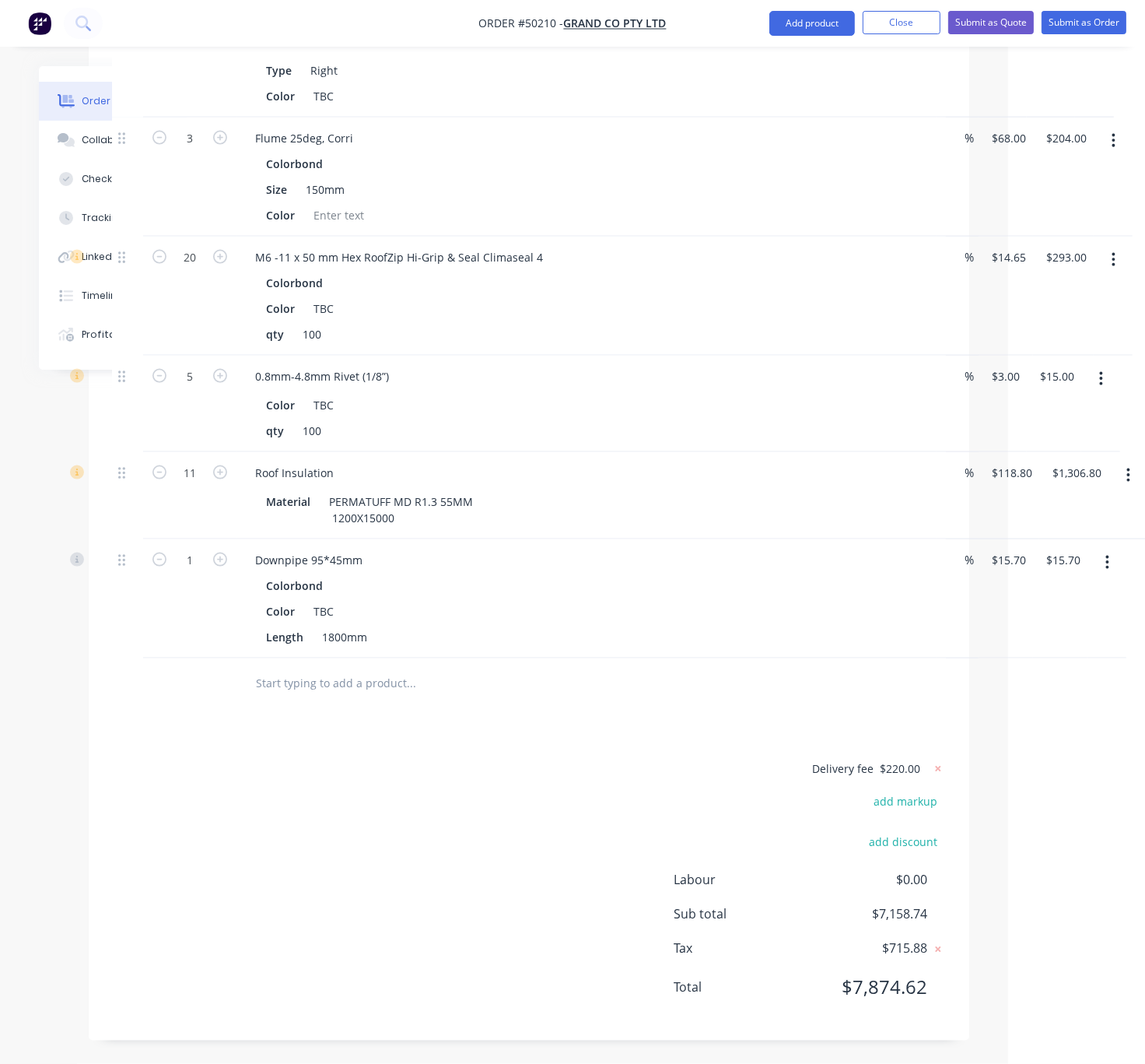
scroll to position [2456, 121]
click at [197, 549] on input "1" at bounding box center [190, 561] width 40 height 23
click at [491, 802] on div "Delivery fee $220.00 add markup add discount Labour $0.00 Sub total $7,158.74 T…" at bounding box center [530, 888] width 834 height 258
click at [805, 21] on button "Add product" at bounding box center [813, 22] width 86 height 24
click at [785, 60] on div "Product catalogue" at bounding box center [781, 63] width 120 height 22
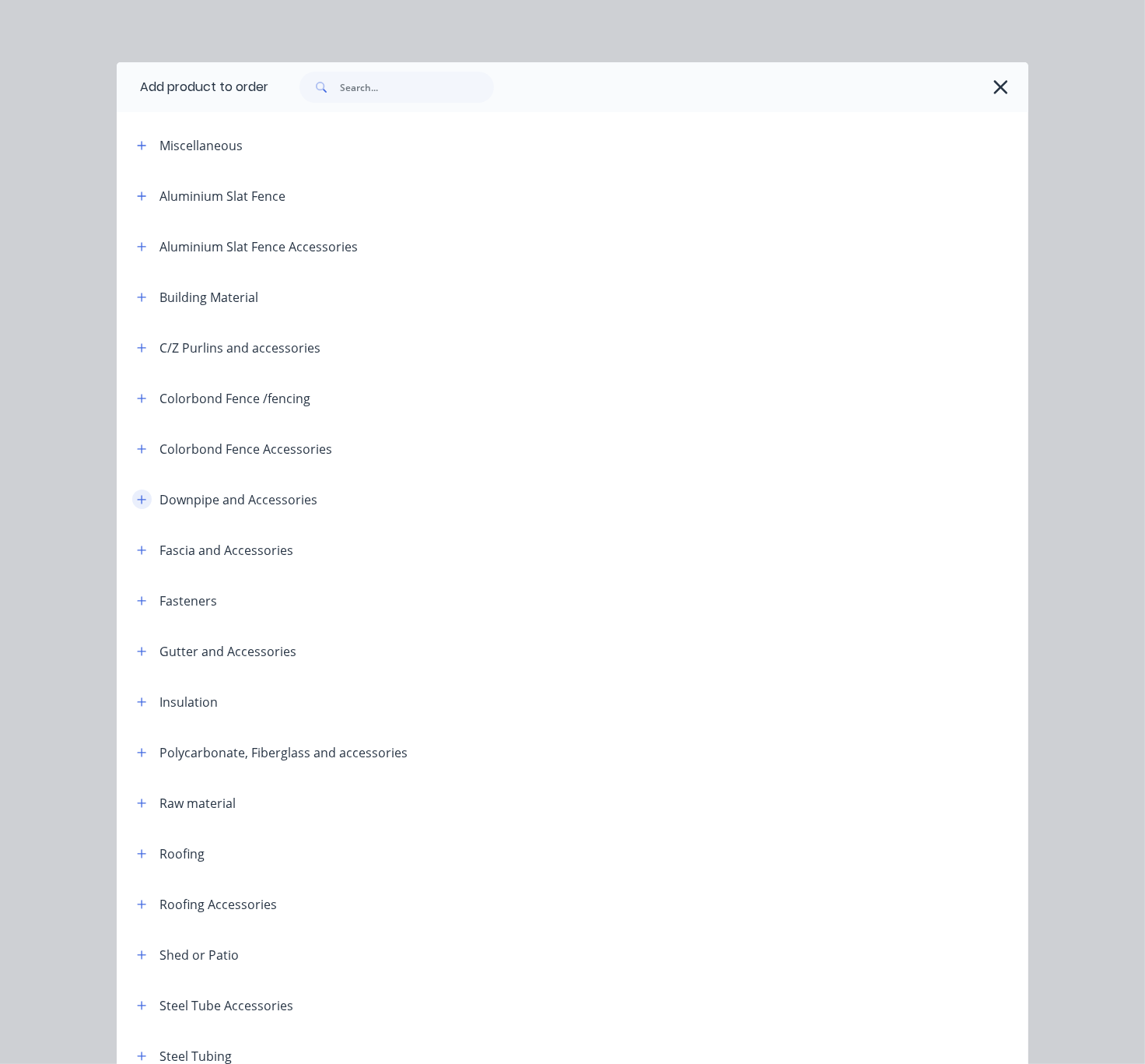
click at [140, 509] on button "button" at bounding box center [142, 499] width 20 height 20
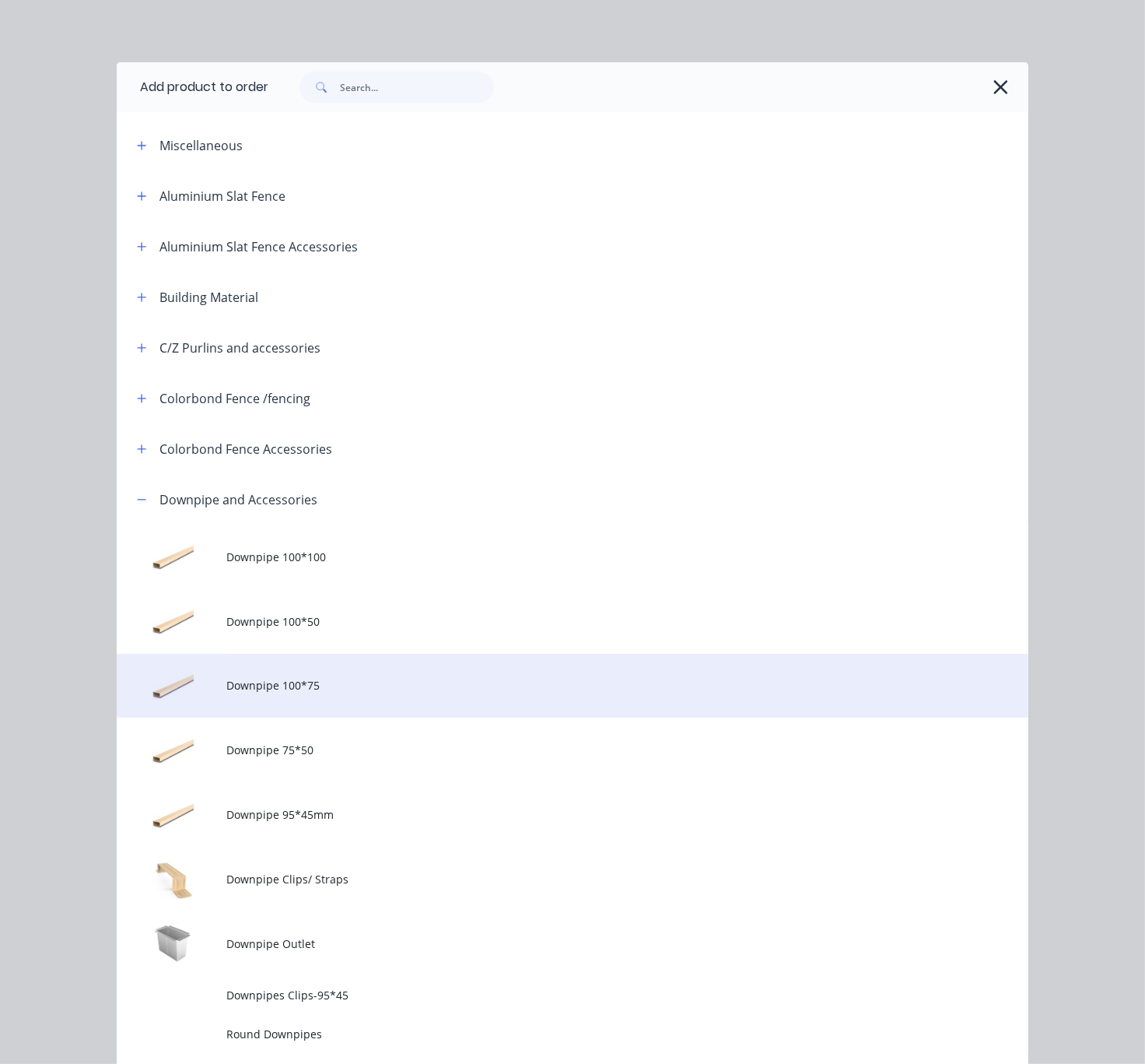
scroll to position [273, 0]
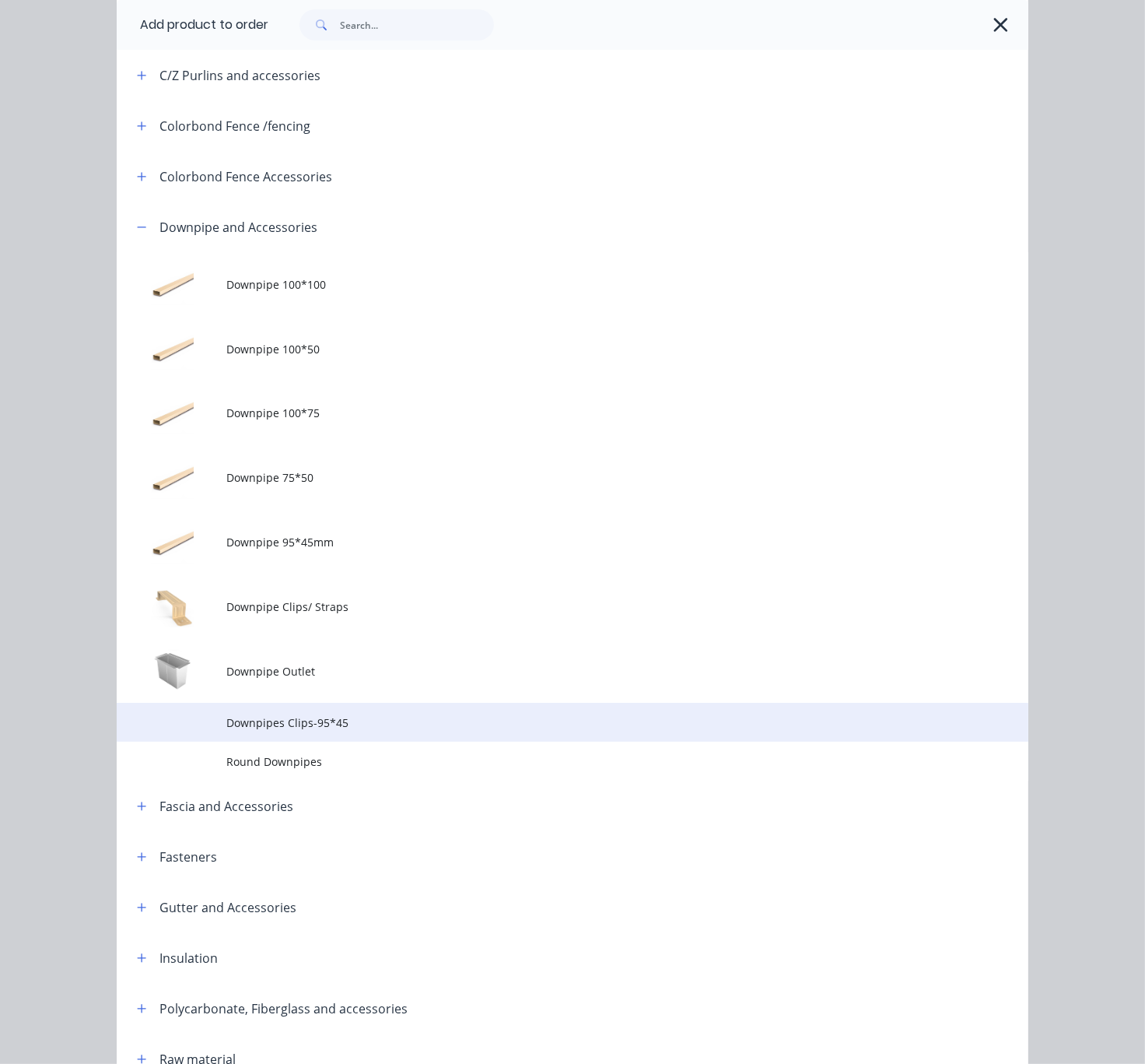
click at [377, 731] on span "Downpipes Clips-95*45" at bounding box center [547, 722] width 642 height 17
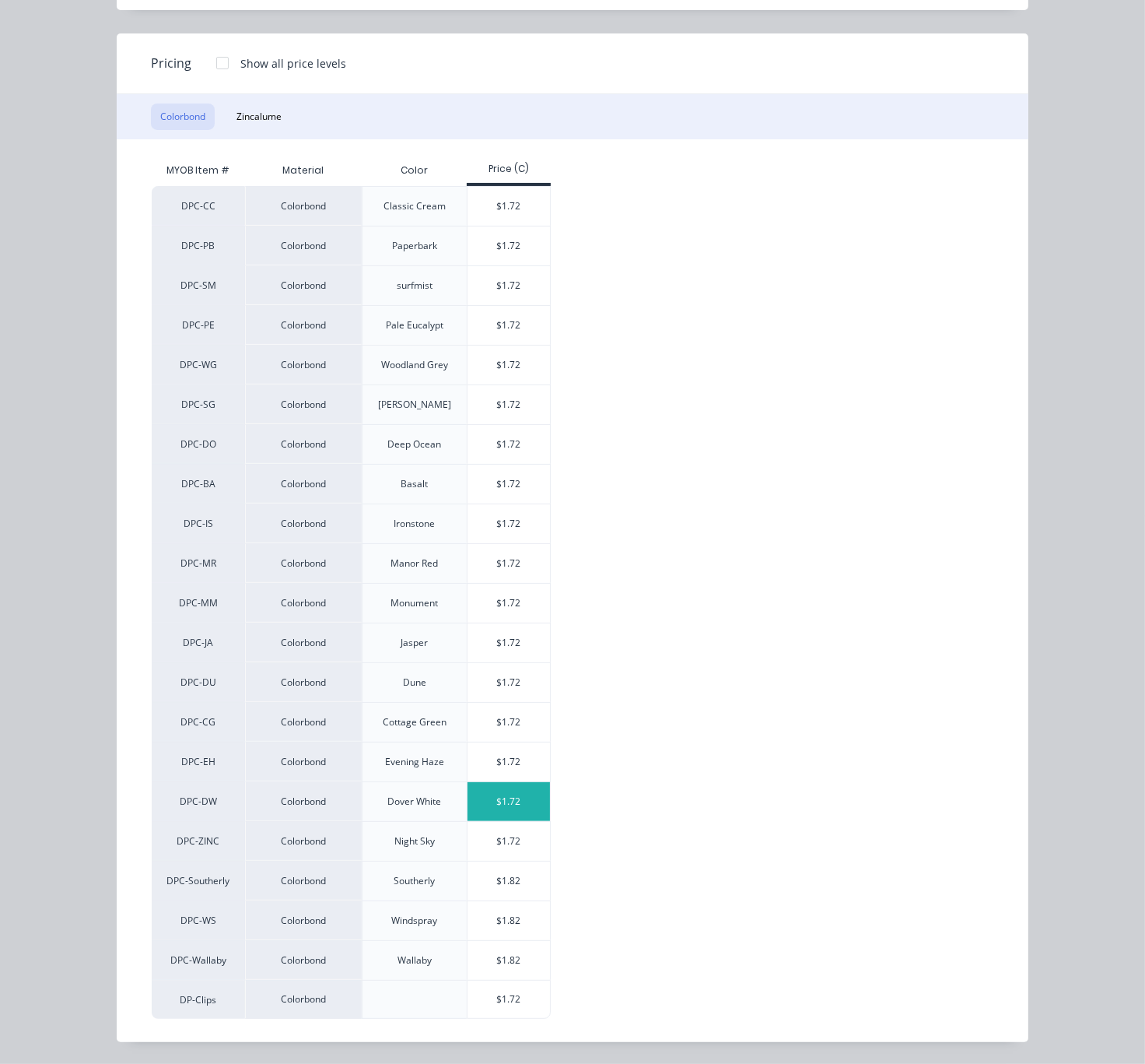
scroll to position [2481, 121]
click at [518, 1002] on div "$1.72" at bounding box center [509, 1000] width 83 height 37
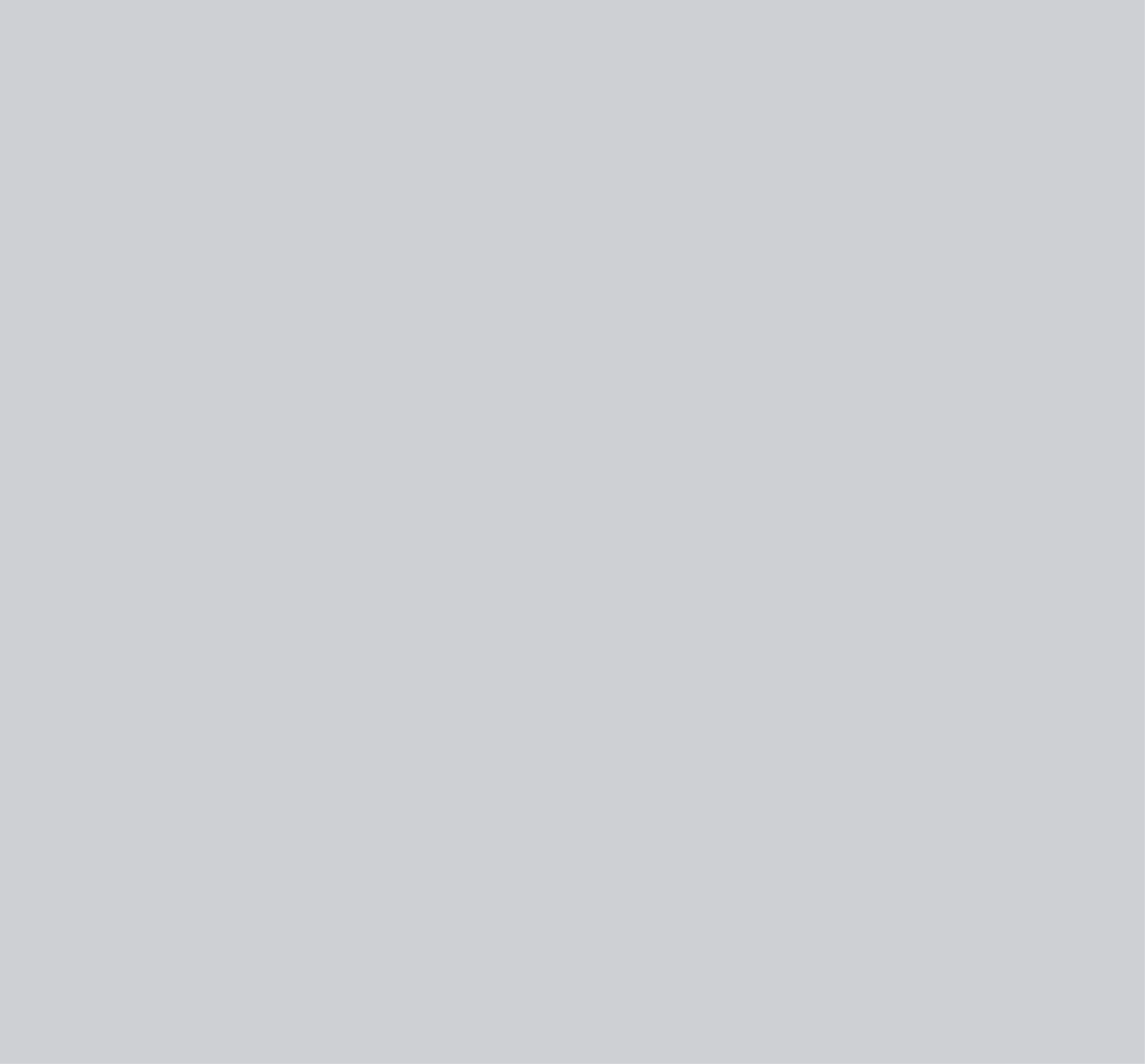
scroll to position [0, 0]
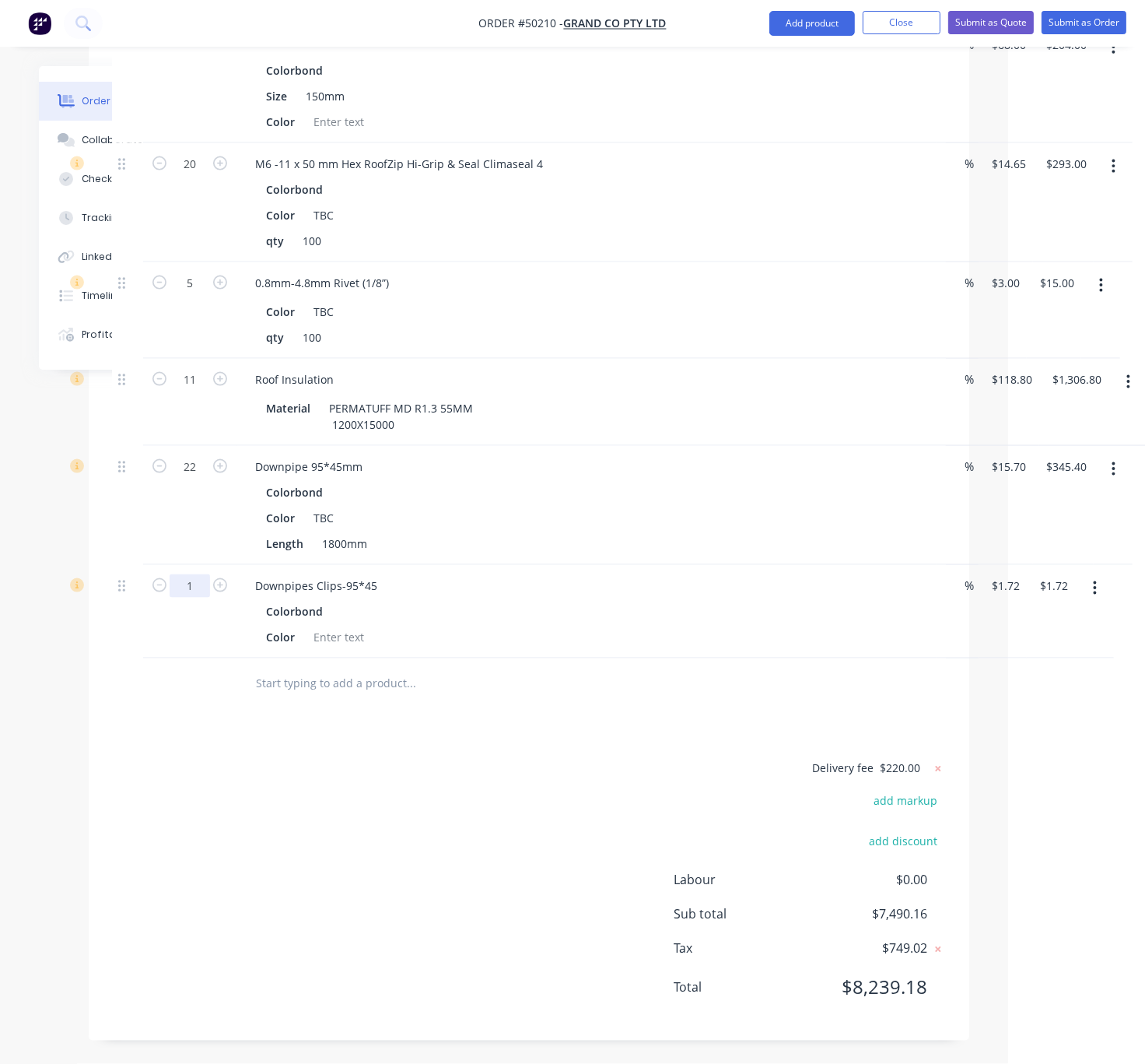
click at [207, 598] on input "1" at bounding box center [190, 586] width 40 height 23
click at [119, 709] on div at bounding box center [128, 684] width 31 height 51
drag, startPoint x: 805, startPoint y: 15, endPoint x: 801, endPoint y: 24, distance: 9.8
click at [805, 15] on button "Add product" at bounding box center [813, 22] width 86 height 24
click at [796, 45] on div "Product catalogue Basic product Product Kit Lineal metre product Square metre p…" at bounding box center [781, 188] width 148 height 288
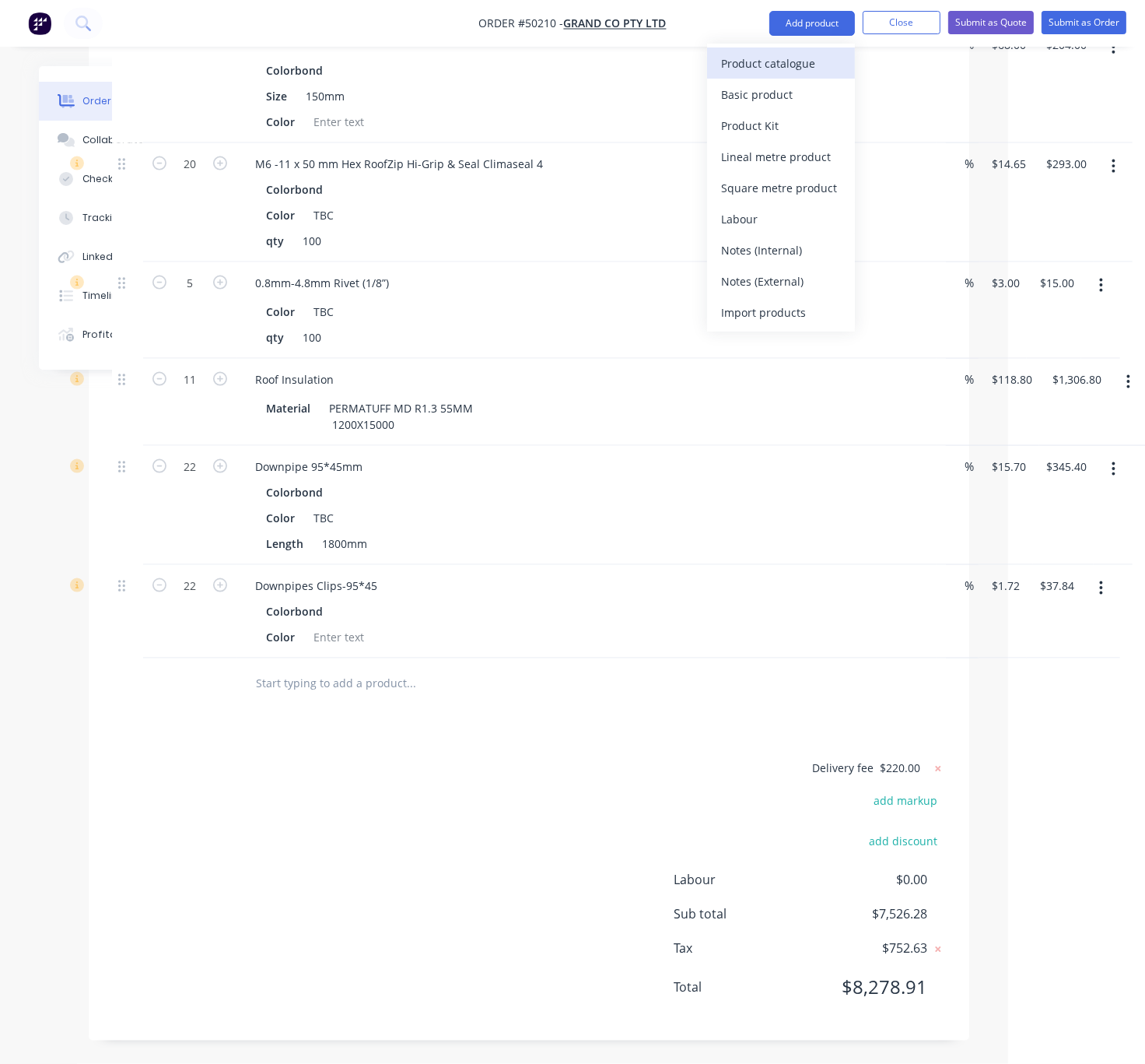
click at [789, 53] on div "Product catalogue" at bounding box center [781, 63] width 120 height 22
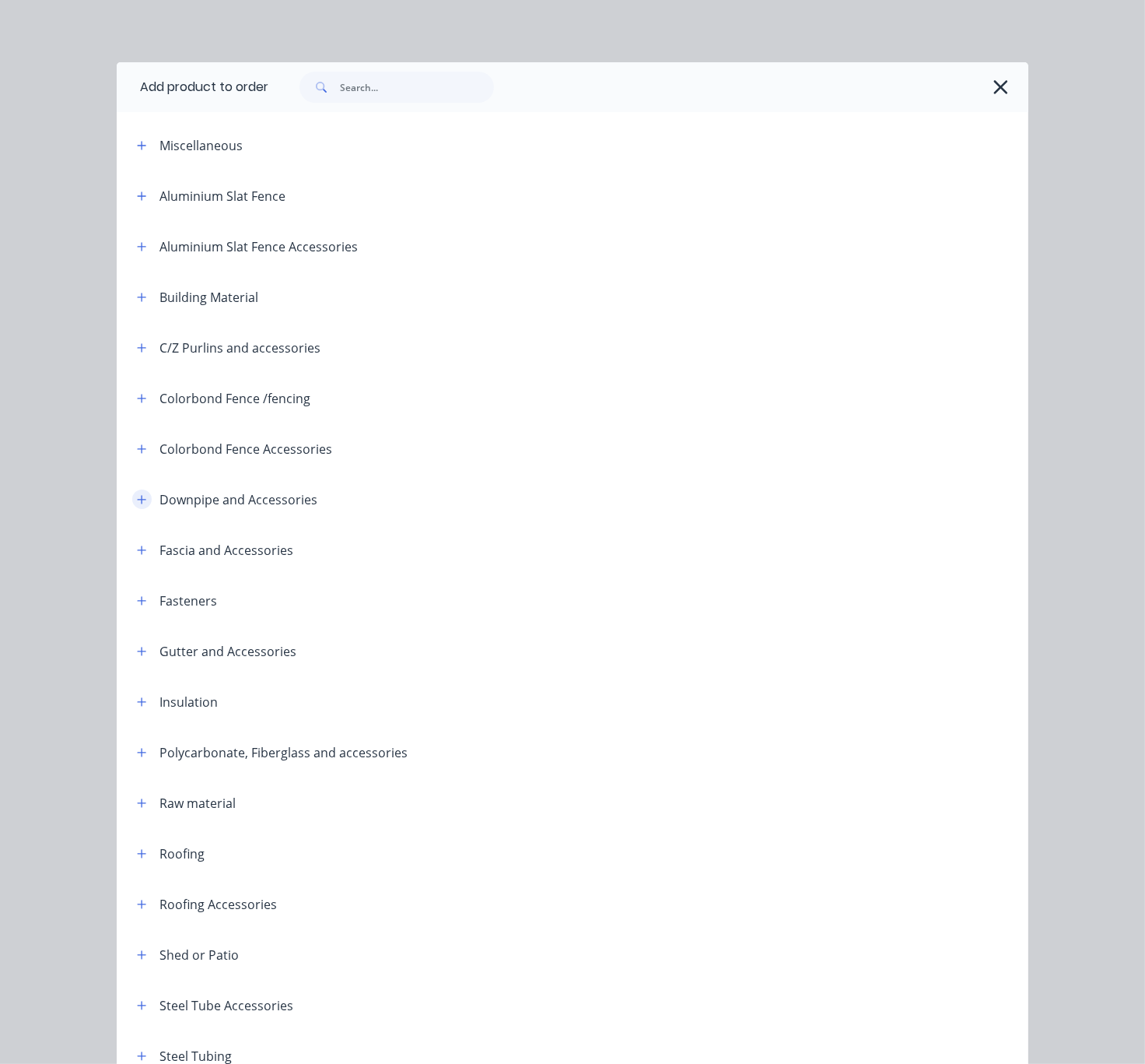
click at [137, 505] on icon "button" at bounding box center [142, 499] width 10 height 11
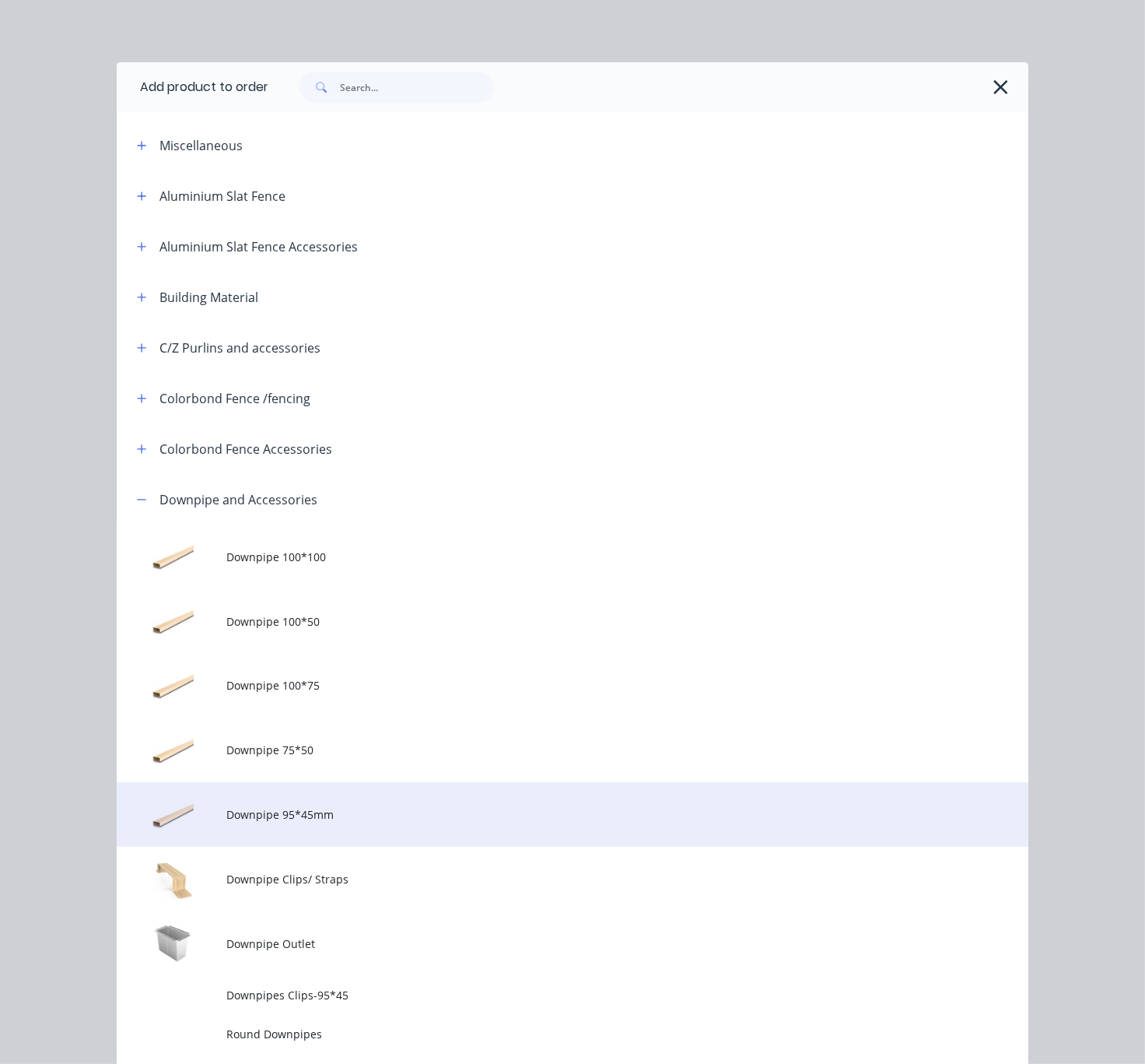
scroll to position [273, 0]
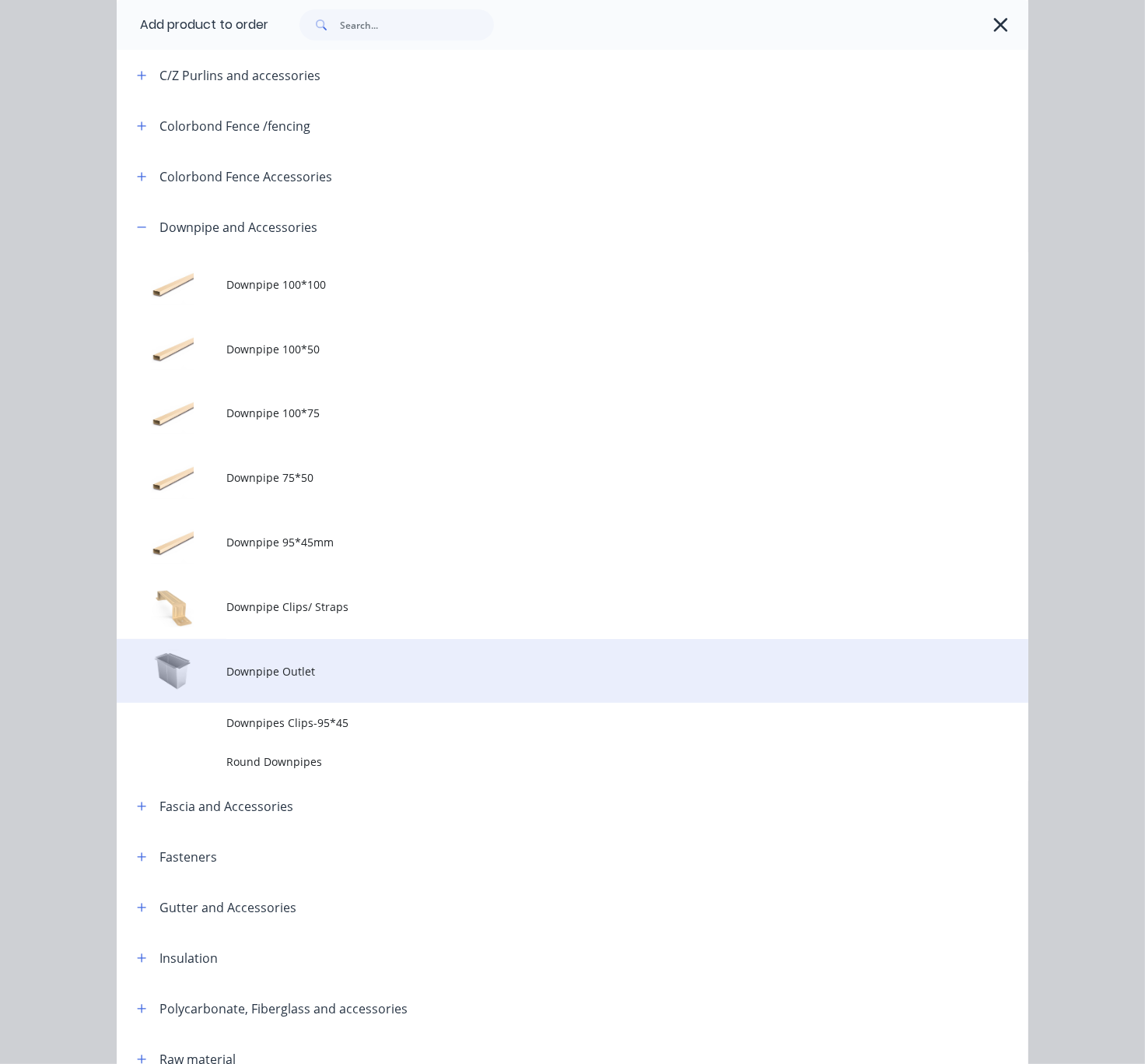
click at [357, 679] on span "Downpipe Outlet" at bounding box center [547, 671] width 642 height 17
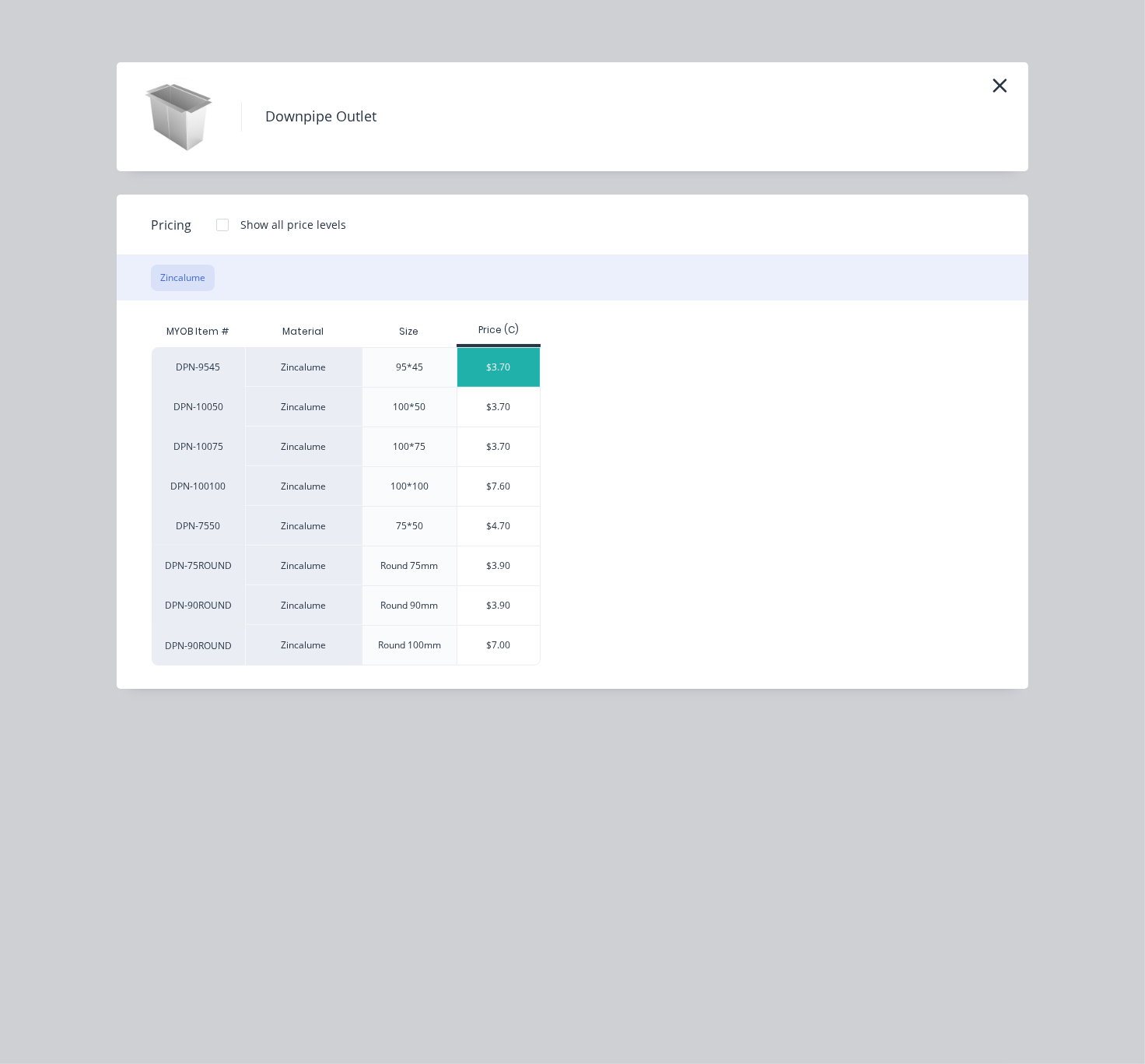
click at [497, 366] on div "$3.70" at bounding box center [498, 367] width 83 height 39
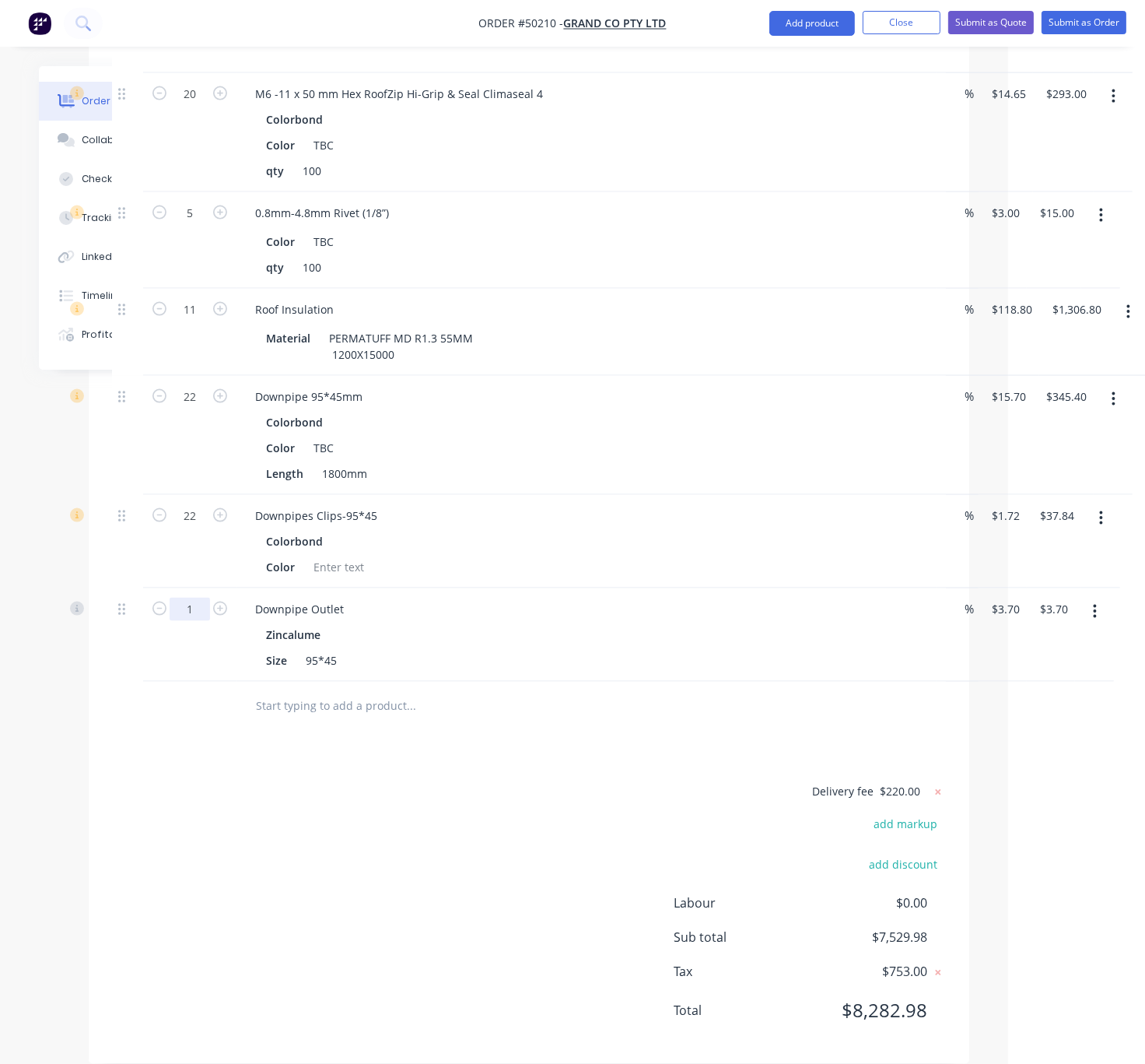
click at [190, 621] on input "1" at bounding box center [190, 610] width 40 height 23
click at [116, 732] on div at bounding box center [128, 707] width 31 height 51
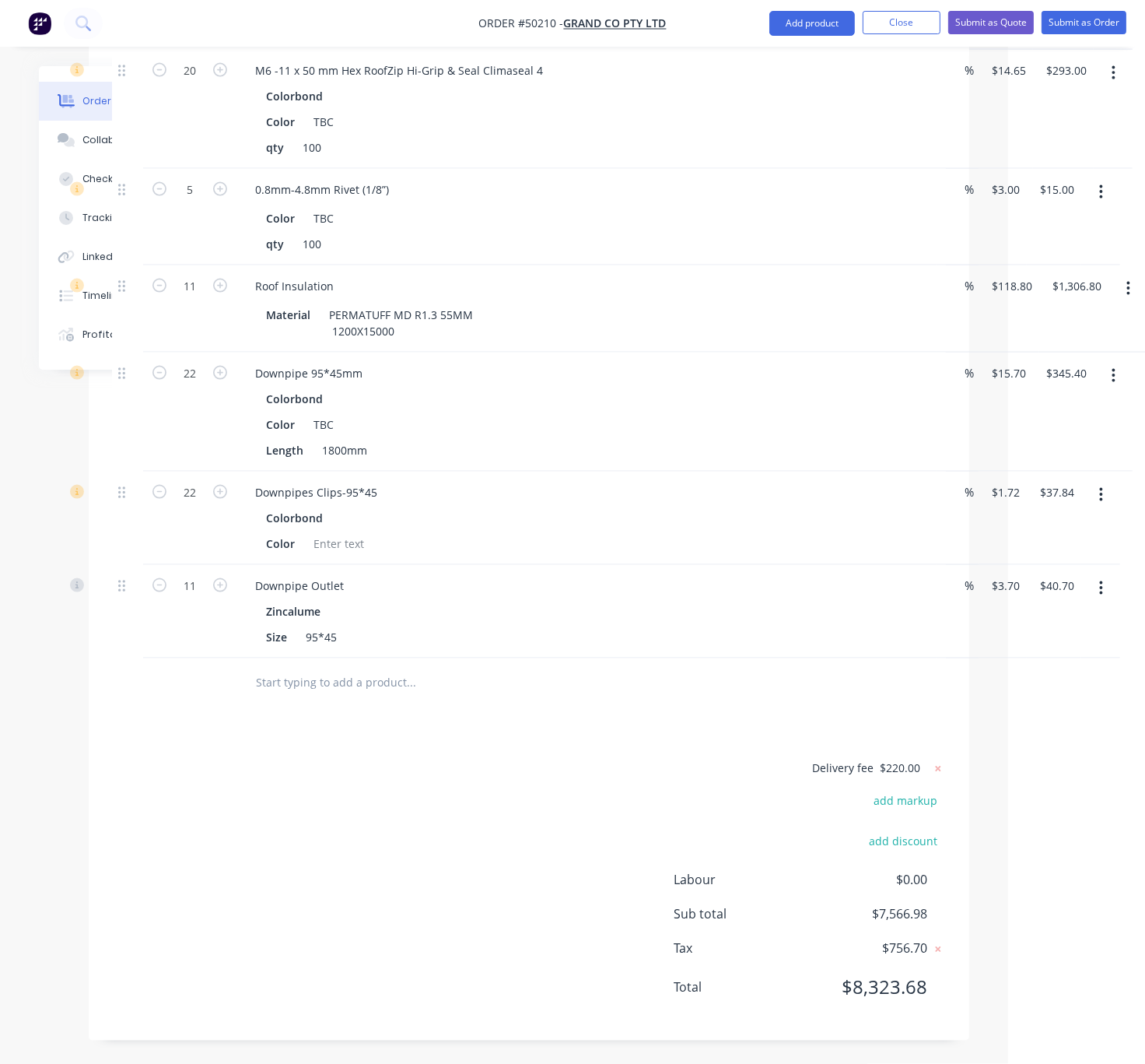
click at [412, 778] on div "Delivery fee $220.00 add markup add discount Labour $0.00 Sub total $7,566.98 T…" at bounding box center [530, 888] width 834 height 258
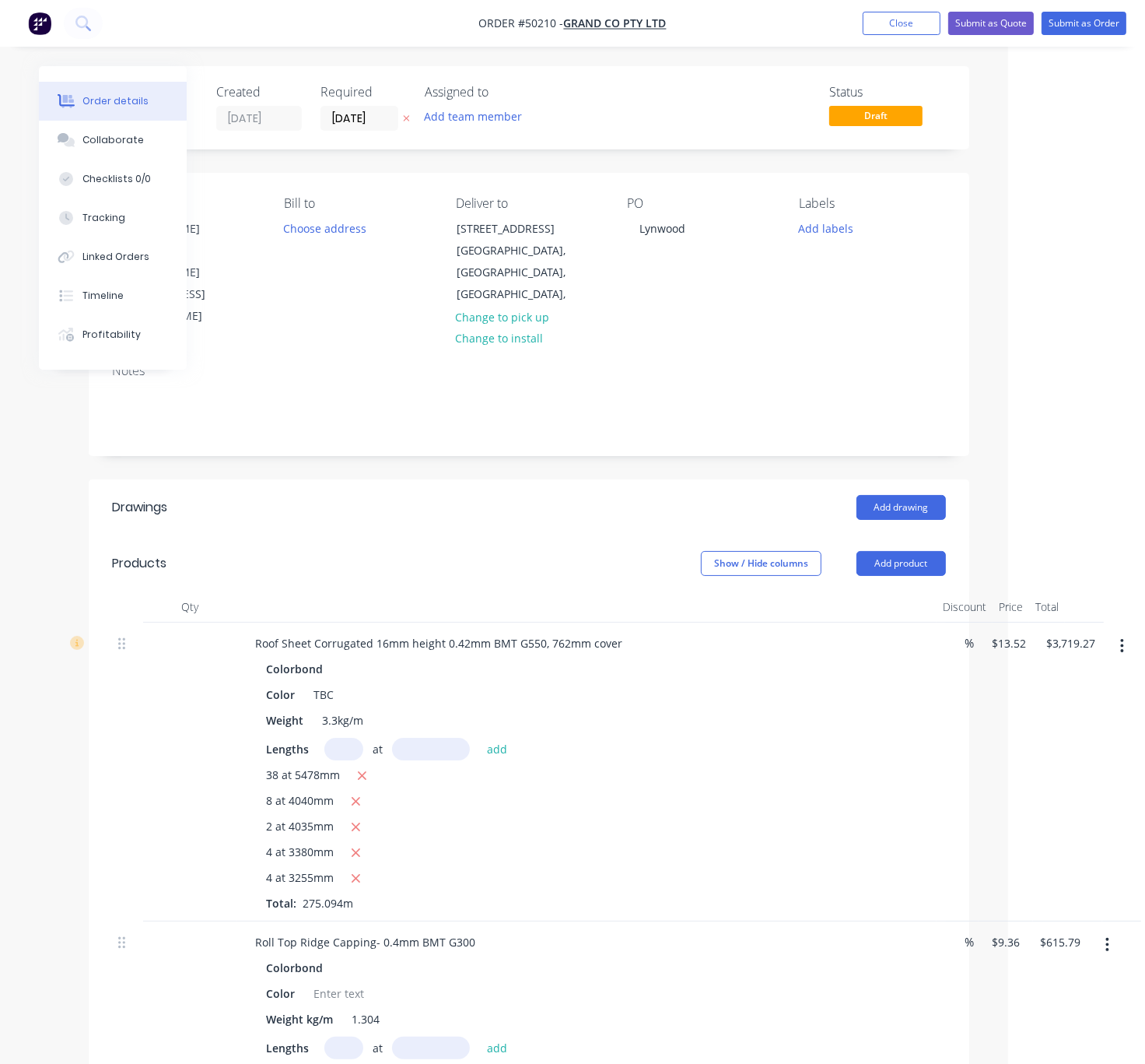
scroll to position [0, 129]
drag, startPoint x: 427, startPoint y: 535, endPoint x: 499, endPoint y: 530, distance: 72.2
click at [973, 25] on button "Submit as Quote" at bounding box center [992, 23] width 86 height 23
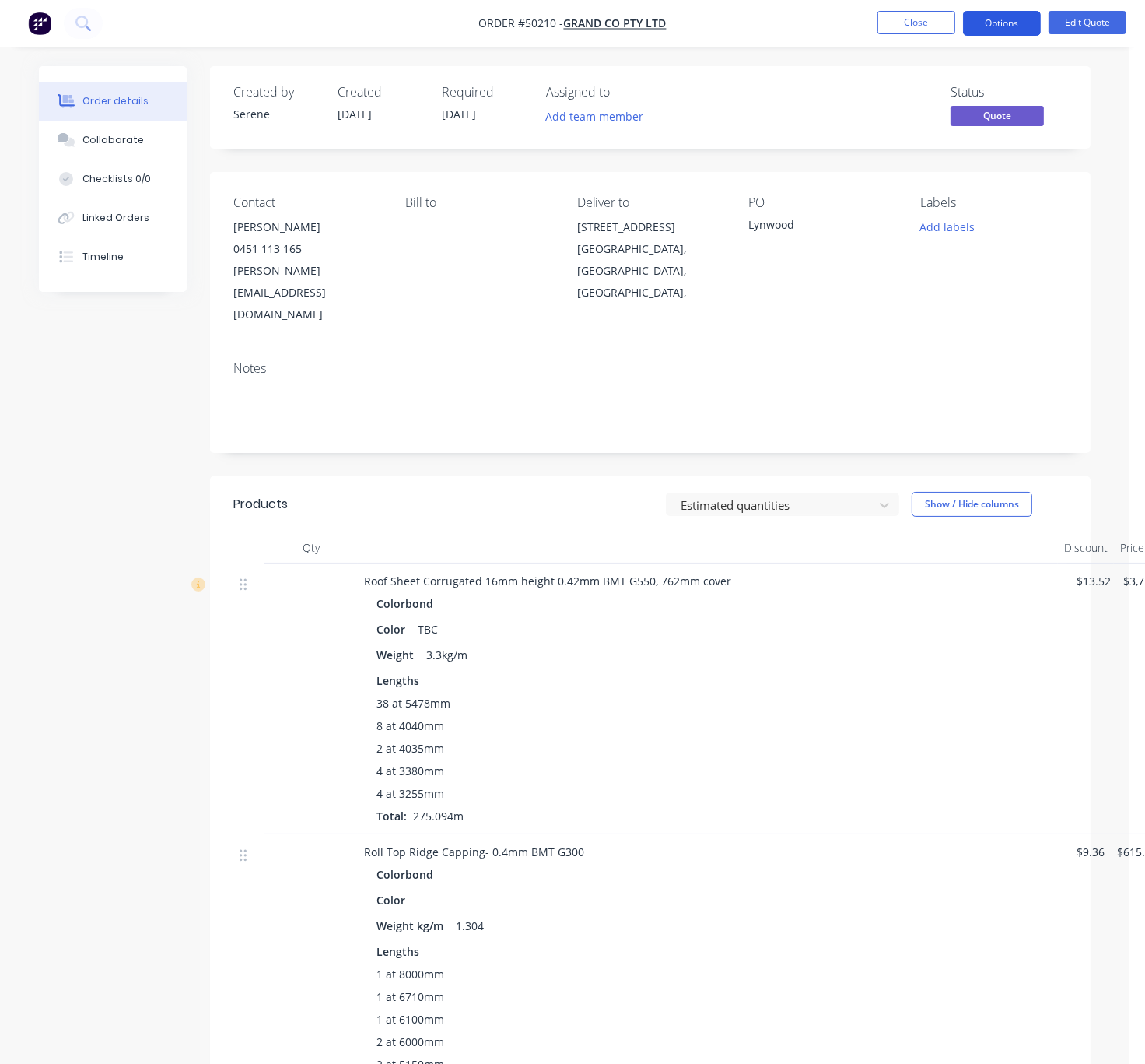
click at [999, 21] on button "Options" at bounding box center [1002, 22] width 78 height 24
click at [1081, 24] on button "Edit Quote" at bounding box center [1088, 22] width 78 height 23
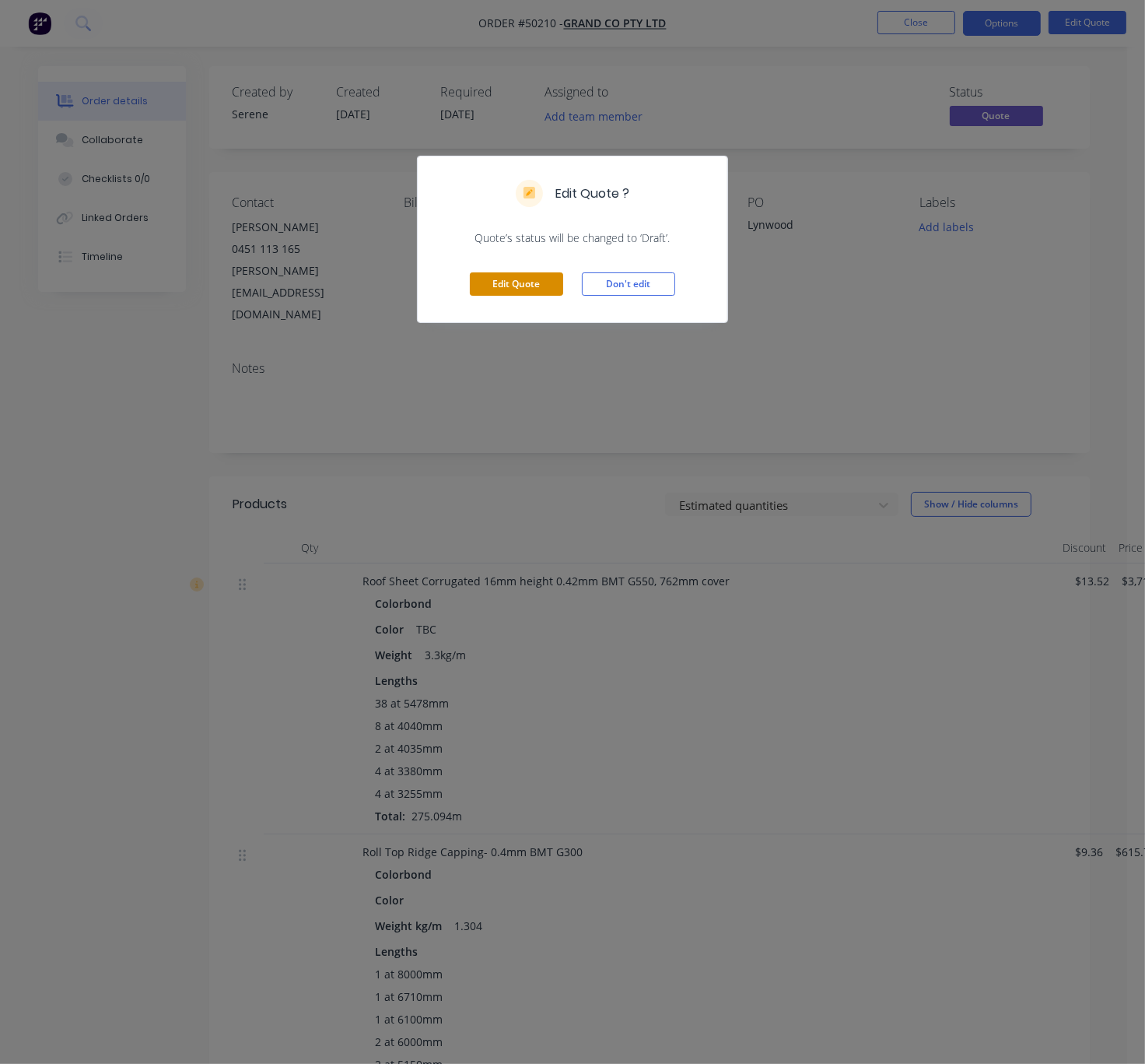
click at [516, 290] on button "Edit Quote" at bounding box center [517, 284] width 94 height 23
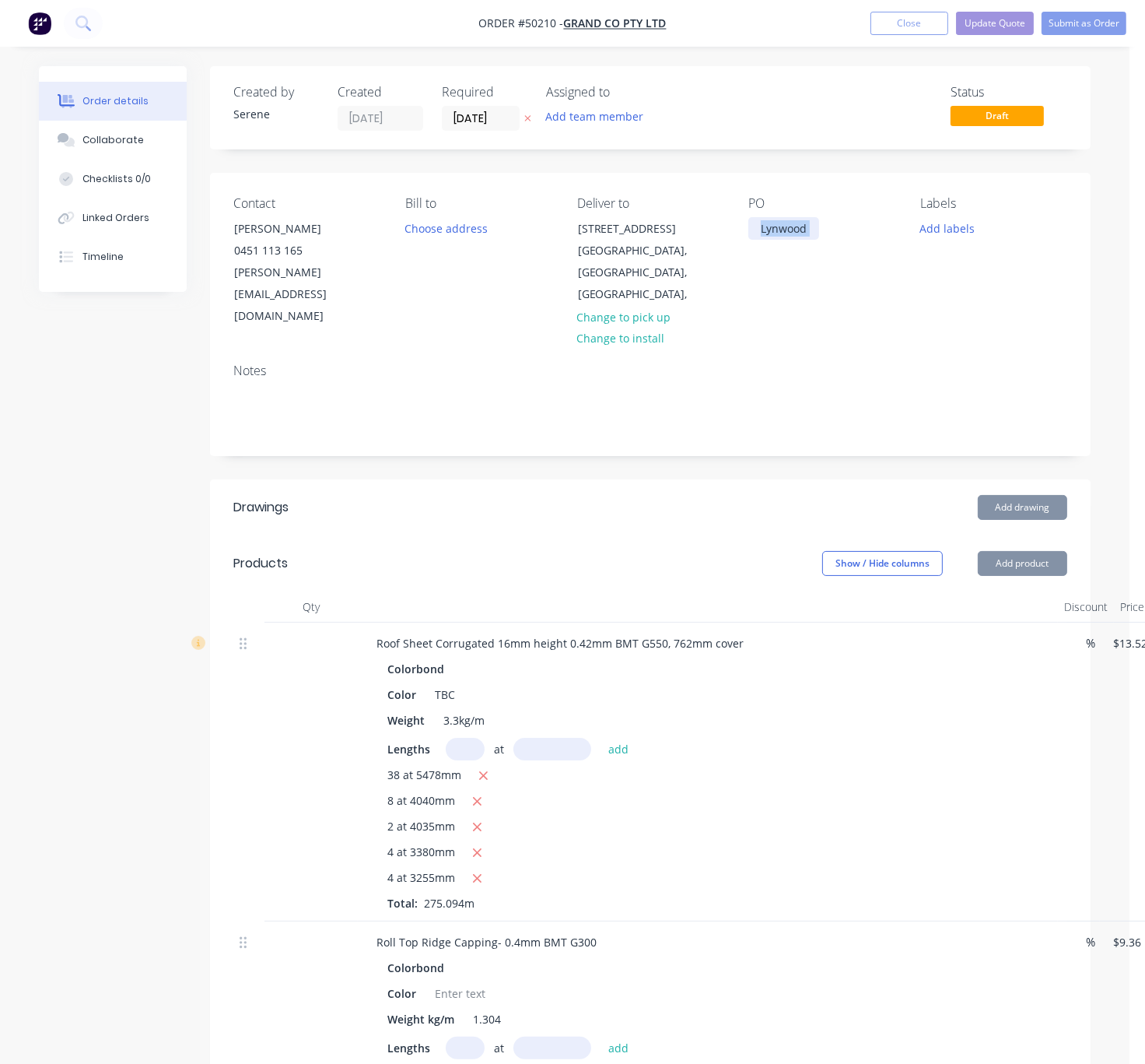
drag, startPoint x: 826, startPoint y: 236, endPoint x: 803, endPoint y: 232, distance: 23.3
click at [803, 232] on div "PO Lynwood" at bounding box center [822, 262] width 148 height 132
click at [813, 234] on div "Lynwood" at bounding box center [784, 228] width 70 height 22
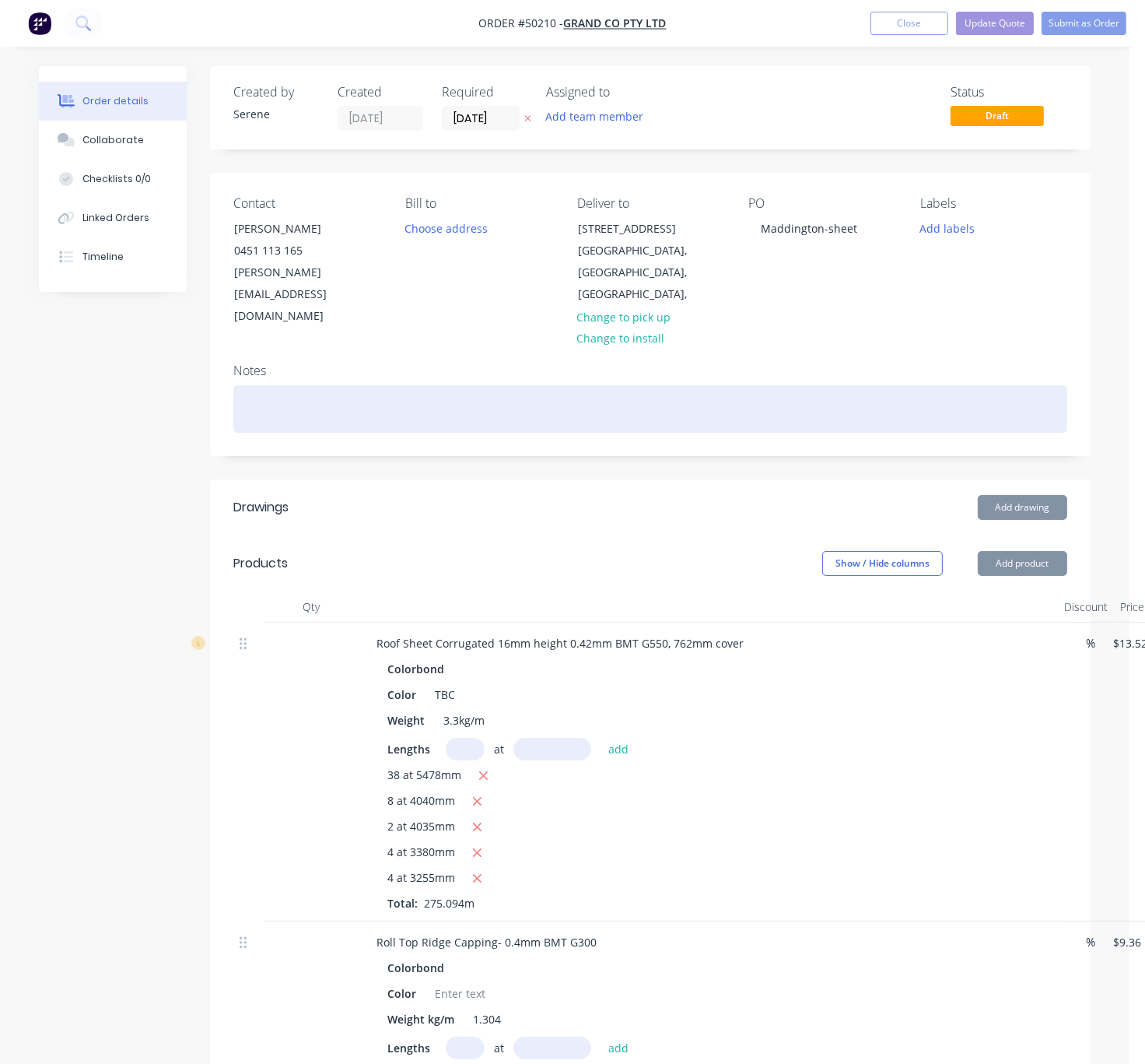
click at [874, 388] on div at bounding box center [651, 408] width 834 height 48
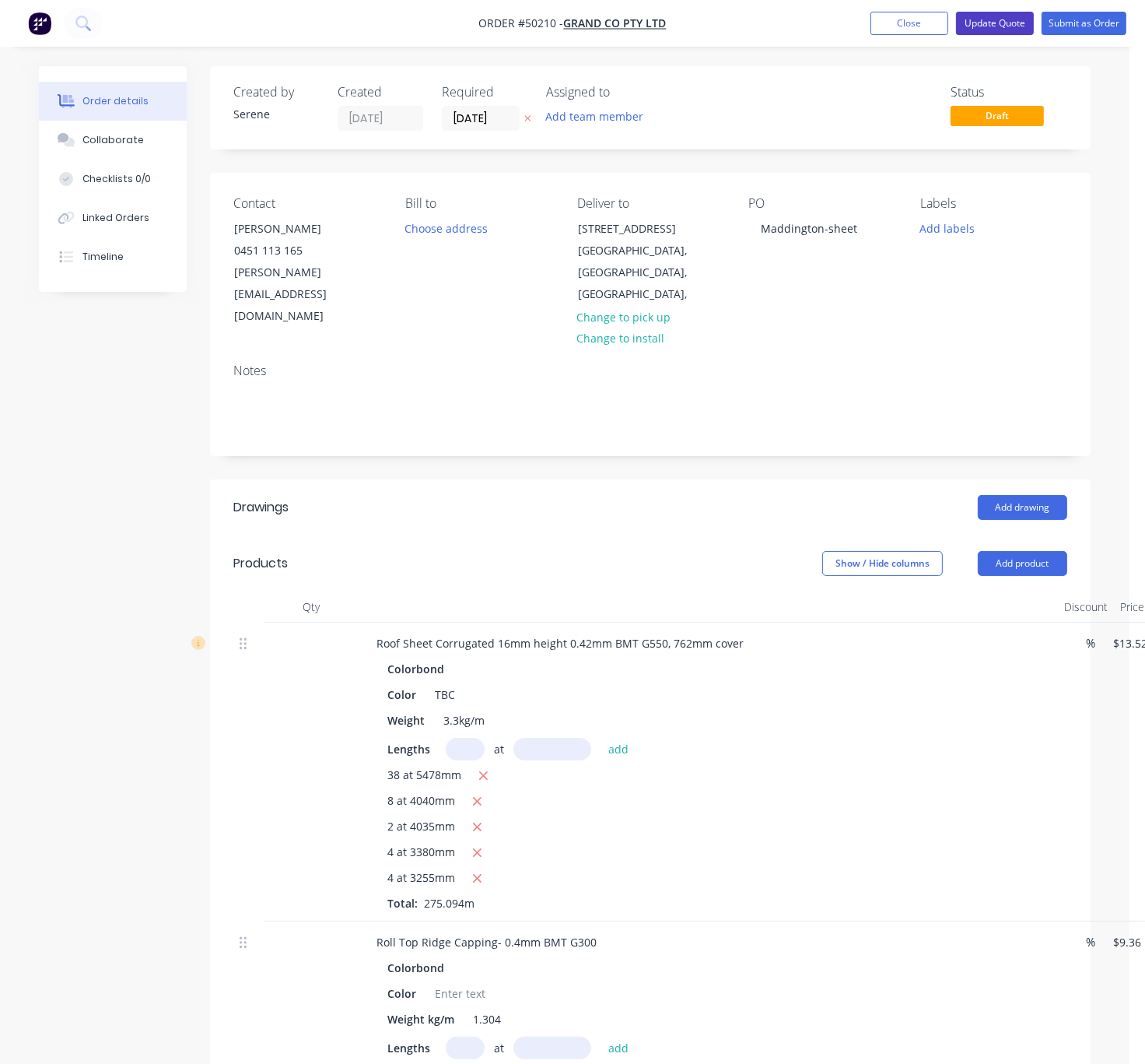
click at [978, 21] on button "Update Quote" at bounding box center [996, 23] width 78 height 23
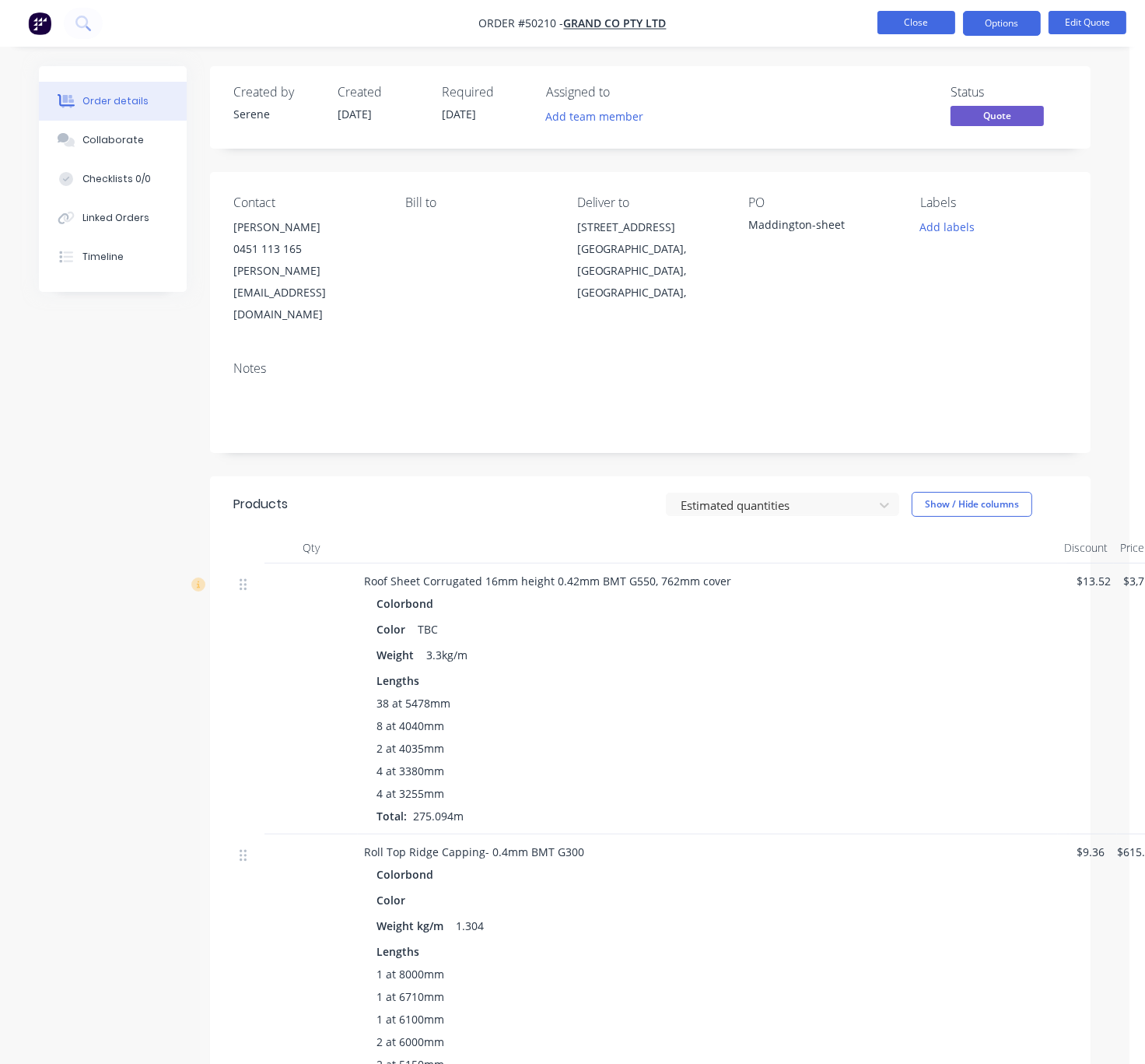
click at [917, 23] on button "Close" at bounding box center [916, 22] width 78 height 23
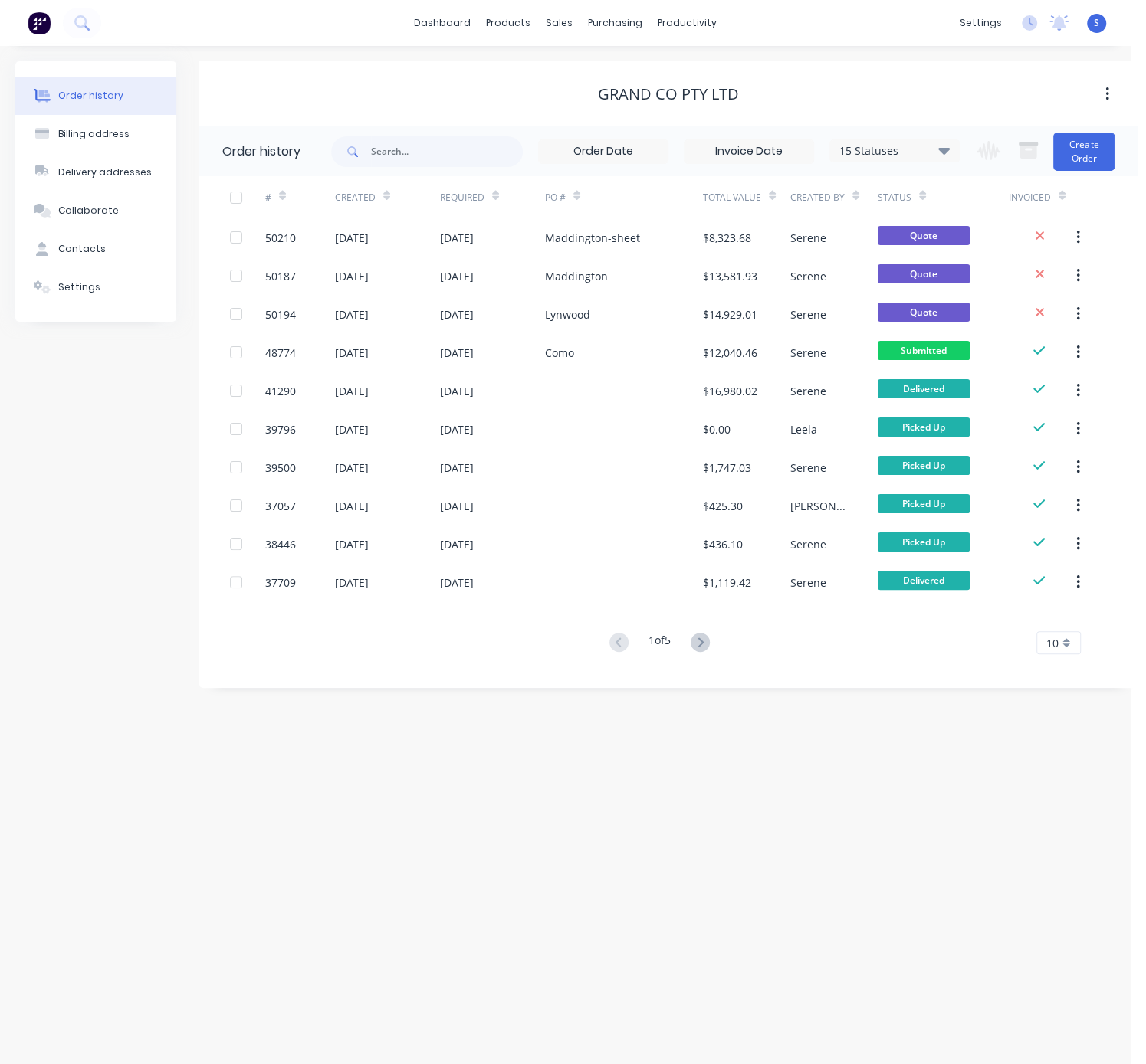
drag, startPoint x: 861, startPoint y: 77, endPoint x: 921, endPoint y: 73, distance: 60.1
click at [1086, 142] on button "Create Order" at bounding box center [1083, 152] width 62 height 38
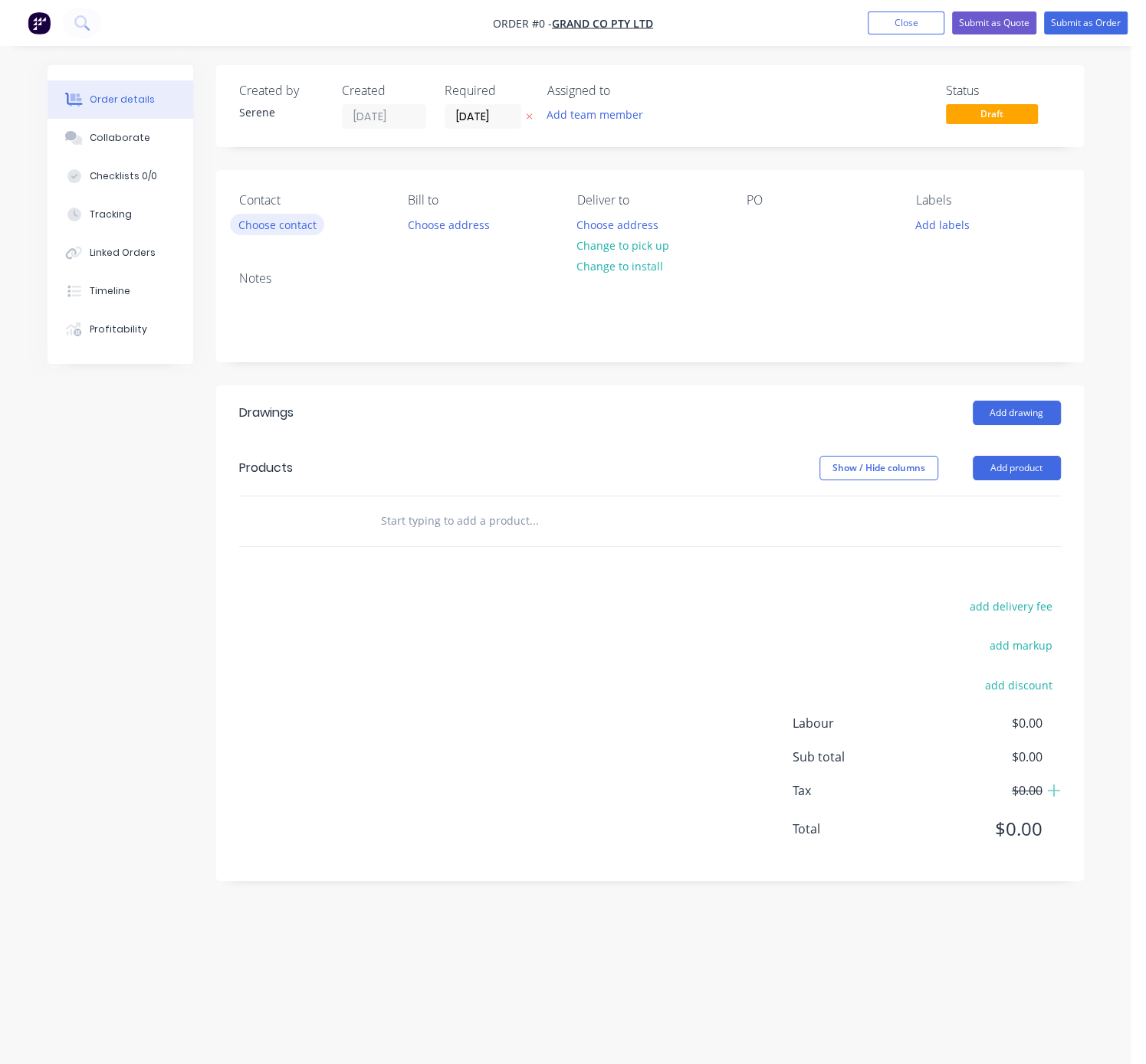
click at [288, 235] on button "Choose contact" at bounding box center [277, 224] width 94 height 21
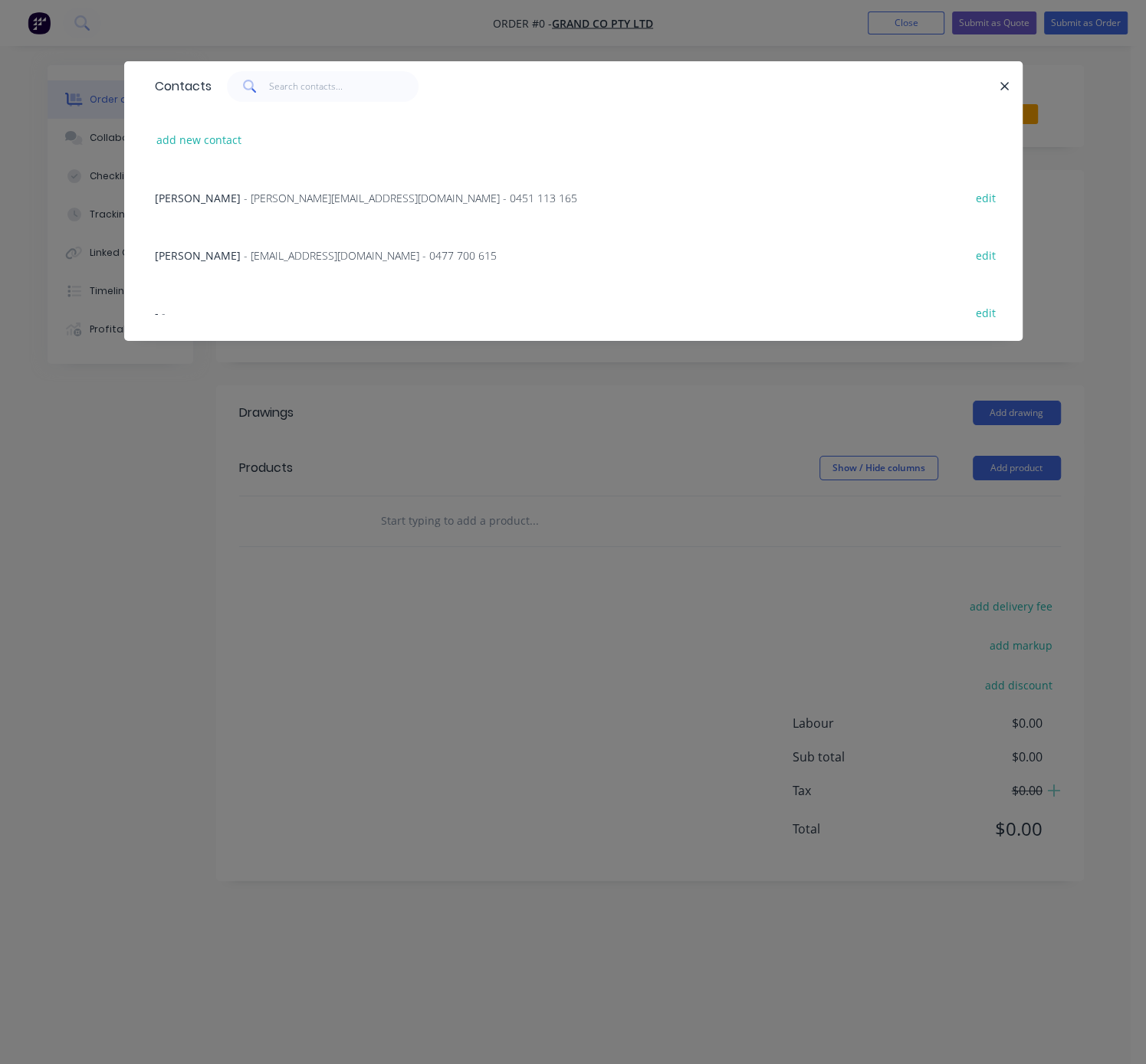
click at [260, 205] on span "- clement@innogreen.com.au - 0451 113 165" at bounding box center [410, 197] width 333 height 14
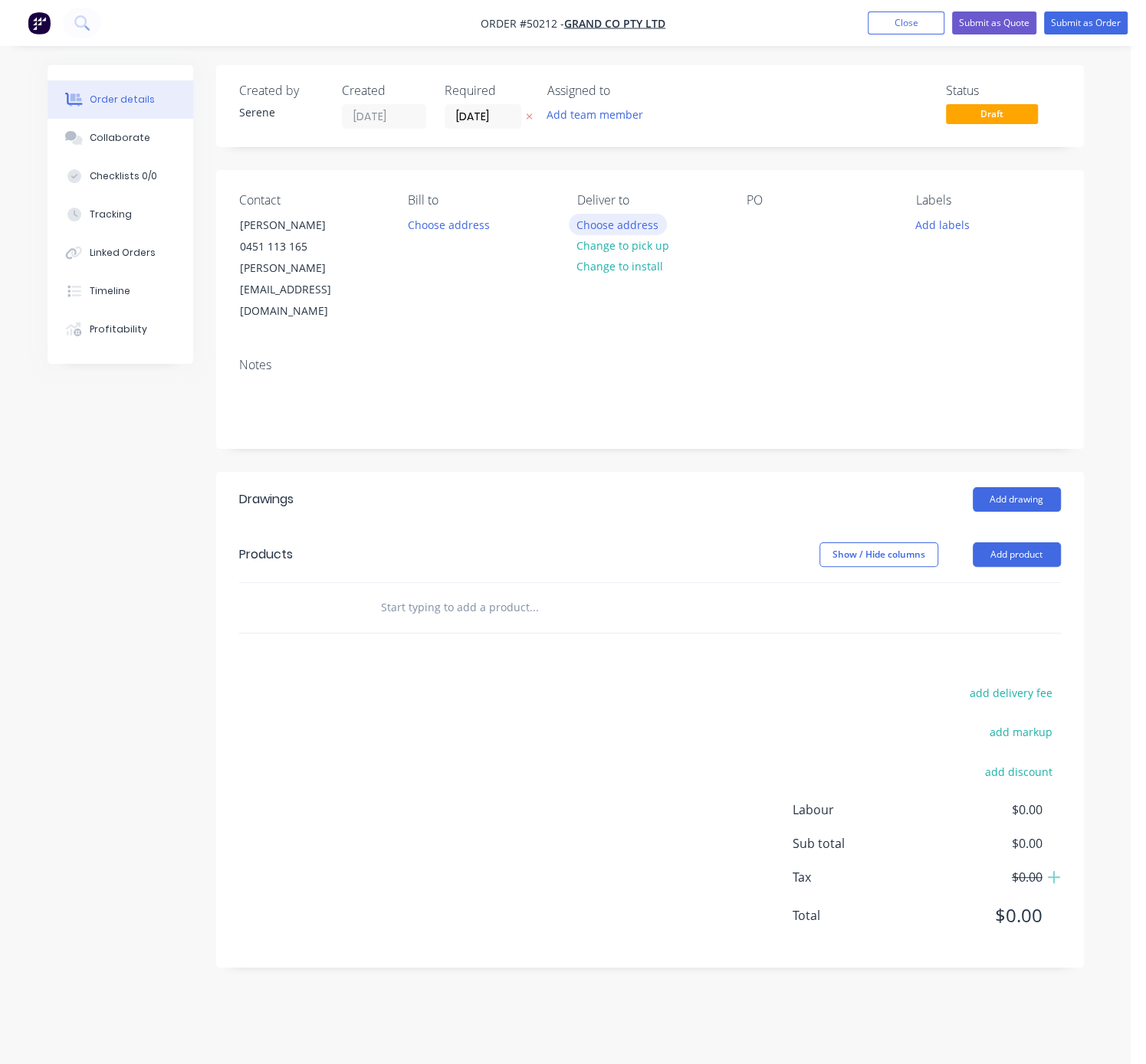
click at [632, 235] on button "Choose address" at bounding box center [618, 224] width 98 height 21
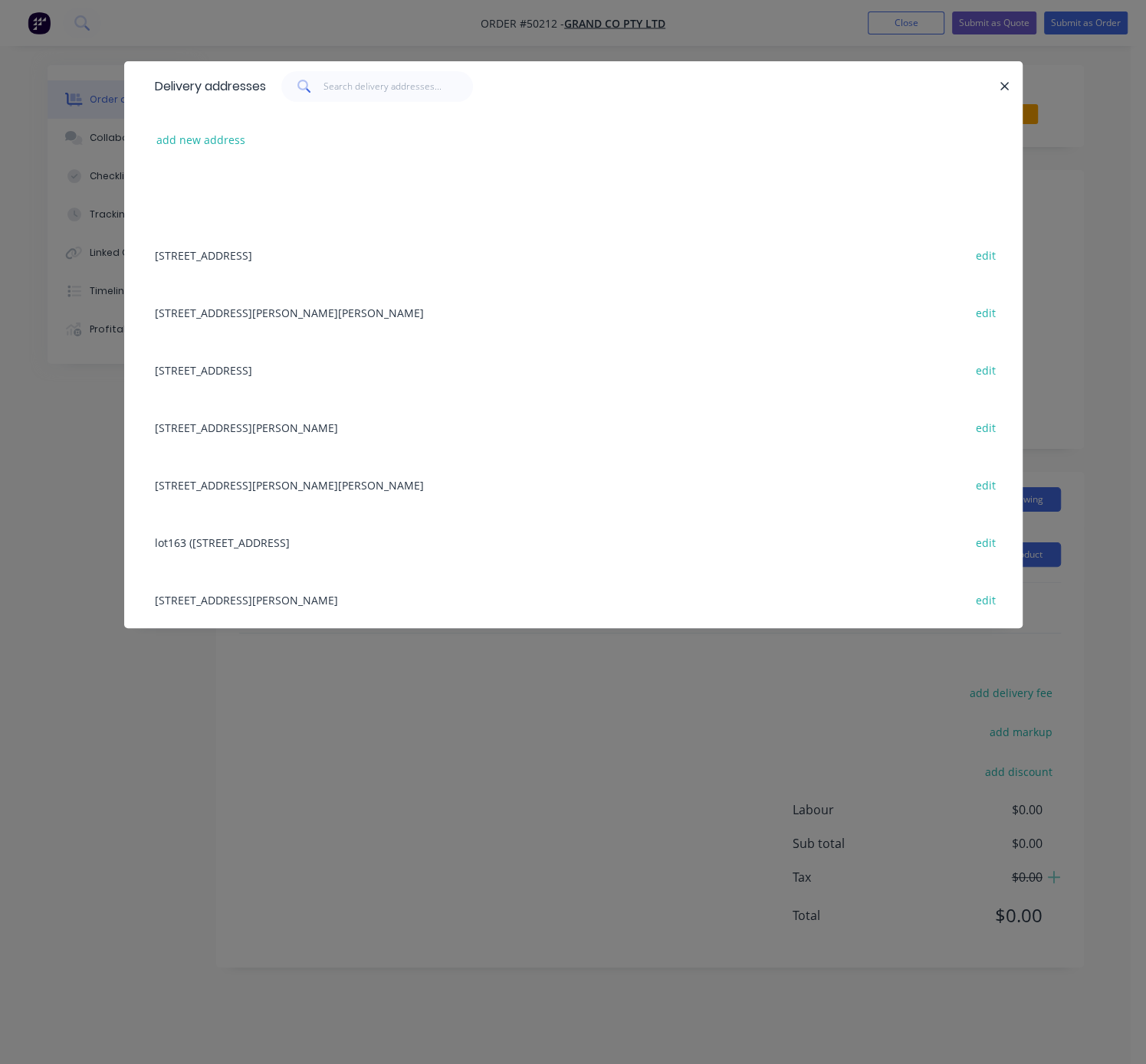
click at [309, 313] on div "12B Brandon Way,, Lynwood, Western Australia, Australia edit" at bounding box center [573, 313] width 853 height 58
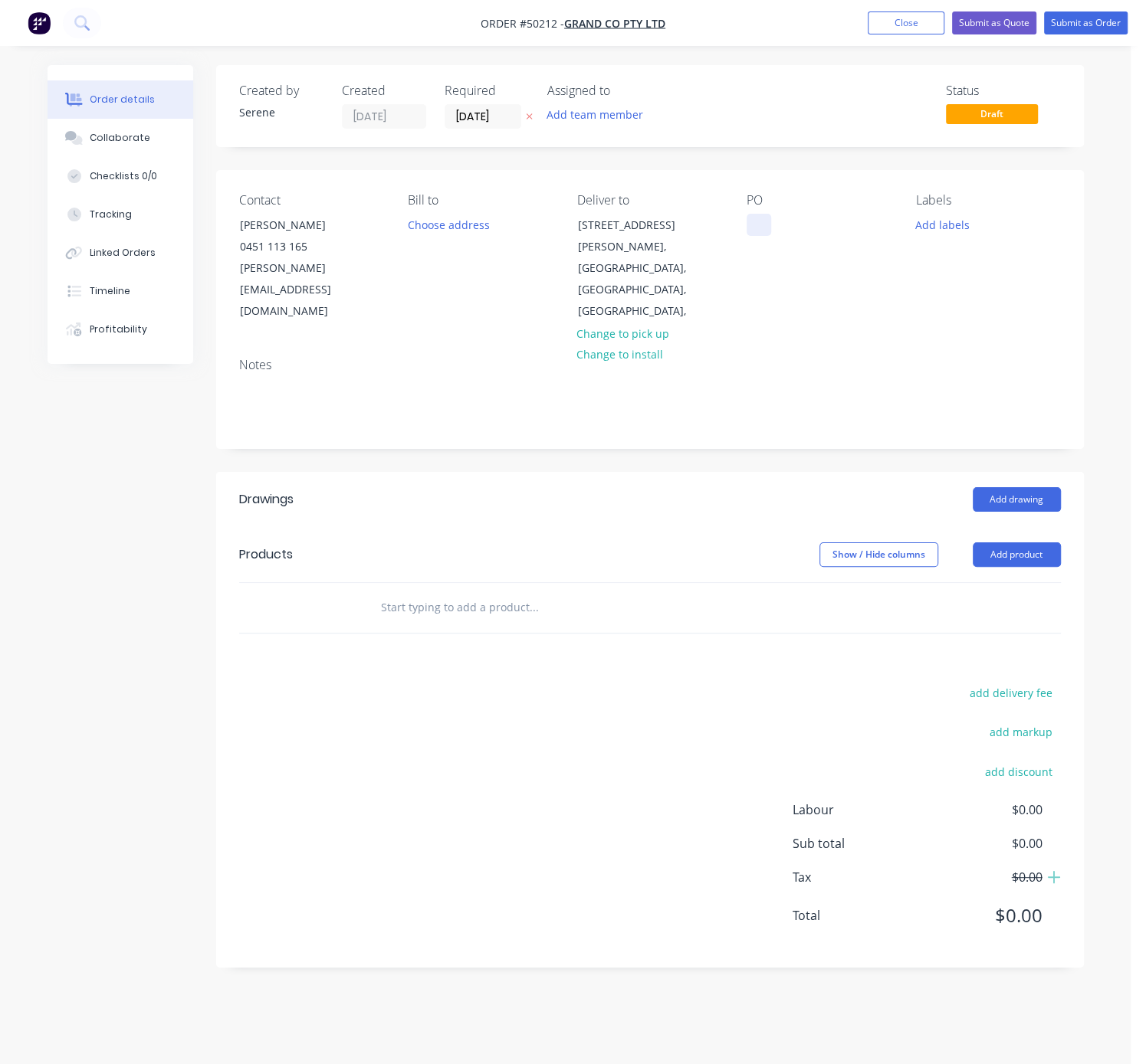
click at [753, 228] on div at bounding box center [758, 224] width 24 height 22
click at [747, 502] on header "Drawings Add drawing" at bounding box center [650, 499] width 868 height 55
click at [1015, 543] on button "Add product" at bounding box center [1017, 554] width 89 height 24
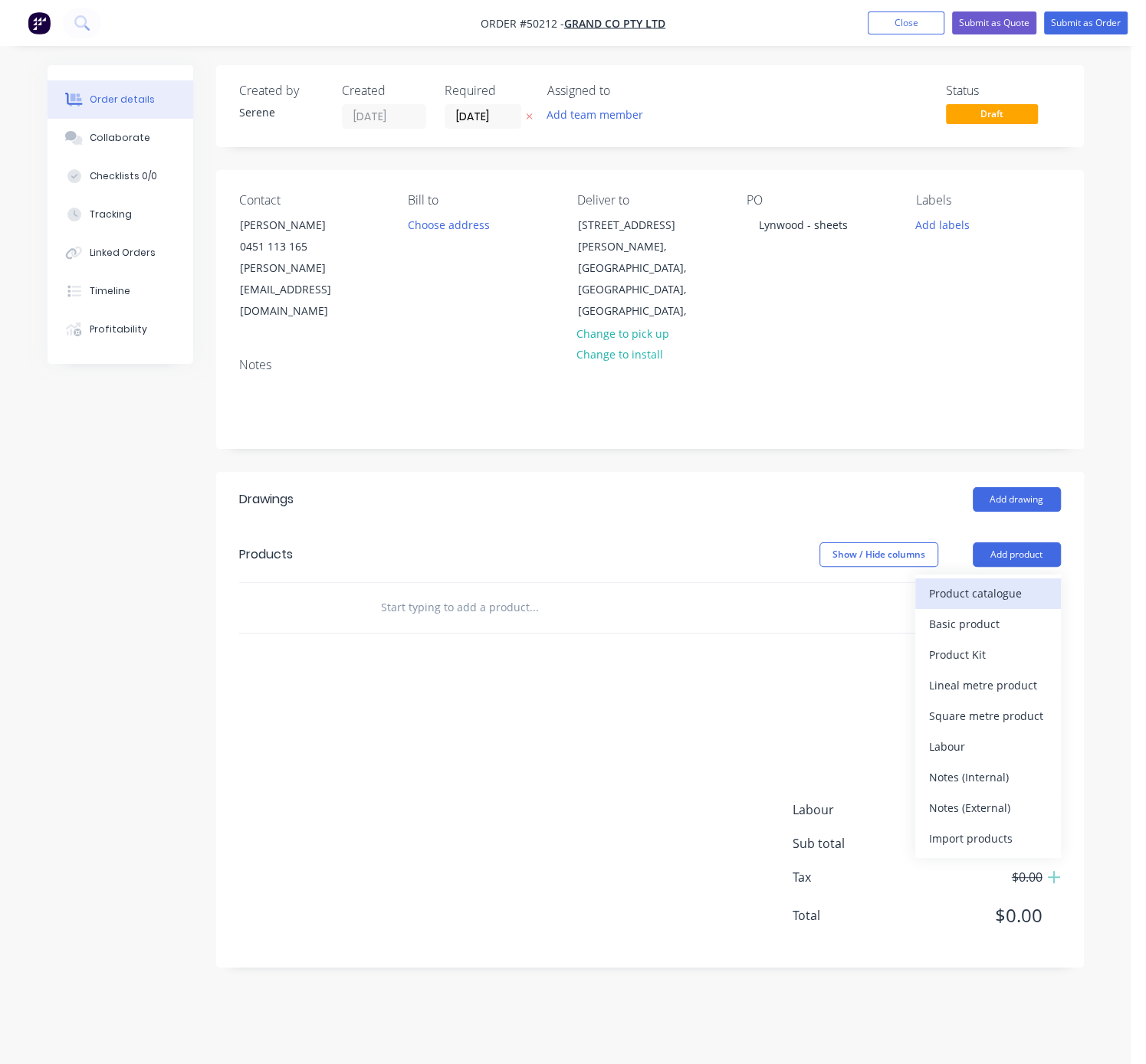
click at [1004, 582] on div "Product catalogue" at bounding box center [987, 593] width 118 height 22
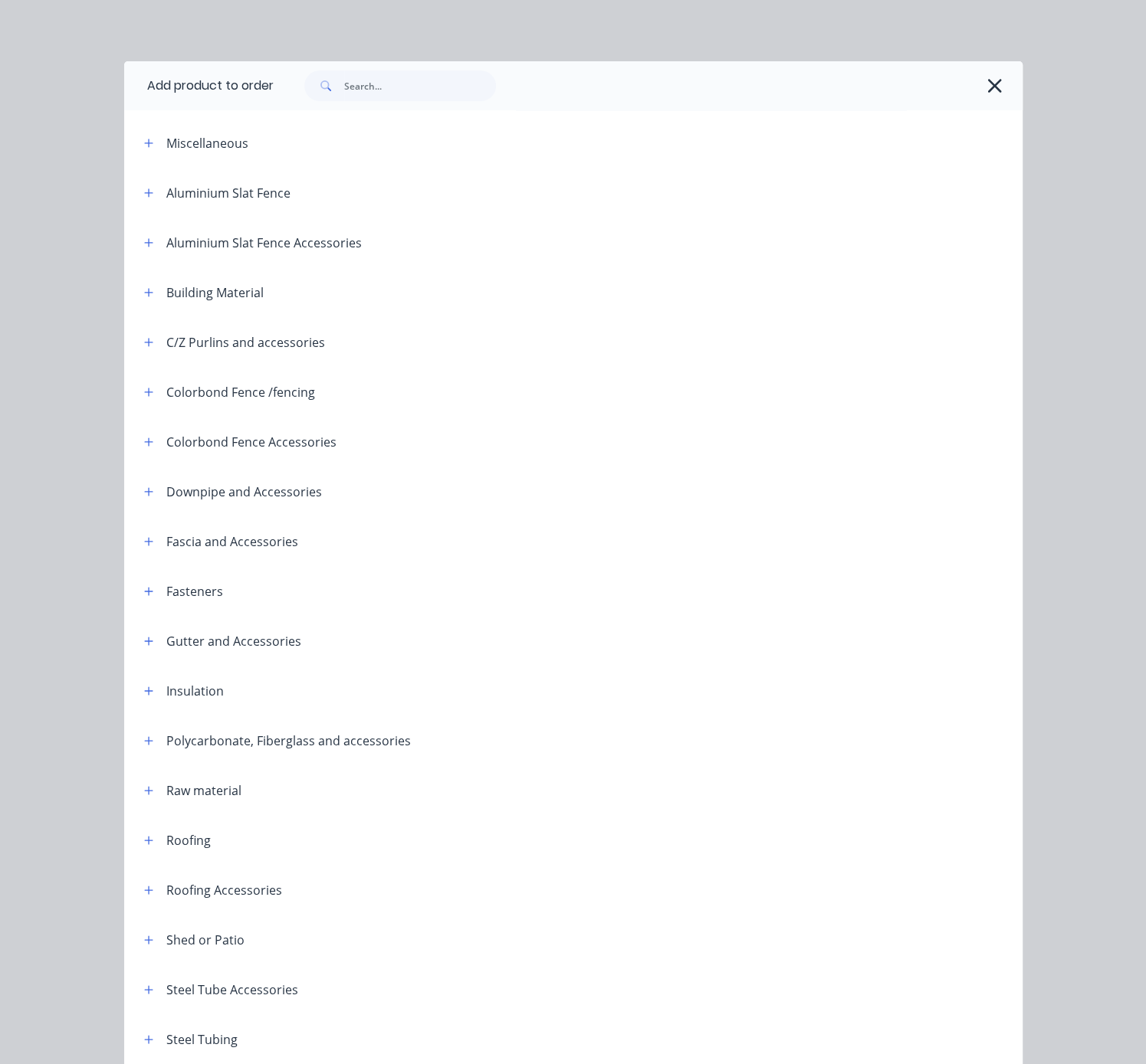
scroll to position [190, 0]
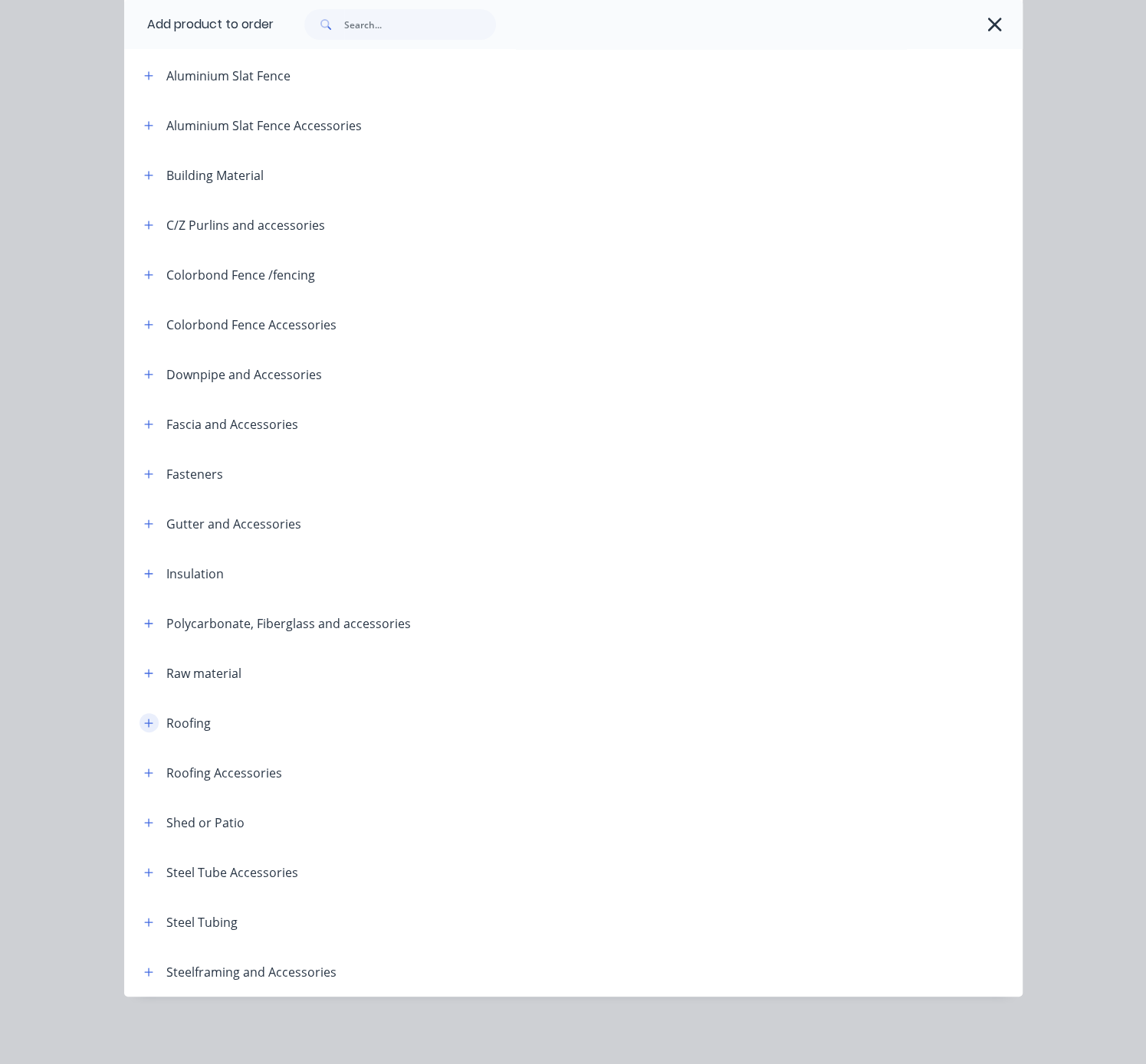
click at [140, 714] on button "button" at bounding box center [149, 723] width 19 height 19
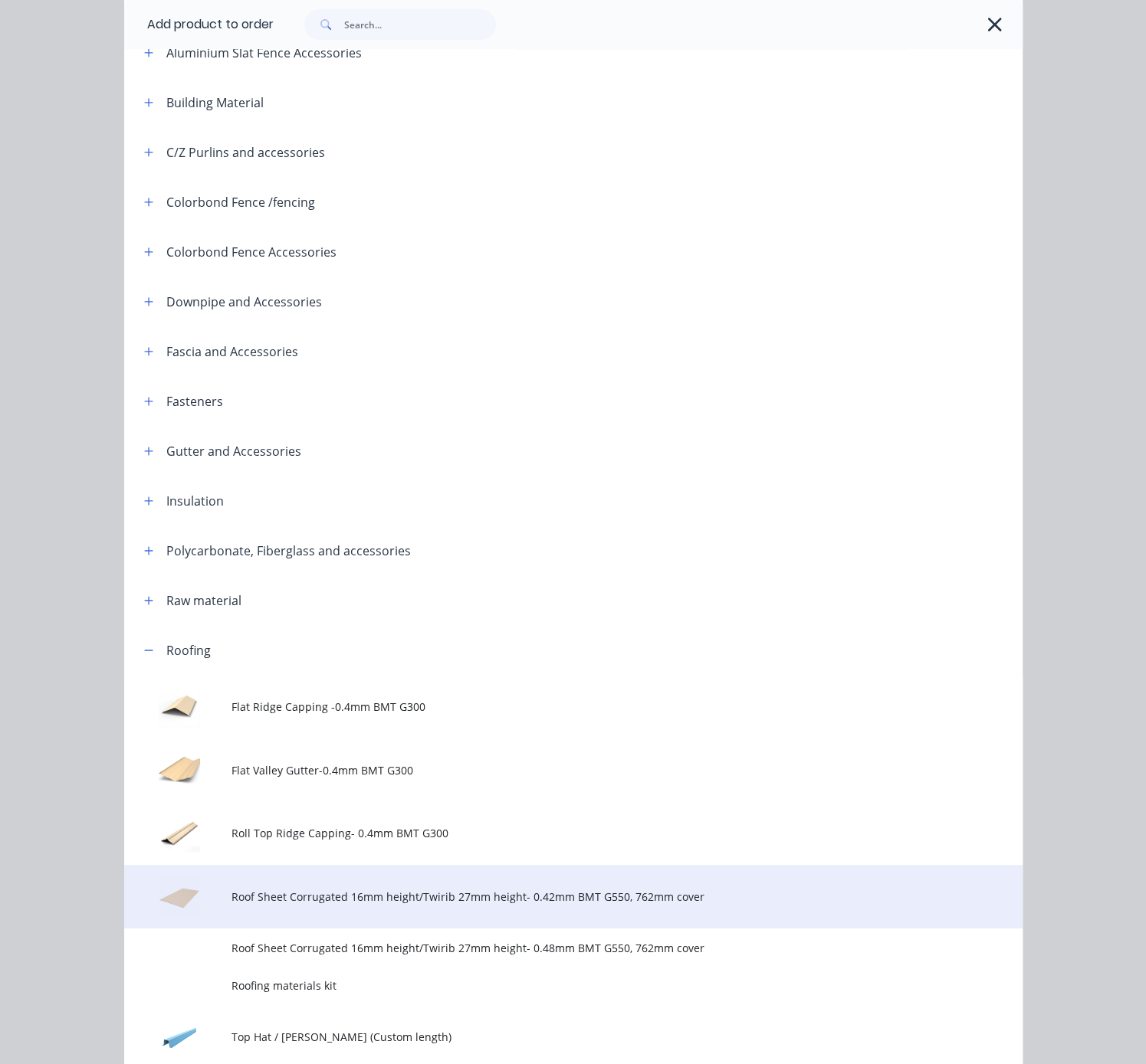
scroll to position [660, 0]
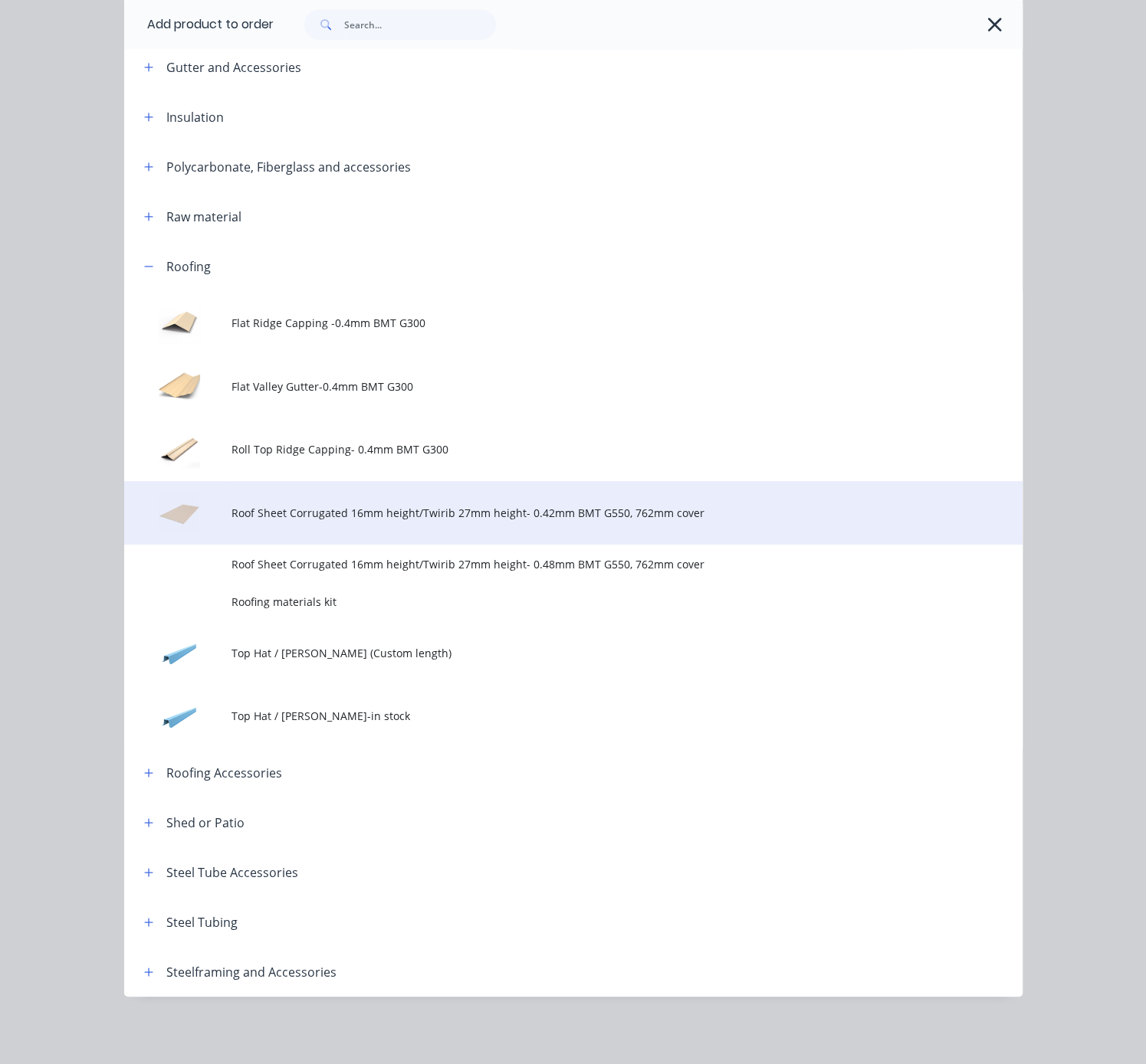
click at [487, 506] on td "Roof Sheet Corrugated 16mm height/Twirib 27mm height- 0.42mm BMT G550, 762mm co…" at bounding box center [626, 513] width 790 height 63
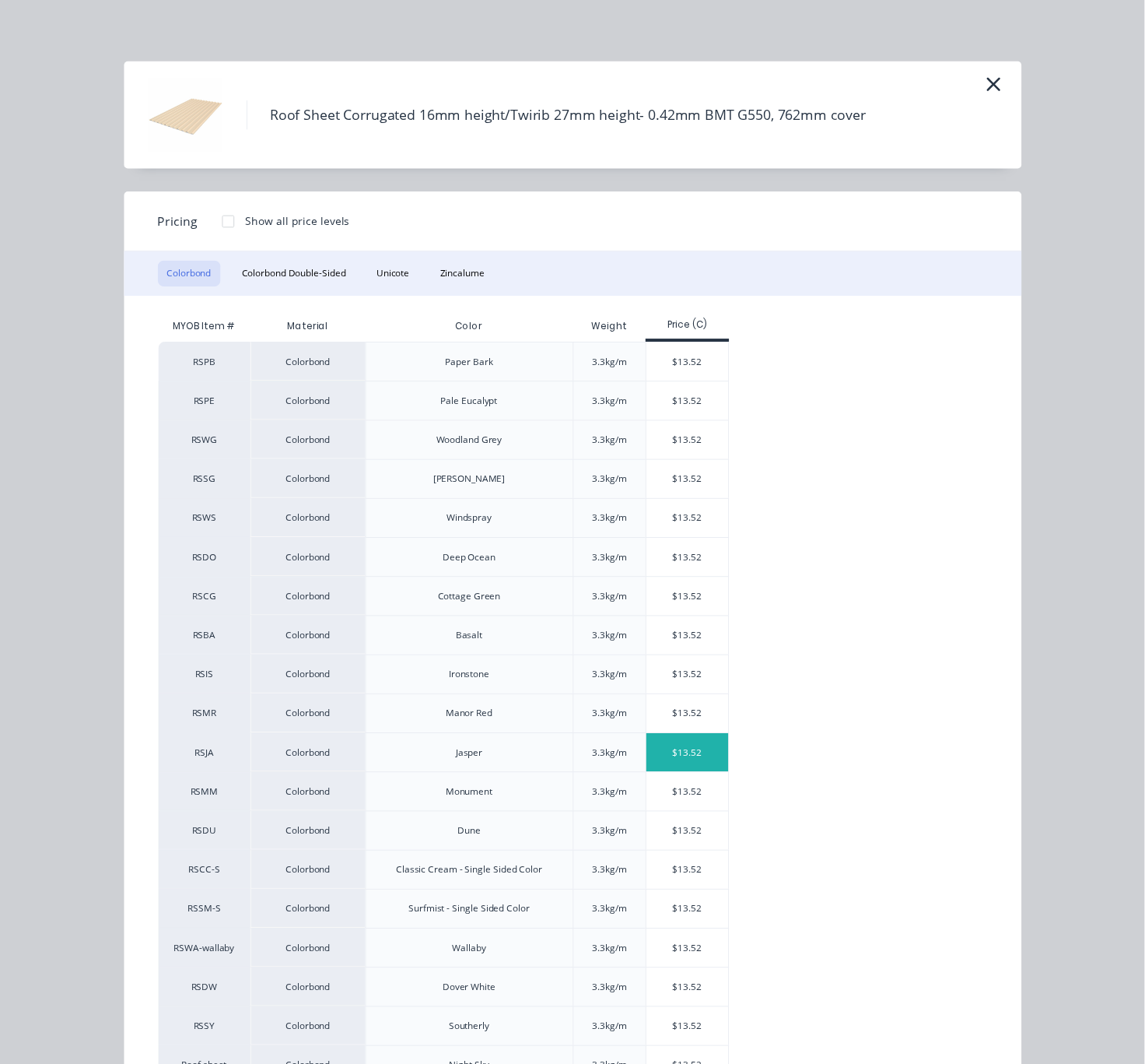
scroll to position [147, 0]
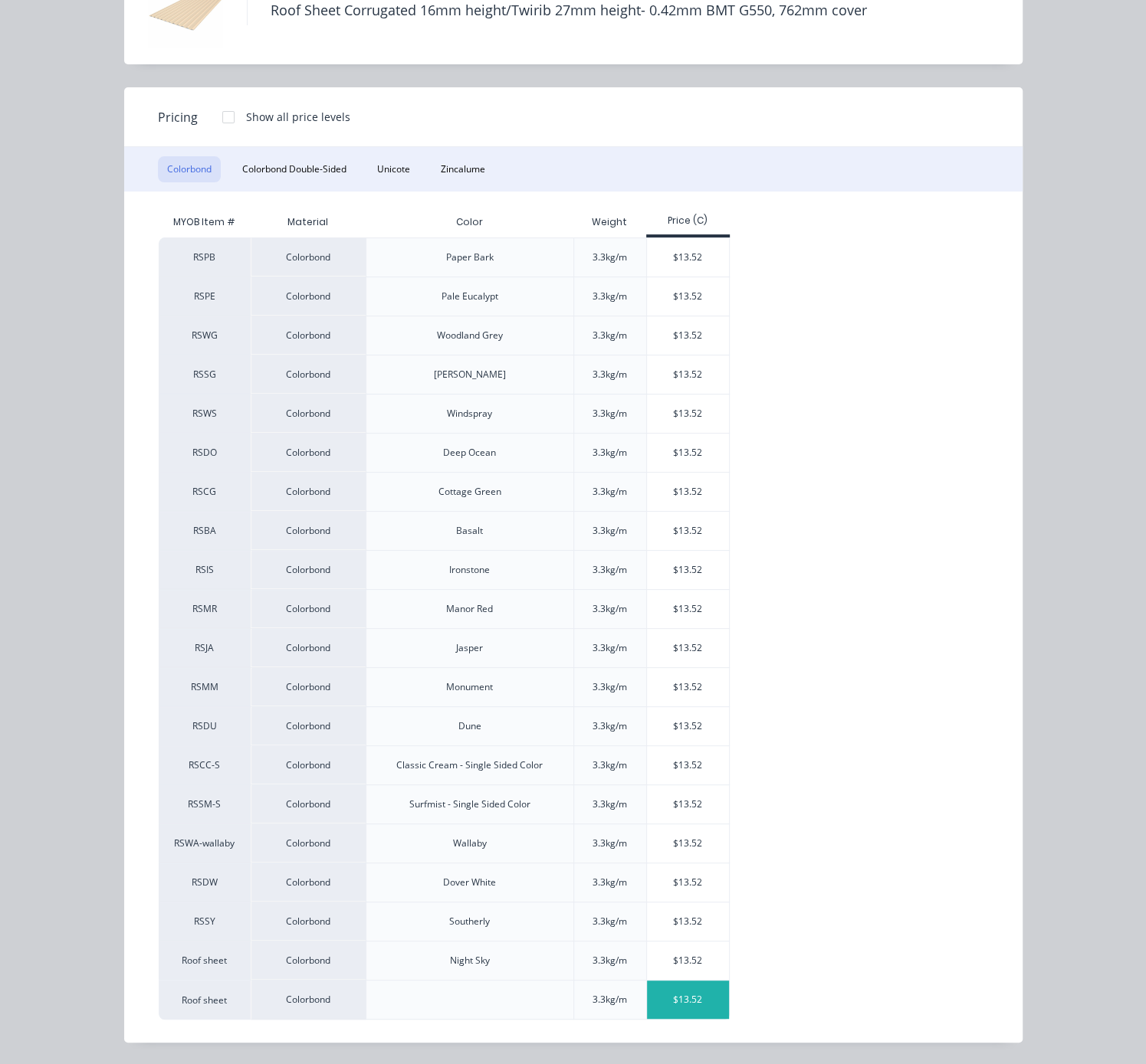
click at [703, 1001] on div "$13.52" at bounding box center [687, 1000] width 82 height 38
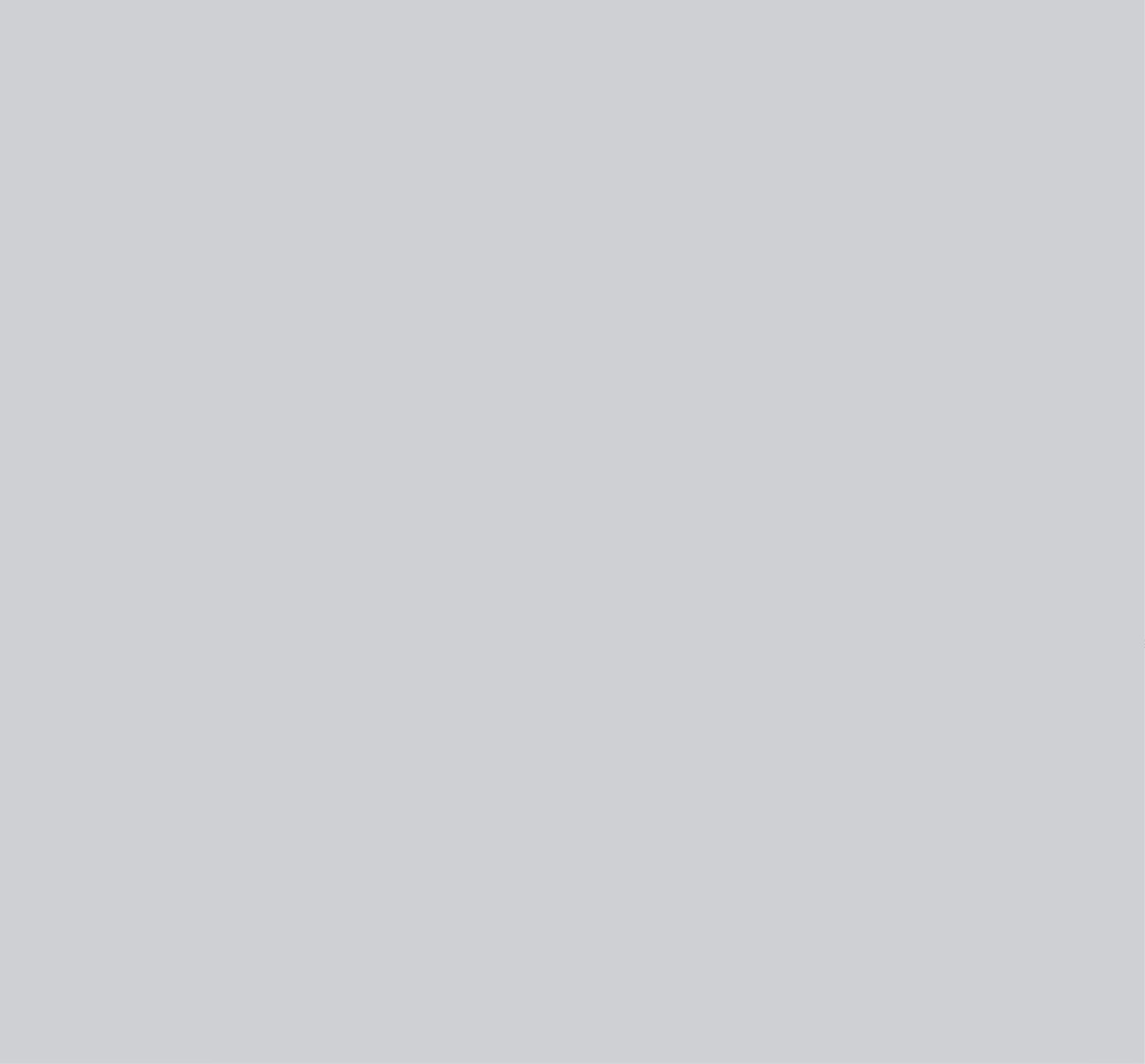
scroll to position [0, 0]
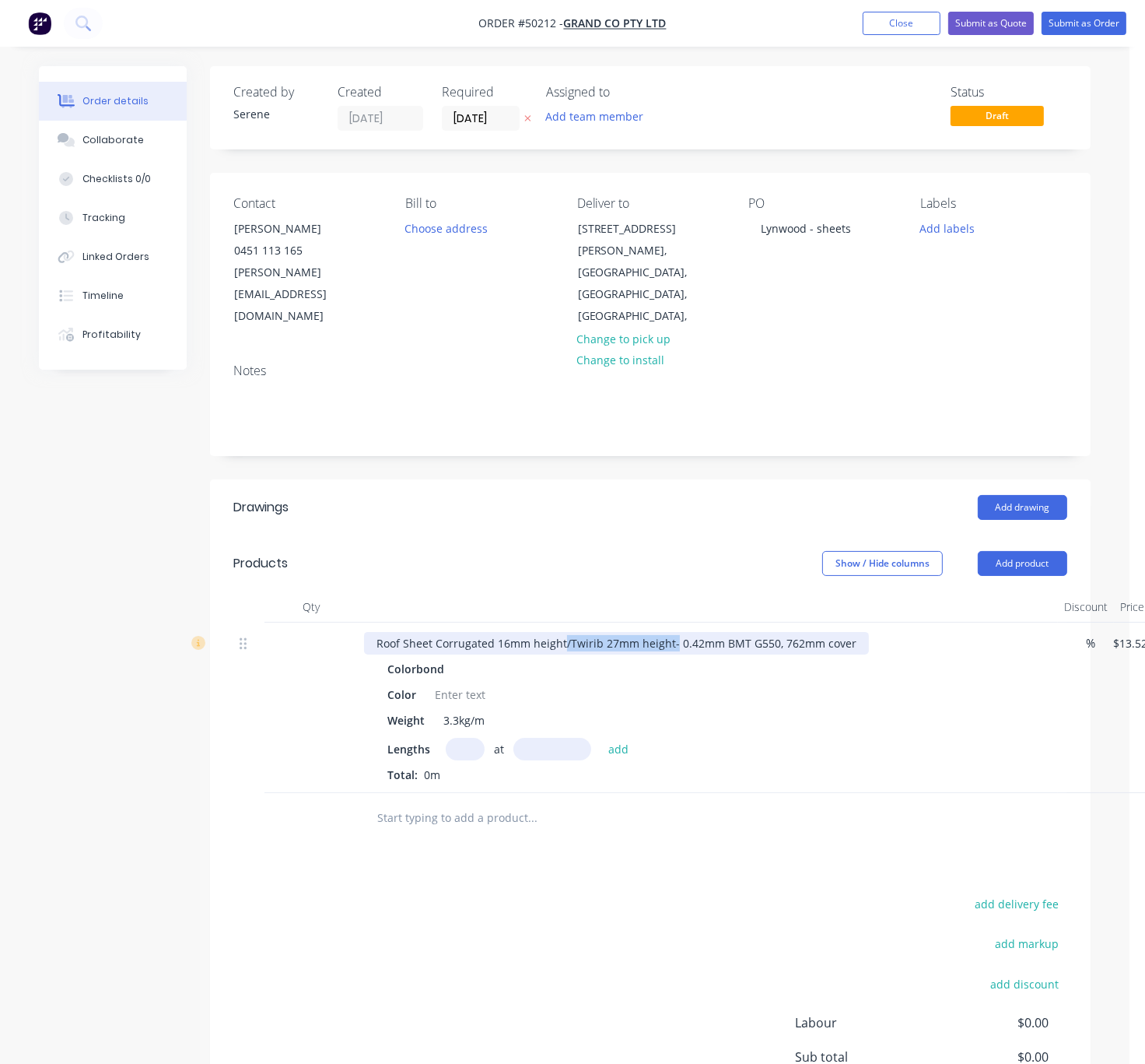
drag, startPoint x: 578, startPoint y: 628, endPoint x: 694, endPoint y: 625, distance: 116.0
click at [694, 632] on div "Roof Sheet Corrugated 16mm height/Twirib 27mm height- 0.42mm BMT G550, 762mm co…" at bounding box center [616, 643] width 505 height 22
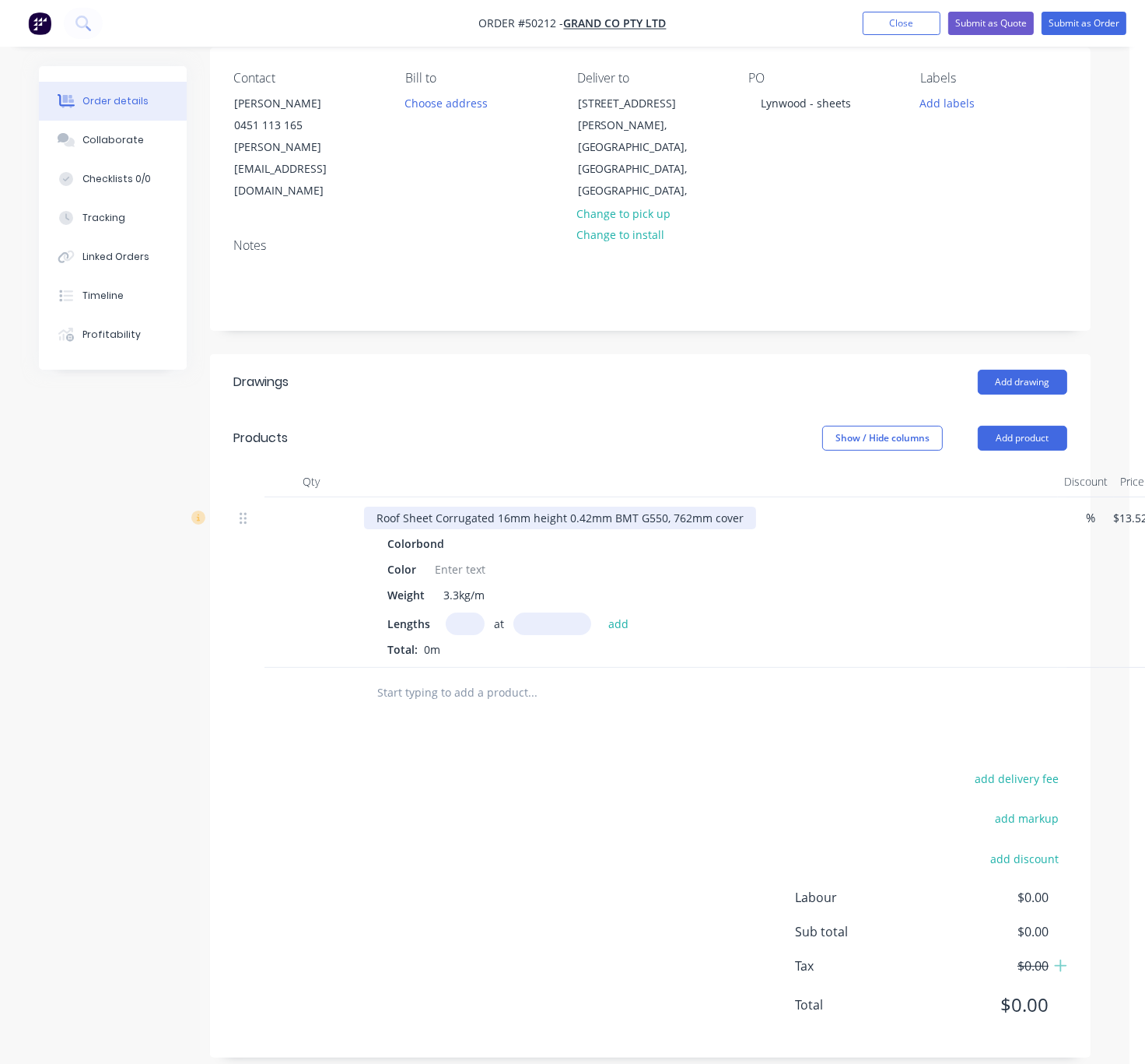
scroll to position [149, 0]
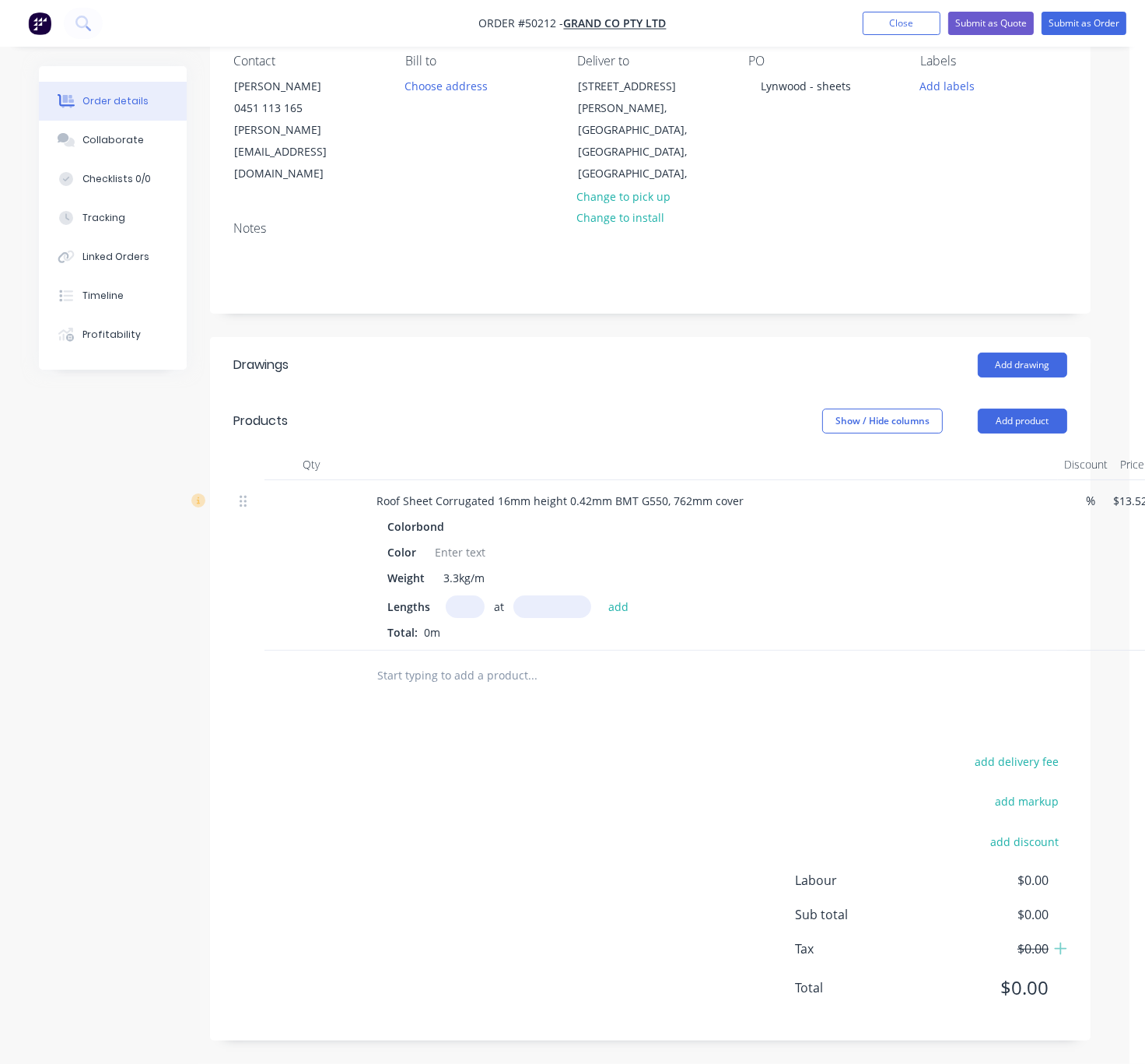
click at [471, 595] on input "text" at bounding box center [465, 606] width 39 height 22
click at [561, 728] on div "Drawings Add drawing Products Show / Hide columns Add product Qty Discount Pric…" at bounding box center [651, 689] width 881 height 703
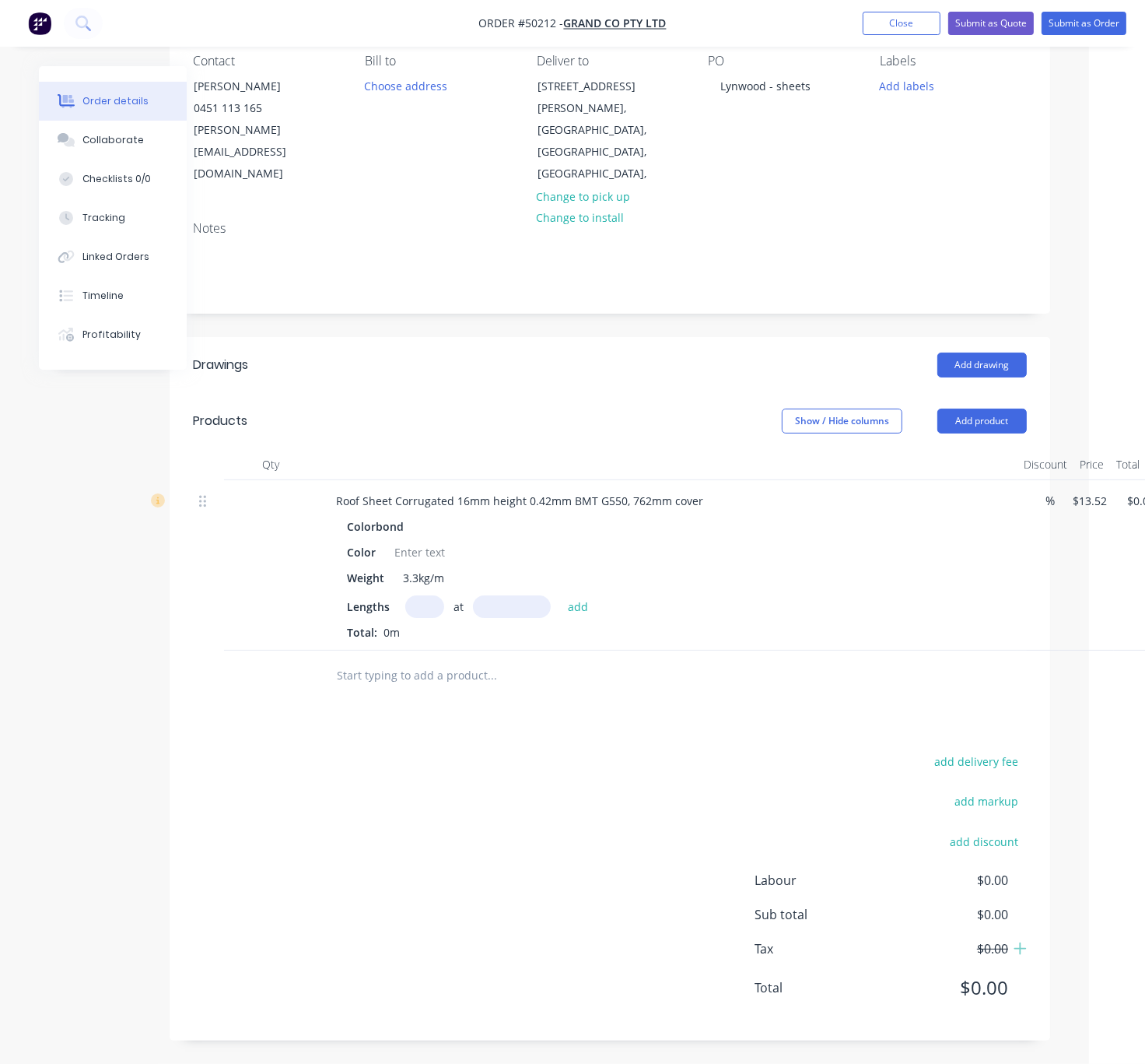
drag, startPoint x: 542, startPoint y: 698, endPoint x: 792, endPoint y: 732, distance: 252.3
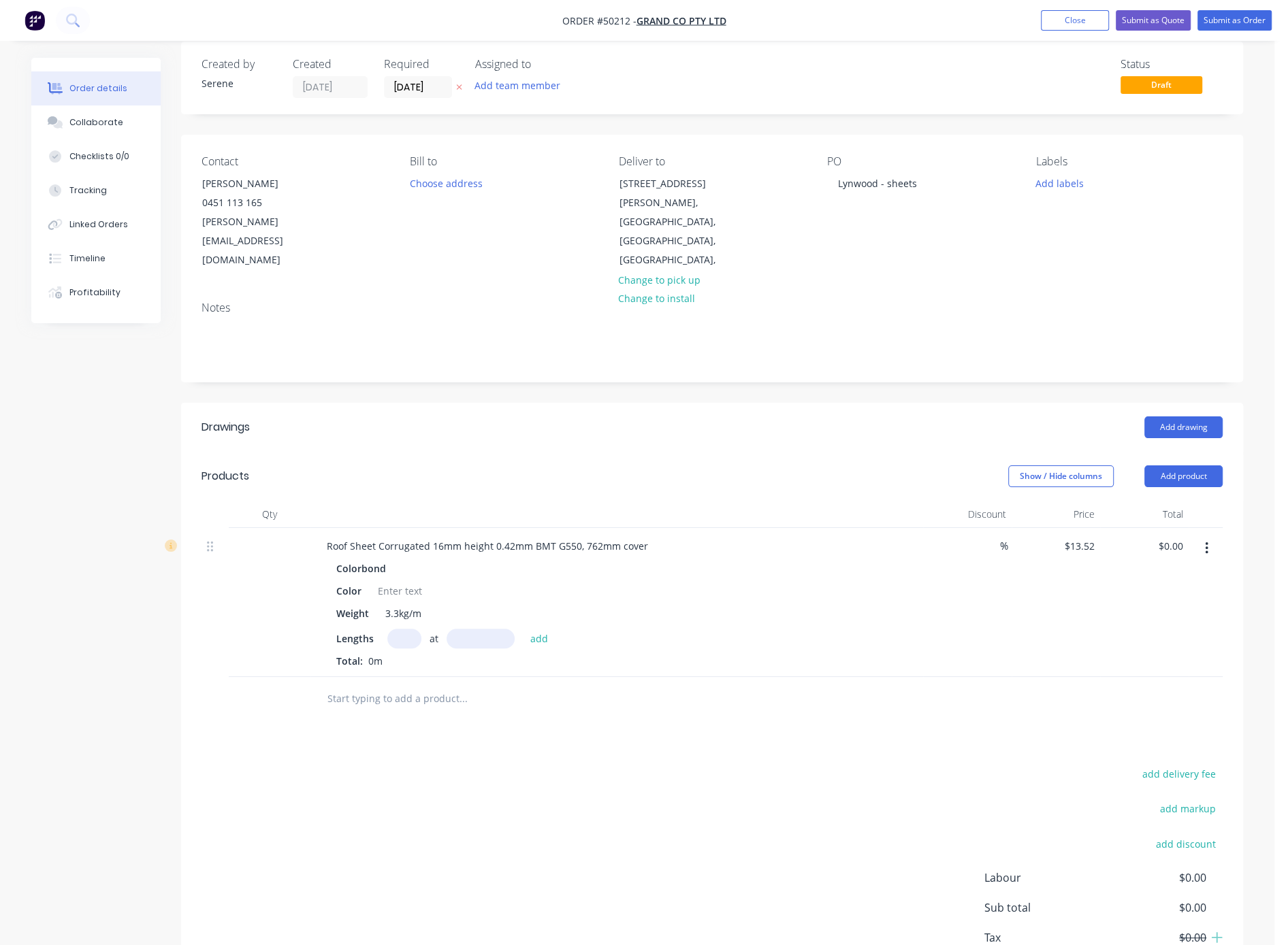
scroll to position [0, 0]
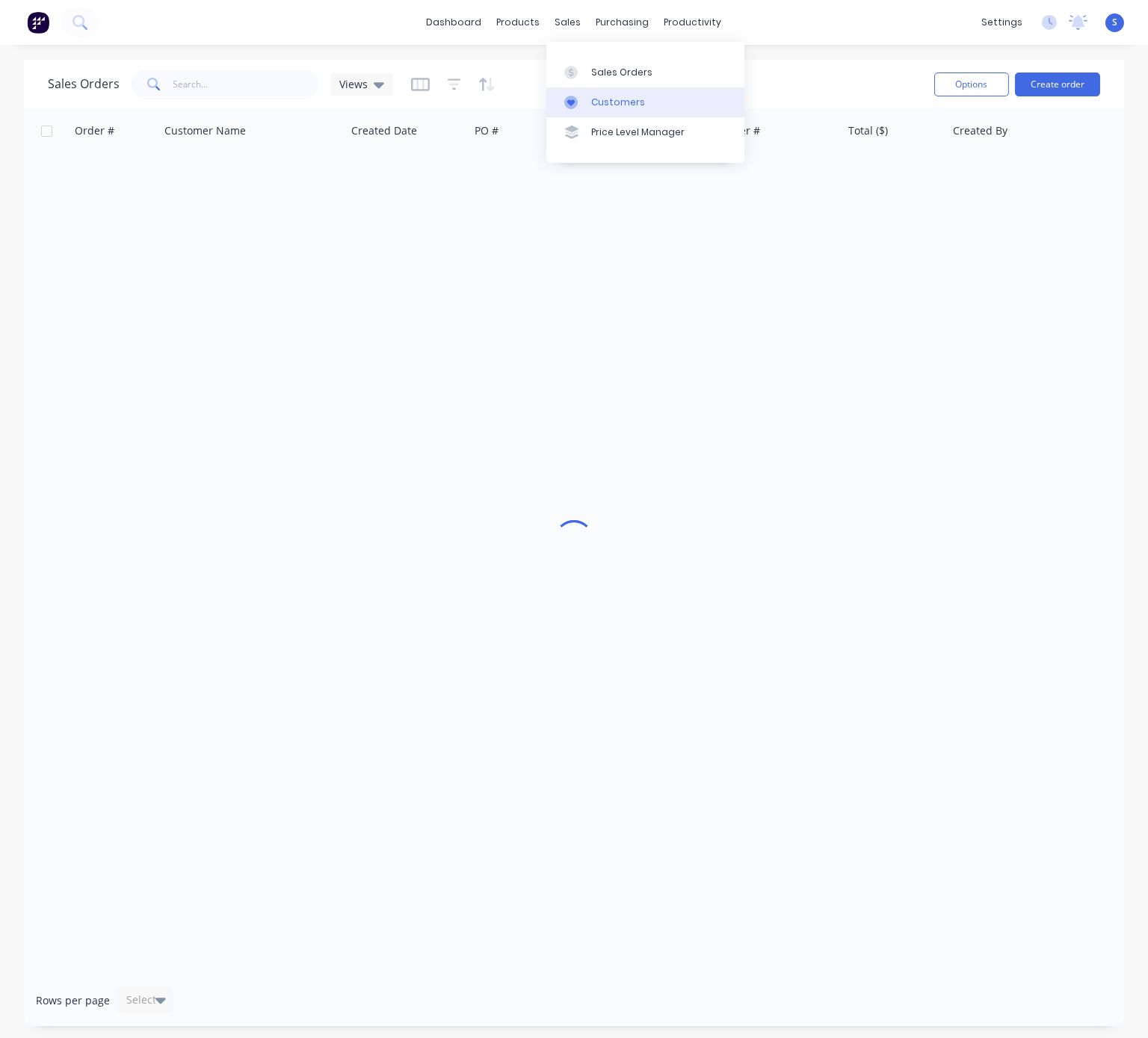
click at [611, 109] on div "Customers" at bounding box center [618, 102] width 54 height 13
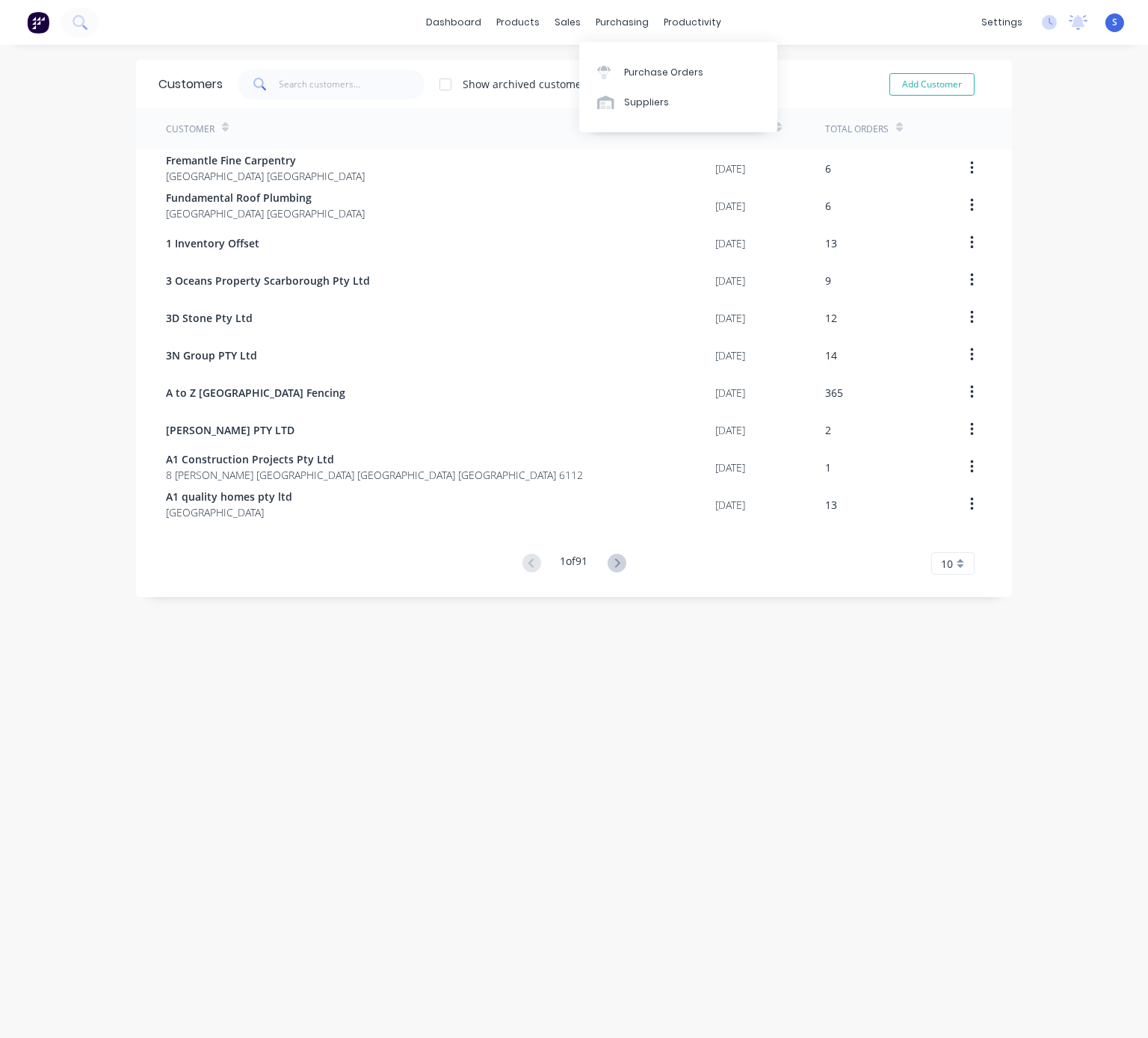
click at [611, 72] on icon at bounding box center [604, 72] width 13 height 13
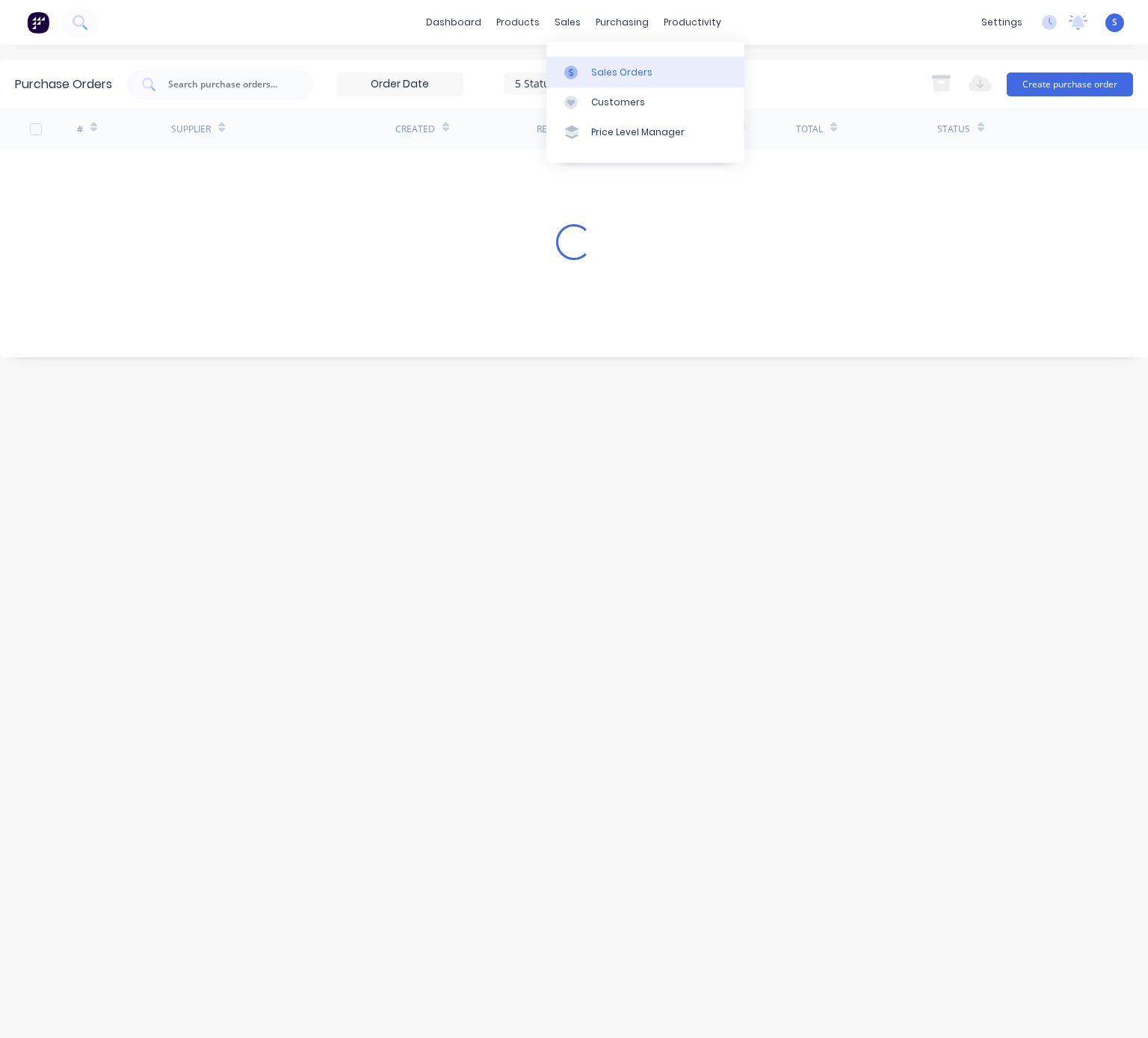
click at [614, 68] on div "Sales Orders" at bounding box center [621, 72] width 61 height 13
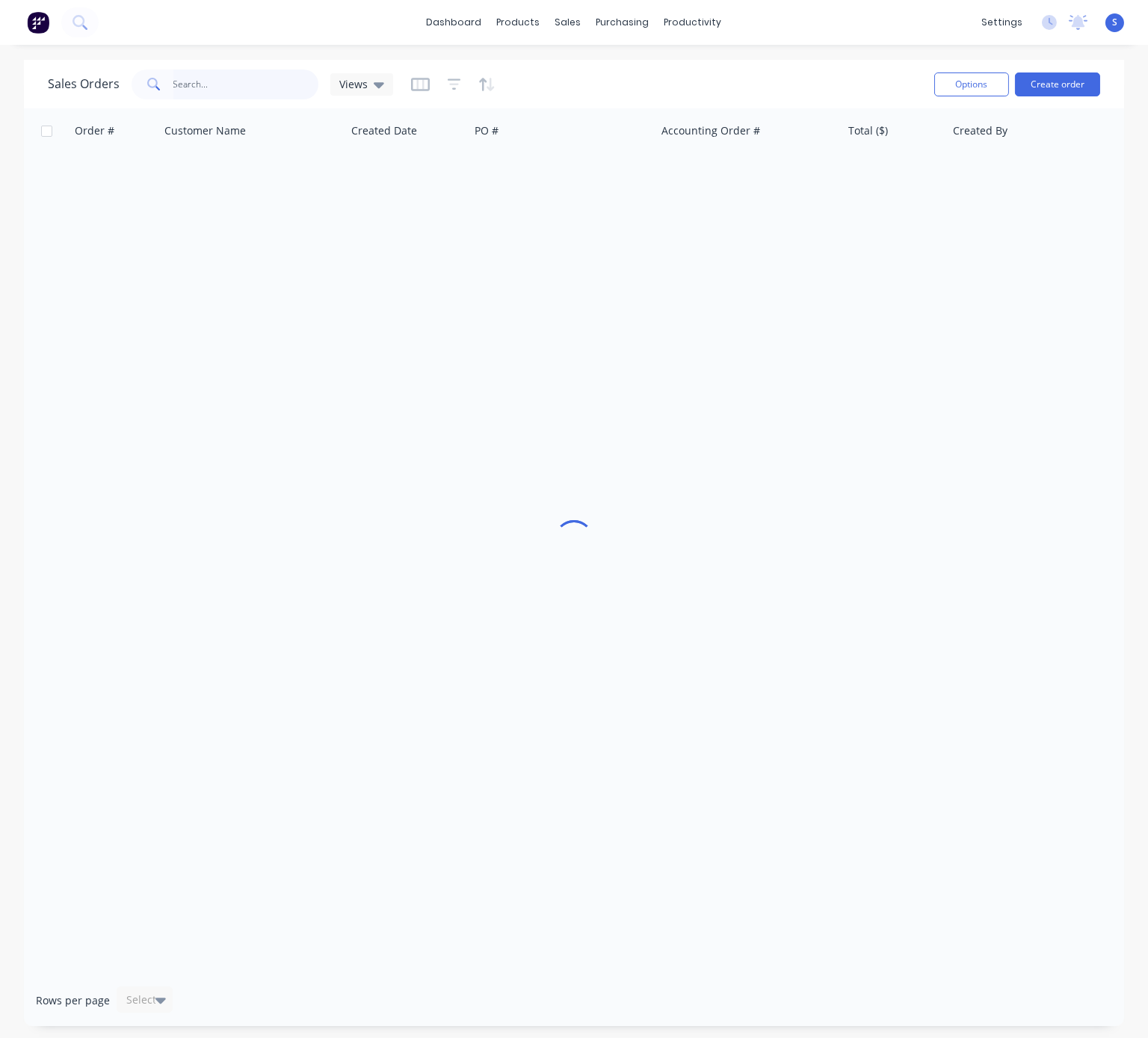
click at [281, 87] on input "text" at bounding box center [246, 84] width 145 height 30
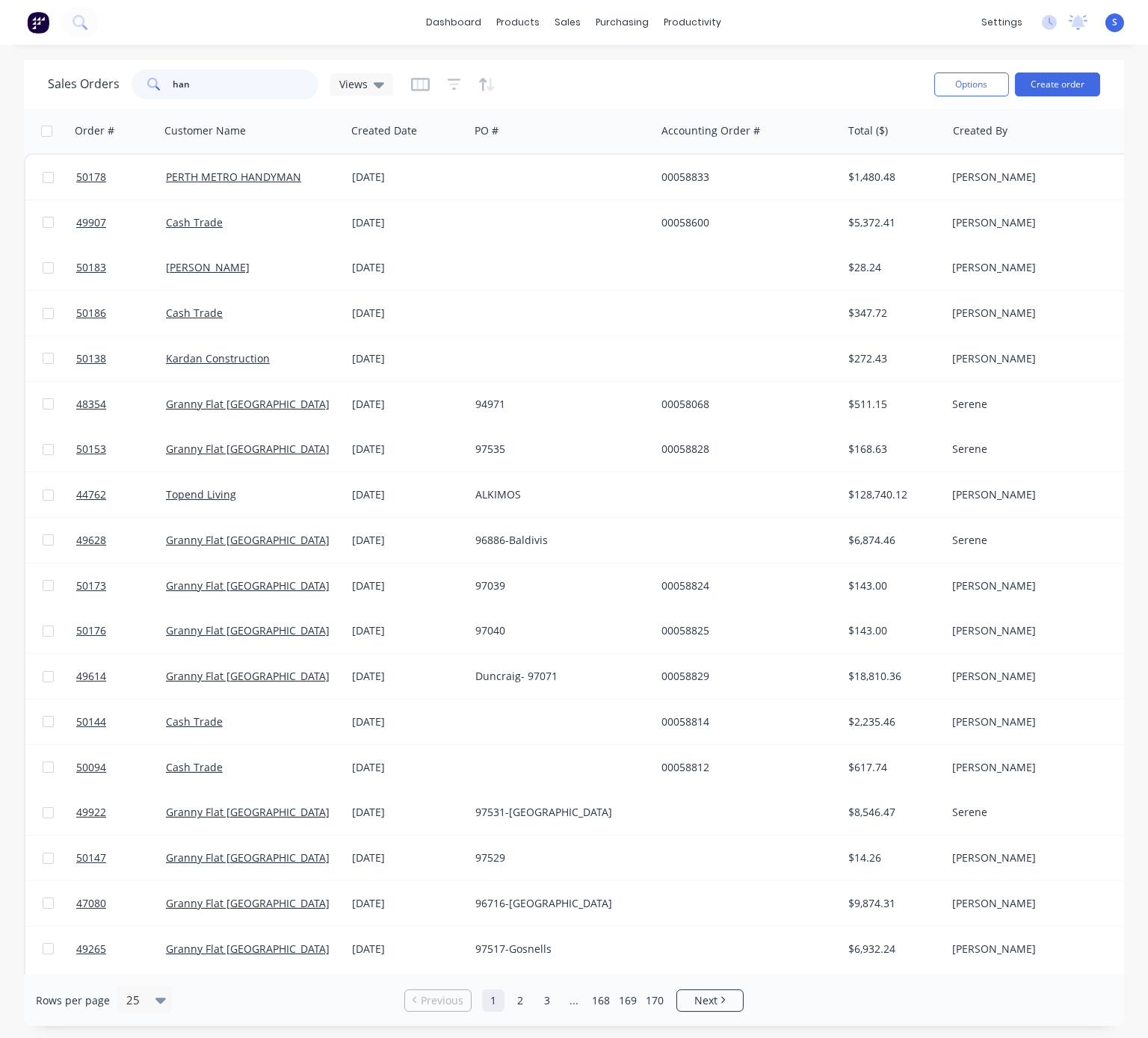
drag, startPoint x: 166, startPoint y: 83, endPoint x: 123, endPoint y: 84, distance: 43.0
click at [133, 83] on div "han" at bounding box center [224, 84] width 187 height 30
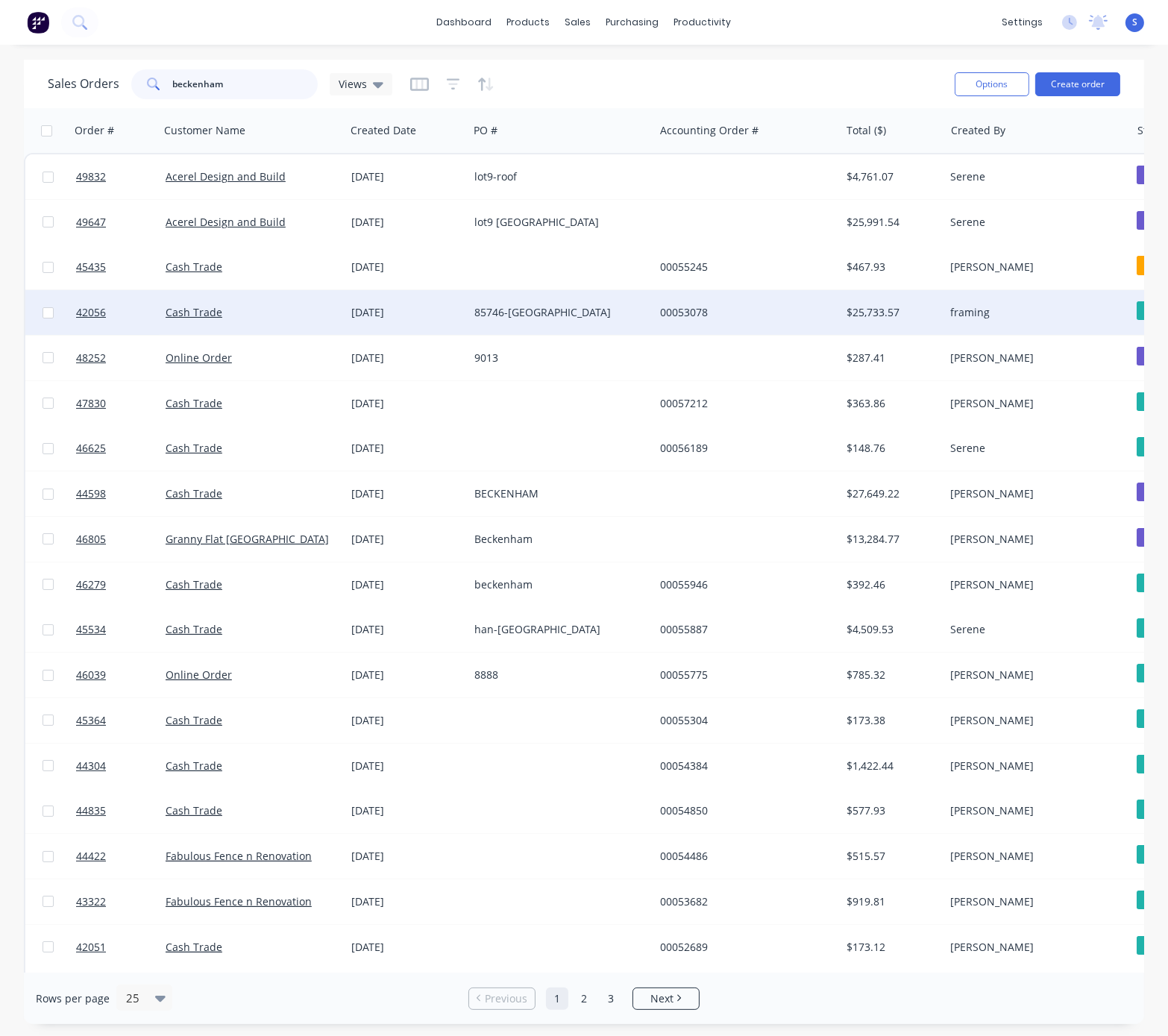
type input "beckenham"
click at [395, 313] on div "24 Mar 2025" at bounding box center [407, 313] width 111 height 15
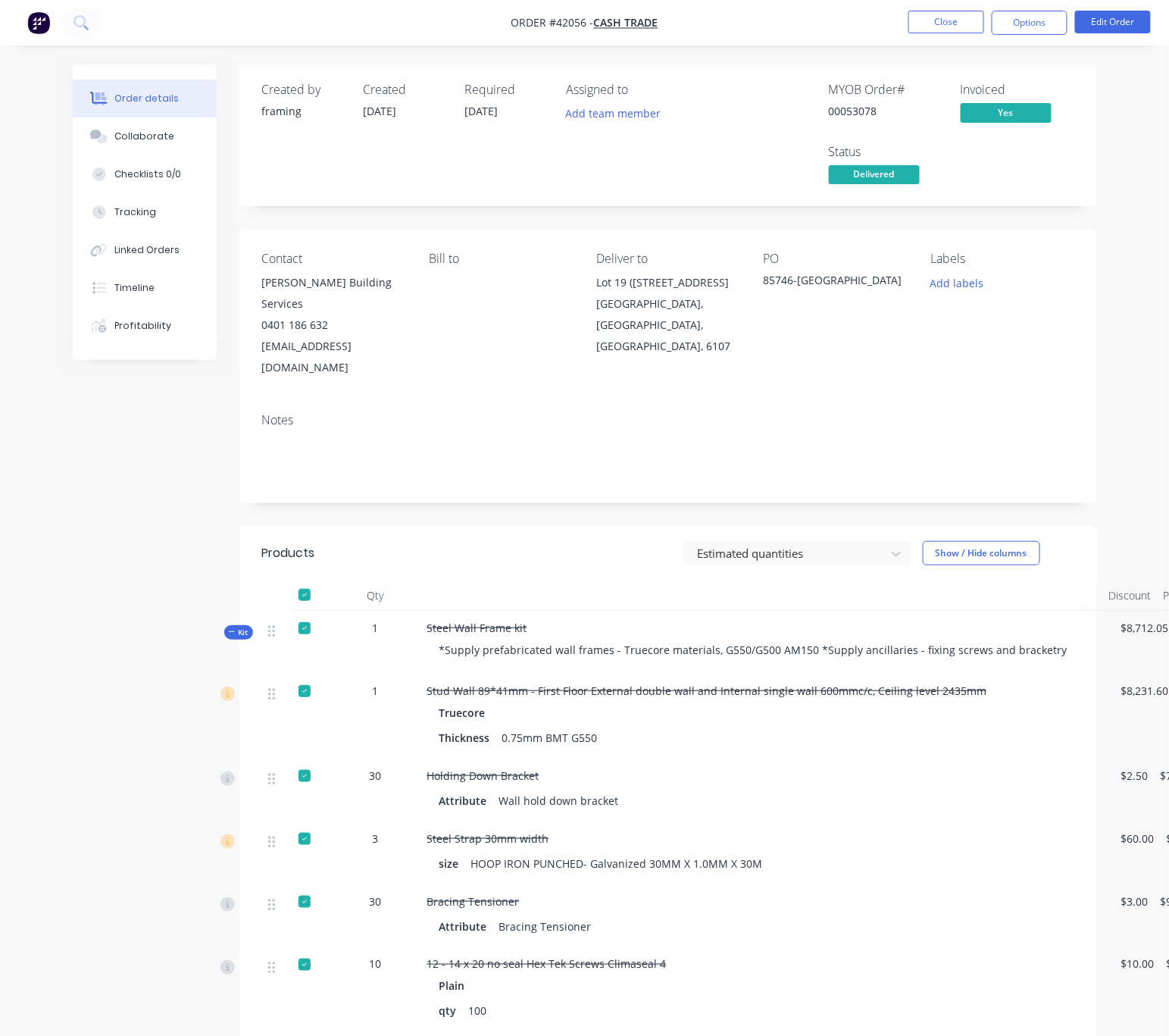
click at [605, 542] on header "Products Estimated quantities Show / Hide columns" at bounding box center [669, 553] width 858 height 54
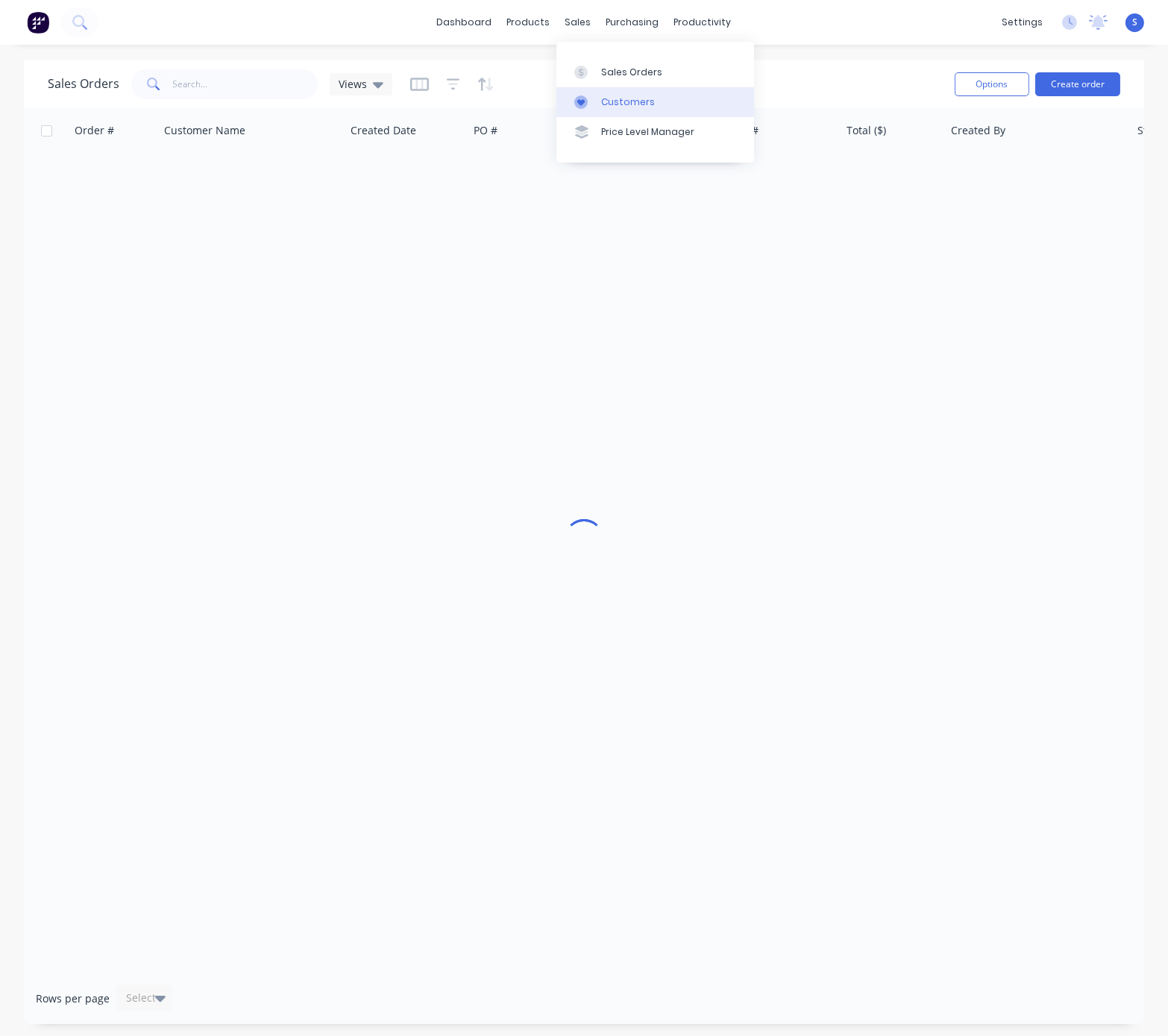
click at [625, 103] on div "Customers" at bounding box center [628, 102] width 53 height 13
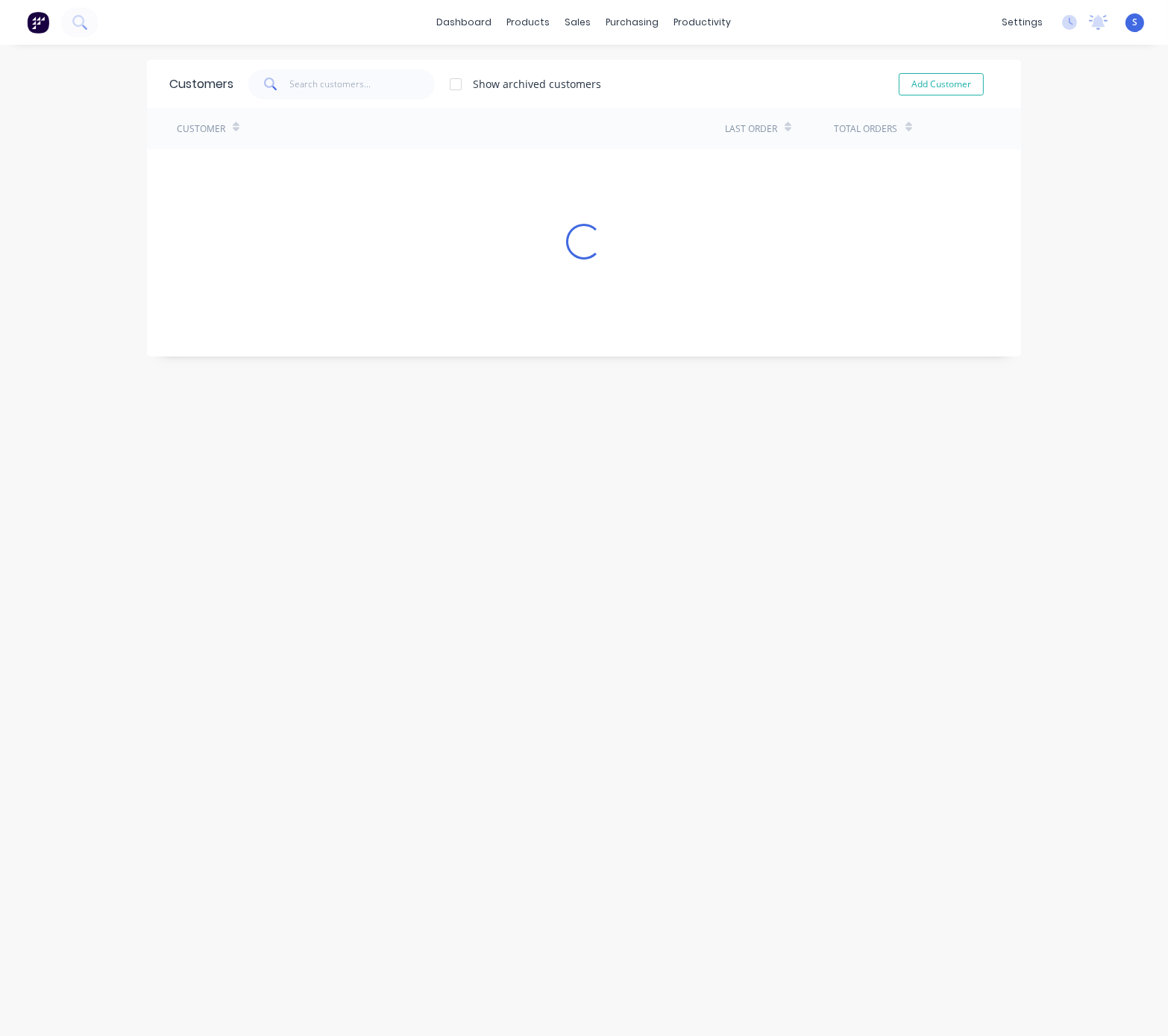
click at [264, 86] on icon at bounding box center [271, 84] width 13 height 13
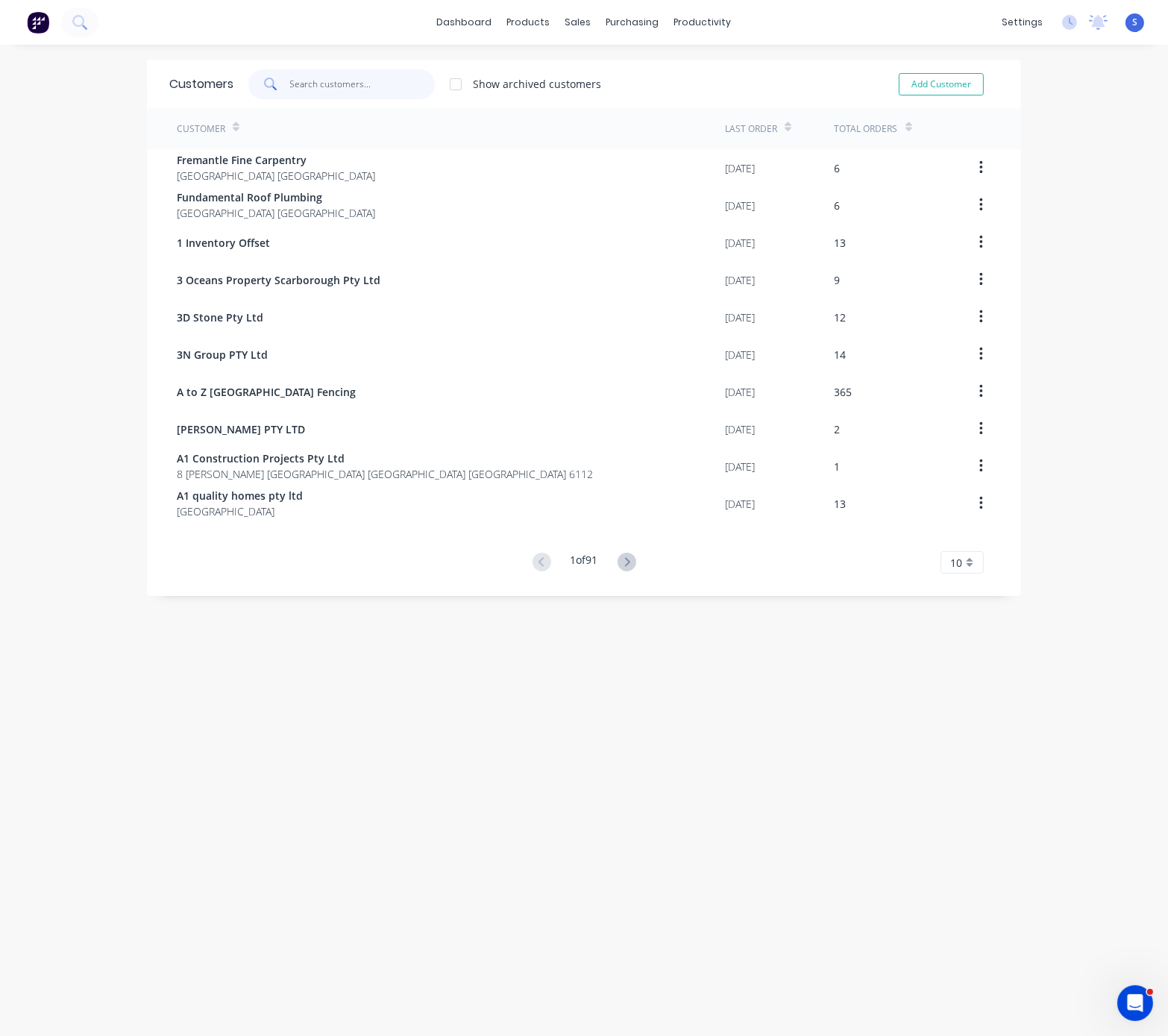
click at [316, 87] on input "text" at bounding box center [362, 84] width 145 height 30
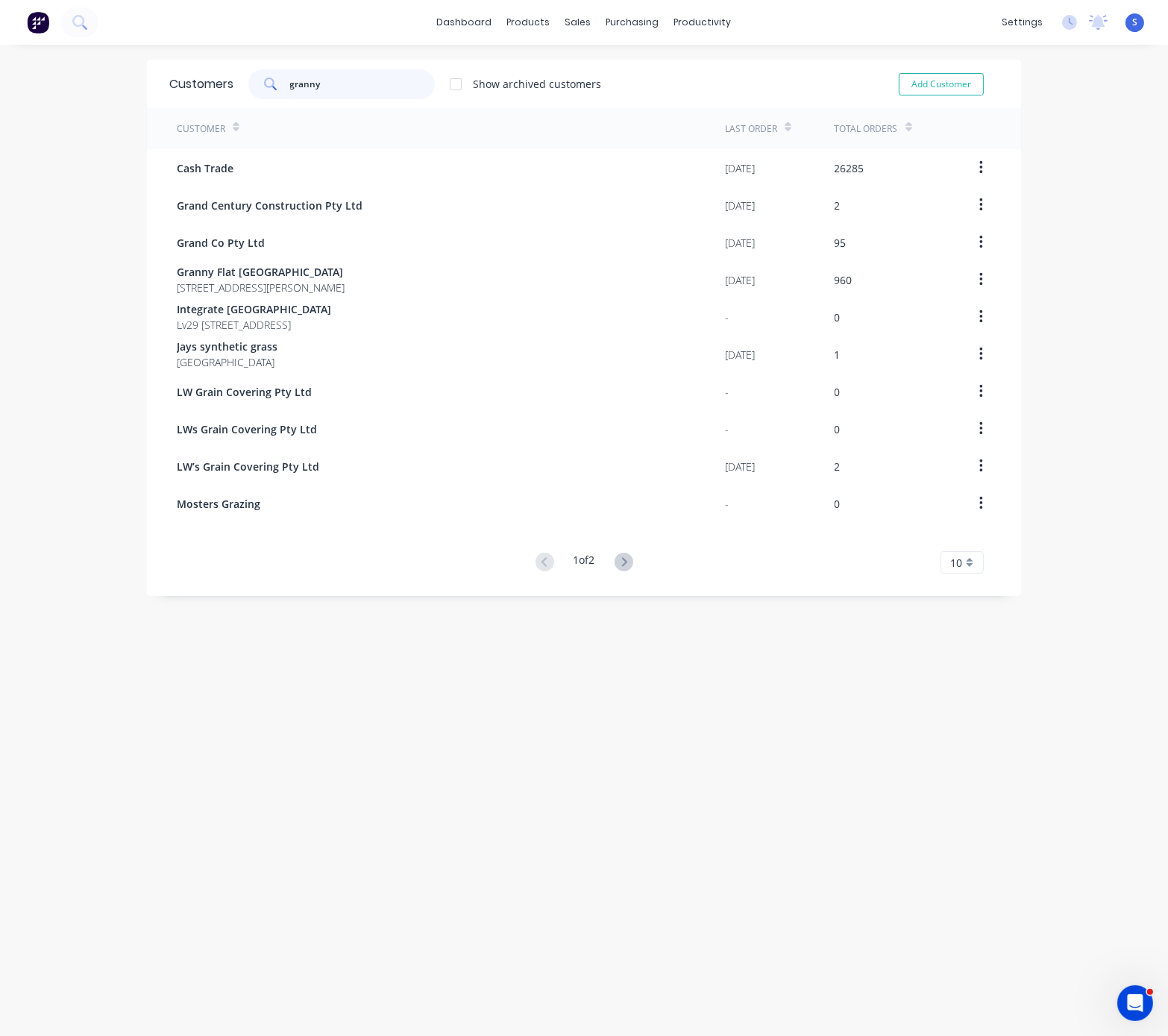
type input "granny"
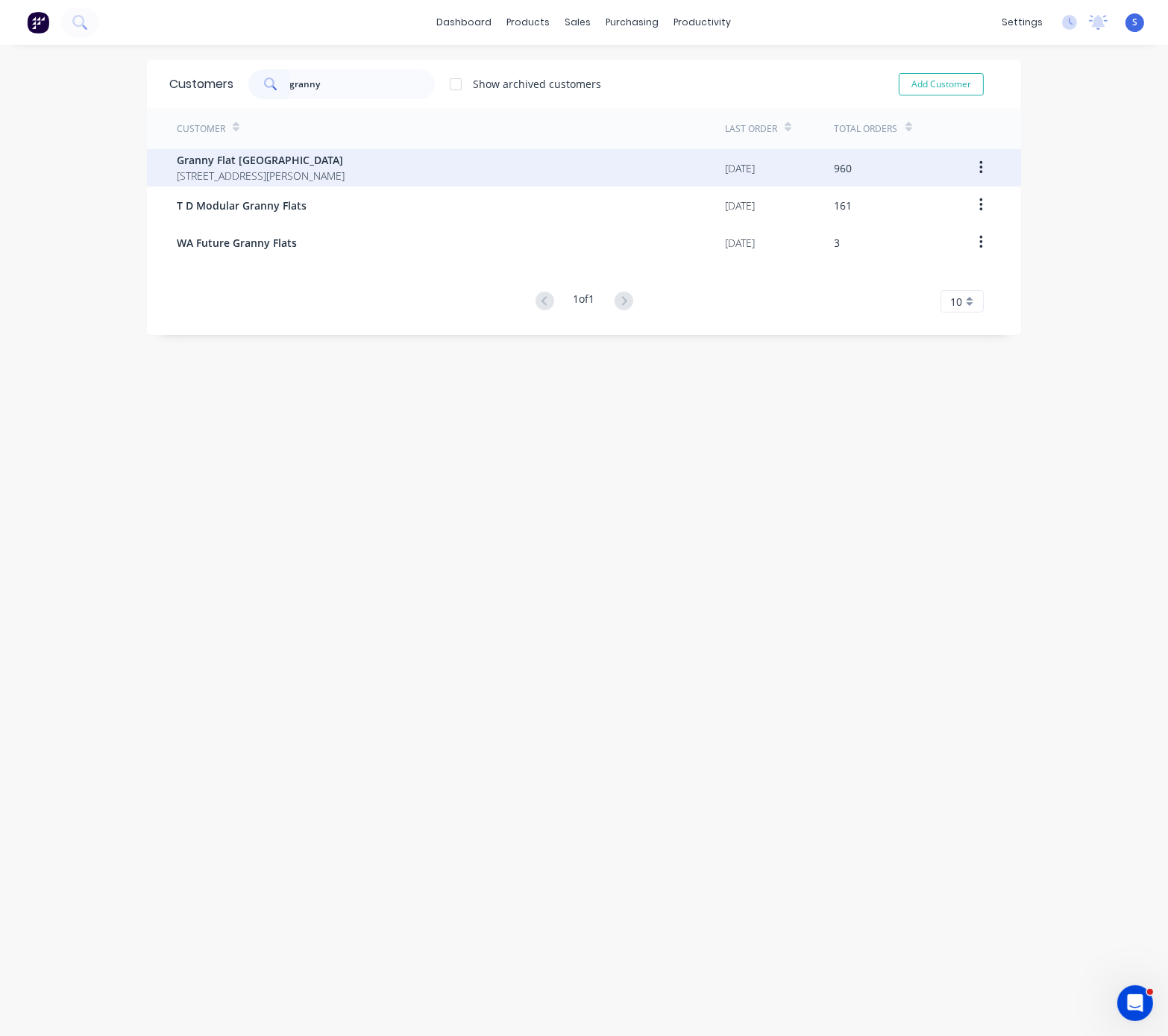
click at [325, 174] on span "[STREET_ADDRESS][PERSON_NAME]" at bounding box center [260, 175] width 168 height 16
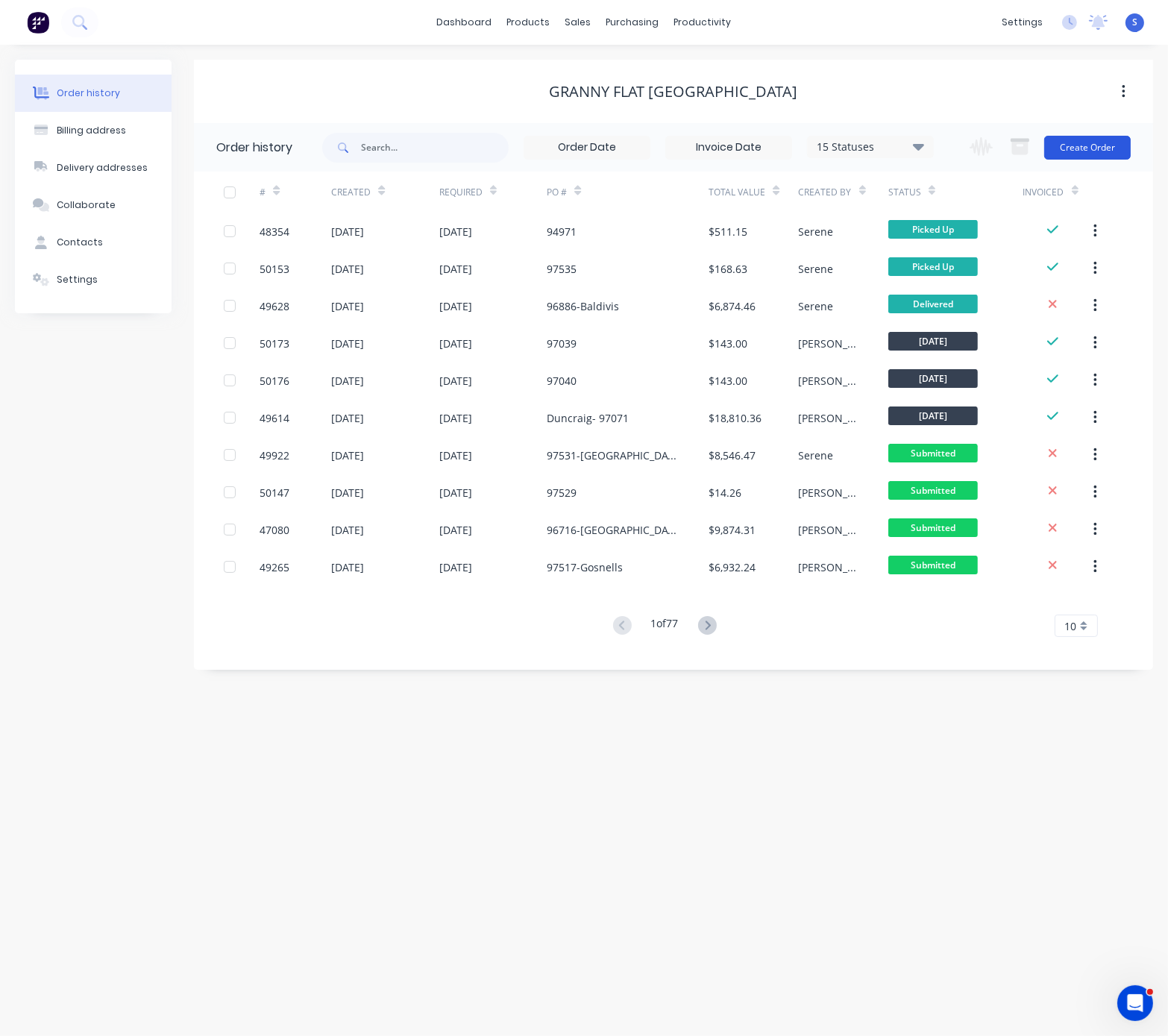
click at [1100, 151] on button "Create Order" at bounding box center [1087, 147] width 86 height 23
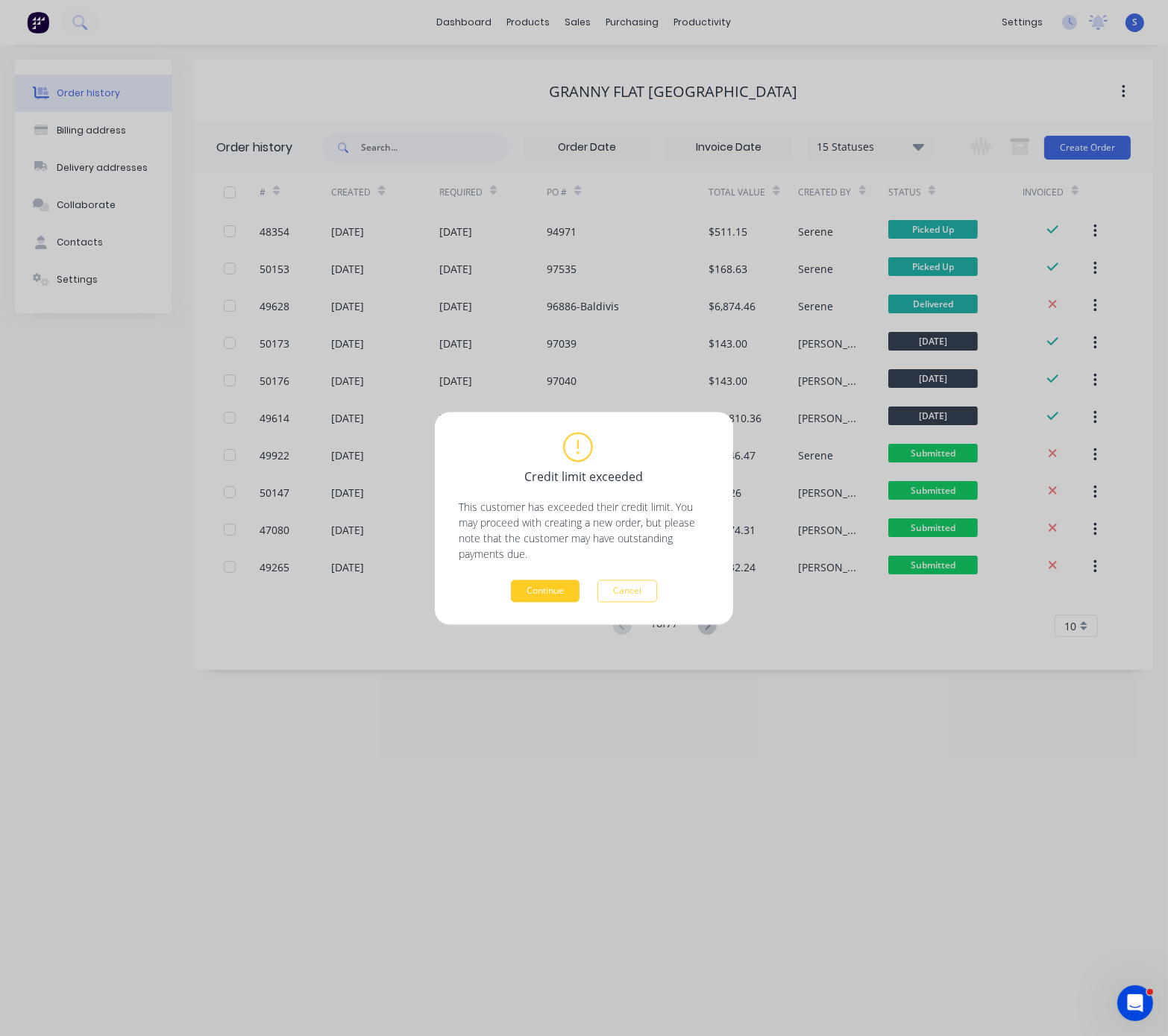
click at [540, 586] on button "Continue" at bounding box center [545, 591] width 68 height 22
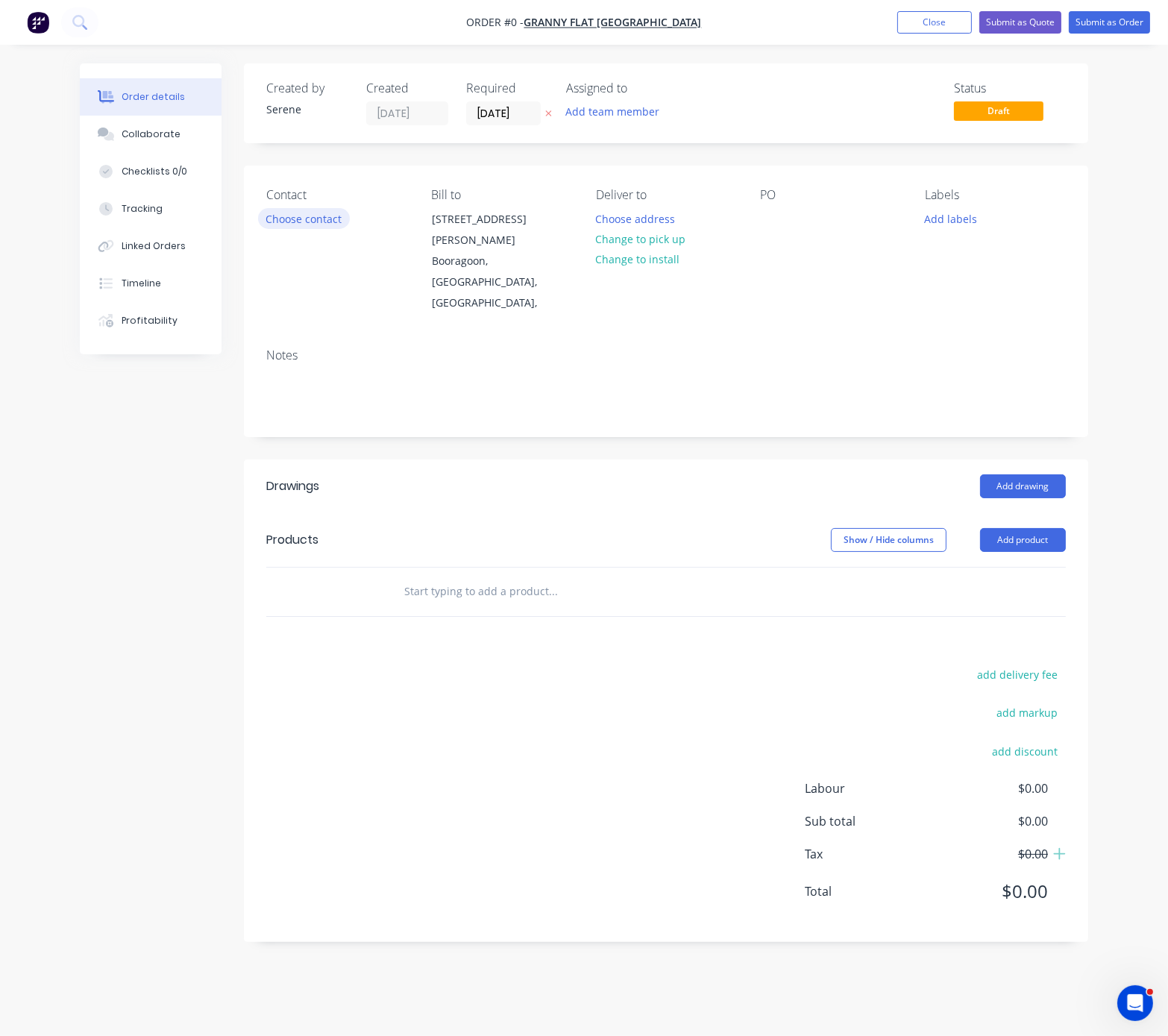
click at [302, 229] on button "Choose contact" at bounding box center [304, 218] width 92 height 21
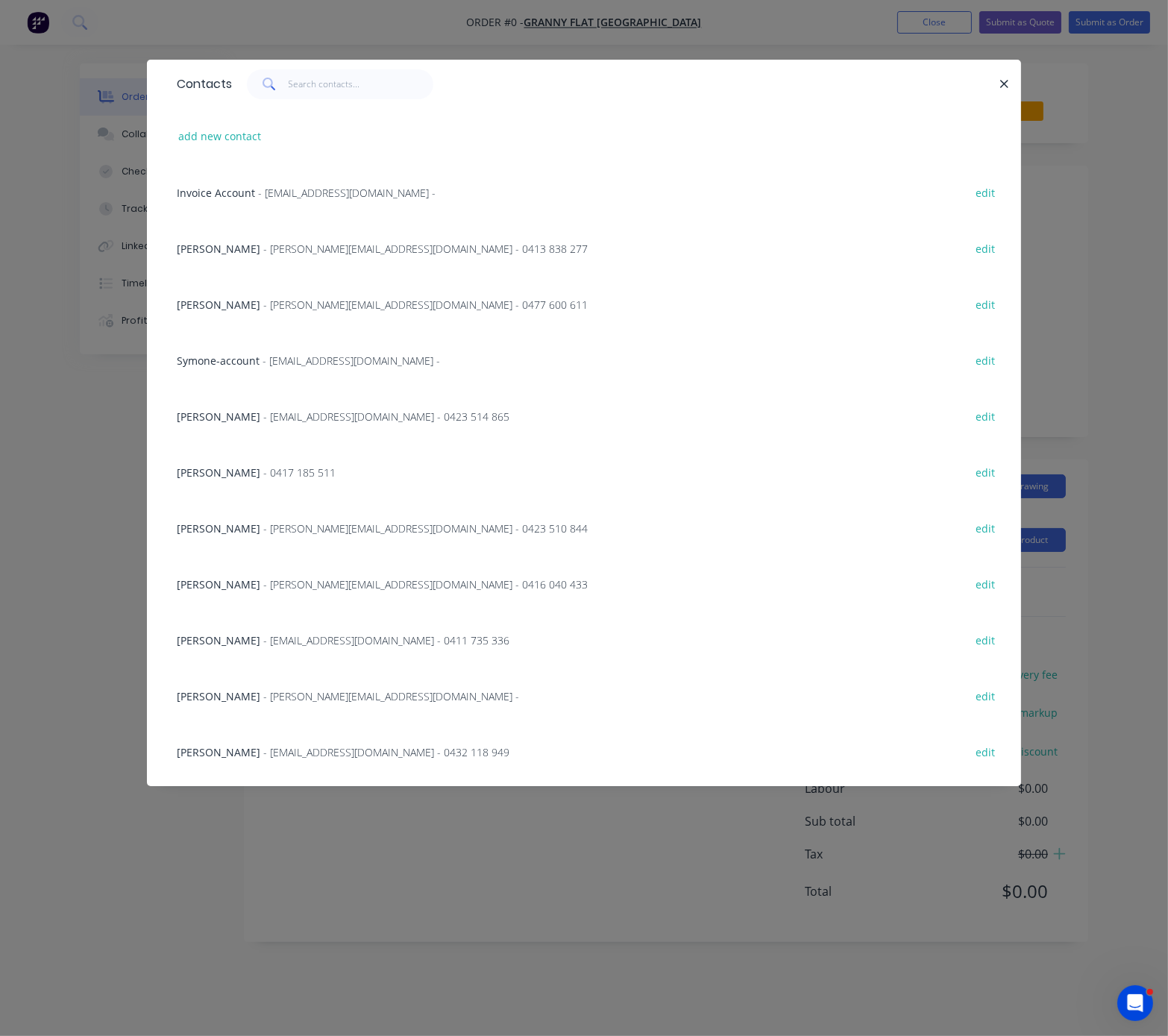
click at [301, 646] on span "- will@grannyflatswa.com - 0411 735 336" at bounding box center [386, 640] width 246 height 14
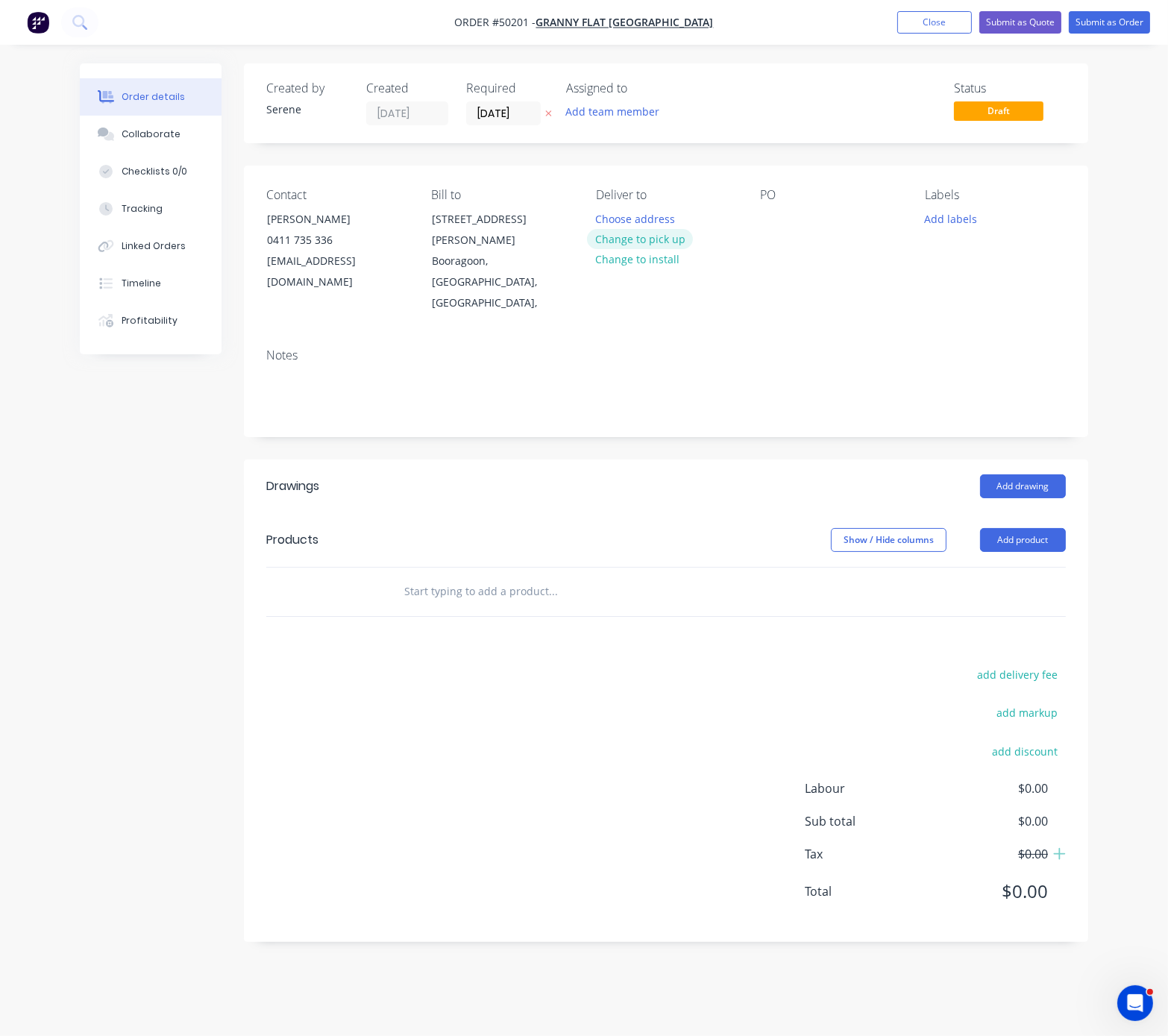
click at [655, 249] on button "Change to pick up" at bounding box center [640, 240] width 106 height 21
click at [1021, 528] on button "Add product" at bounding box center [1024, 540] width 86 height 23
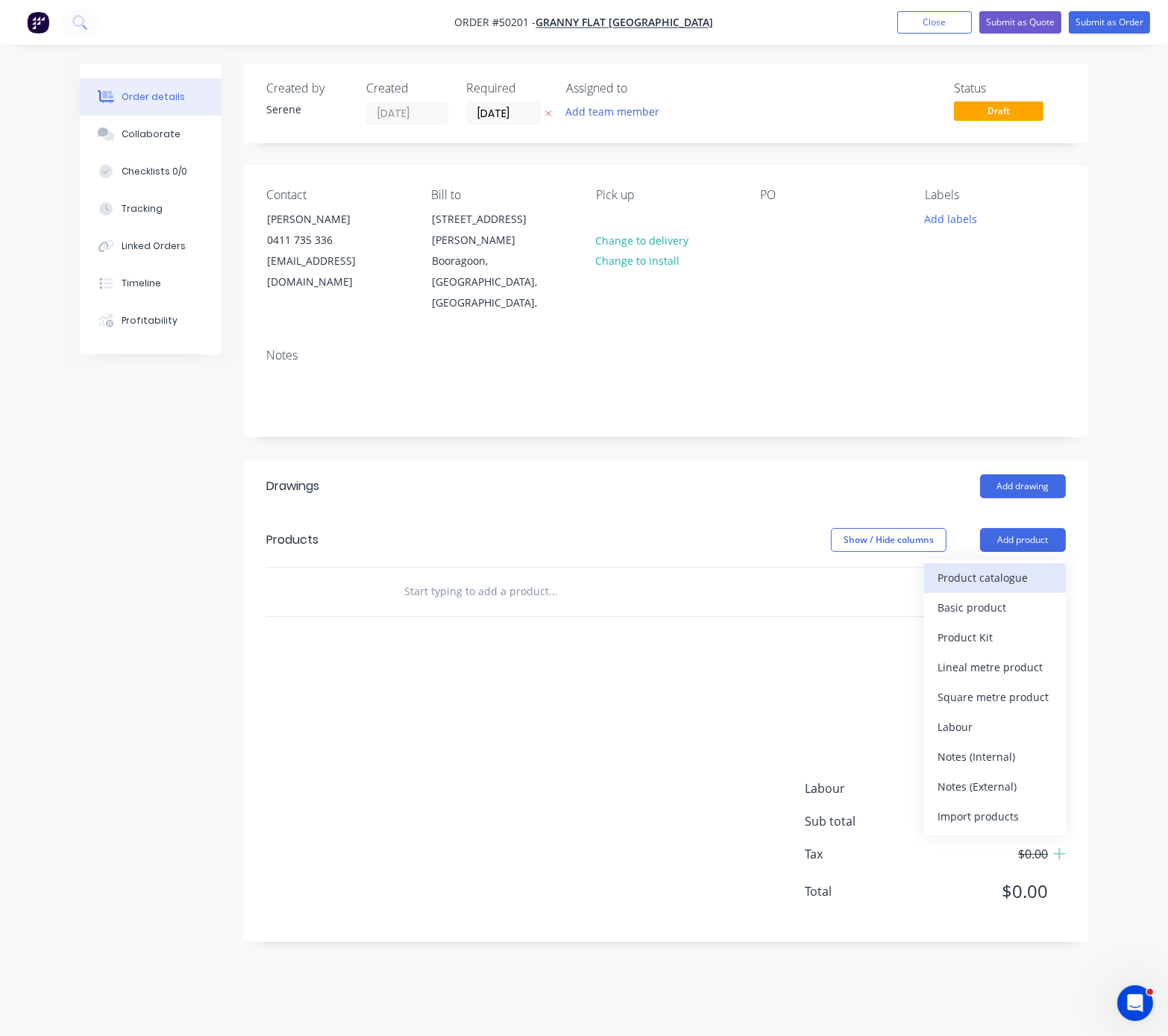
click at [1008, 567] on div "Product catalogue" at bounding box center [995, 577] width 115 height 22
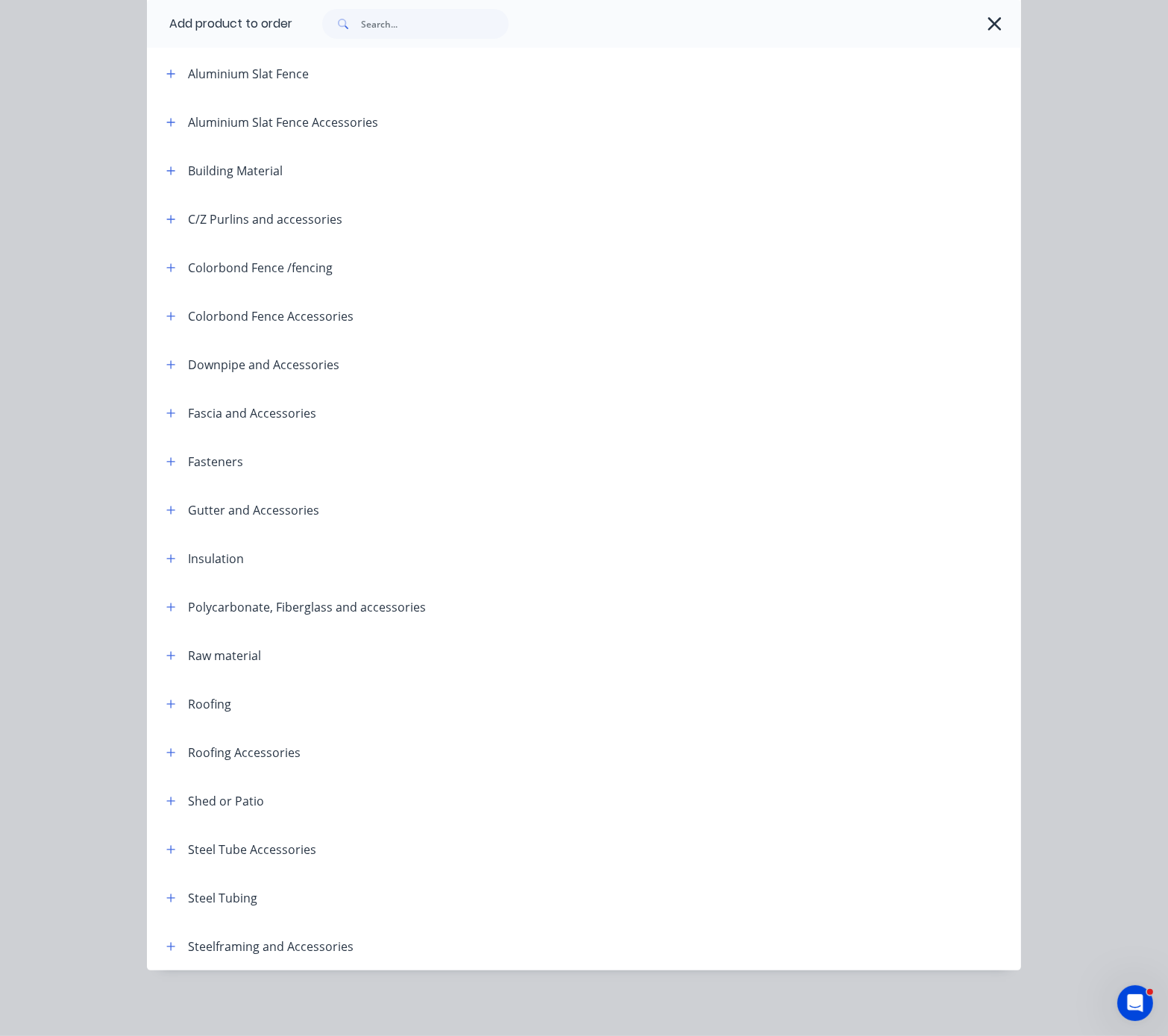
scroll to position [185, 0]
click at [167, 361] on icon "button" at bounding box center [170, 364] width 8 height 8
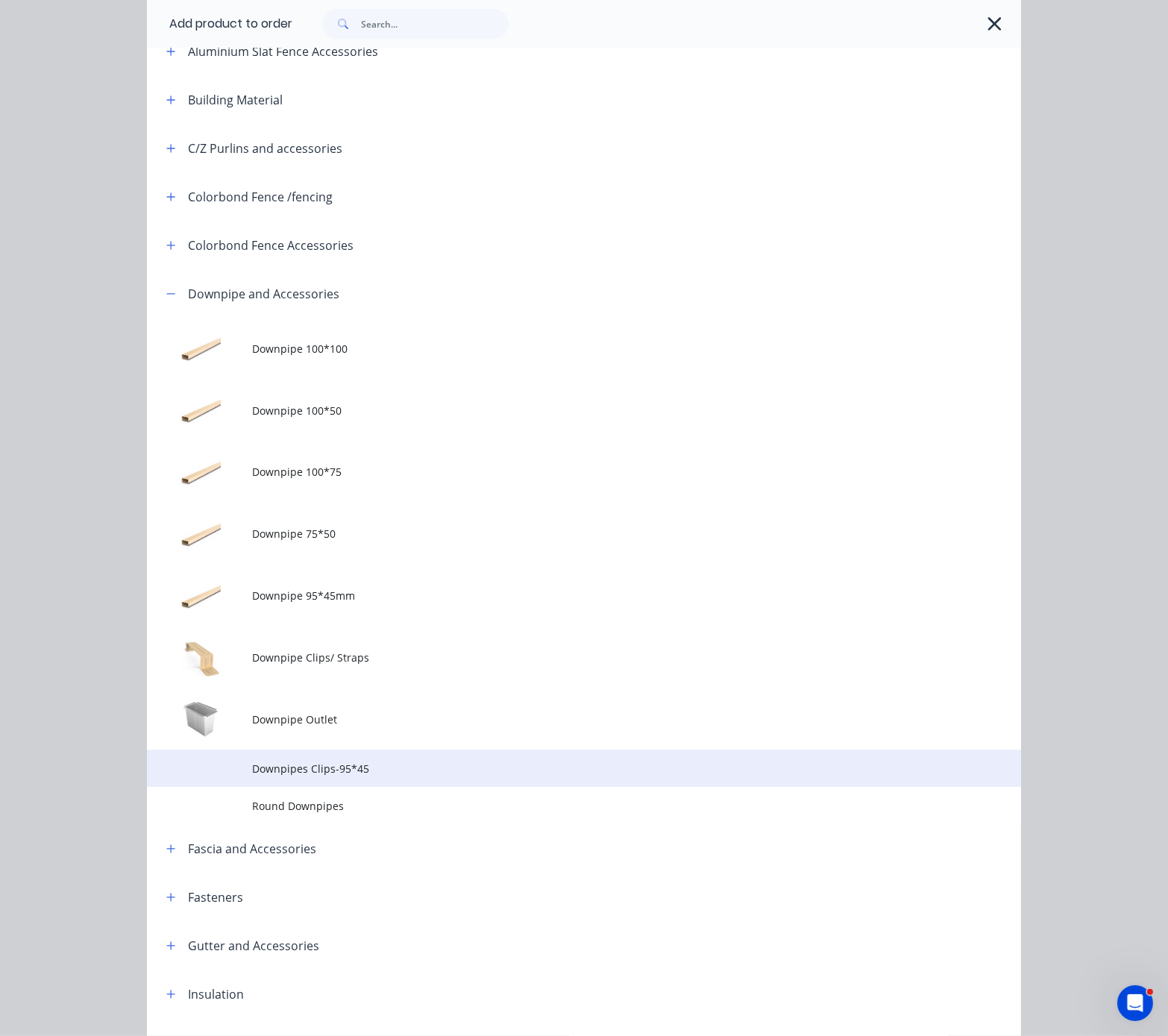
click at [407, 777] on span "Downpipes Clips-95*45" at bounding box center [559, 768] width 615 height 16
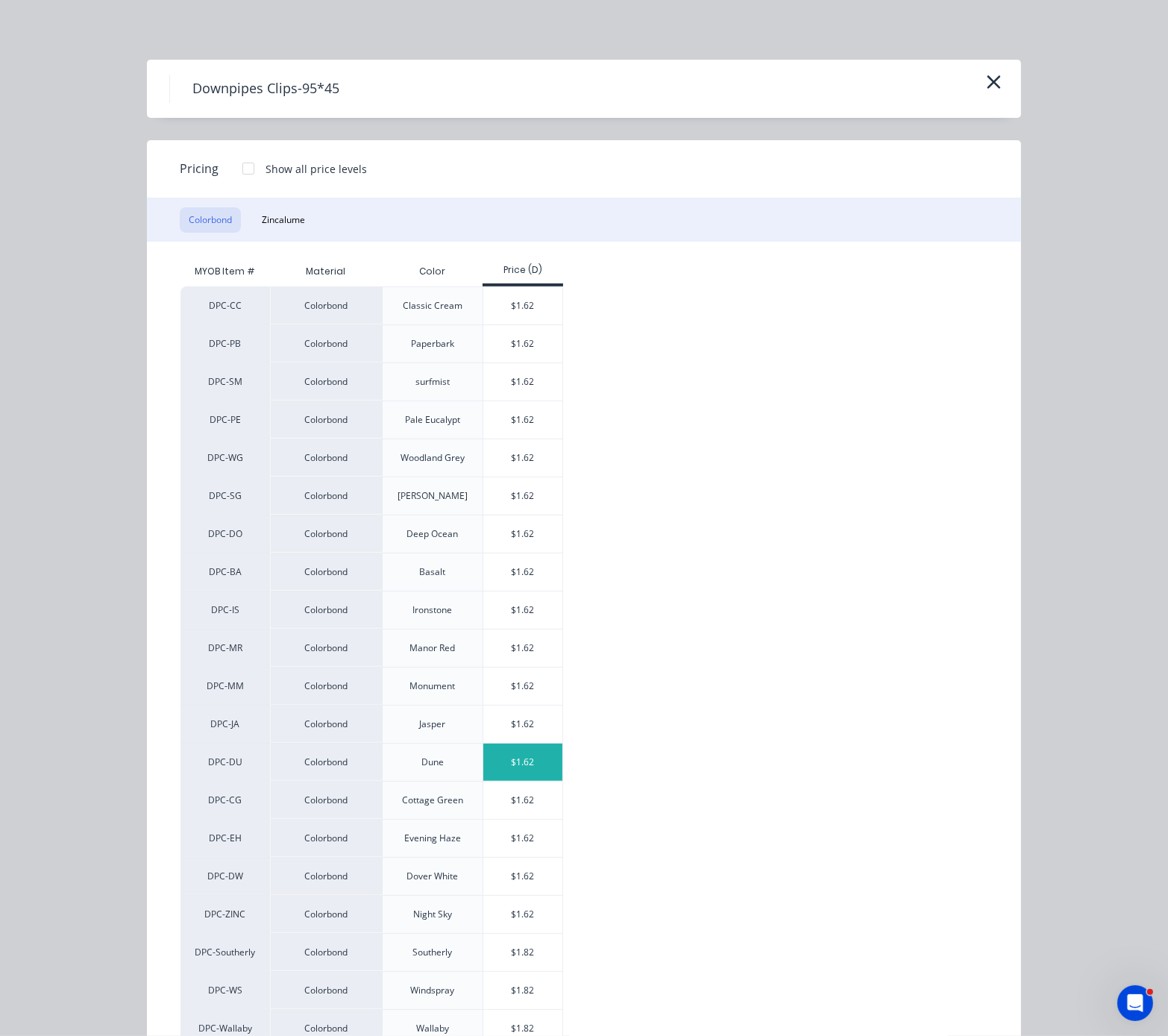
click at [506, 781] on div "$1.62" at bounding box center [523, 762] width 80 height 37
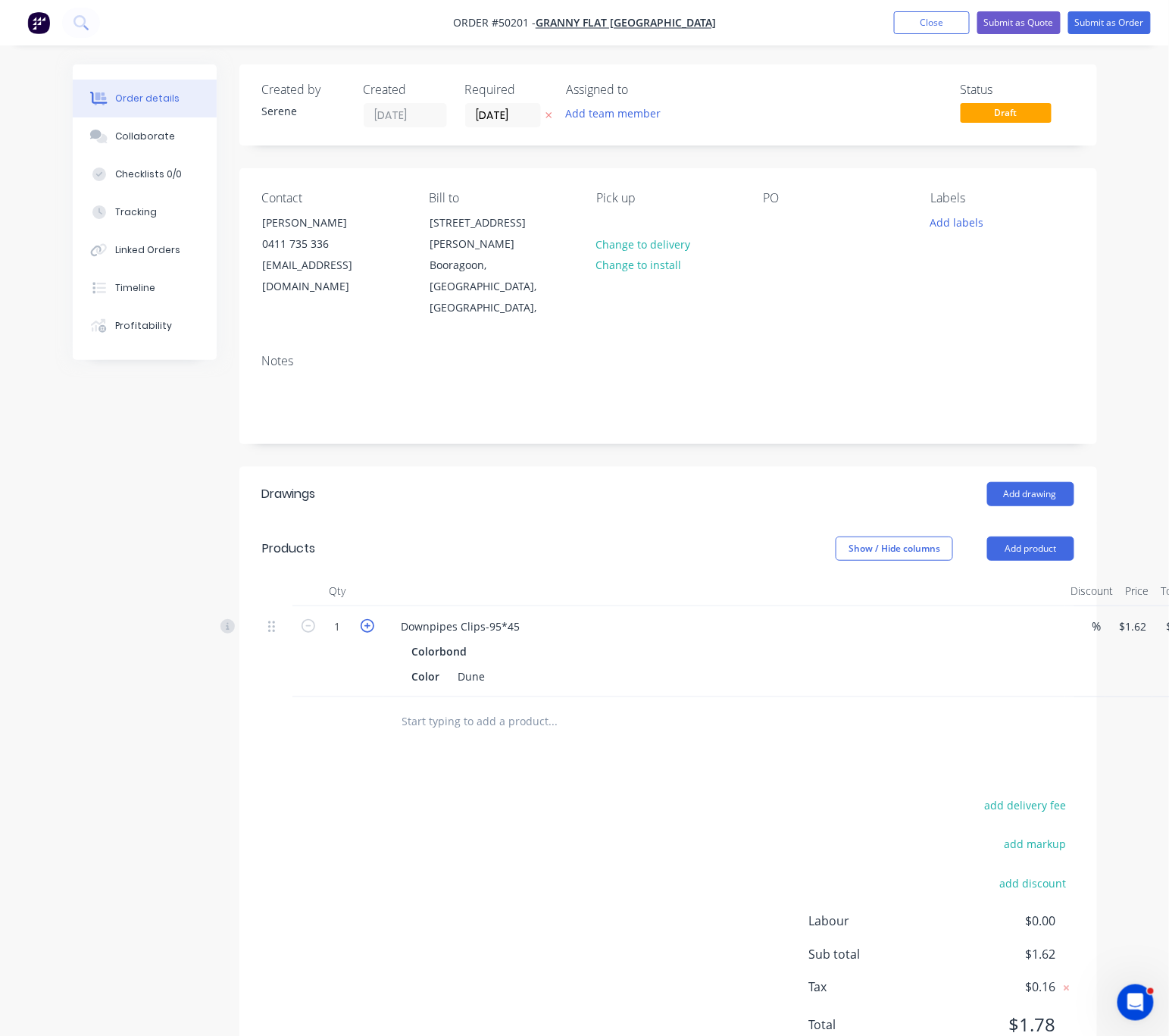
click at [366, 619] on icon "button" at bounding box center [367, 626] width 13 height 13
type input "2"
type input "$3.24"
click at [366, 619] on icon "button" at bounding box center [367, 626] width 13 height 13
type input "3"
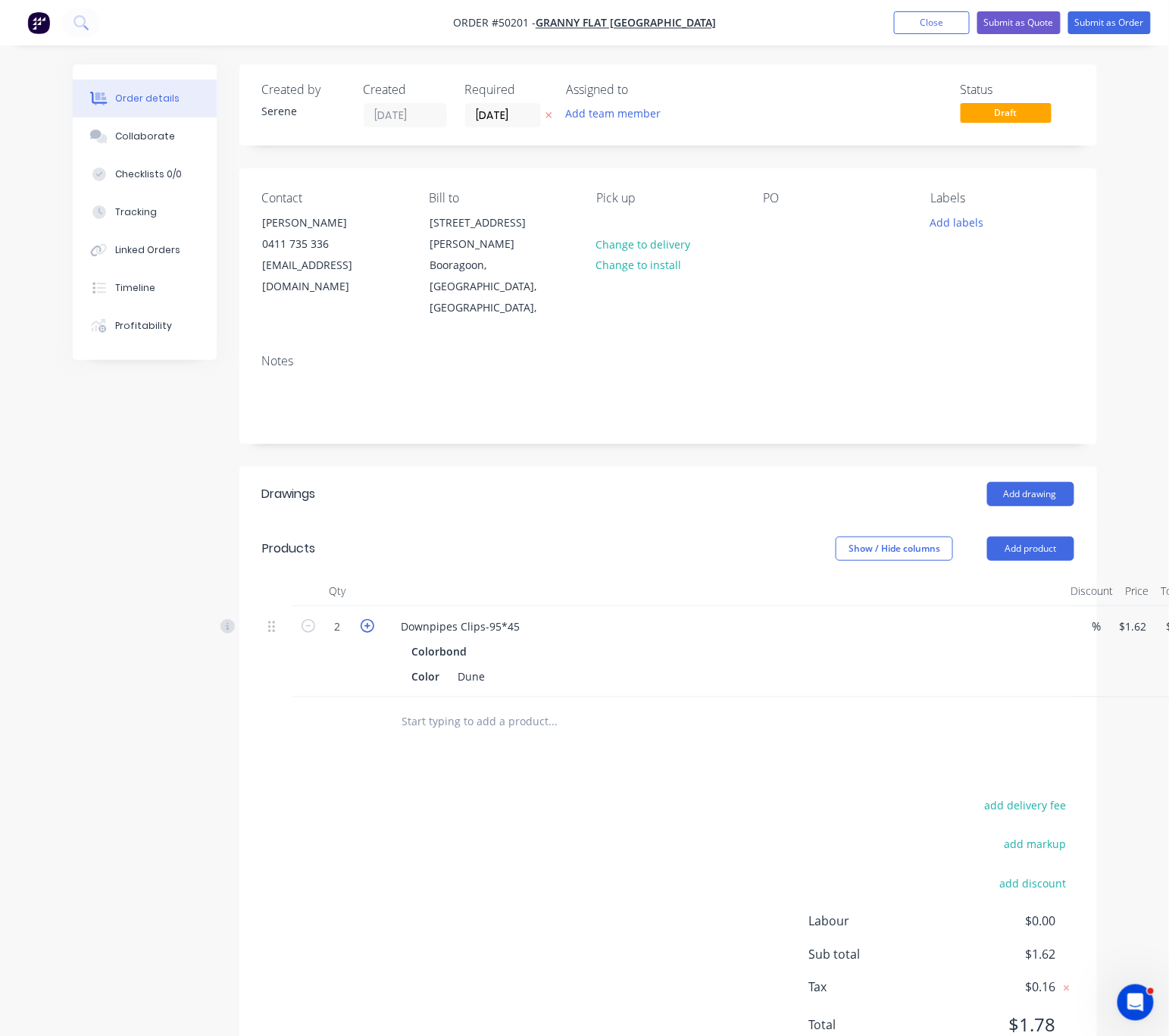
type input "$4.86"
click at [366, 619] on icon "button" at bounding box center [367, 626] width 13 height 13
type input "4"
type input "$6.48"
click at [634, 537] on div "Show / Hide columns Add product" at bounding box center [753, 548] width 639 height 24
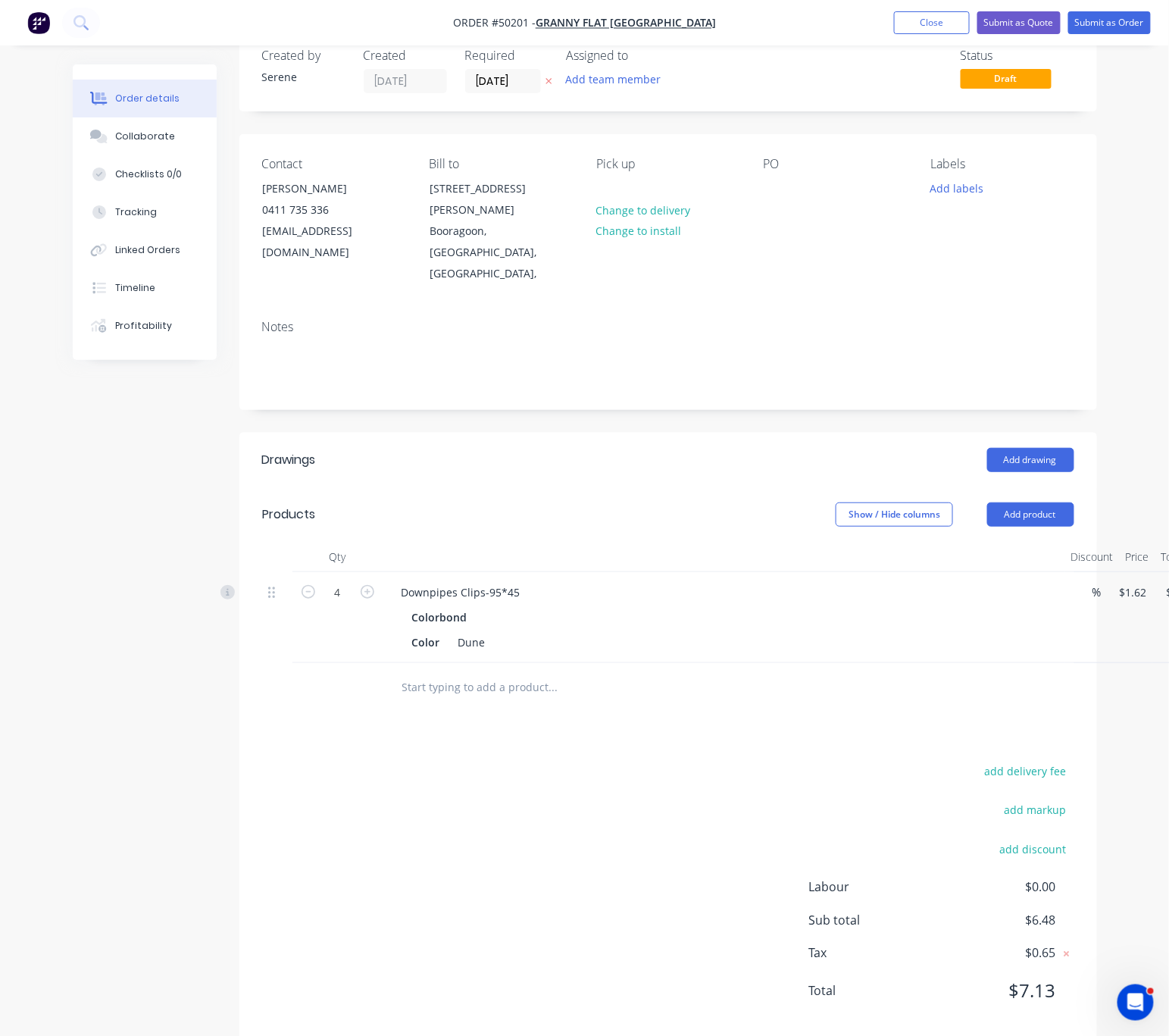
scroll to position [66, 0]
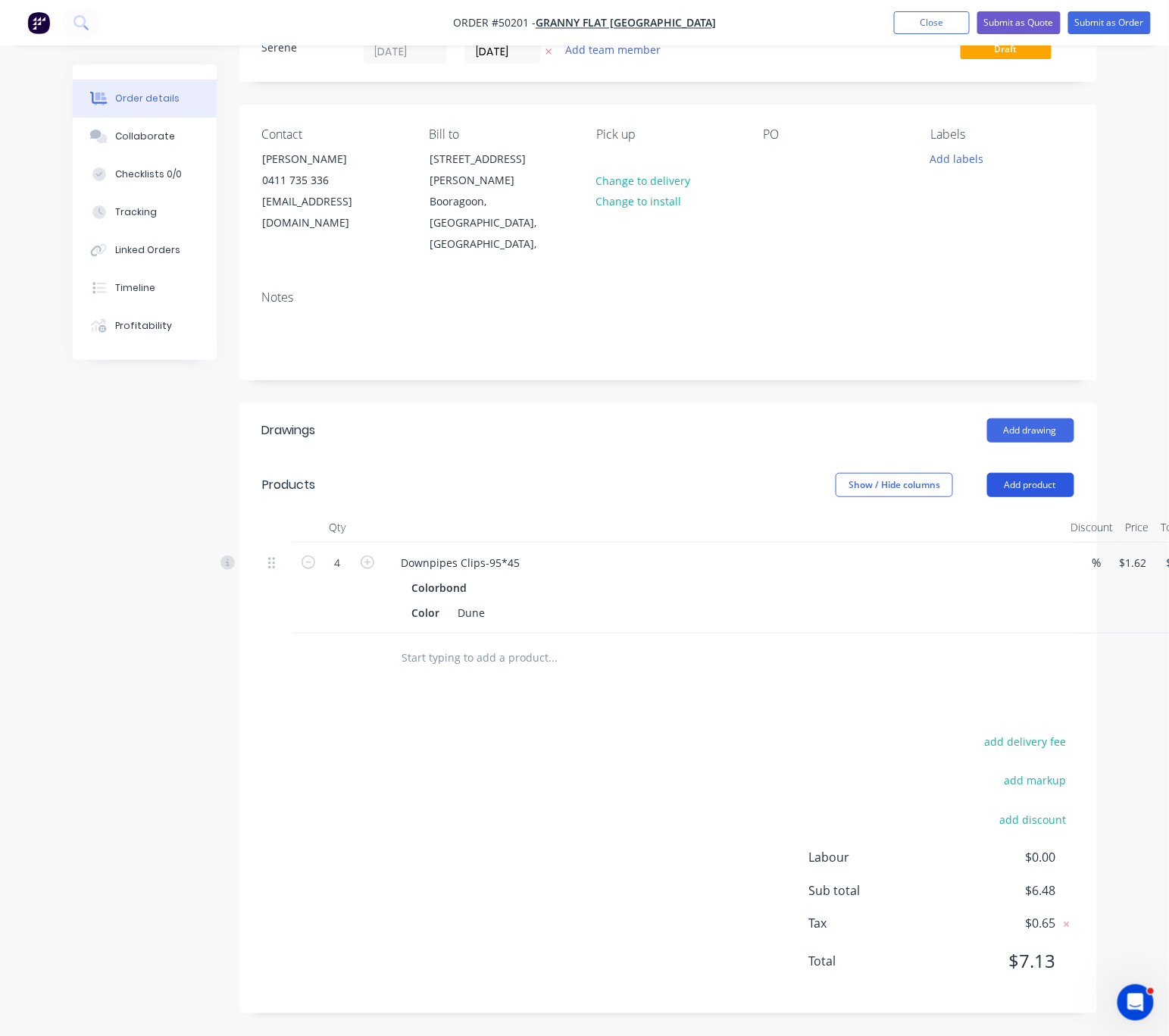
click at [1017, 473] on button "Add product" at bounding box center [1031, 484] width 88 height 24
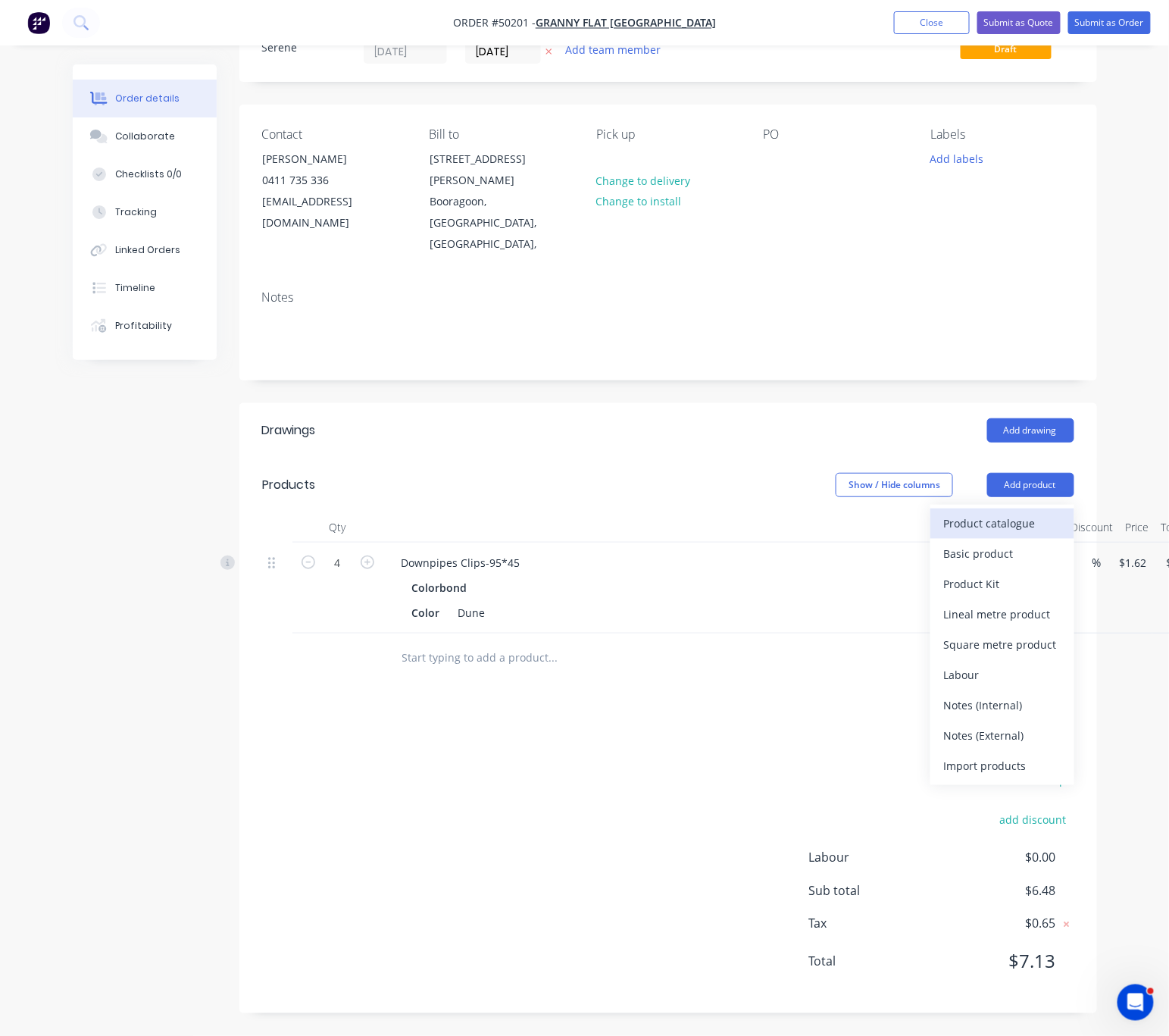
click at [1017, 512] on div "Product catalogue" at bounding box center [1002, 522] width 117 height 22
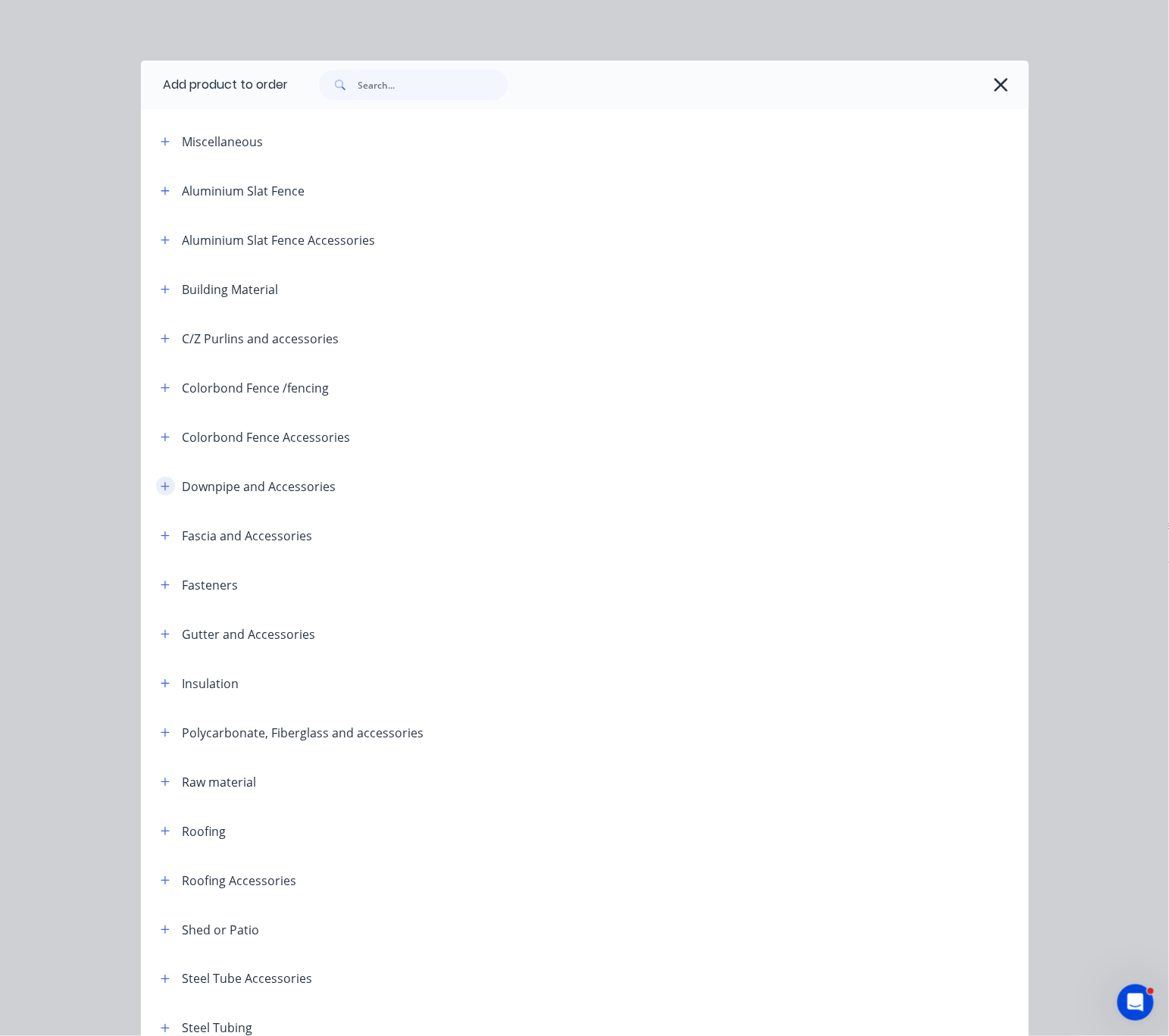
click at [162, 492] on icon "button" at bounding box center [166, 486] width 10 height 10
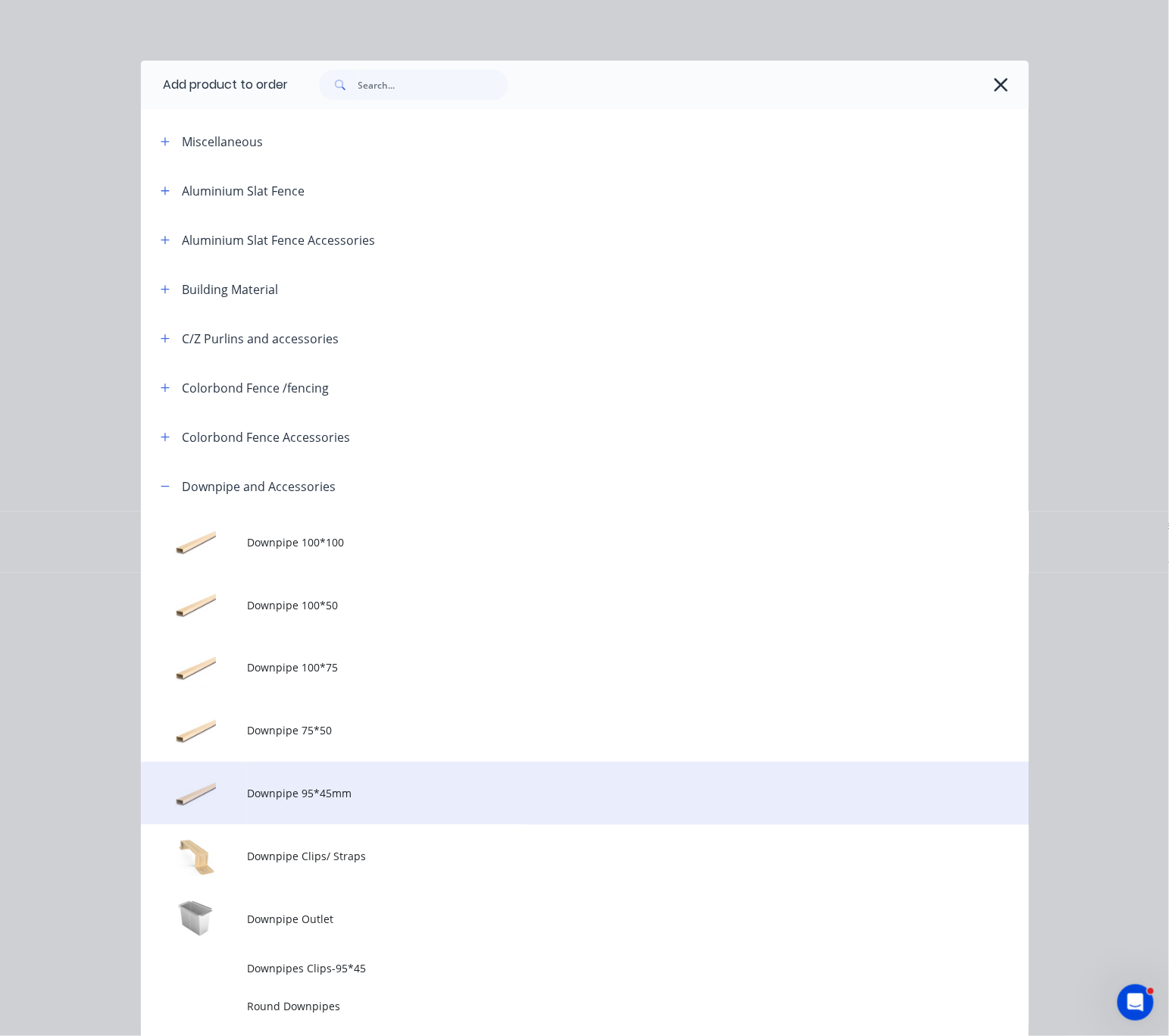
scroll to position [265, 0]
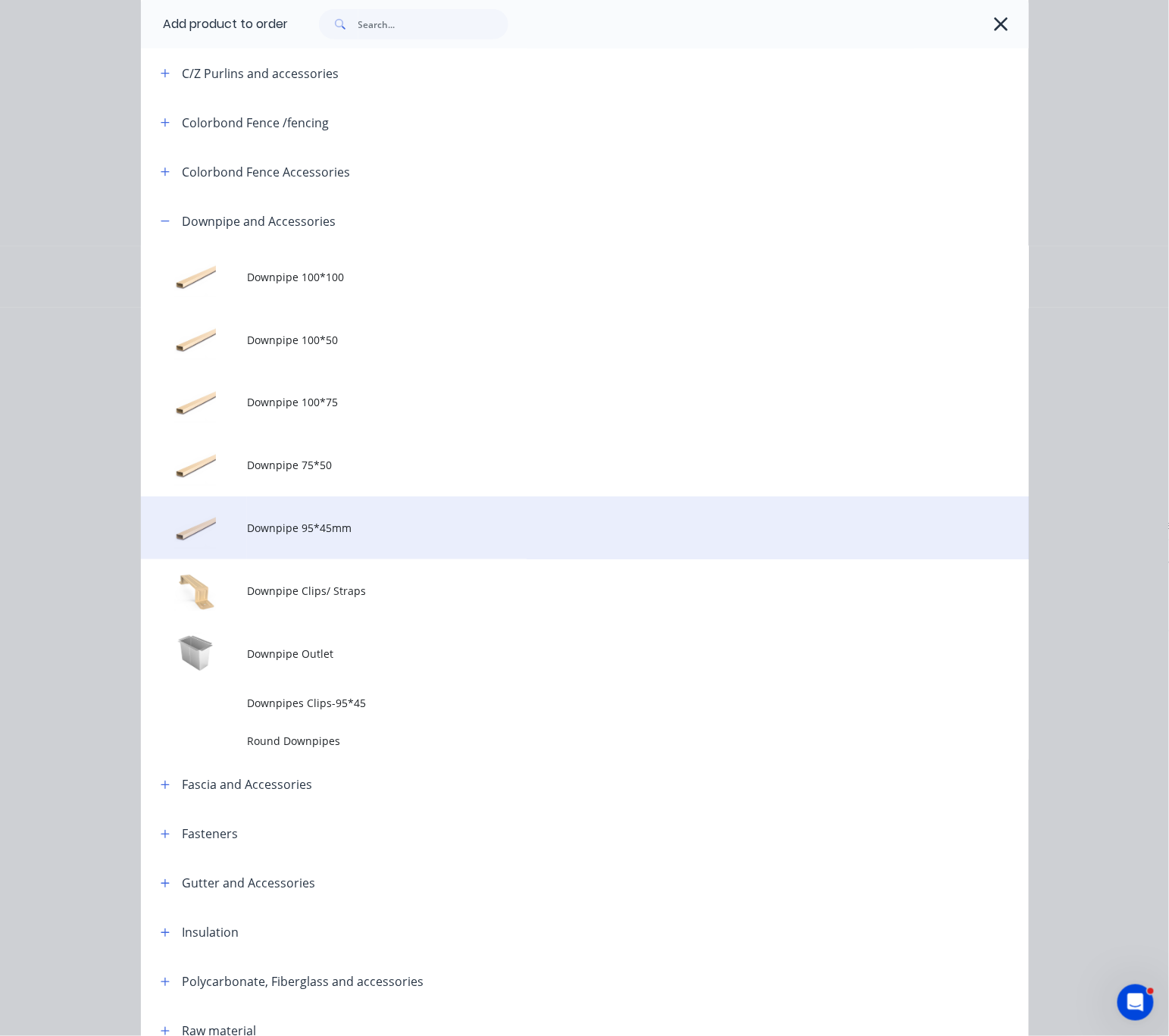
click at [404, 536] on span "Downpipe 95*45mm" at bounding box center [559, 527] width 625 height 16
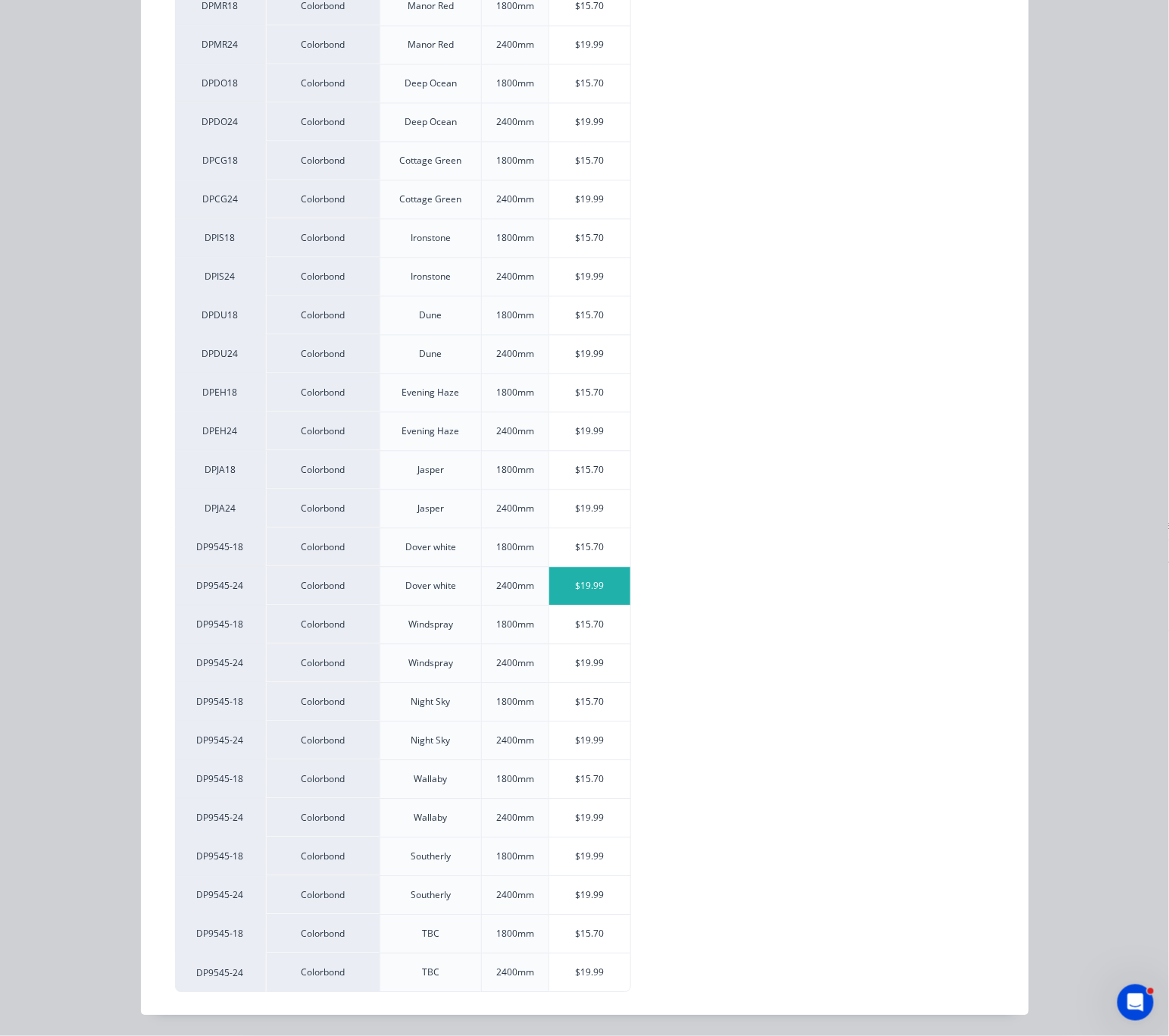
scroll to position [773, 0]
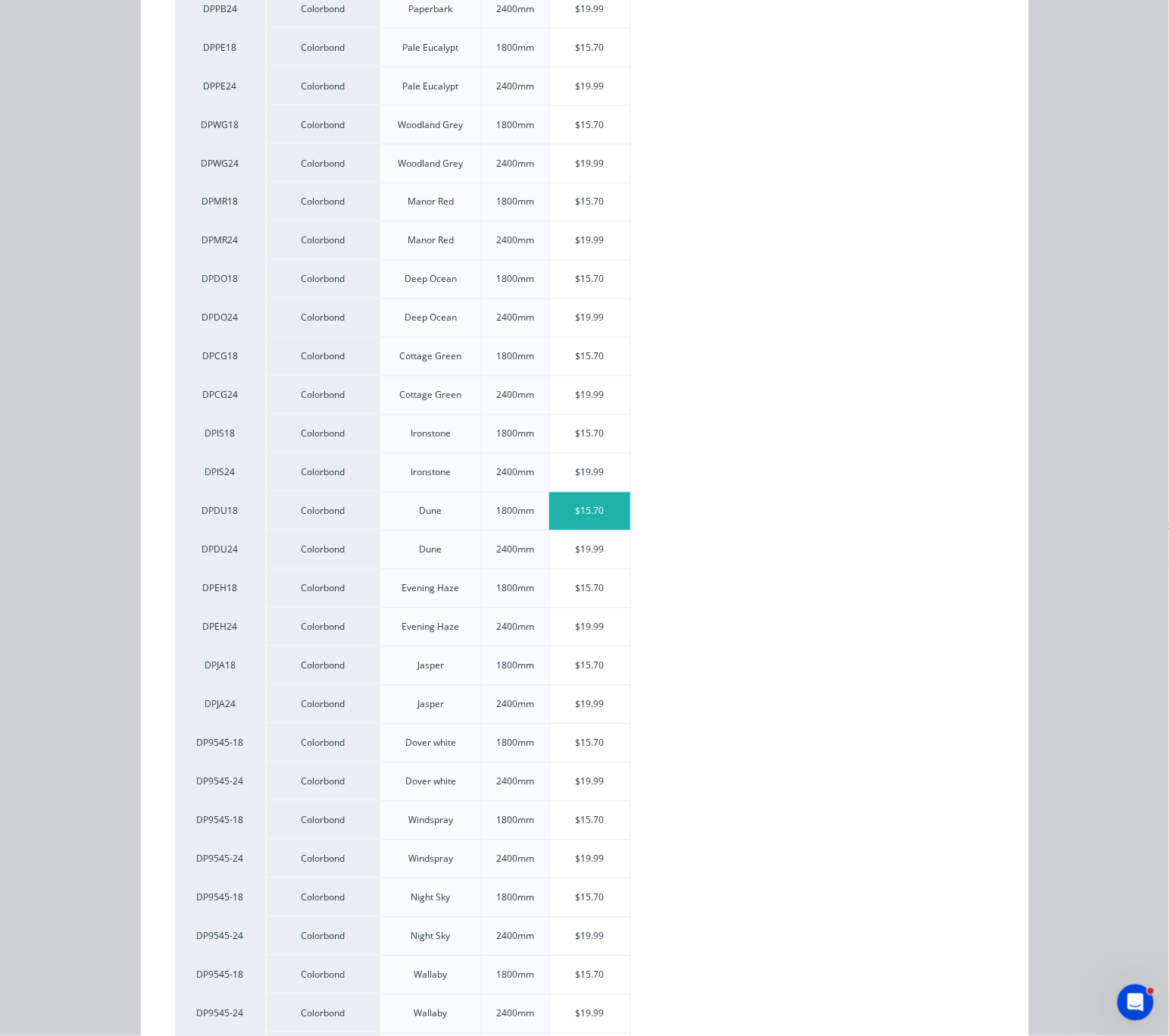
click at [596, 531] on div "$15.70" at bounding box center [589, 512] width 81 height 38
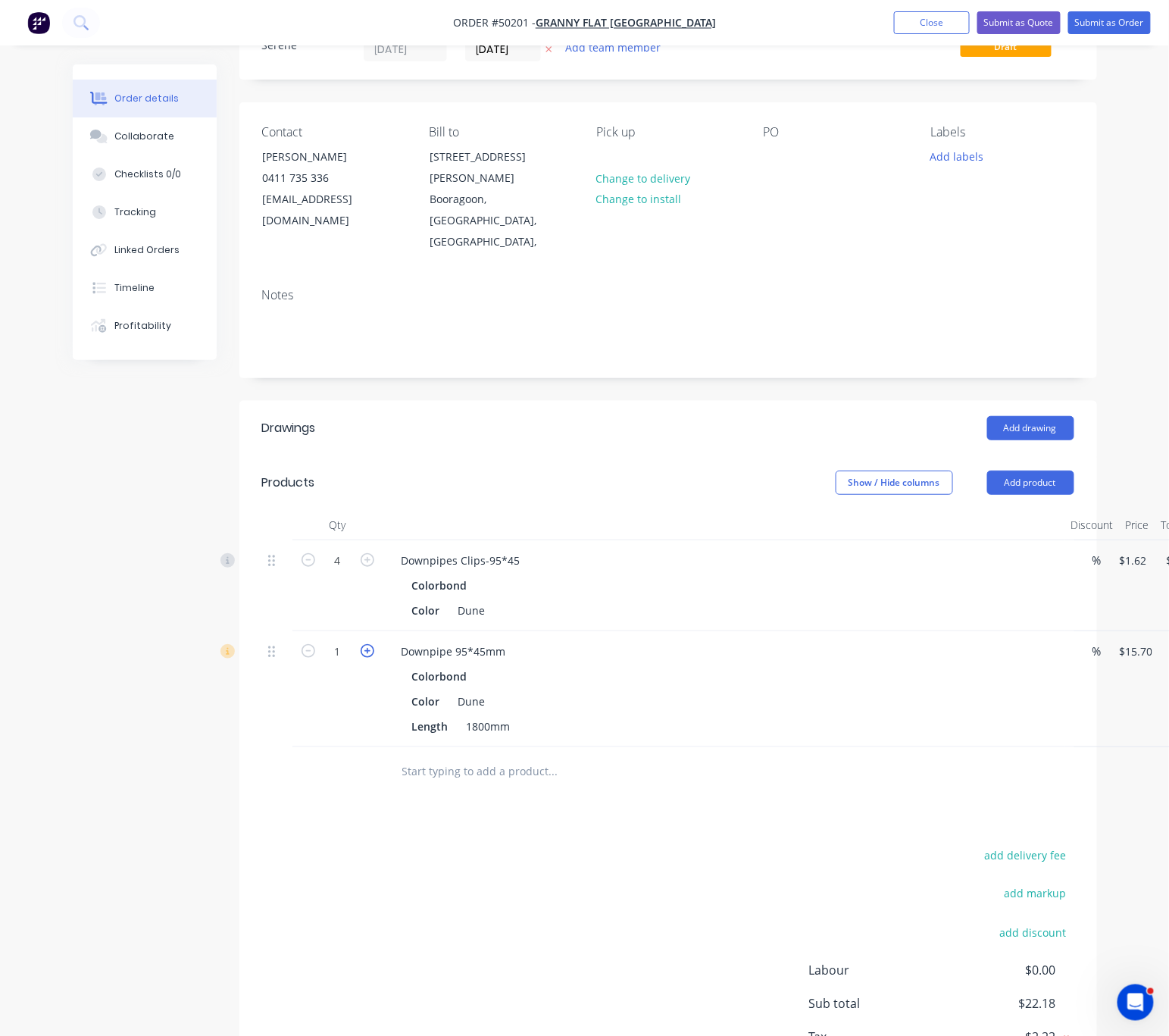
click at [365, 644] on icon "button" at bounding box center [367, 651] width 13 height 13
type input "2"
type input "$31.40"
click at [365, 644] on icon "button" at bounding box center [367, 651] width 13 height 13
type input "3"
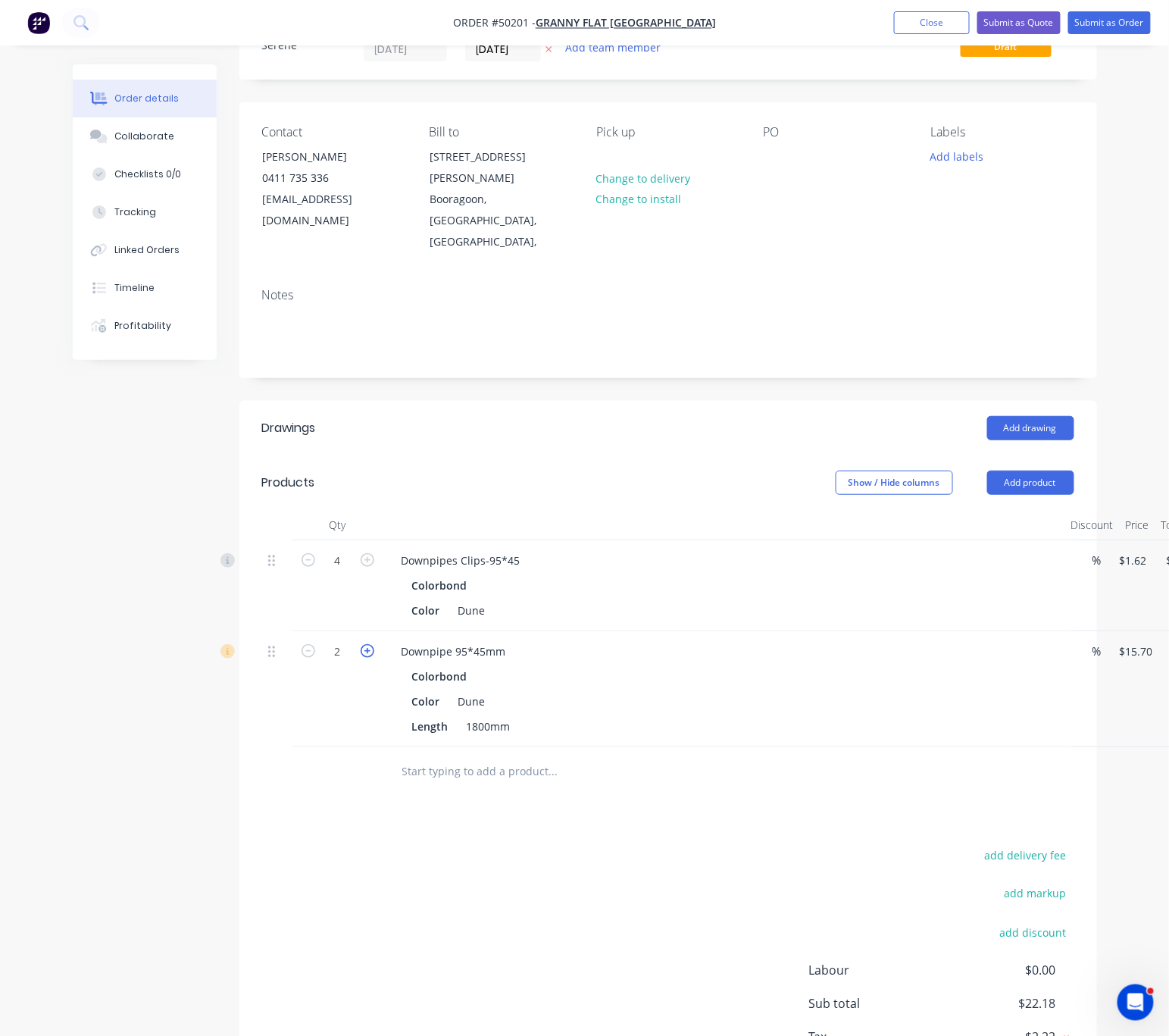
type input "$47.10"
click at [365, 644] on icon "button" at bounding box center [367, 651] width 13 height 13
type input "4"
type input "$62.80"
click at [589, 416] on div "Add drawing" at bounding box center [753, 427] width 639 height 24
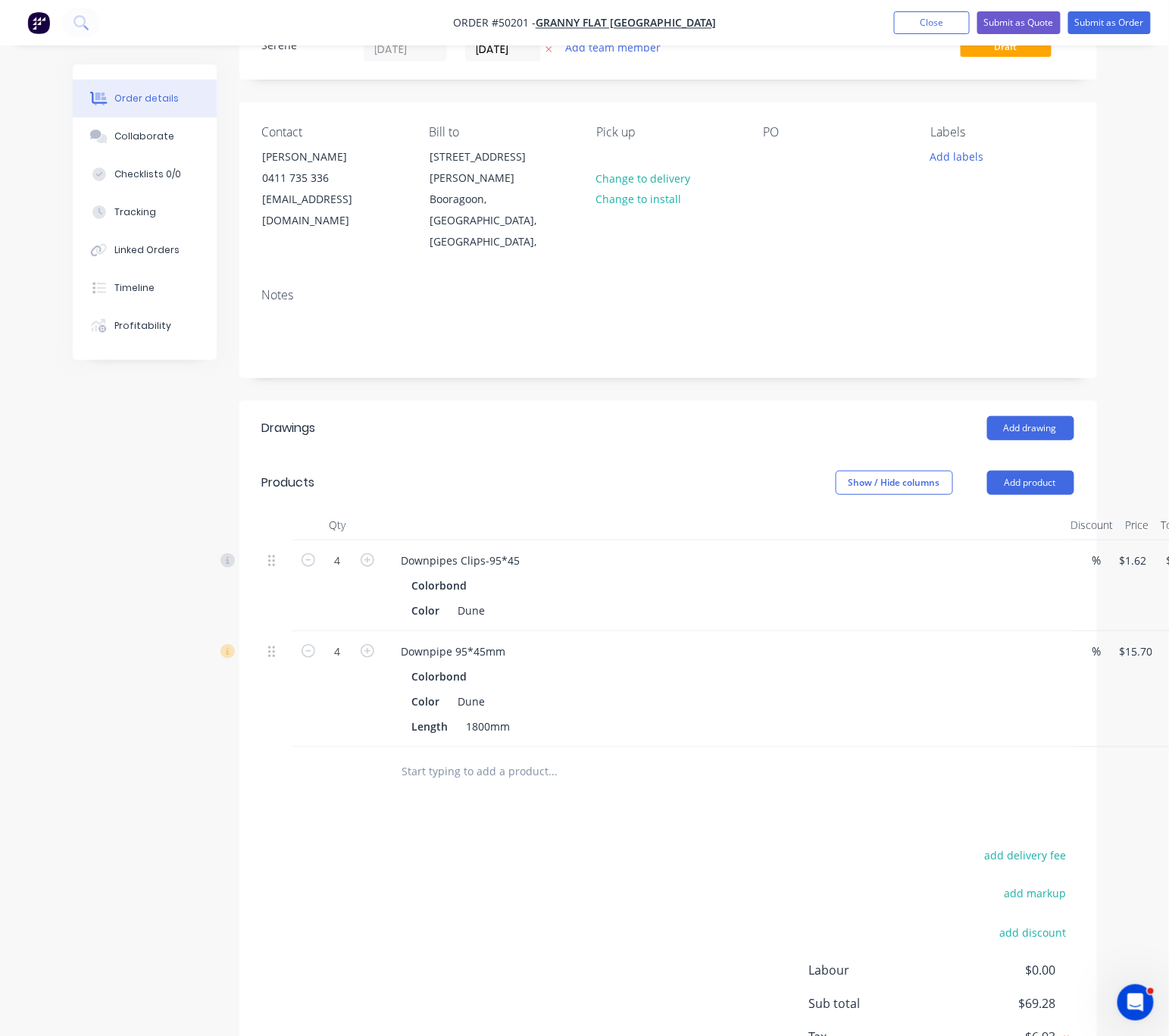
click at [530, 471] on div "Show / Hide columns Add product" at bounding box center [753, 482] width 639 height 24
drag, startPoint x: 539, startPoint y: 440, endPoint x: 661, endPoint y: 425, distance: 122.9
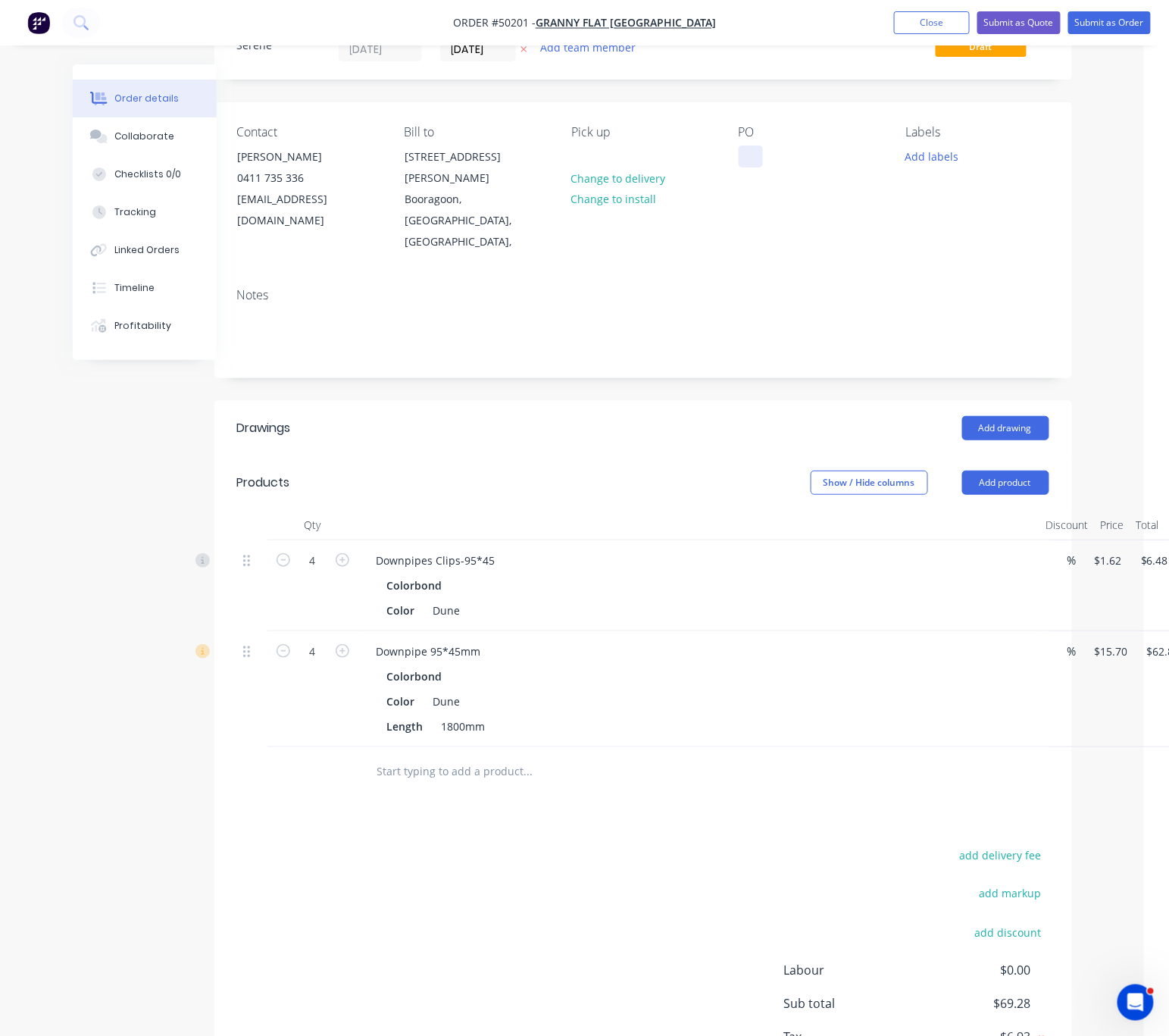
click at [753, 159] on div at bounding box center [750, 156] width 24 height 22
click at [698, 456] on header "Products Show / Hide columns Add product" at bounding box center [643, 482] width 858 height 54
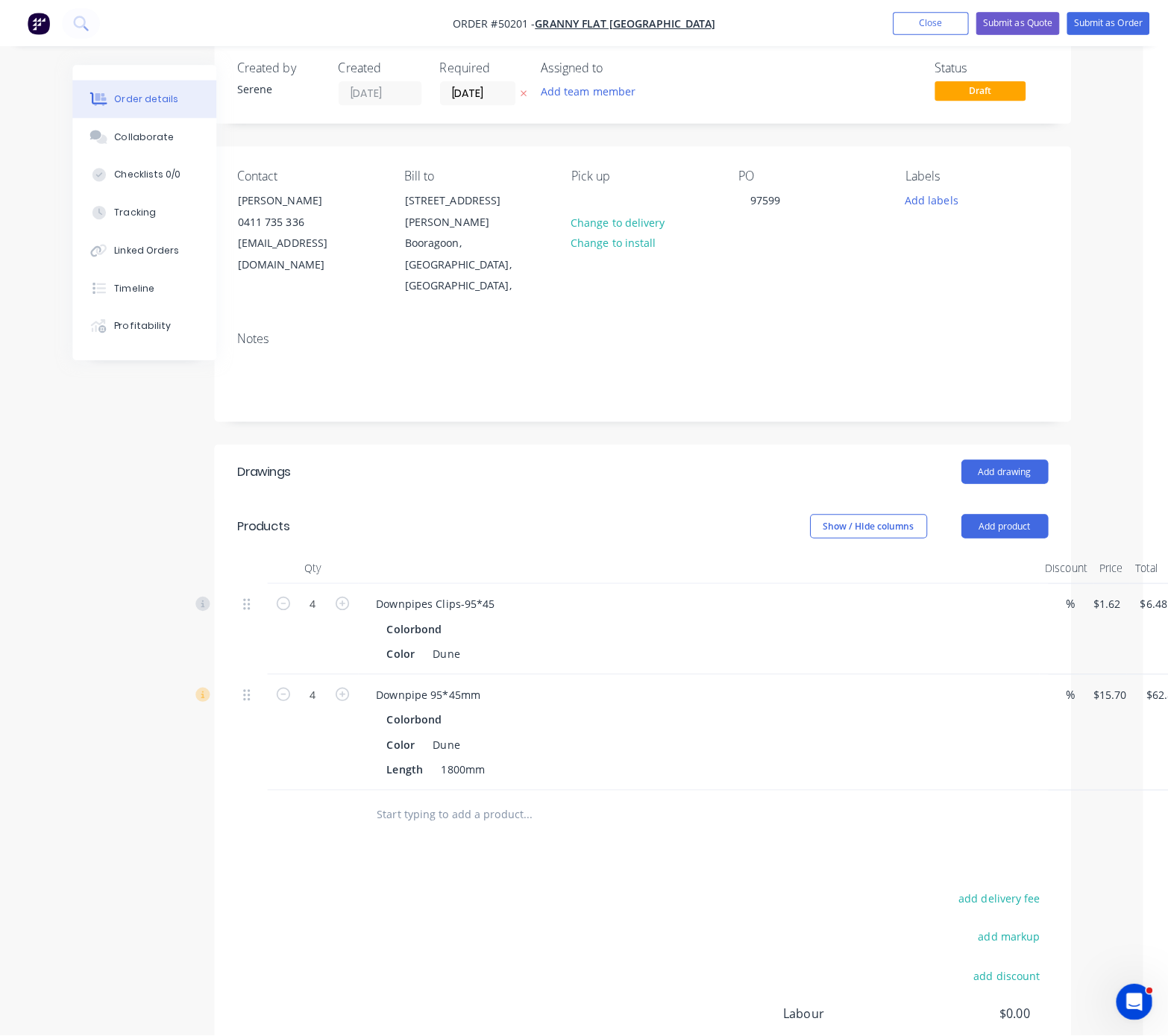
scroll to position [0, 24]
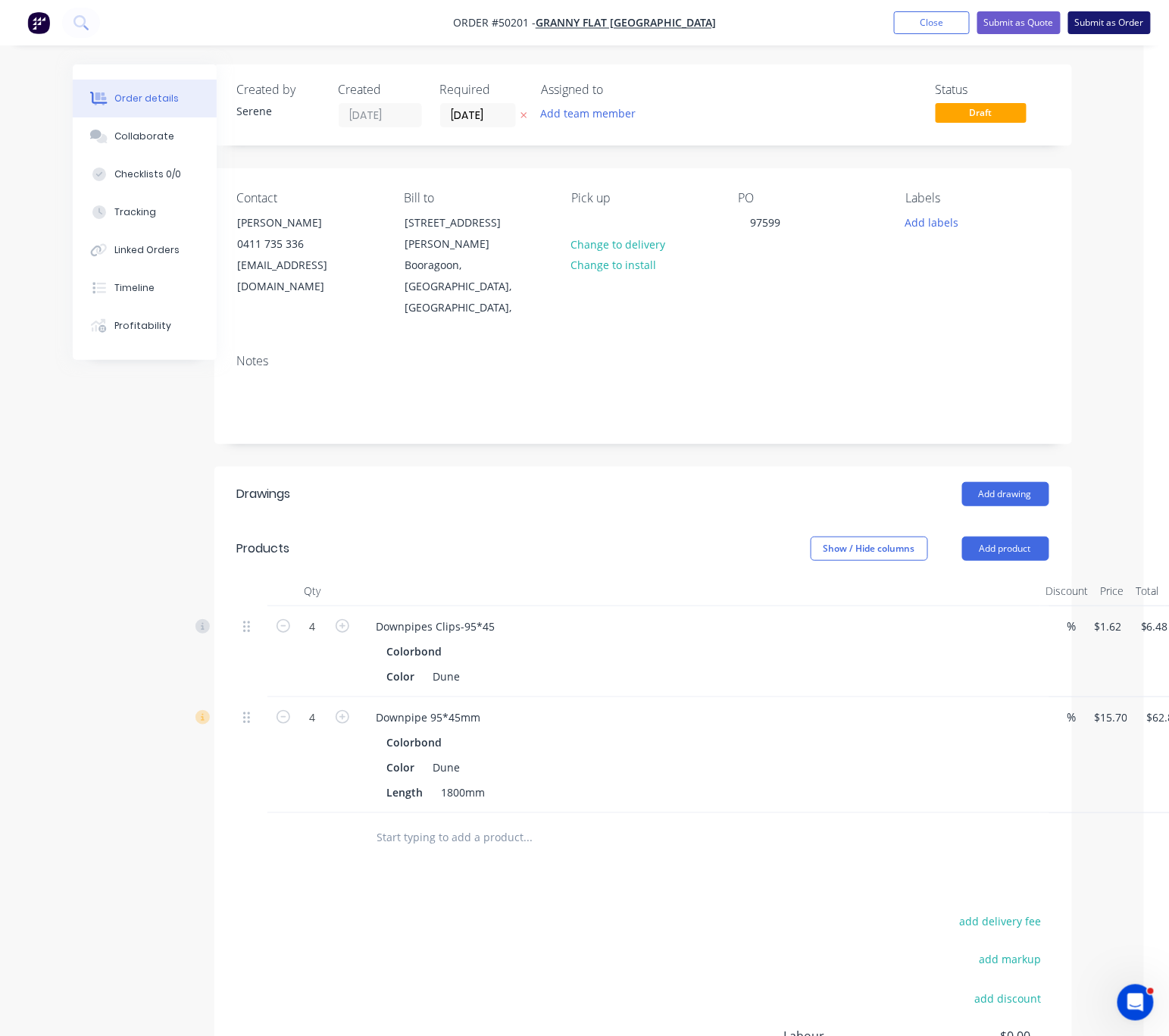
click at [1092, 24] on button "Submit as Order" at bounding box center [1109, 23] width 83 height 23
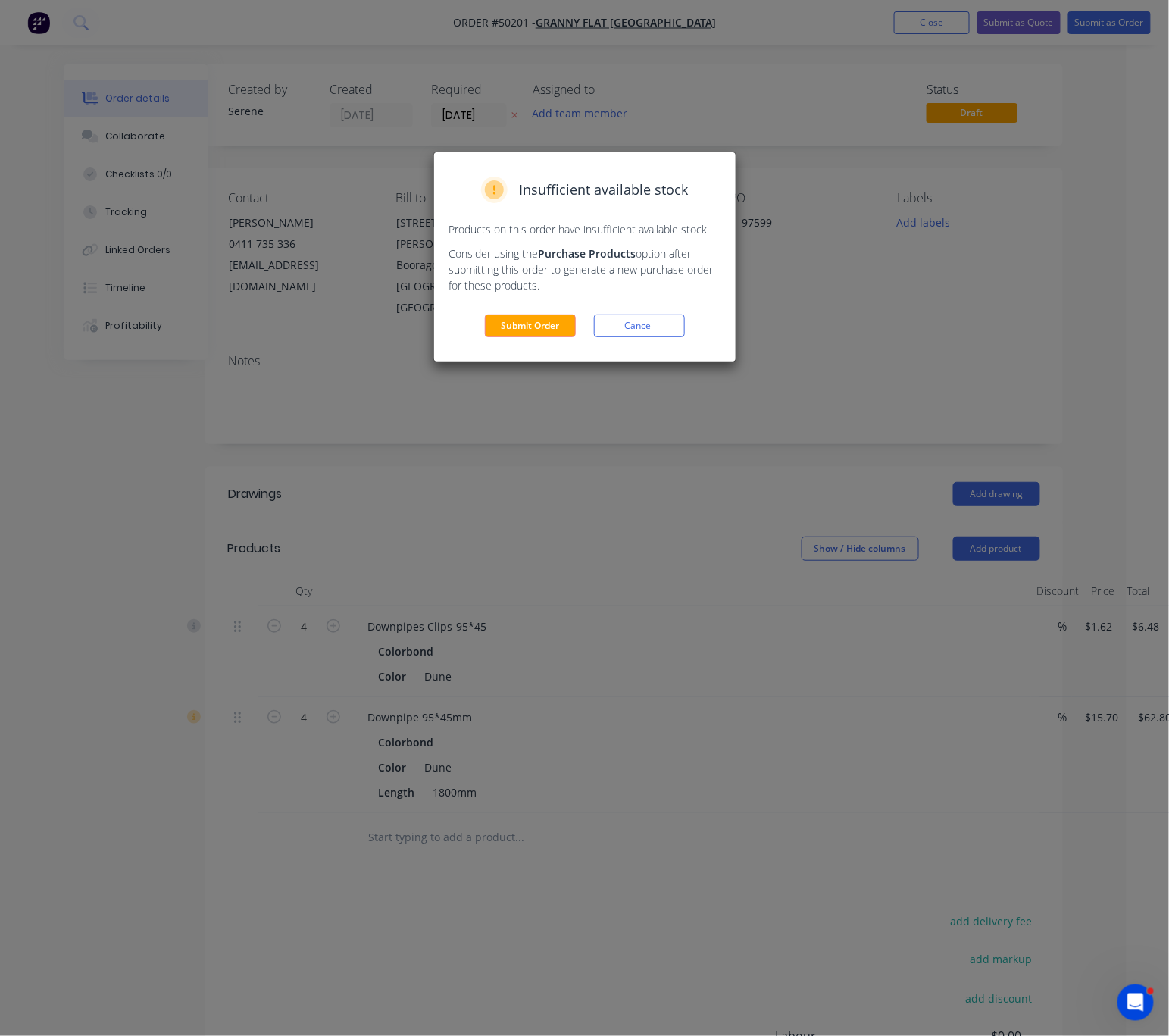
click at [486, 335] on div "Insufficient available stock Products on this order have insufficient available…" at bounding box center [584, 257] width 302 height 209
click at [523, 337] on button "Submit Order" at bounding box center [531, 326] width 91 height 23
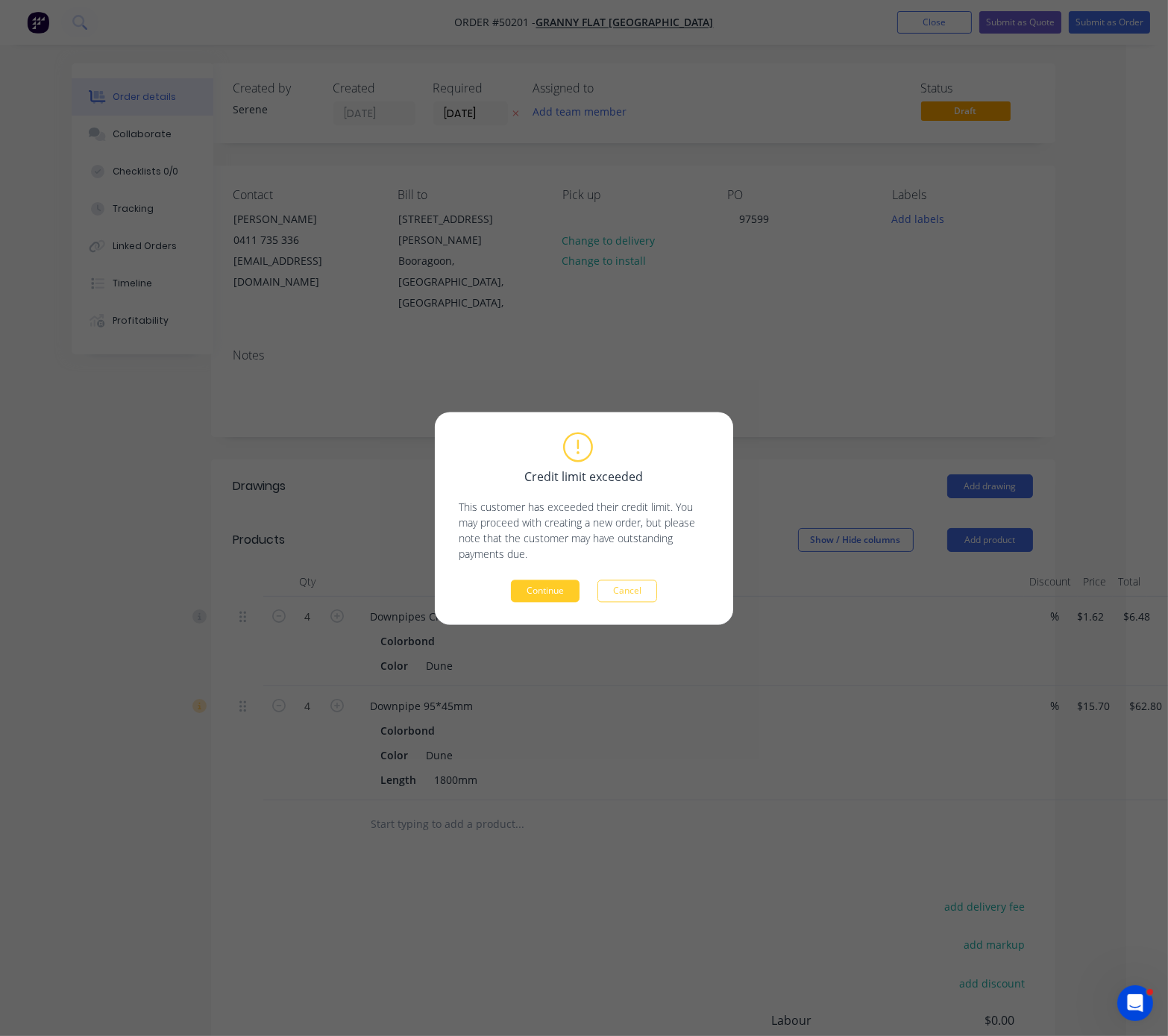
click at [552, 593] on button "Continue" at bounding box center [545, 591] width 68 height 22
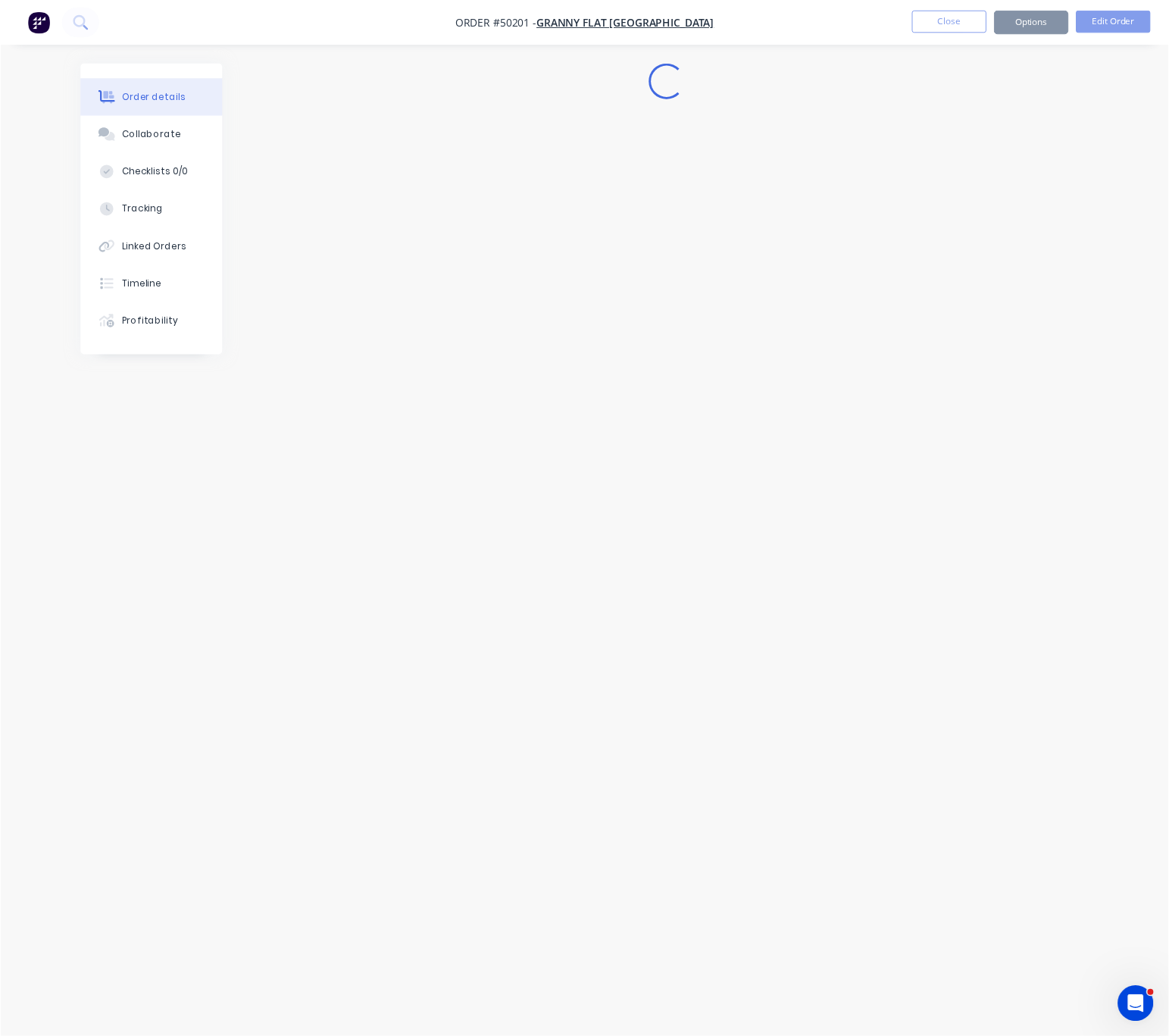
scroll to position [0, 0]
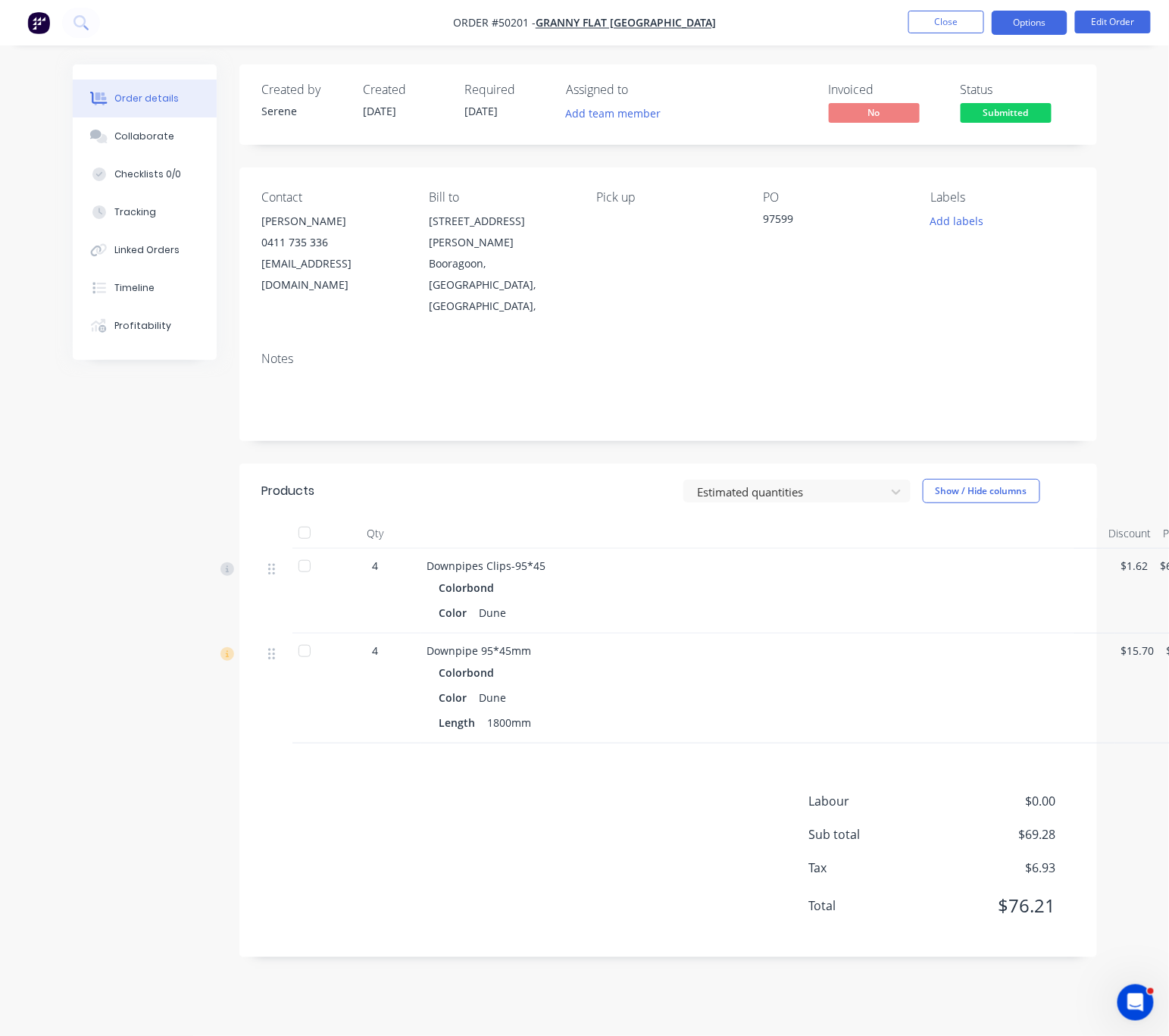
click at [1014, 27] on button "Options" at bounding box center [1030, 22] width 76 height 24
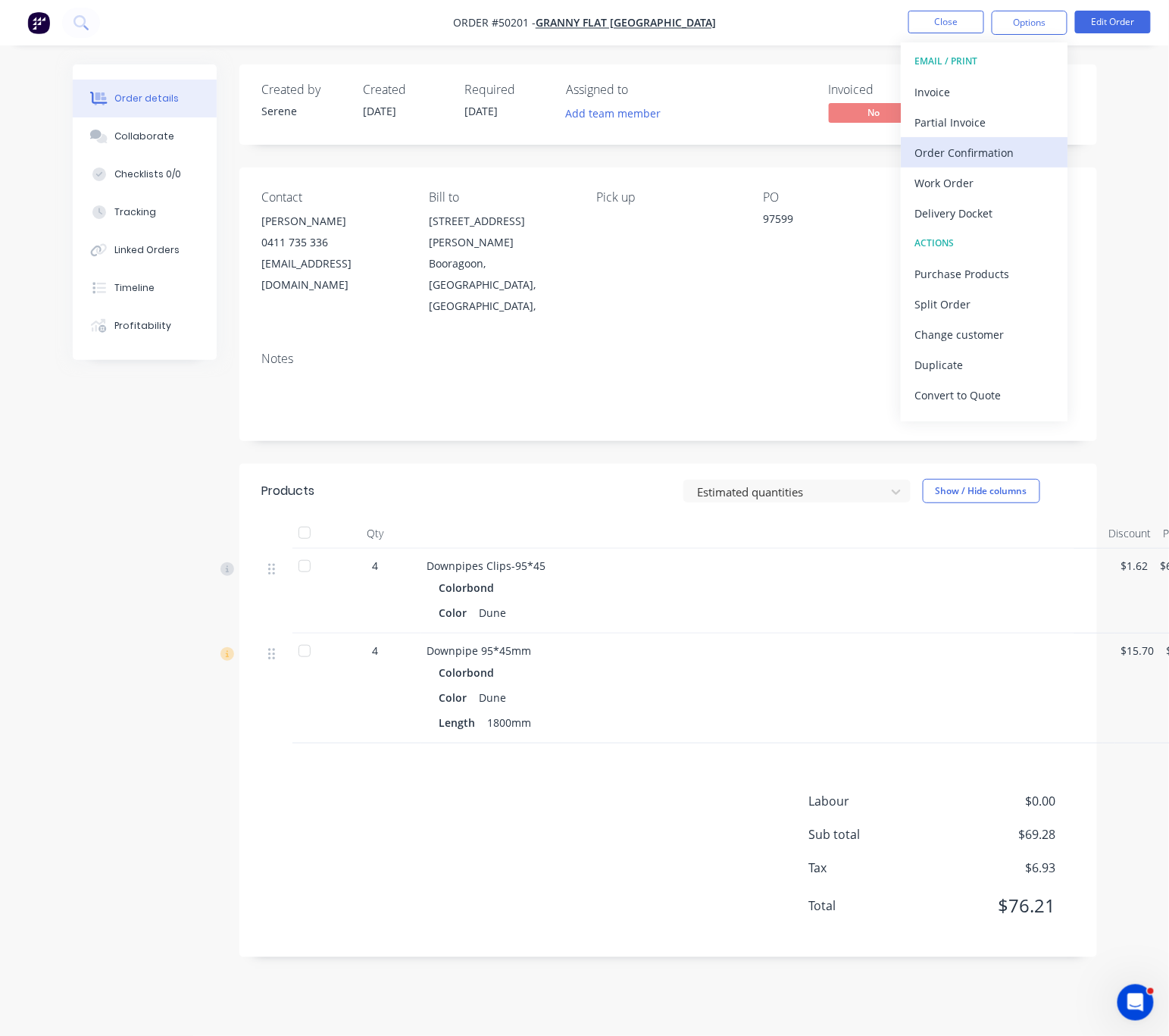
click at [974, 161] on div "Order Confirmation" at bounding box center [984, 152] width 140 height 22
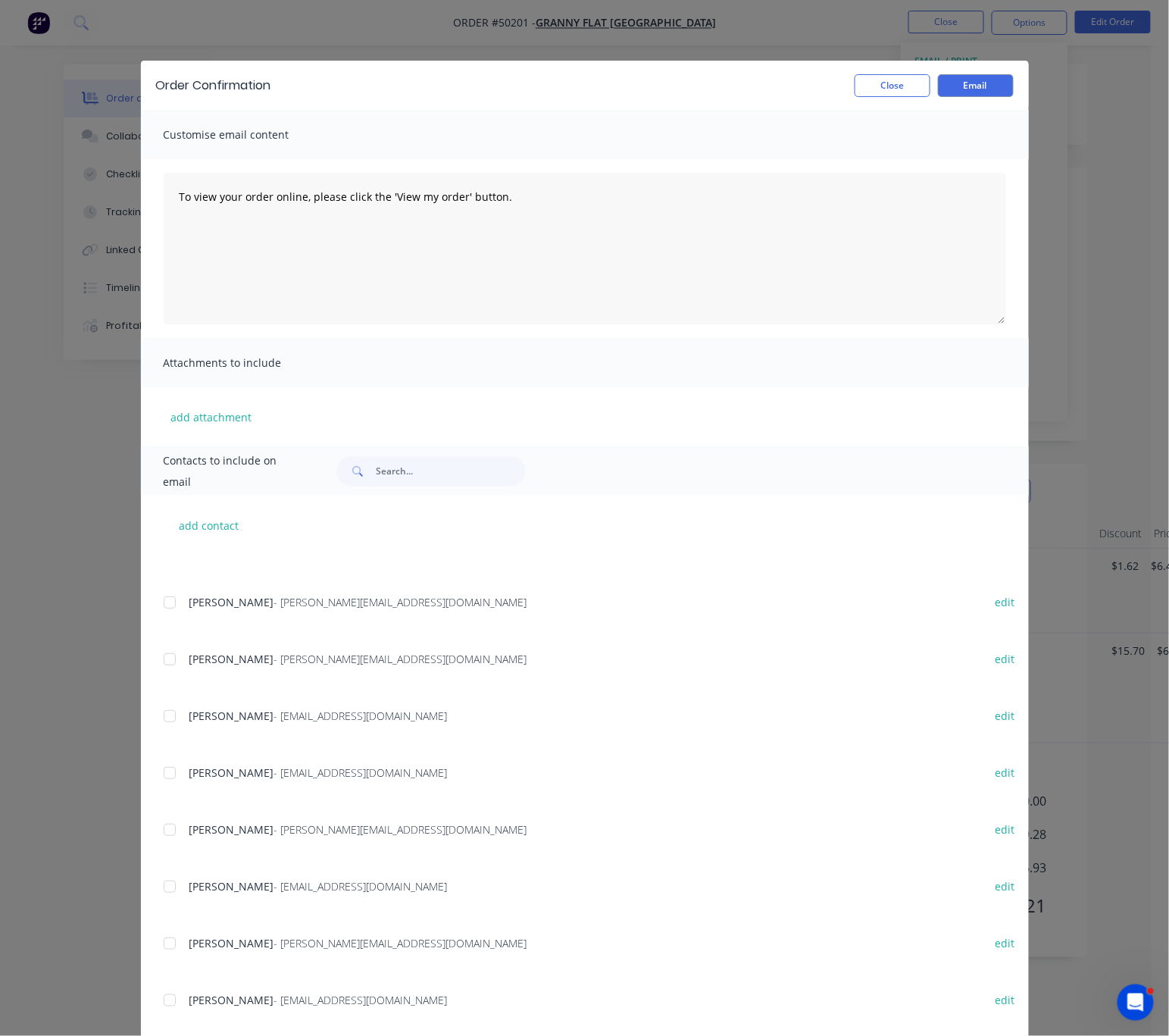
scroll to position [325, 0]
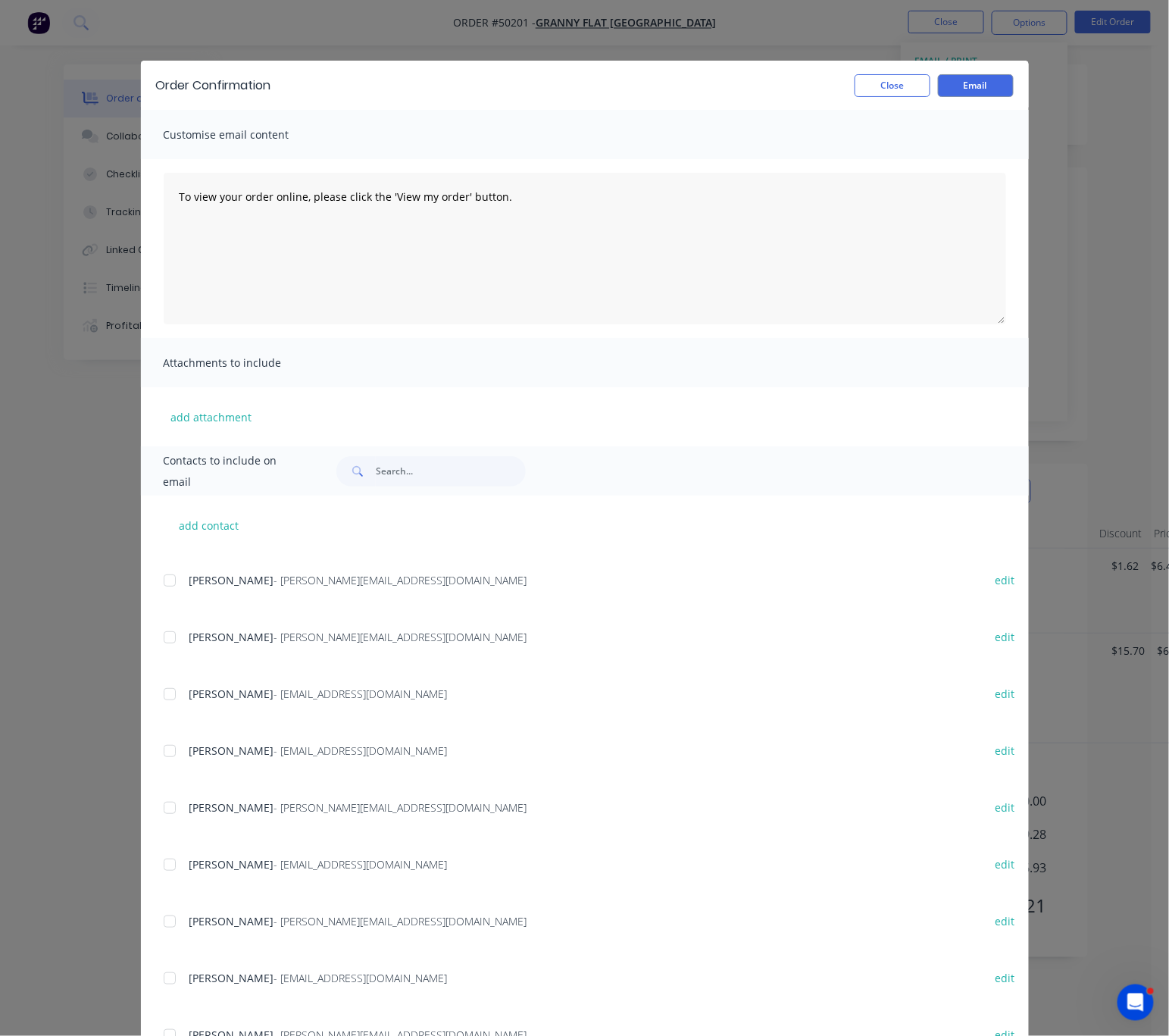
click at [158, 702] on div at bounding box center [169, 694] width 30 height 30
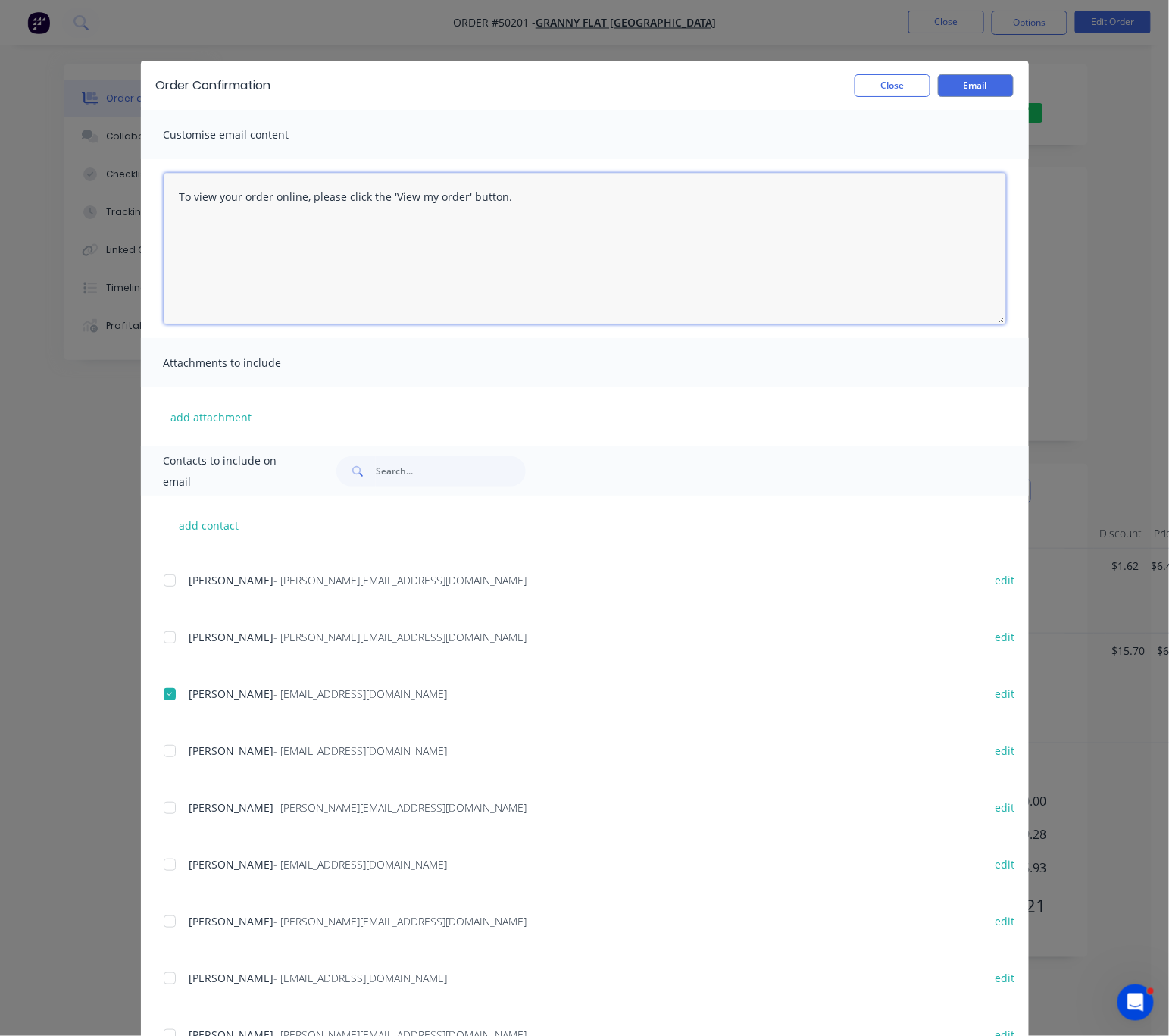
click at [236, 249] on textarea "To view your order online, please click the 'View my order' button." at bounding box center [585, 248] width 843 height 151
click at [546, 214] on textarea "To view your order online, please click the 'View my order' button." at bounding box center [585, 248] width 843 height 151
type textarea "To view your order online, please click the 'View my order' button."
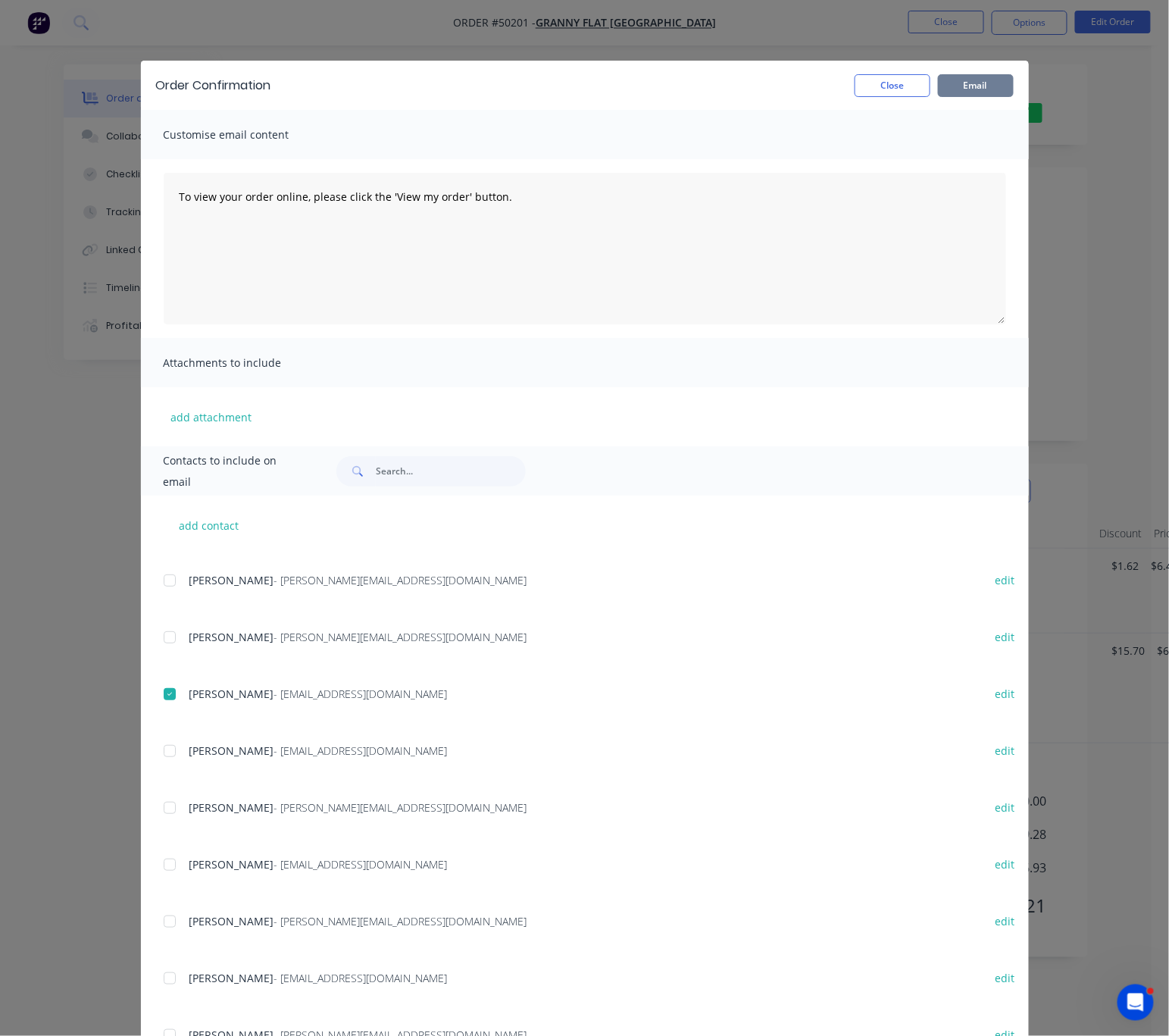
click at [970, 88] on button "Email" at bounding box center [976, 86] width 76 height 23
click at [695, 103] on div "Order Confirmation Close Email" at bounding box center [584, 86] width 887 height 49
click at [886, 80] on button "Close" at bounding box center [892, 86] width 76 height 23
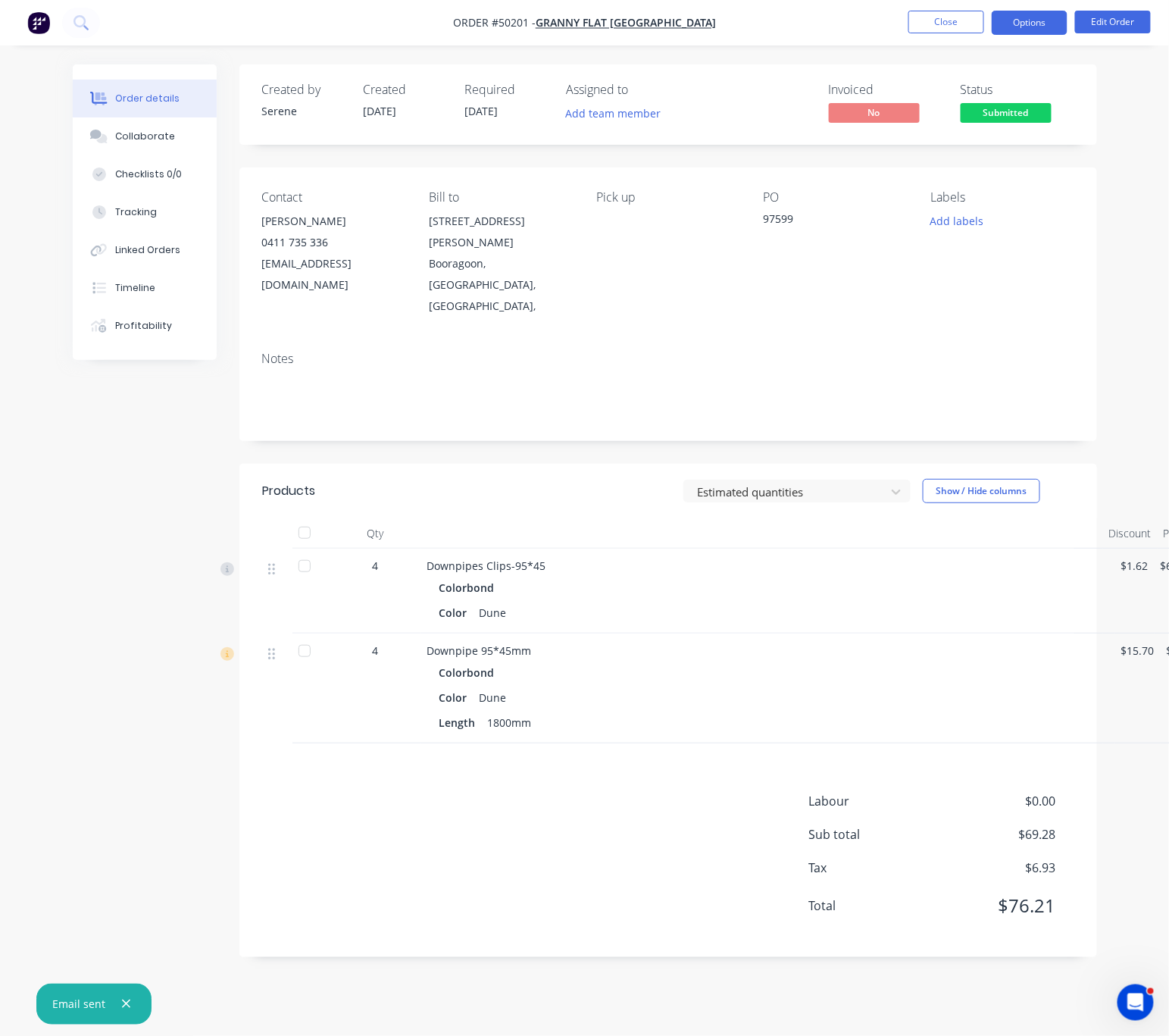
click at [1016, 23] on button "Options" at bounding box center [1030, 22] width 76 height 24
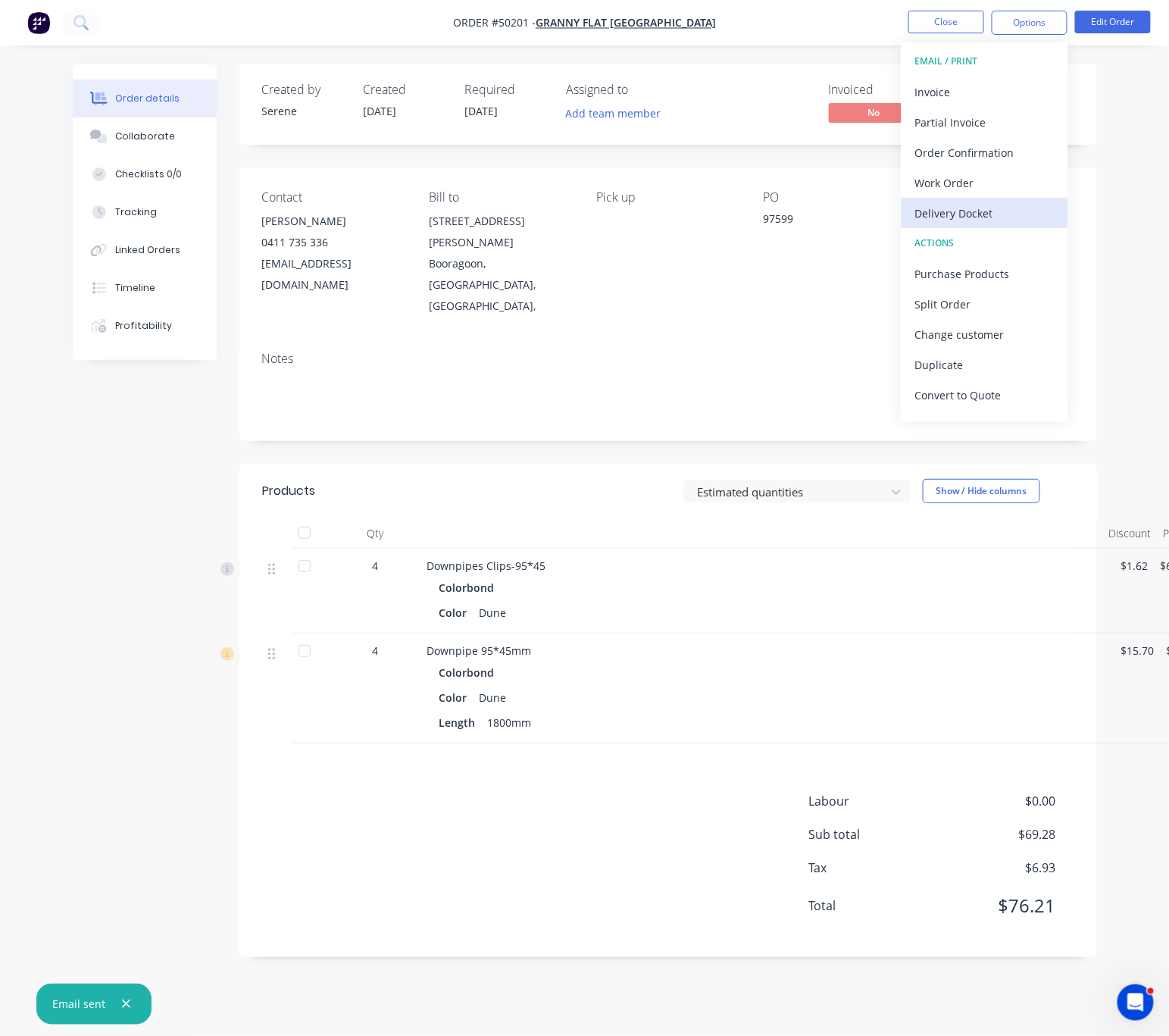
click at [984, 225] on button "Delivery Docket" at bounding box center [984, 213] width 166 height 30
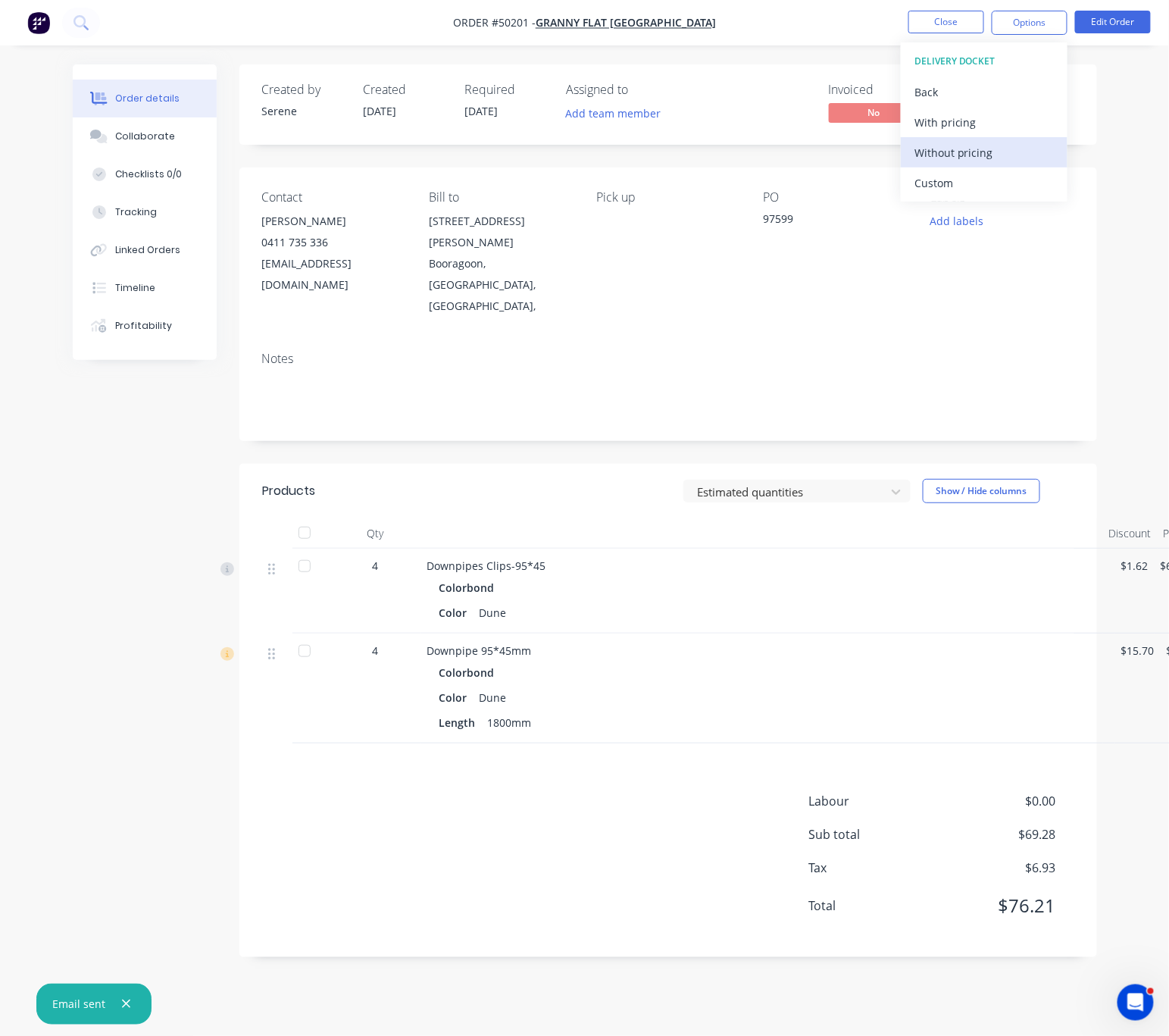
click at [987, 152] on div "Without pricing" at bounding box center [984, 152] width 140 height 22
click at [728, 352] on div "Notes" at bounding box center [669, 359] width 812 height 14
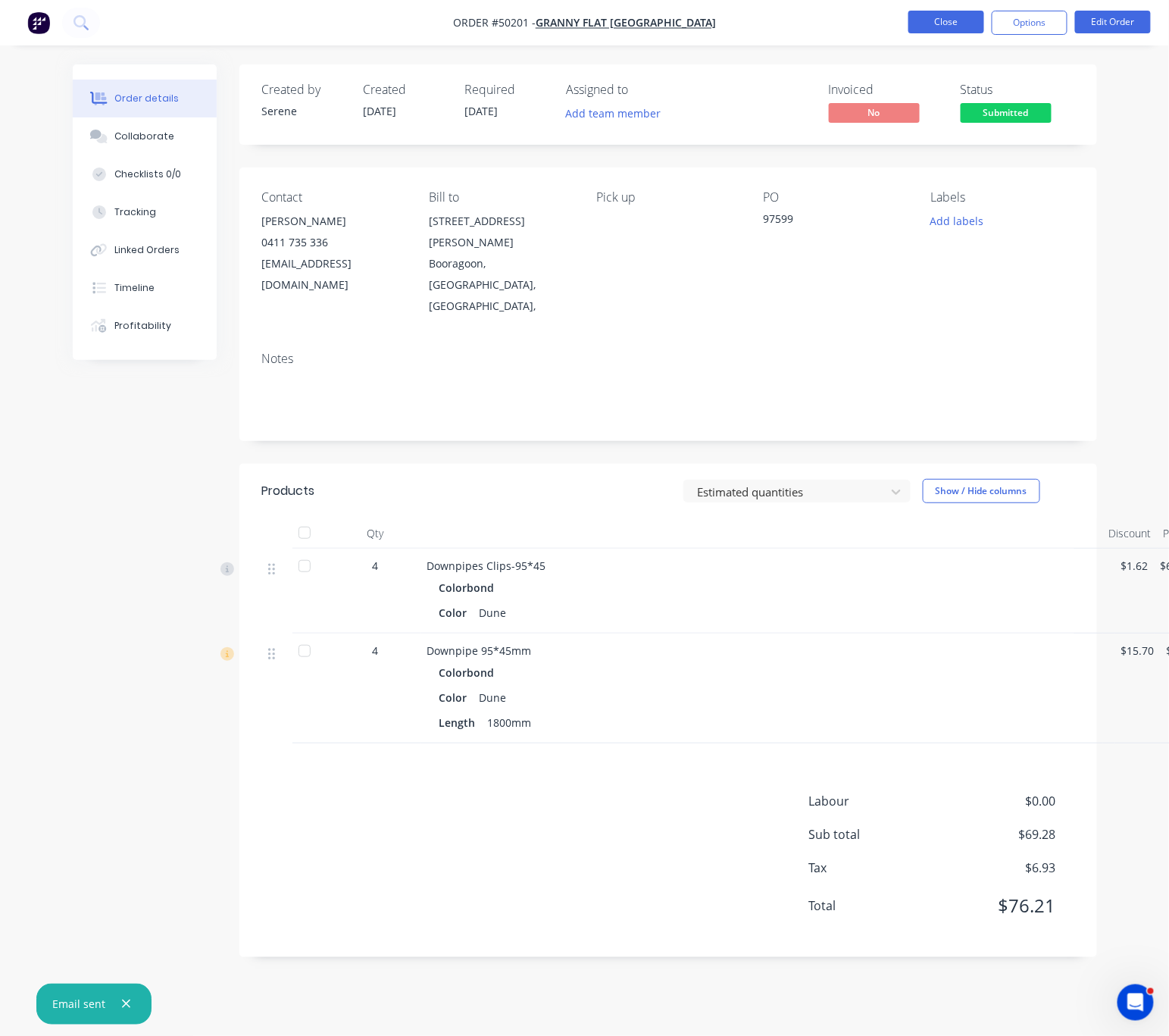
click at [943, 29] on button "Close" at bounding box center [946, 22] width 76 height 23
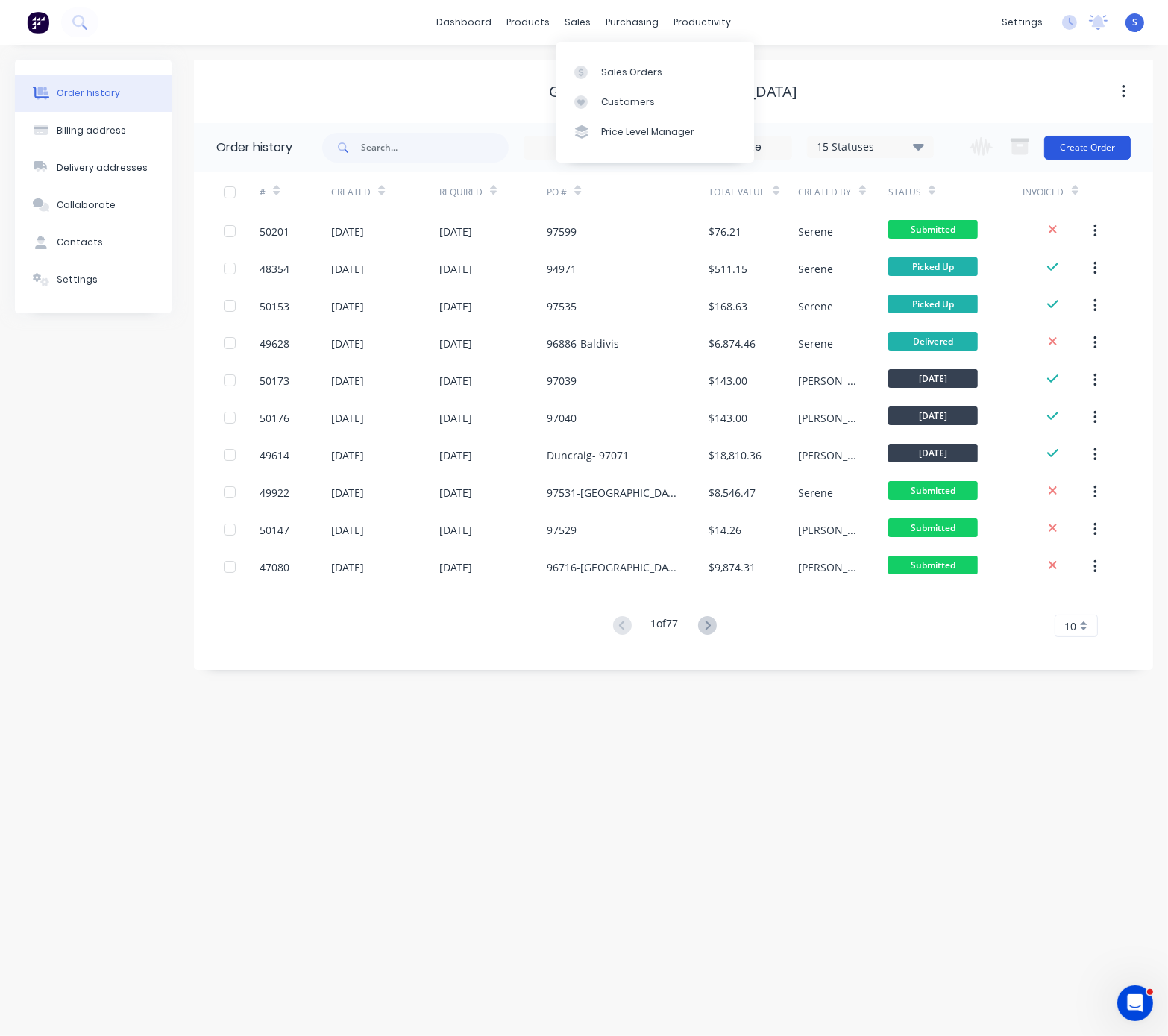
click at [1076, 143] on button "Create Order" at bounding box center [1087, 147] width 86 height 23
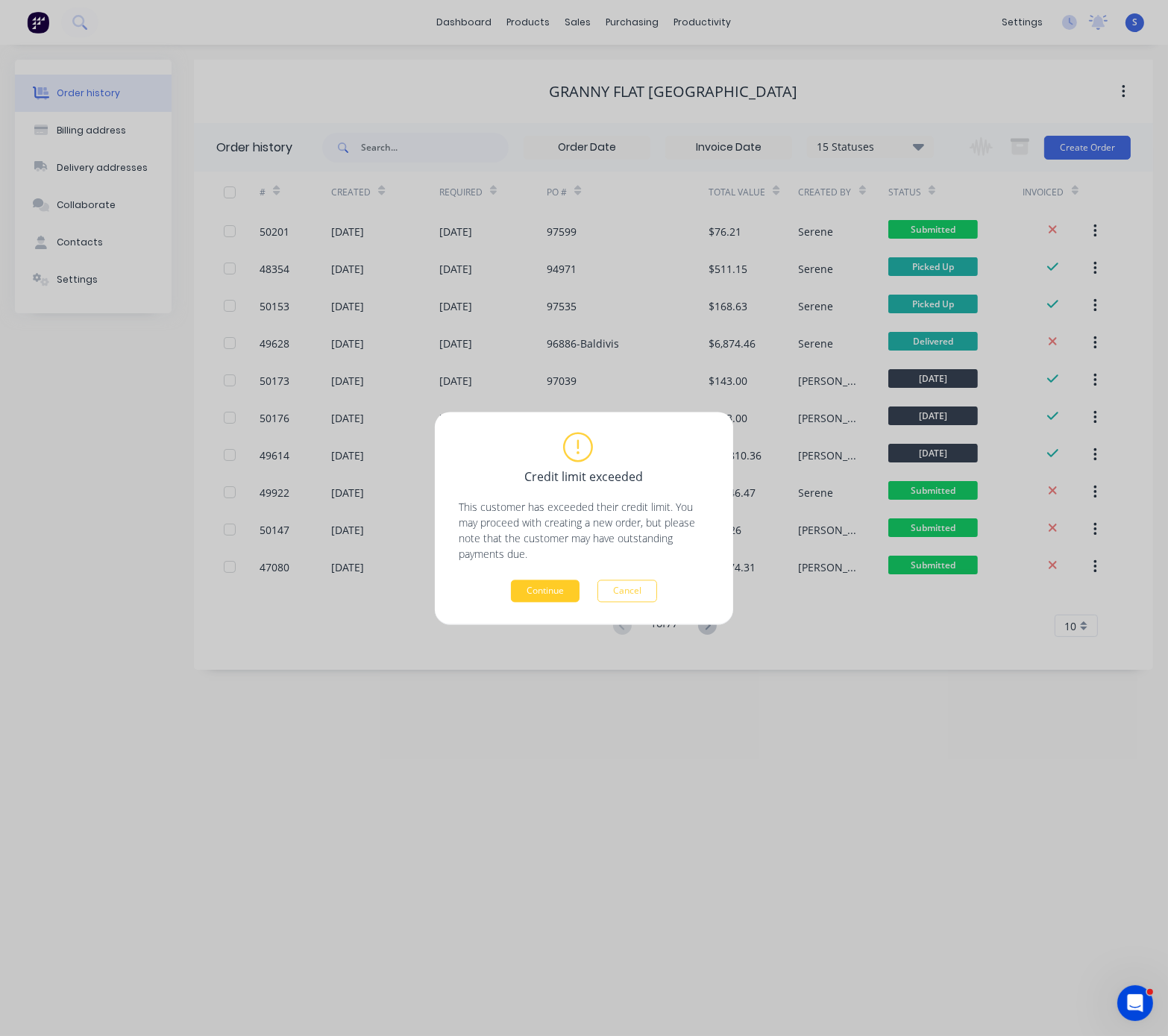
click at [559, 588] on button "Continue" at bounding box center [545, 591] width 68 height 22
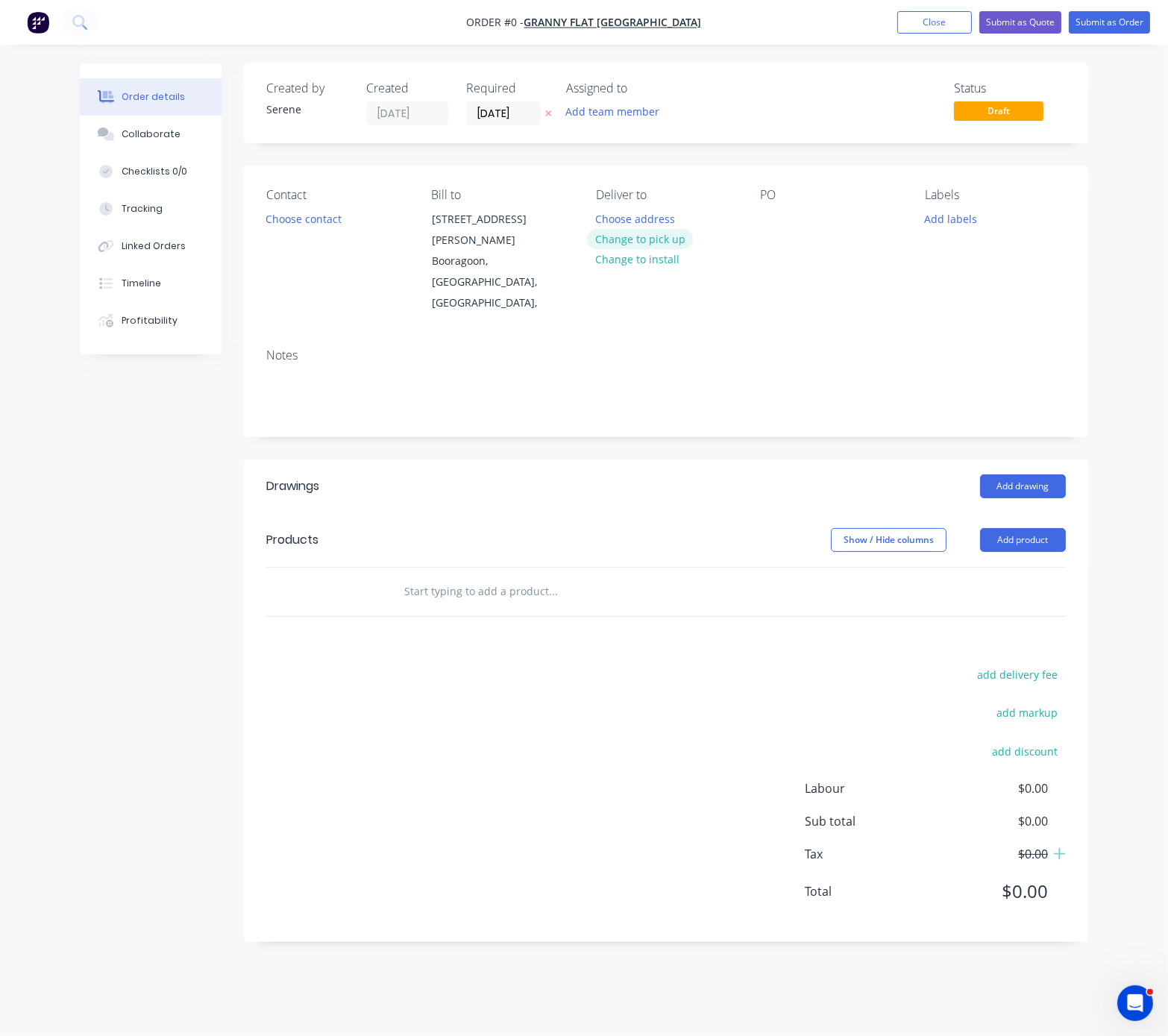
click at [636, 249] on button "Change to pick up" at bounding box center [640, 240] width 106 height 21
click at [313, 229] on button "Choose contact" at bounding box center [304, 218] width 92 height 21
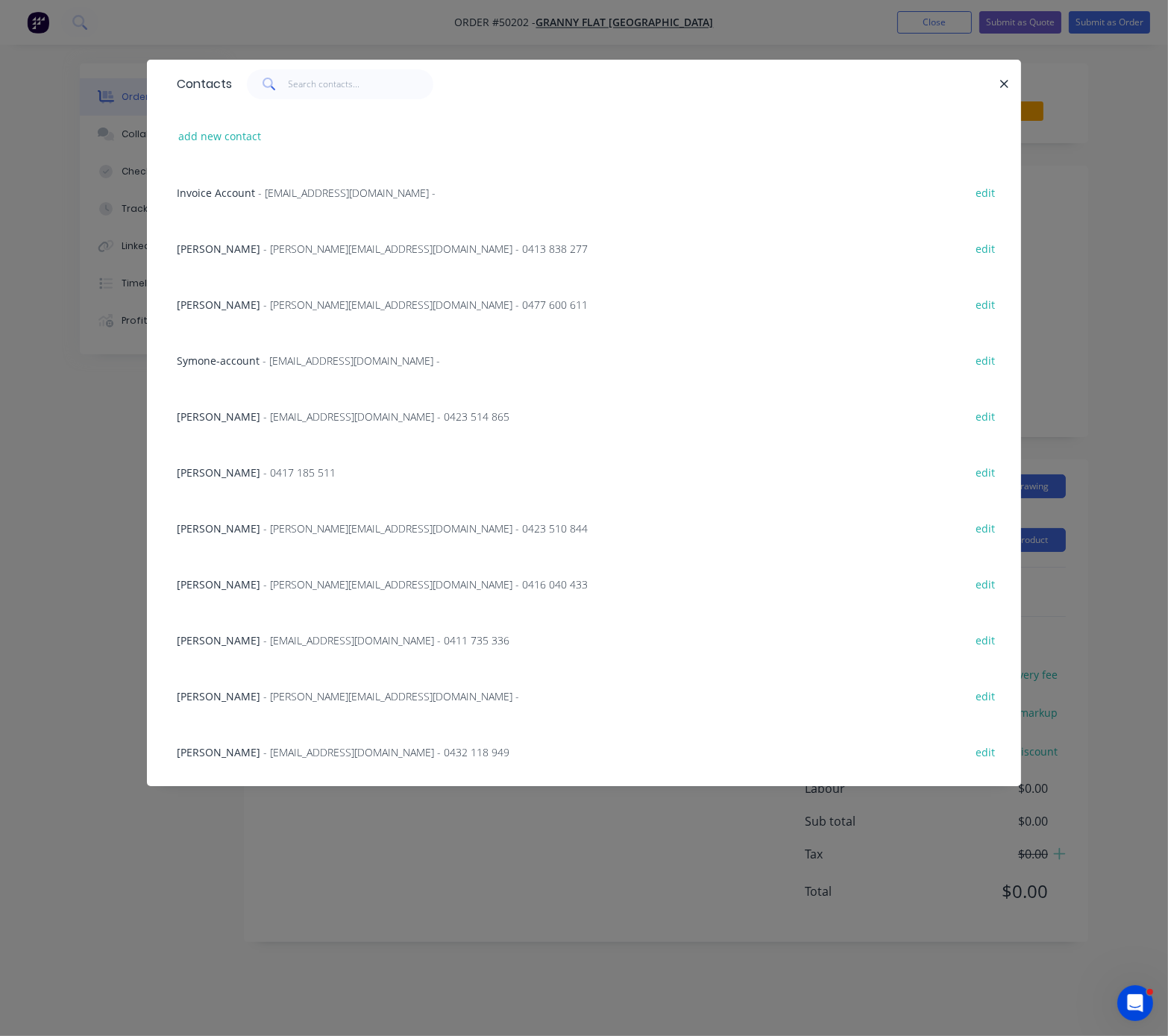
click at [234, 312] on span "Karl Chandler" at bounding box center [218, 304] width 83 height 14
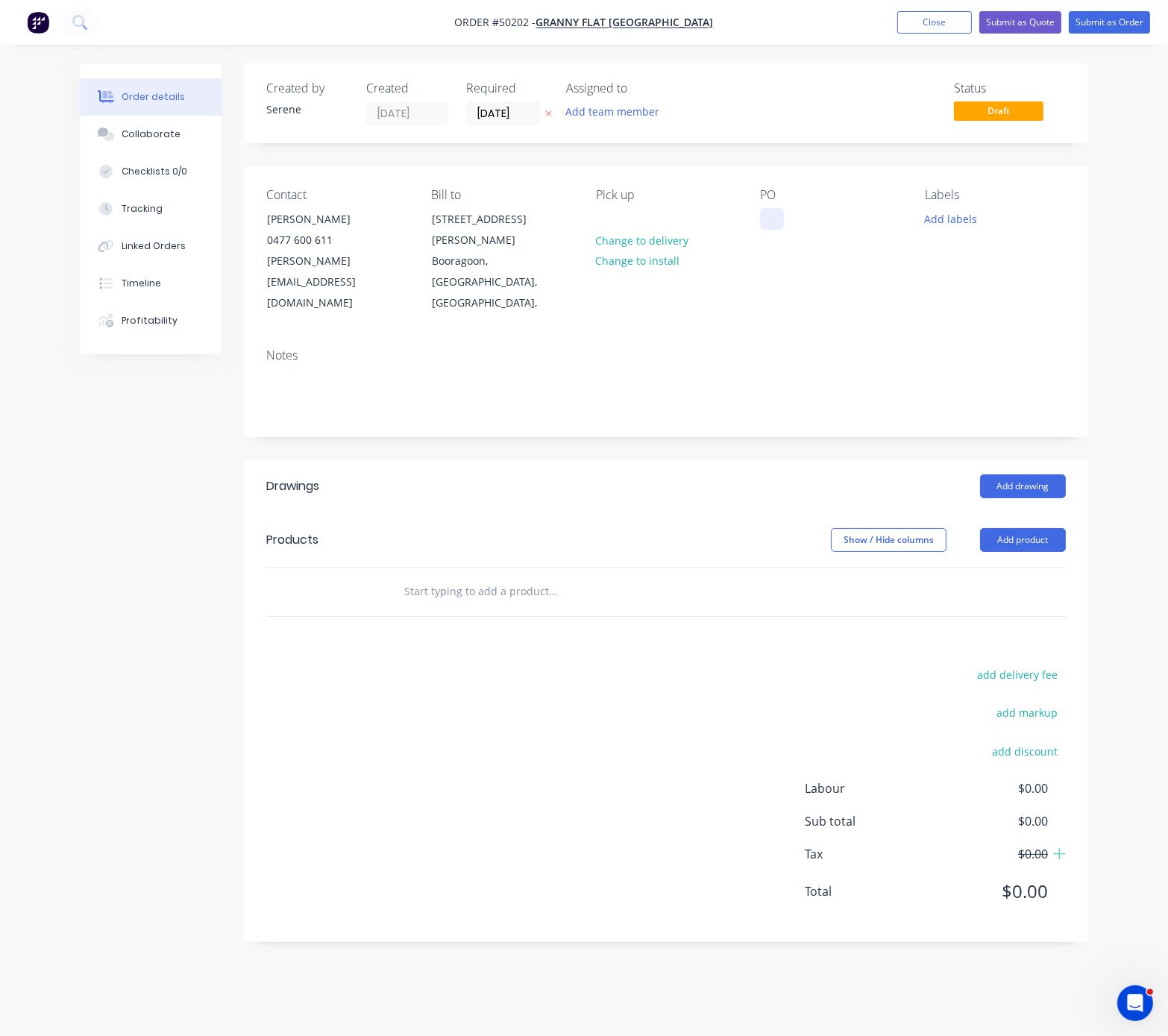
click at [765, 229] on div at bounding box center [772, 218] width 23 height 22
click at [753, 488] on header "Drawings Add drawing" at bounding box center [666, 486] width 845 height 53
click at [1021, 528] on button "Add product" at bounding box center [1024, 540] width 86 height 23
click at [1020, 559] on div "Product catalogue Basic product Product Kit Lineal metre product Square metre p…" at bounding box center [995, 697] width 141 height 276
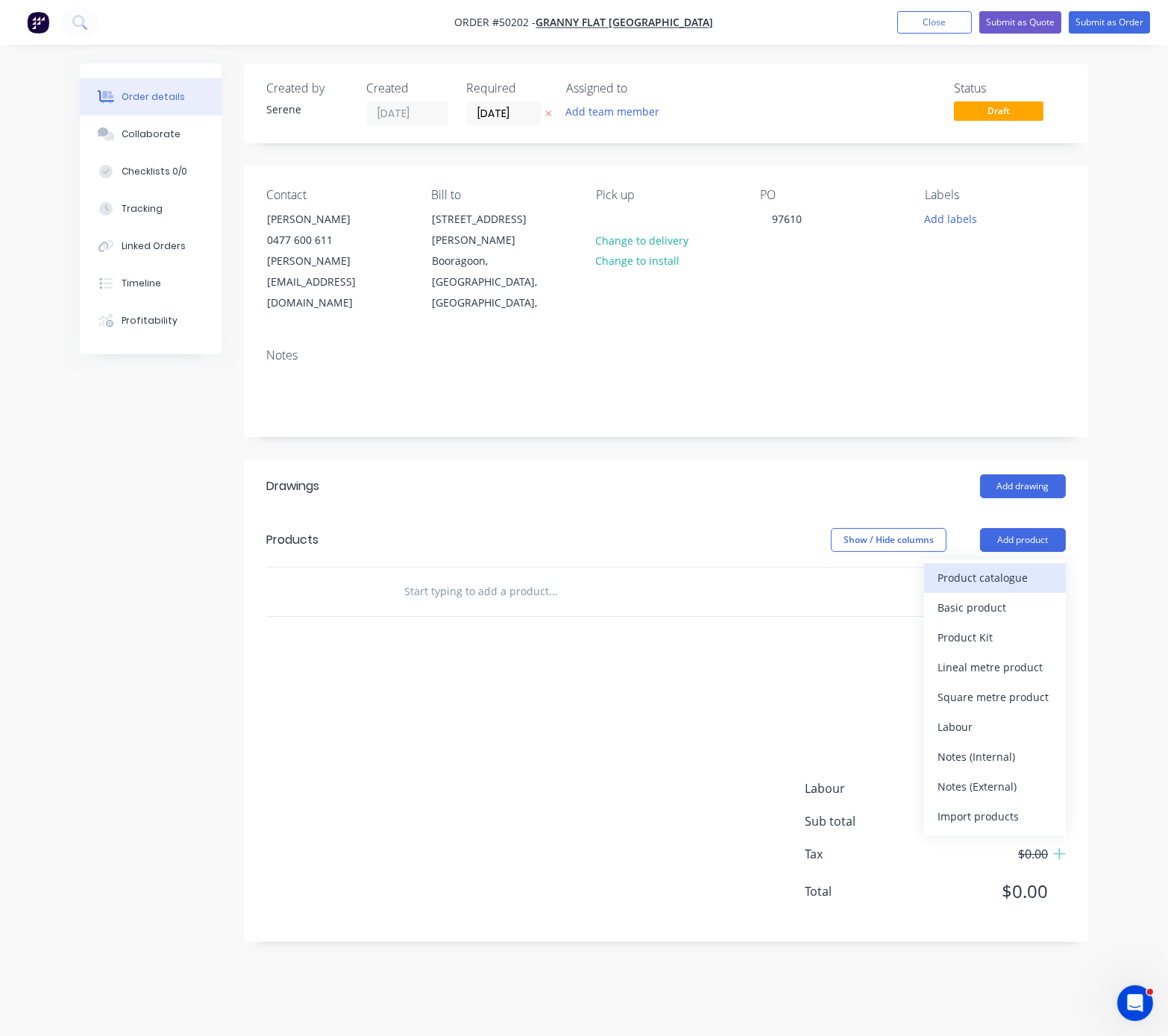
click at [1014, 567] on div "Product catalogue" at bounding box center [995, 577] width 115 height 22
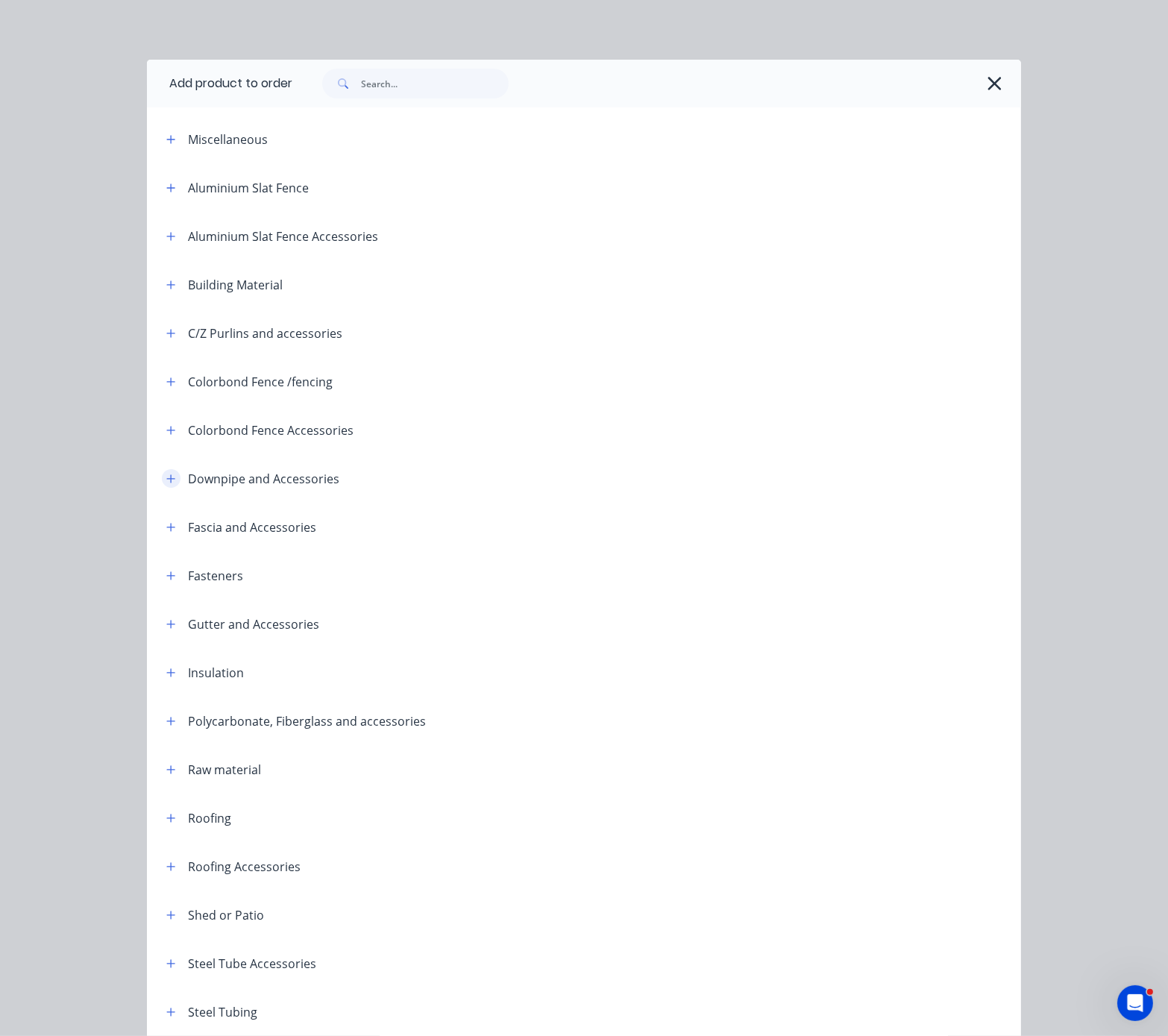
click at [167, 482] on icon "button" at bounding box center [170, 479] width 8 height 8
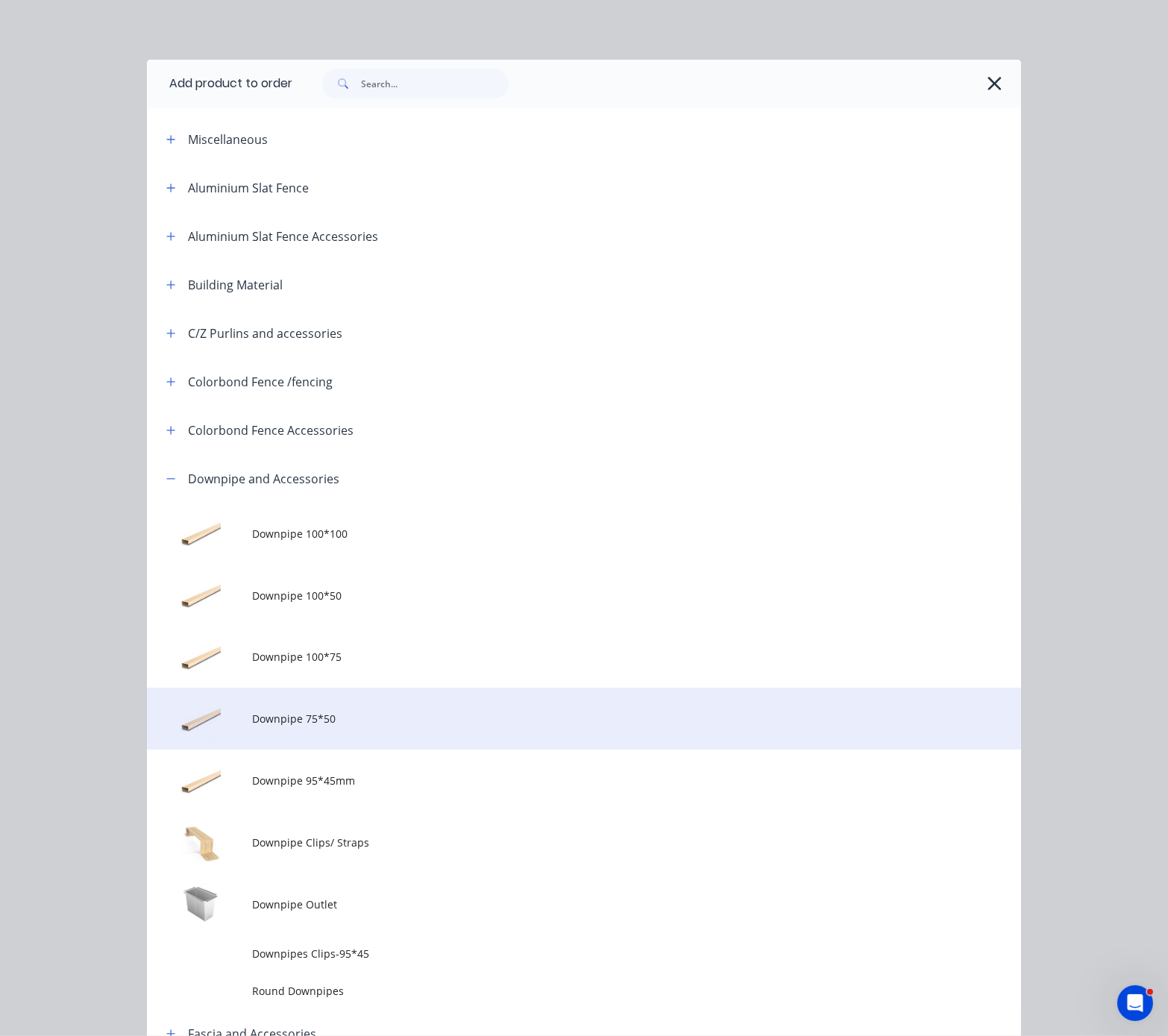
scroll to position [261, 0]
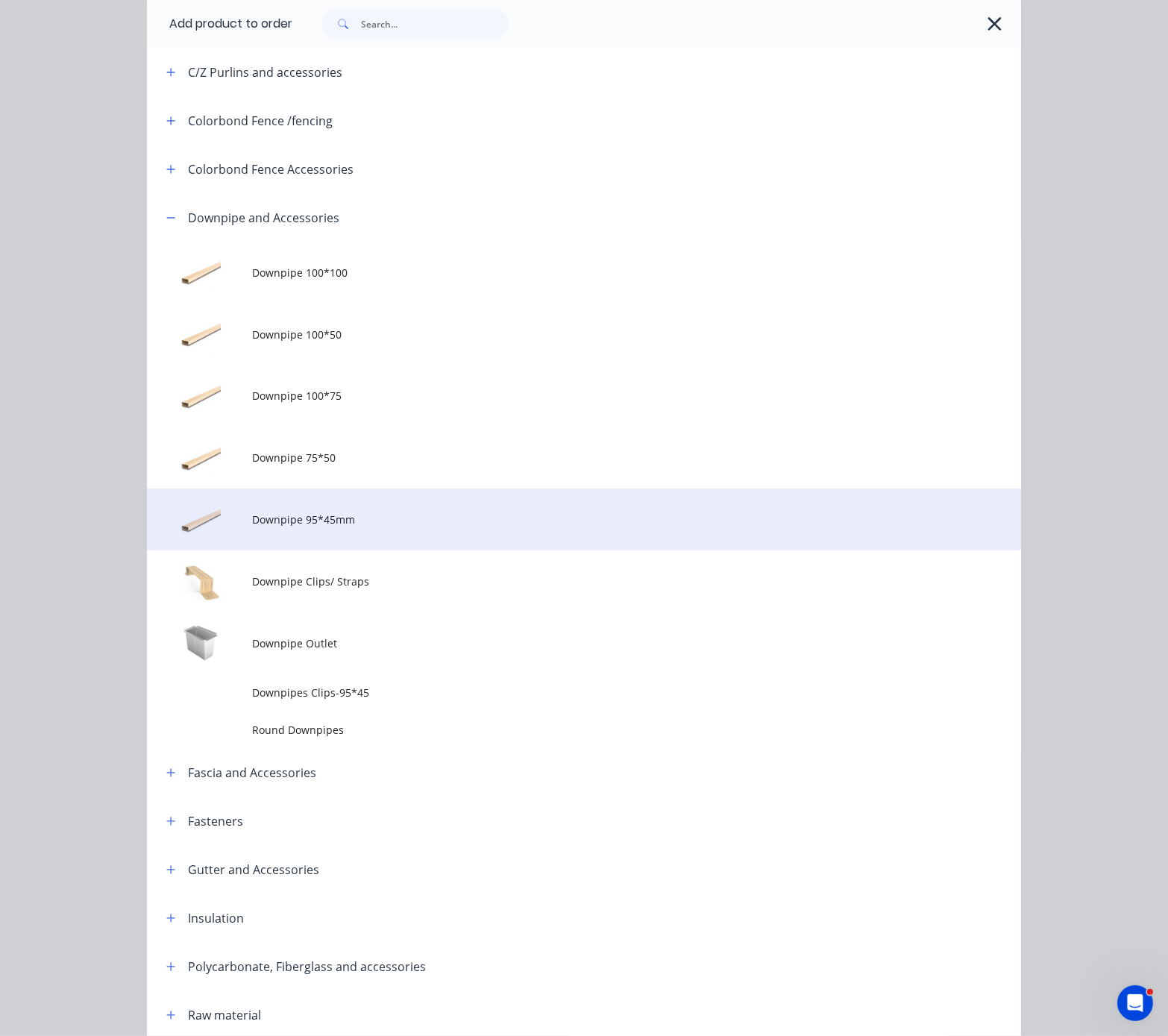
click at [389, 527] on span "Downpipe 95*45mm" at bounding box center [559, 519] width 615 height 16
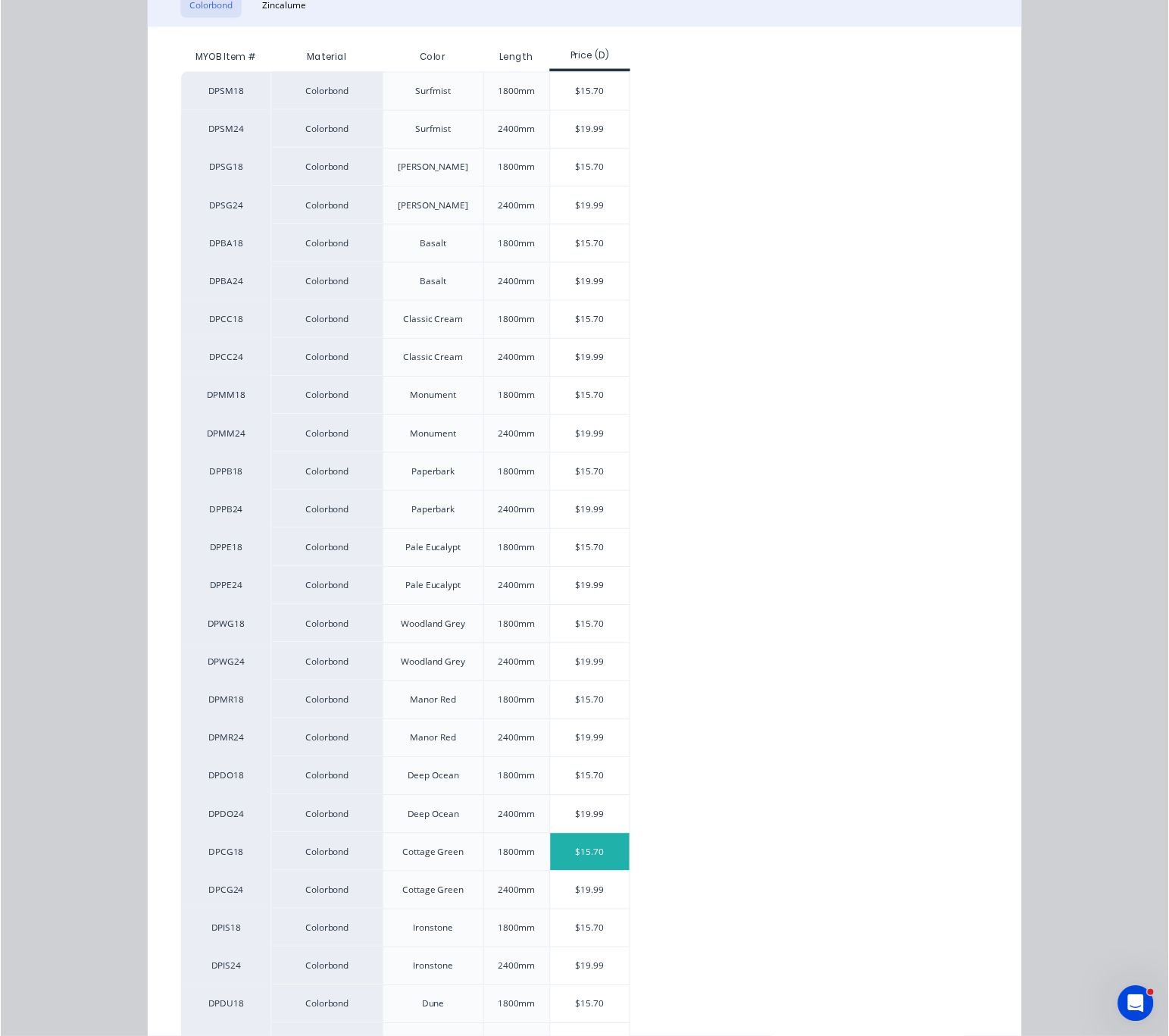
scroll to position [531, 0]
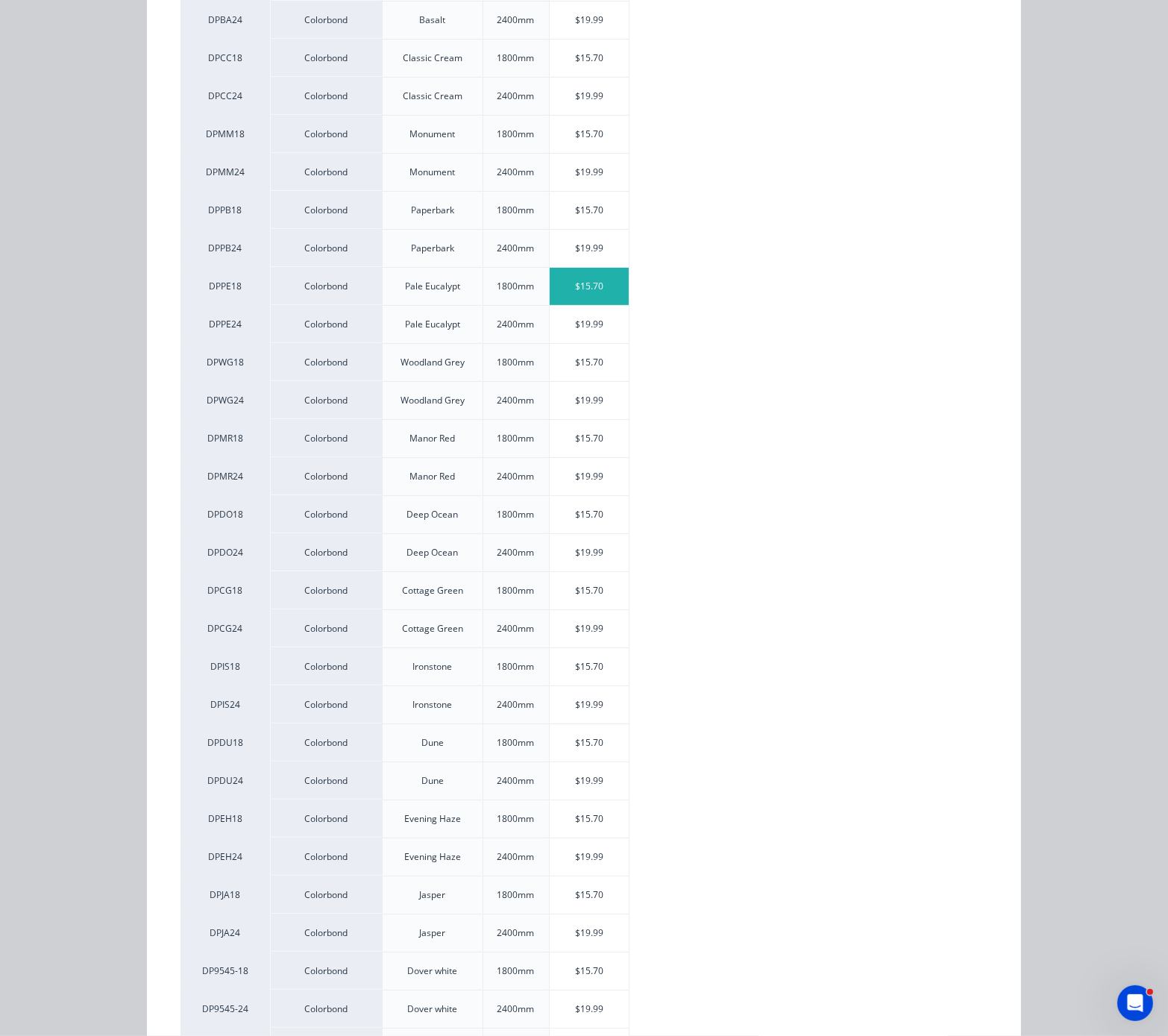
click at [594, 305] on div "$15.70" at bounding box center [589, 287] width 80 height 37
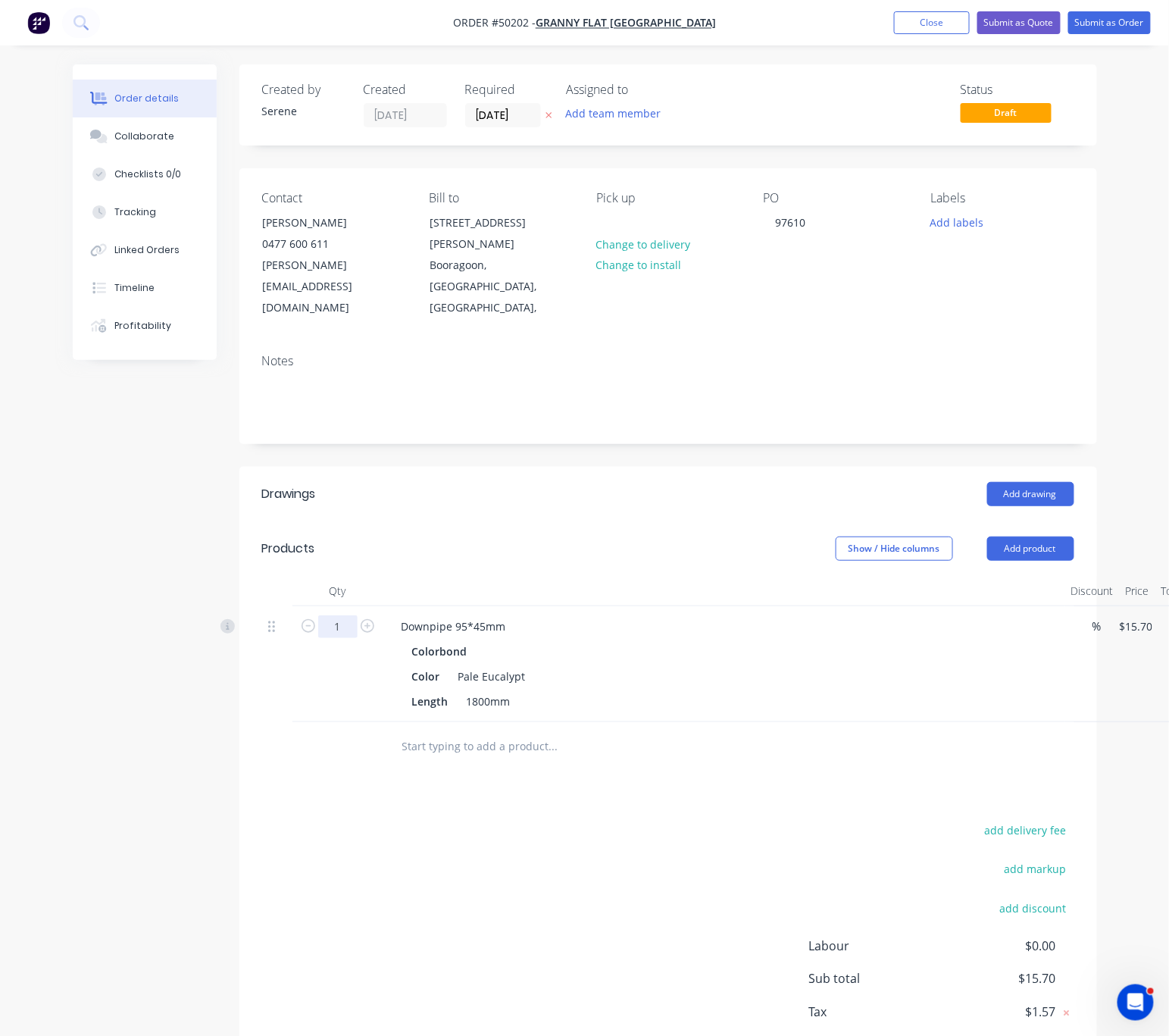
click at [353, 616] on input "1" at bounding box center [338, 627] width 39 height 23
type input "10"
type input "$157.00"
click at [519, 482] on div "Add drawing" at bounding box center [753, 494] width 639 height 24
click at [1024, 537] on button "Add product" at bounding box center [1031, 548] width 88 height 24
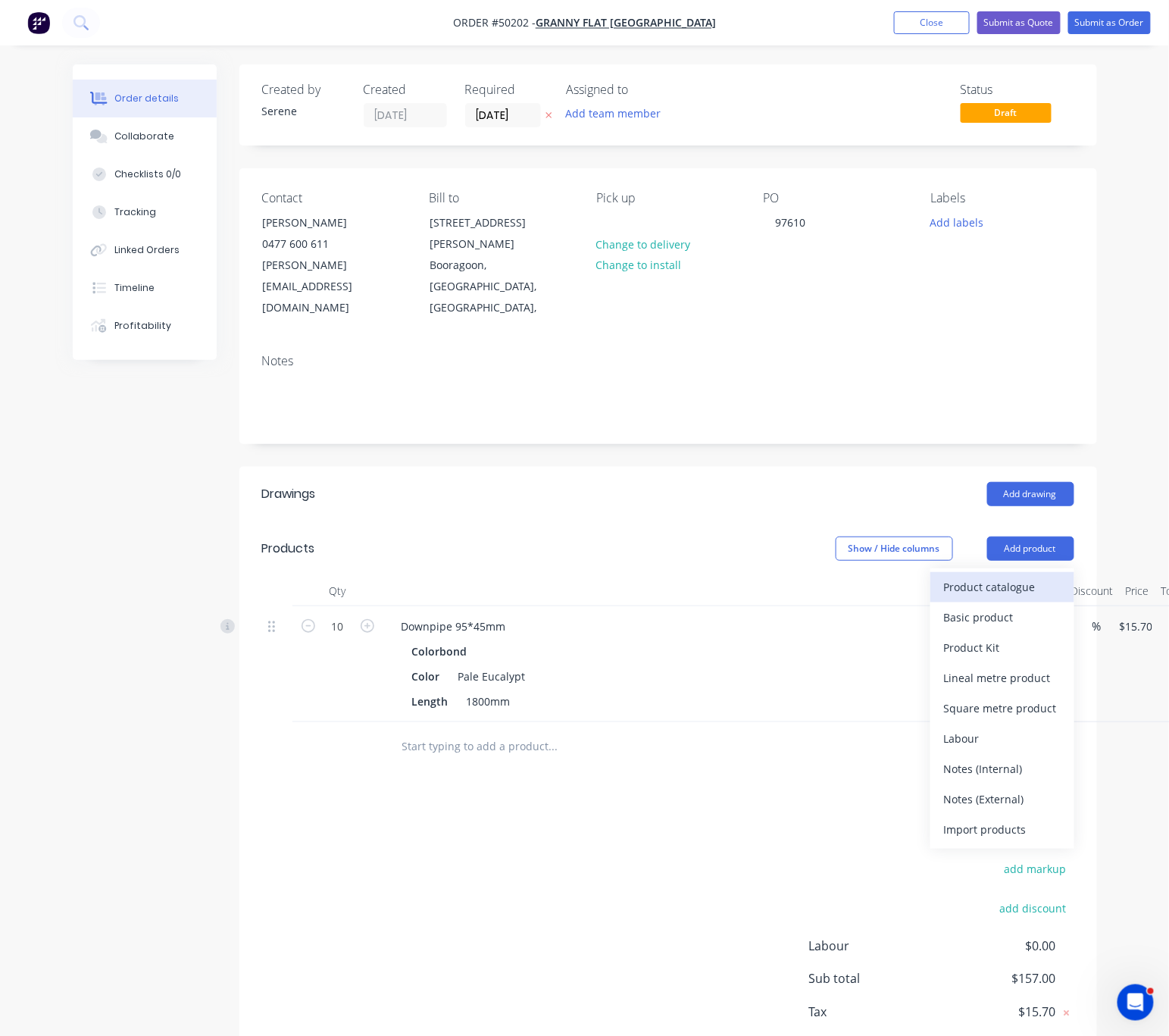
click at [1012, 576] on div "Product catalogue" at bounding box center [1002, 586] width 117 height 22
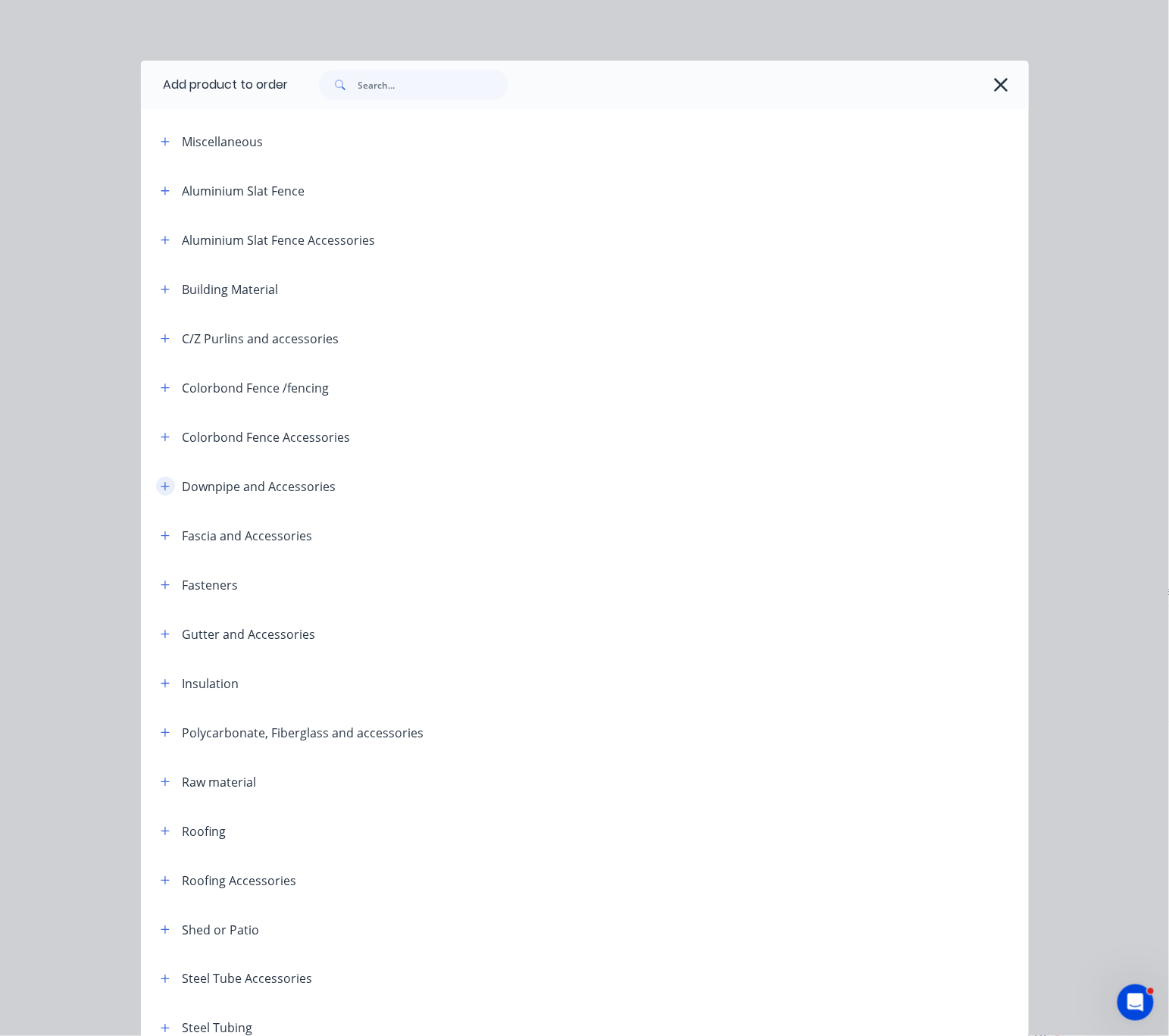
click at [159, 496] on button "button" at bounding box center [166, 486] width 19 height 19
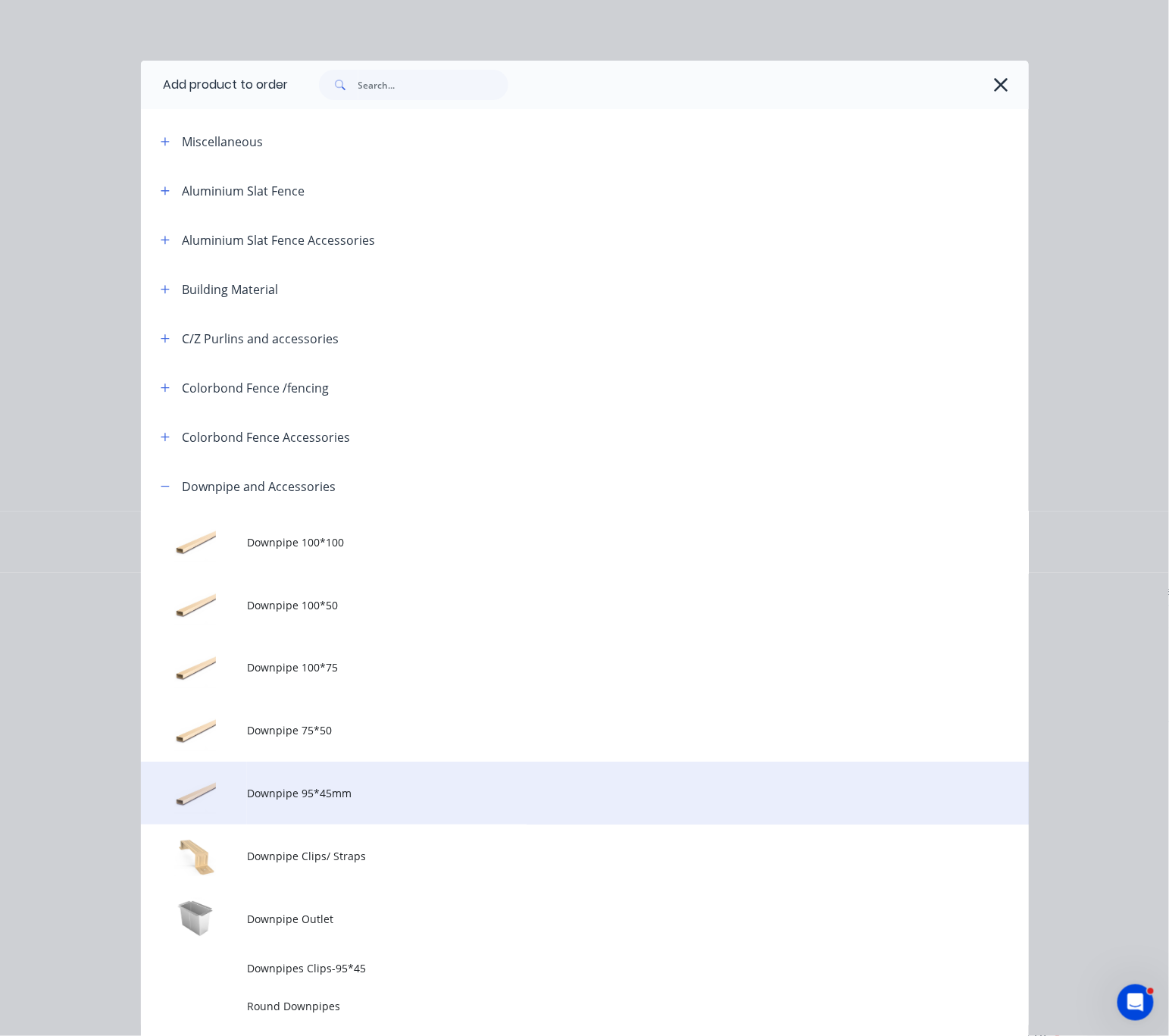
scroll to position [265, 0]
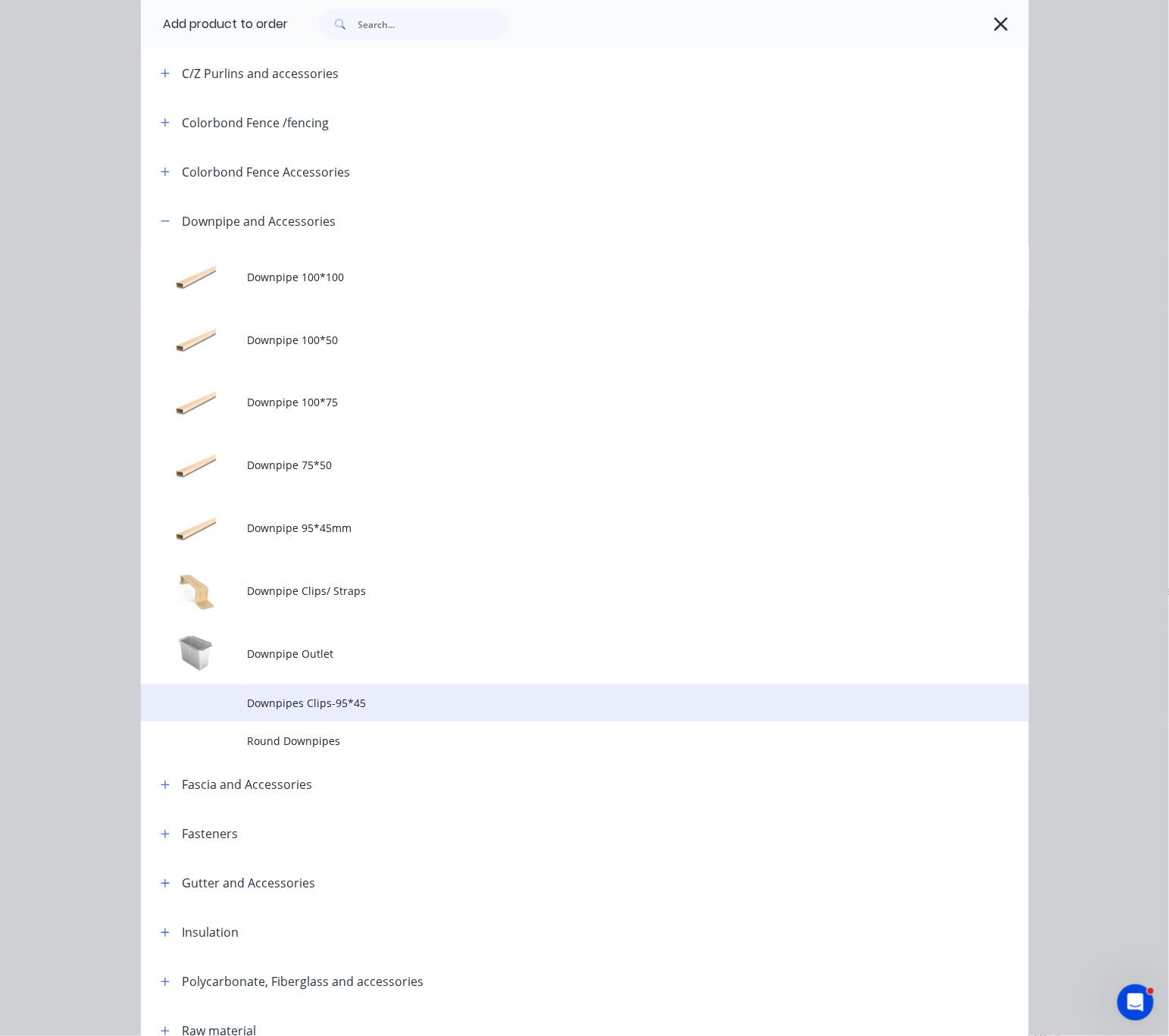
click at [367, 722] on td "Downpipes Clips-95*45" at bounding box center [637, 703] width 781 height 38
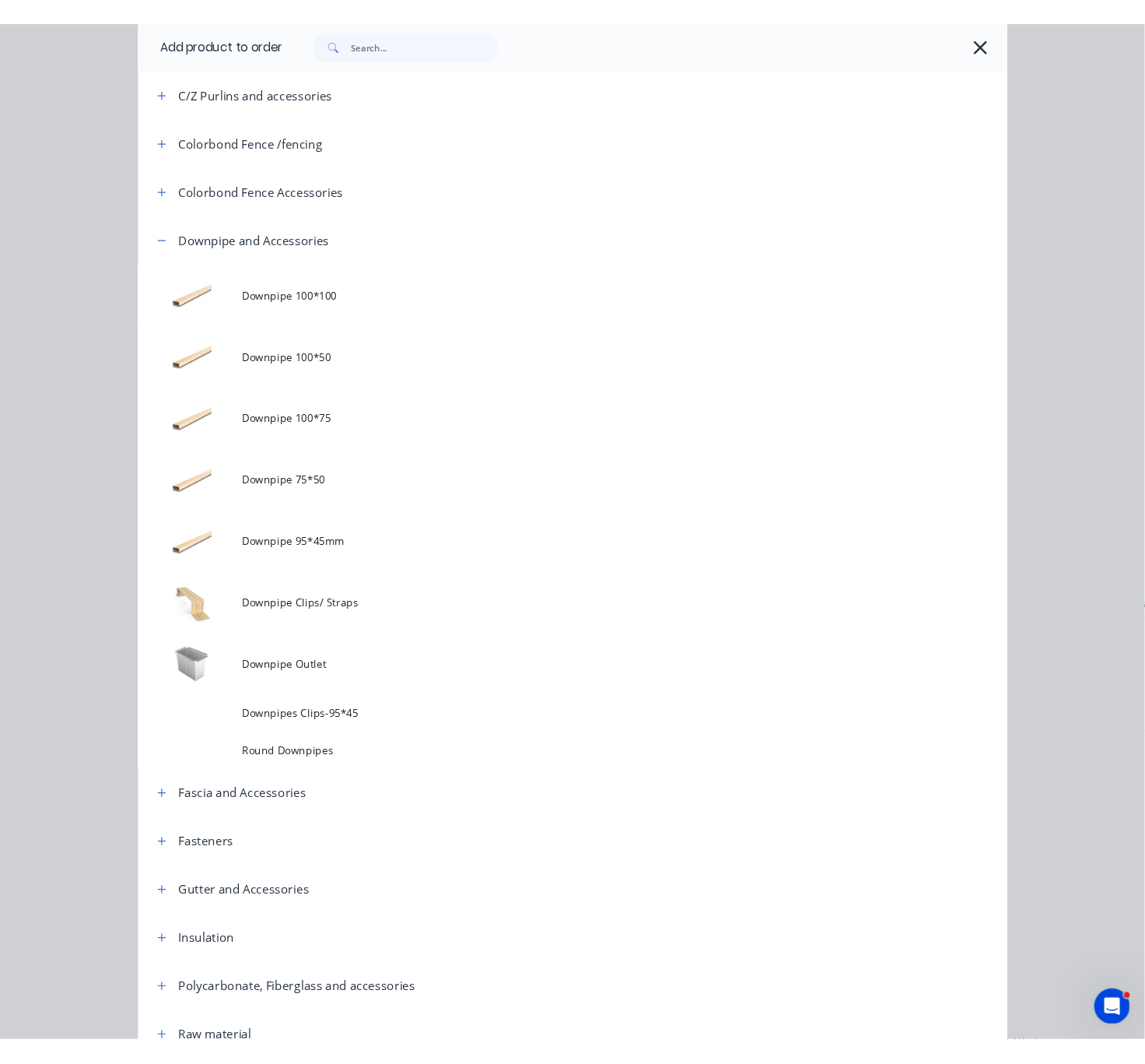
scroll to position [0, 0]
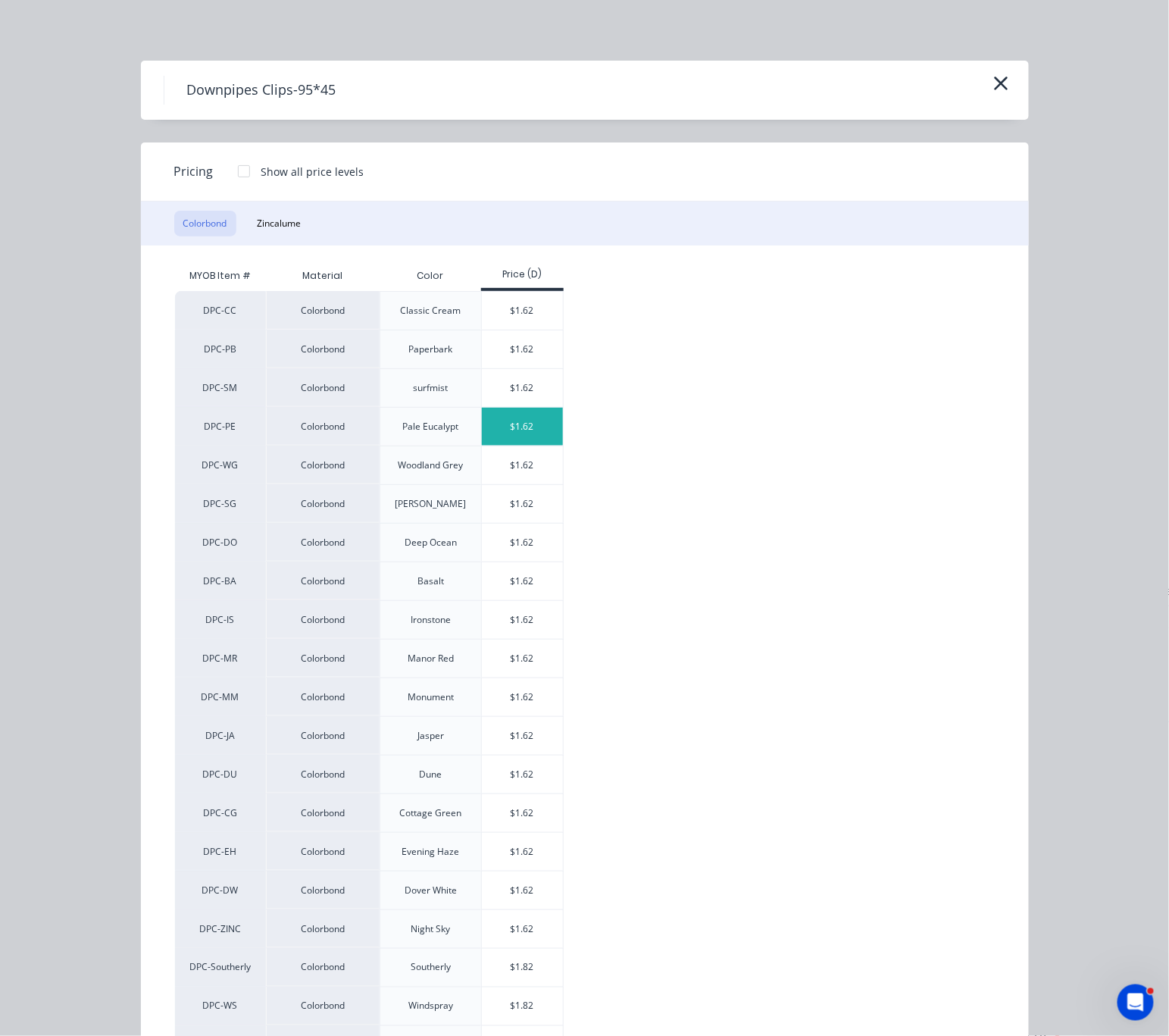
click at [521, 445] on div "$1.62" at bounding box center [522, 427] width 81 height 38
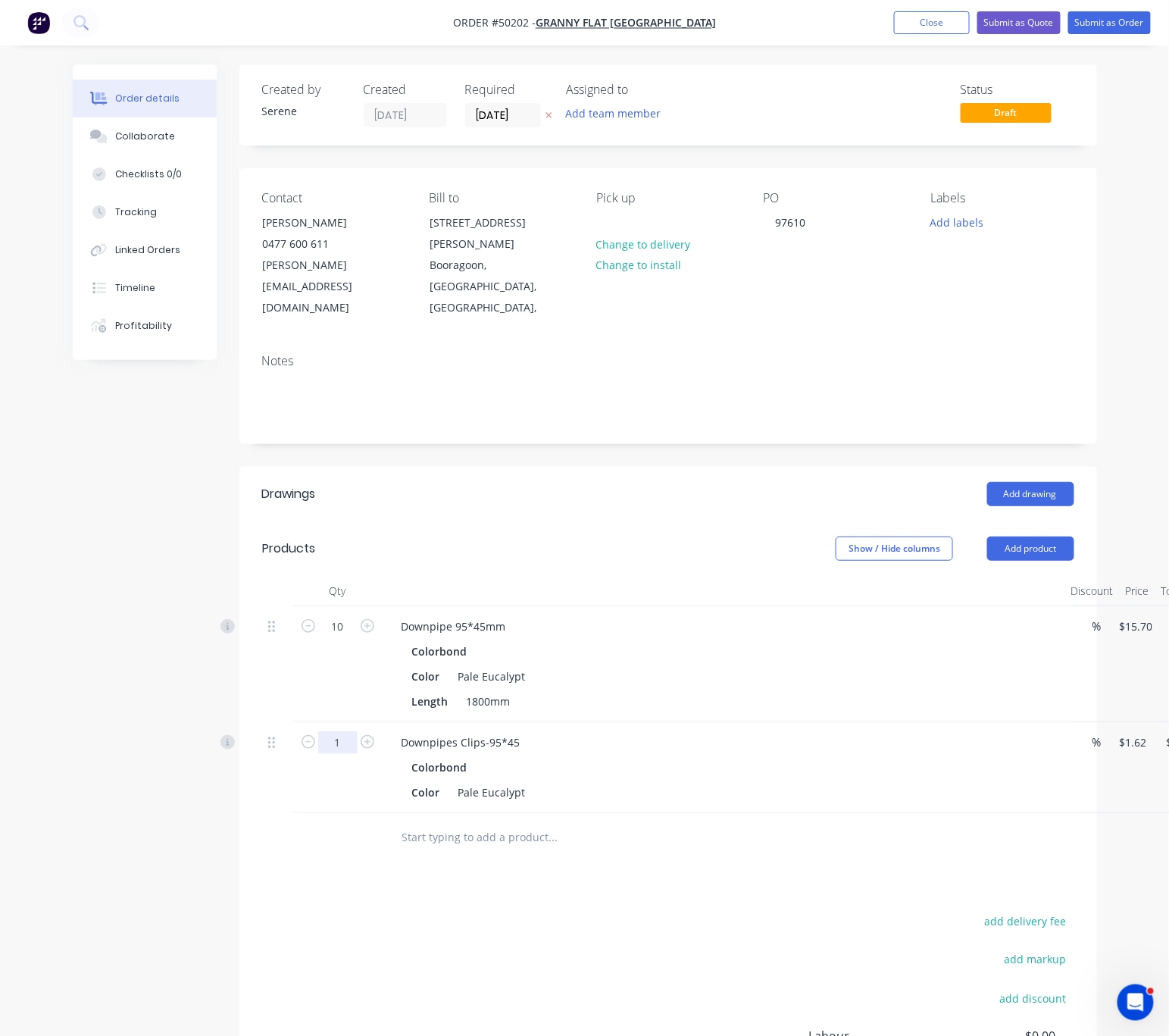
click at [337, 740] on input "1" at bounding box center [338, 743] width 39 height 23
type input "10"
type input "$16.20"
click at [519, 490] on header "Drawings Add drawing" at bounding box center [669, 494] width 858 height 54
click at [1122, 30] on button "Submit as Order" at bounding box center [1109, 23] width 83 height 23
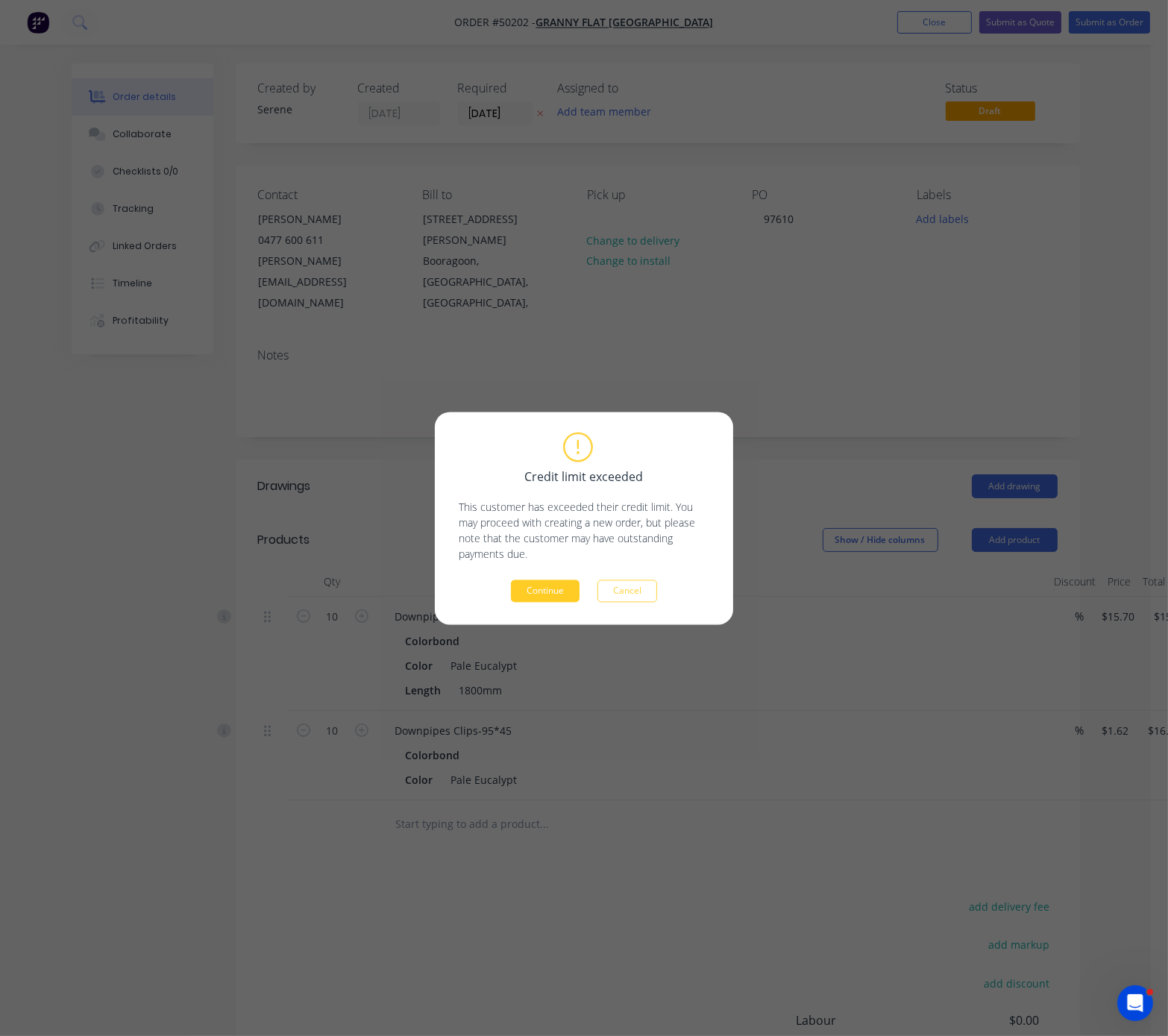
click at [545, 599] on button "Continue" at bounding box center [545, 591] width 68 height 22
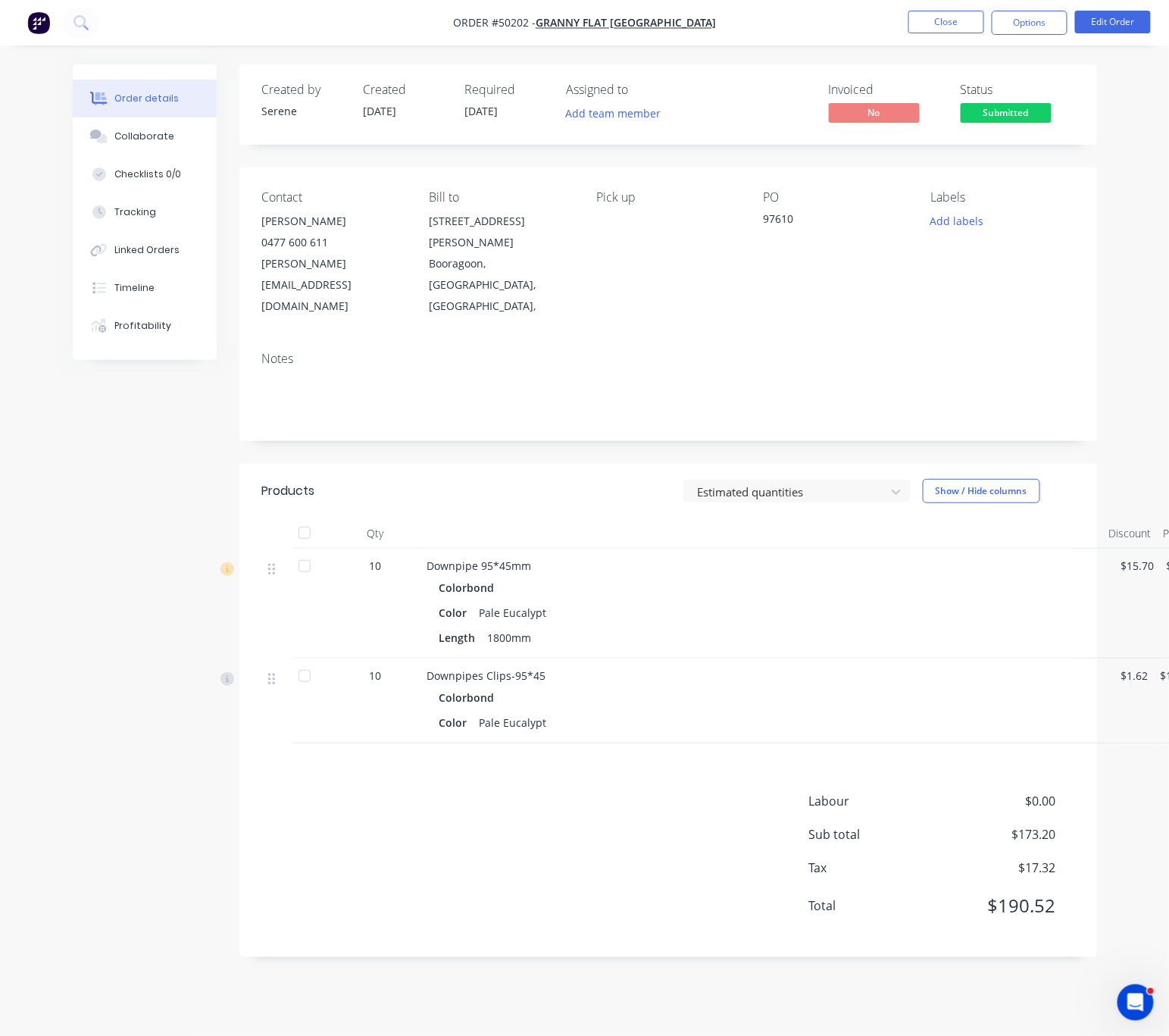
click at [507, 479] on div "Estimated quantities Show / Hide columns" at bounding box center [753, 490] width 639 height 24
click at [1033, 30] on button "Options" at bounding box center [1030, 22] width 76 height 24
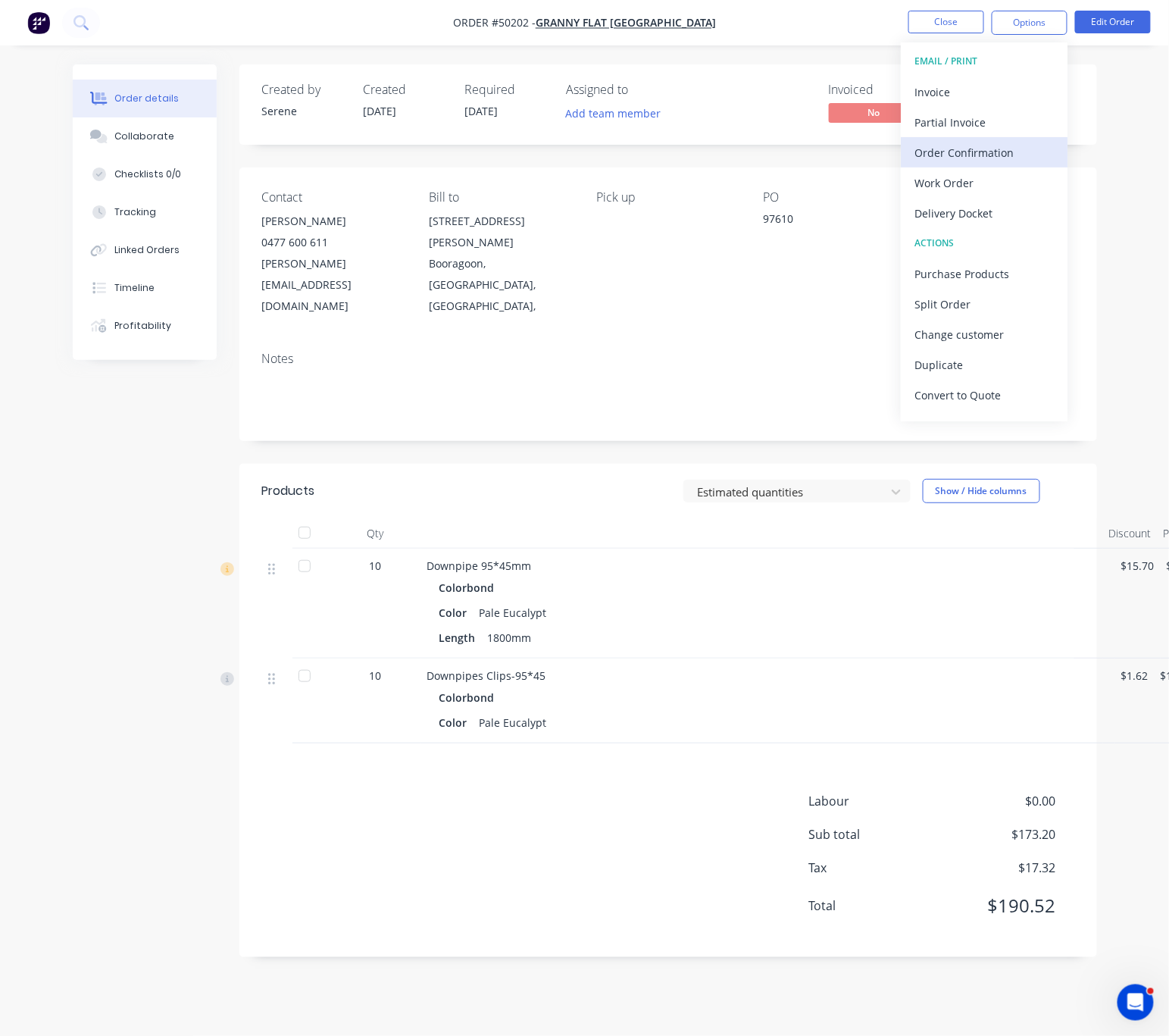
click at [980, 147] on div "Order Confirmation" at bounding box center [984, 152] width 140 height 22
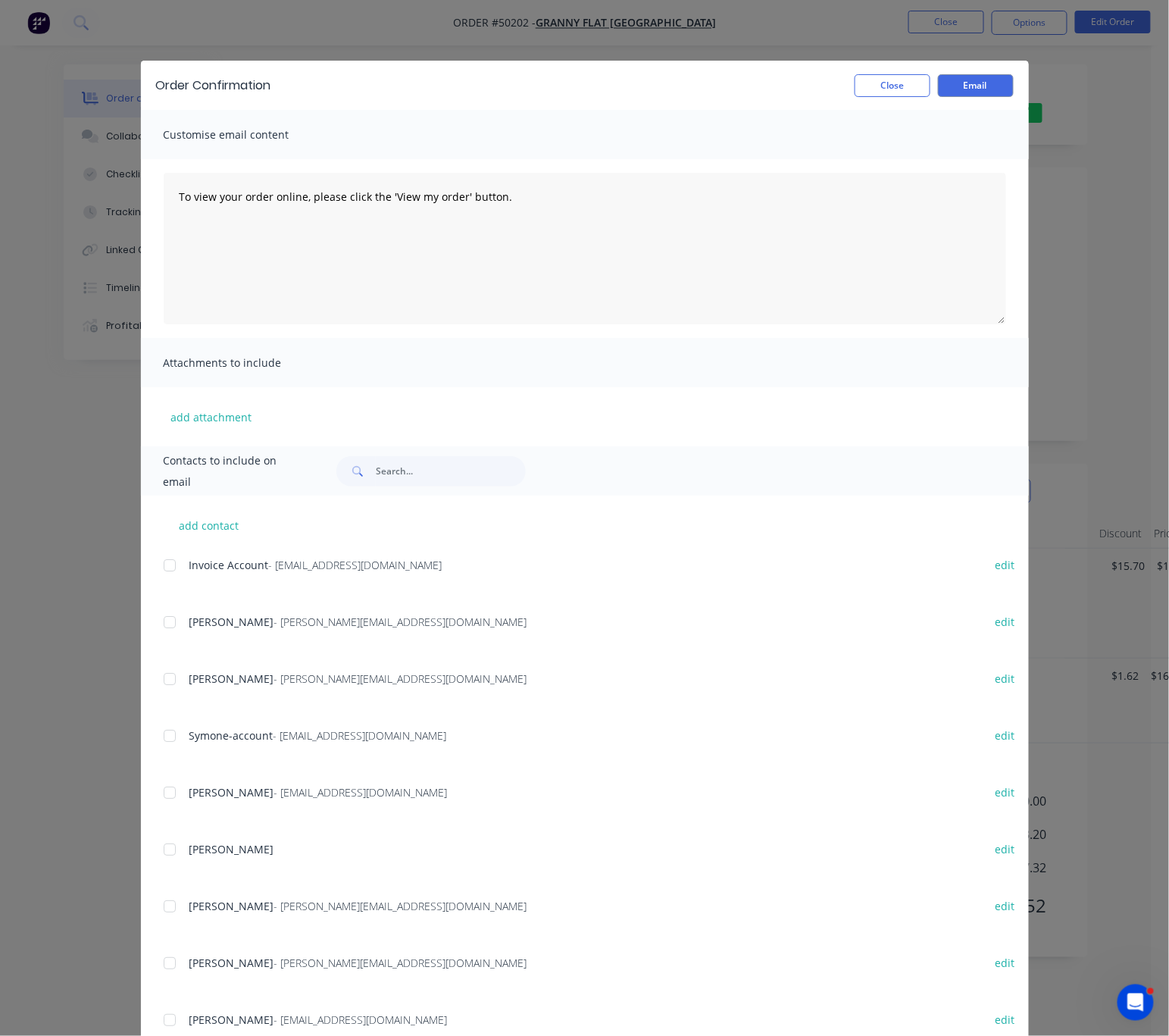
click at [166, 692] on div at bounding box center [169, 679] width 30 height 30
click at [974, 83] on button "Email" at bounding box center [976, 86] width 76 height 23
click at [887, 87] on button "Close" at bounding box center [892, 86] width 76 height 23
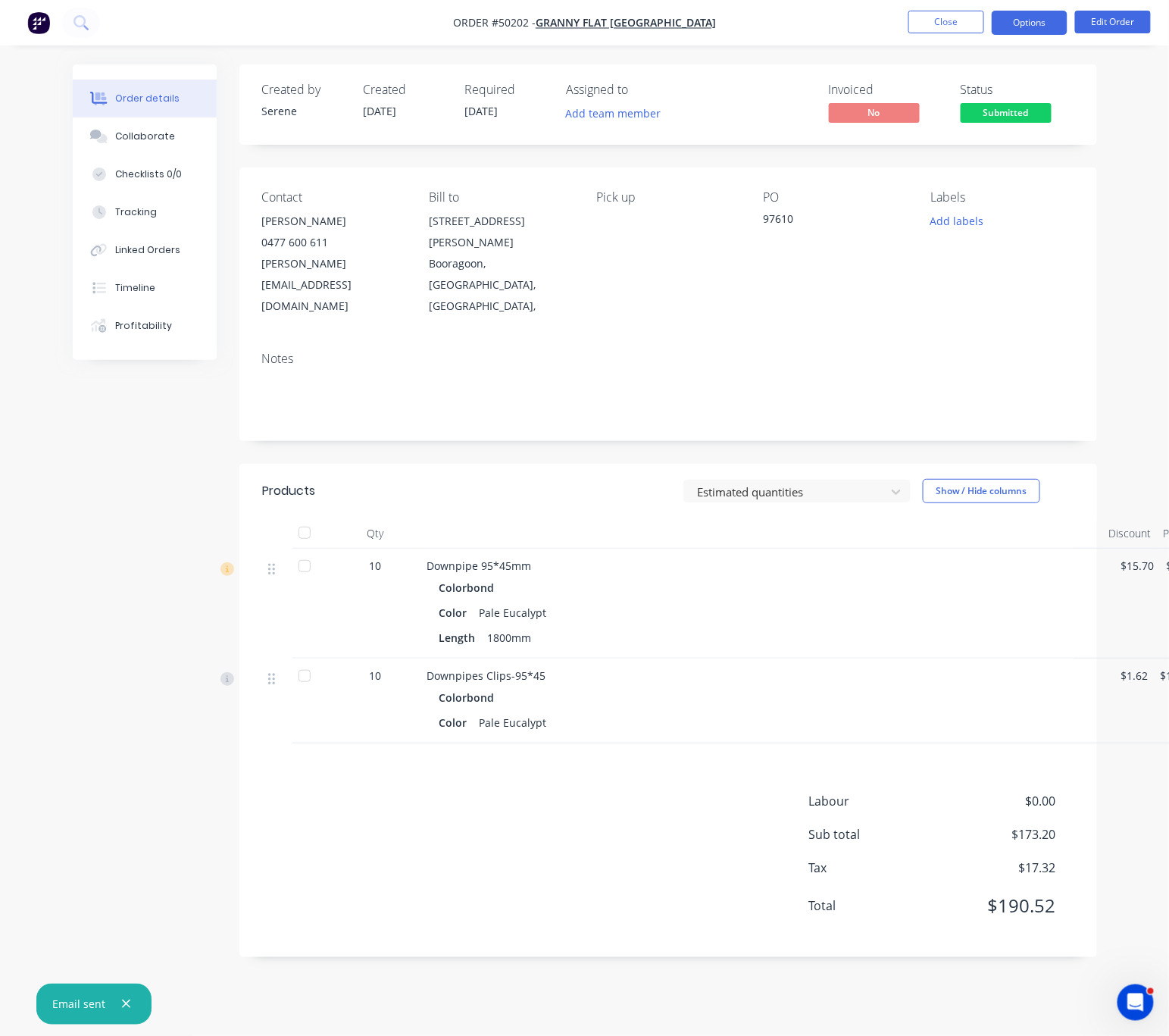
click at [1025, 26] on button "Options" at bounding box center [1030, 22] width 76 height 24
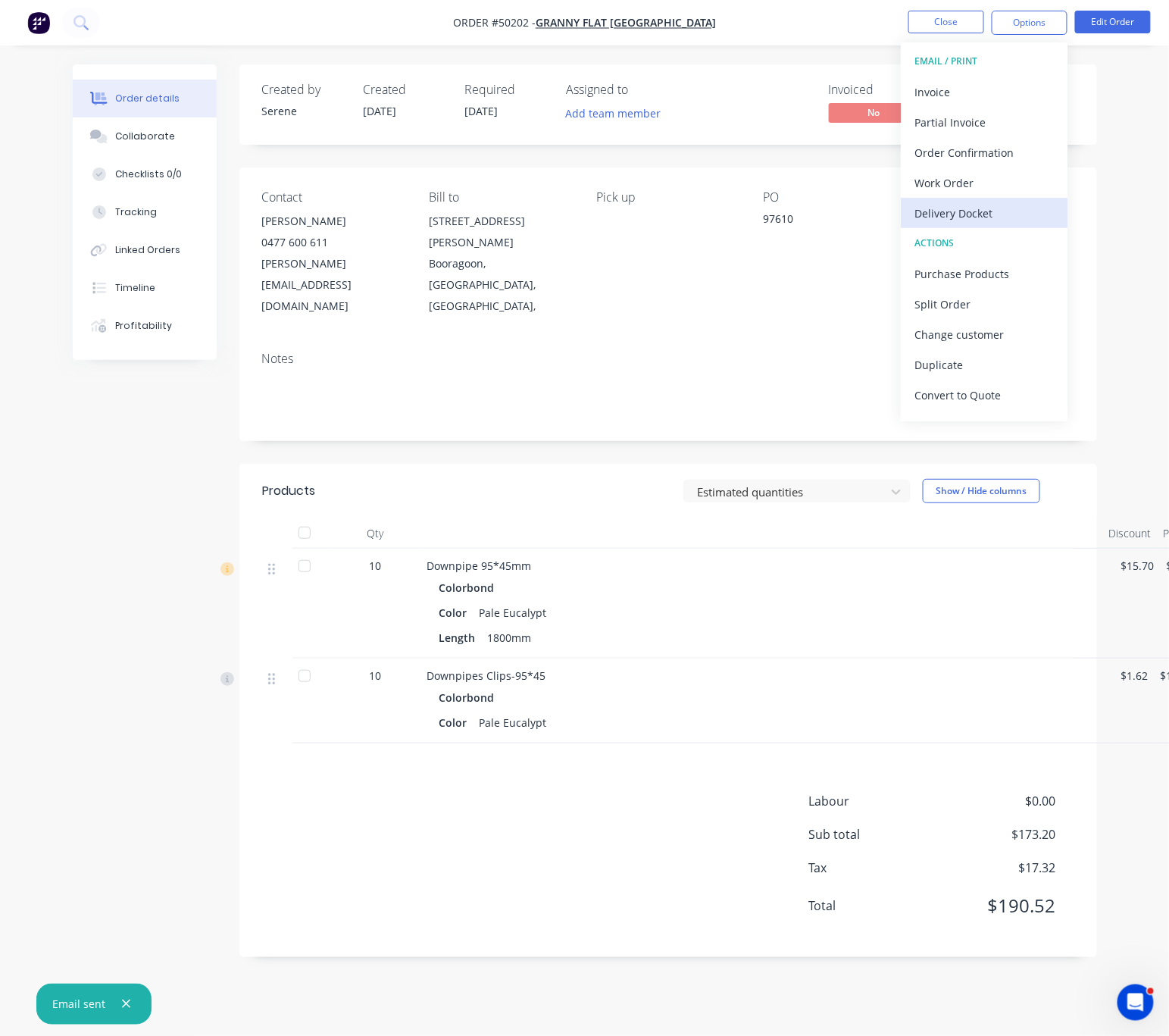
click at [966, 213] on div "Delivery Docket" at bounding box center [984, 213] width 140 height 22
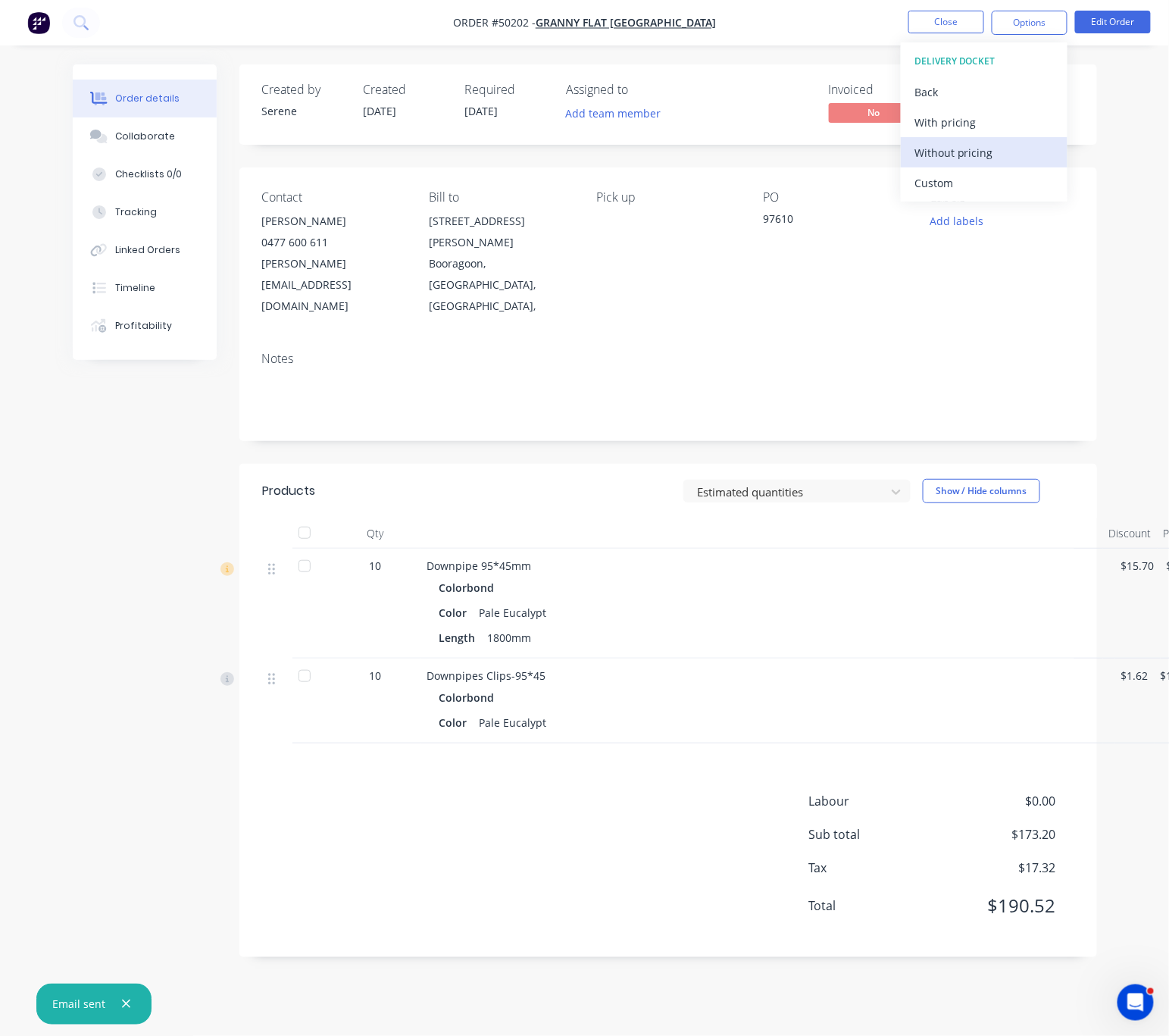
click at [958, 147] on div "Without pricing" at bounding box center [984, 152] width 140 height 22
click at [594, 479] on div "Estimated quantities Show / Hide columns" at bounding box center [753, 490] width 639 height 24
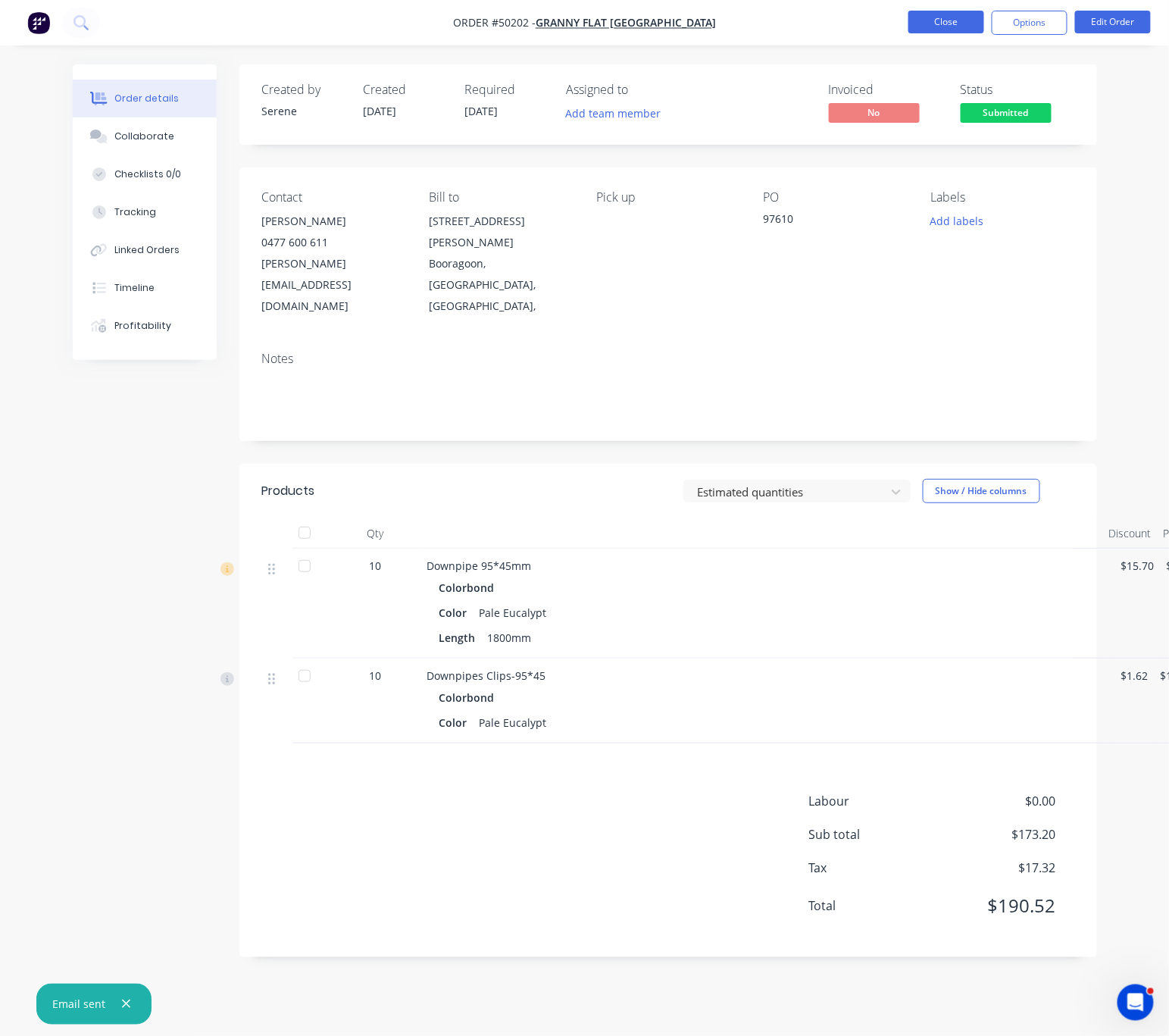
click at [941, 22] on button "Close" at bounding box center [946, 22] width 76 height 23
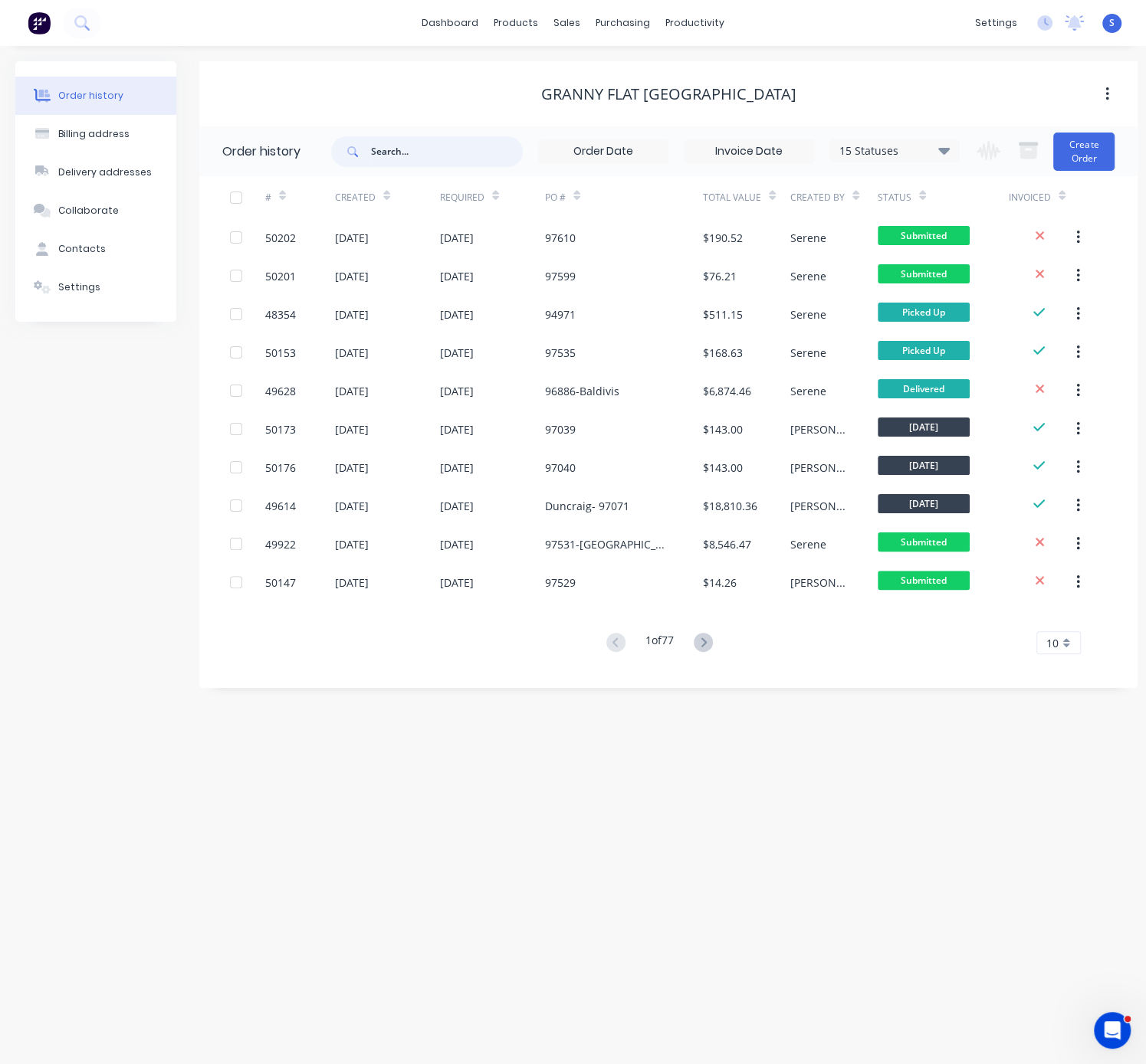
click at [453, 152] on input "text" at bounding box center [446, 152] width 152 height 31
type input "beac"
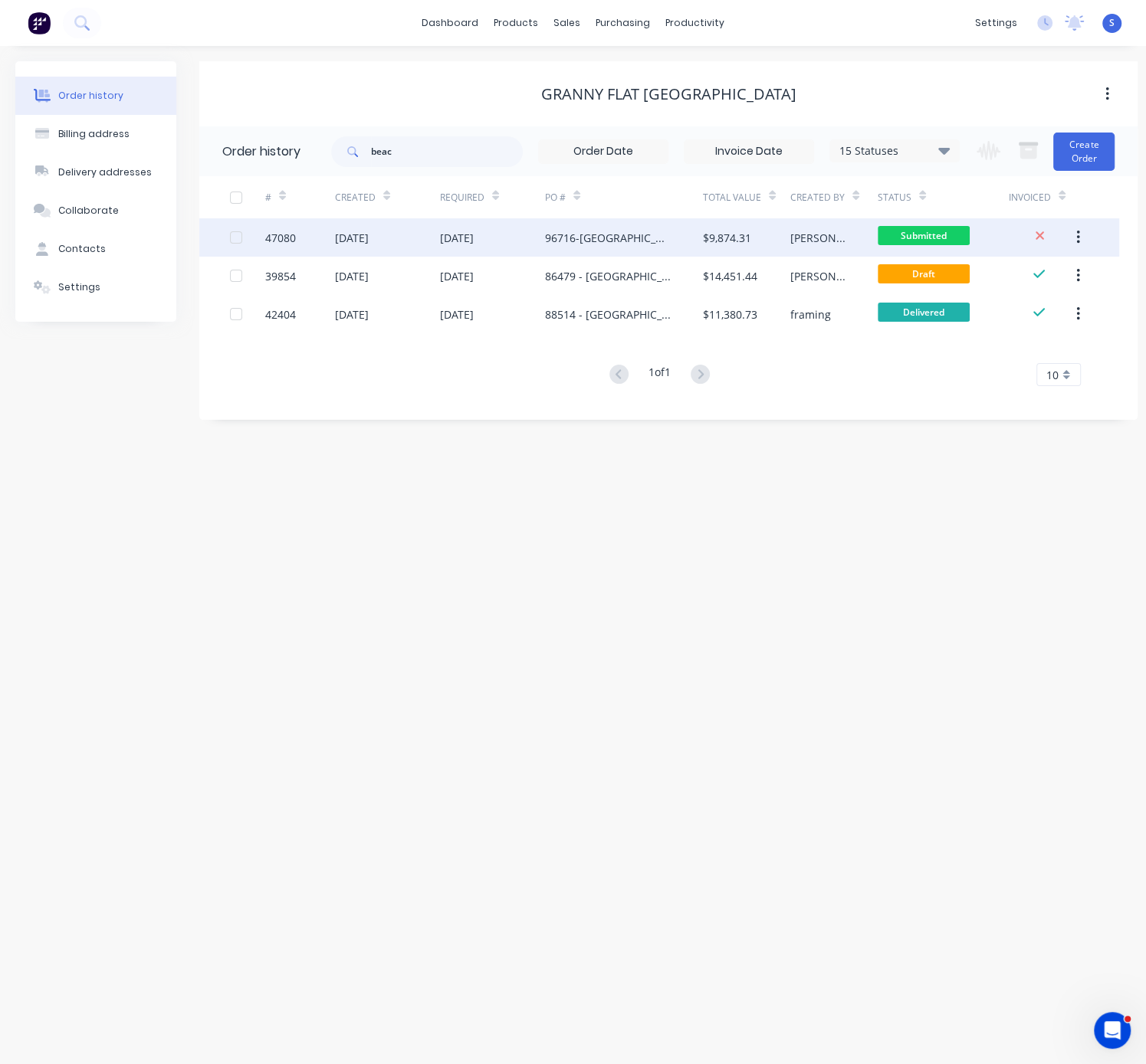
click at [493, 228] on div "13 Oct 2025" at bounding box center [492, 238] width 105 height 38
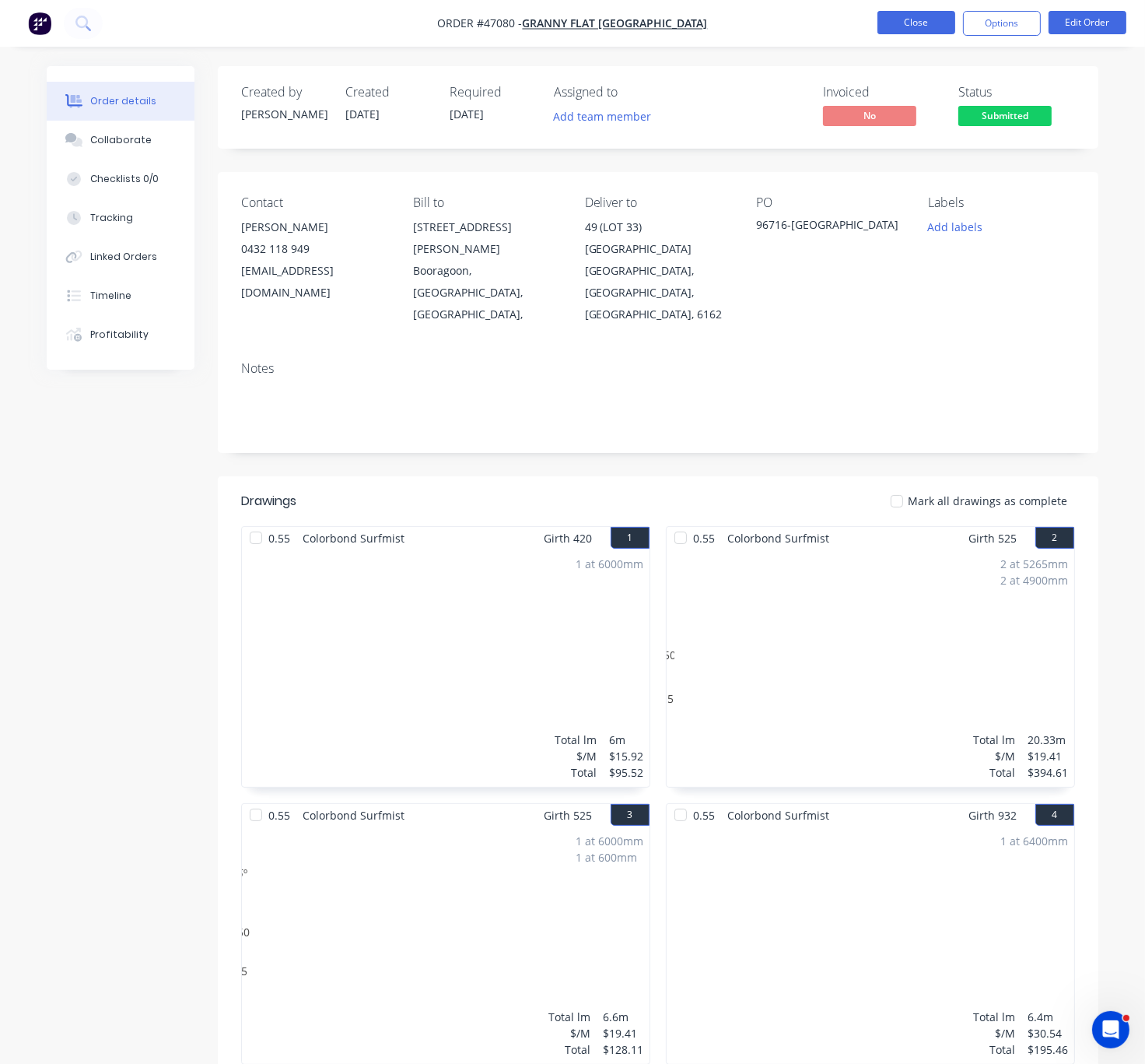
click at [921, 29] on button "Close" at bounding box center [916, 22] width 78 height 23
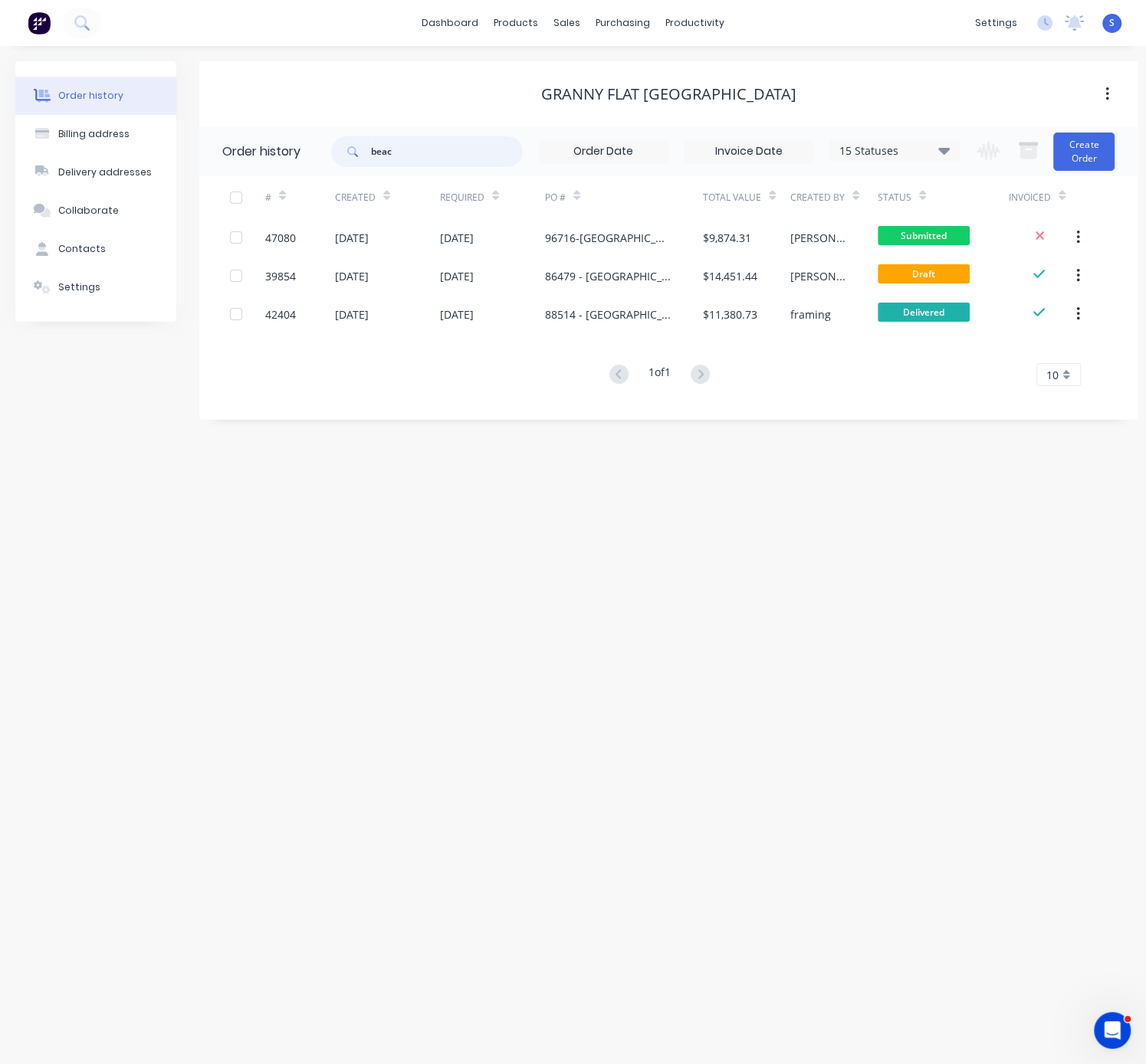
drag, startPoint x: 446, startPoint y: 145, endPoint x: 379, endPoint y: 145, distance: 67.0
click at [378, 145] on input "beac" at bounding box center [446, 152] width 152 height 31
type input "b"
click at [413, 137] on input "b" at bounding box center [446, 152] width 152 height 31
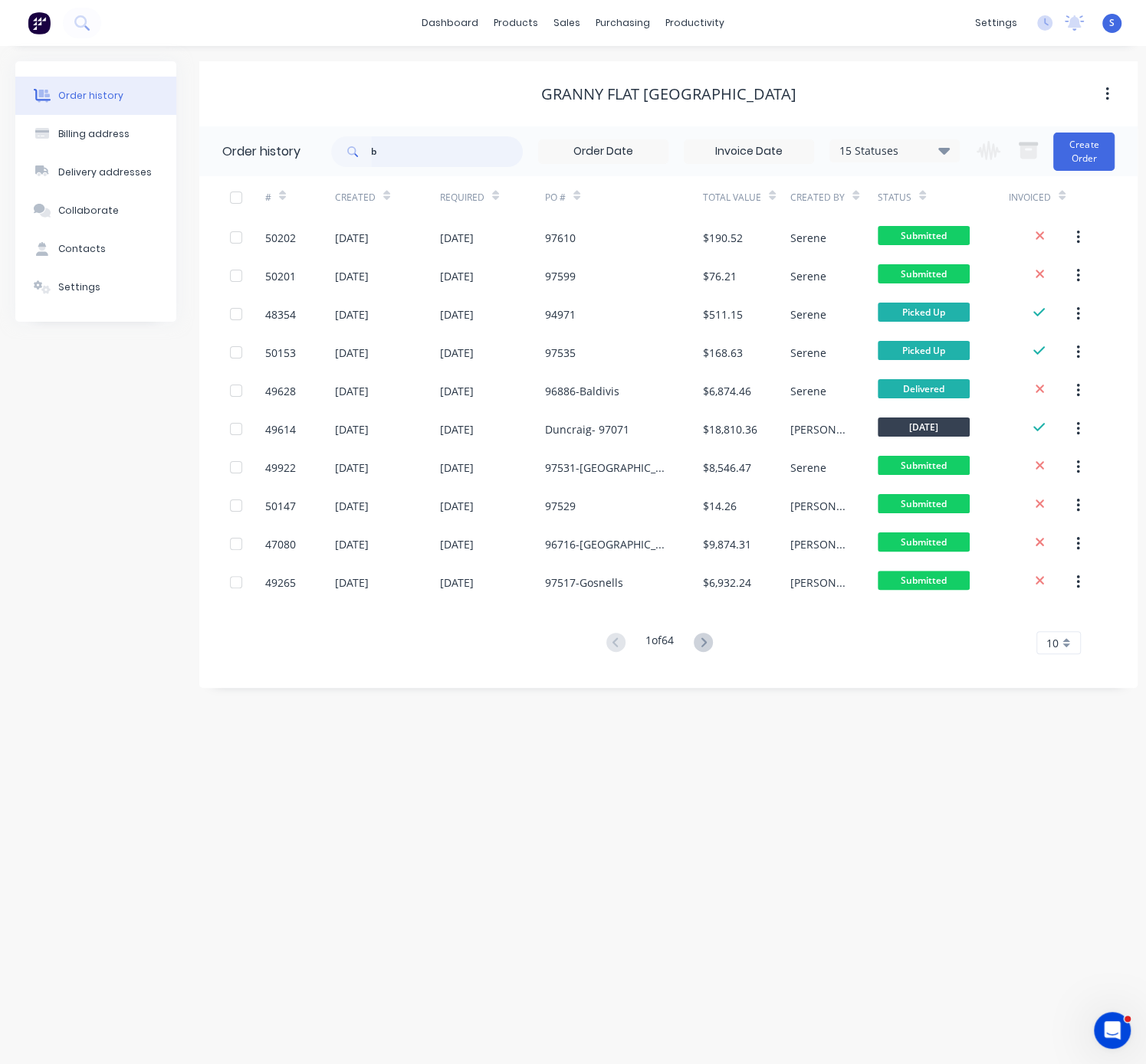
click at [413, 155] on input "b" at bounding box center [446, 152] width 152 height 31
type input "、"
click at [421, 96] on div "Granny Flat [GEOGRAPHIC_DATA]" at bounding box center [668, 93] width 938 height 18
click at [861, 799] on div "Order history Billing address Delivery addresses Collaborate Contacts Settings …" at bounding box center [573, 555] width 1146 height 1019
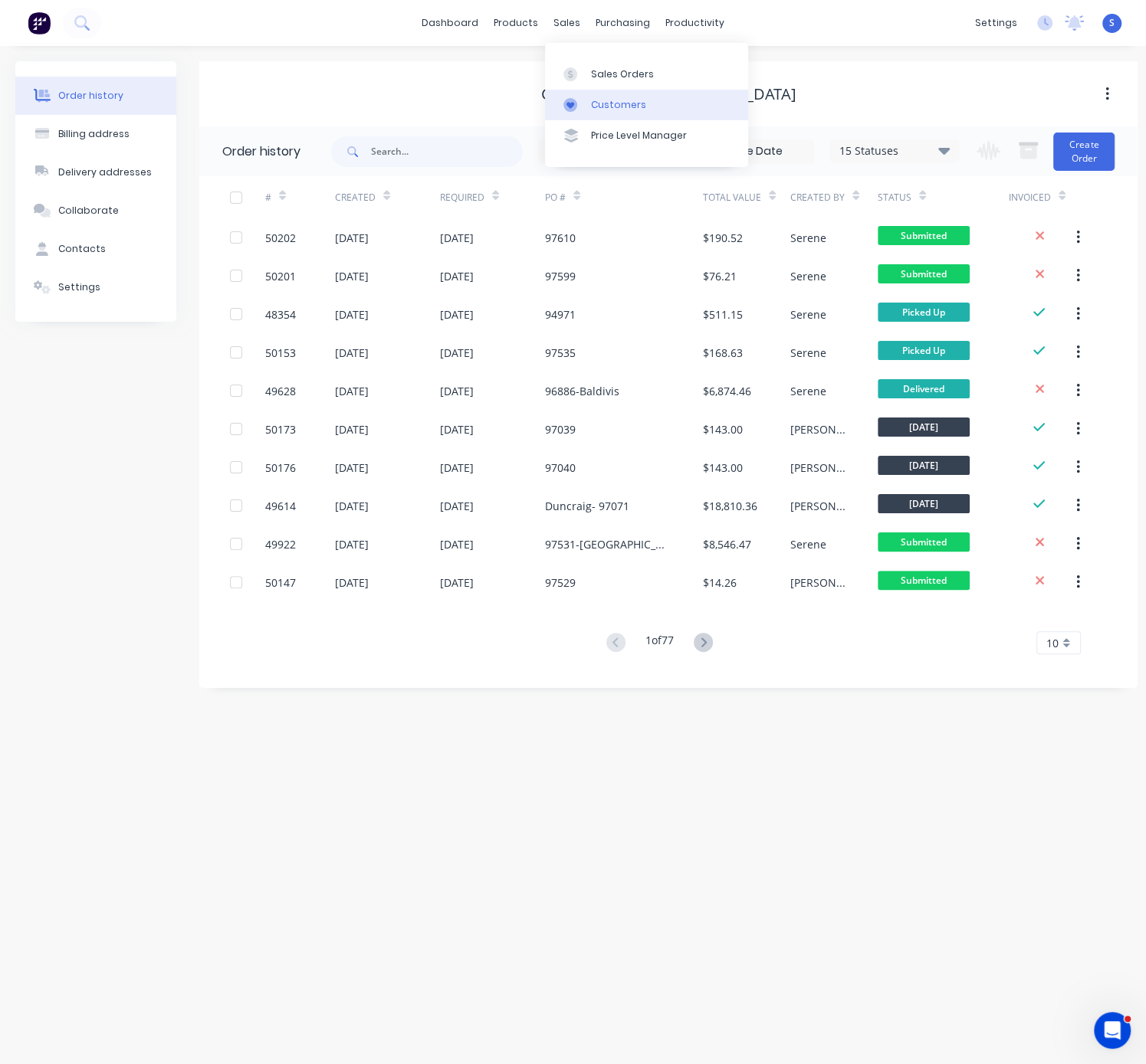
click at [621, 104] on div "Customers" at bounding box center [618, 105] width 55 height 13
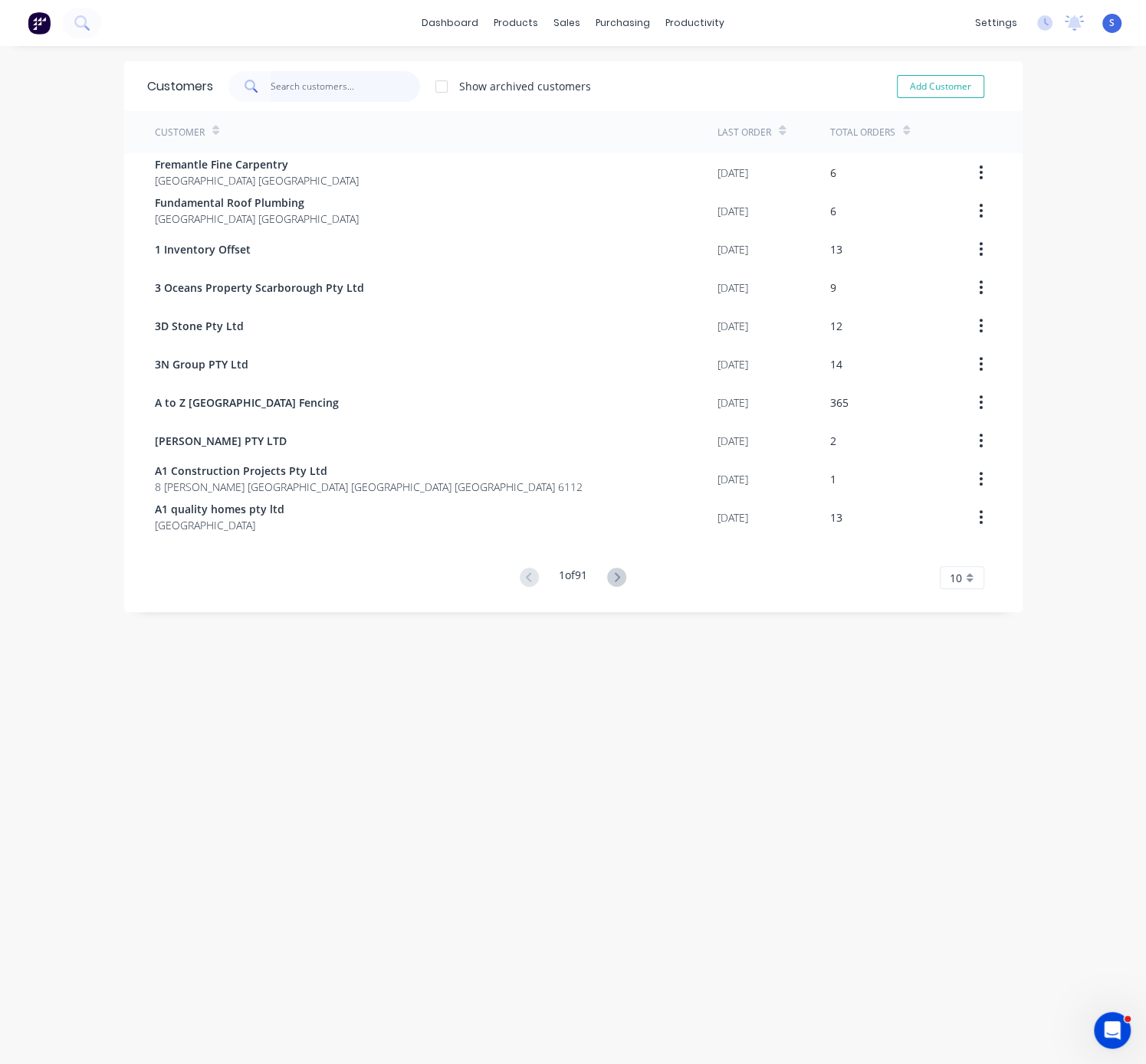
click at [301, 79] on input "text" at bounding box center [344, 87] width 149 height 31
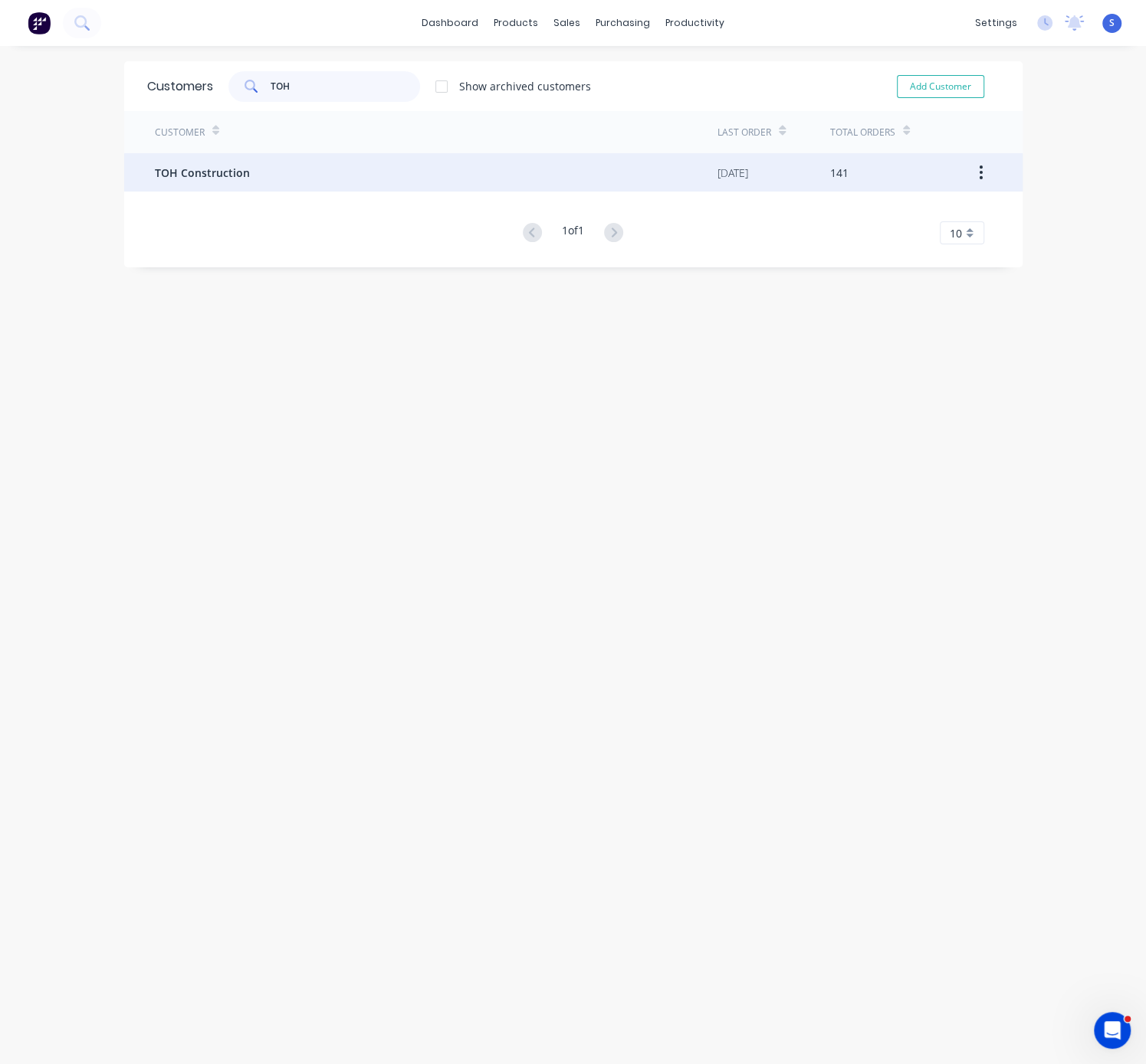
type input "TOH"
click at [296, 165] on div "TOH Construction" at bounding box center [436, 172] width 563 height 38
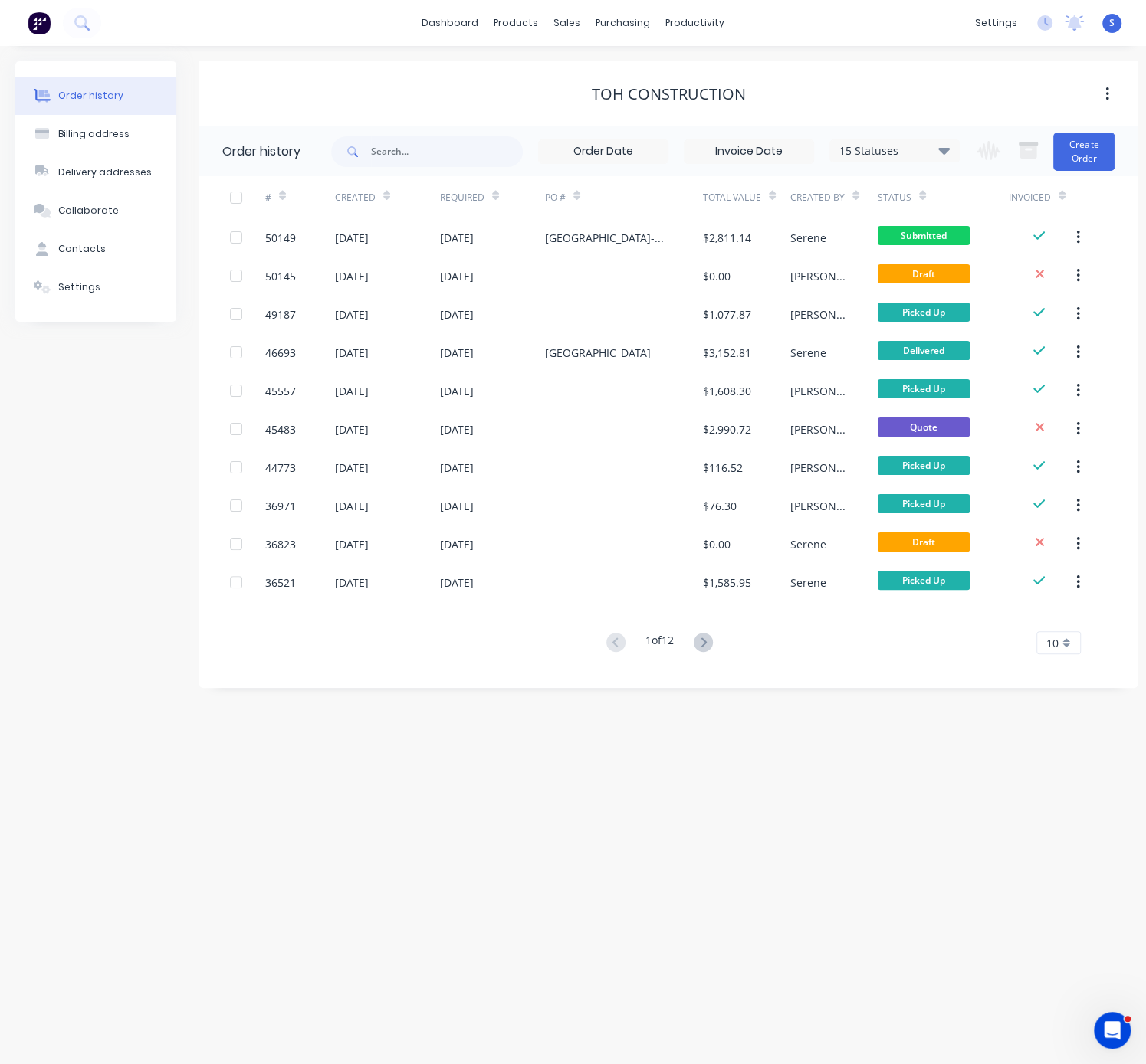
drag, startPoint x: 442, startPoint y: 50, endPoint x: 551, endPoint y: 53, distance: 109.0
click at [793, 728] on div "Order history Billing address Delivery addresses Collaborate Contacts Settings …" at bounding box center [573, 555] width 1146 height 1019
click at [609, 111] on div "Customers" at bounding box center [618, 105] width 55 height 13
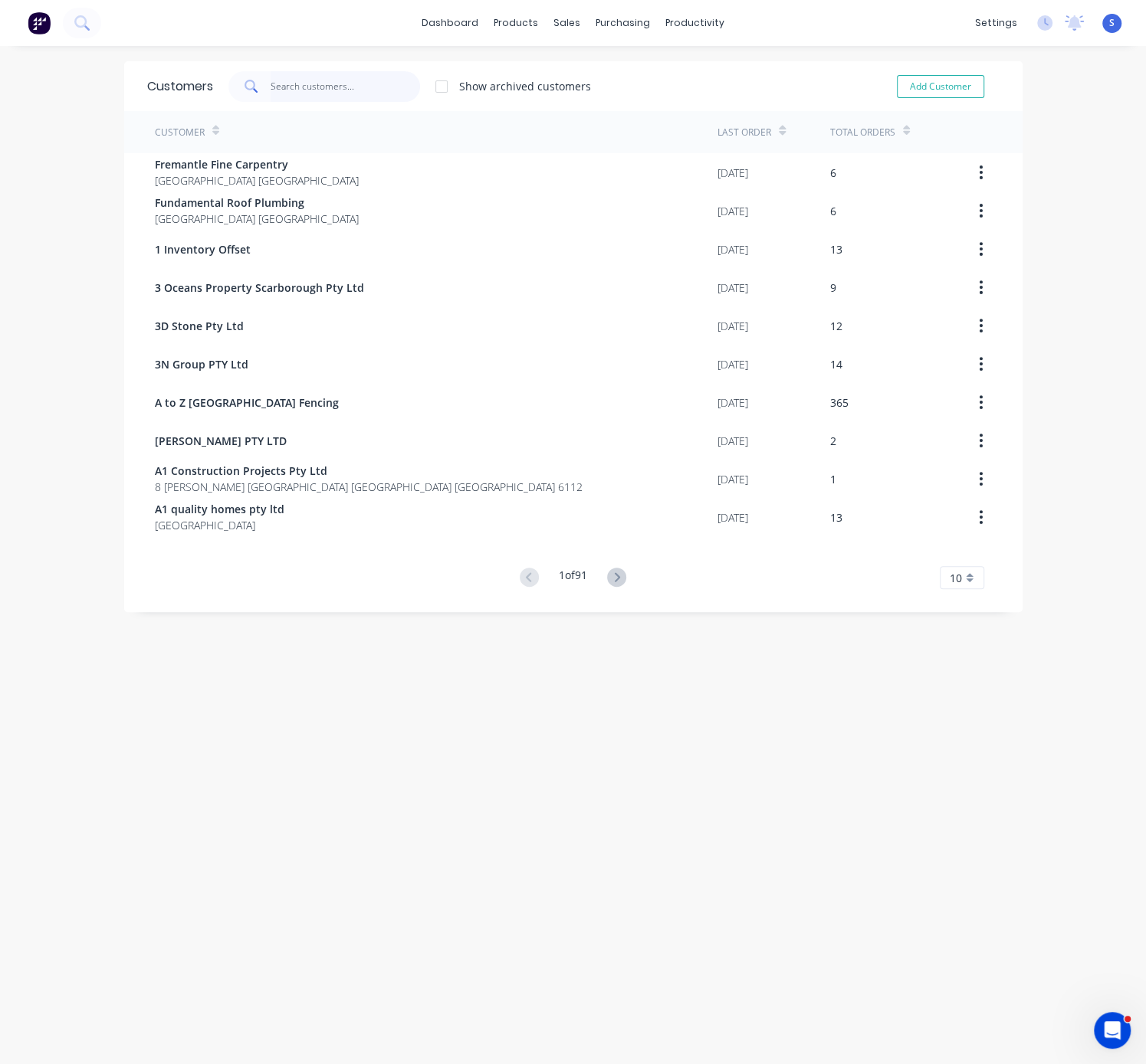
click at [329, 88] on input "text" at bounding box center [344, 87] width 149 height 31
click at [327, 76] on input "text" at bounding box center [344, 87] width 149 height 31
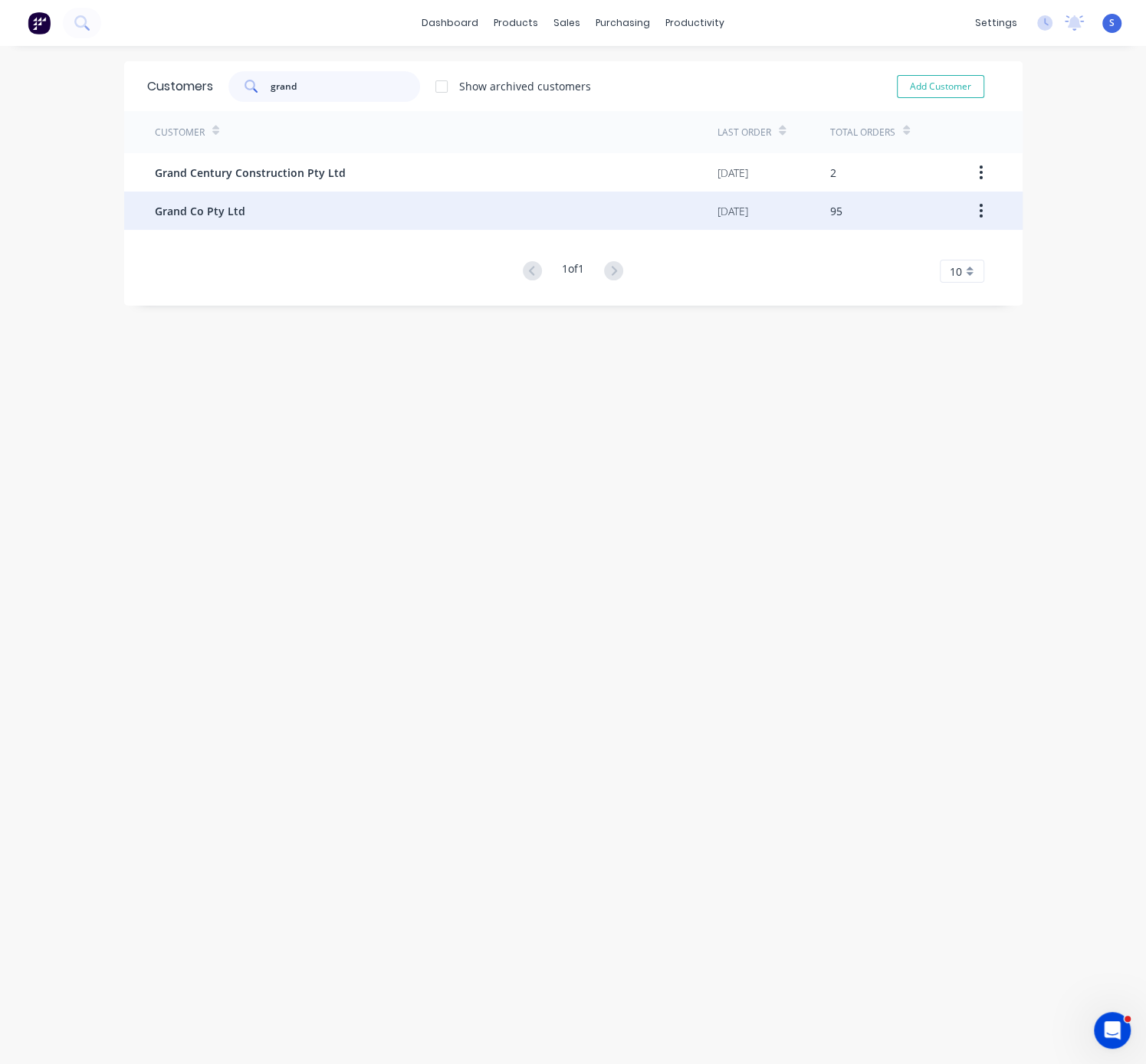
type input "grand"
click at [320, 215] on div "Grand Co Pty Ltd" at bounding box center [436, 211] width 563 height 38
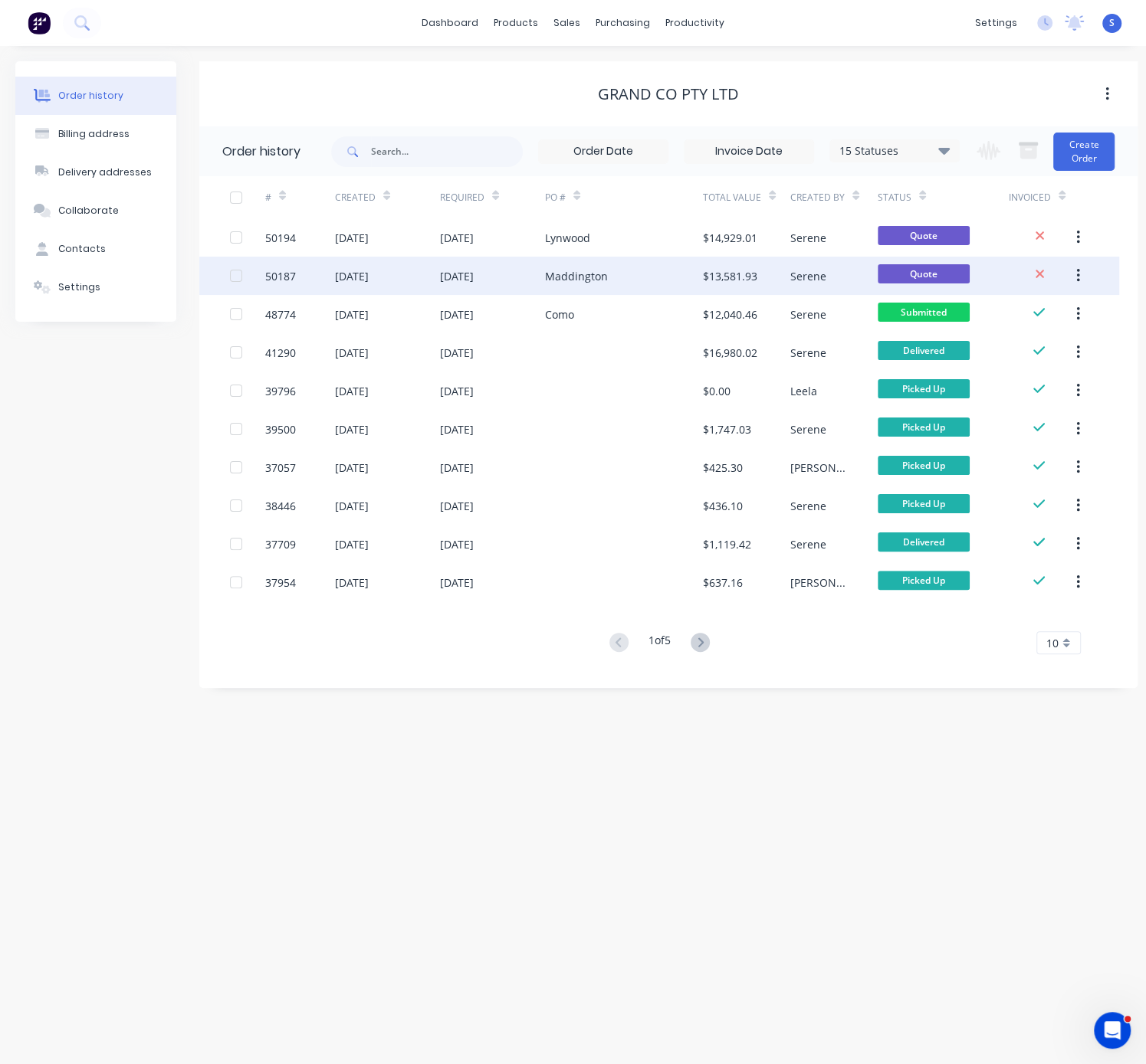
click at [539, 275] on div "[DATE]" at bounding box center [492, 276] width 105 height 38
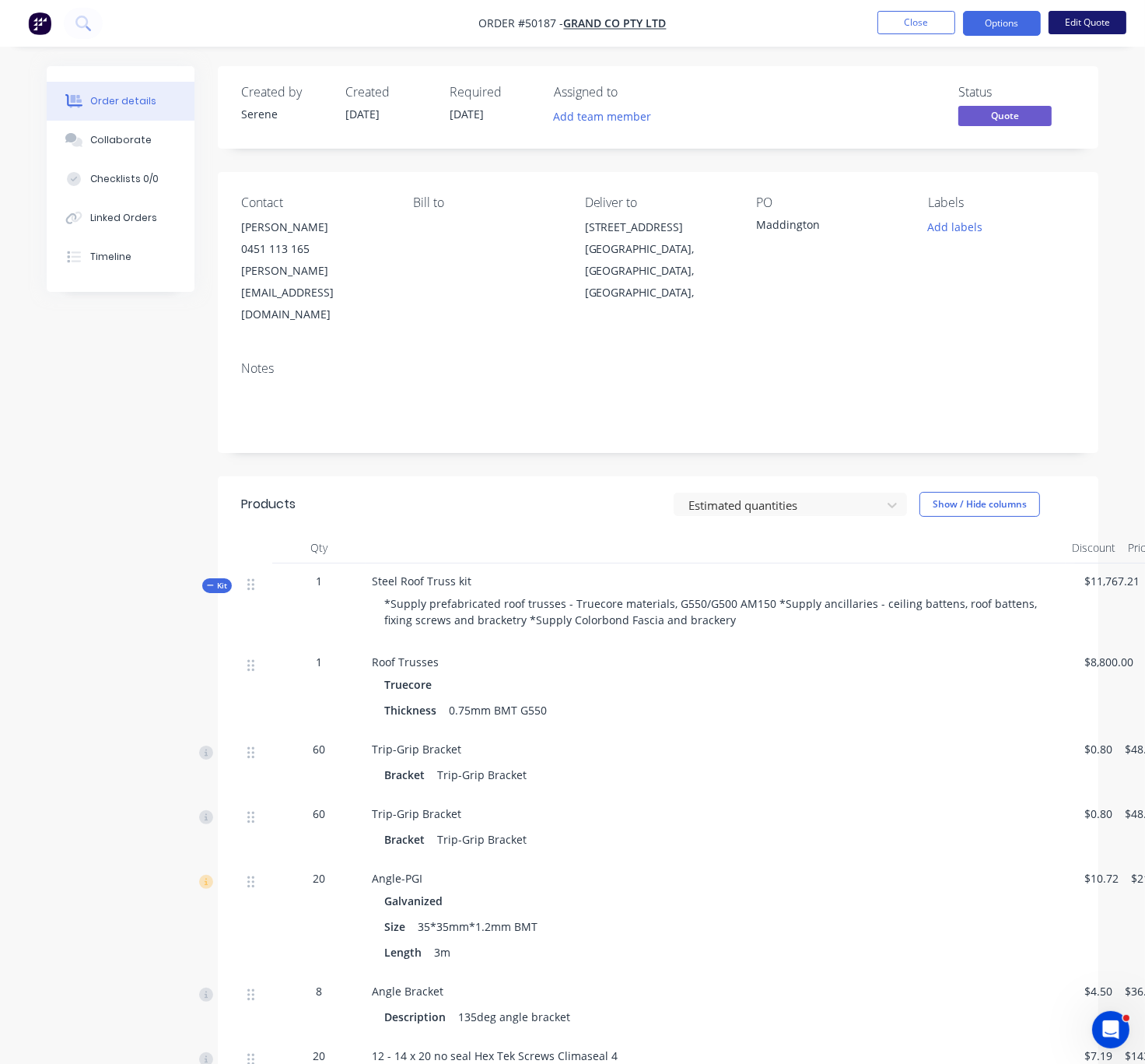
click at [1077, 25] on button "Edit Quote" at bounding box center [1088, 22] width 78 height 23
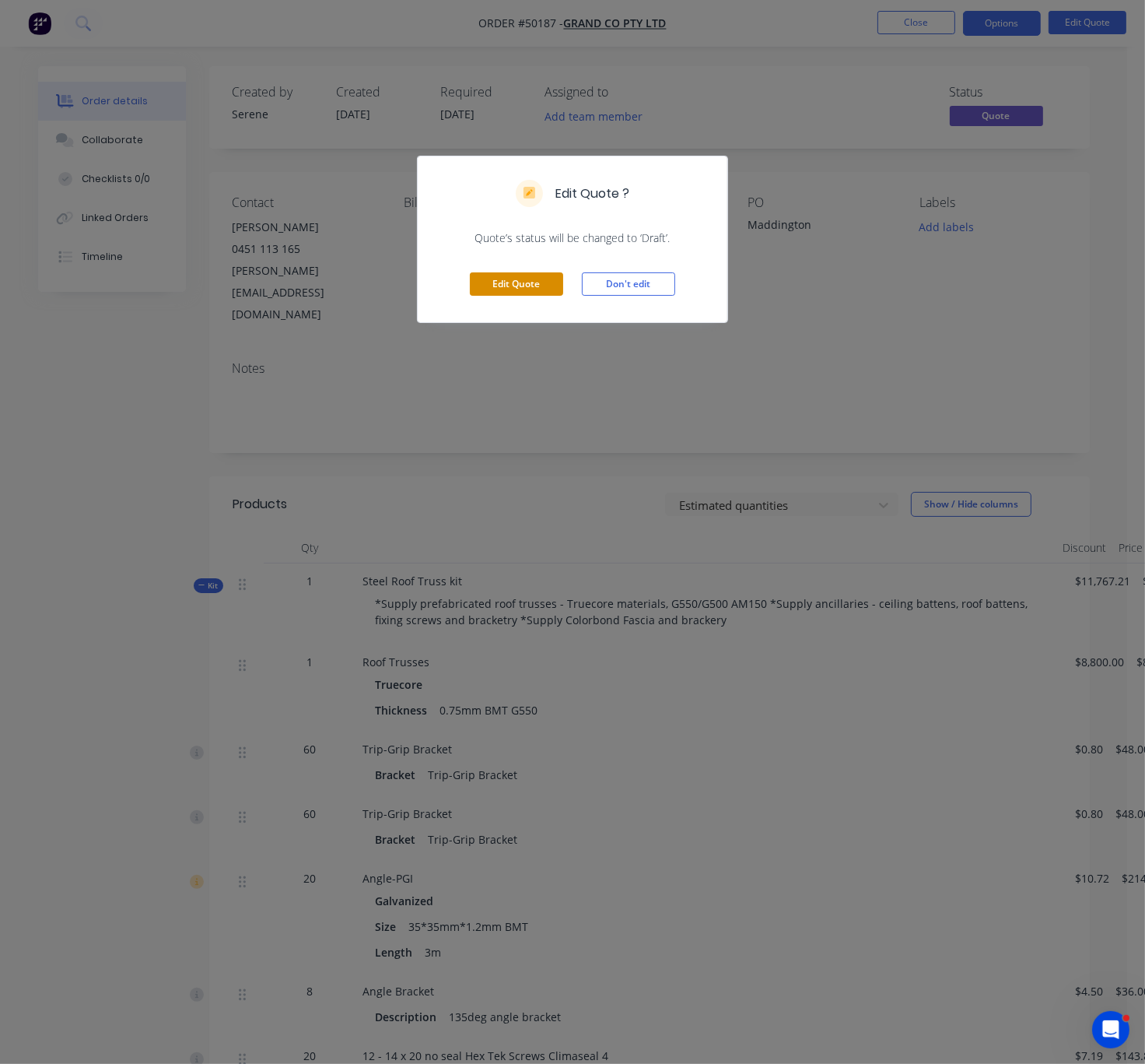
click at [509, 296] on button "Edit Quote" at bounding box center [517, 284] width 94 height 23
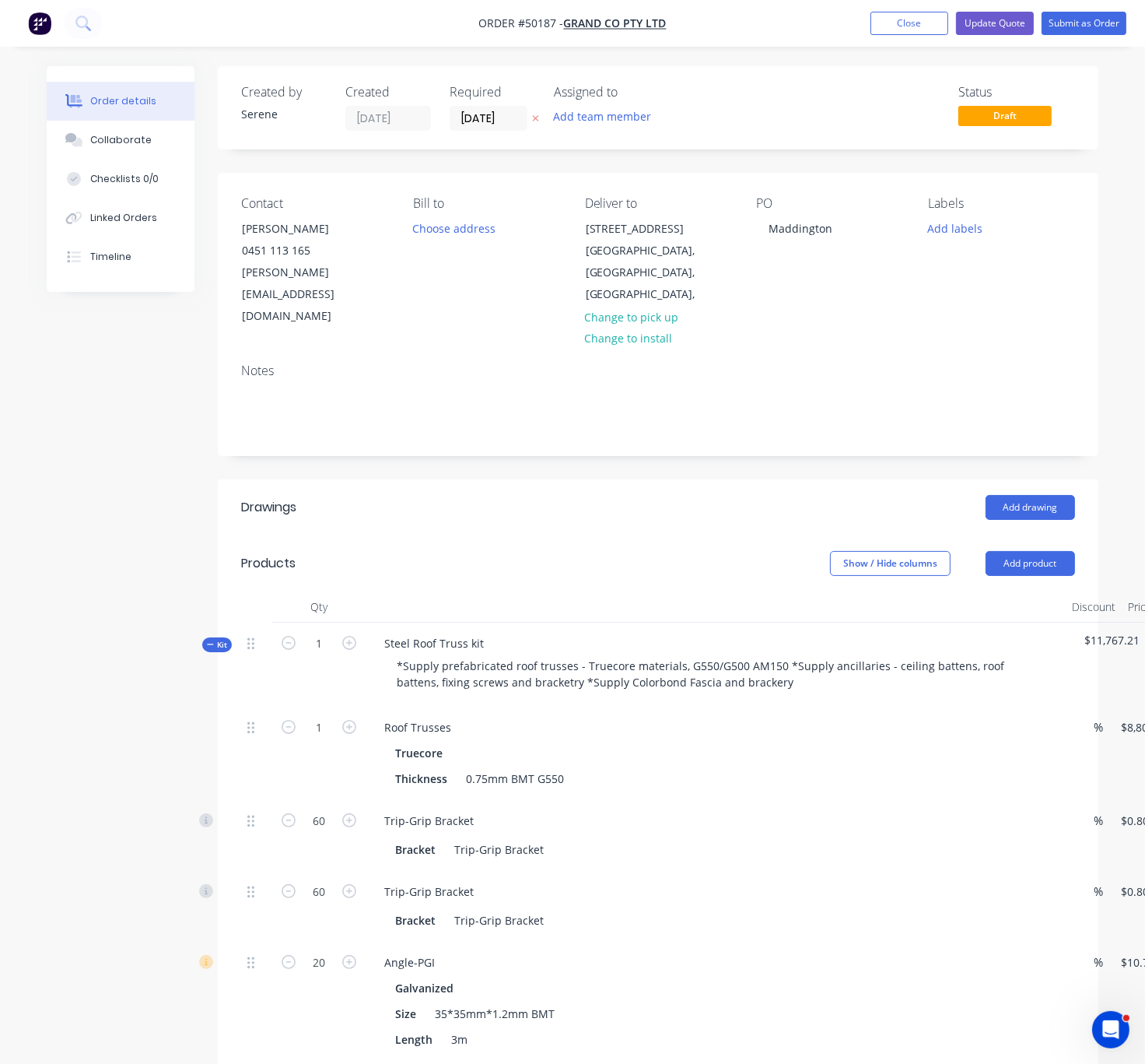
scroll to position [273, 0]
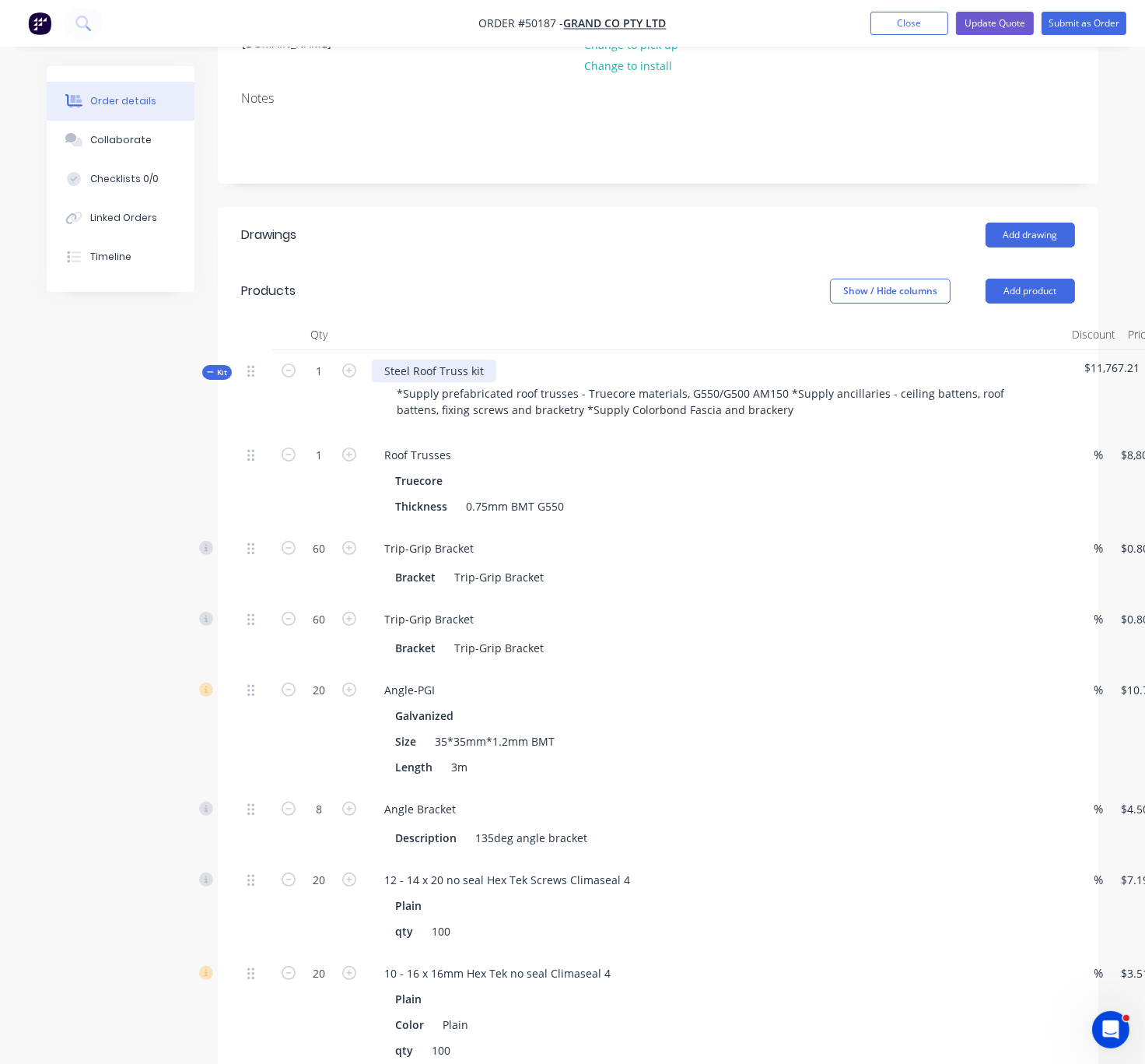
click at [494, 360] on div "Steel Roof Truss kit" at bounding box center [434, 370] width 124 height 22
click at [503, 360] on div "Steel Roof Truss kit -" at bounding box center [438, 370] width 132 height 22
click at [546, 263] on header "Products Show / Hide columns Add product" at bounding box center [658, 290] width 881 height 56
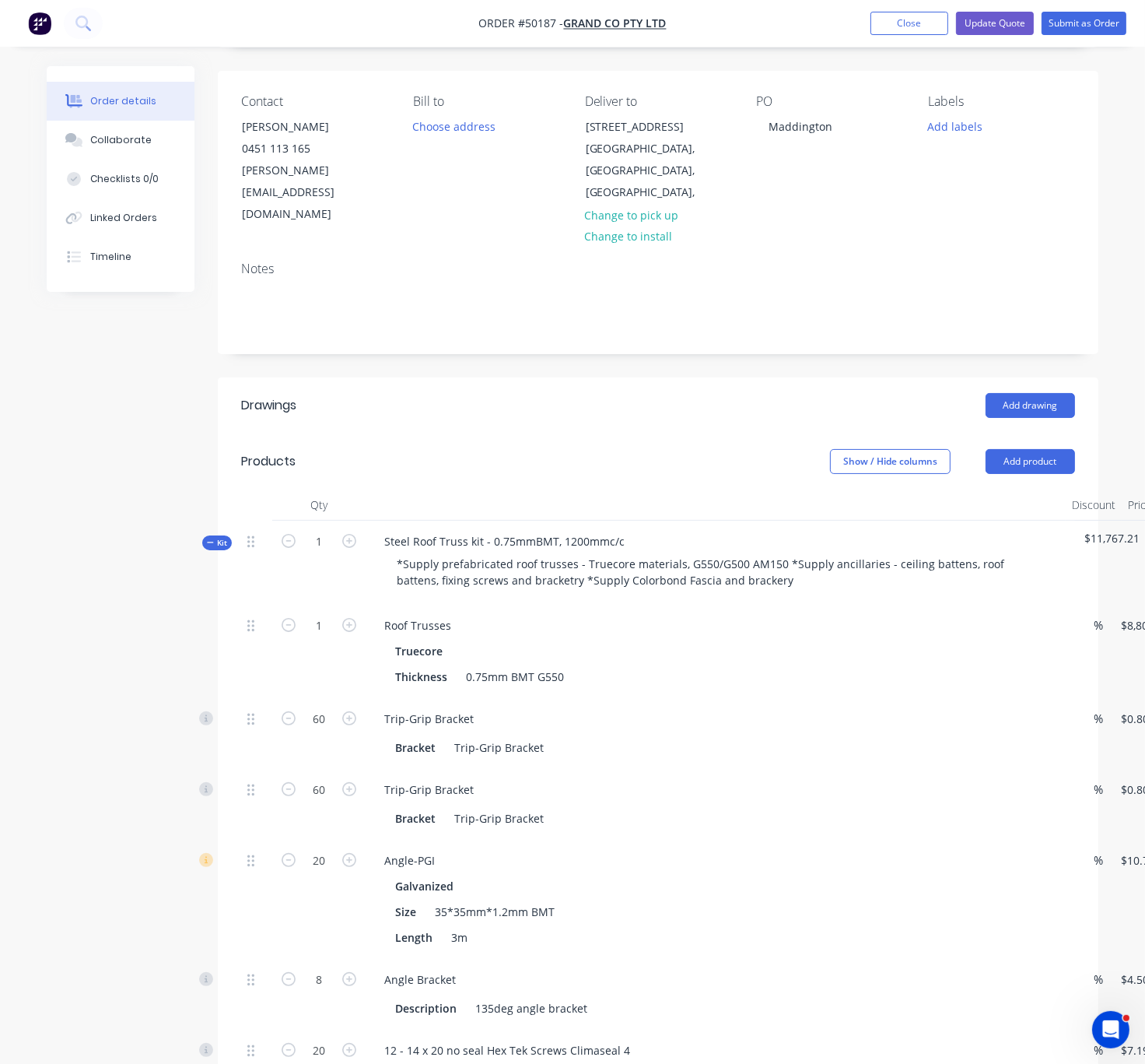
scroll to position [0, 0]
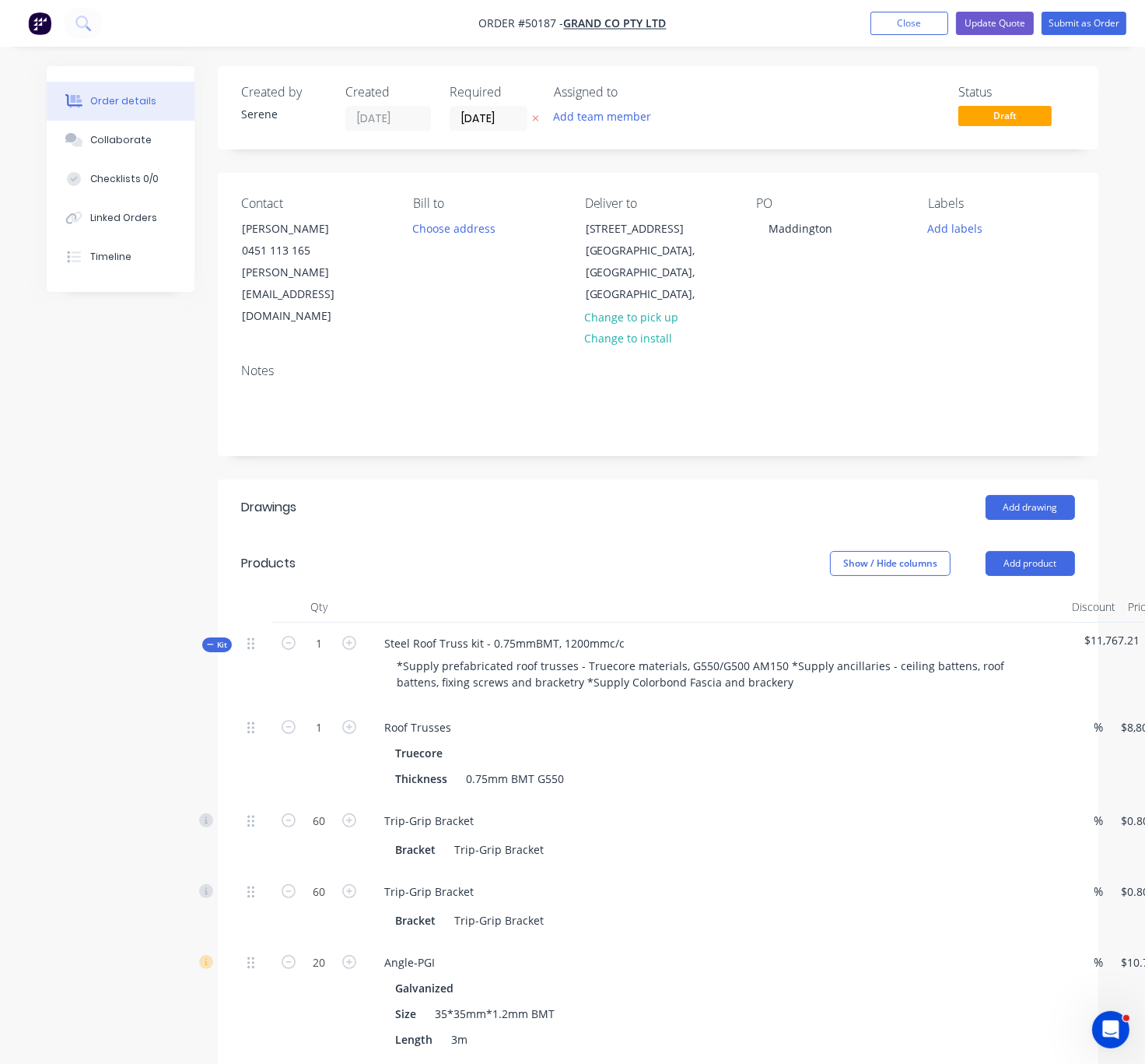
drag, startPoint x: 545, startPoint y: 528, endPoint x: 535, endPoint y: 527, distance: 10.0
click at [545, 535] on header "Products Show / Hide columns Add product" at bounding box center [658, 563] width 881 height 56
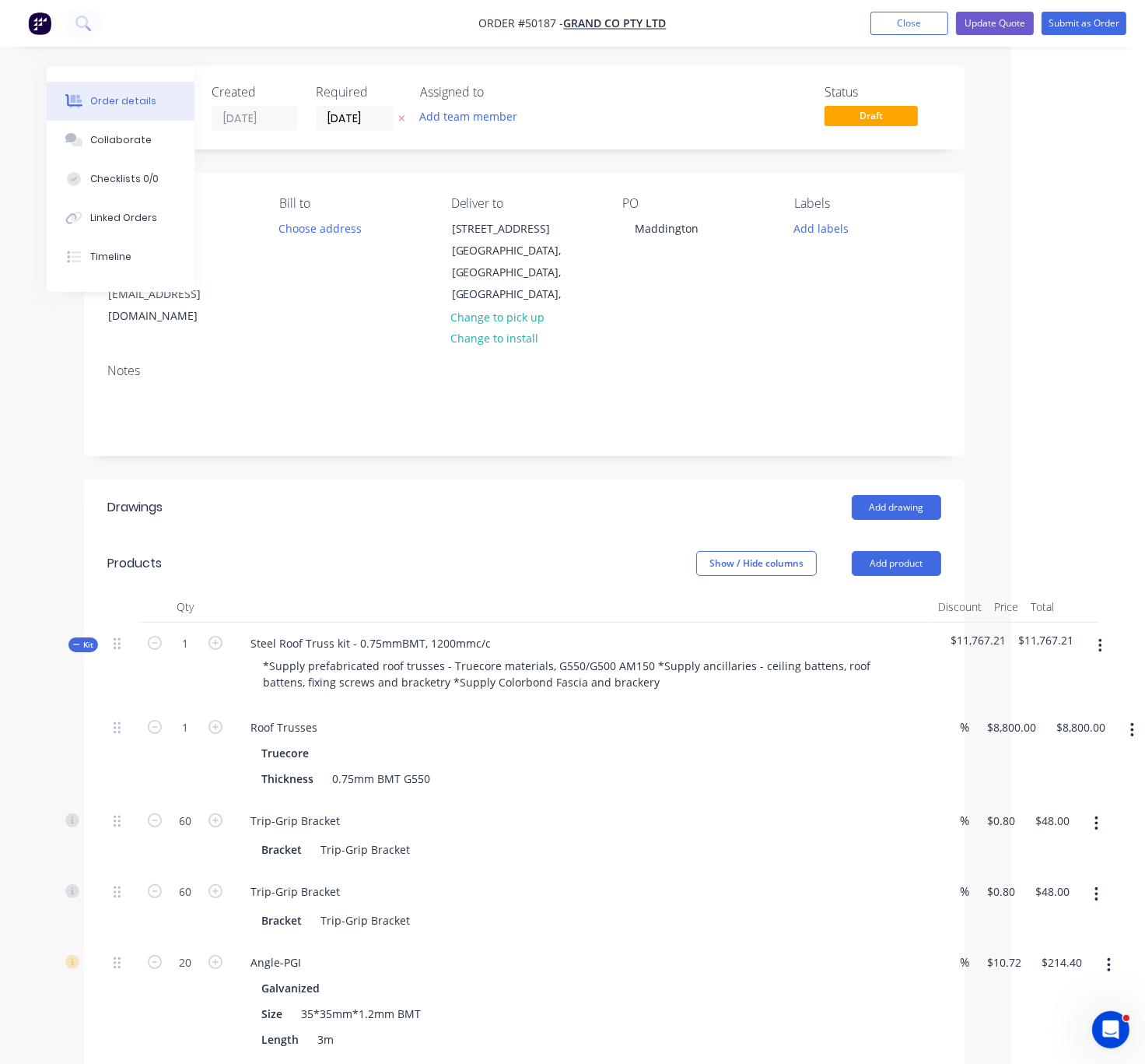
drag, startPoint x: 587, startPoint y: 491, endPoint x: 714, endPoint y: 484, distance: 127.2
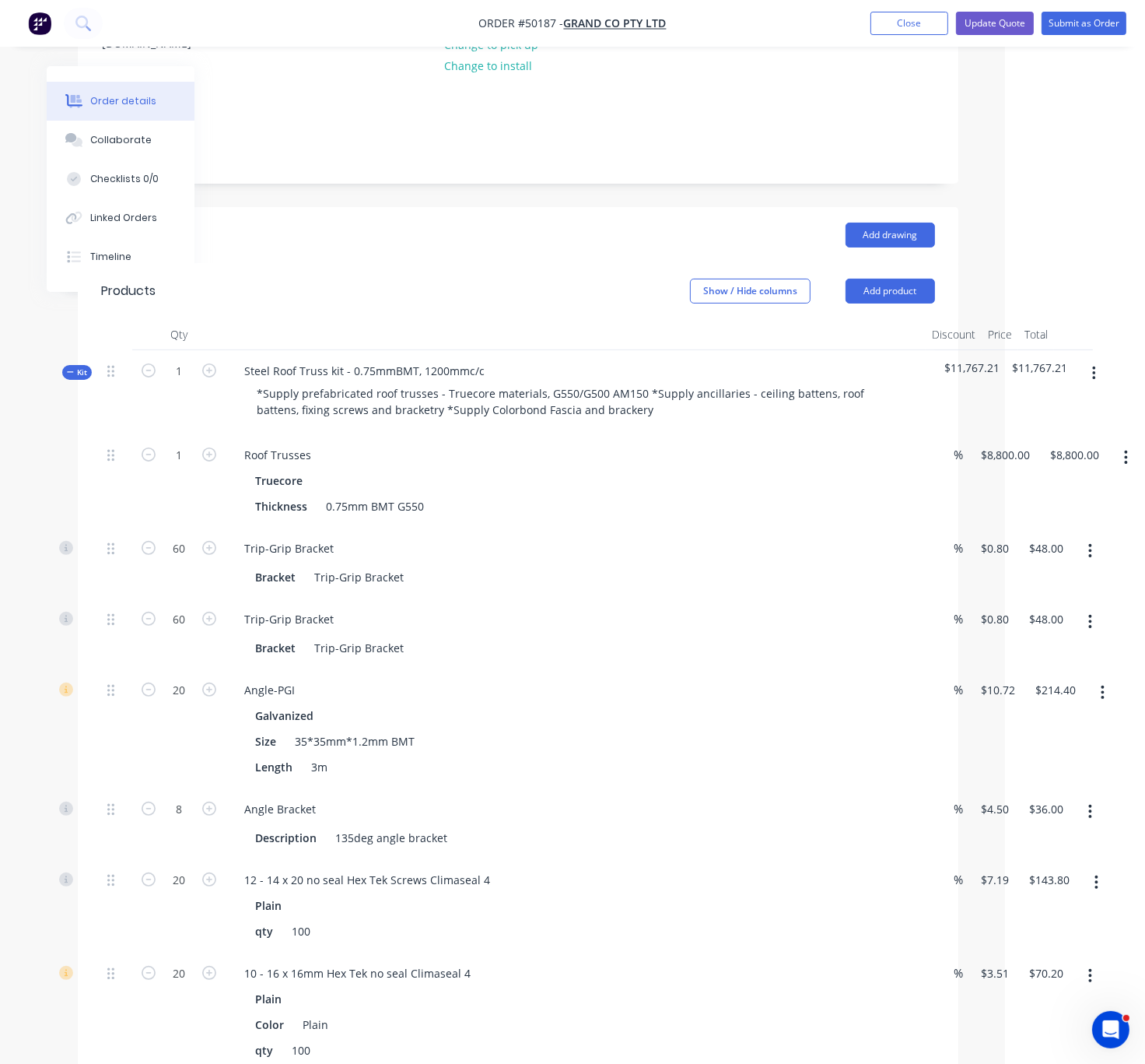
scroll to position [0, 146]
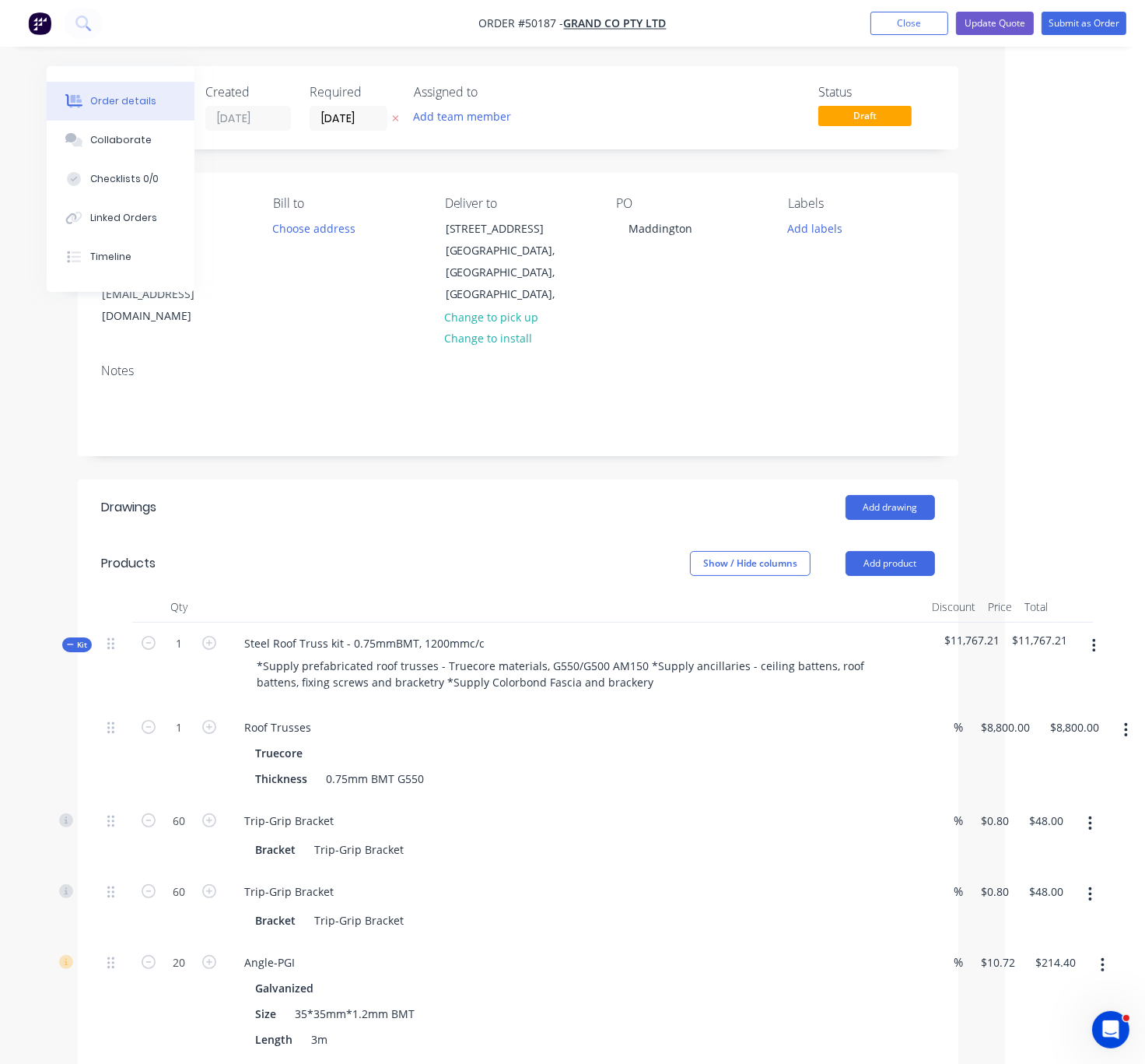
click at [484, 551] on div "Show / Hide columns Add product" at bounding box center [607, 563] width 657 height 24
click at [74, 639] on span "Kit" at bounding box center [76, 645] width 21 height 12
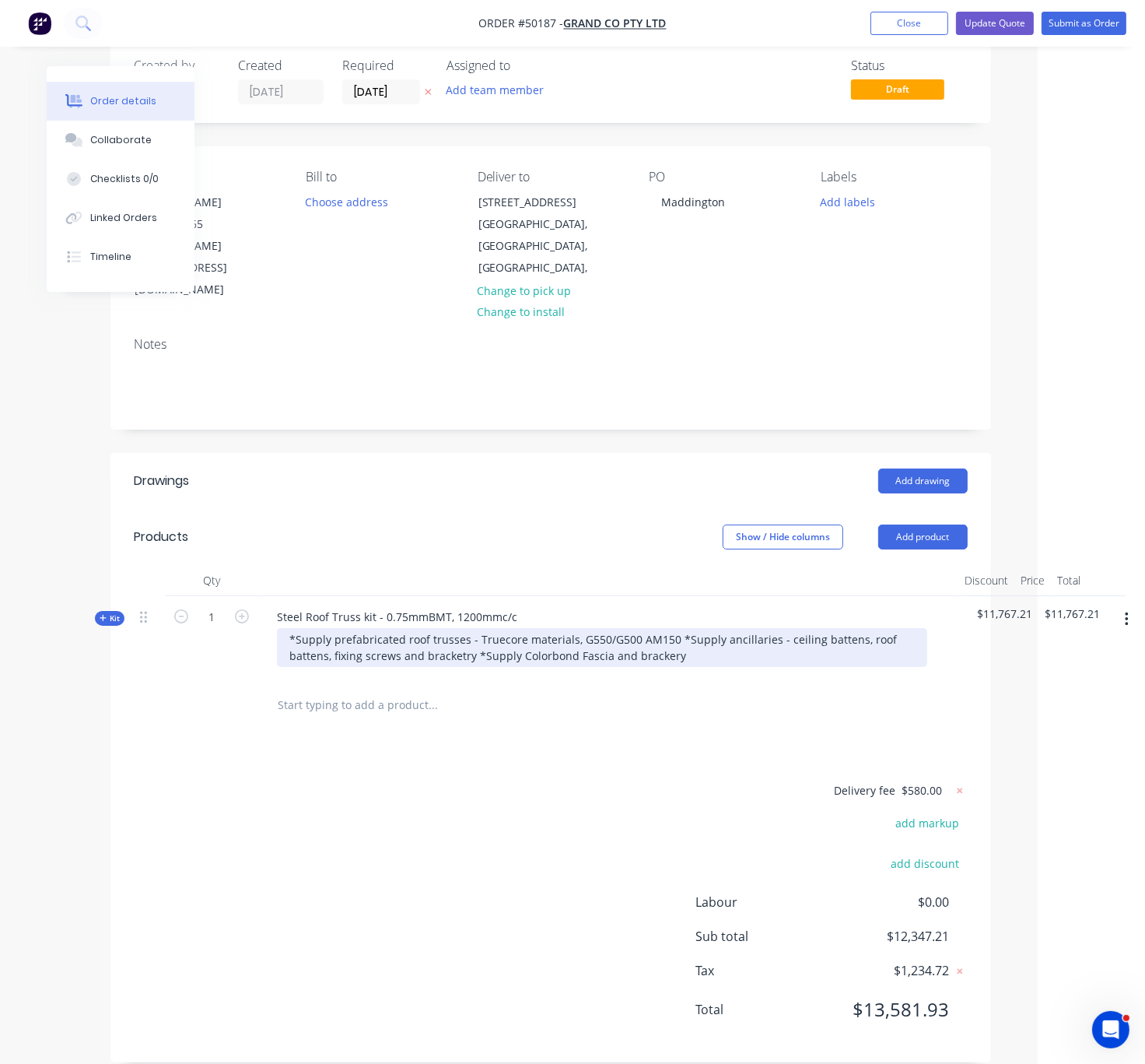
scroll to position [50, 119]
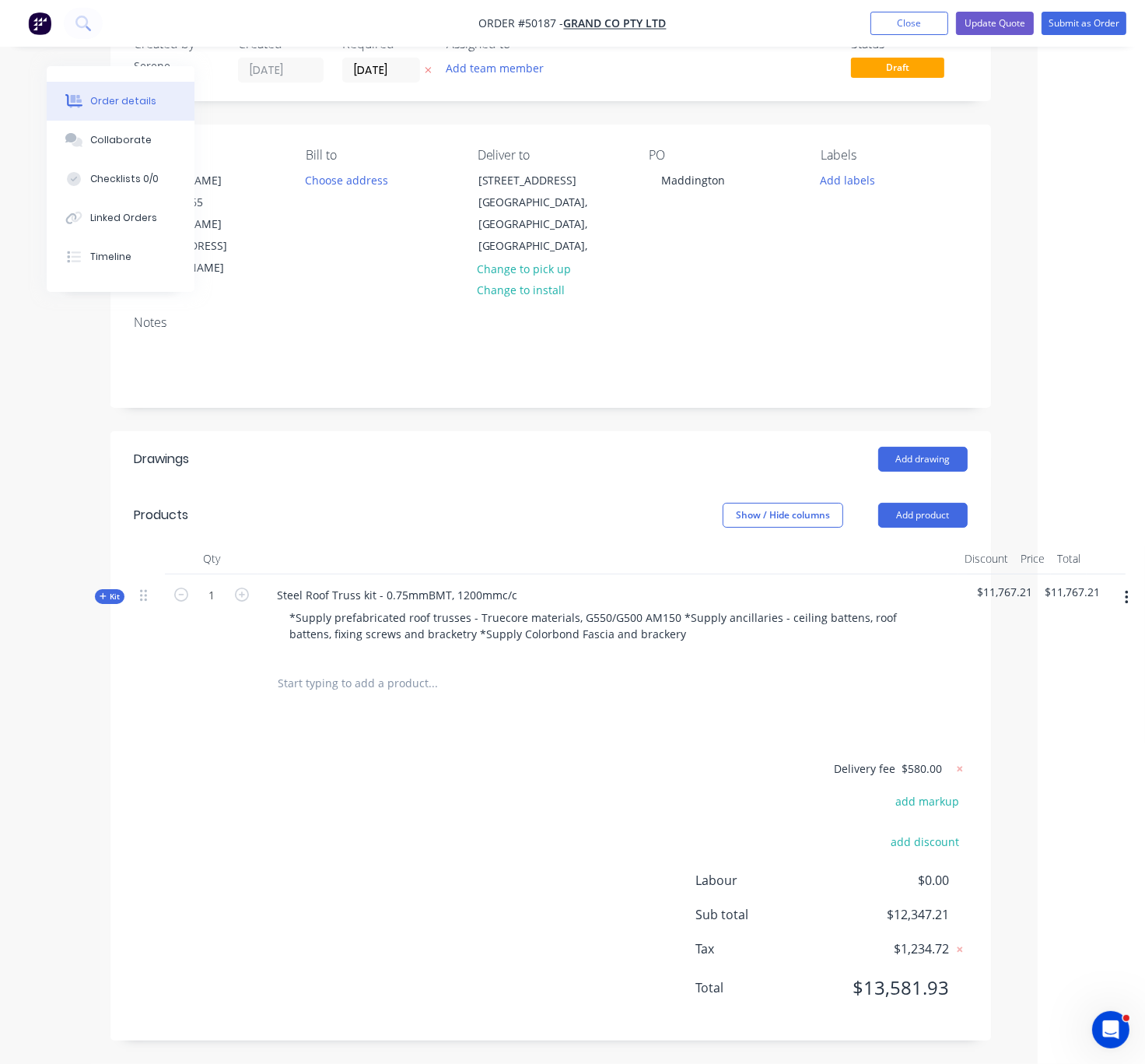
click at [106, 591] on span "Kit" at bounding box center [109, 597] width 21 height 12
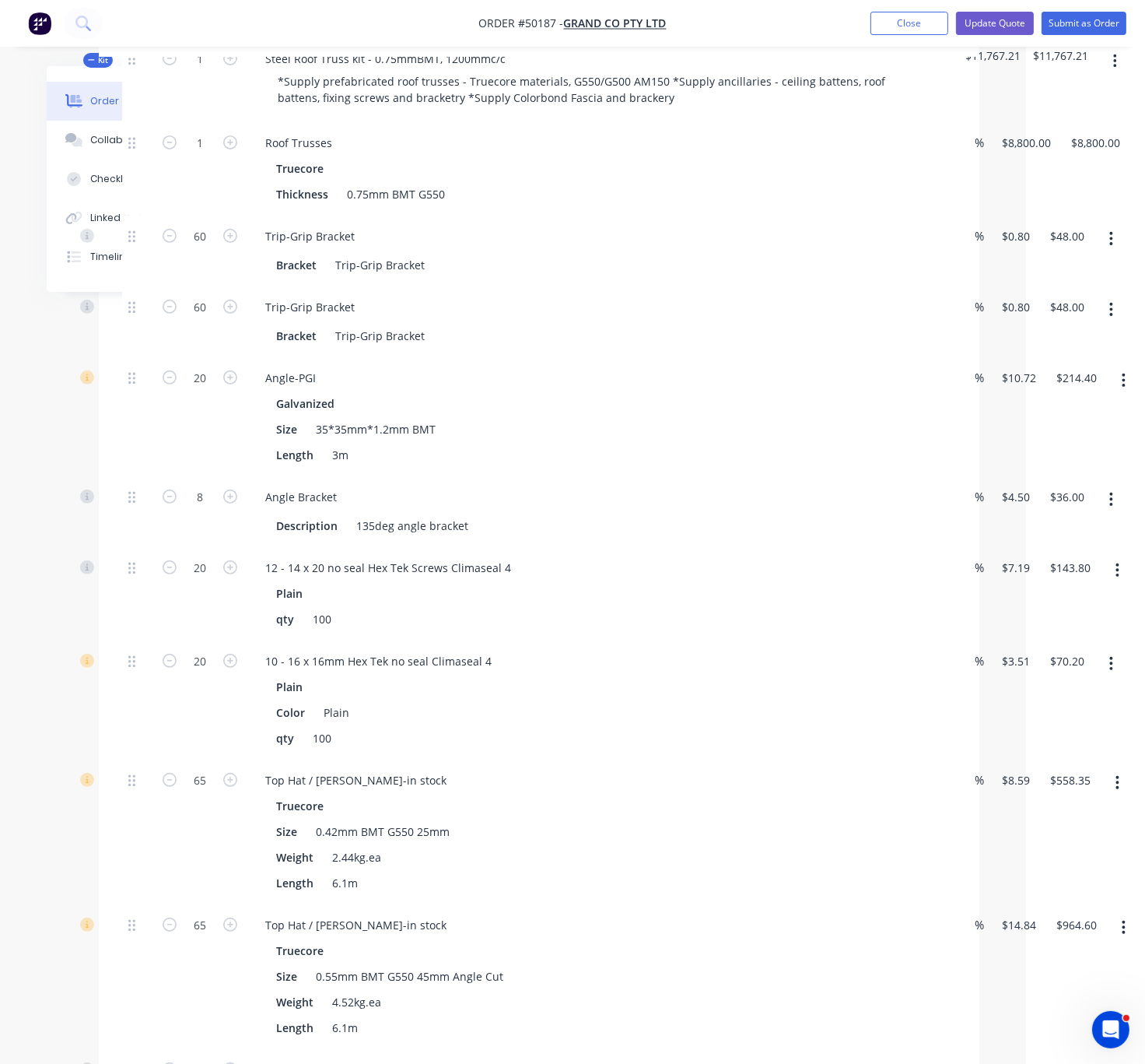
scroll to position [0, 119]
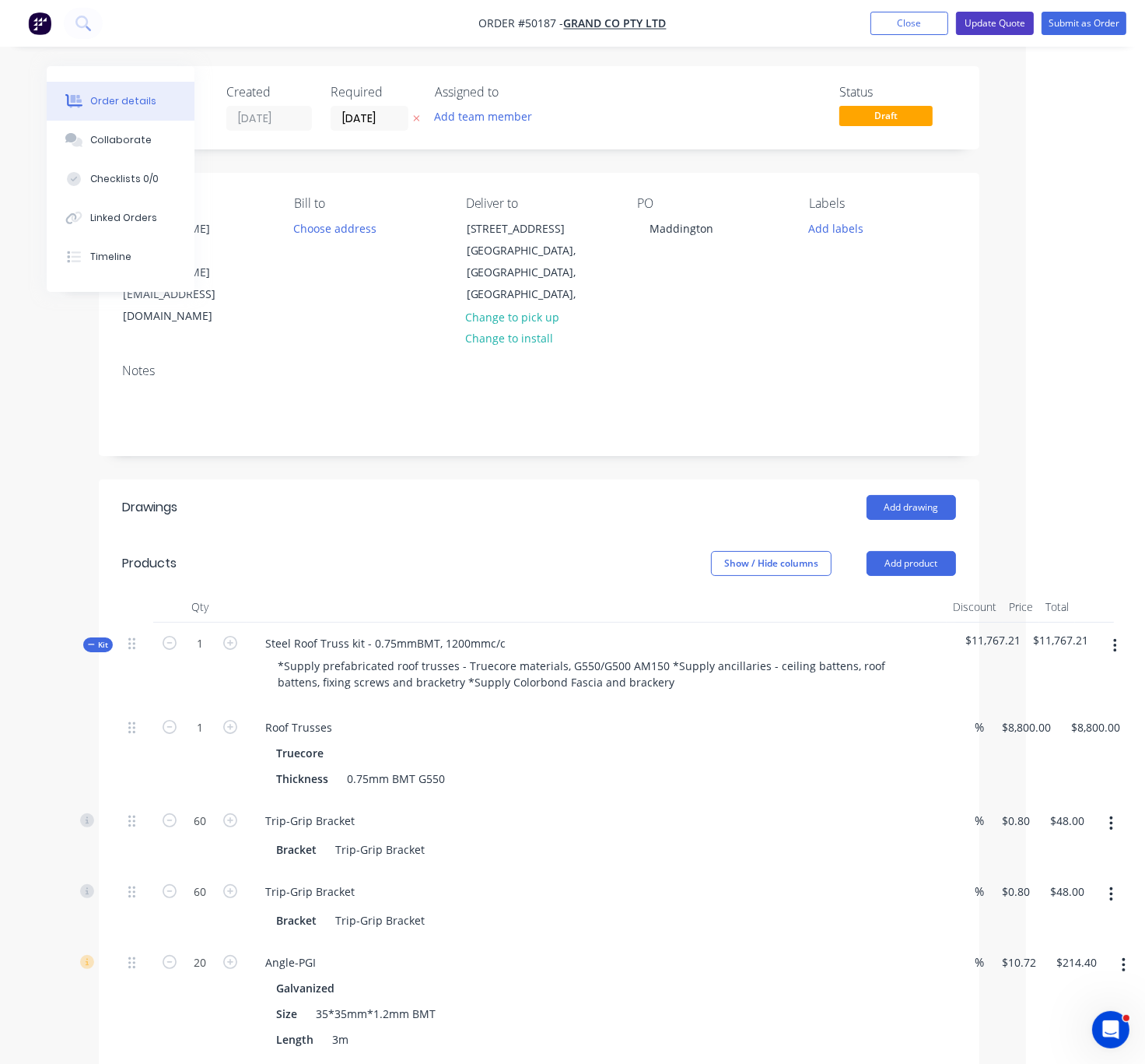
click at [989, 25] on button "Update Quote" at bounding box center [996, 23] width 78 height 23
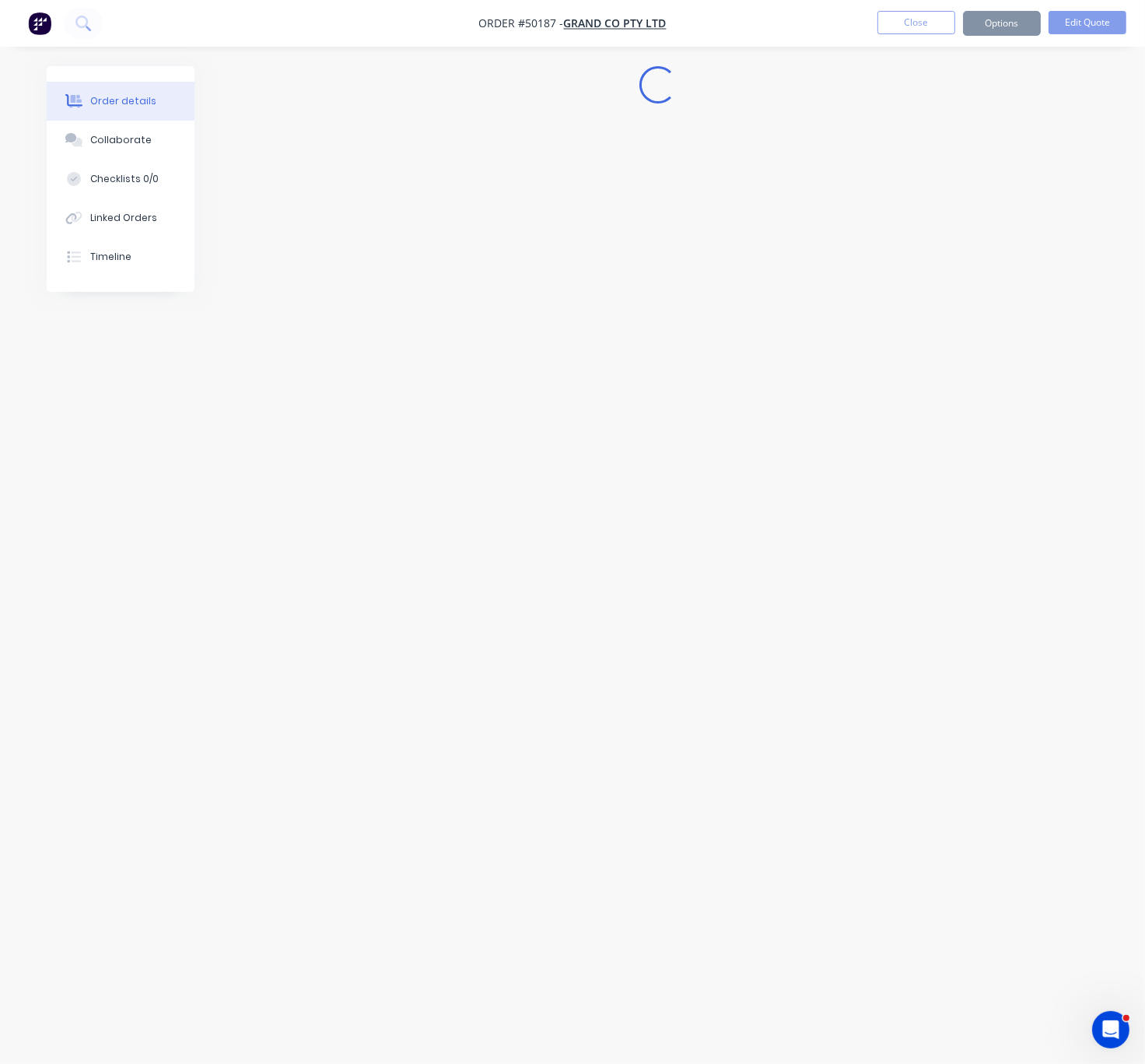
scroll to position [0, 0]
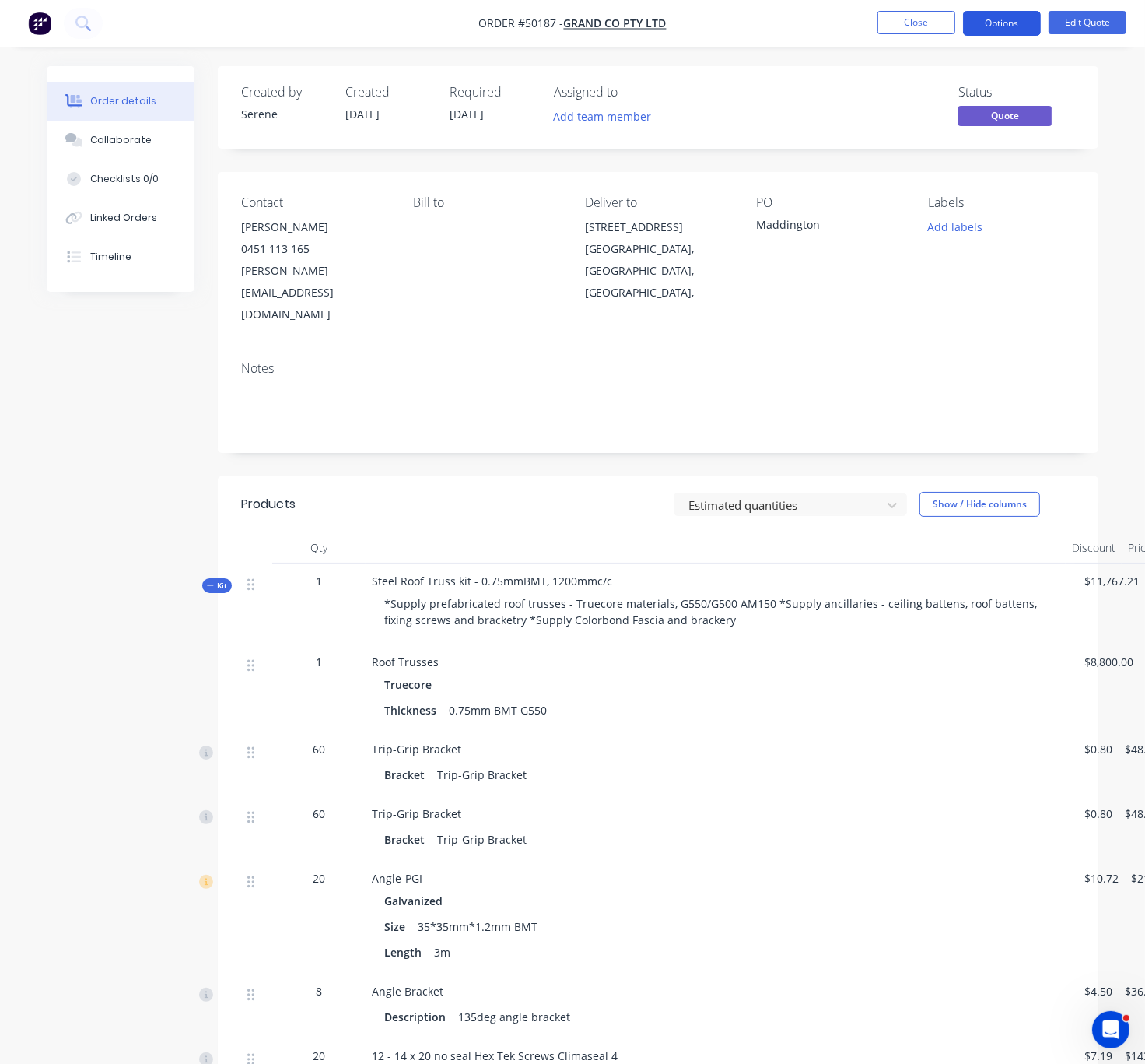
click at [992, 26] on button "Options" at bounding box center [1002, 22] width 78 height 24
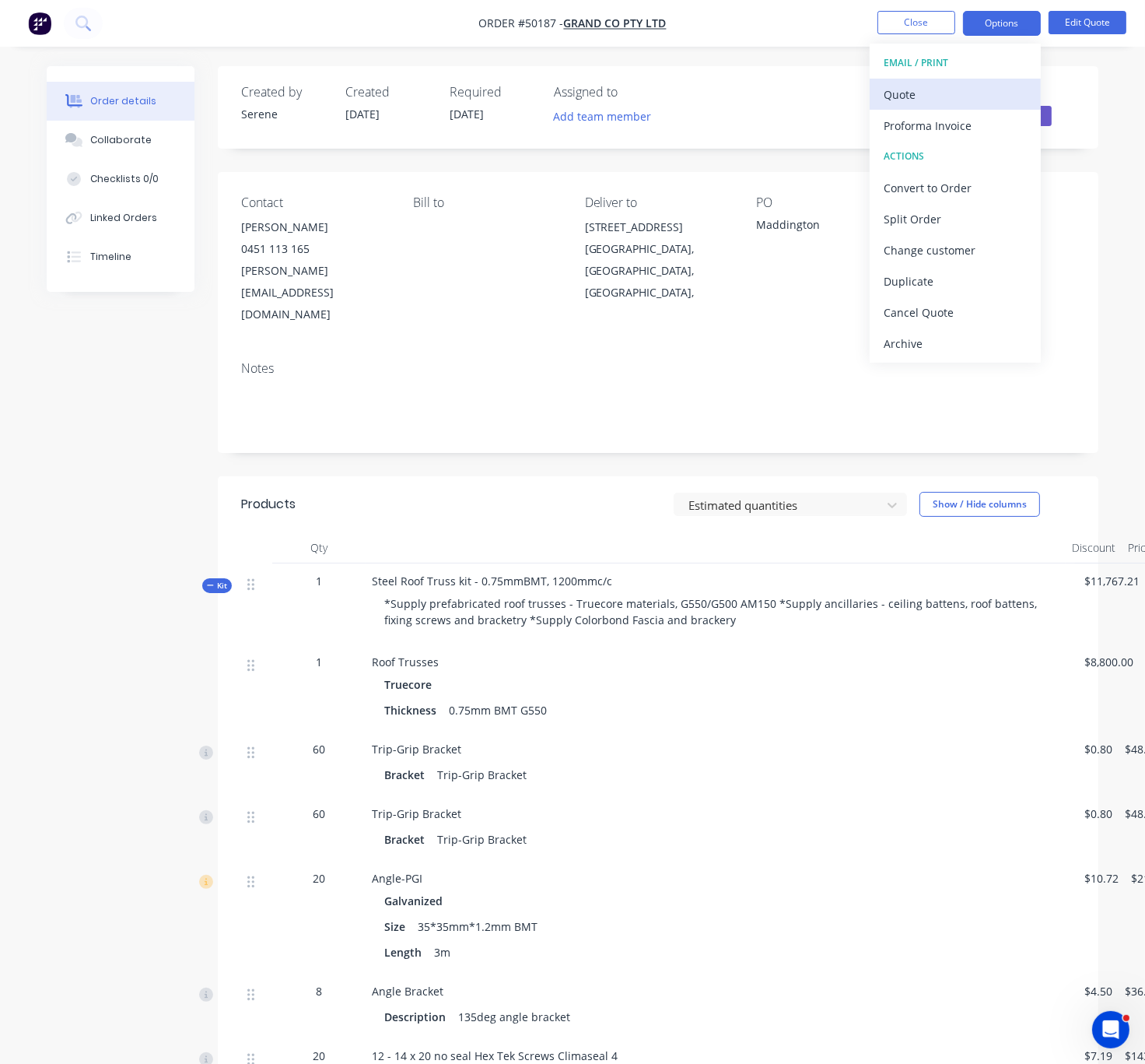
click at [940, 96] on div "Quote" at bounding box center [955, 94] width 144 height 22
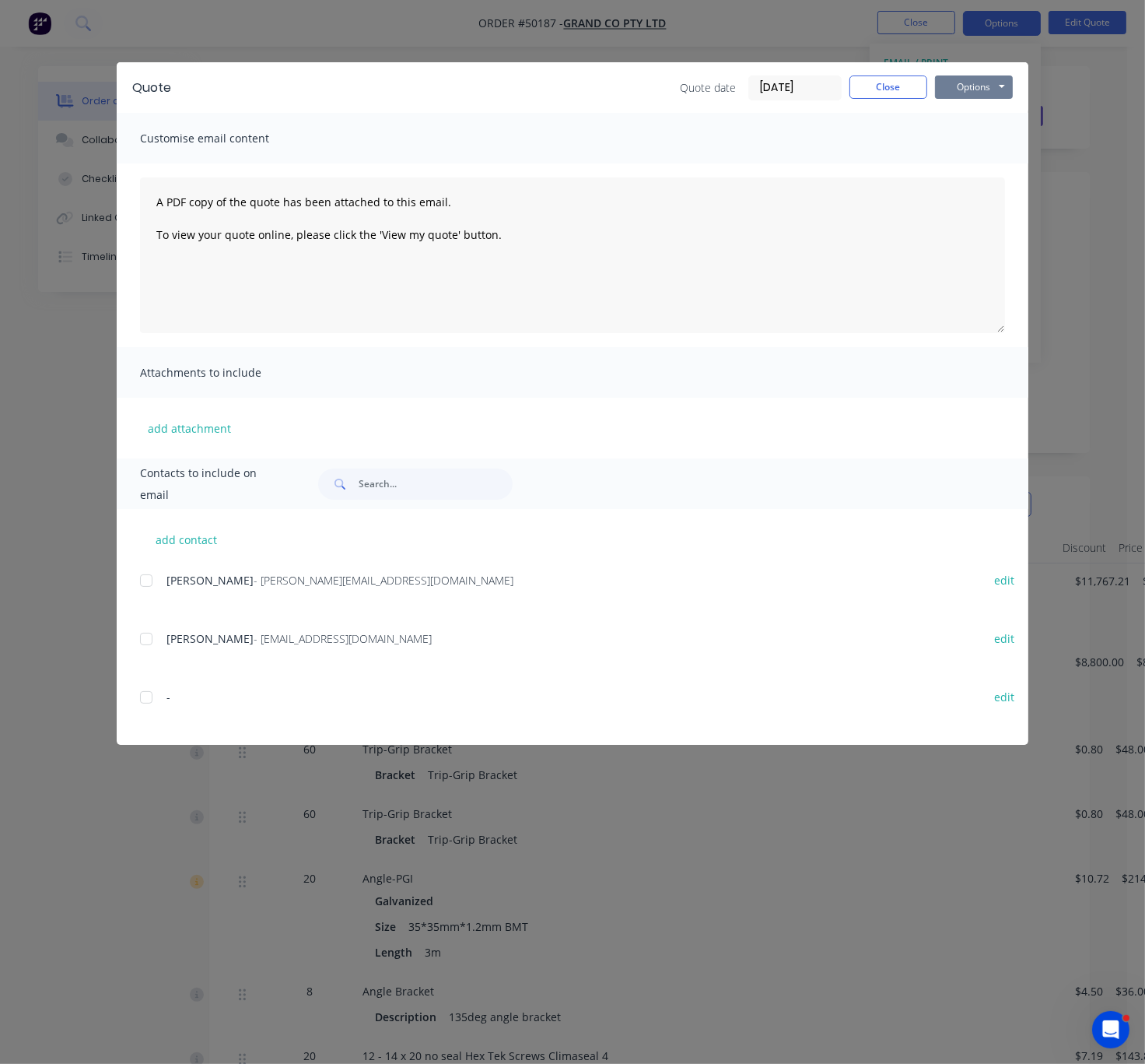
click at [993, 96] on button "Options" at bounding box center [974, 87] width 78 height 23
click at [990, 148] on button "Print" at bounding box center [985, 140] width 100 height 25
click at [903, 86] on button "Close" at bounding box center [889, 87] width 78 height 23
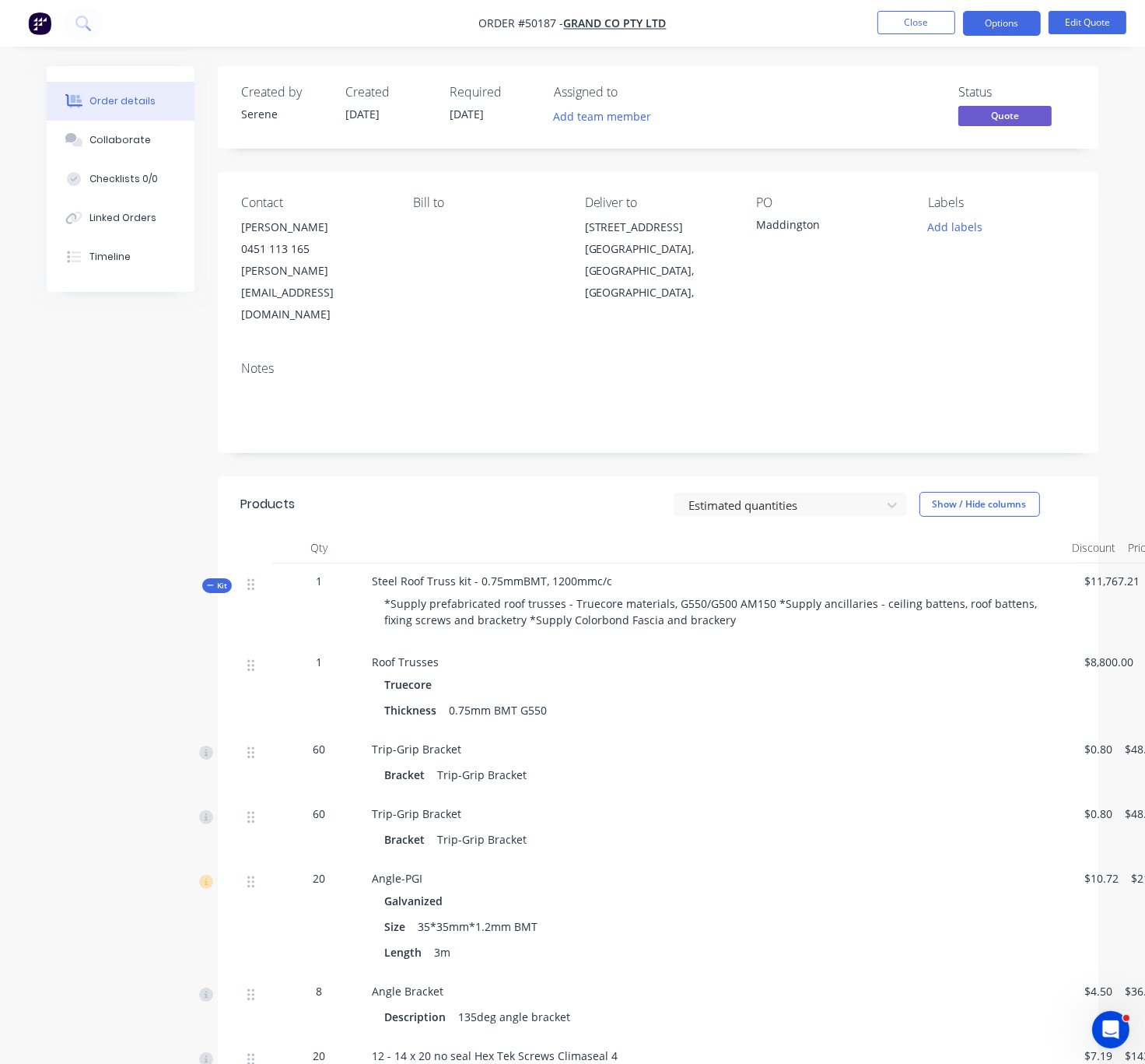
click at [222, 579] on span "Kit" at bounding box center [217, 585] width 21 height 12
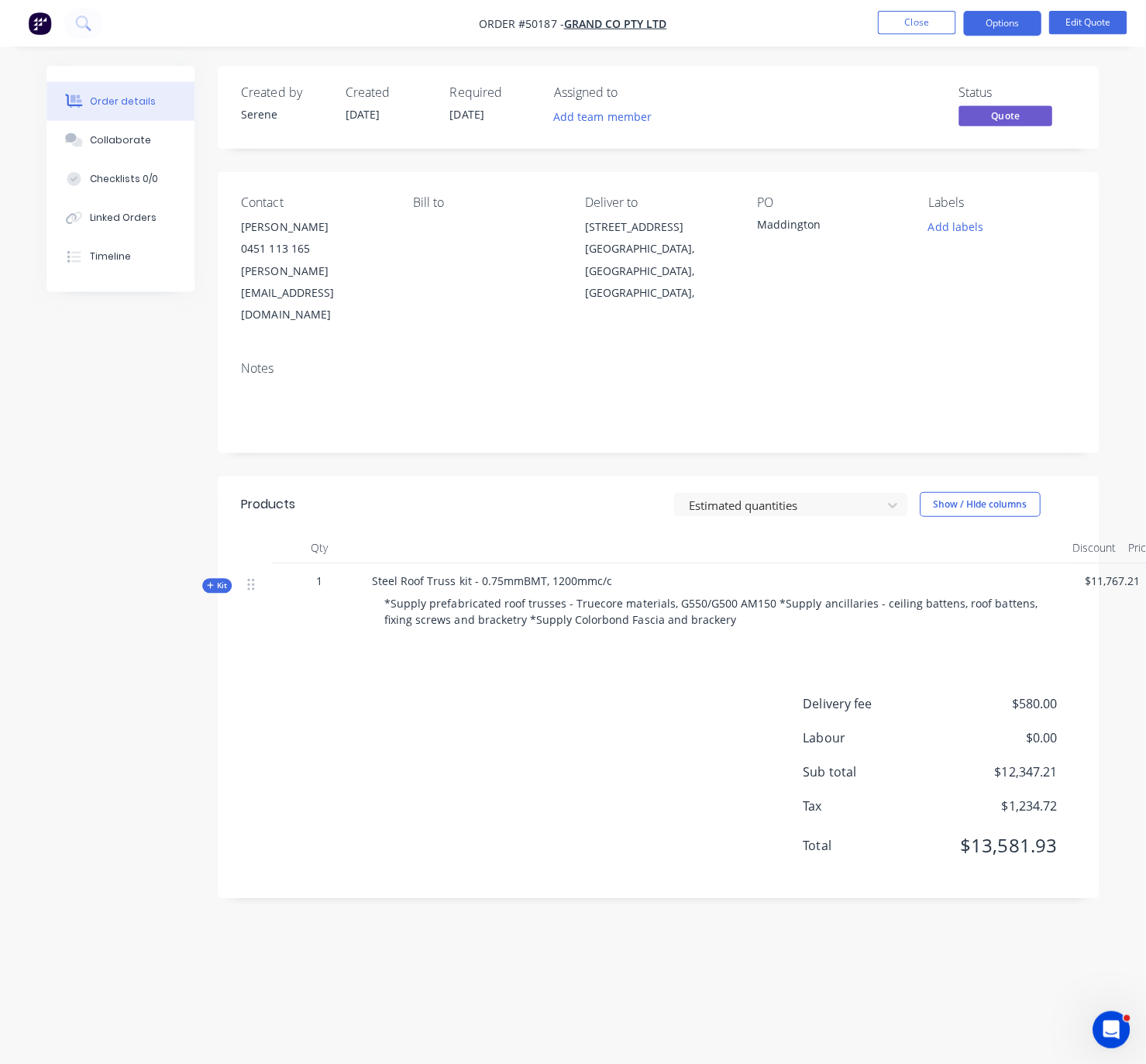
scroll to position [18, 0]
click at [225, 577] on span "Kit" at bounding box center [219, 583] width 20 height 12
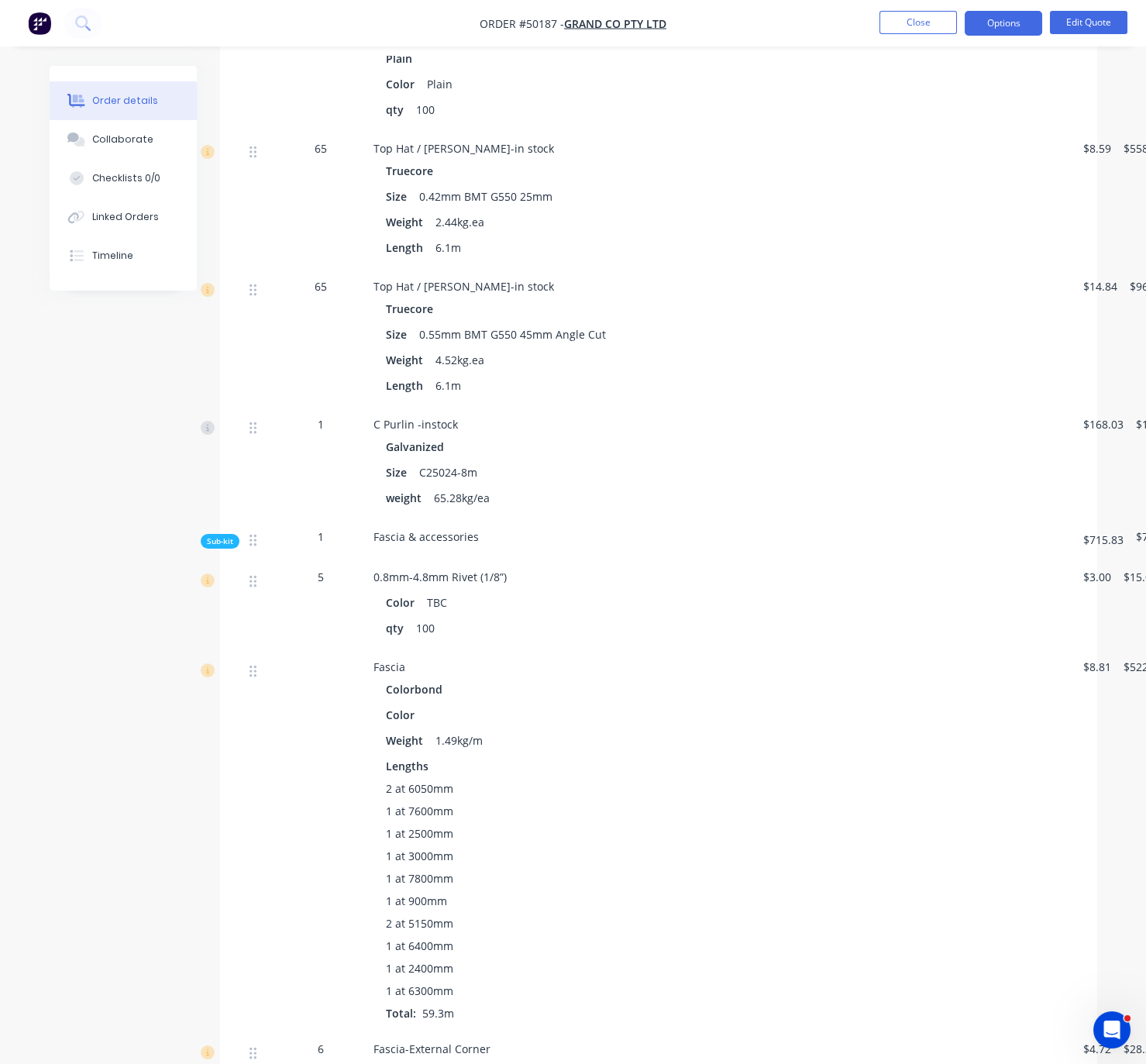
scroll to position [2037, 0]
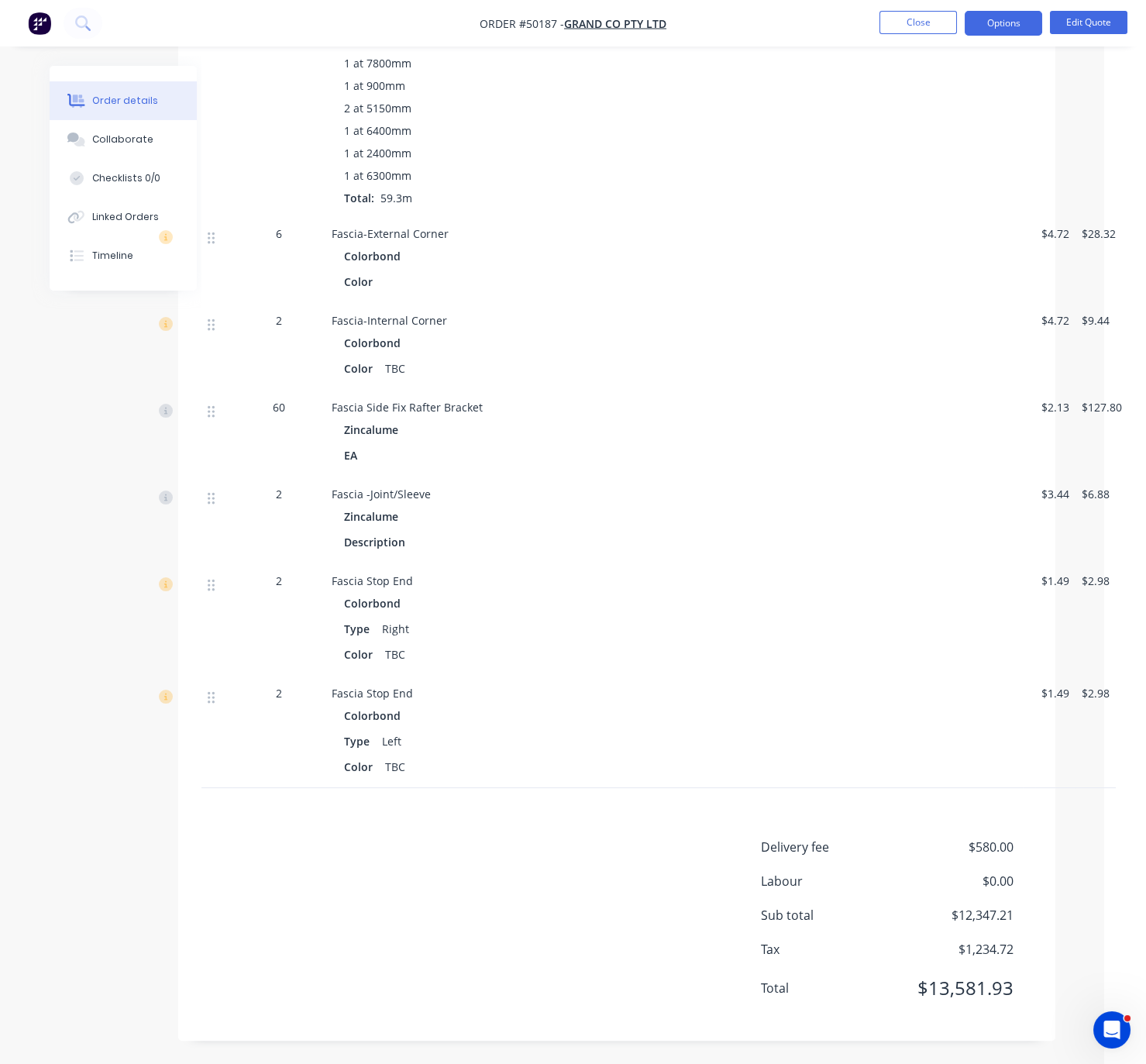
drag, startPoint x: 529, startPoint y: 843, endPoint x: 628, endPoint y: 843, distance: 99.0
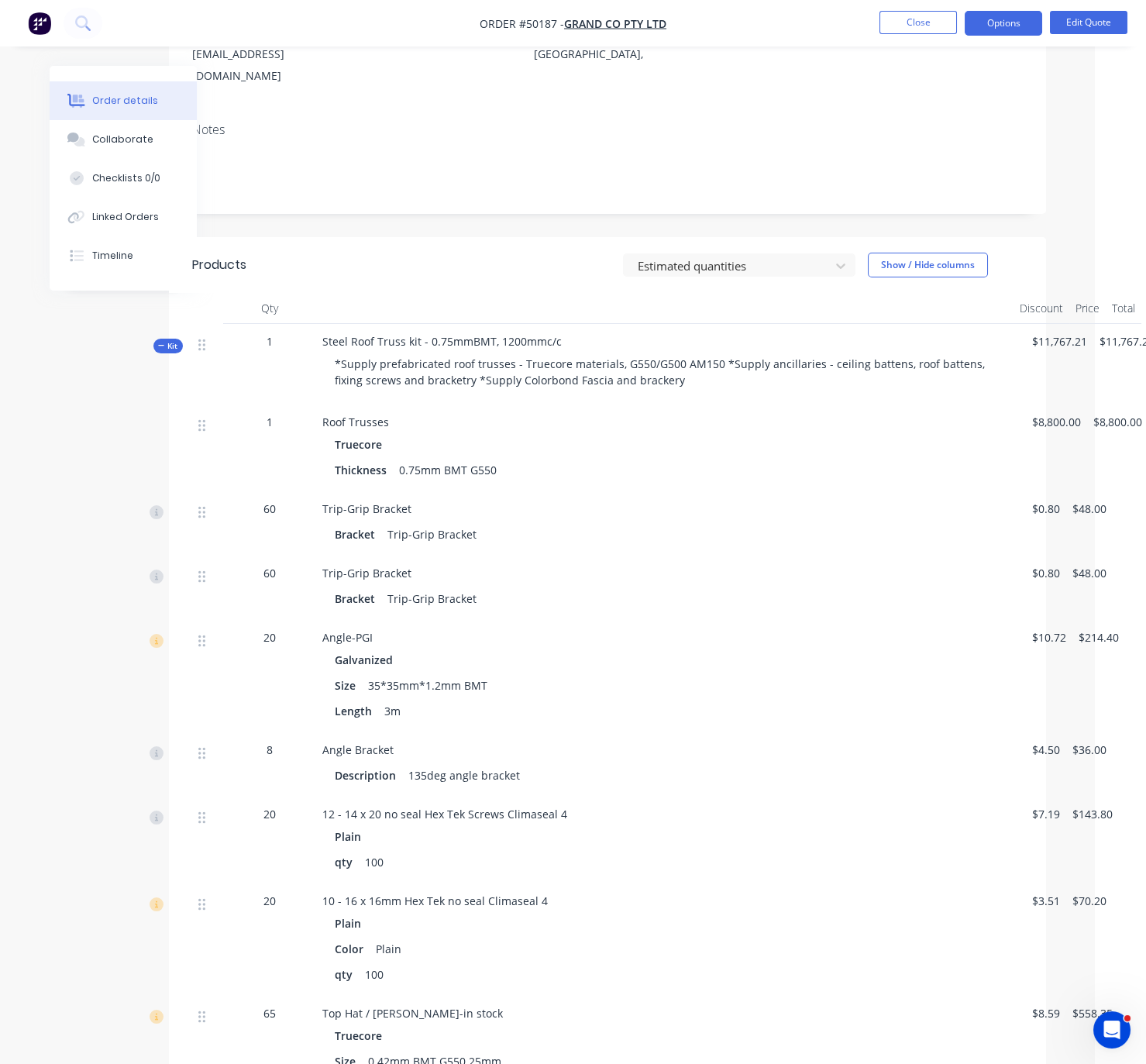
scroll to position [0, 52]
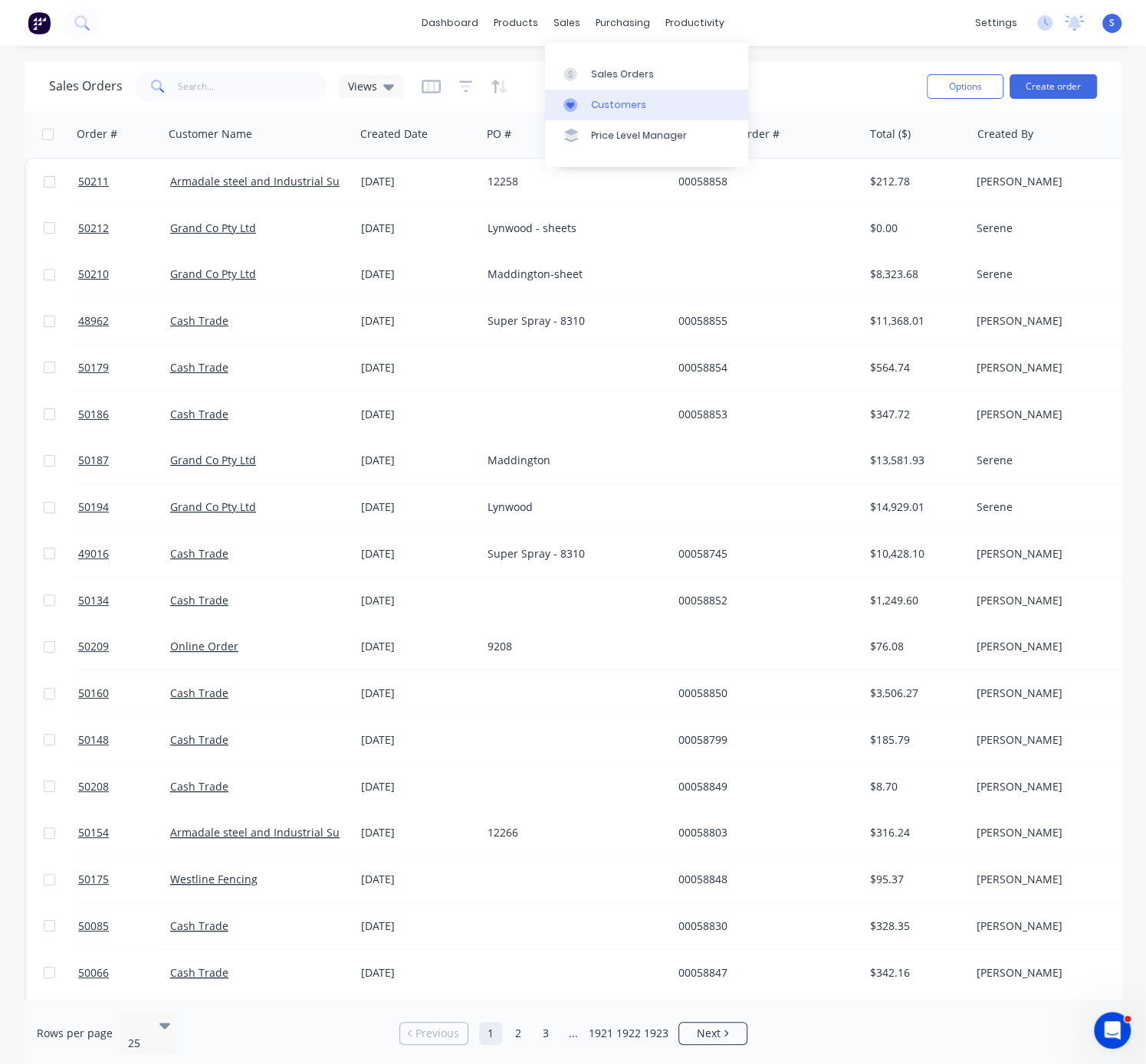
click at [634, 112] on div "Customers" at bounding box center [618, 105] width 55 height 13
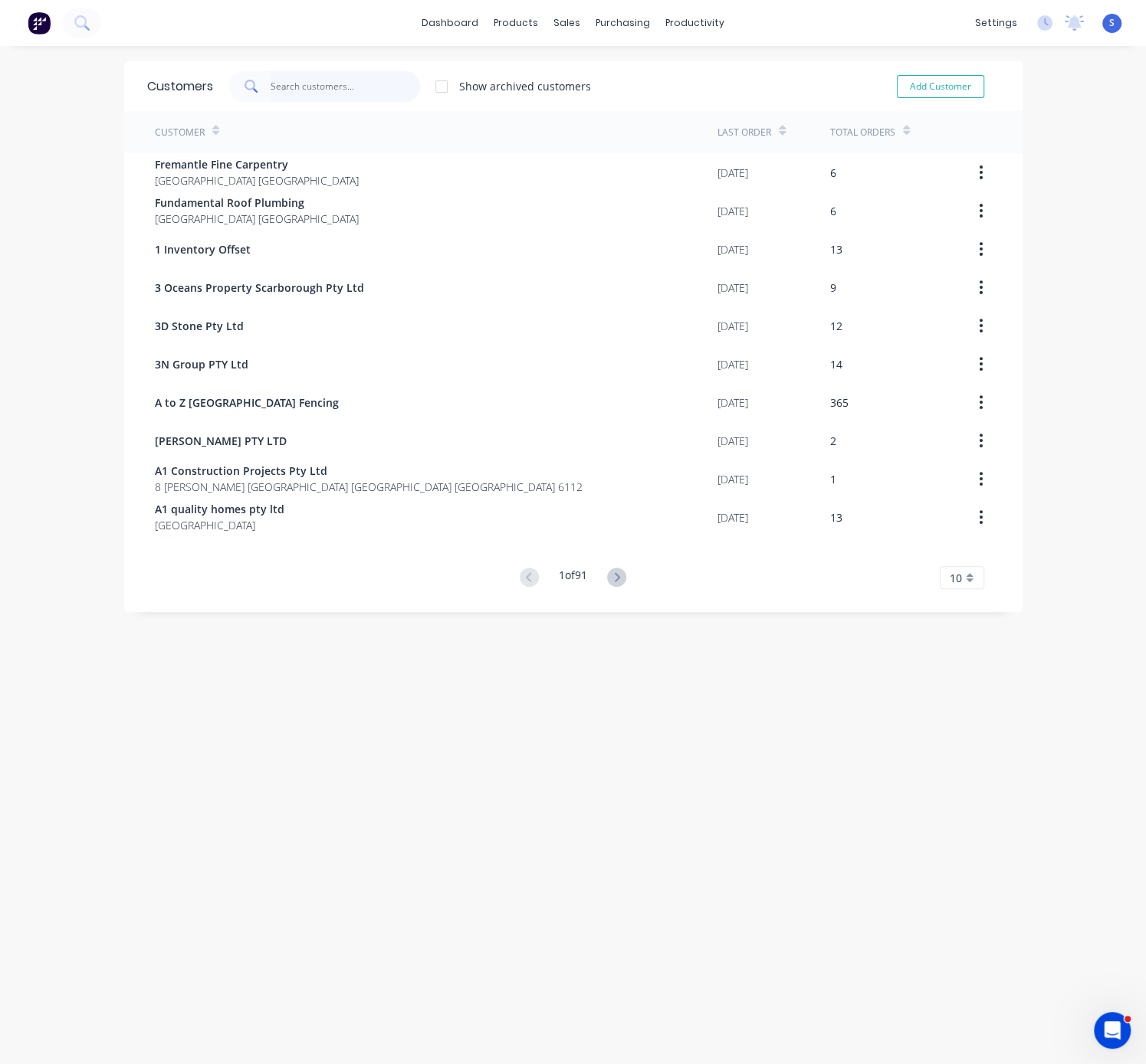
click at [333, 89] on input "text" at bounding box center [344, 87] width 149 height 31
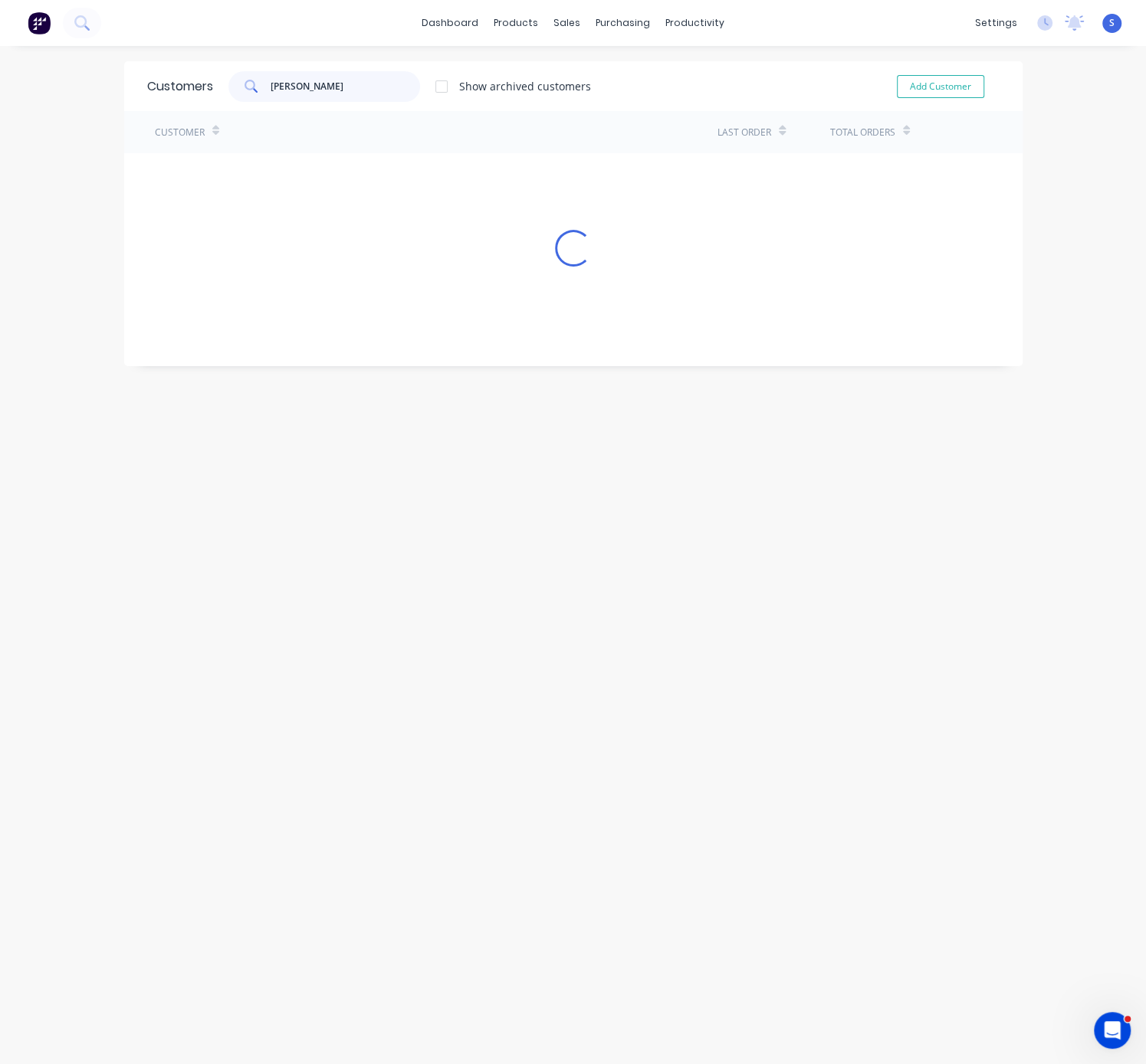
type input "[PERSON_NAME]"
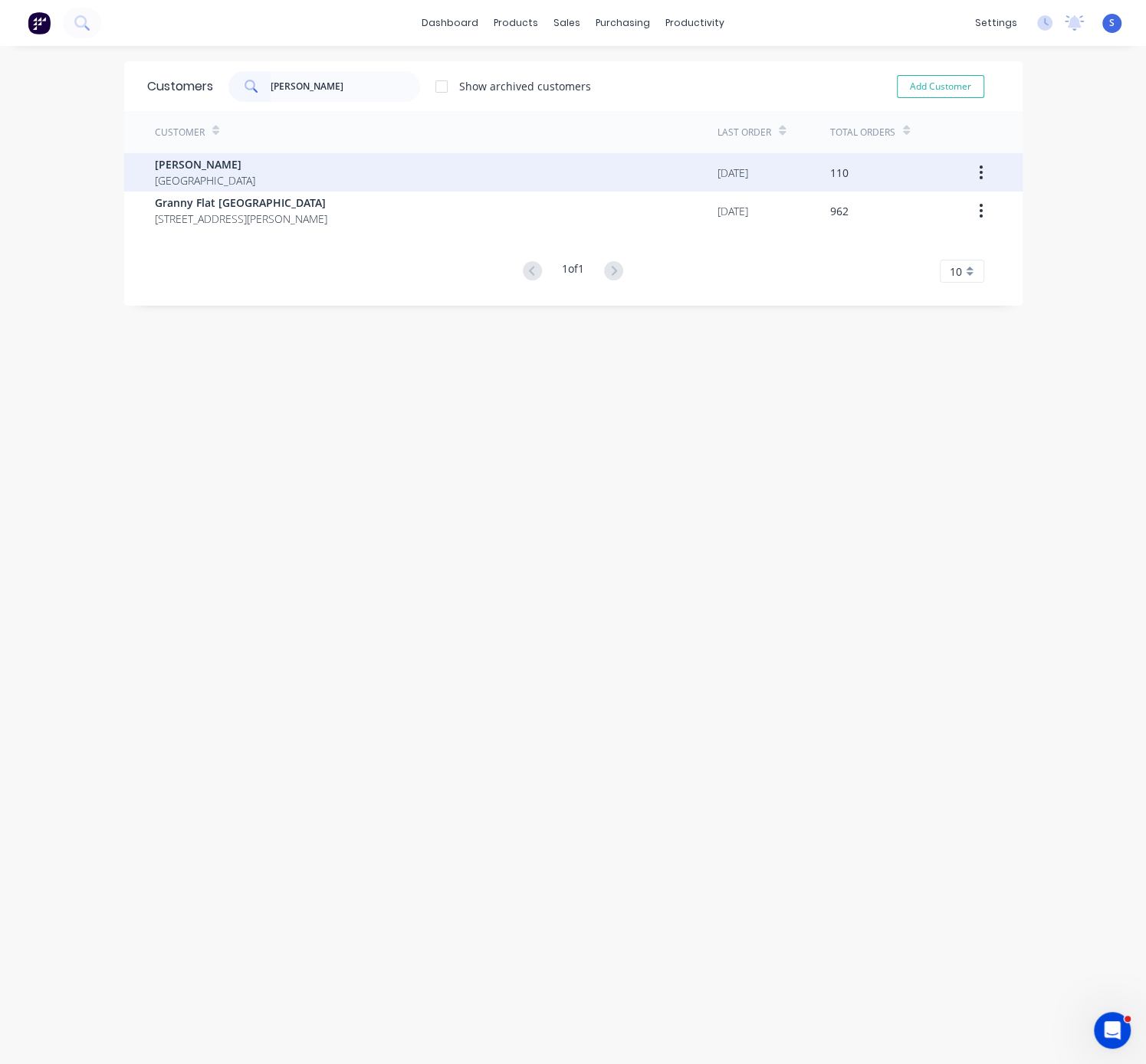
click at [319, 154] on div "[PERSON_NAME] [GEOGRAPHIC_DATA]" at bounding box center [436, 172] width 563 height 38
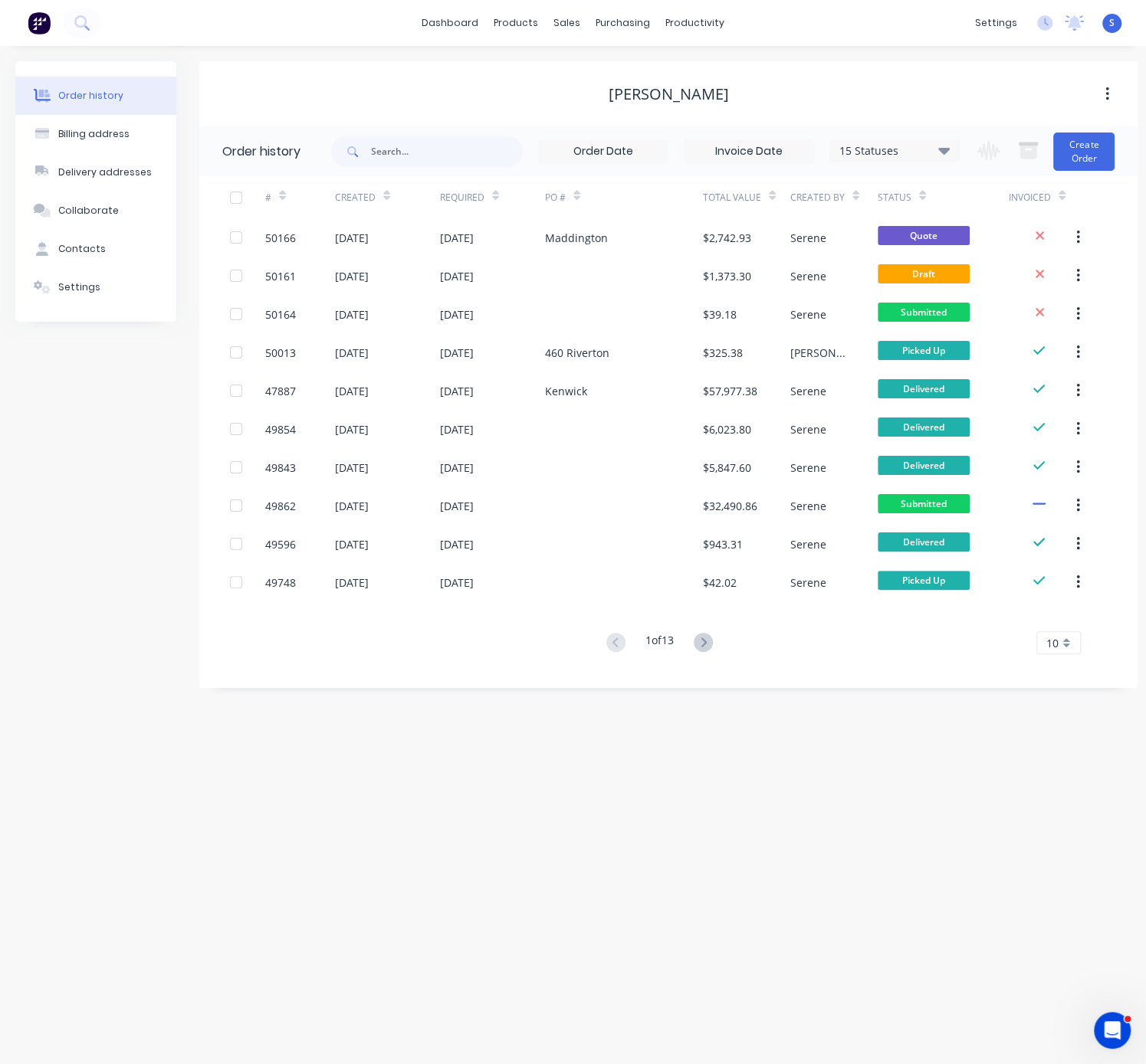
drag, startPoint x: 586, startPoint y: 90, endPoint x: 793, endPoint y: 107, distance: 207.7
drag, startPoint x: 754, startPoint y: 798, endPoint x: 909, endPoint y: 730, distance: 169.3
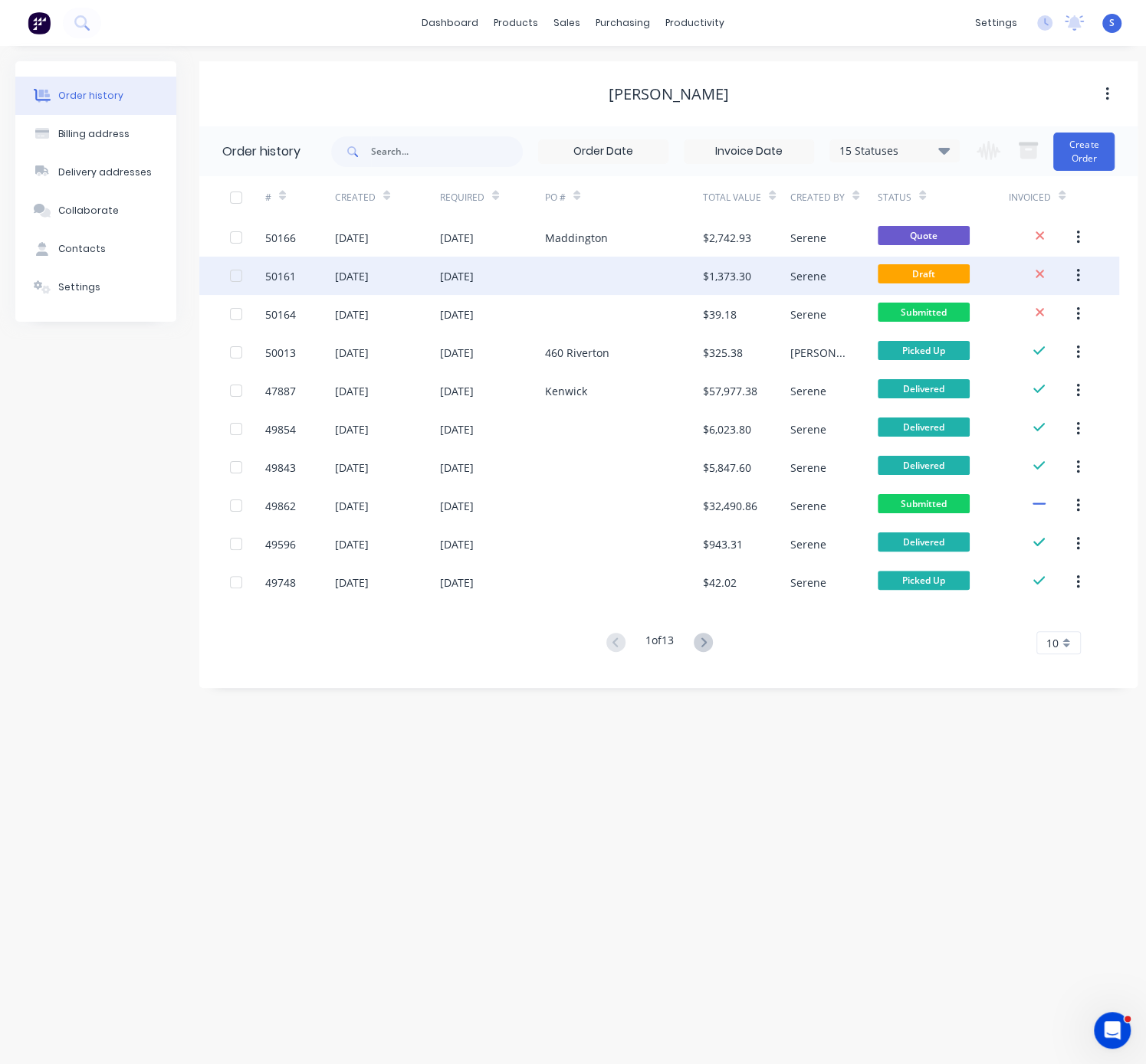
click at [706, 280] on div "$1,373.30" at bounding box center [726, 276] width 48 height 16
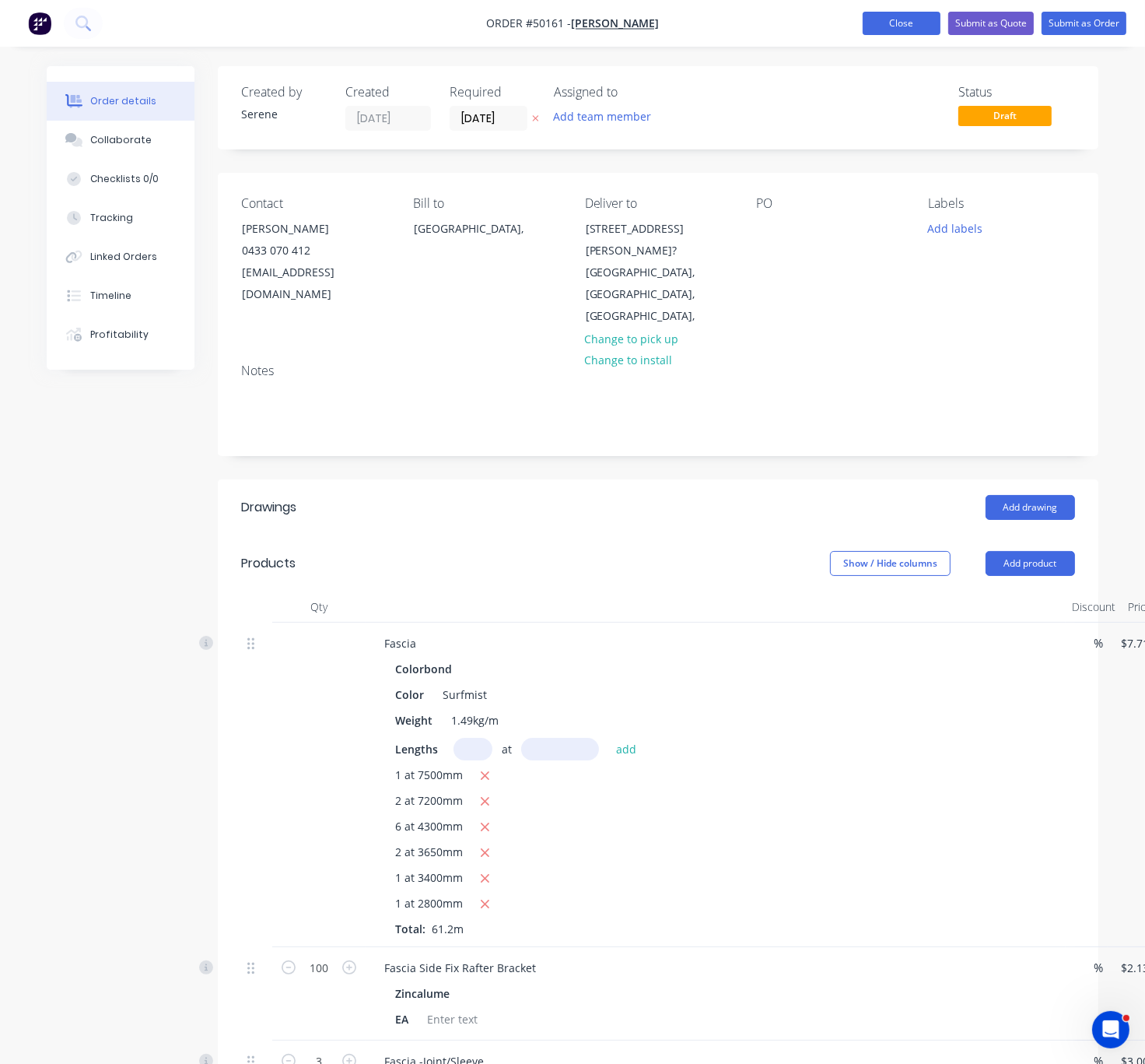
click at [893, 14] on button "Close" at bounding box center [902, 23] width 78 height 23
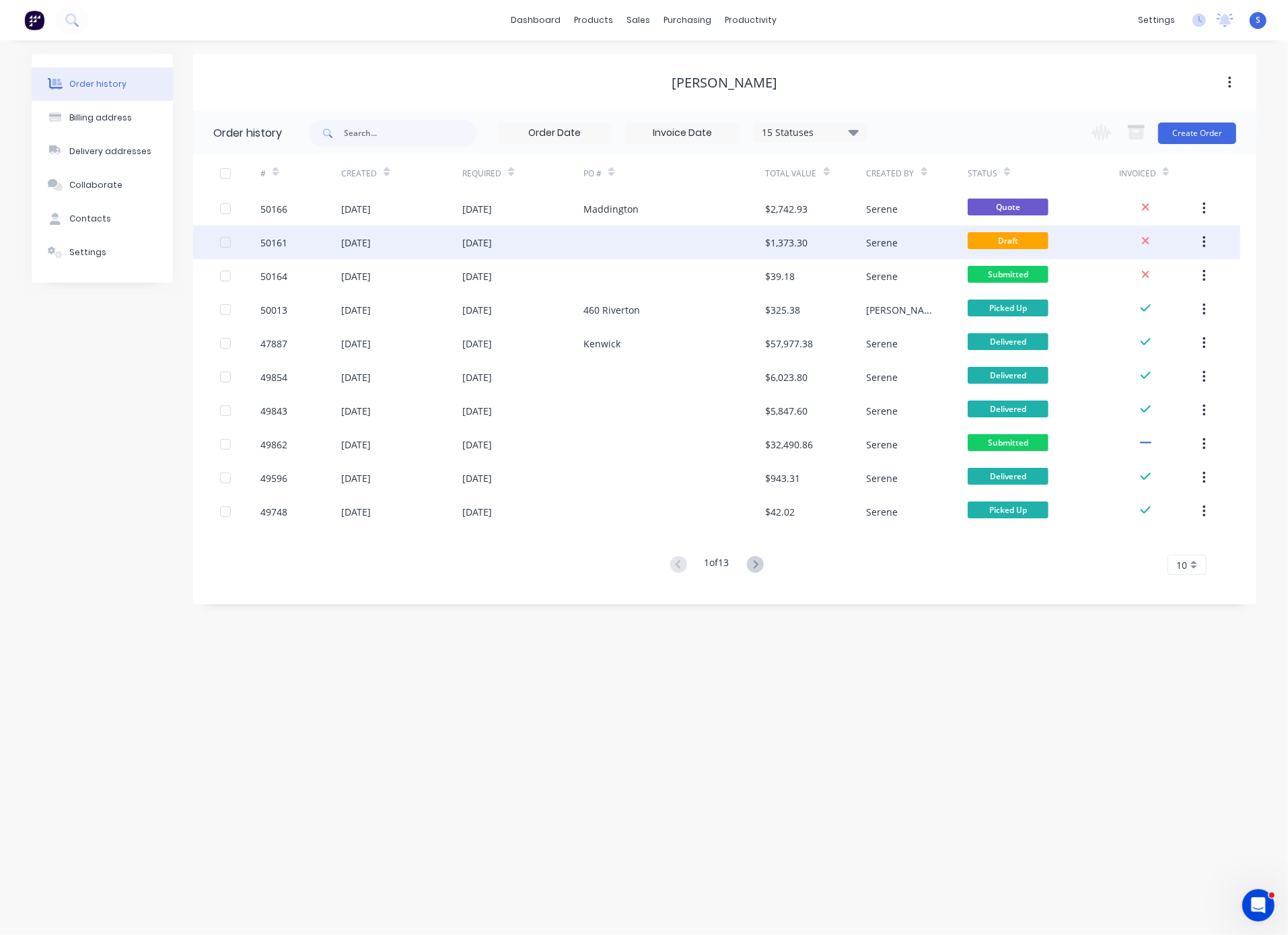
click at [709, 240] on div at bounding box center [674, 243] width 182 height 34
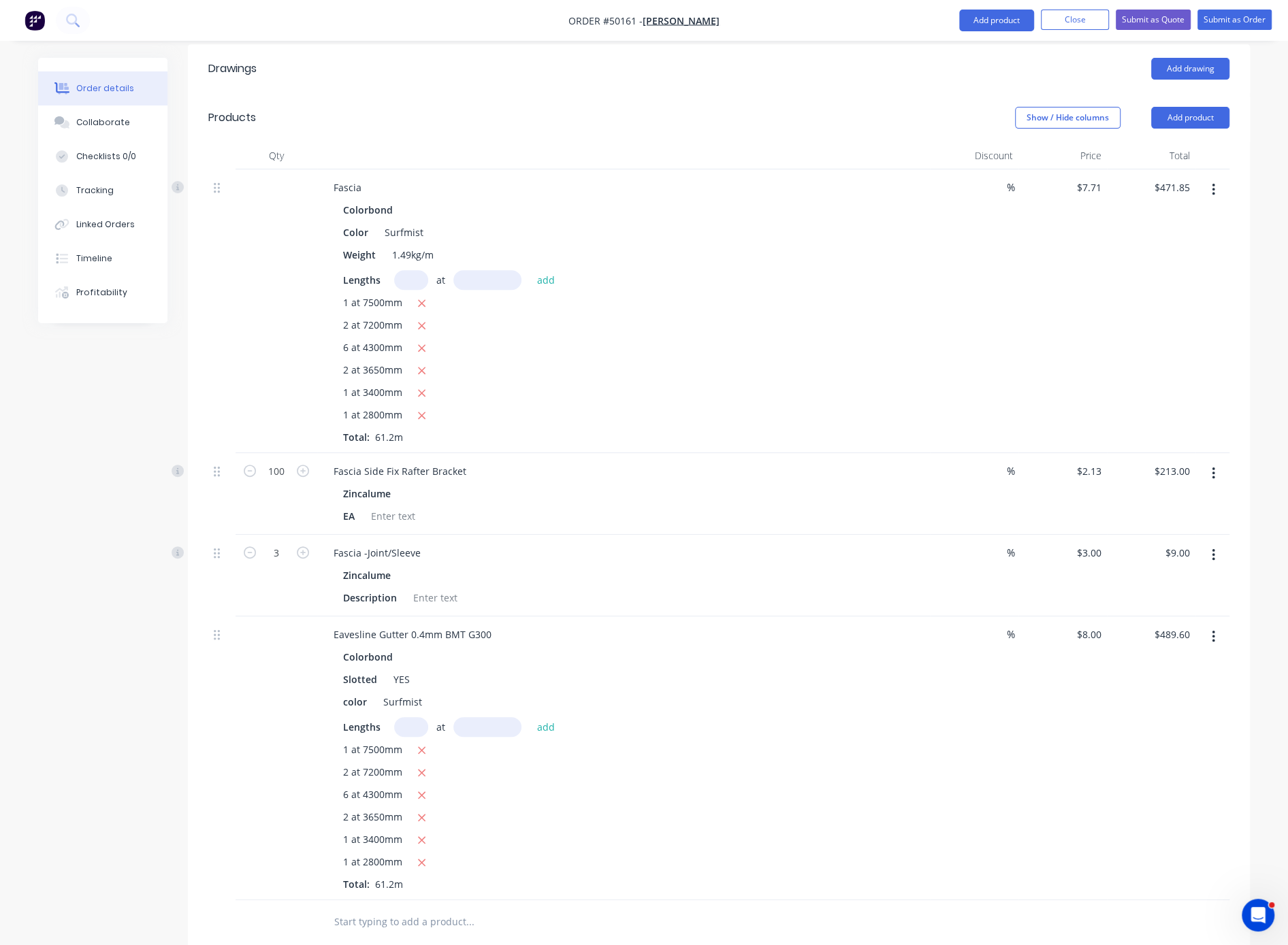
scroll to position [477, 0]
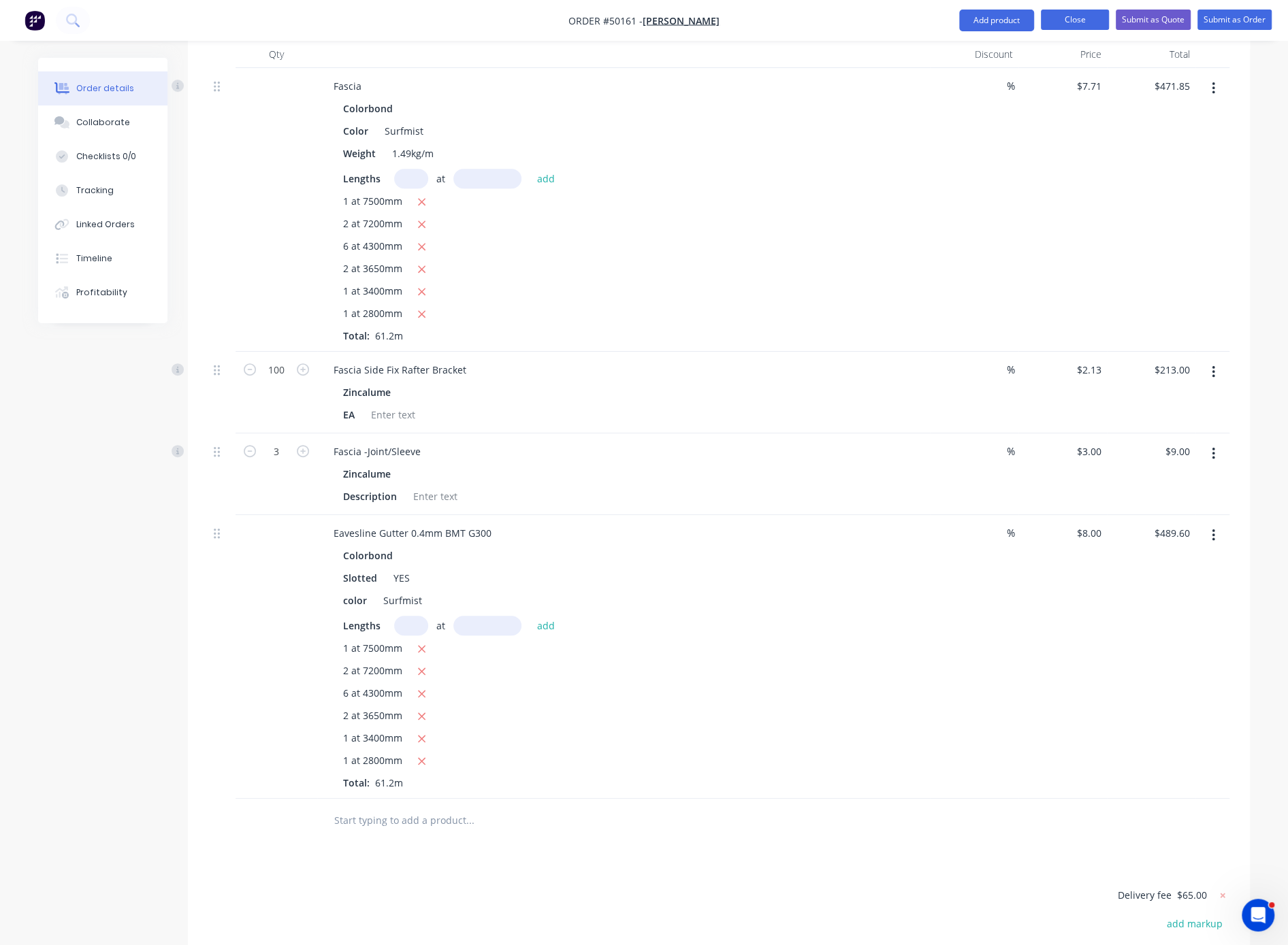
click at [1017, 21] on button "Close" at bounding box center [1075, 20] width 68 height 21
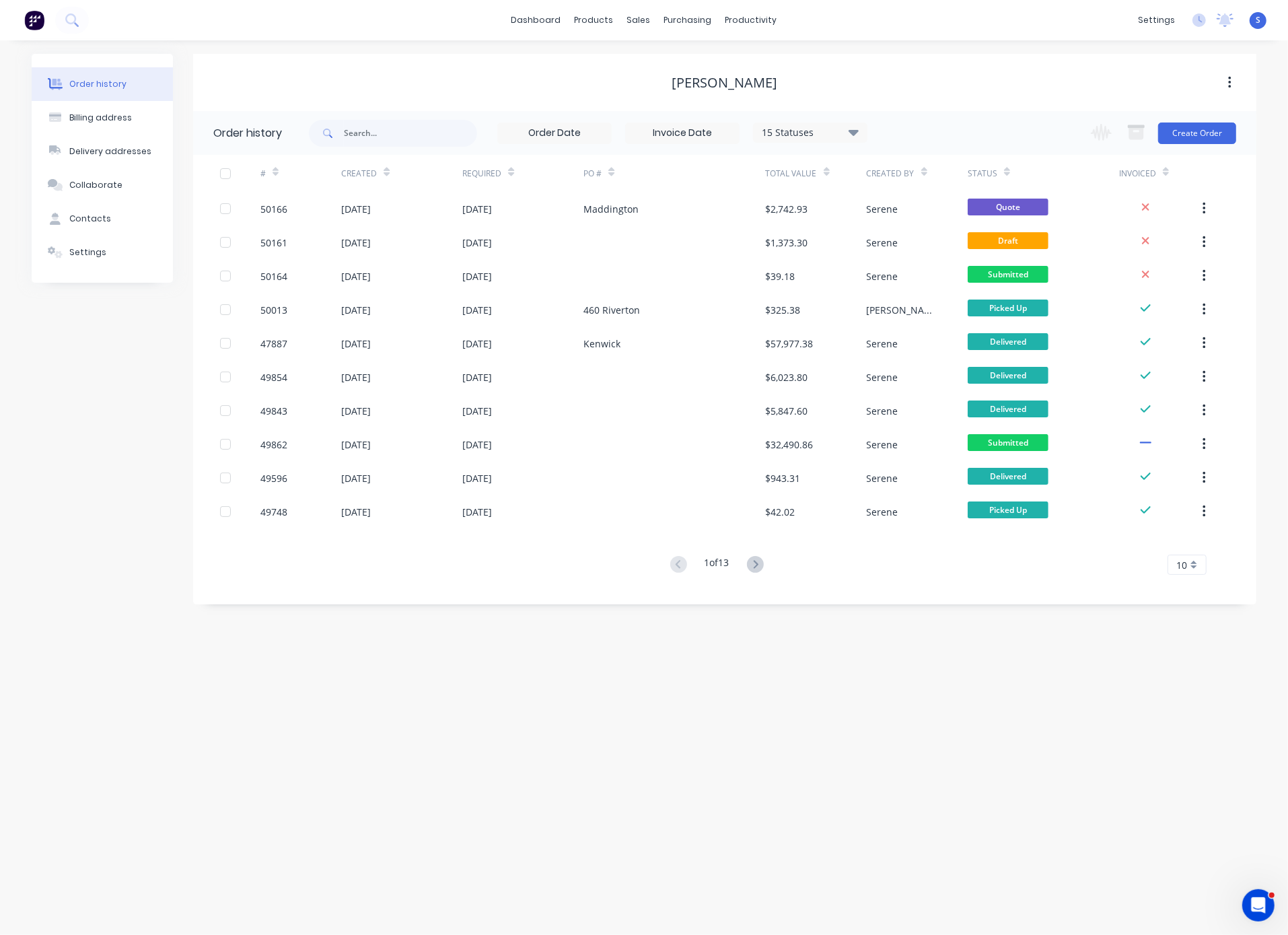
click at [849, 721] on div "Order history Billing address Delivery addresses Collaborate Contacts Settings …" at bounding box center [644, 488] width 1288 height 895
click at [683, 105] on link "Customers" at bounding box center [709, 92] width 178 height 27
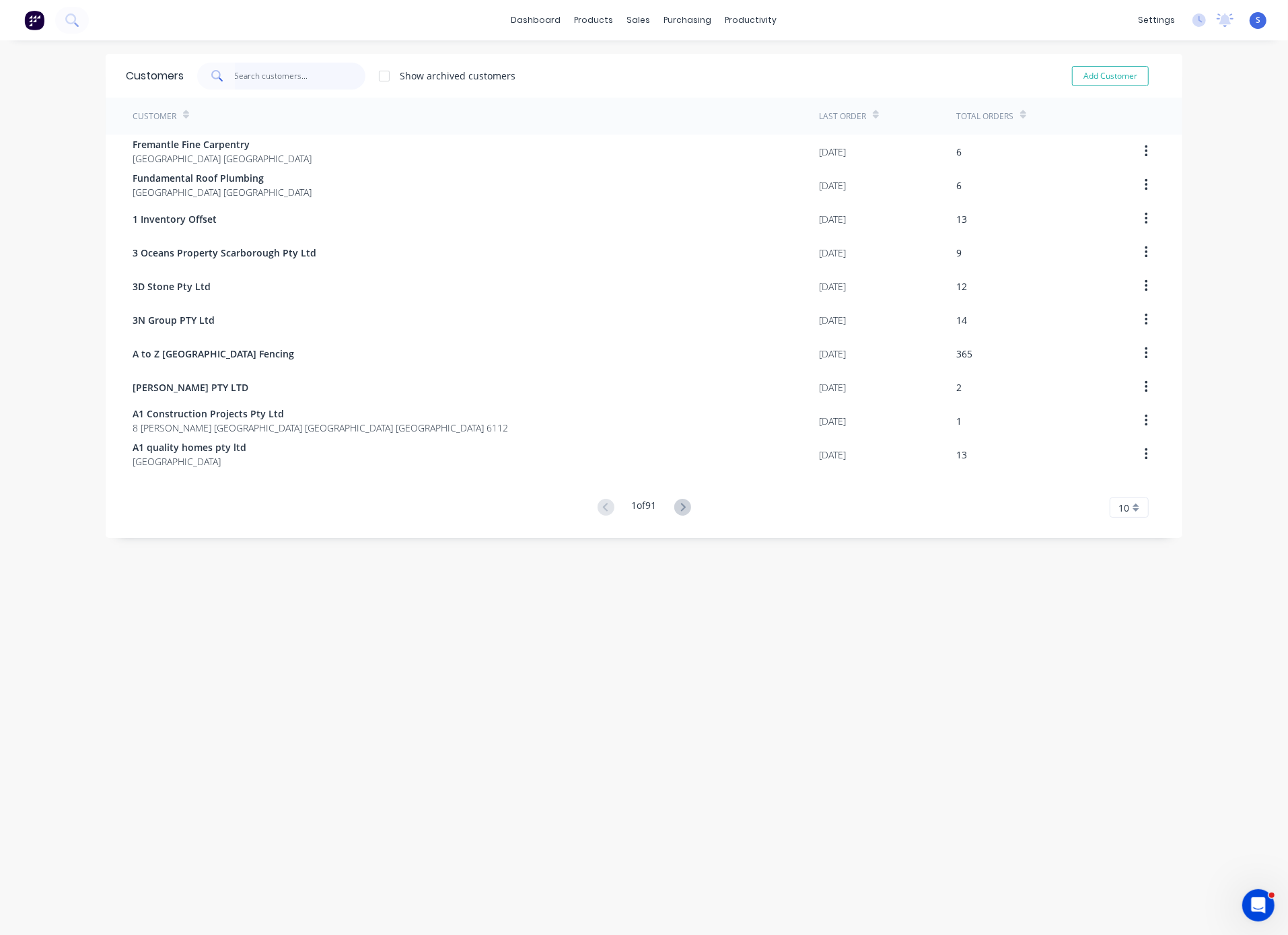
click at [292, 82] on input "text" at bounding box center [300, 76] width 131 height 27
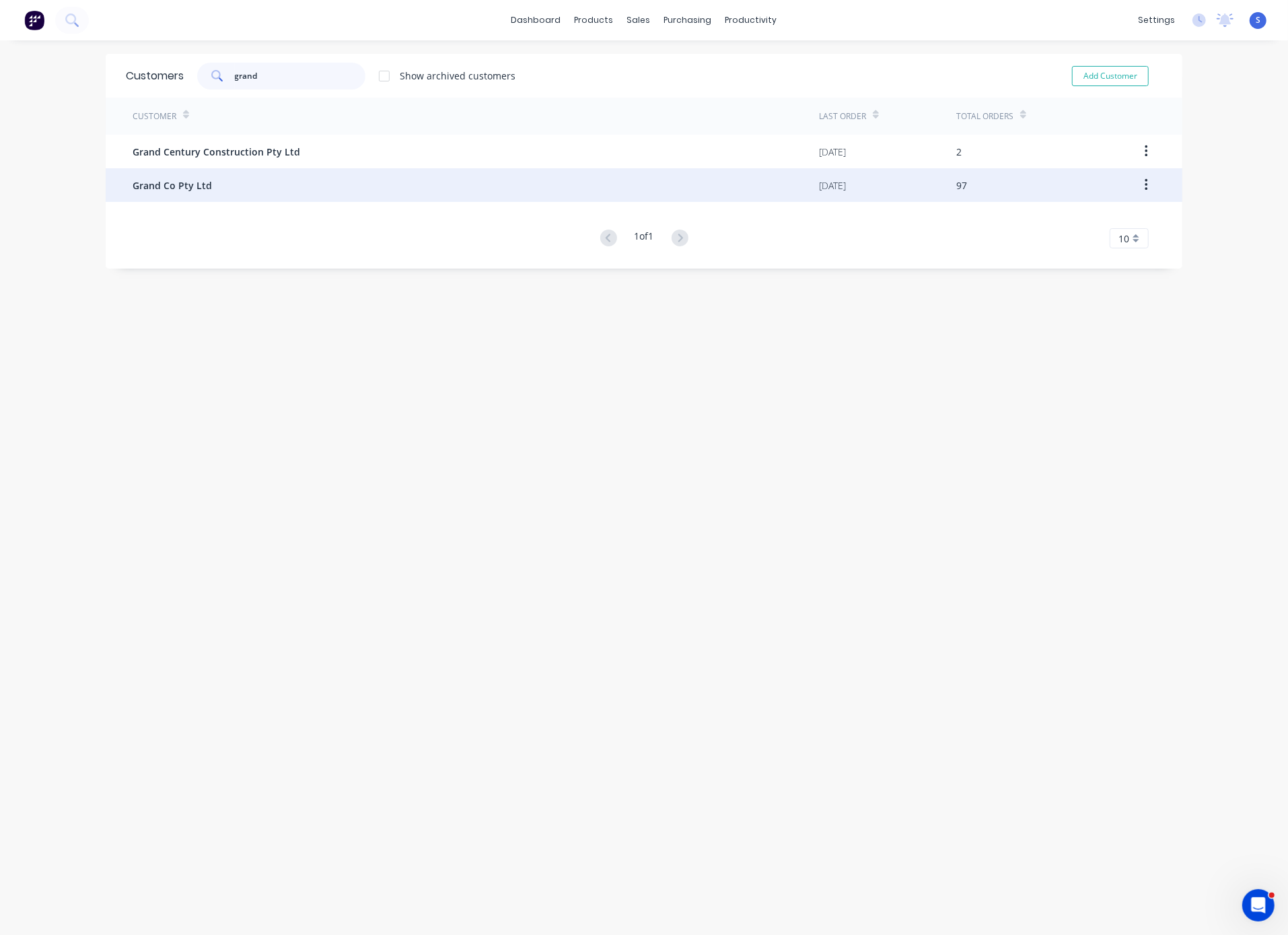
type input "grand"
click at [266, 196] on div "Grand Co Pty Ltd" at bounding box center [476, 185] width 686 height 34
